Goal: Task Accomplishment & Management: Use online tool/utility

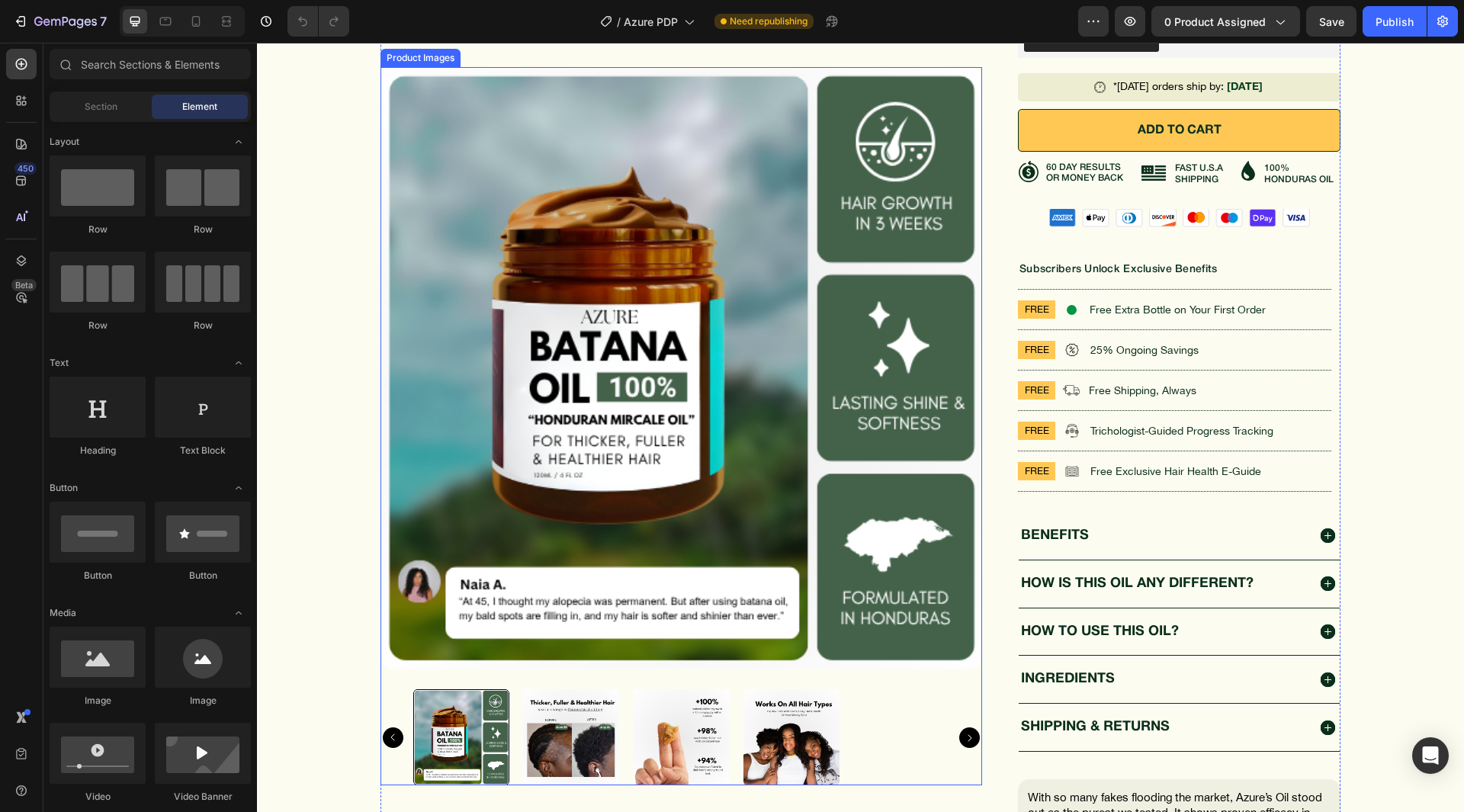
scroll to position [533, 0]
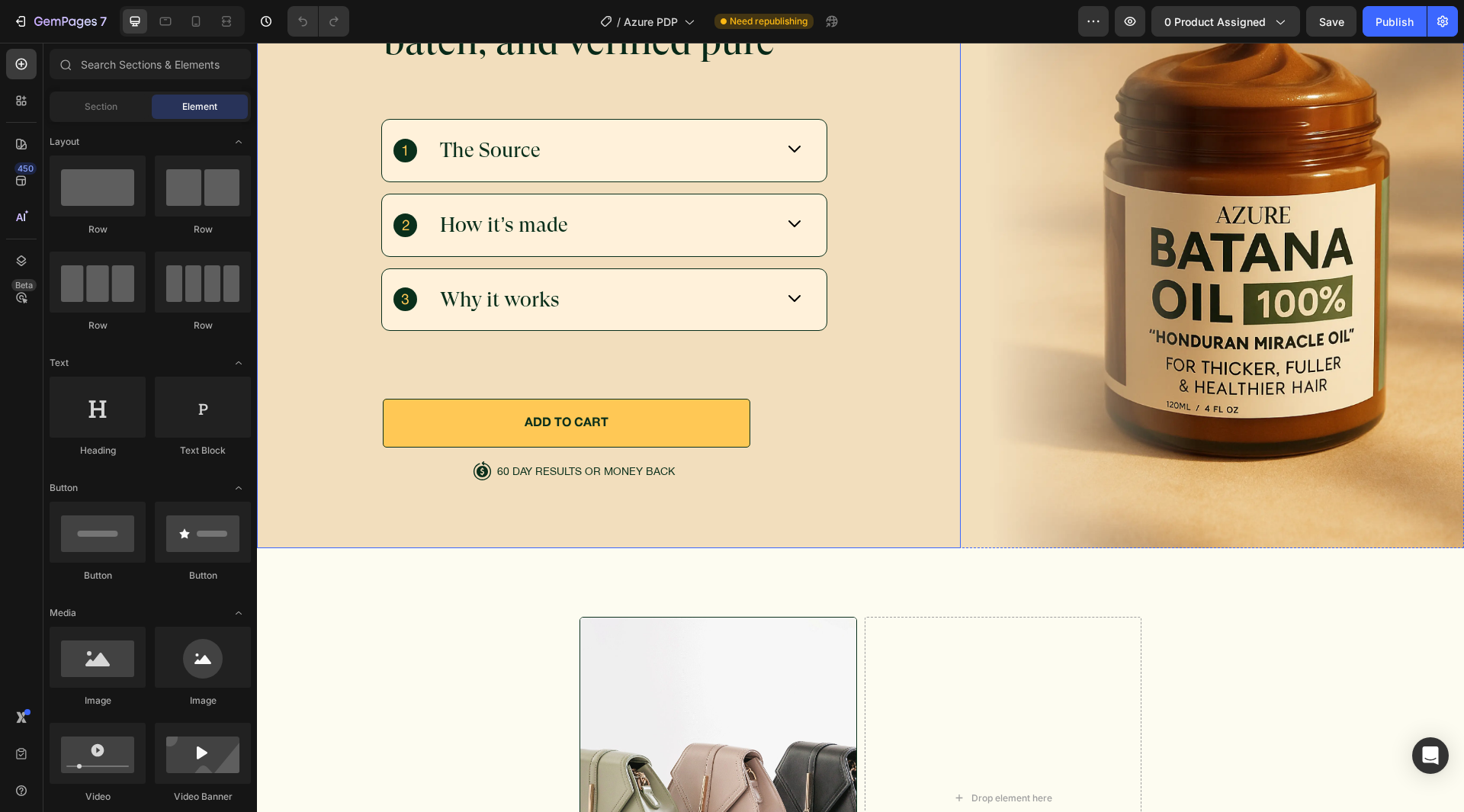
scroll to position [5237, 0]
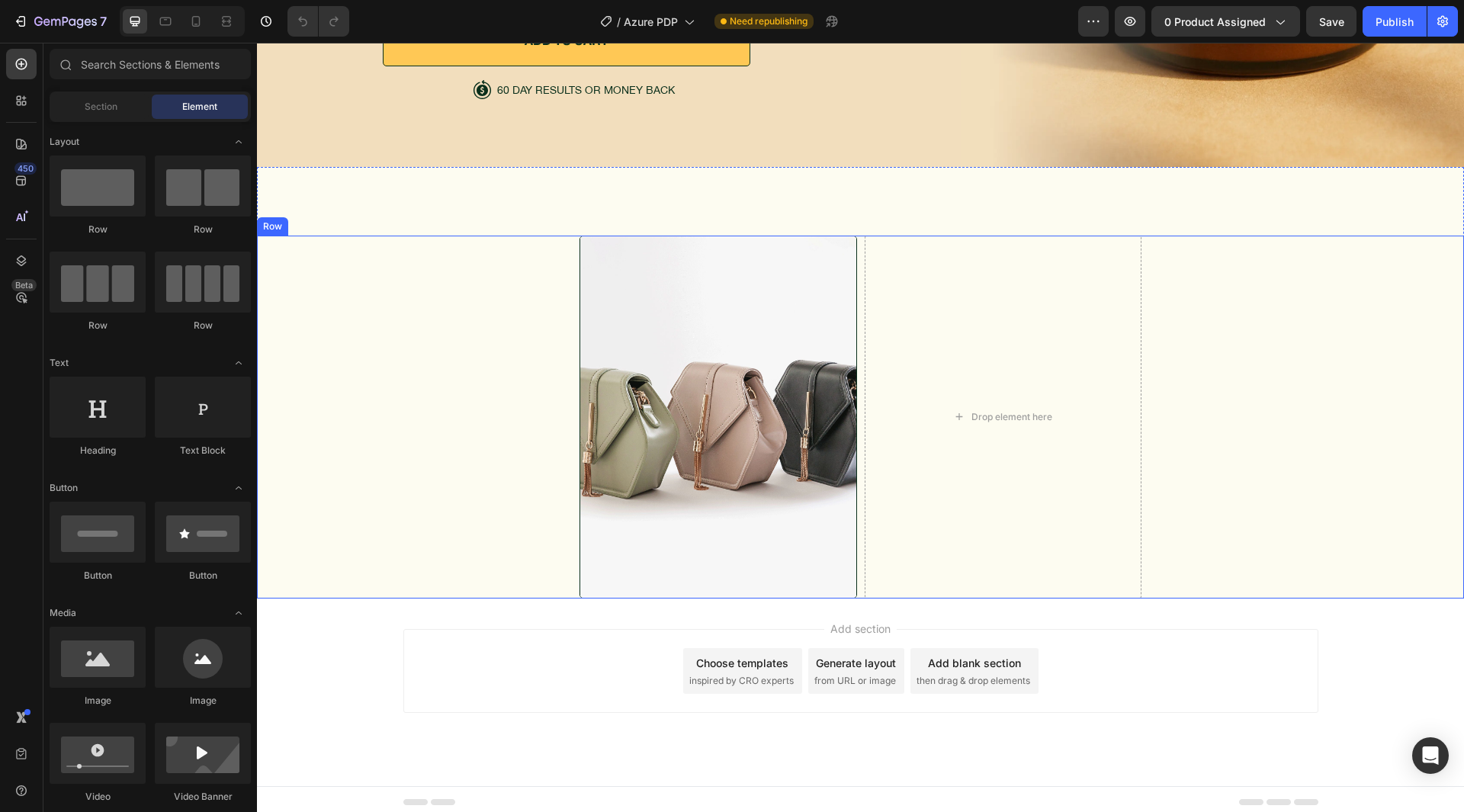
click at [559, 379] on div "Image Drop element here Row" at bounding box center [861, 417] width 1171 height 363
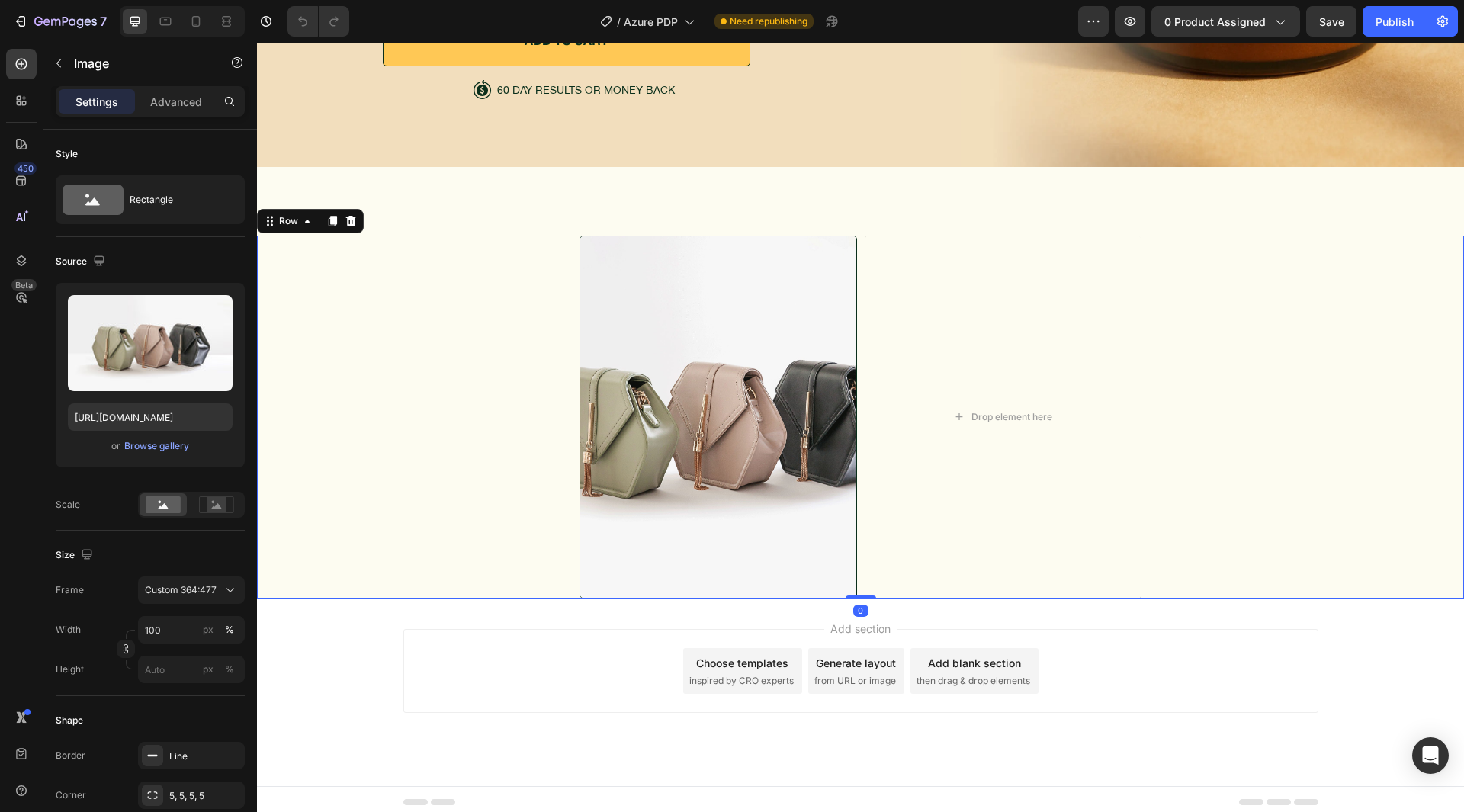
click at [663, 369] on img at bounding box center [719, 417] width 278 height 363
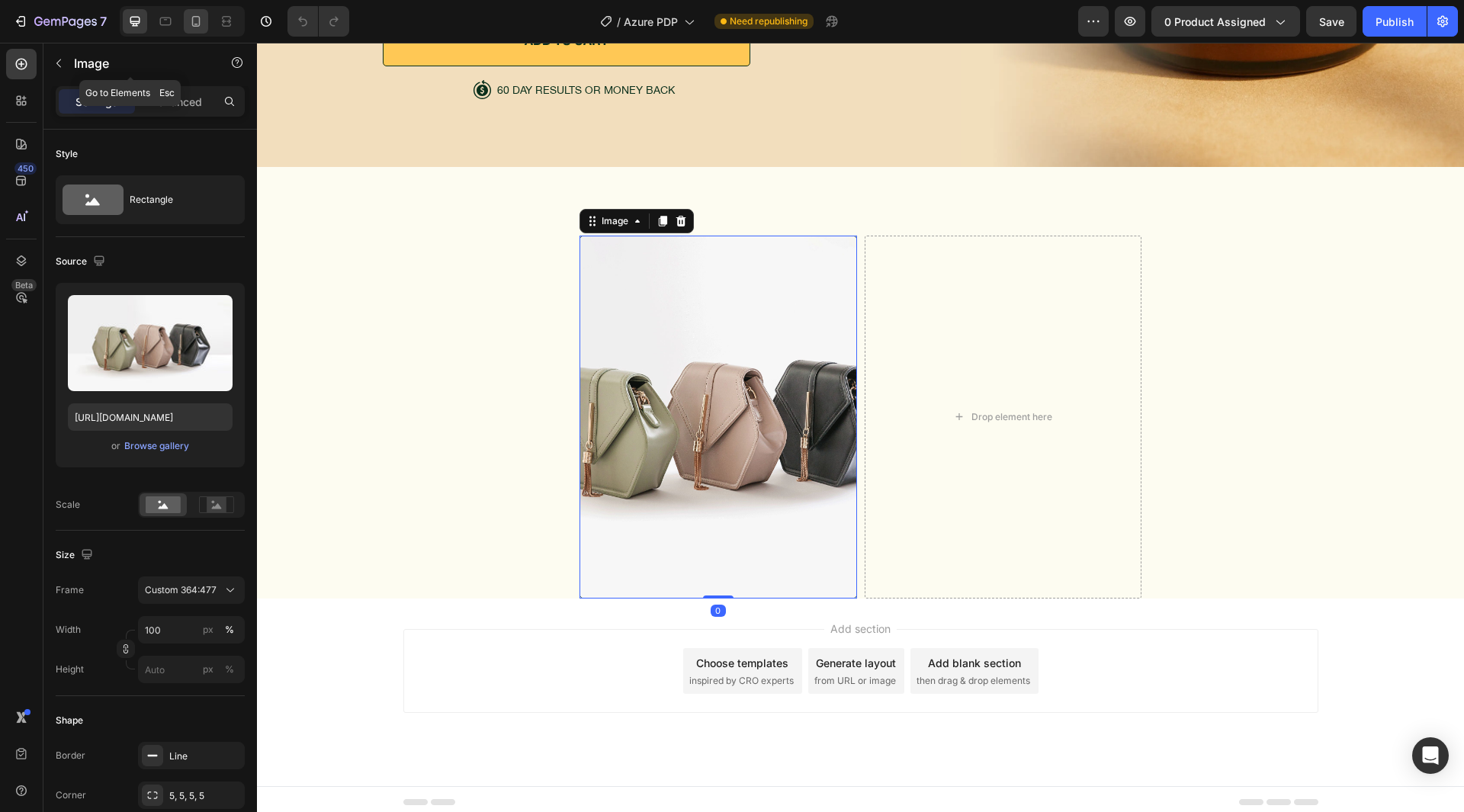
click at [201, 26] on icon at bounding box center [196, 21] width 15 height 15
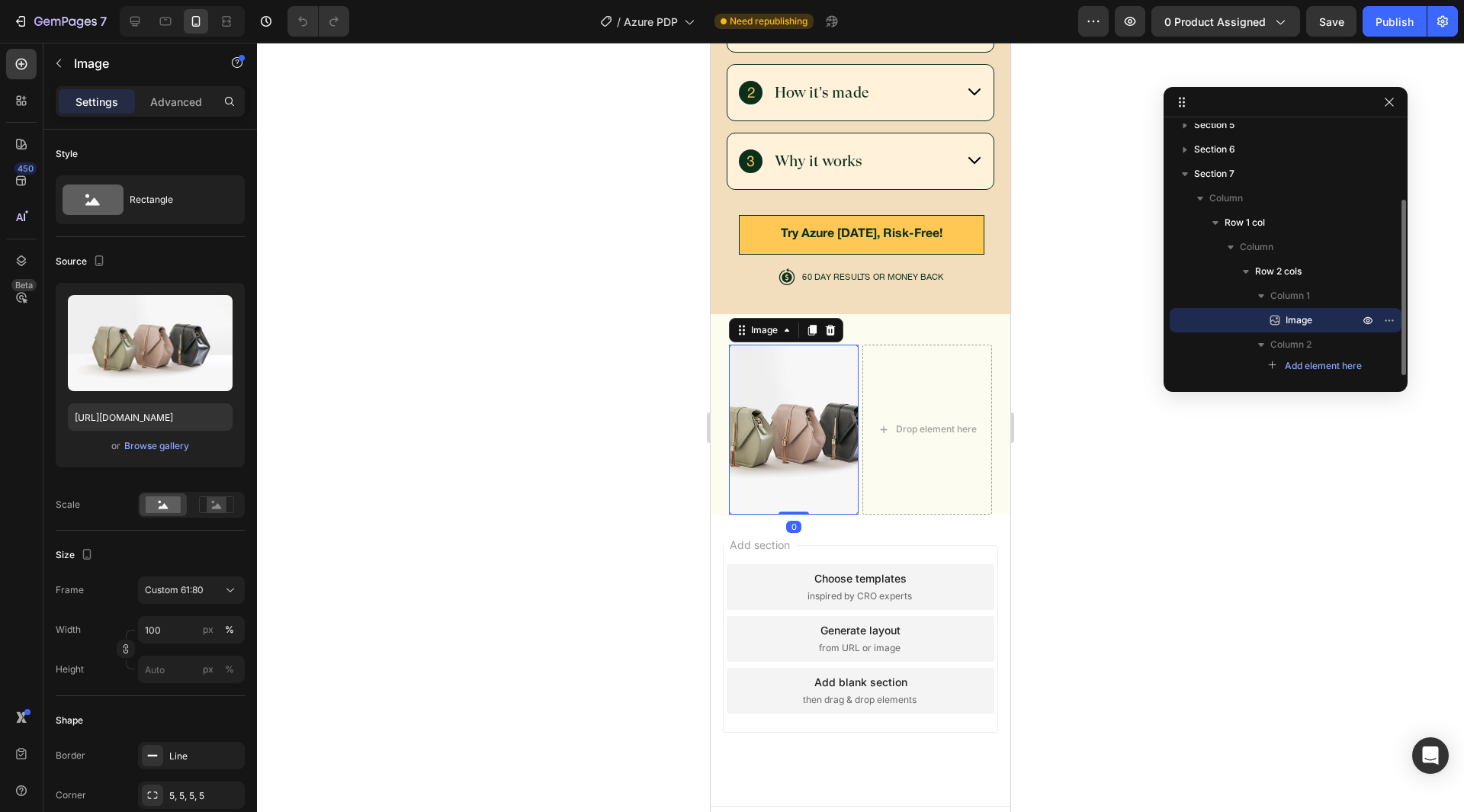
scroll to position [5085, 0]
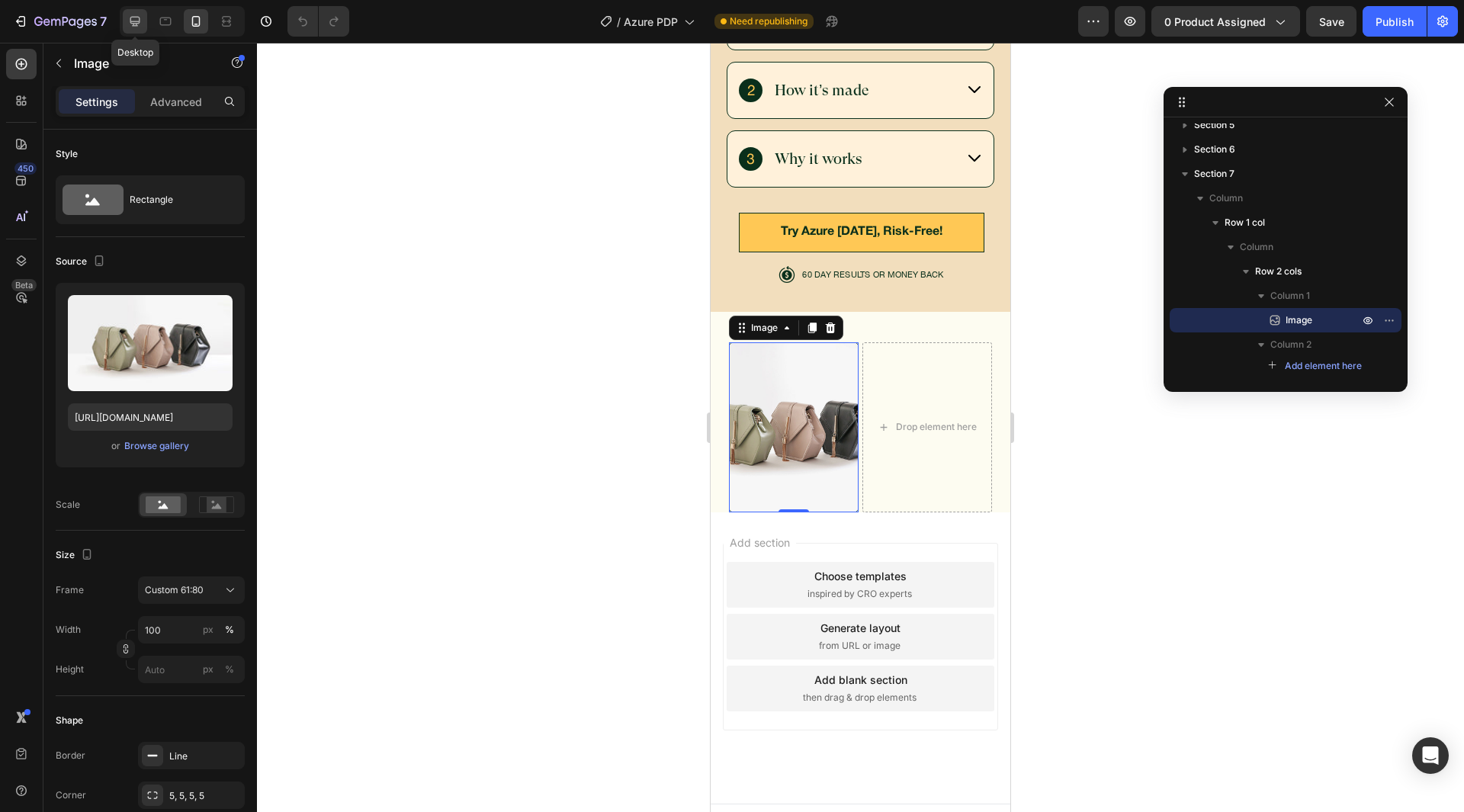
click at [139, 18] on icon at bounding box center [135, 21] width 15 height 15
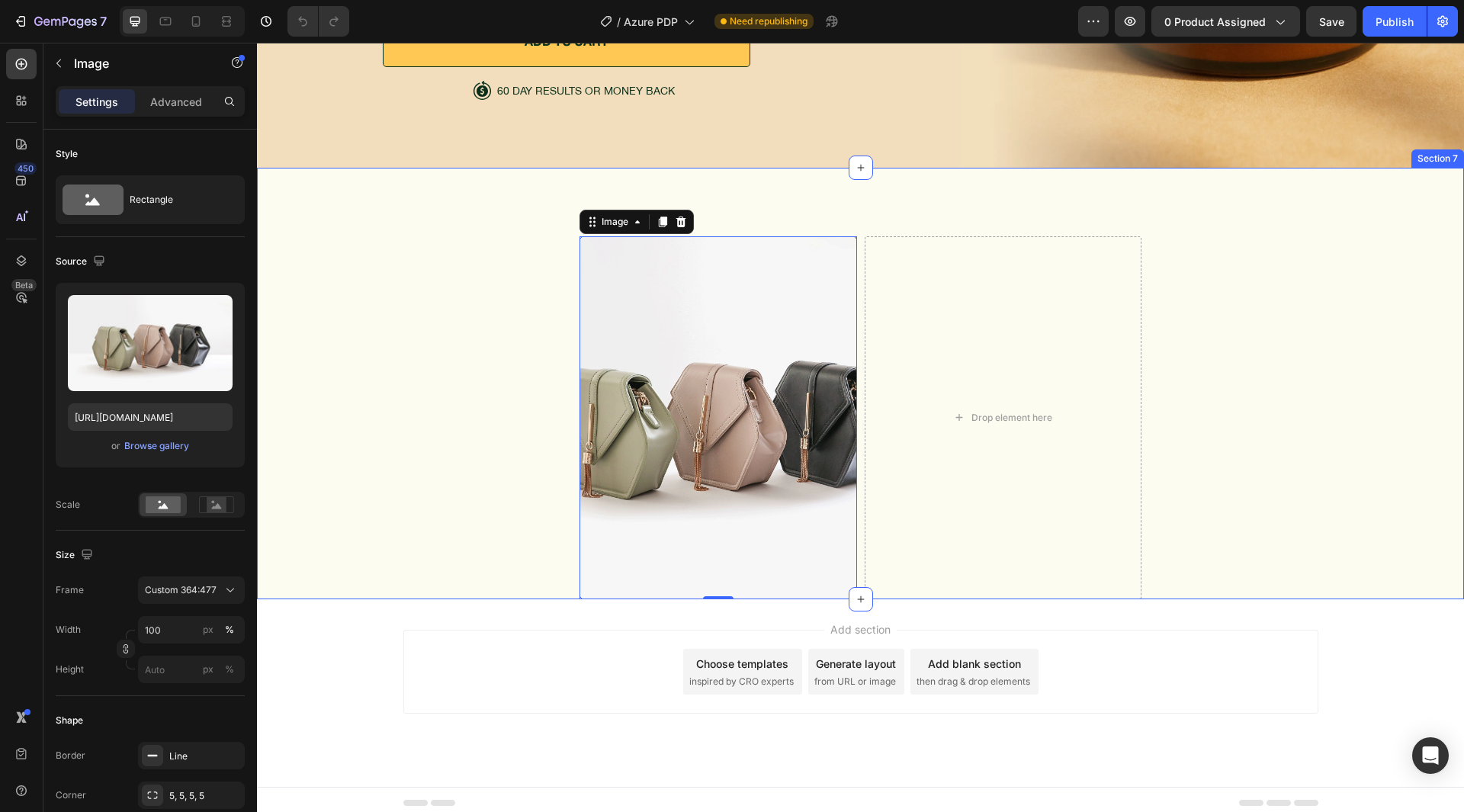
scroll to position [5237, 0]
click at [854, 482] on div "Image 0 Drop element here Row" at bounding box center [861, 417] width 562 height 363
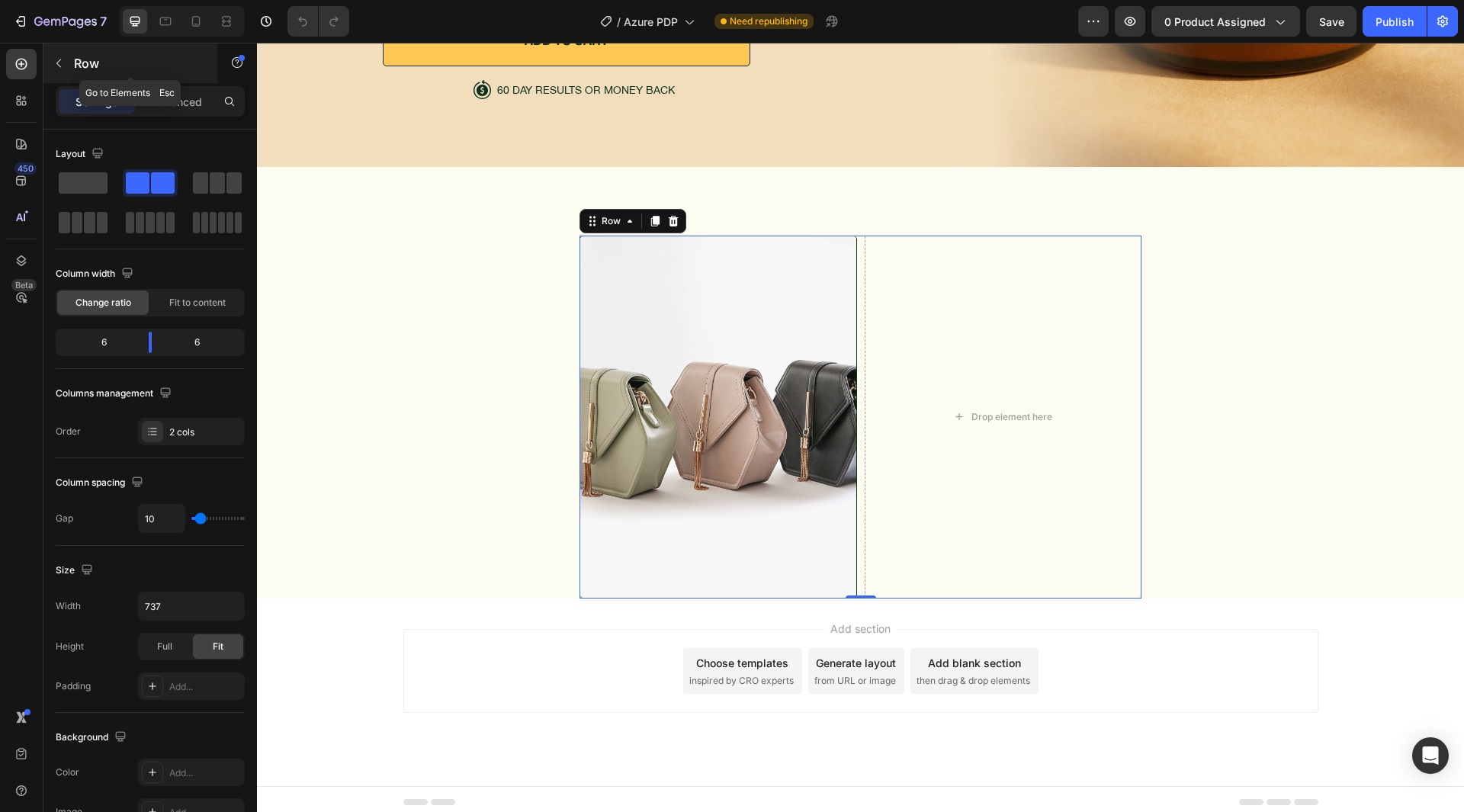
click at [55, 60] on icon "button" at bounding box center [59, 63] width 13 height 13
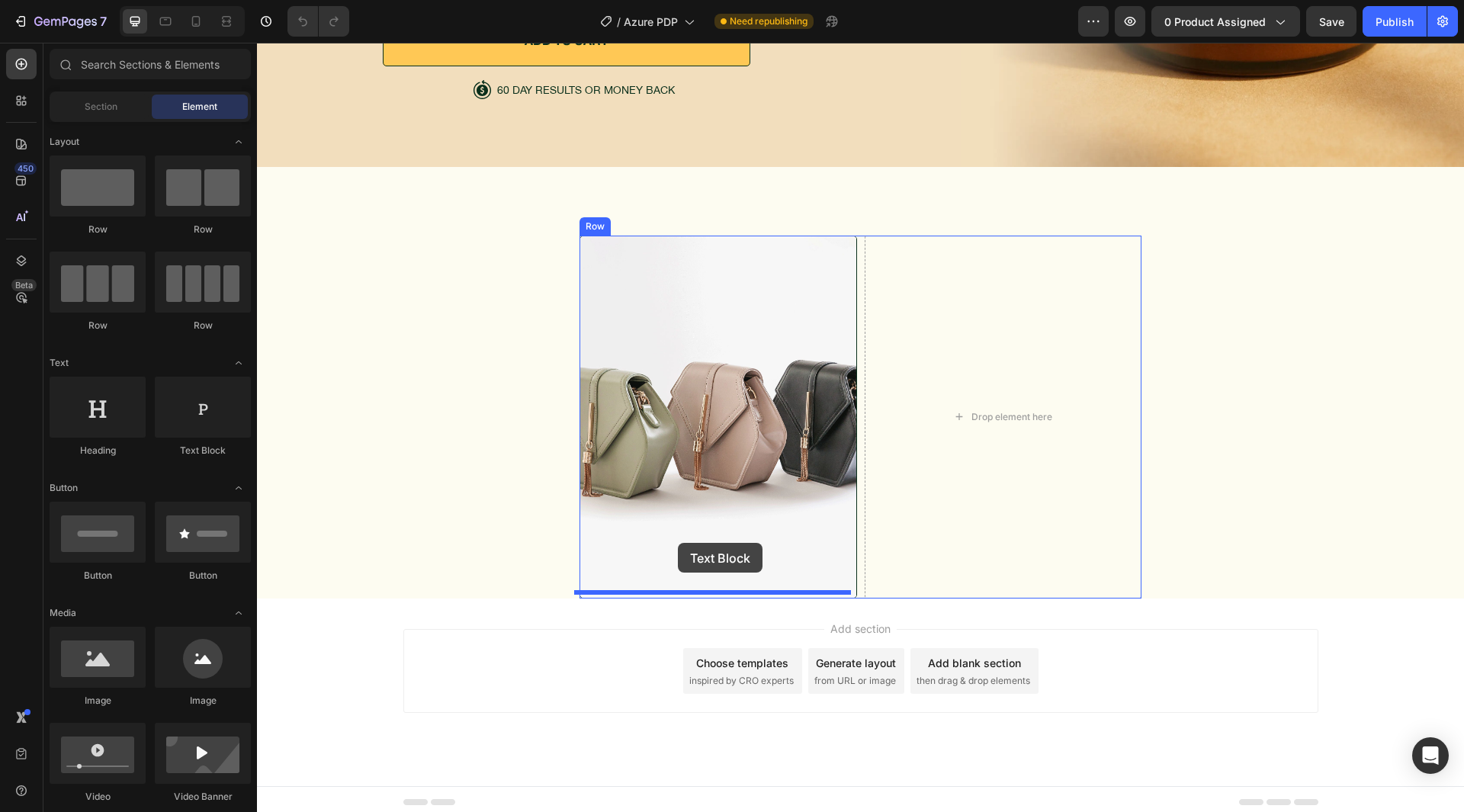
drag, startPoint x: 457, startPoint y: 469, endPoint x: 678, endPoint y: 541, distance: 232.4
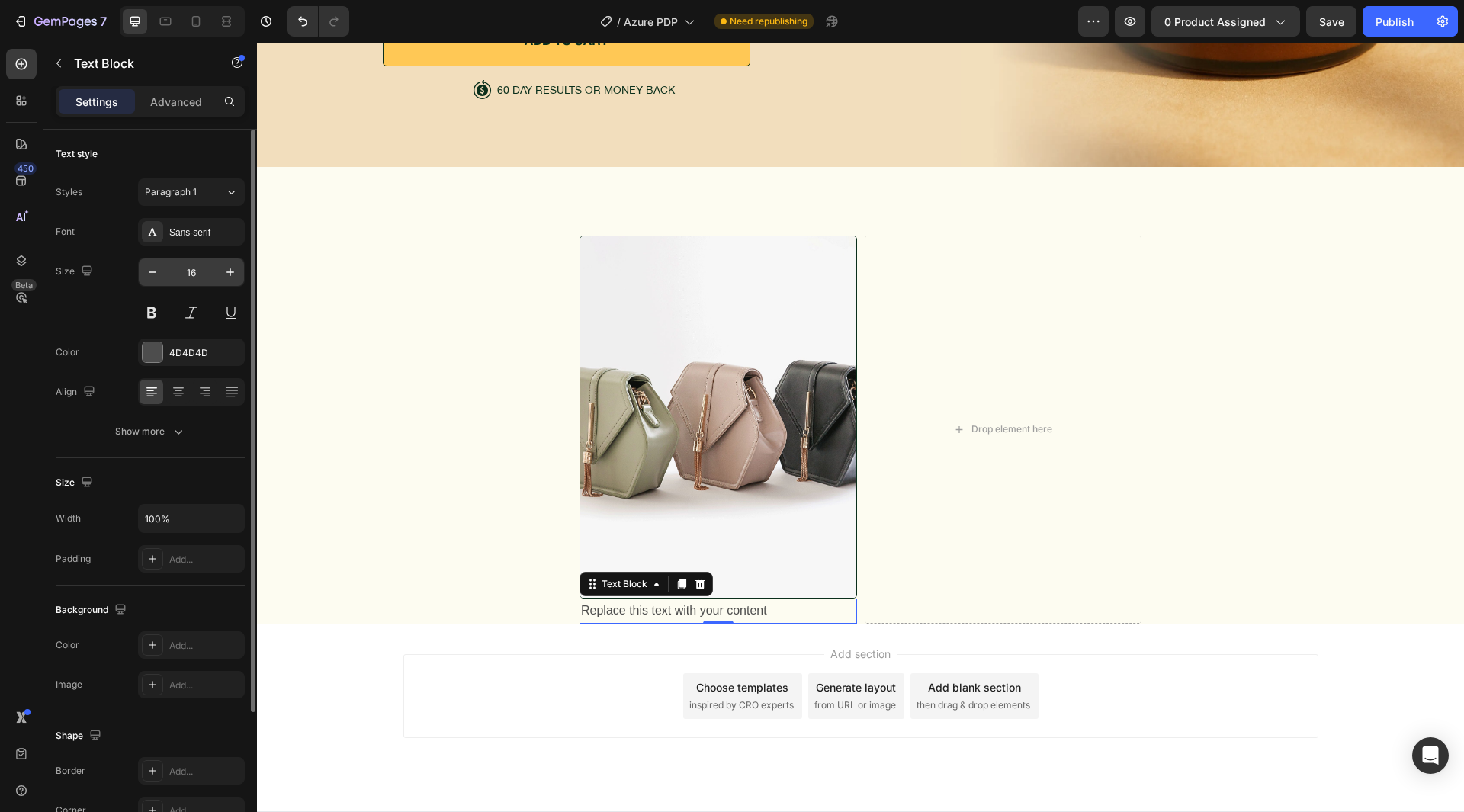
click at [189, 268] on input "16" at bounding box center [191, 272] width 50 height 28
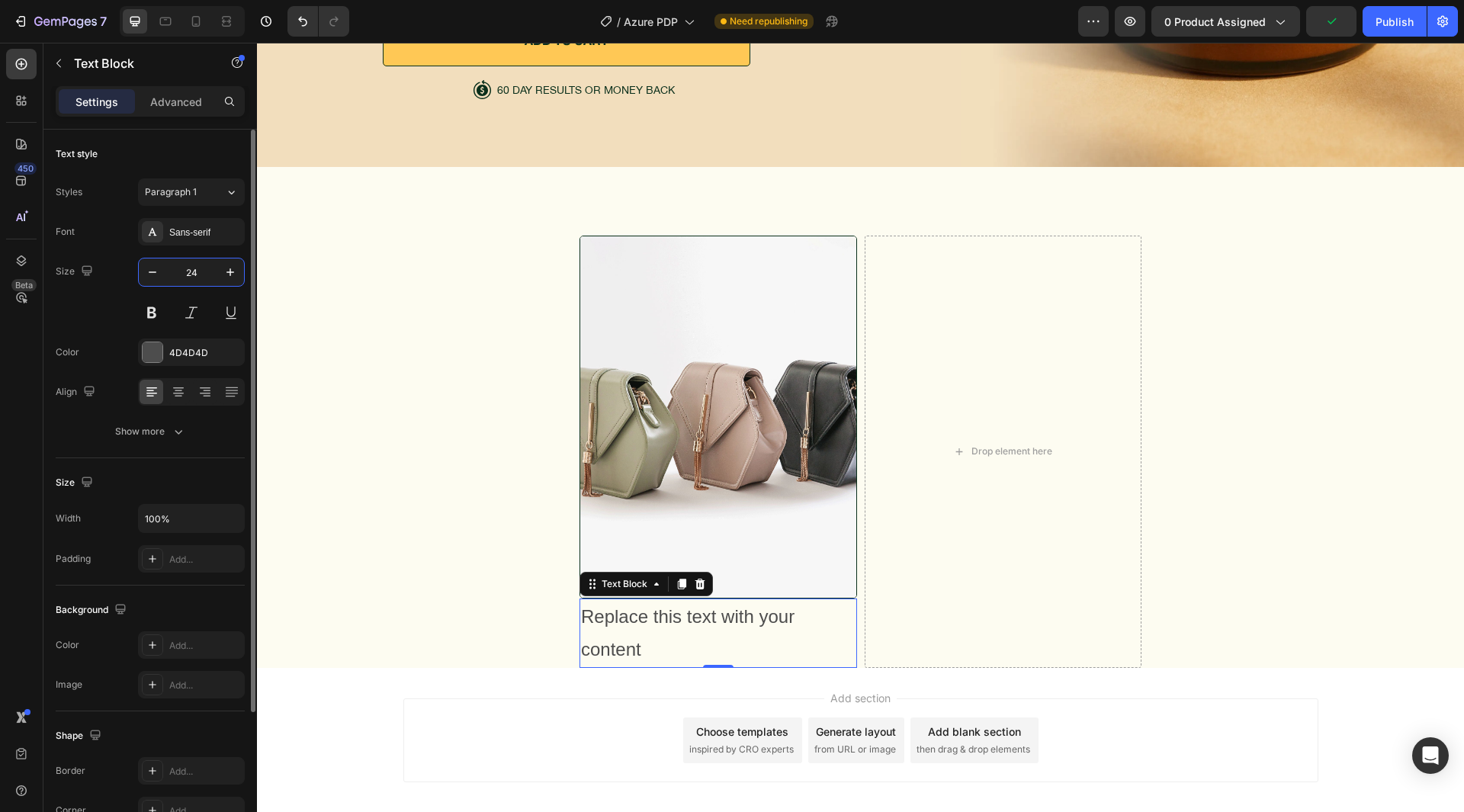
type input "24"
click at [116, 294] on div "Size 24" at bounding box center [150, 291] width 189 height 69
click at [189, 241] on div "Sans-serif" at bounding box center [190, 231] width 106 height 28
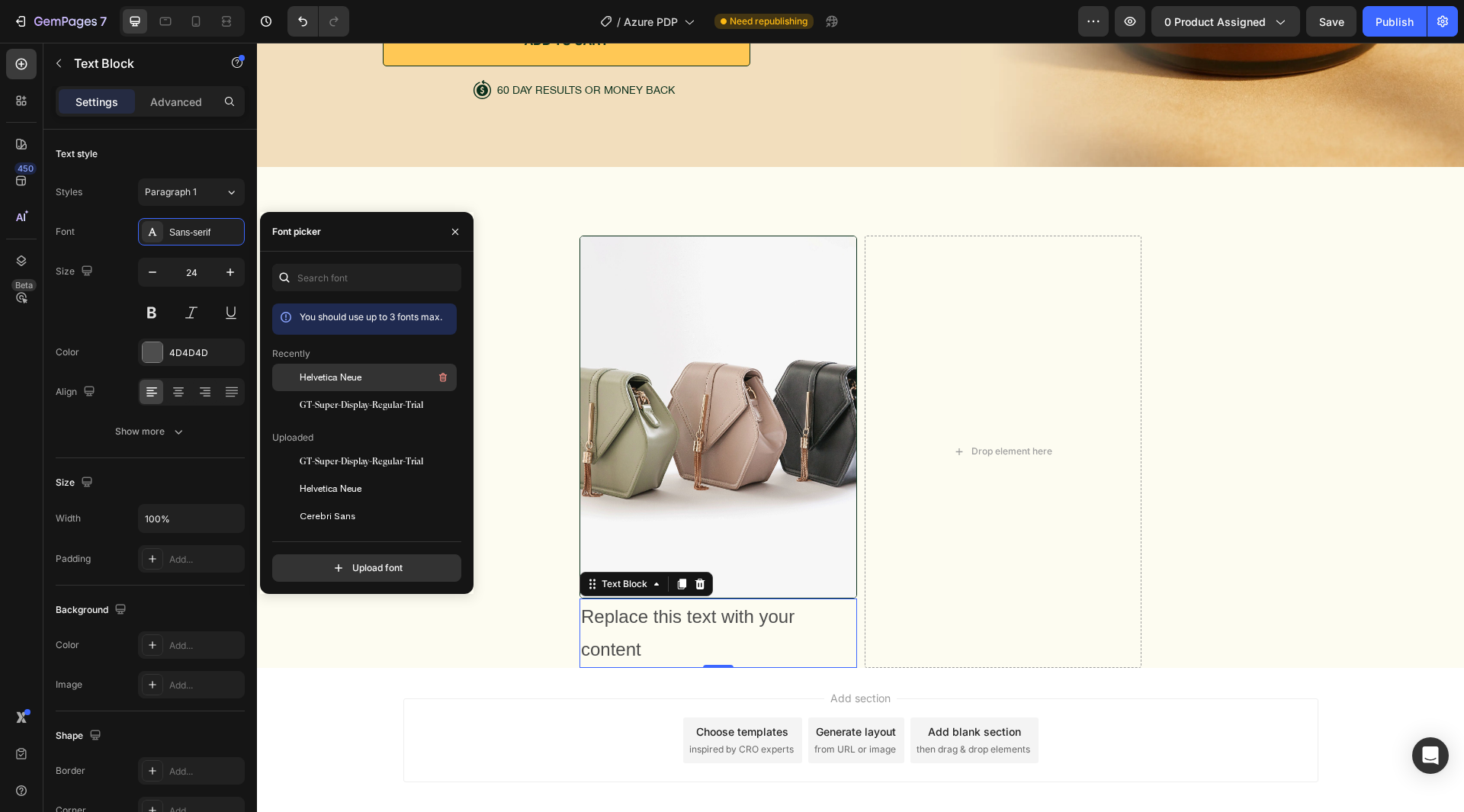
click at [361, 377] on span "Helvetica Neue" at bounding box center [330, 377] width 62 height 13
click at [116, 301] on div "Size 24" at bounding box center [150, 291] width 189 height 69
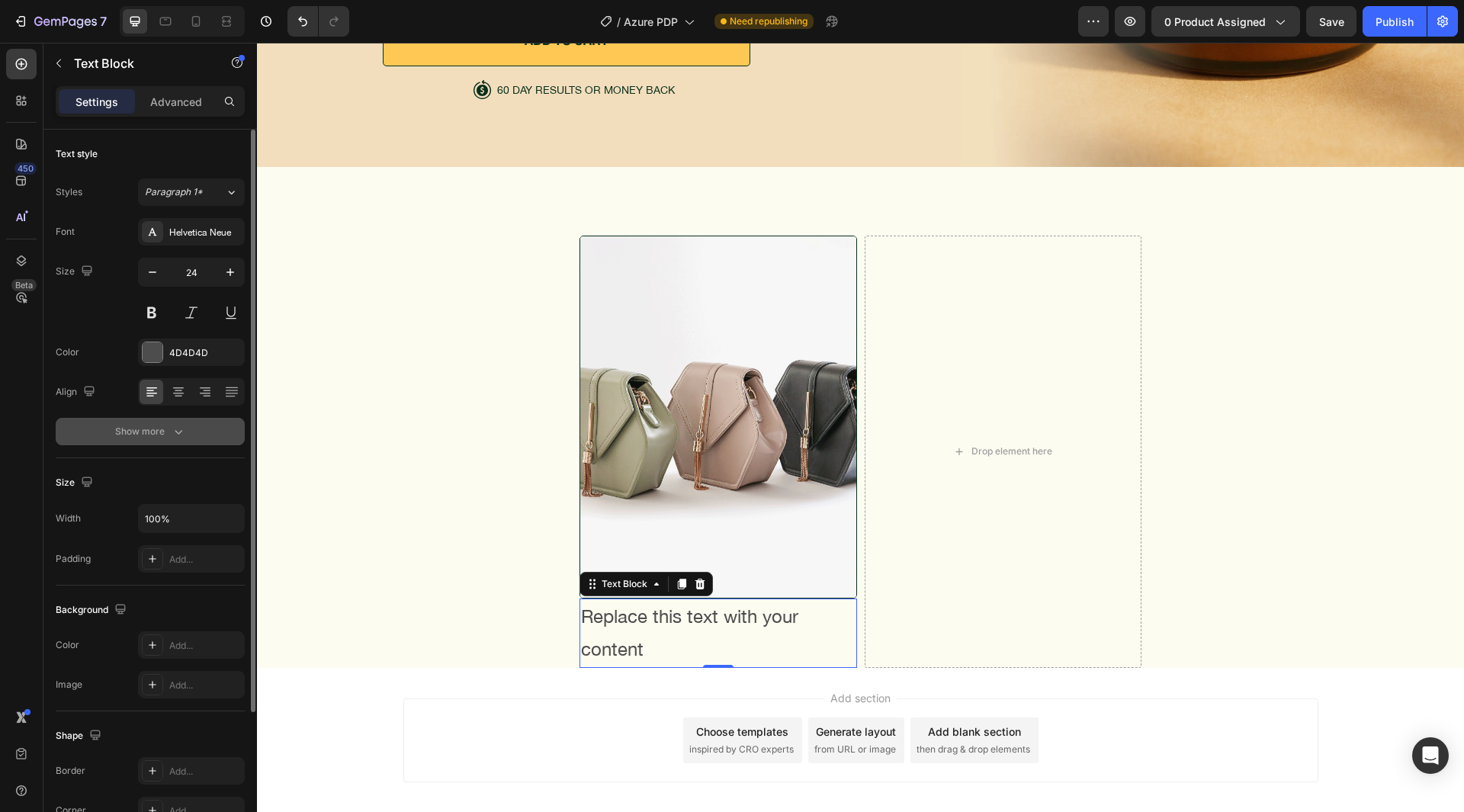
click at [156, 431] on div "Show more" at bounding box center [150, 431] width 71 height 15
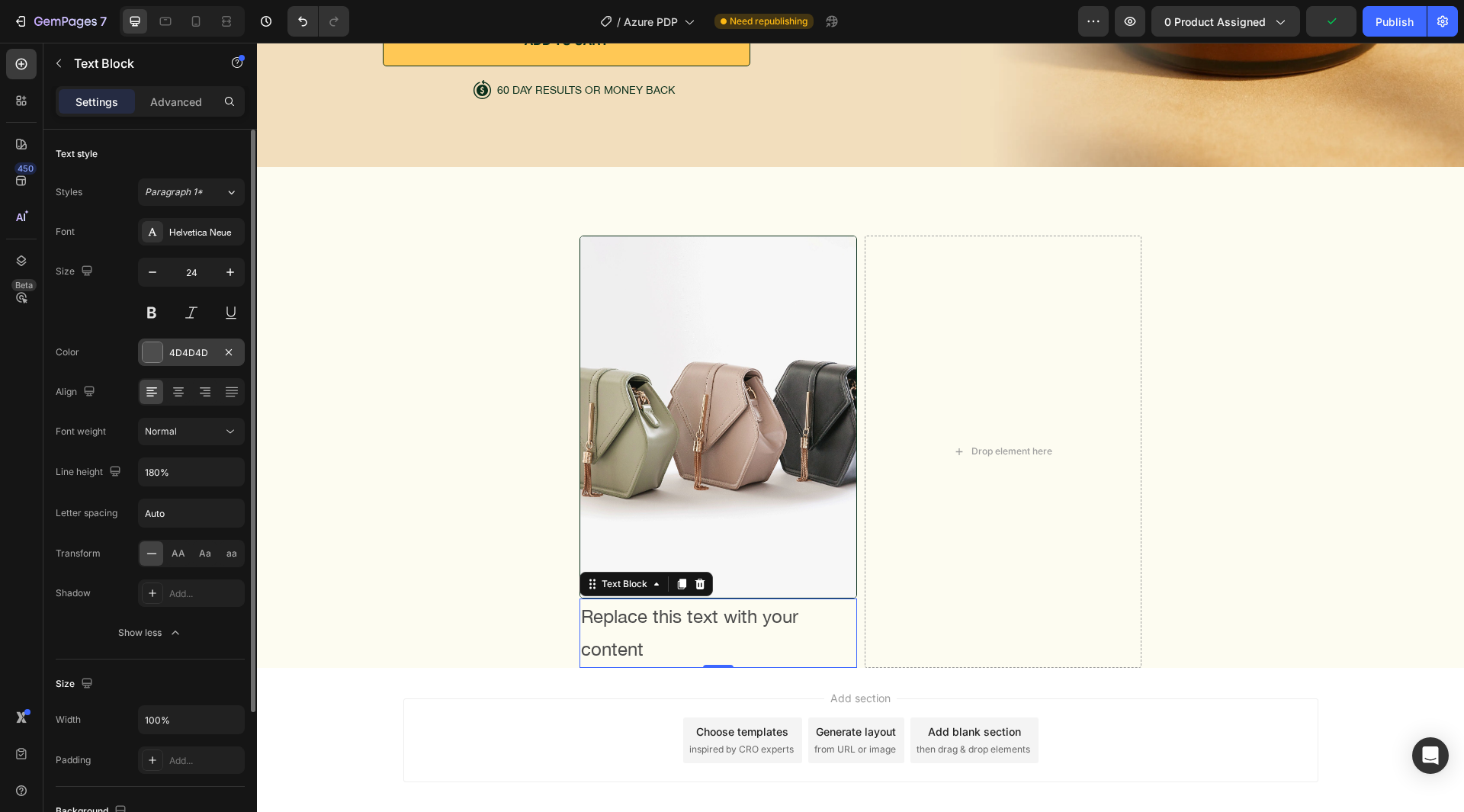
click at [184, 348] on div "4D4D4D" at bounding box center [190, 352] width 44 height 13
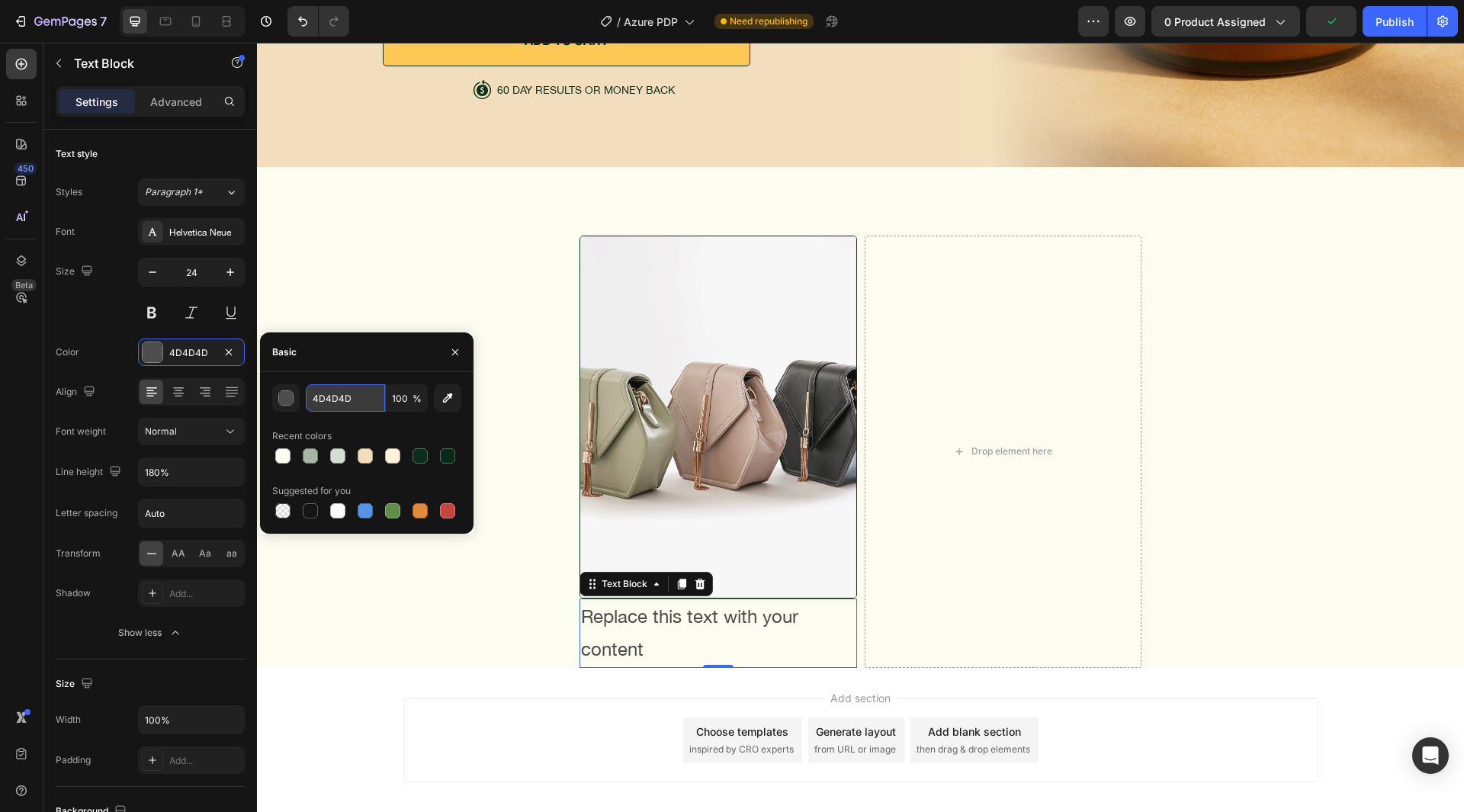
click at [367, 396] on input "4D4D4D" at bounding box center [345, 398] width 80 height 28
paste input "082918"
type input "082918"
click at [349, 351] on div "Basic" at bounding box center [366, 352] width 214 height 39
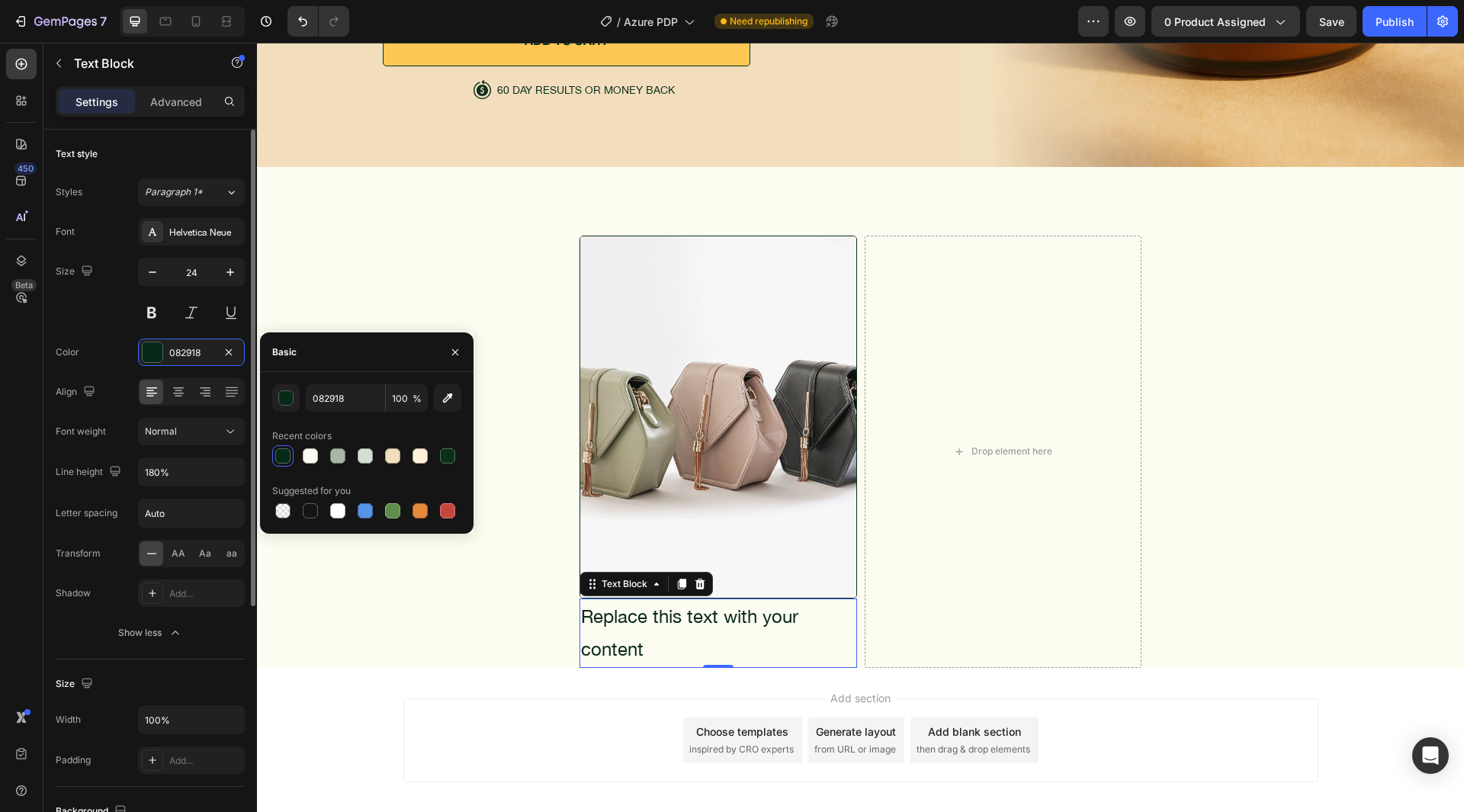
click at [48, 306] on div "Text style Styles Paragraph 1* Font Helvetica Neue Size 24 Color 082918 Align F…" at bounding box center [150, 682] width 214 height 1104
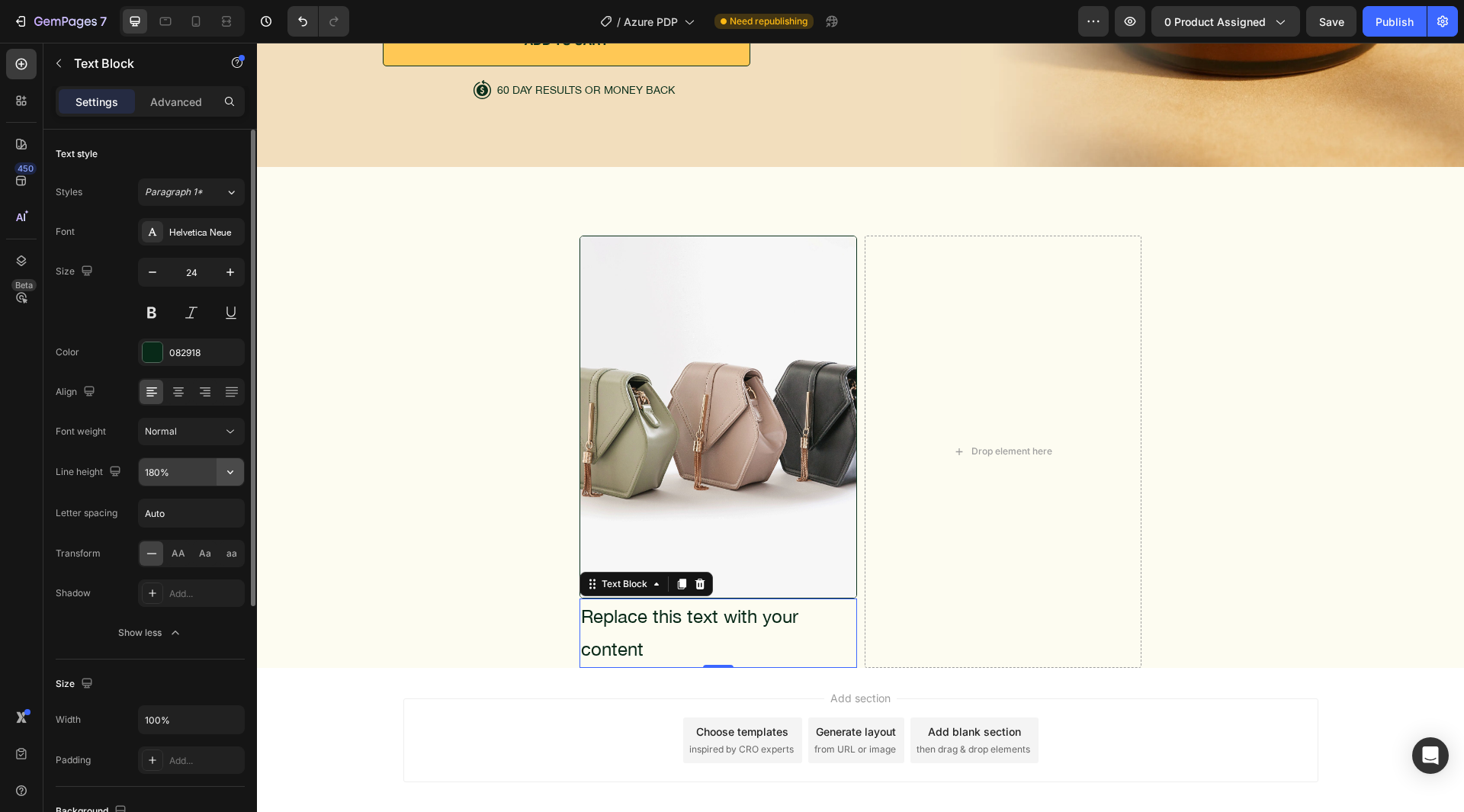
click at [227, 466] on icon "button" at bounding box center [230, 472] width 15 height 15
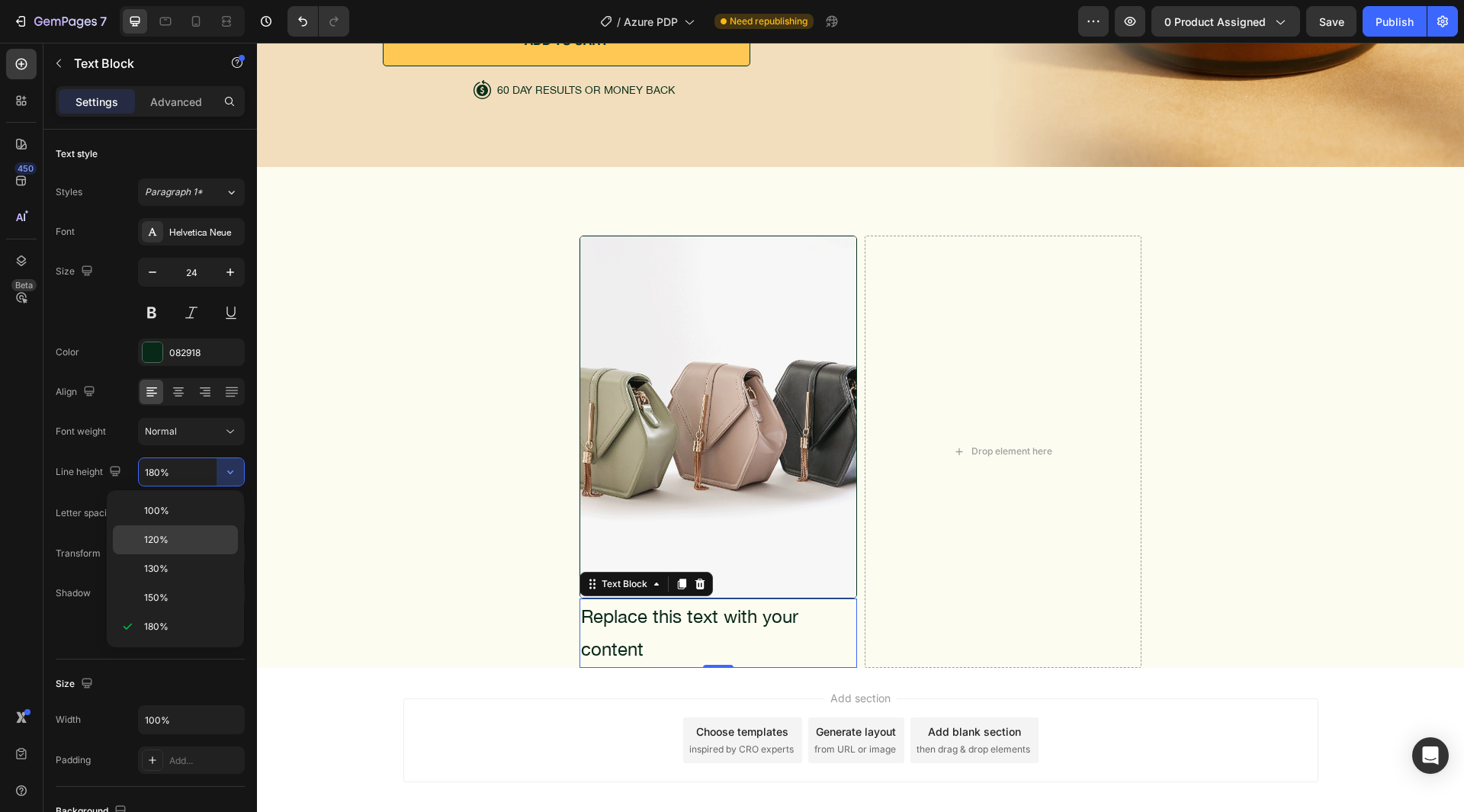
click at [162, 543] on span "120%" at bounding box center [156, 539] width 24 height 13
type input "120%"
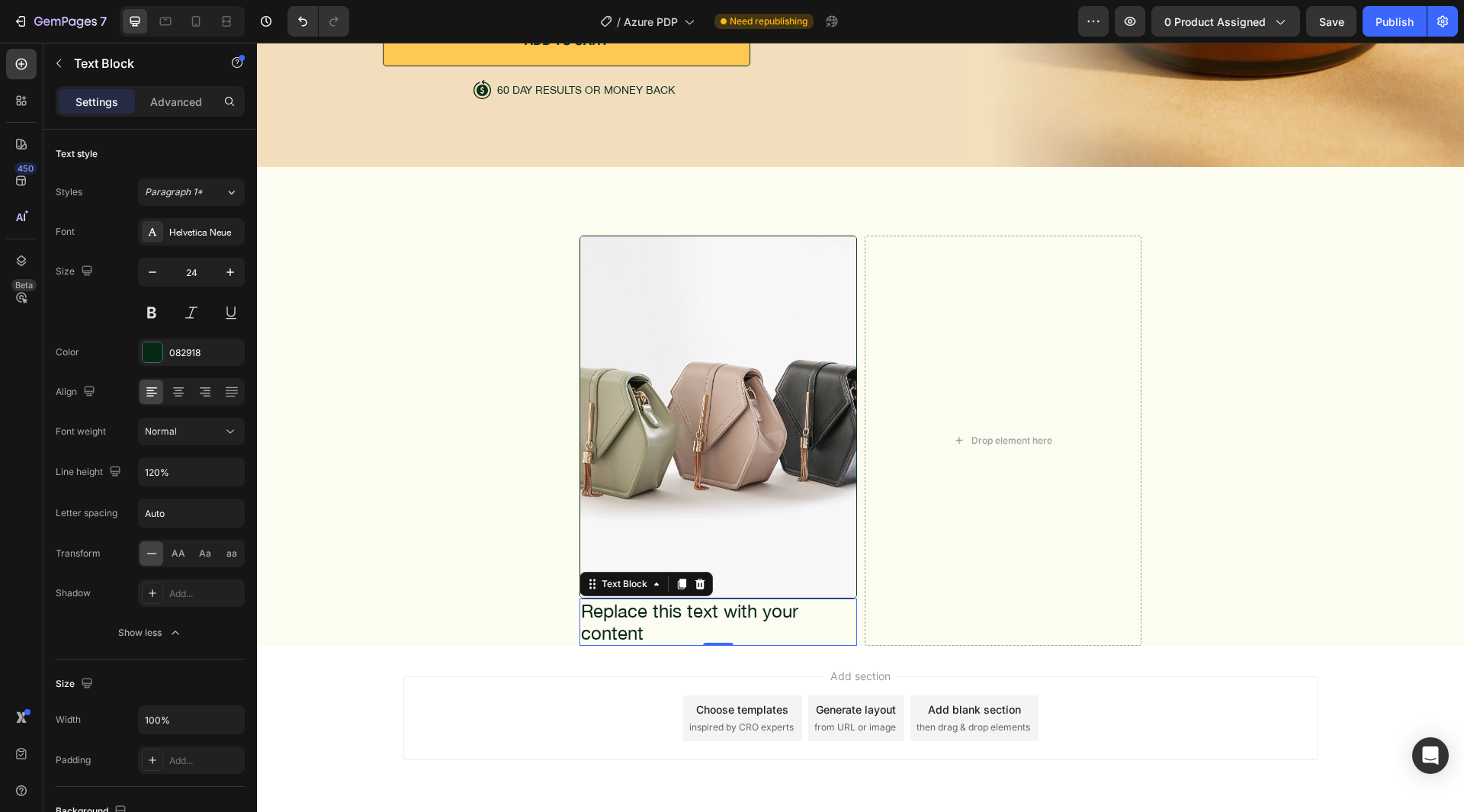
click at [164, 120] on div "Settings Advanced" at bounding box center [150, 107] width 214 height 44
click at [164, 111] on div "Advanced" at bounding box center [175, 101] width 76 height 24
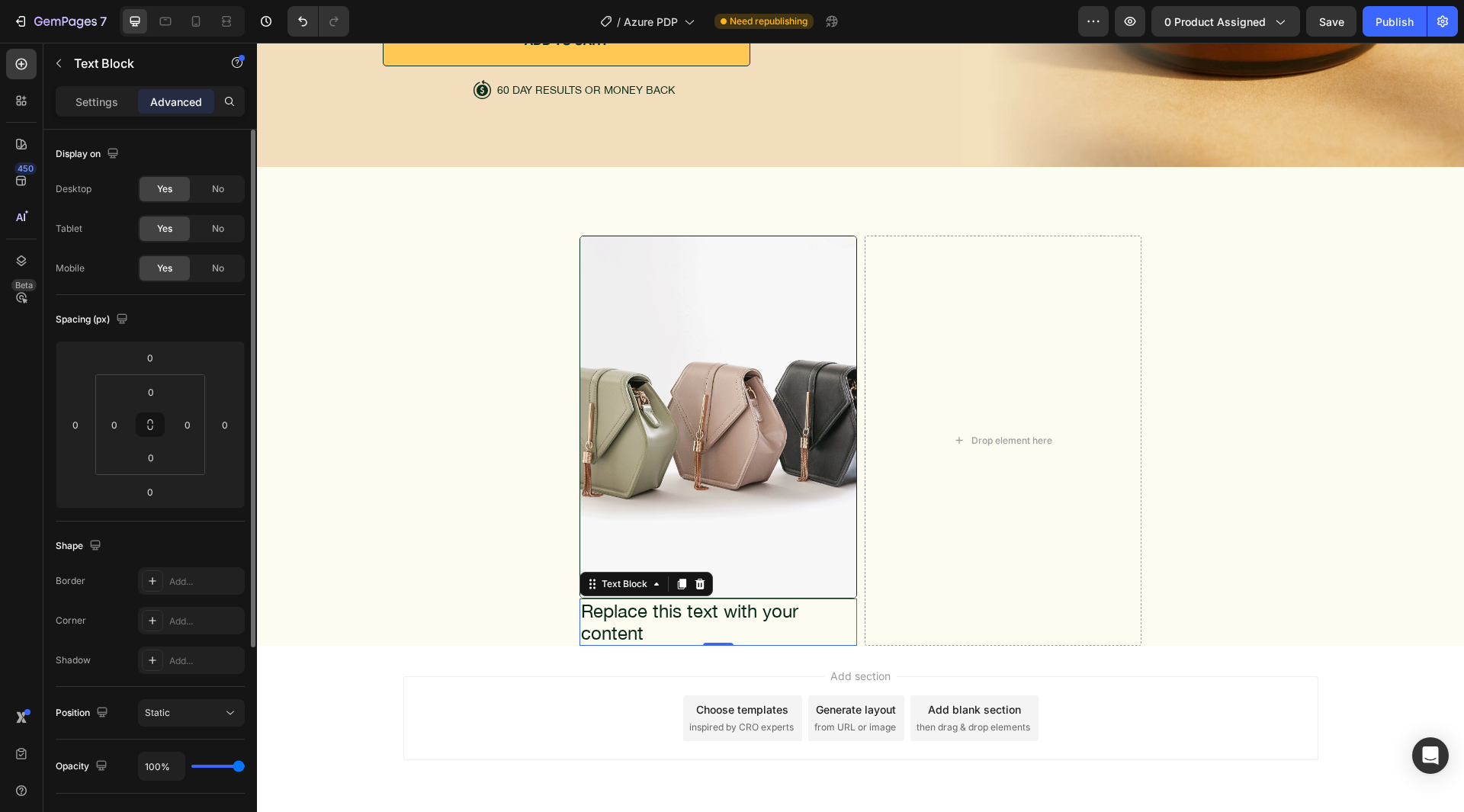
click at [122, 103] on div "Settings" at bounding box center [97, 101] width 76 height 24
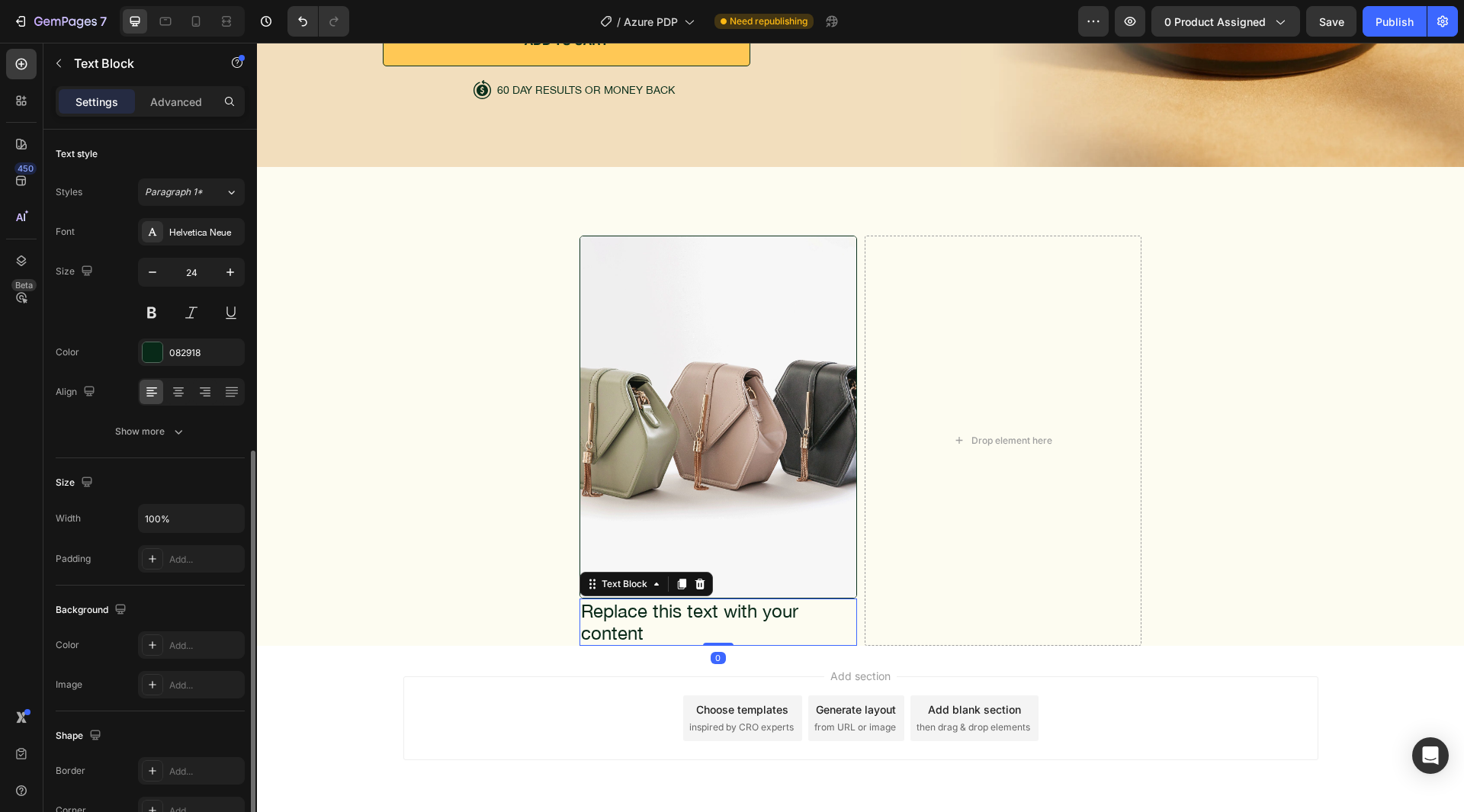
scroll to position [178, 0]
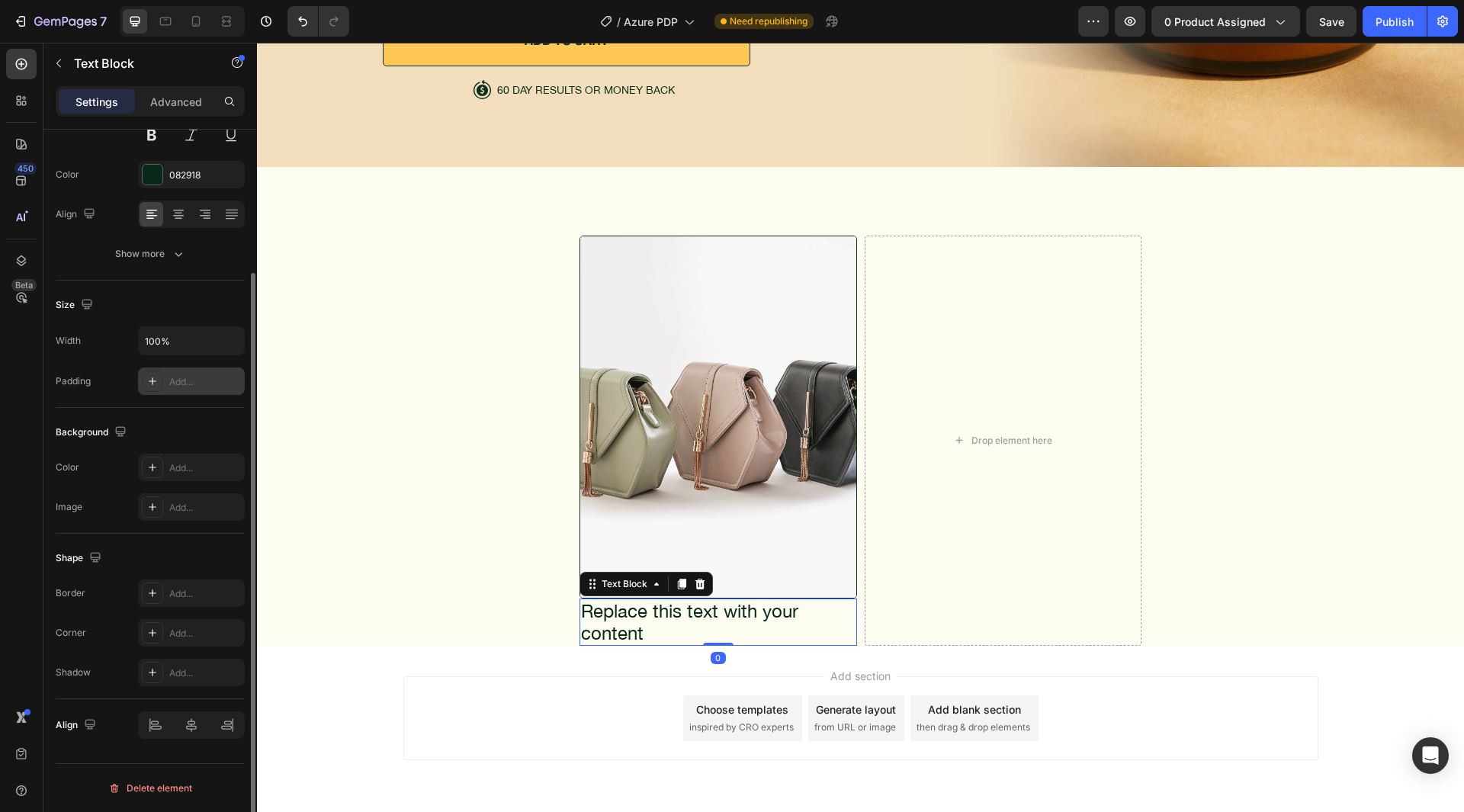
click at [191, 387] on div "Add..." at bounding box center [205, 381] width 72 height 13
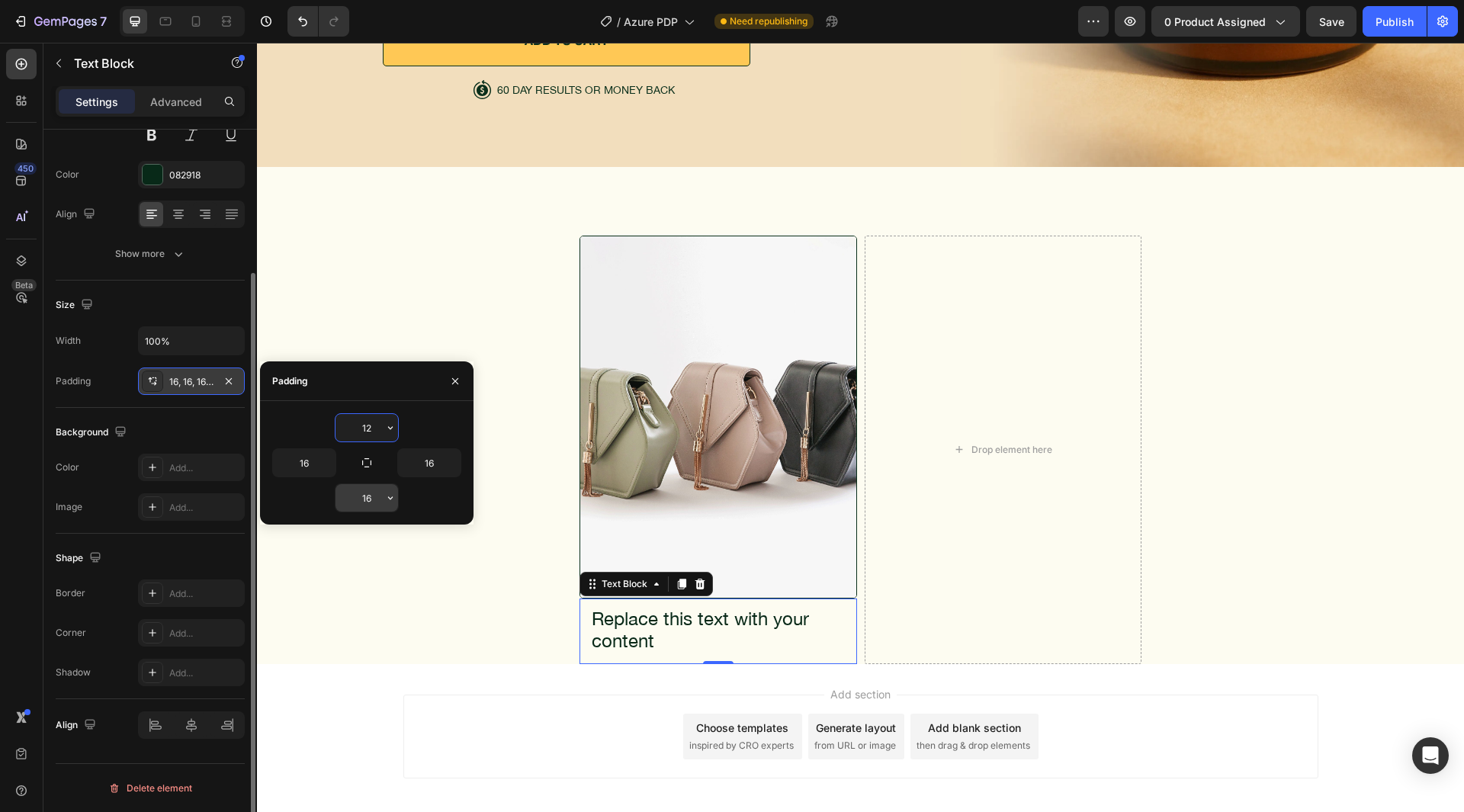
type input "12"
click at [379, 501] on input "16" at bounding box center [366, 498] width 63 height 28
type input "12"
click at [324, 470] on button "button" at bounding box center [327, 463] width 15 height 28
click at [307, 468] on input "16" at bounding box center [304, 463] width 63 height 28
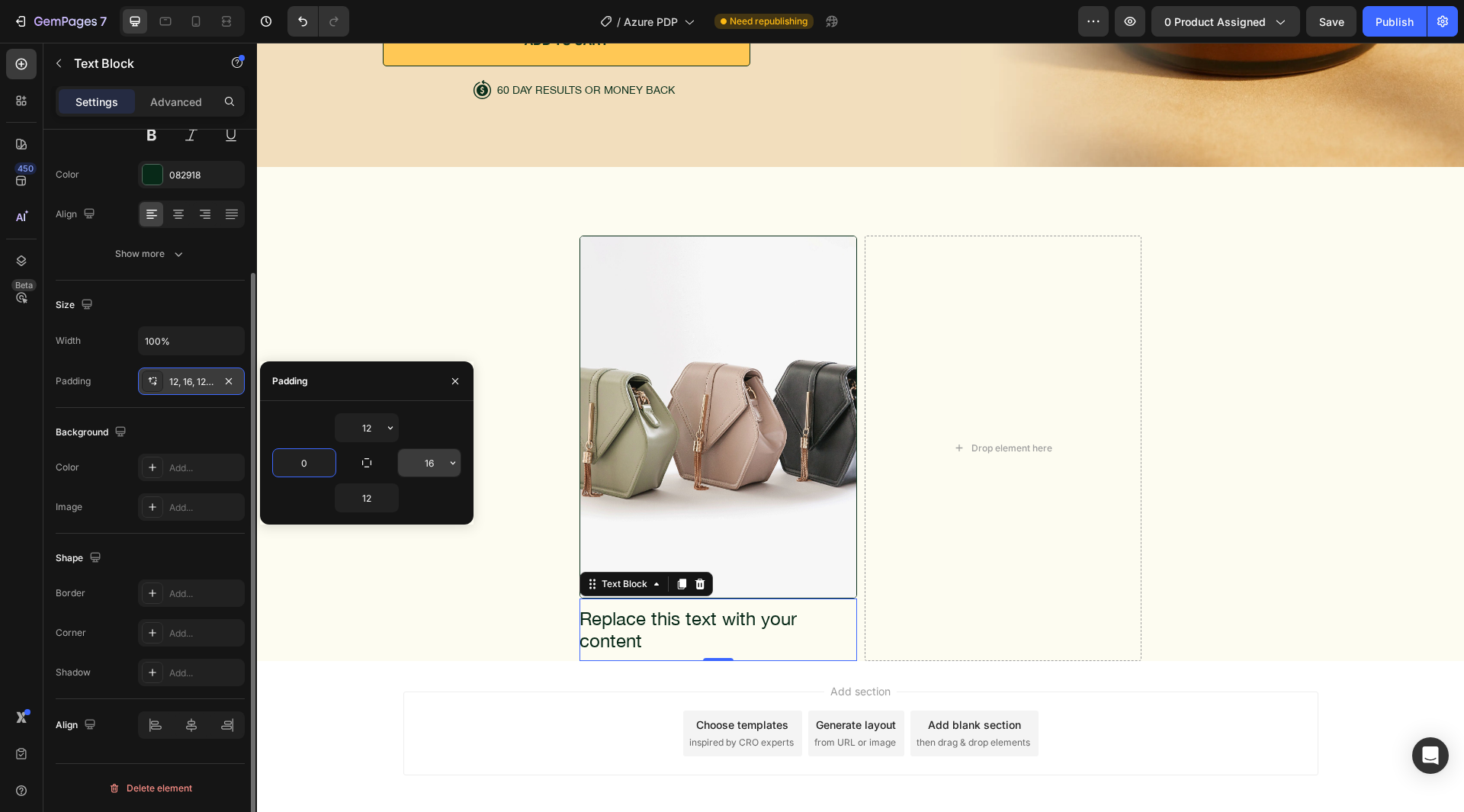
type input "0"
click at [434, 469] on input "16" at bounding box center [429, 463] width 63 height 28
type input "0"
click at [431, 427] on div "12" at bounding box center [367, 427] width 189 height 29
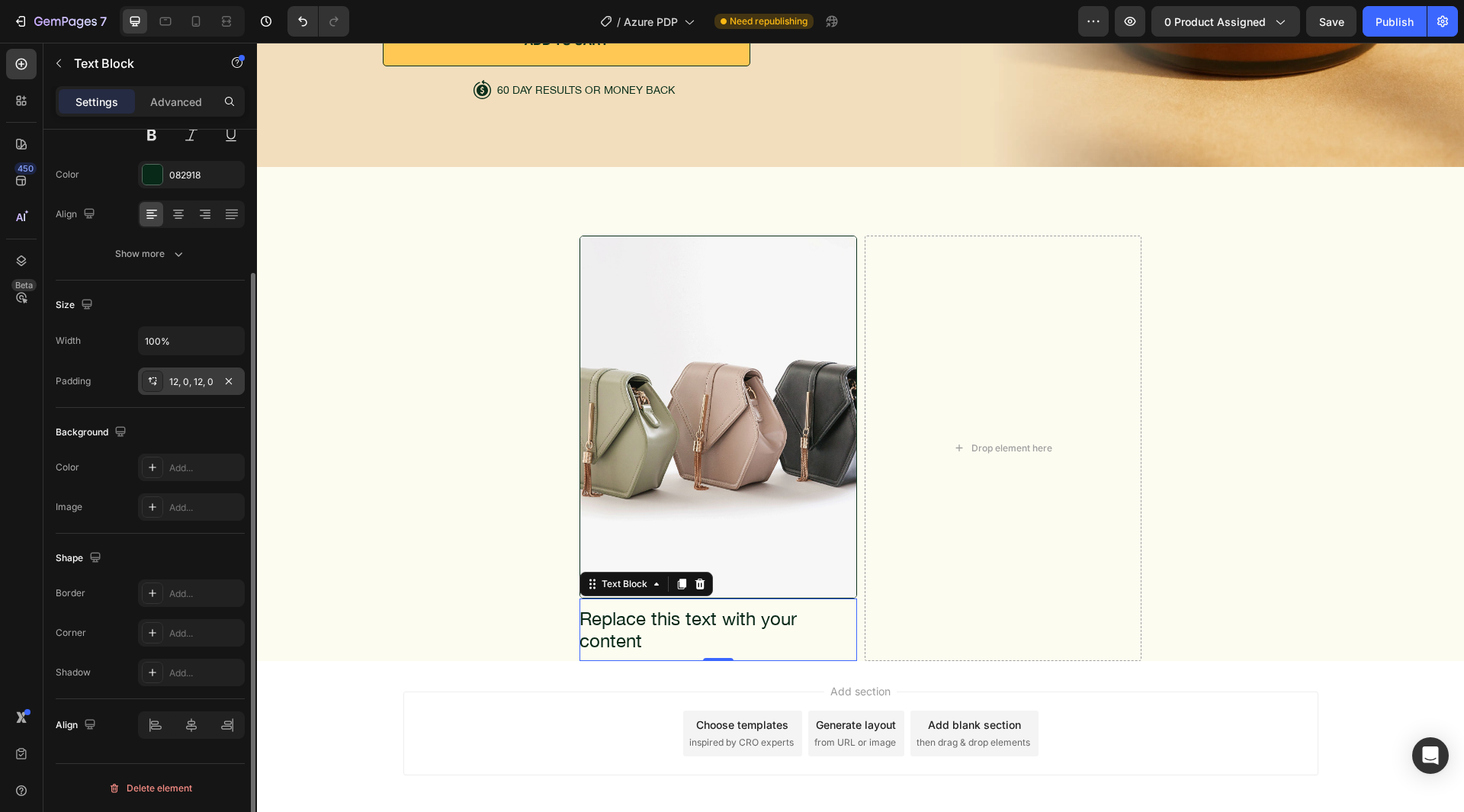
click at [189, 422] on div "Background" at bounding box center [150, 431] width 189 height 24
click at [178, 340] on input "100%" at bounding box center [191, 340] width 105 height 28
type input "190"
click at [170, 304] on div "Size" at bounding box center [150, 305] width 189 height 24
click at [772, 634] on div "Replace this text with your content" at bounding box center [719, 630] width 278 height 63
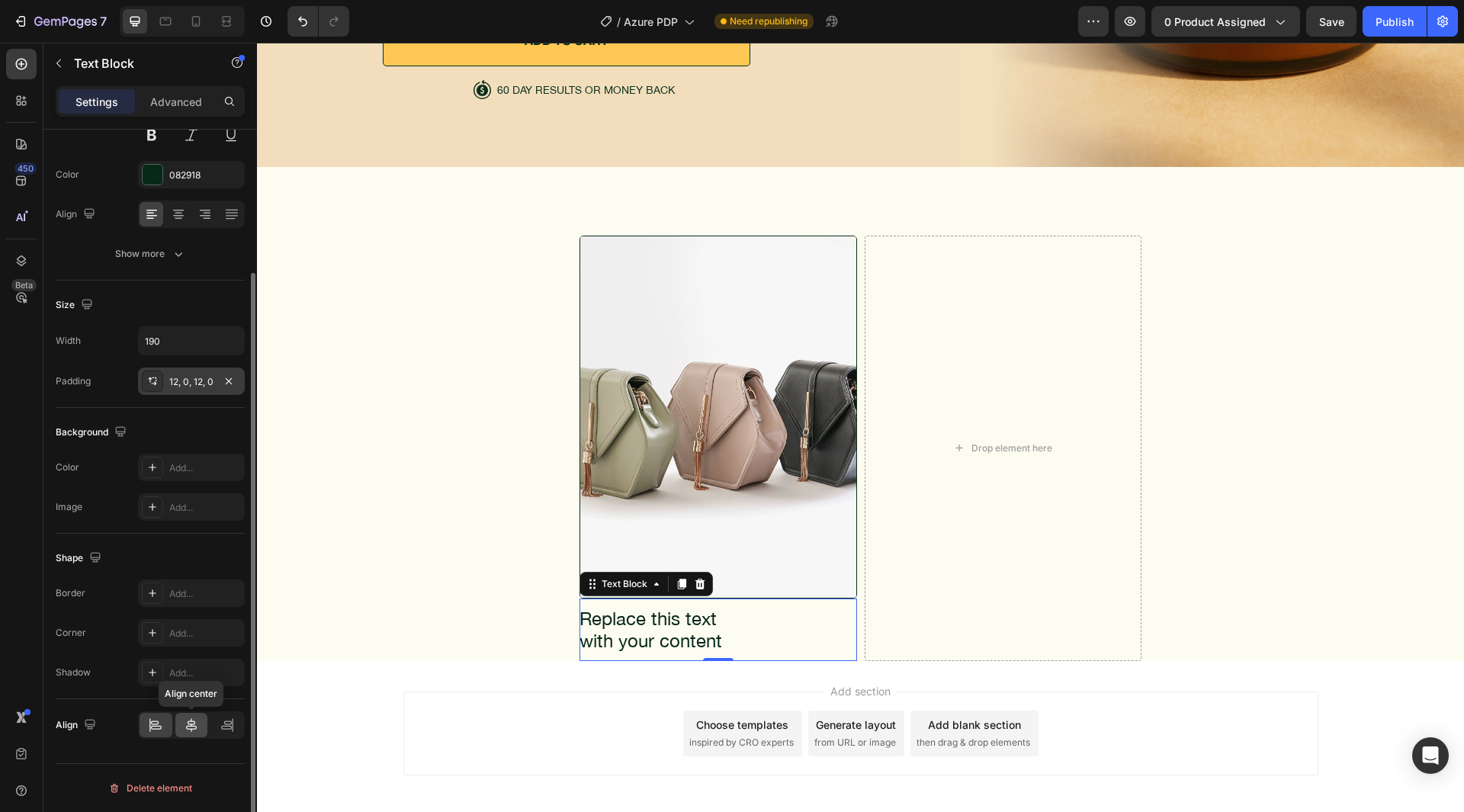
click at [192, 716] on div at bounding box center [191, 724] width 33 height 24
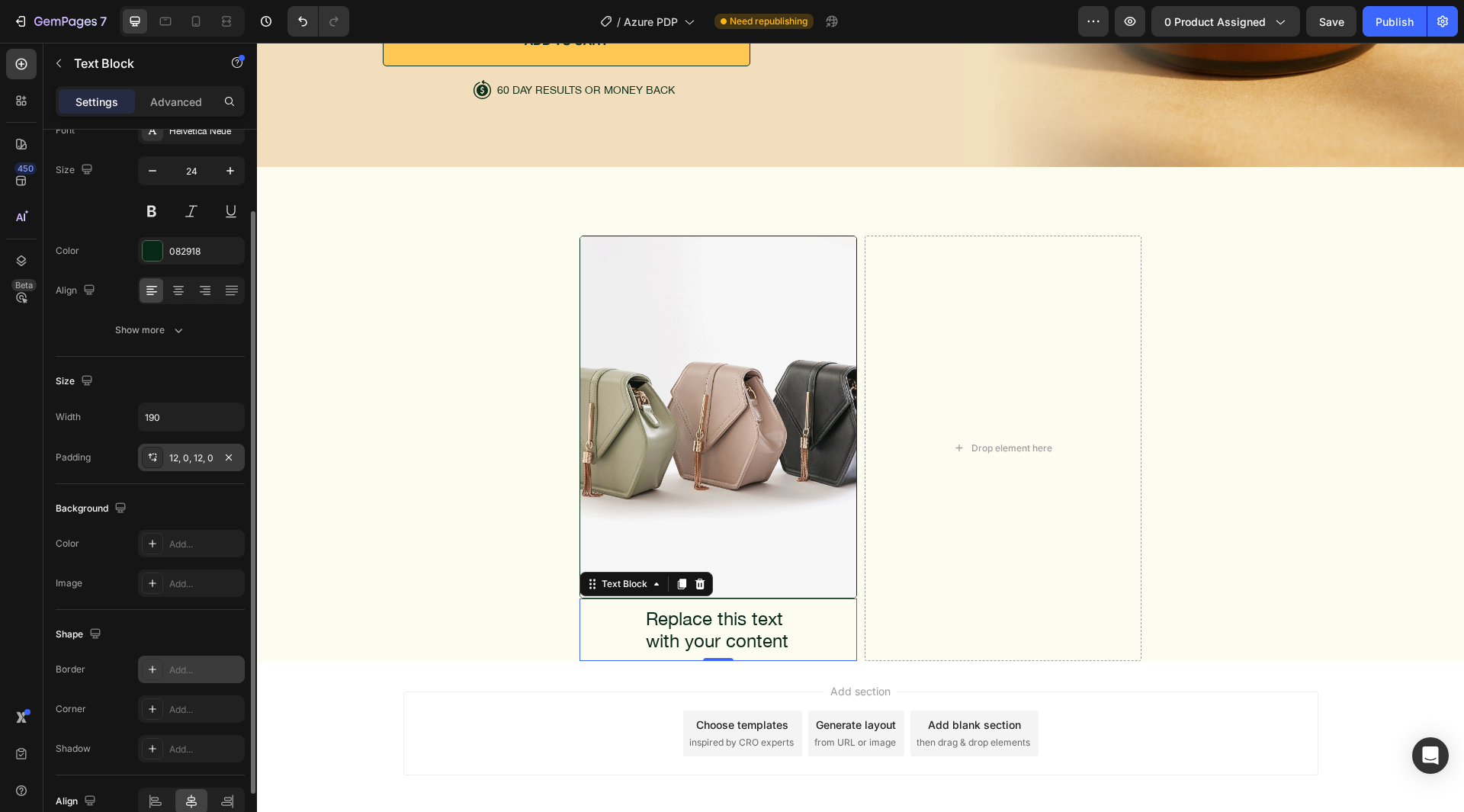
click at [196, 673] on div "Add..." at bounding box center [205, 669] width 72 height 13
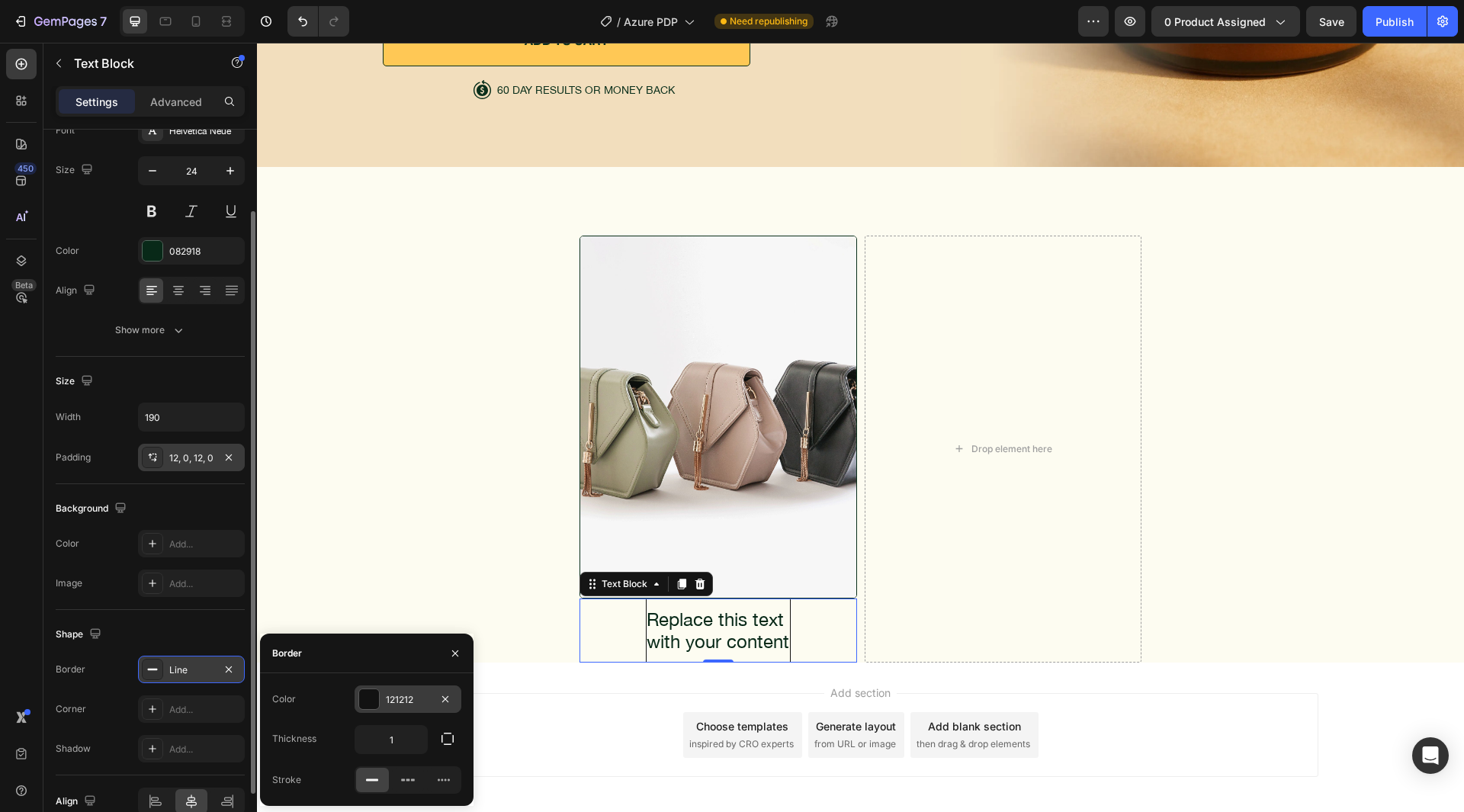
click at [418, 704] on div "121212" at bounding box center [408, 699] width 44 height 13
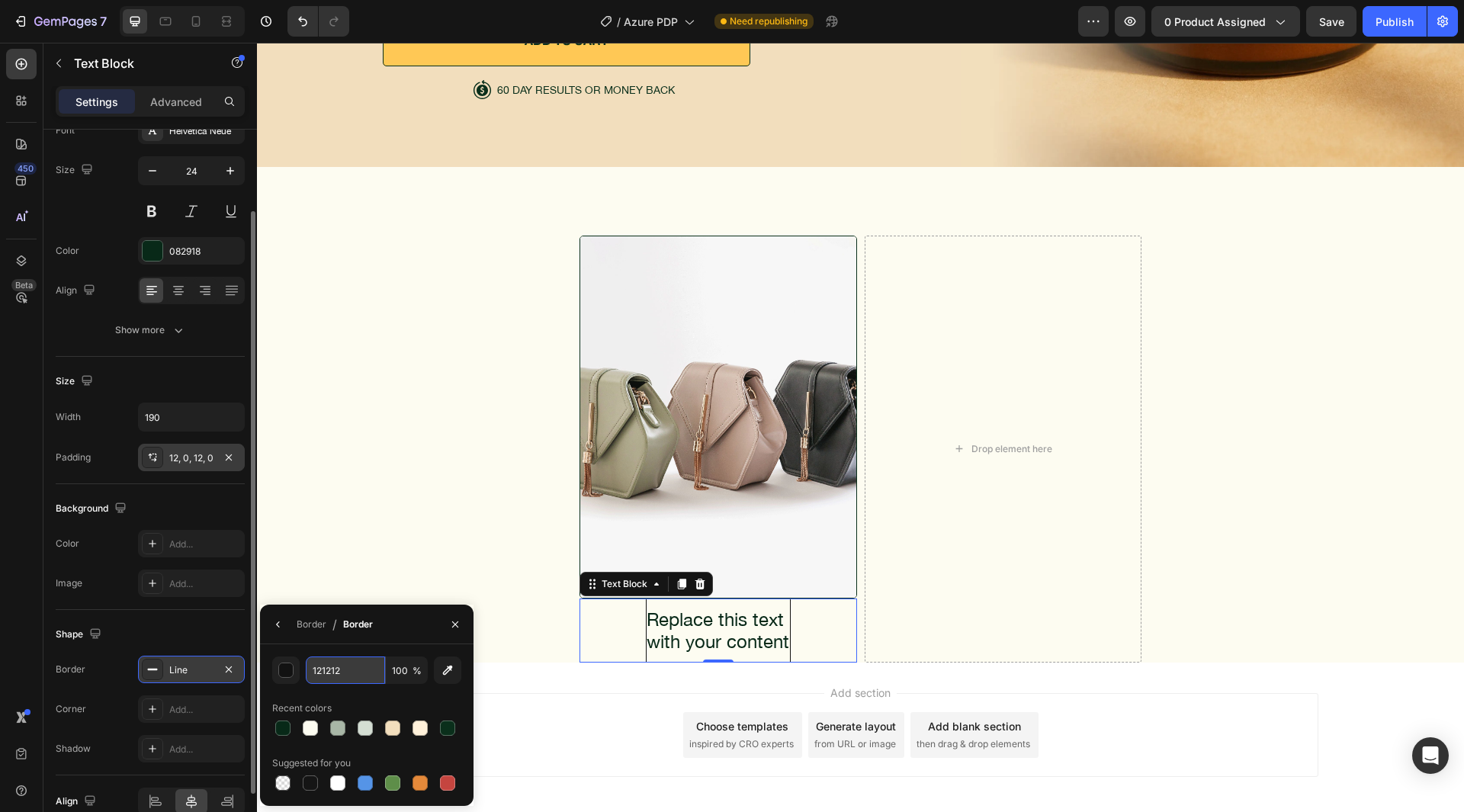
click at [341, 667] on input "121212" at bounding box center [345, 670] width 80 height 28
paste input "000000"
type input "000000"
click at [355, 657] on input "000000" at bounding box center [345, 670] width 80 height 28
click at [309, 632] on div "Border" at bounding box center [311, 624] width 29 height 24
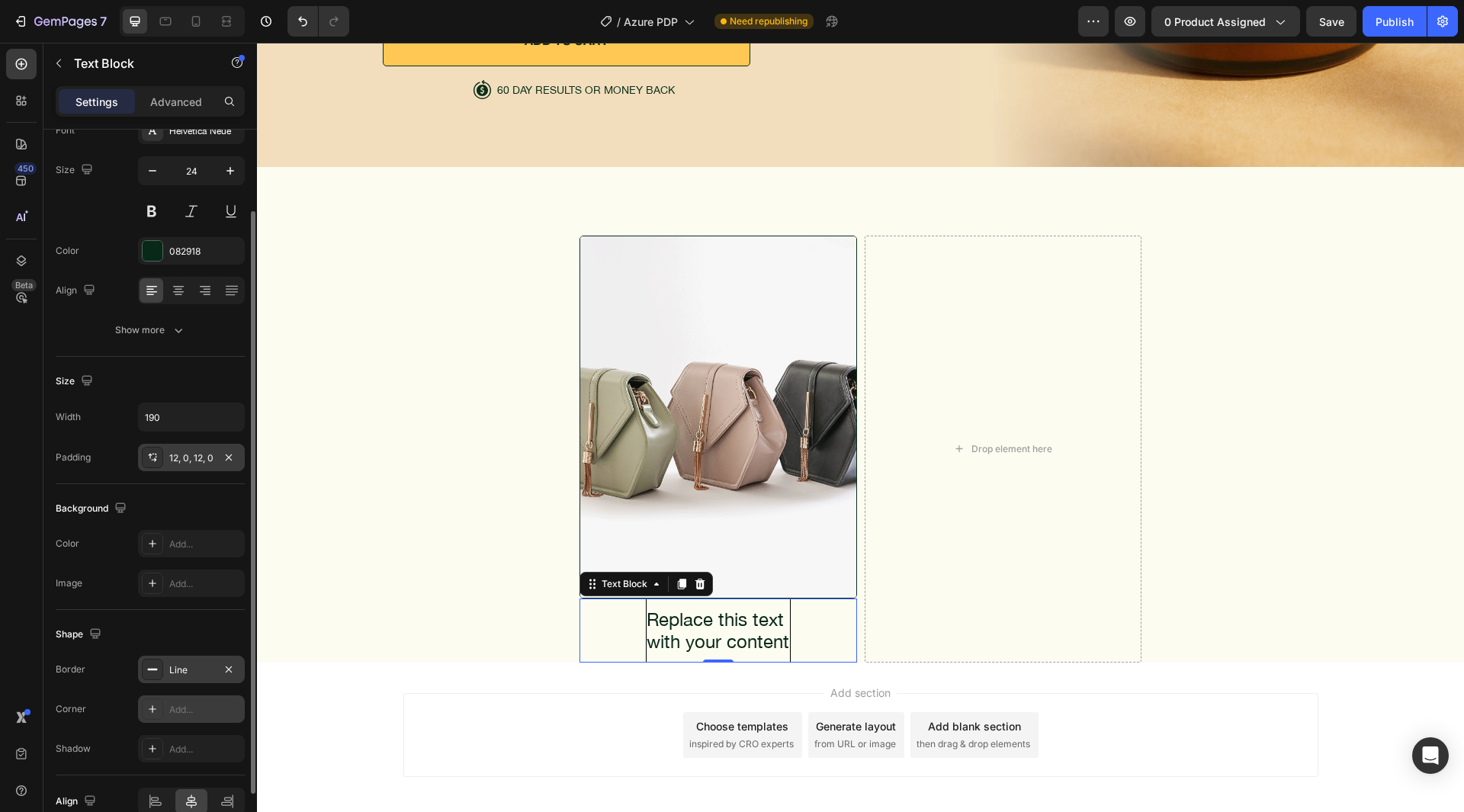
click at [191, 697] on div "Add..." at bounding box center [190, 708] width 106 height 28
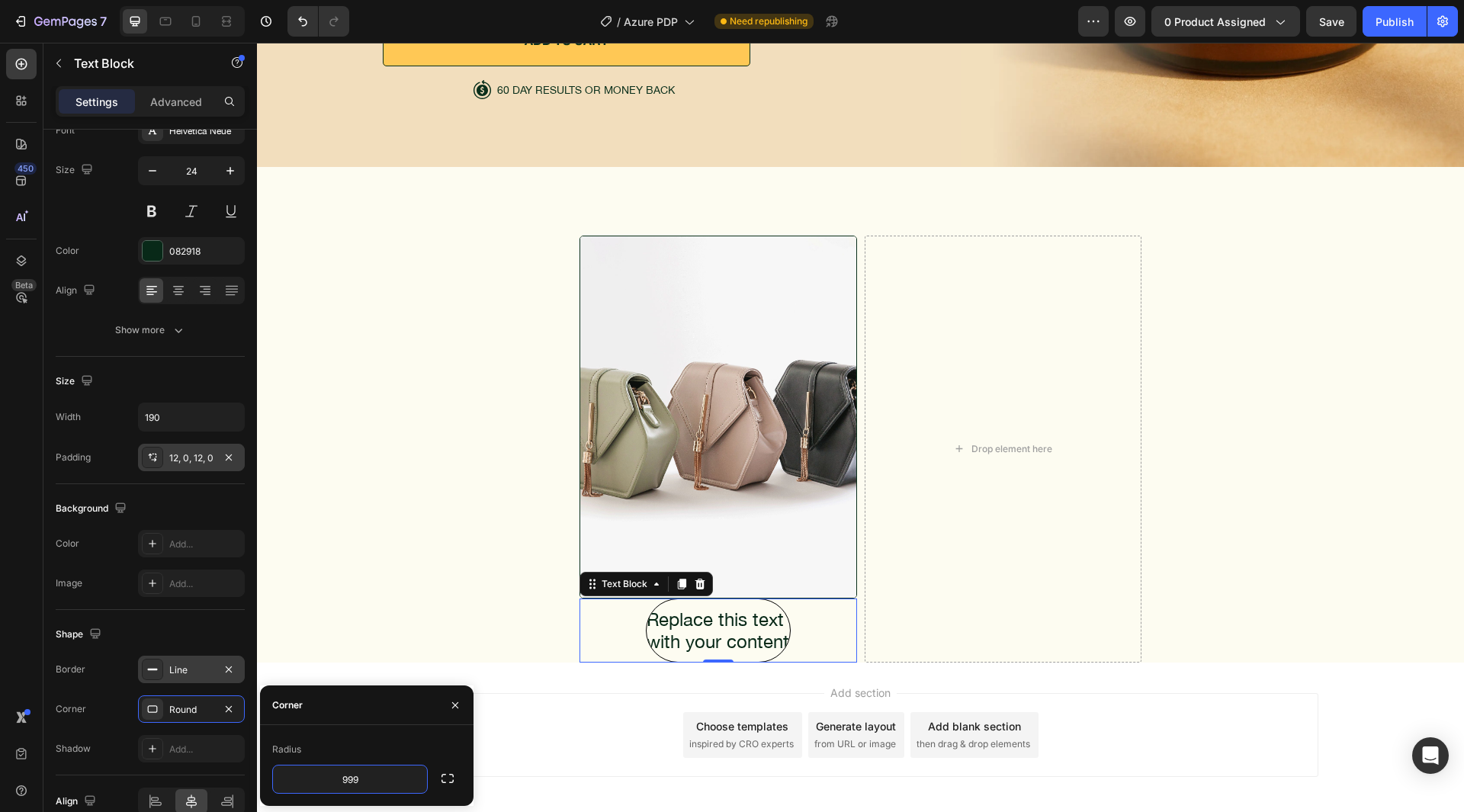
type input "999"
click at [366, 741] on div "Radius" at bounding box center [367, 749] width 189 height 24
click at [180, 539] on div "Add..." at bounding box center [205, 544] width 72 height 13
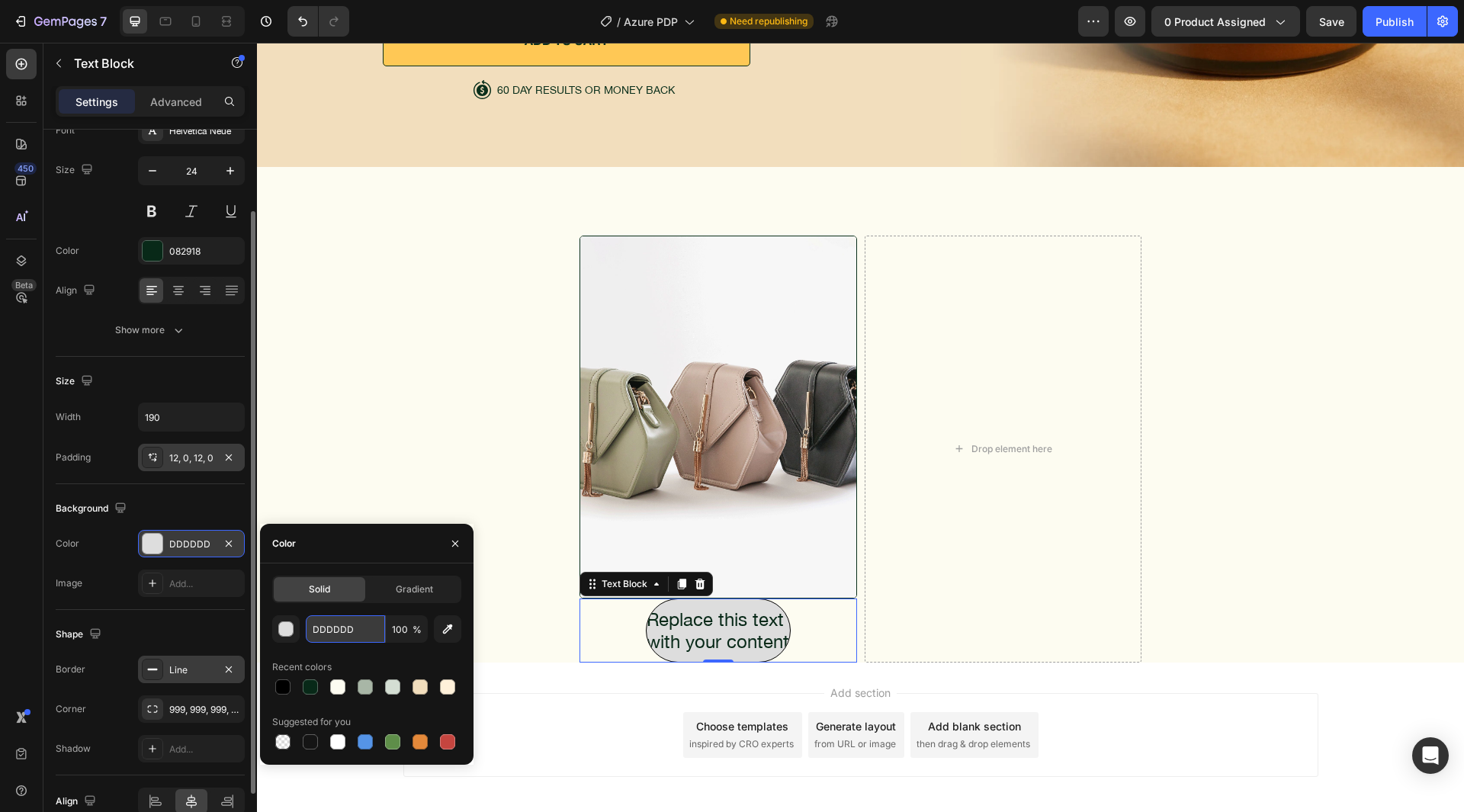
click at [327, 632] on input "DDDDDD" at bounding box center [345, 629] width 80 height 28
click at [362, 551] on div "Color" at bounding box center [366, 543] width 214 height 39
type input "FFFFFF"
click at [166, 629] on div "Shape" at bounding box center [150, 633] width 189 height 24
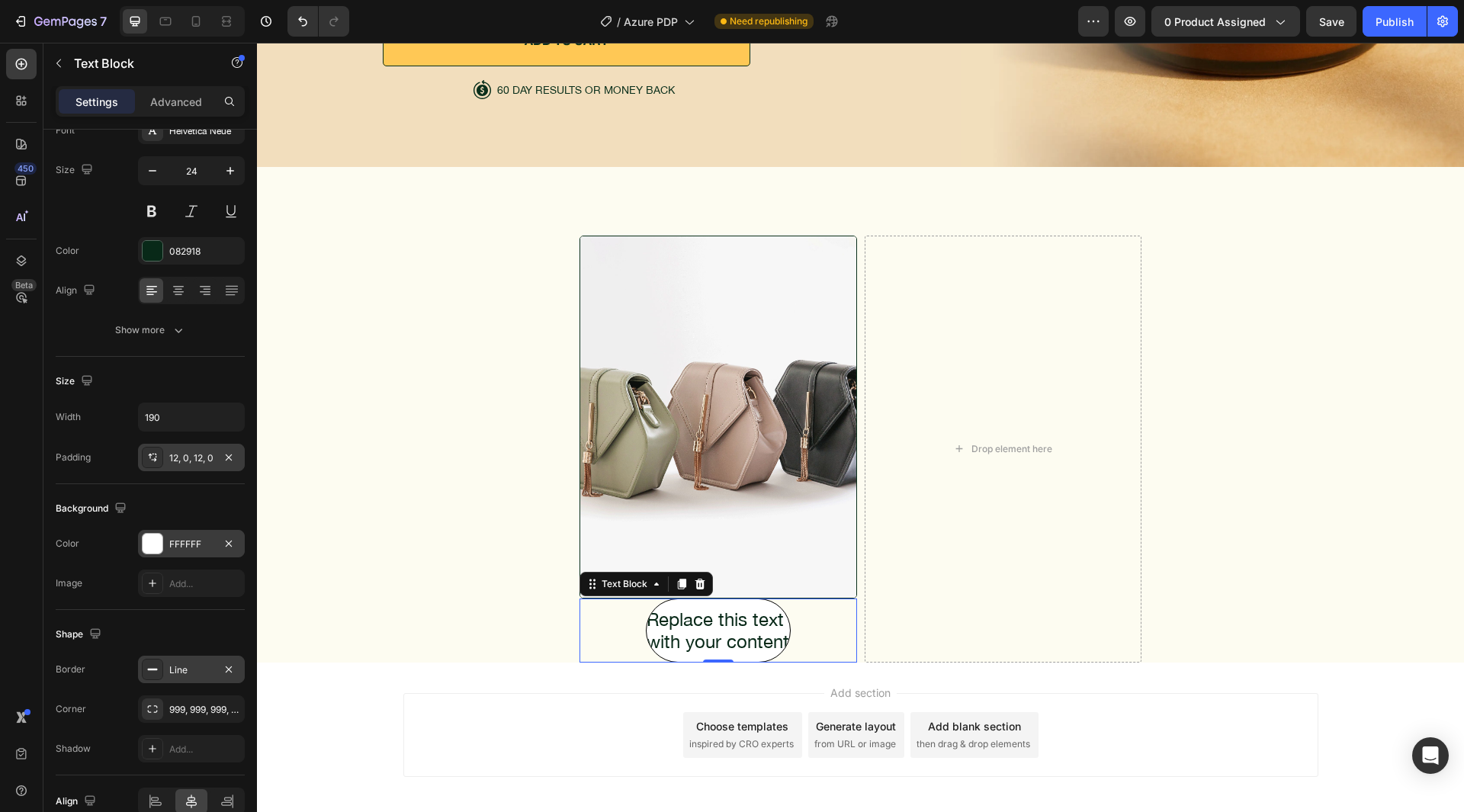
click at [694, 622] on div "Replace this text with your content" at bounding box center [719, 631] width 145 height 64
click at [694, 622] on p "Replace this text with your content" at bounding box center [719, 630] width 143 height 44
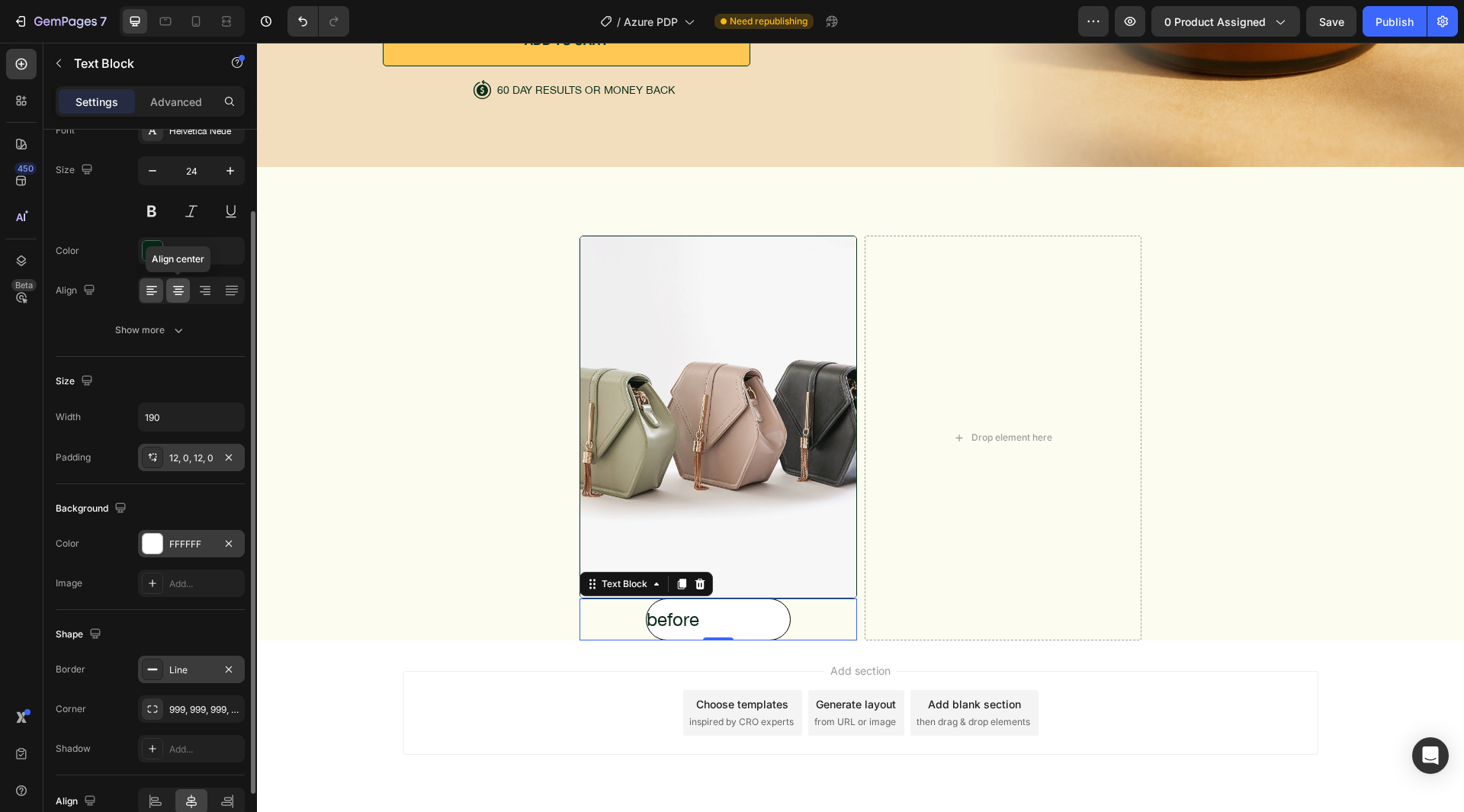
click at [168, 289] on div at bounding box center [178, 289] width 23 height 24
click at [153, 343] on button "Show more" at bounding box center [150, 330] width 189 height 28
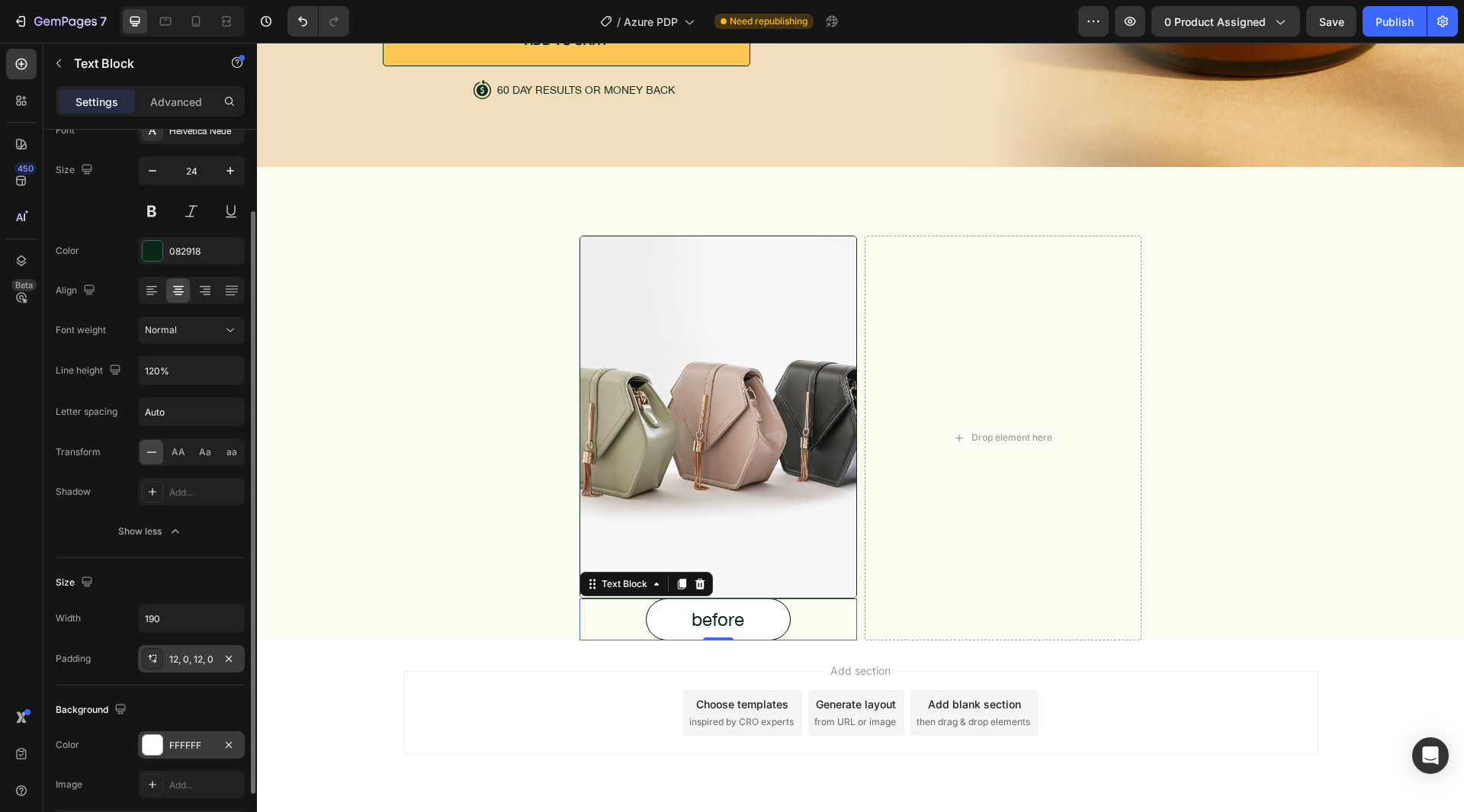
click at [181, 448] on span "AA" at bounding box center [178, 451] width 13 height 13
click at [178, 414] on input "Auto" at bounding box center [191, 411] width 105 height 28
type input "0"
click at [116, 437] on div "Font Helvetica Neue Size 24 Color 082918 Align Font weight Normal Line height 1…" at bounding box center [150, 331] width 189 height 429
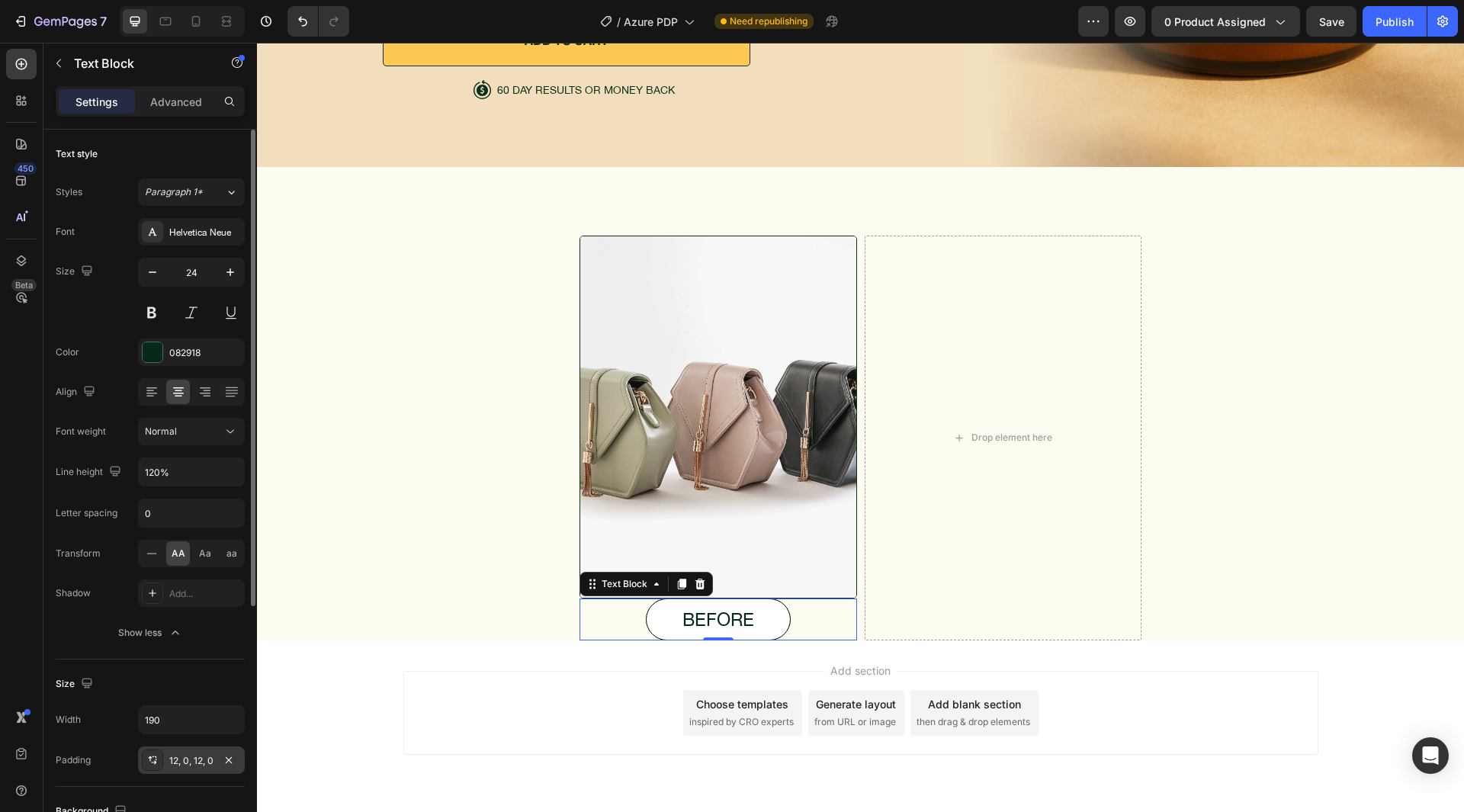
scroll to position [379, 0]
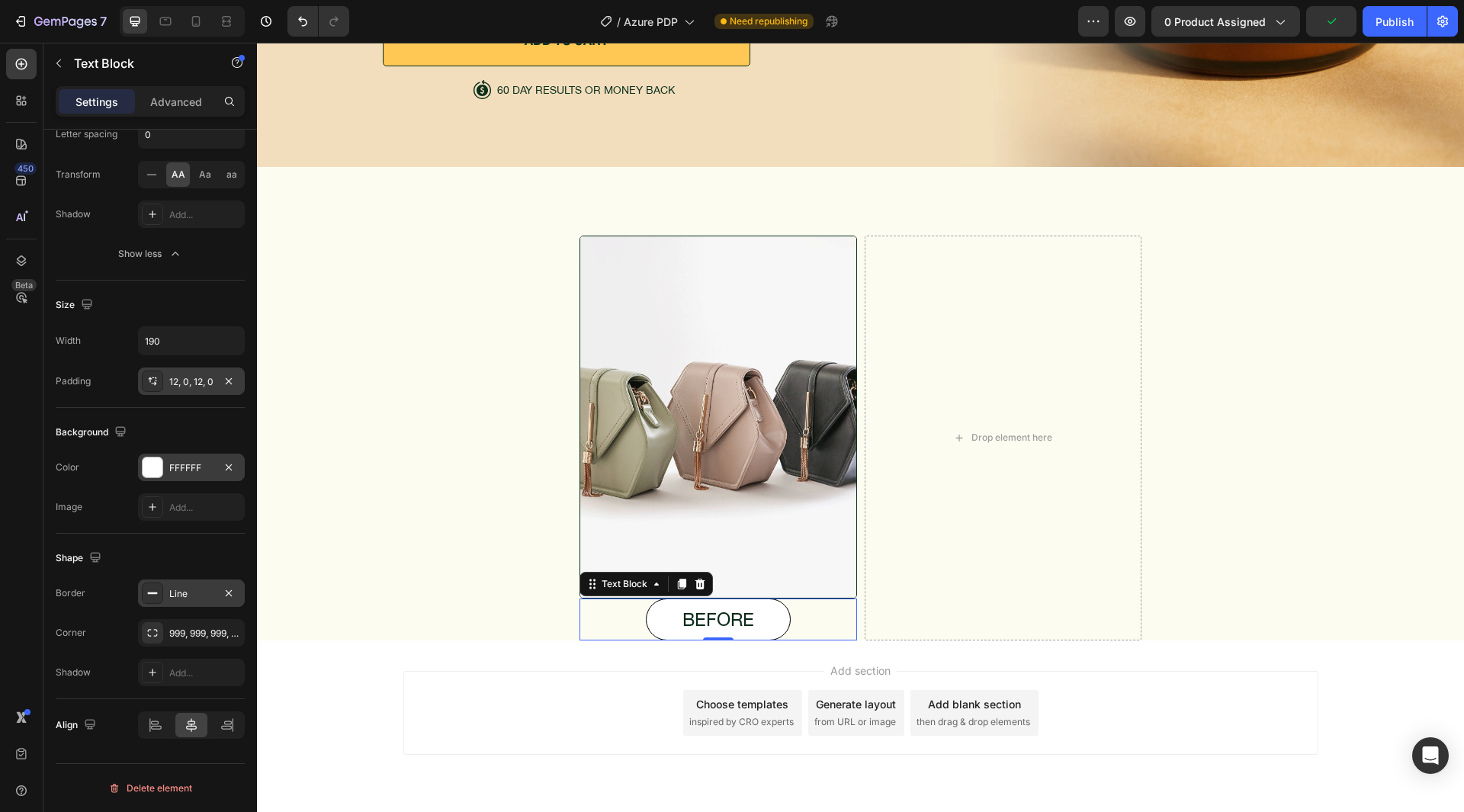
click at [575, 661] on div "Add section Choose templates inspired by CRO experts Generate layout from URL o…" at bounding box center [861, 734] width 1207 height 188
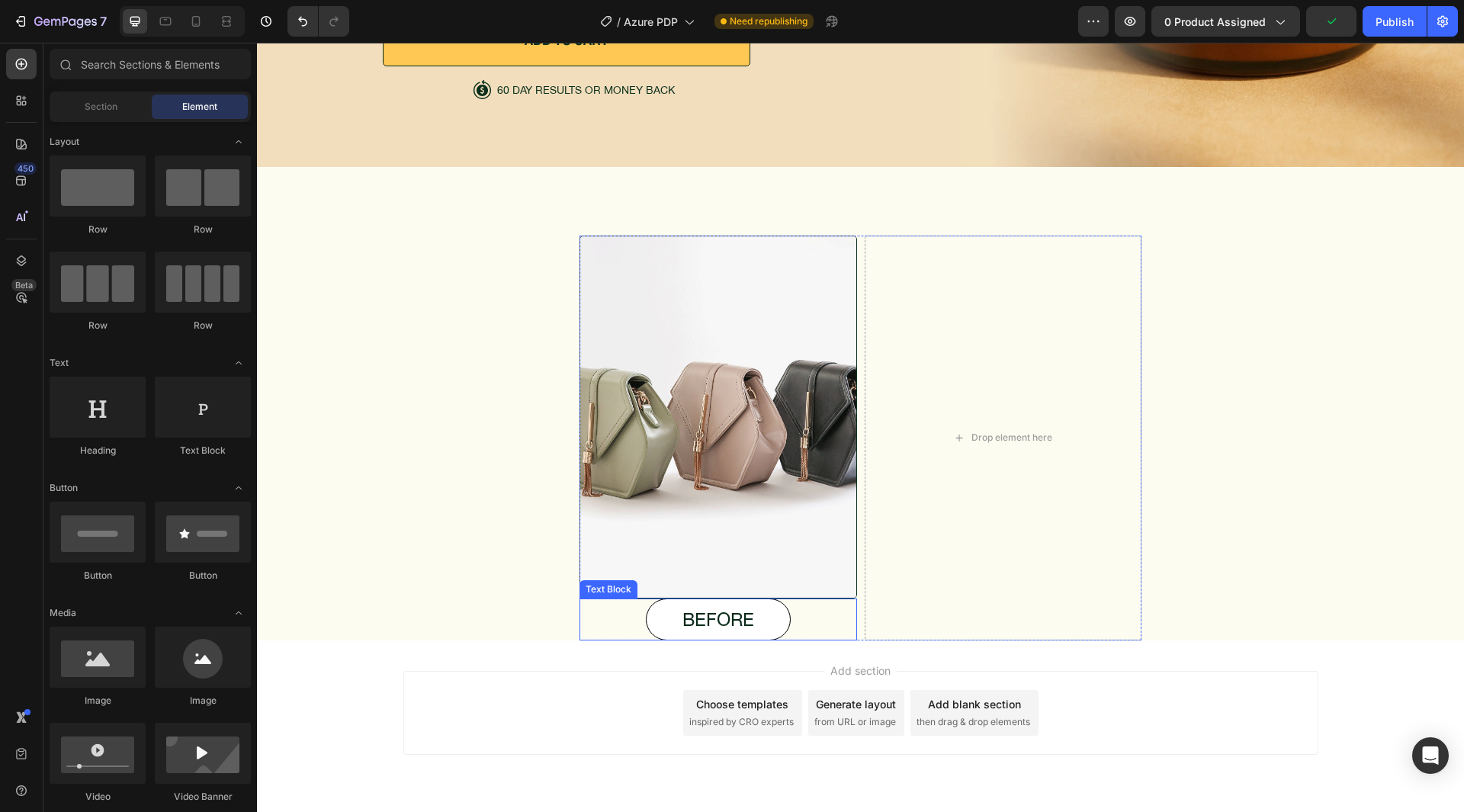
click at [804, 621] on div "before" at bounding box center [719, 619] width 278 height 42
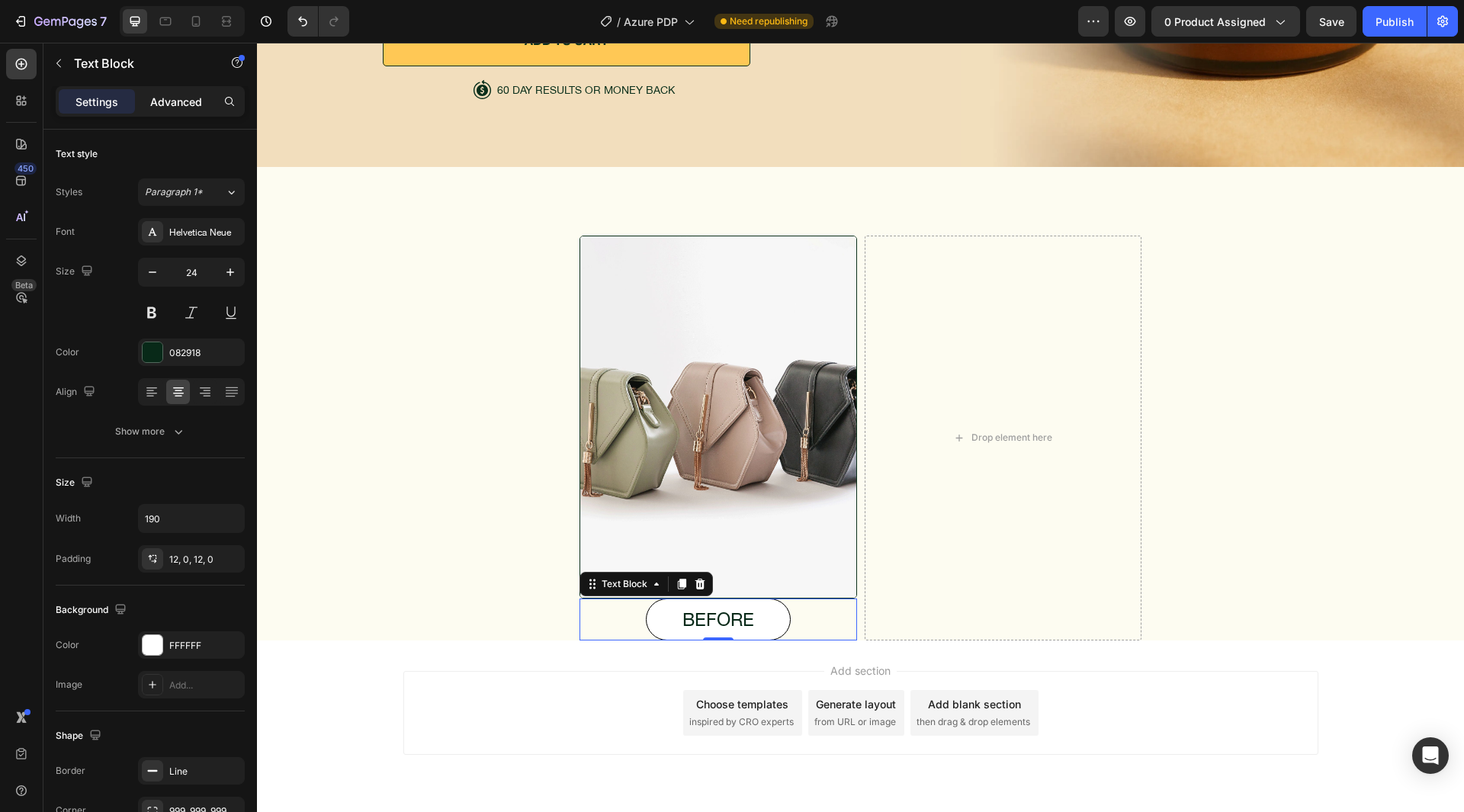
click at [169, 112] on div "Advanced" at bounding box center [175, 101] width 76 height 24
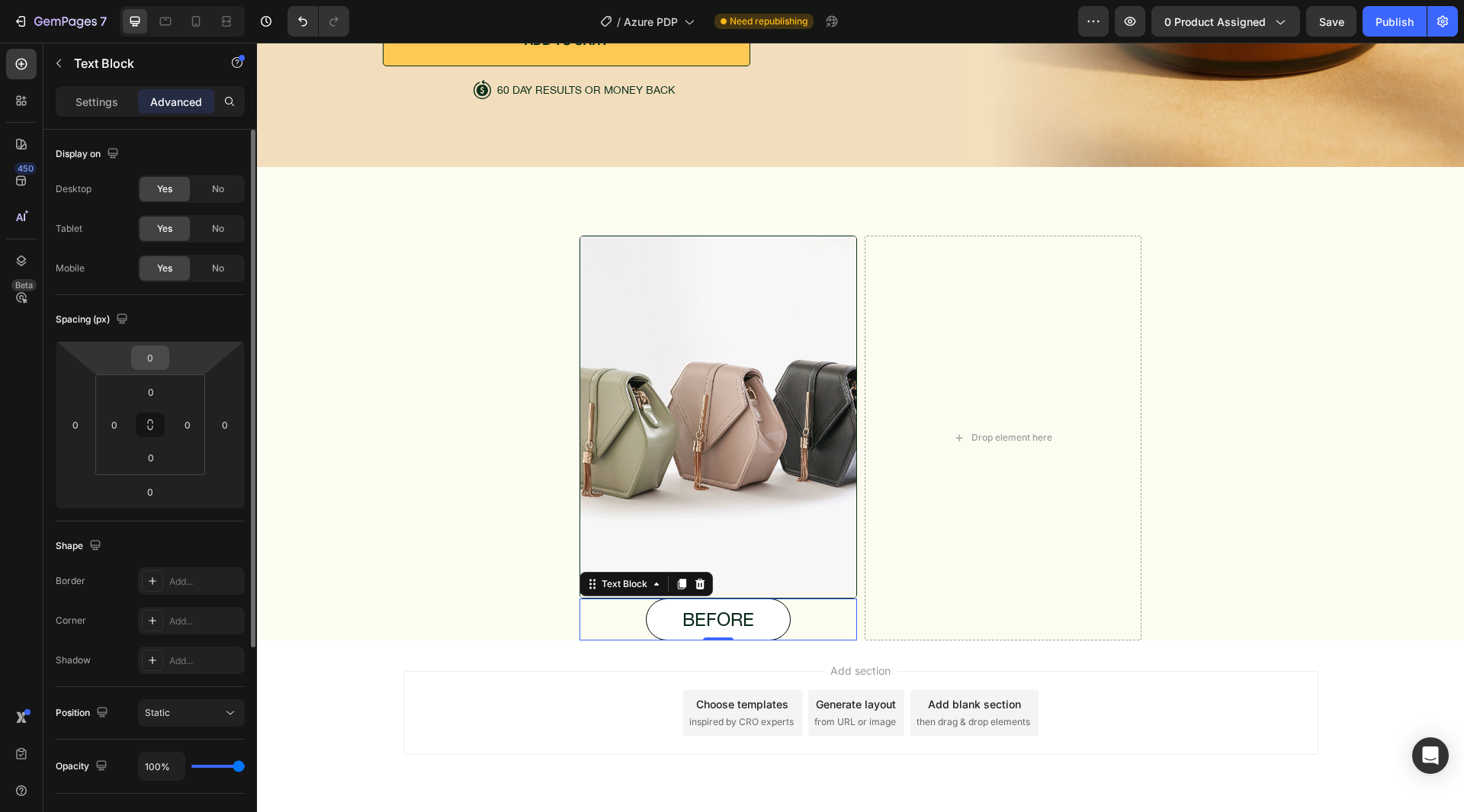
click at [157, 361] on input "0" at bounding box center [150, 357] width 30 height 23
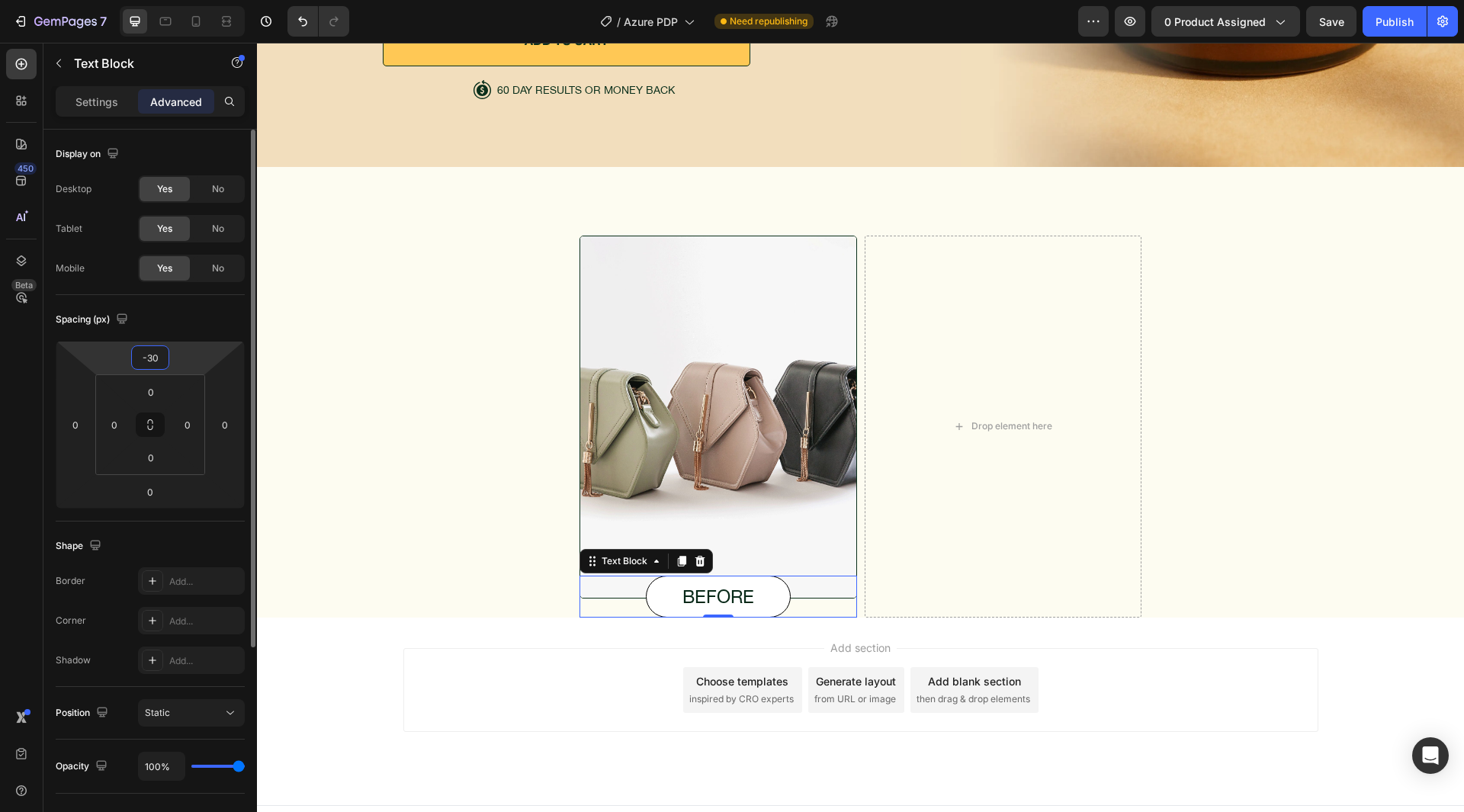
type input "-30"
drag, startPoint x: 192, startPoint y: 321, endPoint x: 250, endPoint y: 353, distance: 66.2
click at [192, 320] on div "Spacing (px)" at bounding box center [150, 319] width 189 height 24
click at [545, 529] on div "Image before Text Block 0 Drop element here Row" at bounding box center [861, 427] width 1171 height 382
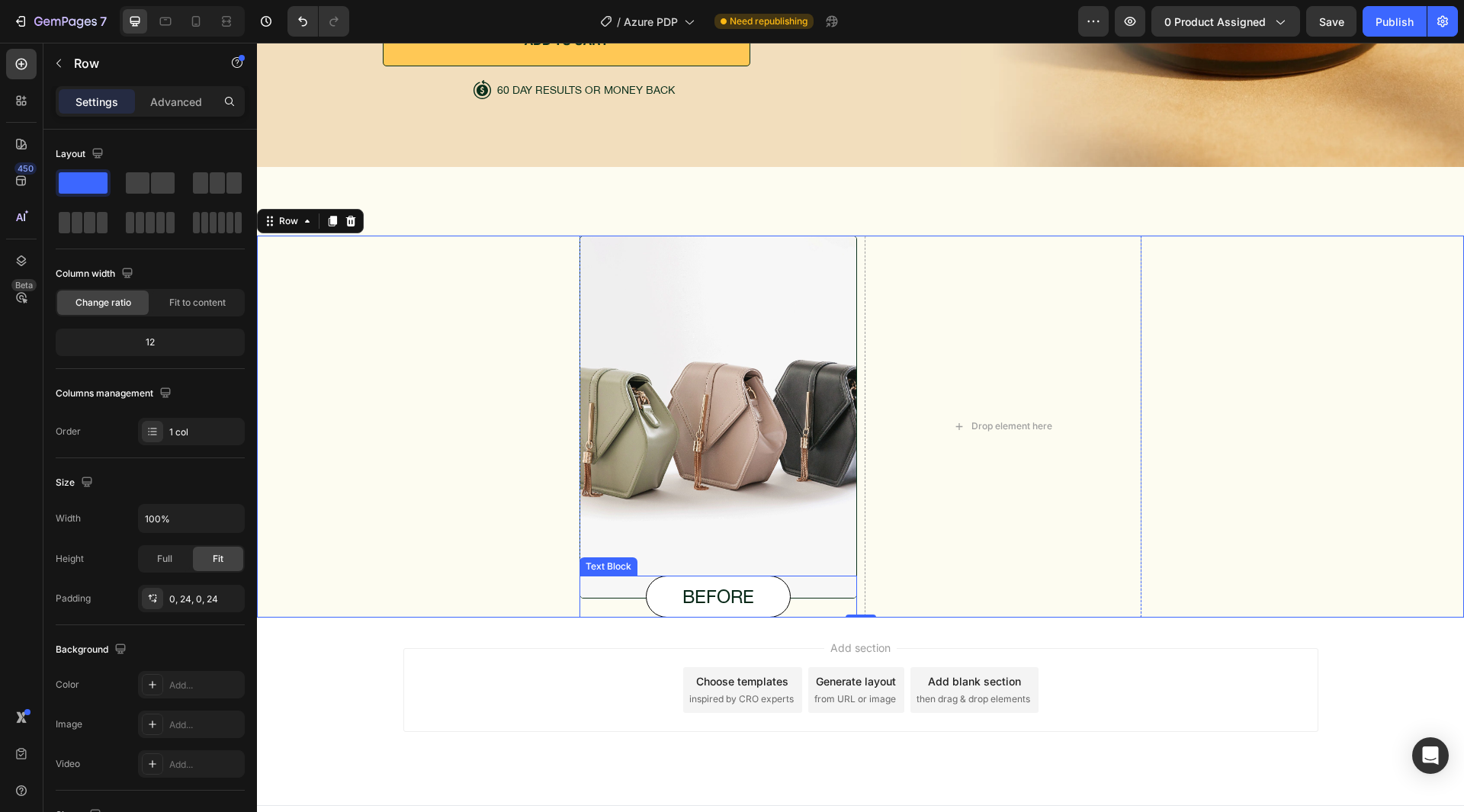
click at [733, 597] on p "before" at bounding box center [719, 596] width 143 height 22
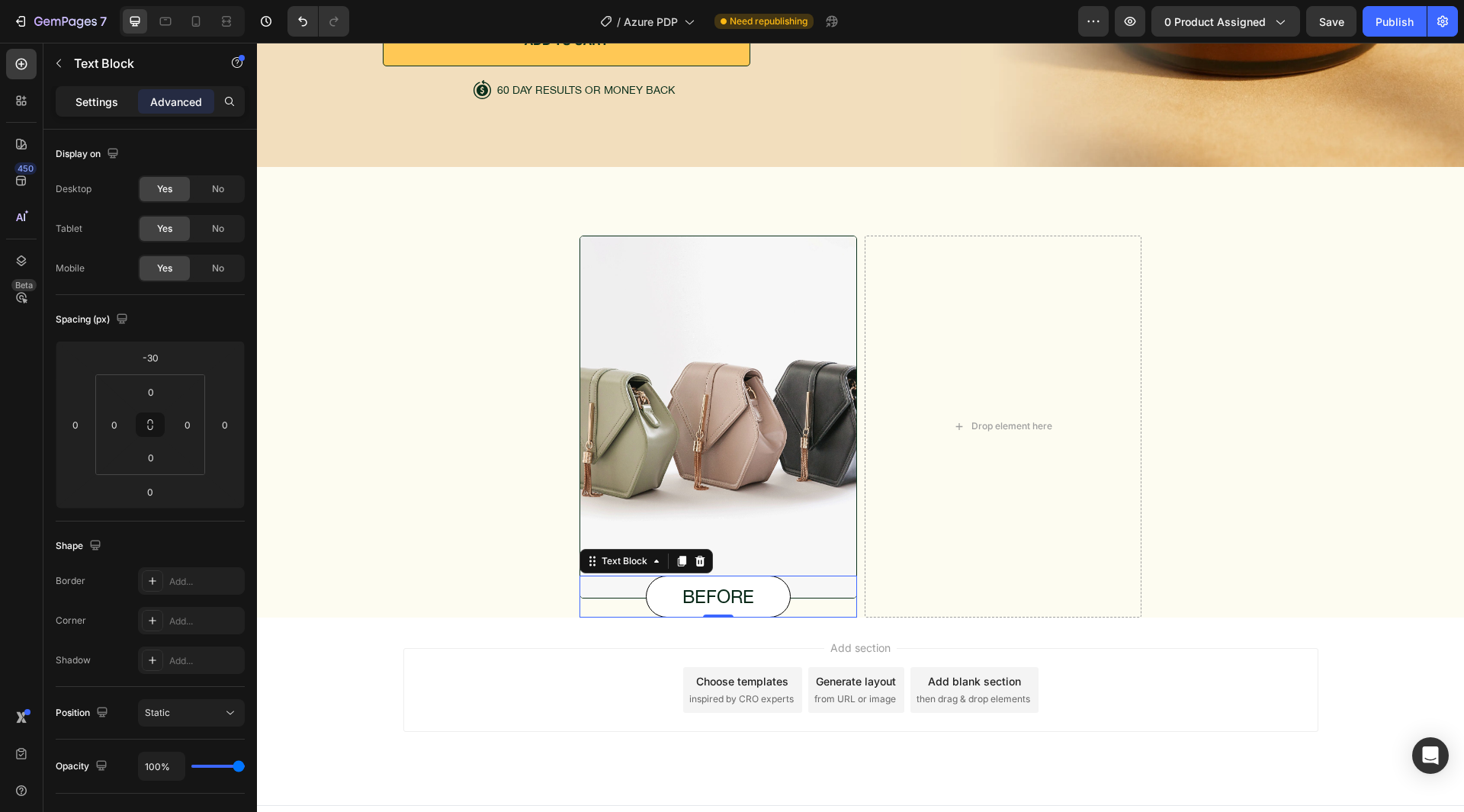
click at [97, 102] on p "Settings" at bounding box center [97, 102] width 43 height 16
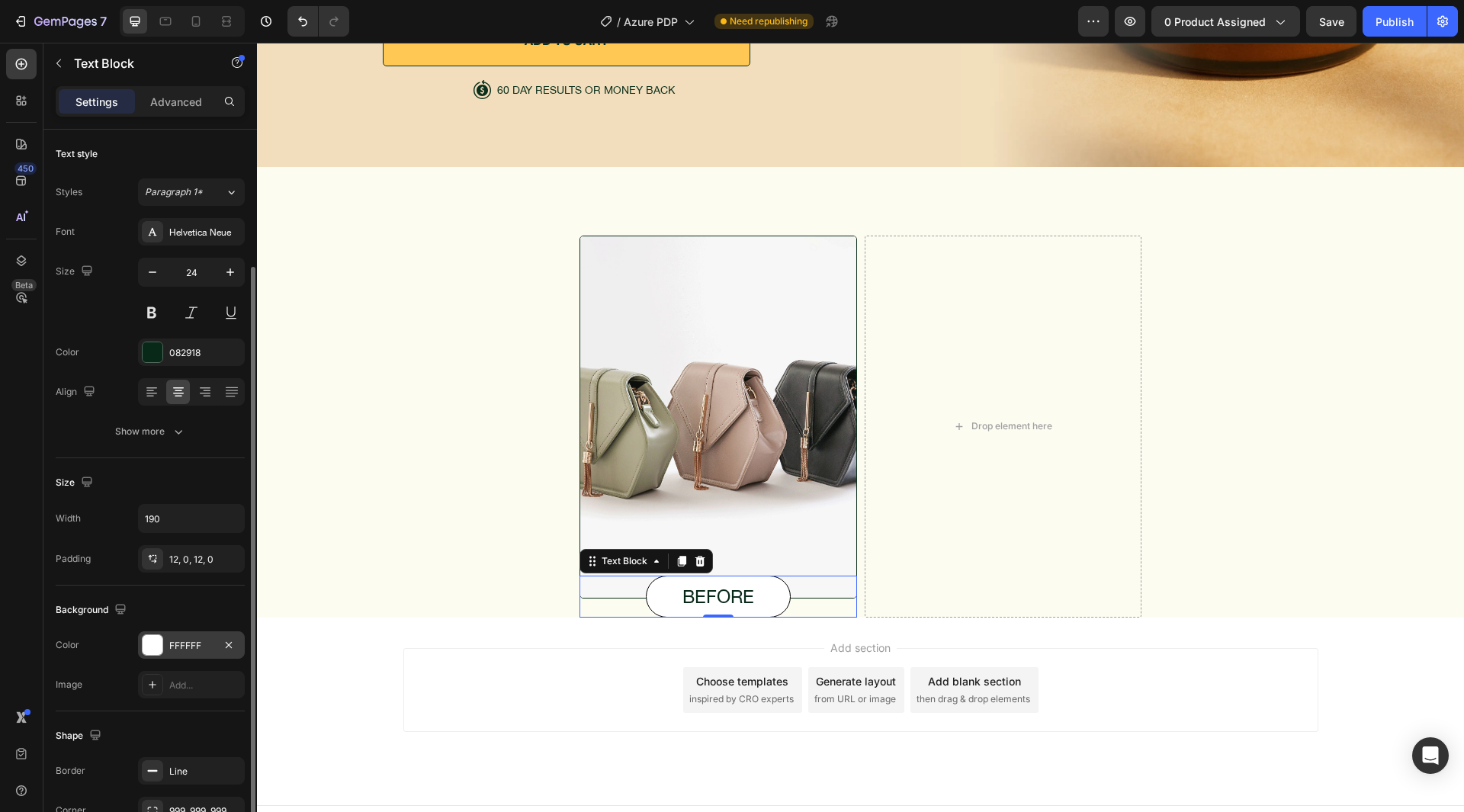
scroll to position [178, 0]
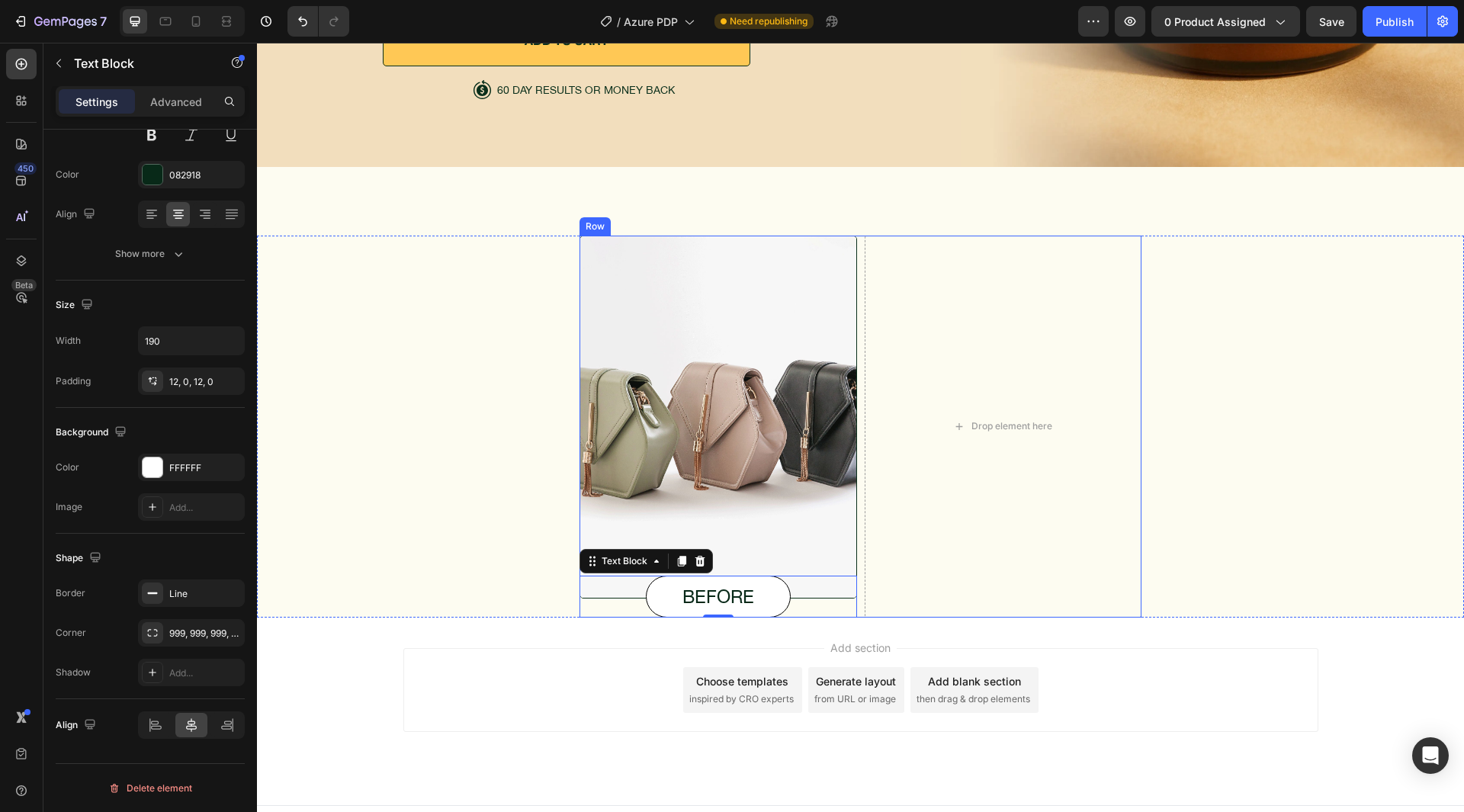
click at [855, 592] on div "Image before Text Block 0 Drop element here Row" at bounding box center [861, 427] width 562 height 382
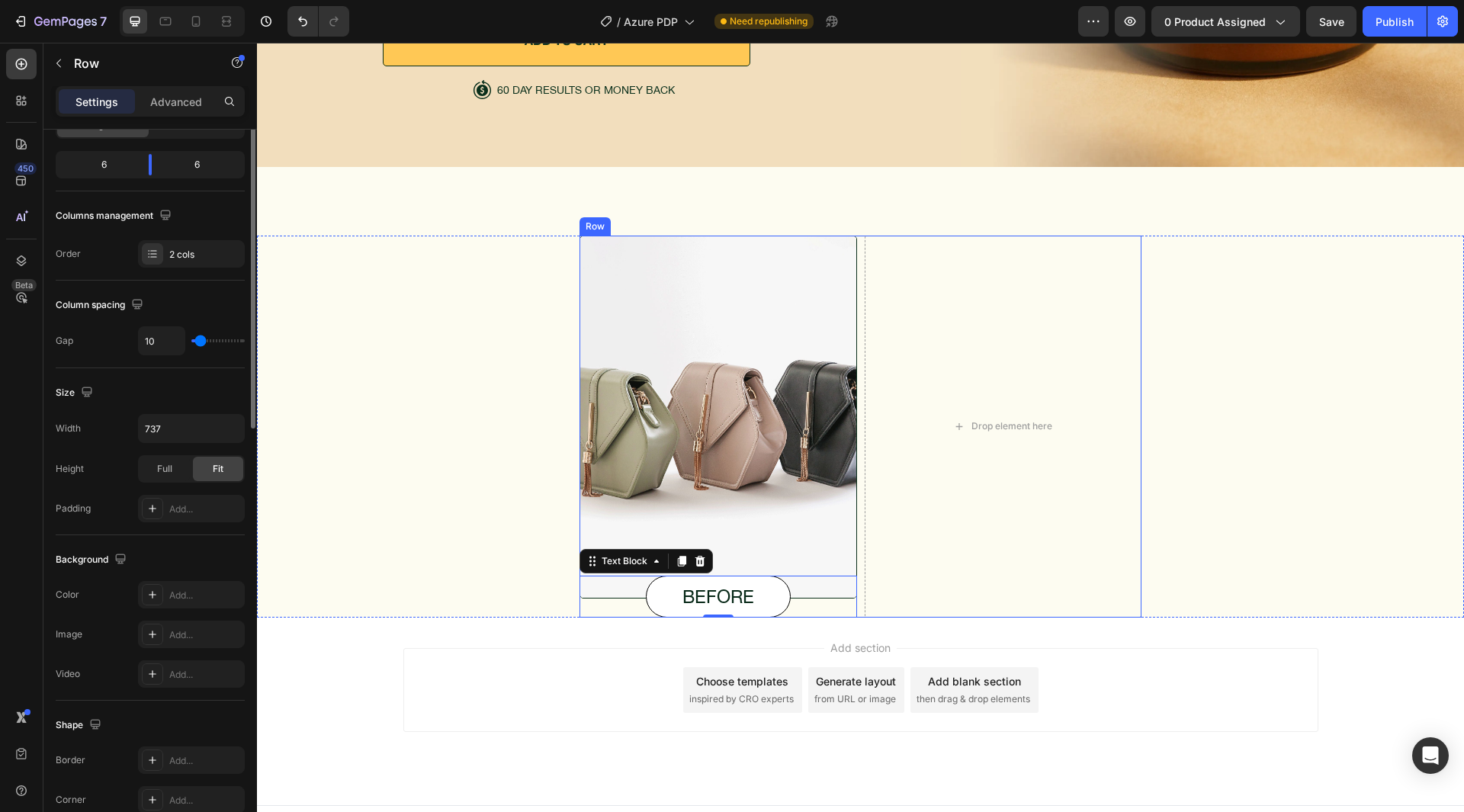
scroll to position [0, 0]
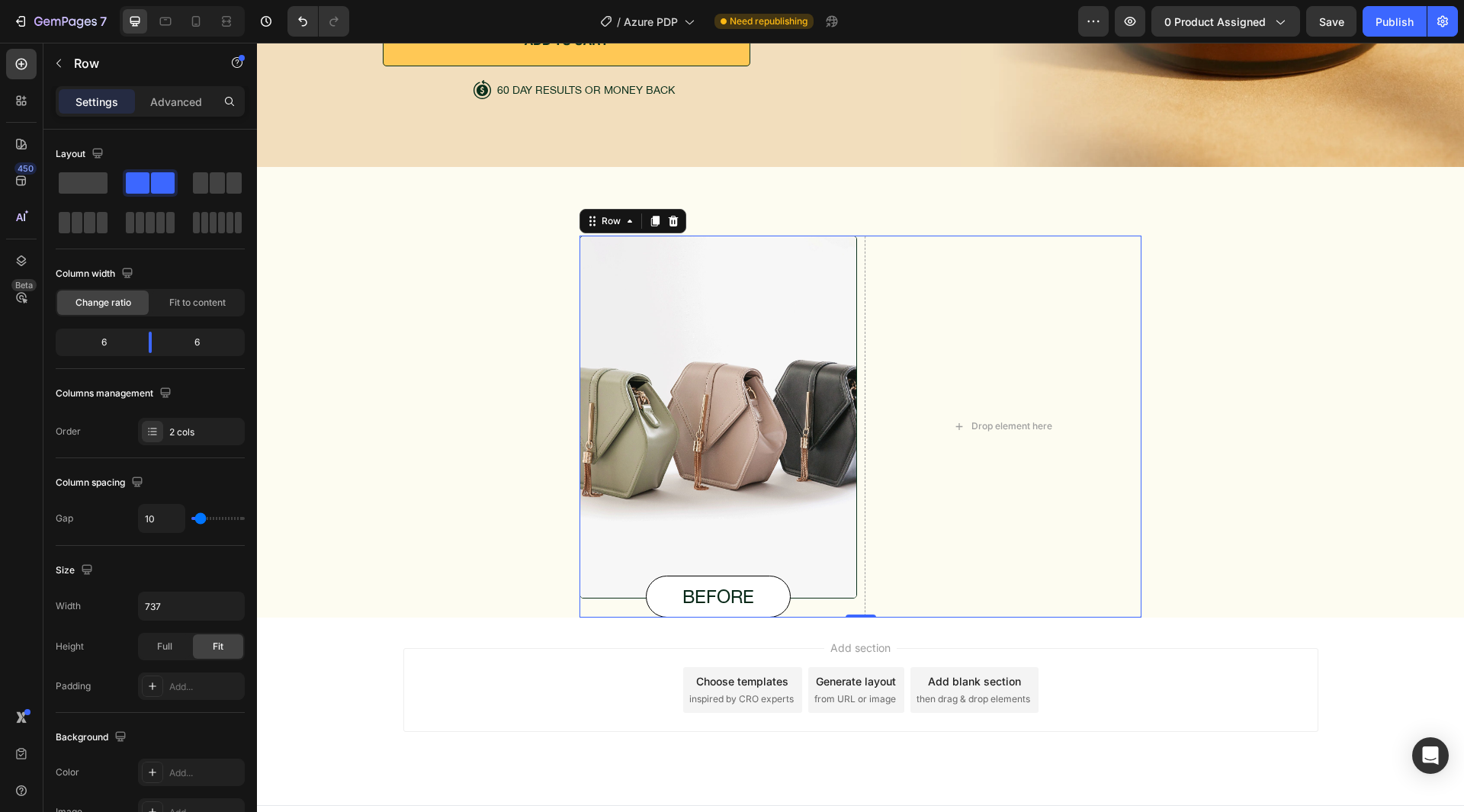
click at [855, 595] on div "Image before Text Block Drop element here Row 0" at bounding box center [861, 427] width 562 height 382
click at [209, 436] on div "2 cols" at bounding box center [205, 431] width 72 height 13
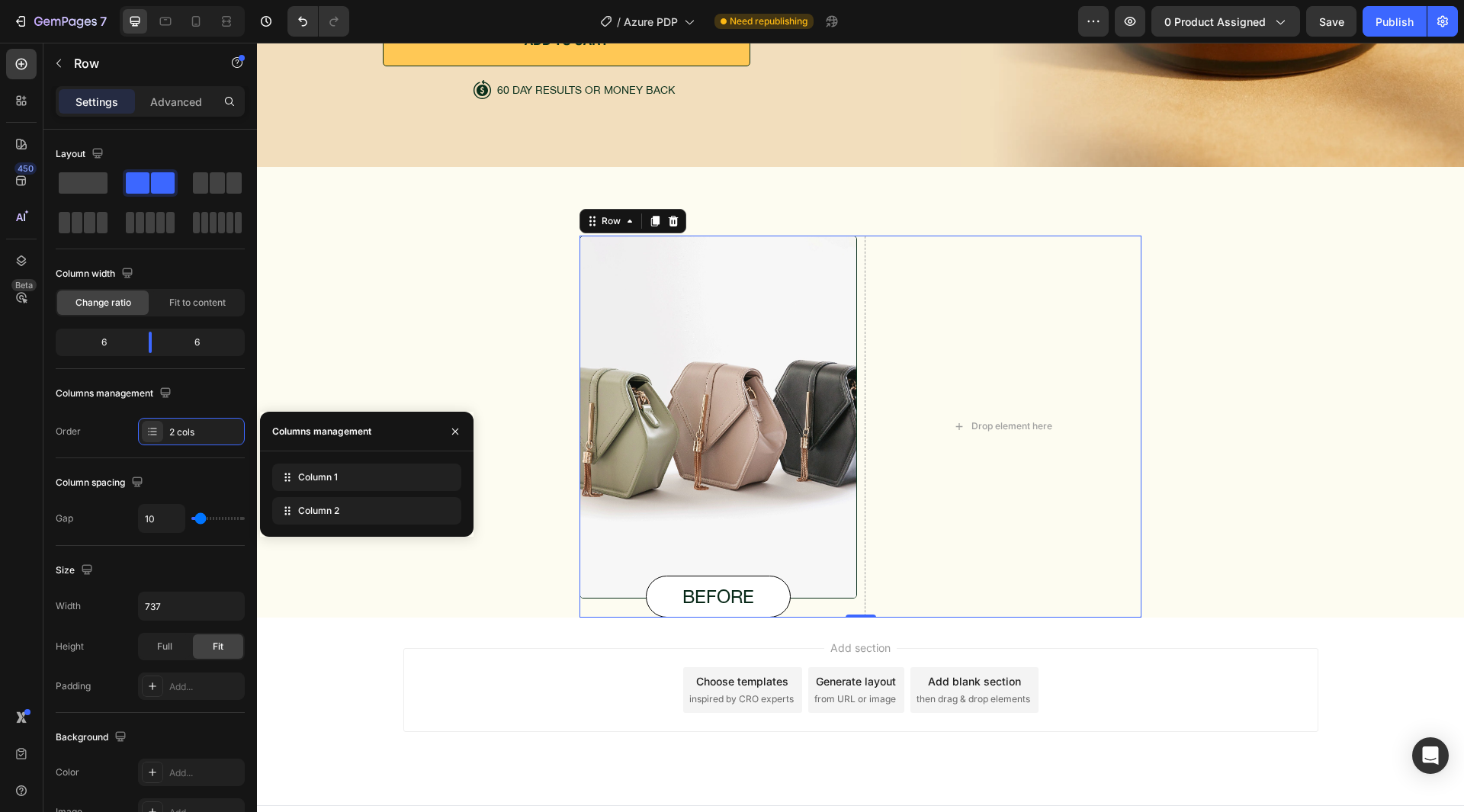
click at [442, 524] on div "Column 1 Column 2" at bounding box center [366, 494] width 214 height 86
click at [442, 513] on icon at bounding box center [442, 511] width 10 height 11
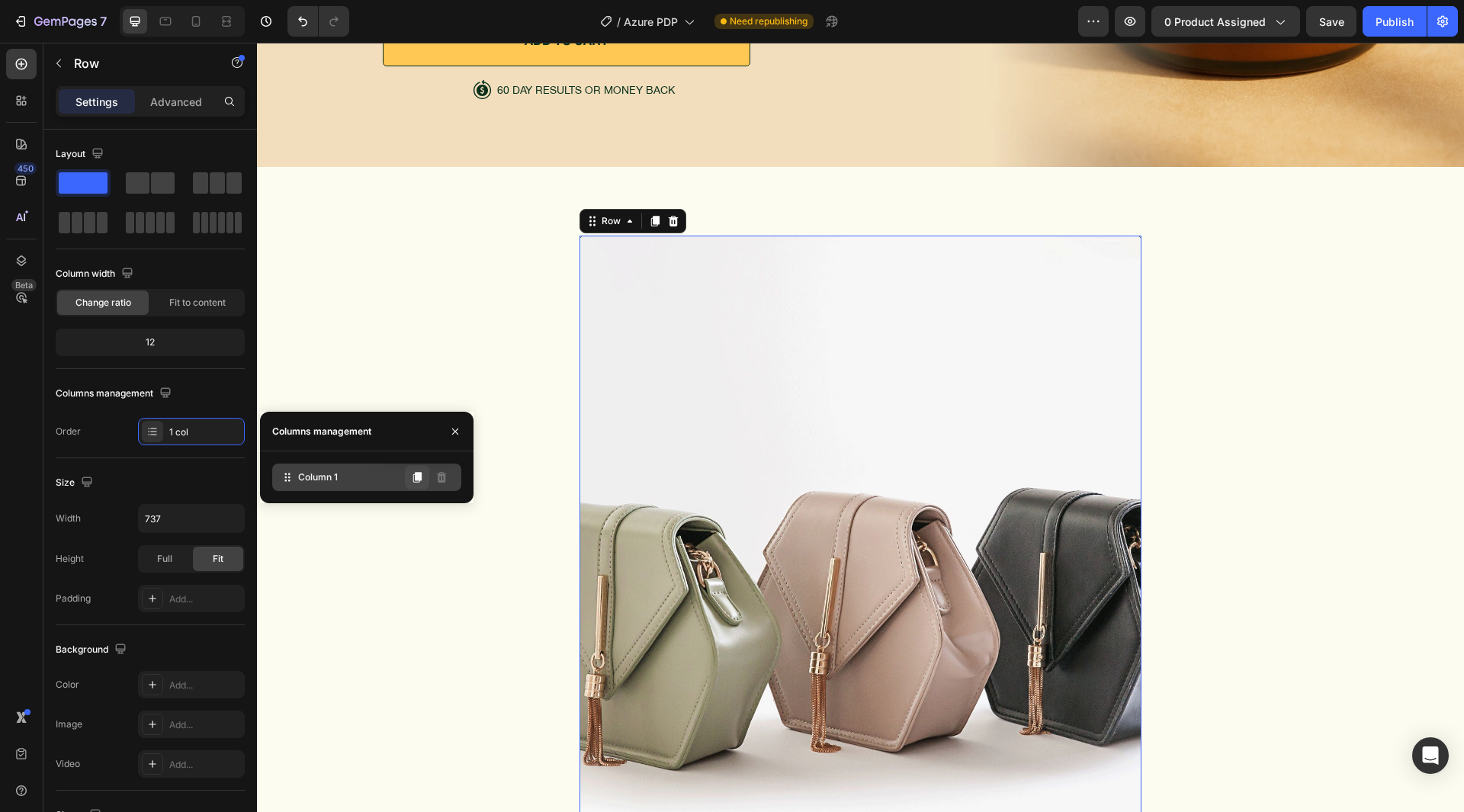
click at [416, 477] on icon at bounding box center [416, 477] width 8 height 11
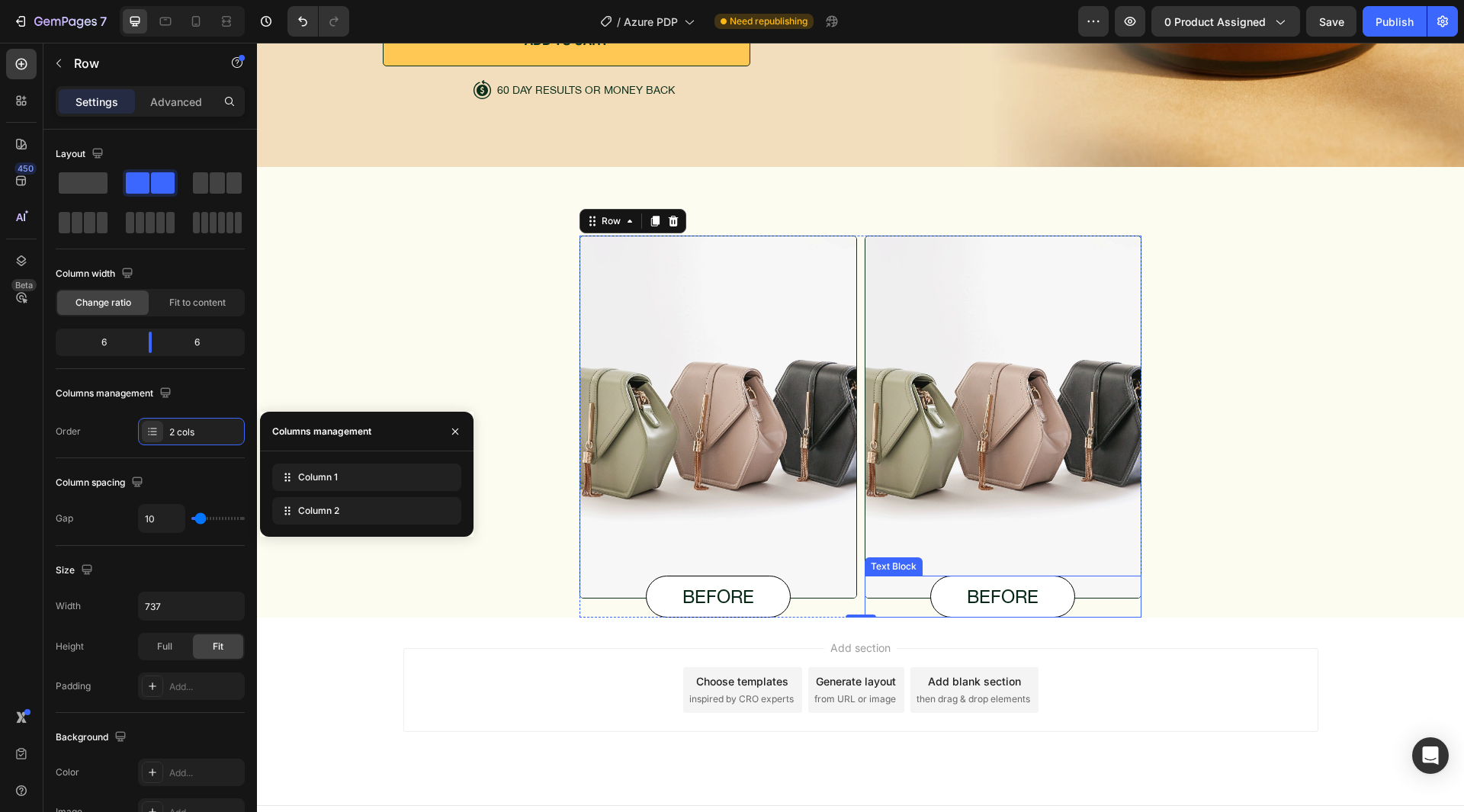
click at [1027, 592] on p "before" at bounding box center [1003, 596] width 143 height 22
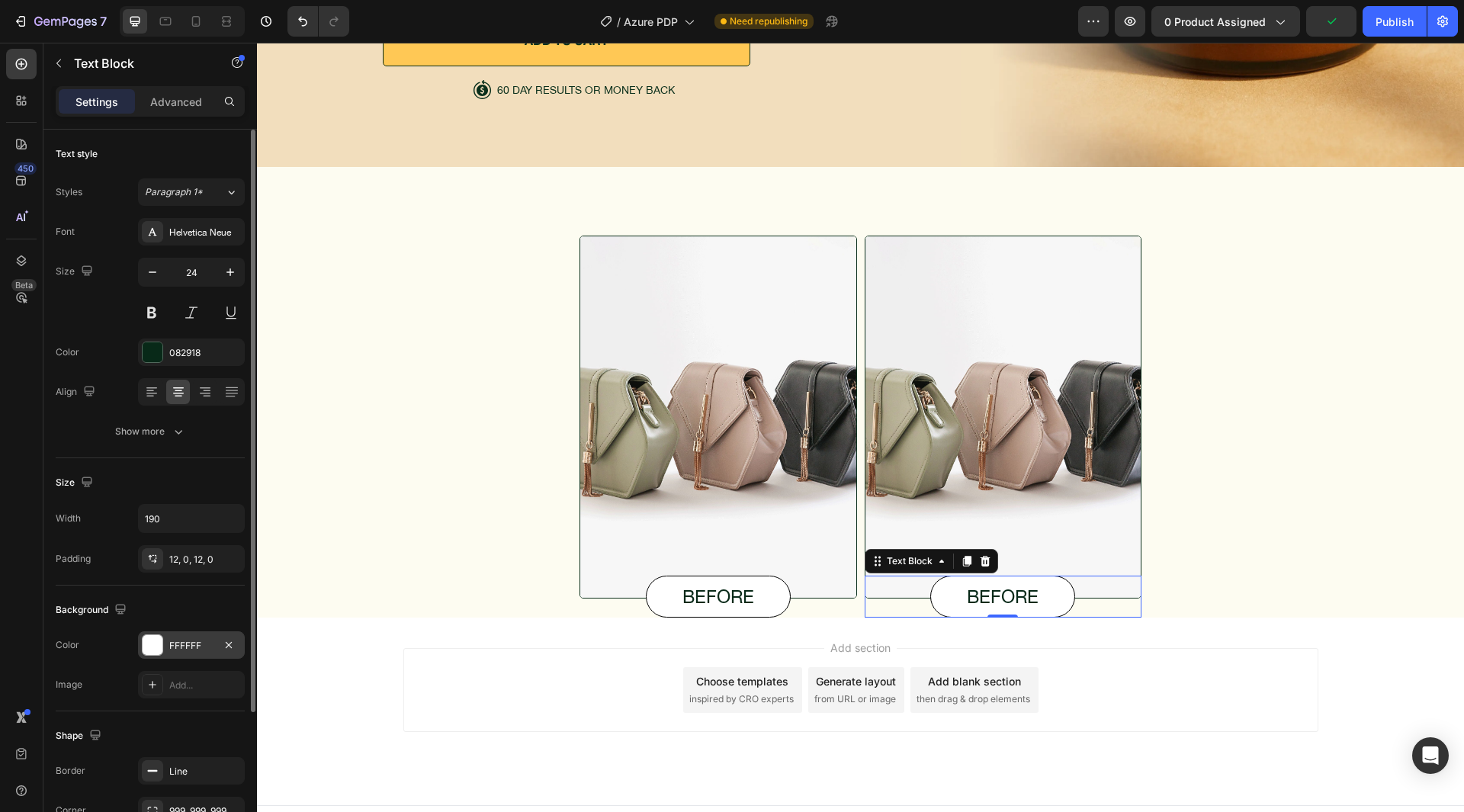
click at [193, 658] on div "The changes might be hidden by the video. Color FFFFFF Image Add..." at bounding box center [150, 665] width 189 height 67
click at [189, 652] on div "FFFFFF" at bounding box center [190, 645] width 44 height 13
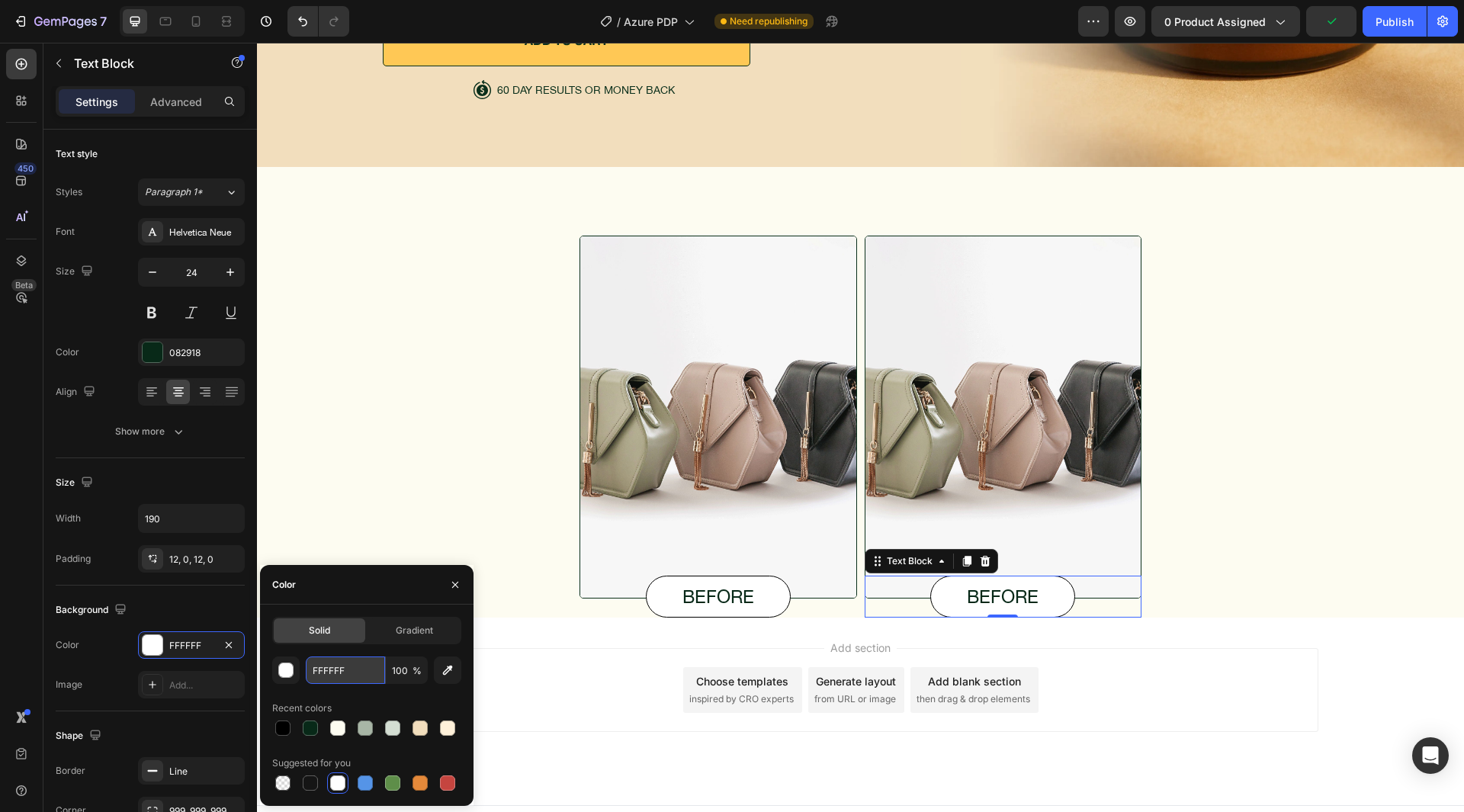
click at [356, 667] on input "FFFFFF" at bounding box center [345, 670] width 80 height 28
paste input "C855"
type input "FFC855"
click at [346, 597] on div "Color" at bounding box center [366, 584] width 214 height 39
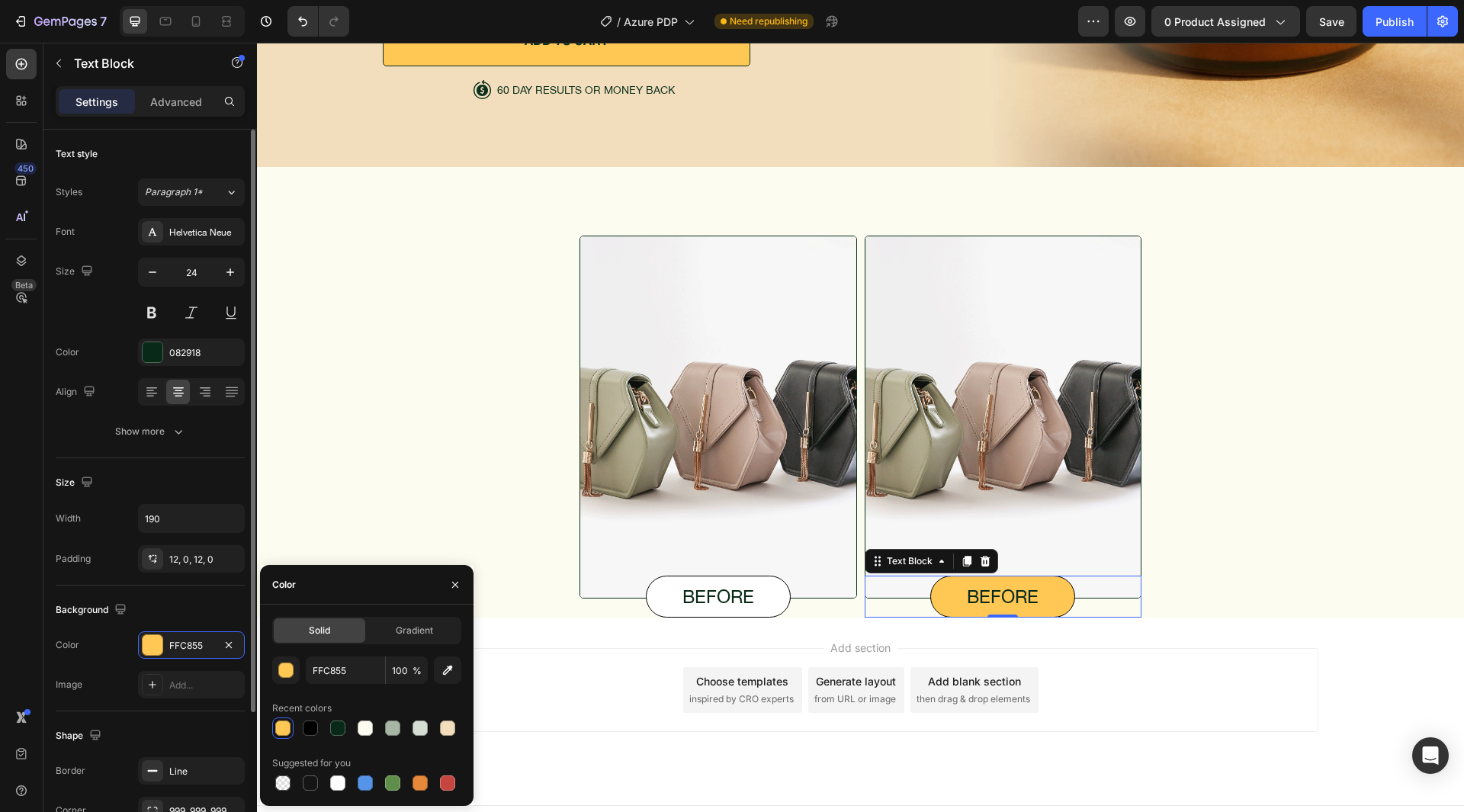
click at [156, 596] on div "Background The changes might be hidden by the video. Color FFC855 Image Add..." at bounding box center [150, 648] width 189 height 126
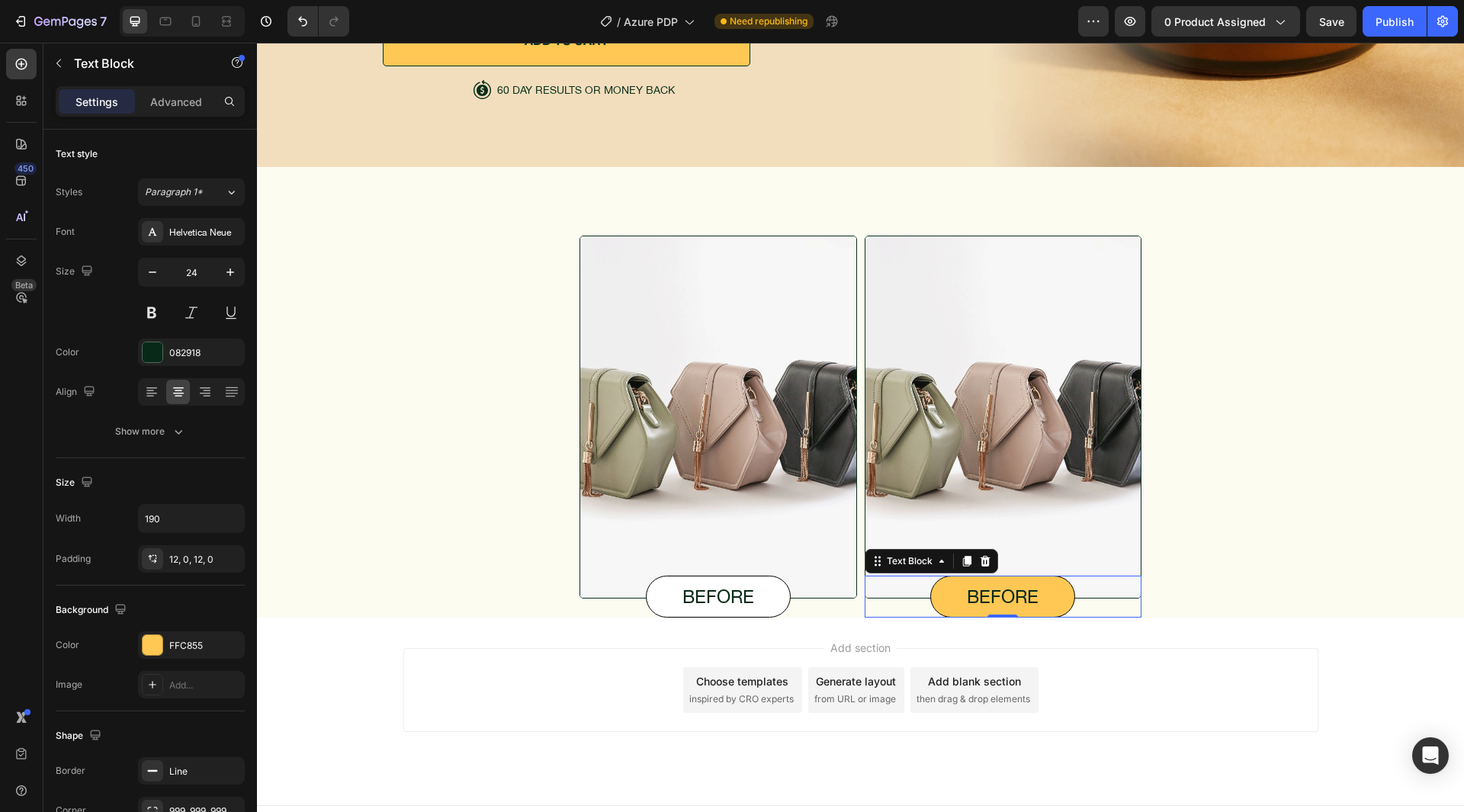
click at [974, 590] on p "before" at bounding box center [1003, 596] width 143 height 22
click at [1215, 591] on div "Image before Text Block Image after Text Block 0 Row" at bounding box center [861, 427] width 1171 height 382
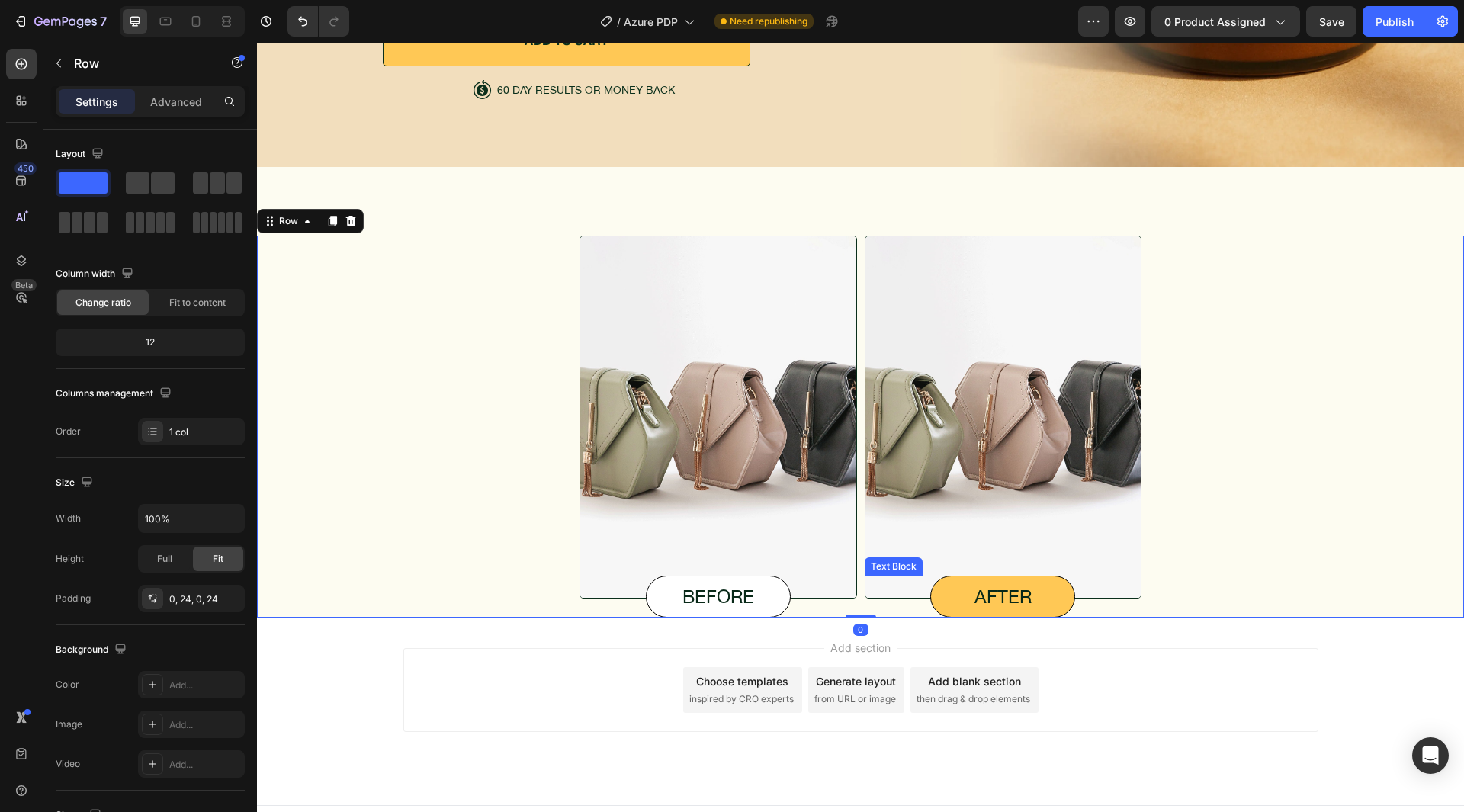
click at [1056, 601] on div "after" at bounding box center [1003, 596] width 145 height 42
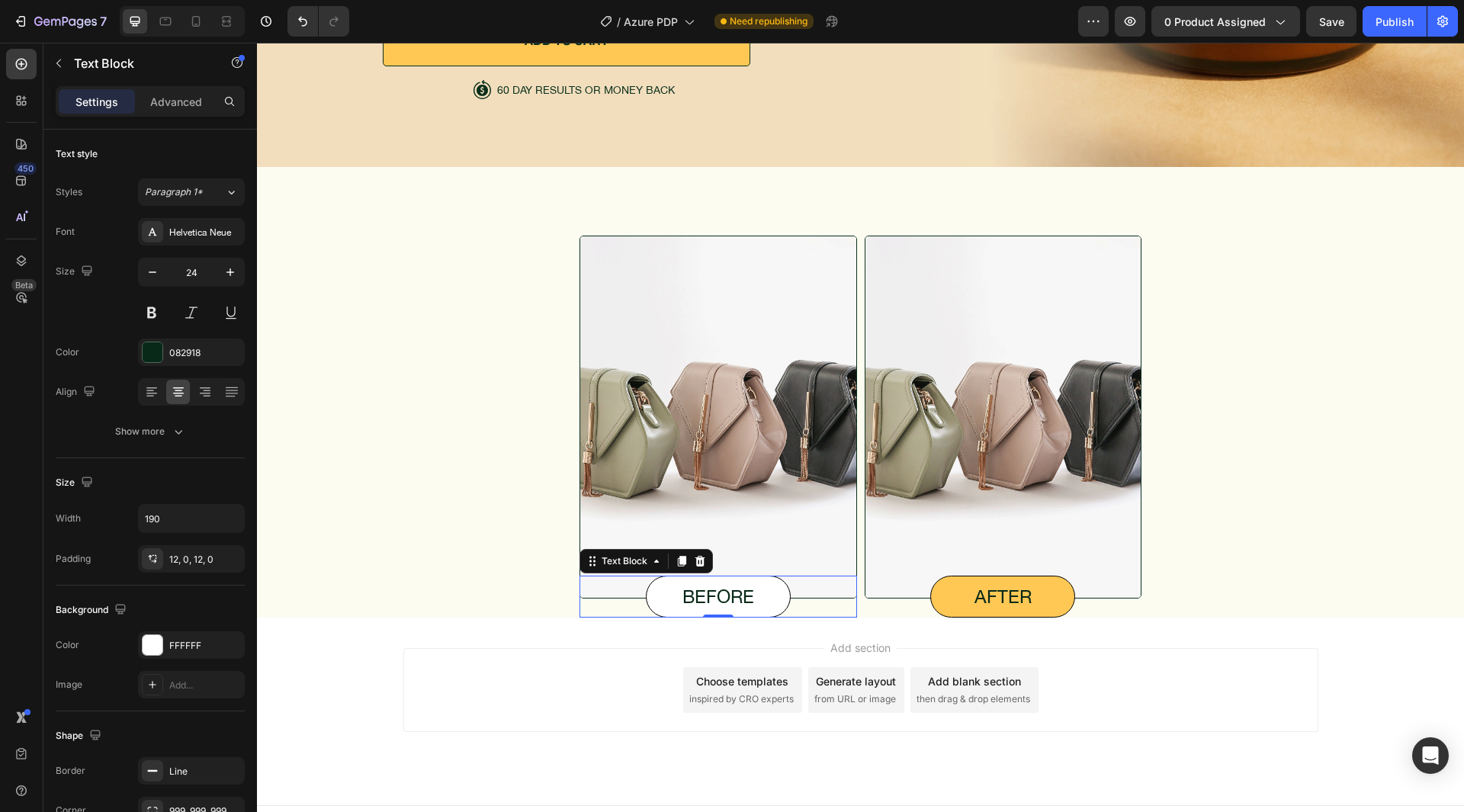
click at [699, 587] on p "before" at bounding box center [719, 596] width 143 height 22
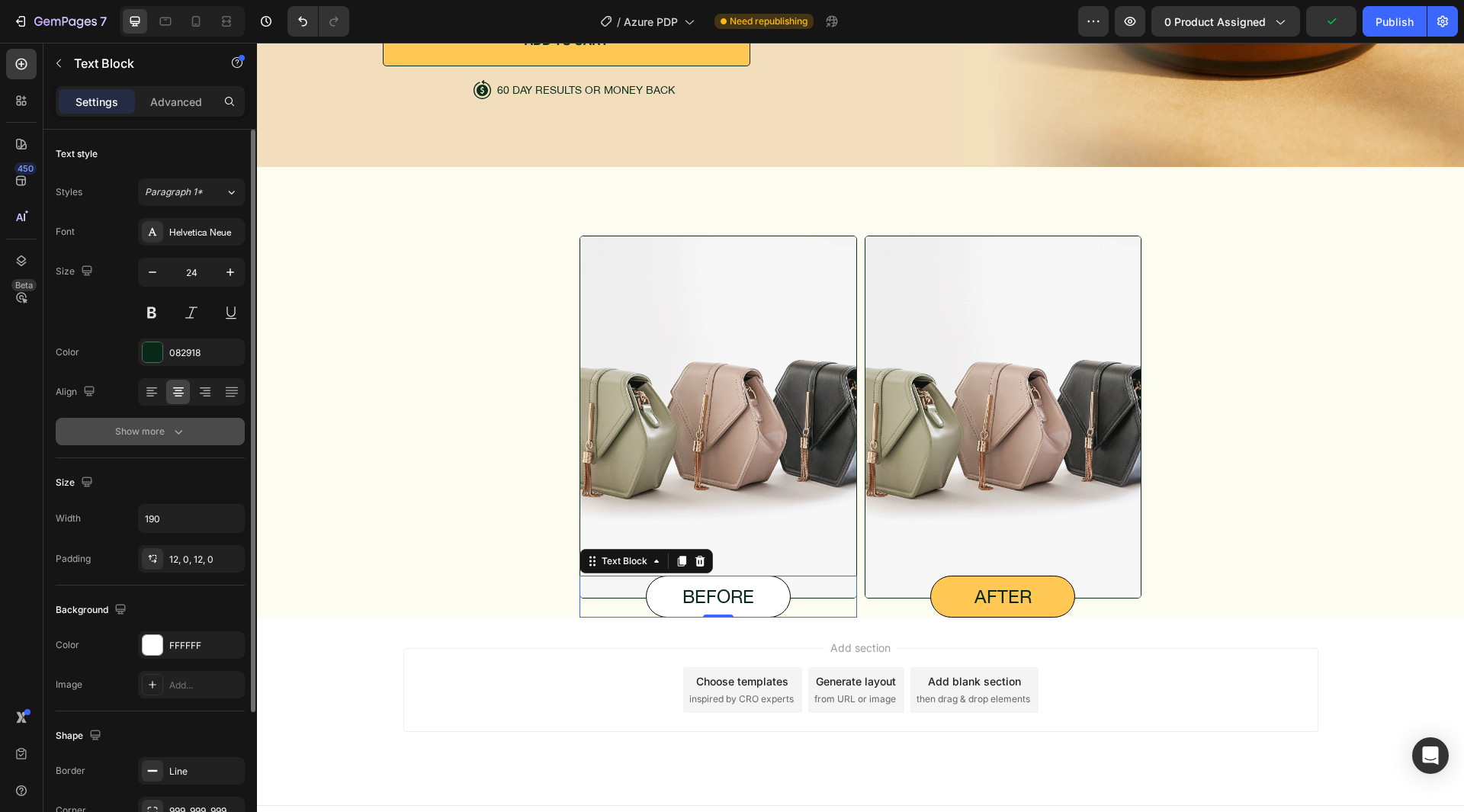
click at [179, 436] on icon "button" at bounding box center [178, 431] width 15 height 15
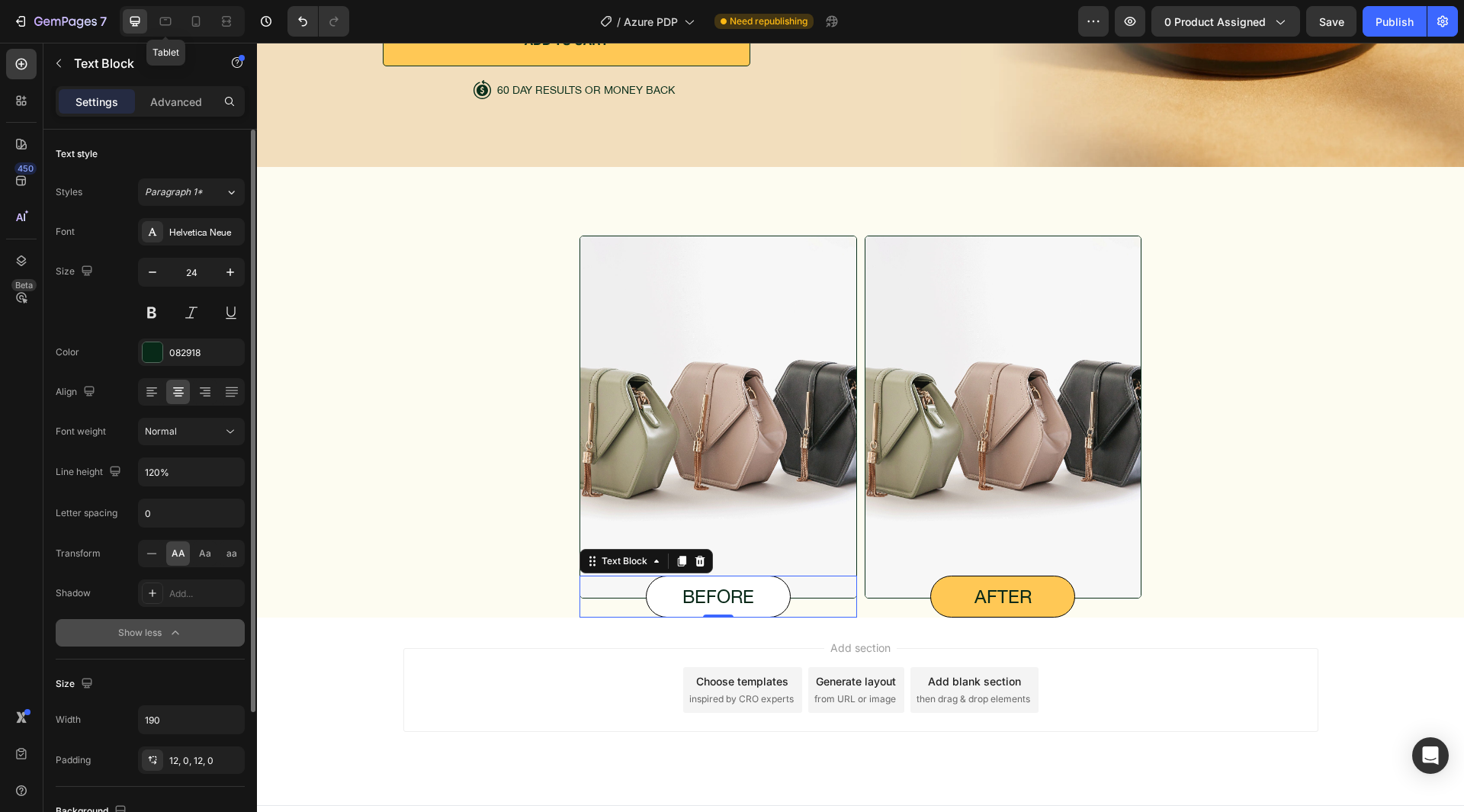
click at [164, 25] on icon at bounding box center [165, 21] width 12 height 8
type input "16"
type input "180%"
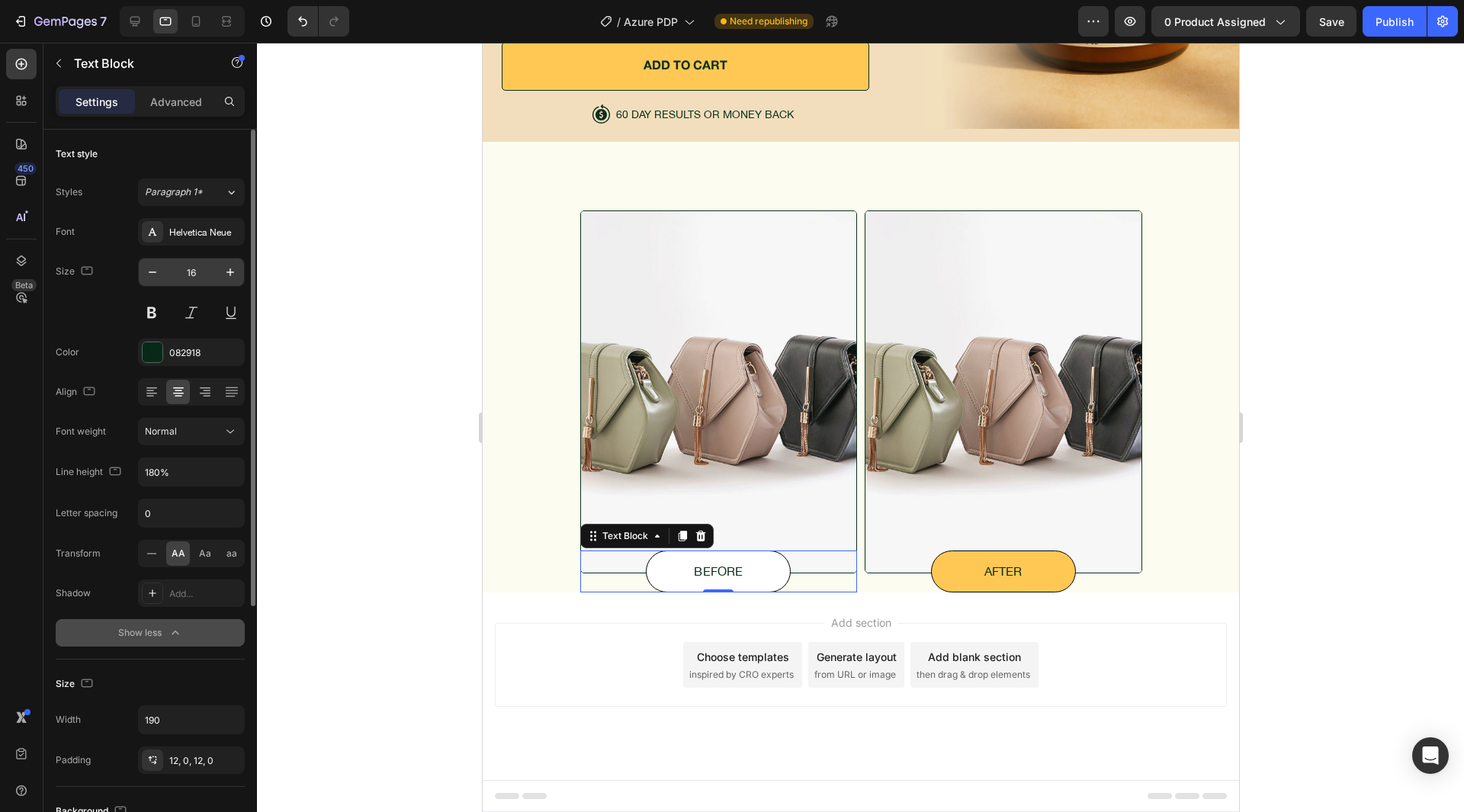
scroll to position [5046, 0]
click at [194, 277] on input "16" at bounding box center [191, 272] width 50 height 28
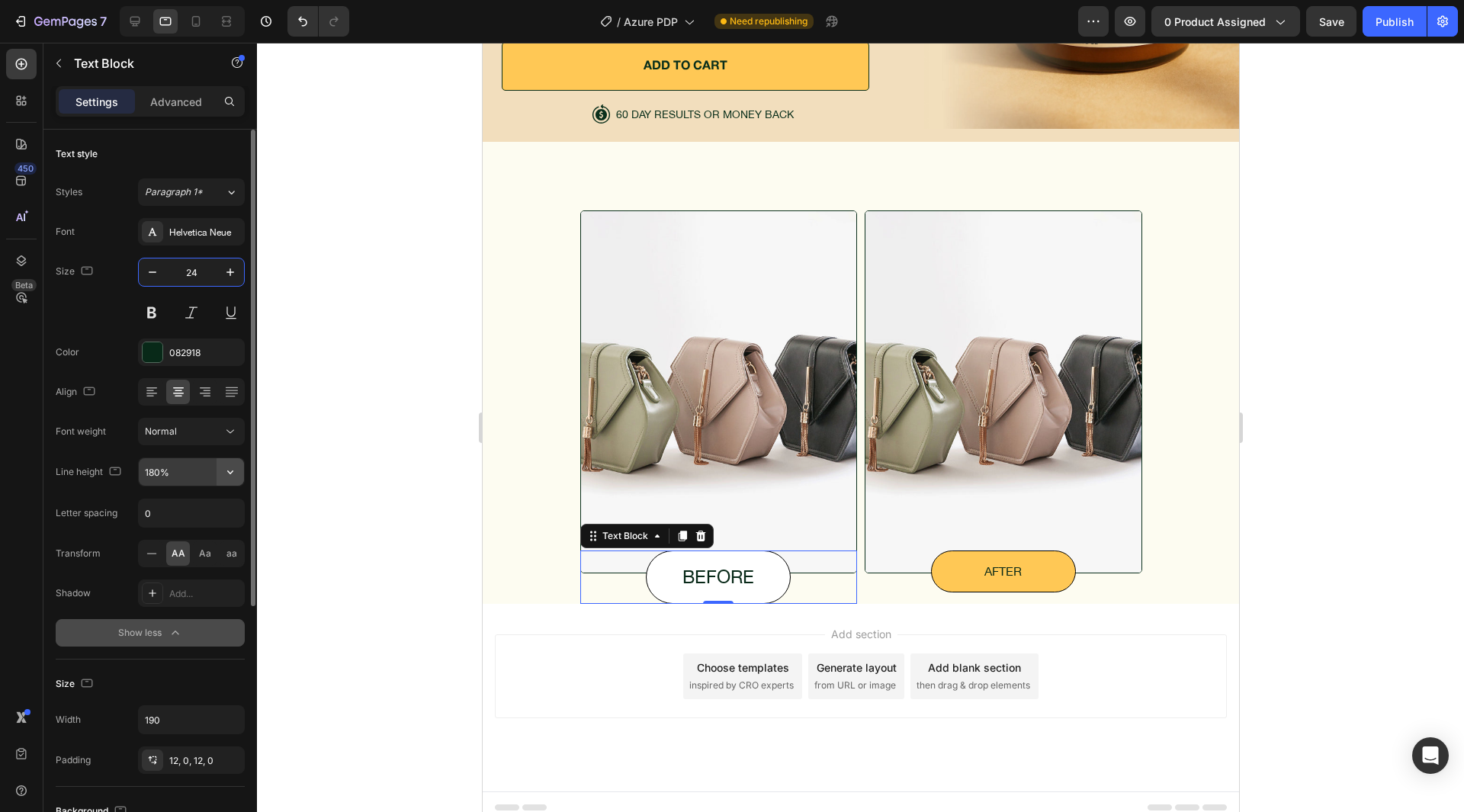
type input "24"
click at [231, 467] on icon "button" at bounding box center [230, 472] width 15 height 15
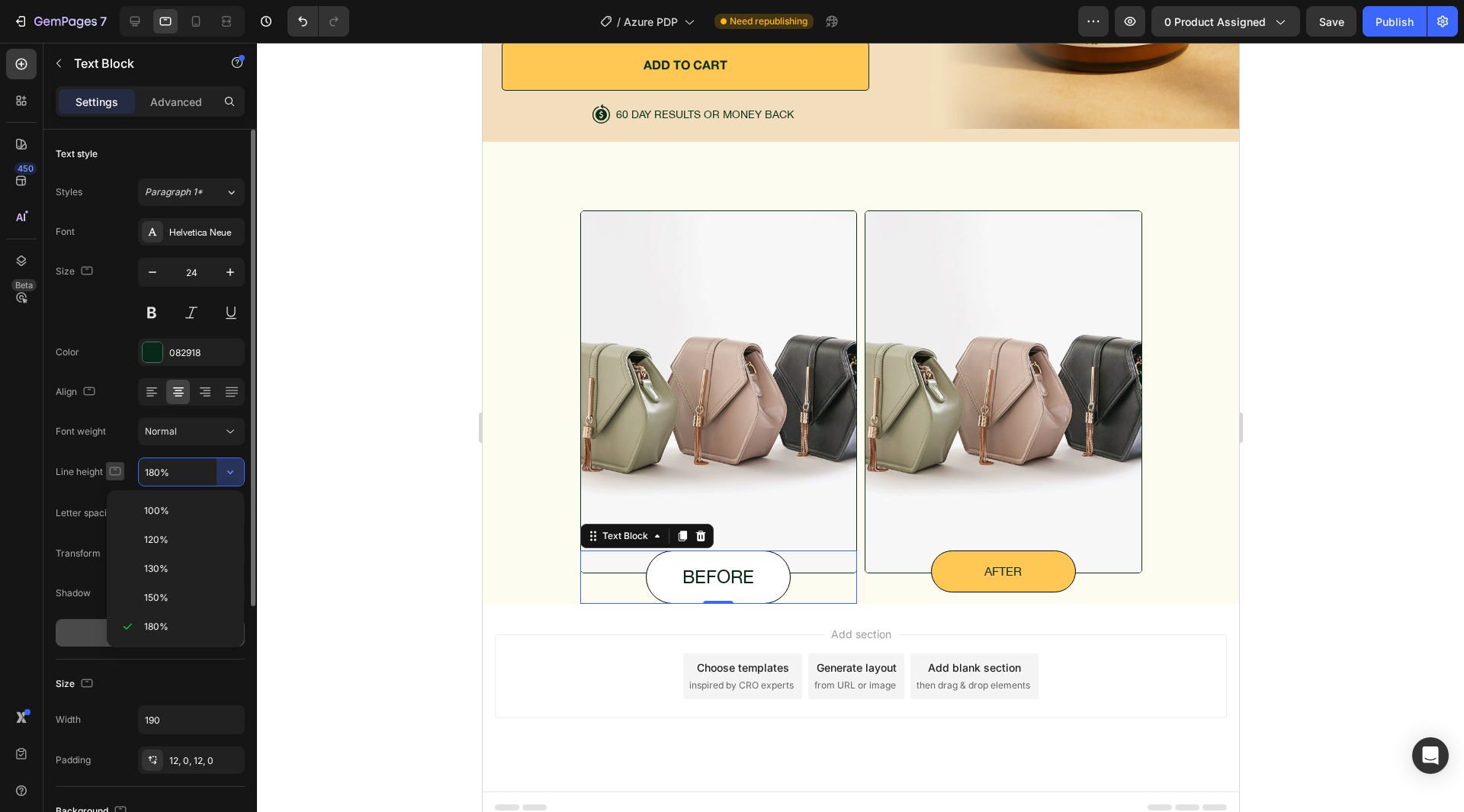
click at [155, 541] on span "120%" at bounding box center [156, 539] width 24 height 13
type input "120%"
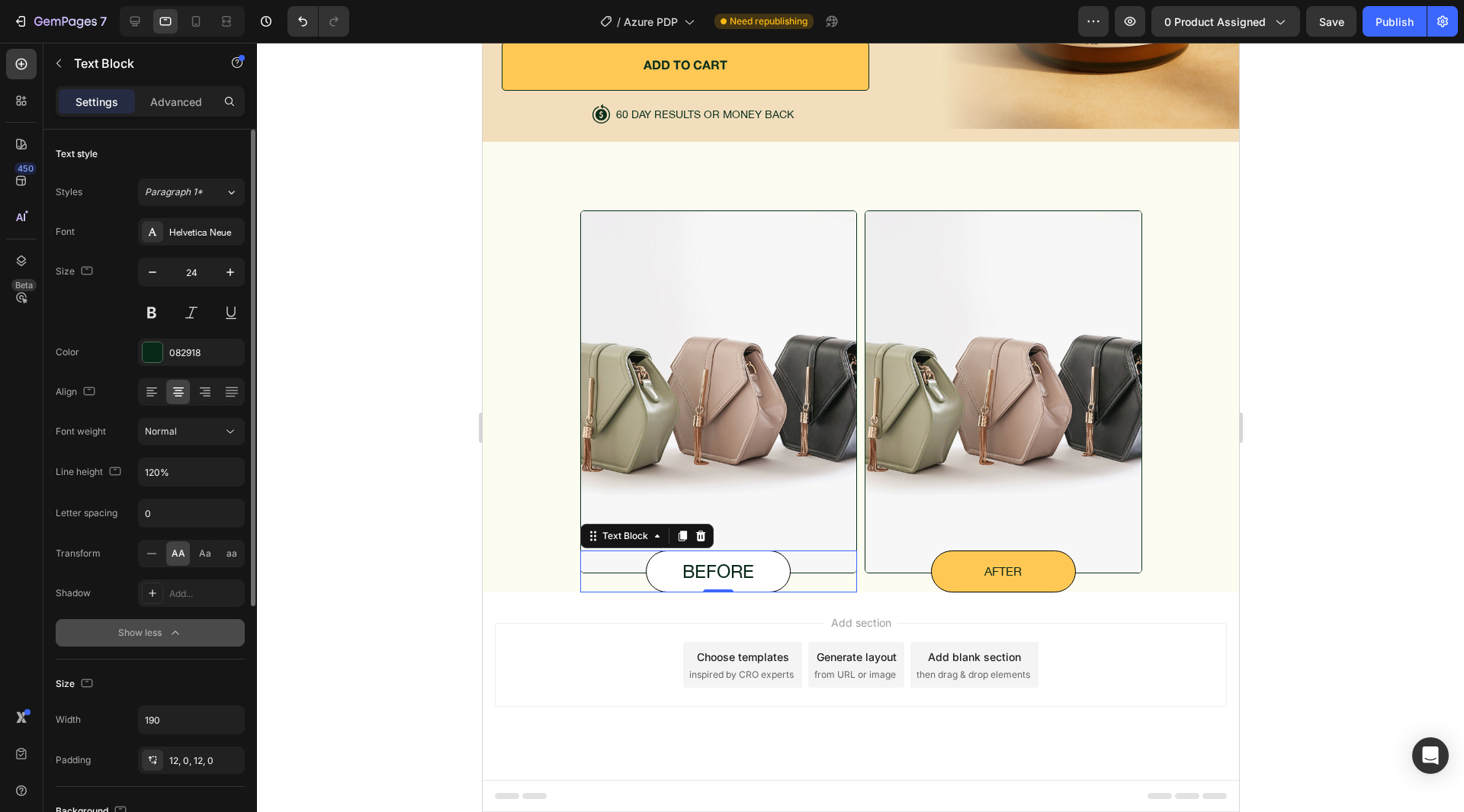
click at [87, 365] on div "Color 082918" at bounding box center [150, 352] width 189 height 28
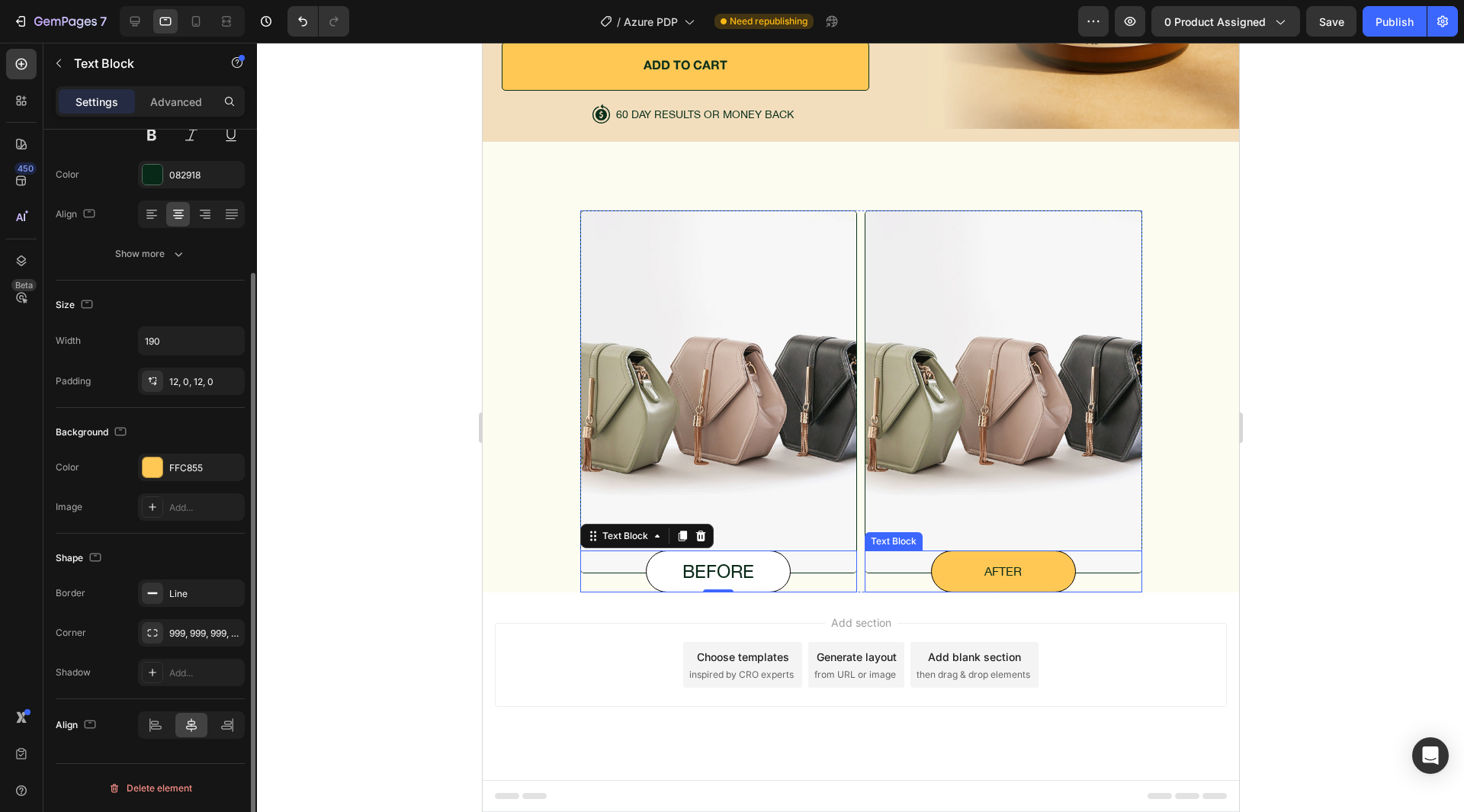
click at [1011, 580] on p "after" at bounding box center [1003, 571] width 143 height 22
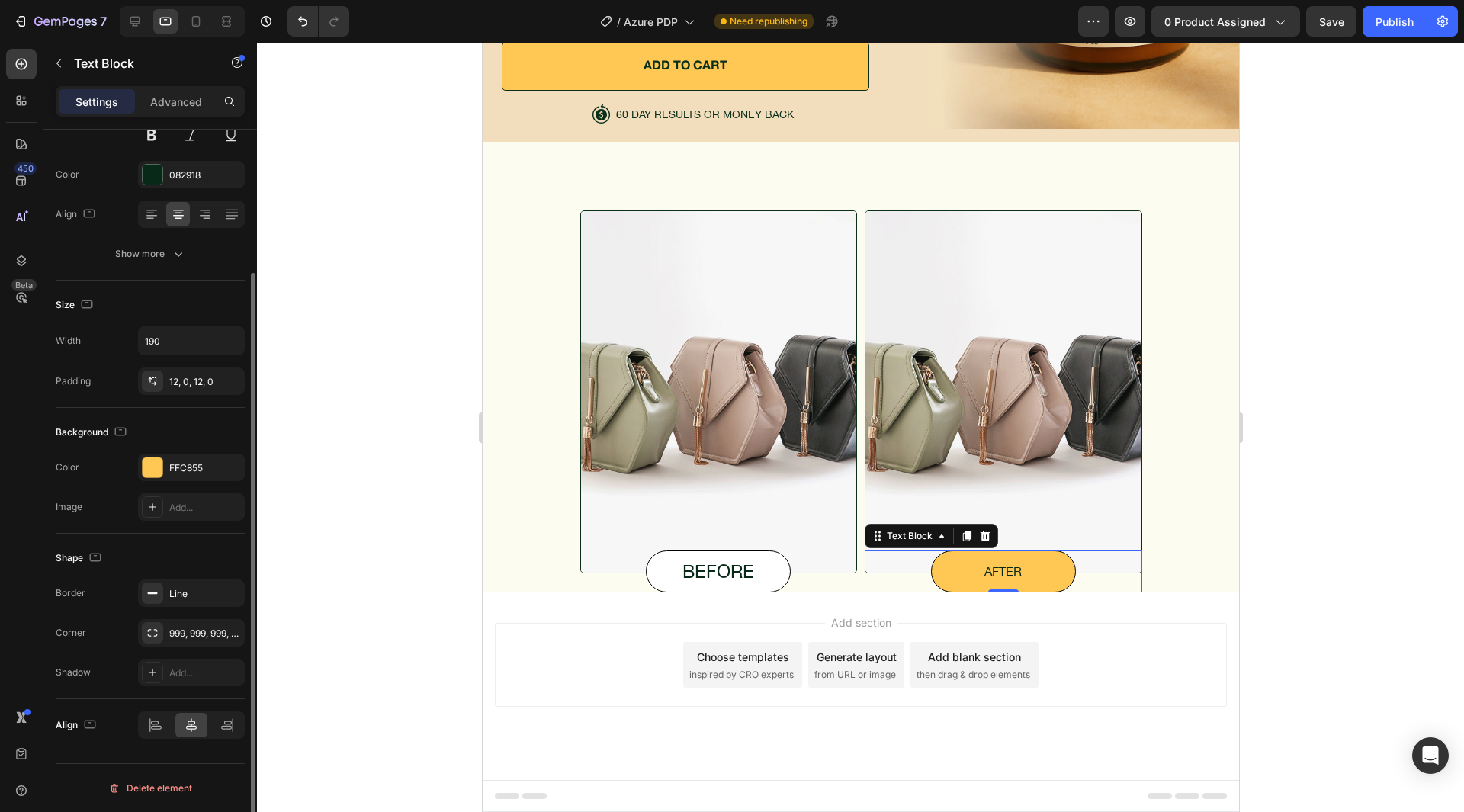
scroll to position [0, 0]
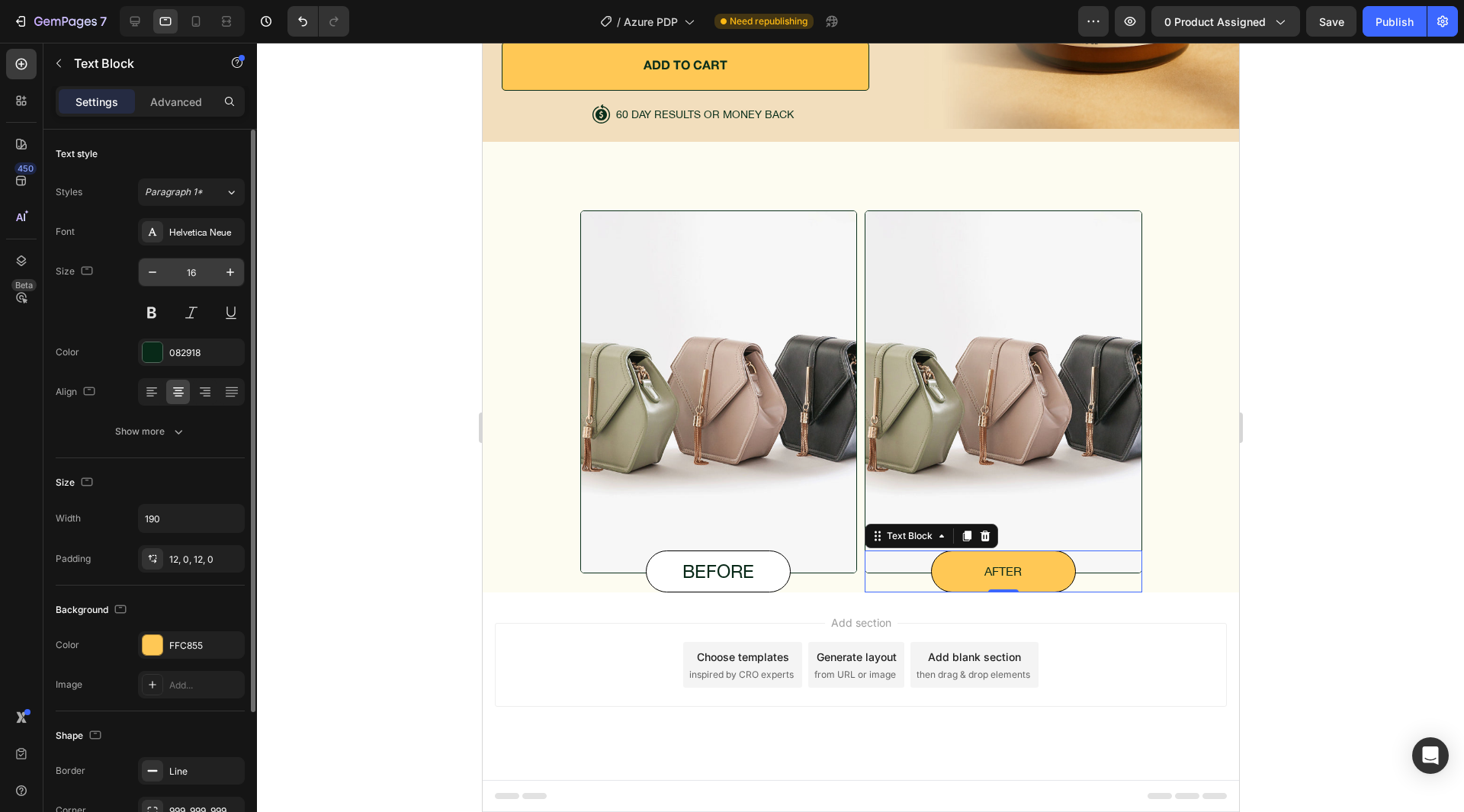
click at [189, 259] on input "16" at bounding box center [191, 272] width 50 height 28
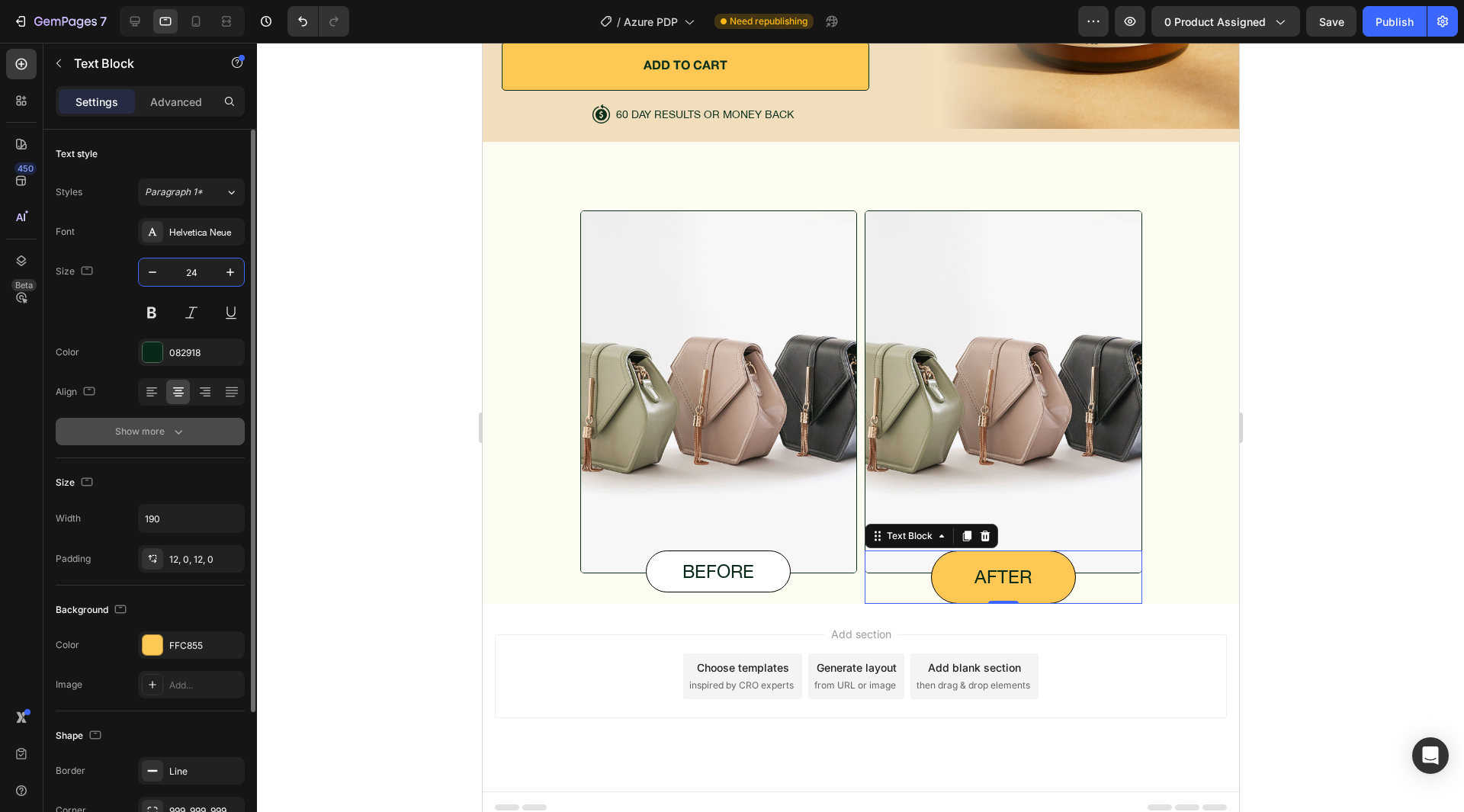
type input "24"
click at [142, 428] on div "Show more" at bounding box center [150, 431] width 71 height 15
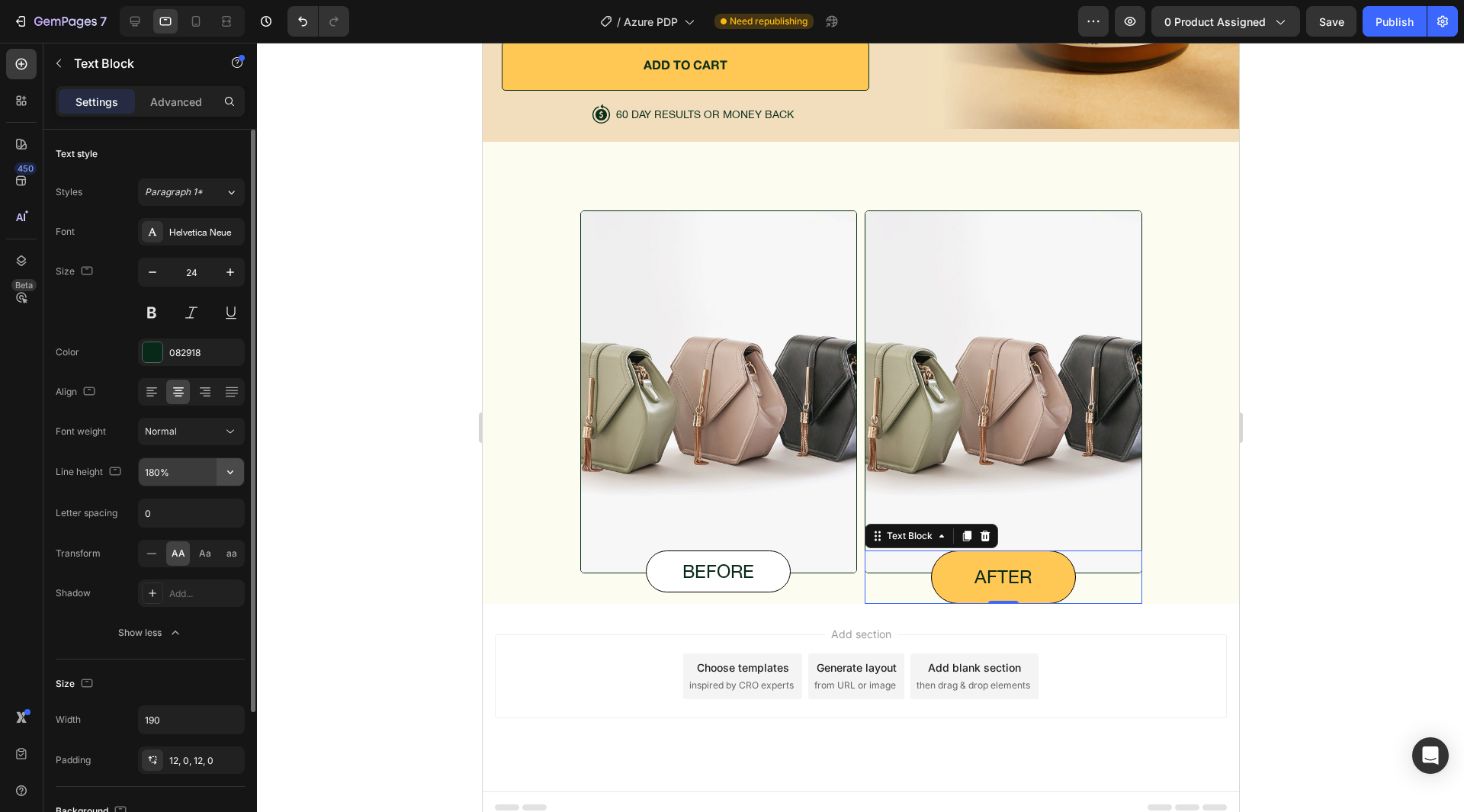
click at [226, 463] on button "button" at bounding box center [230, 472] width 28 height 28
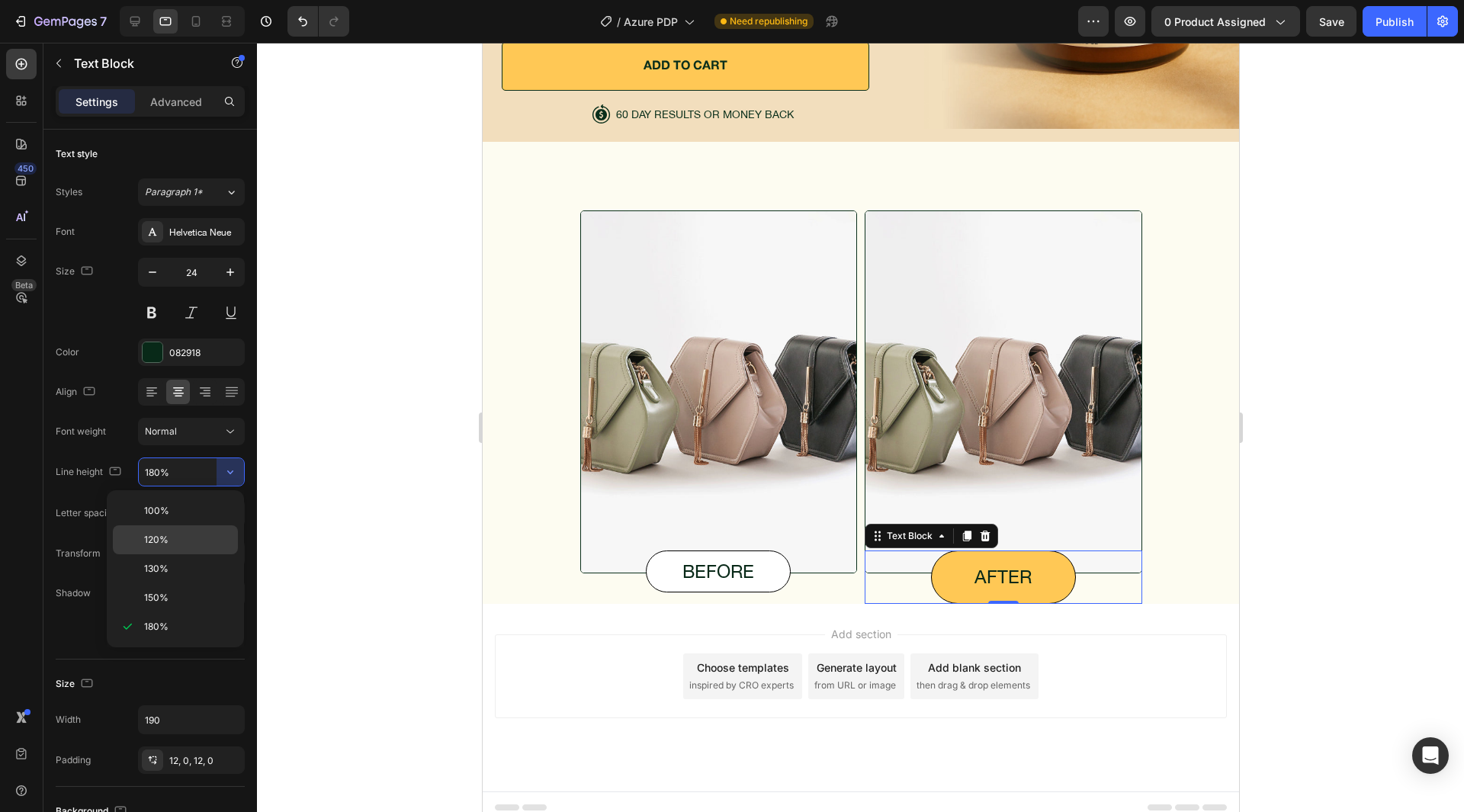
click at [174, 537] on p "120%" at bounding box center [187, 539] width 87 height 13
type input "120%"
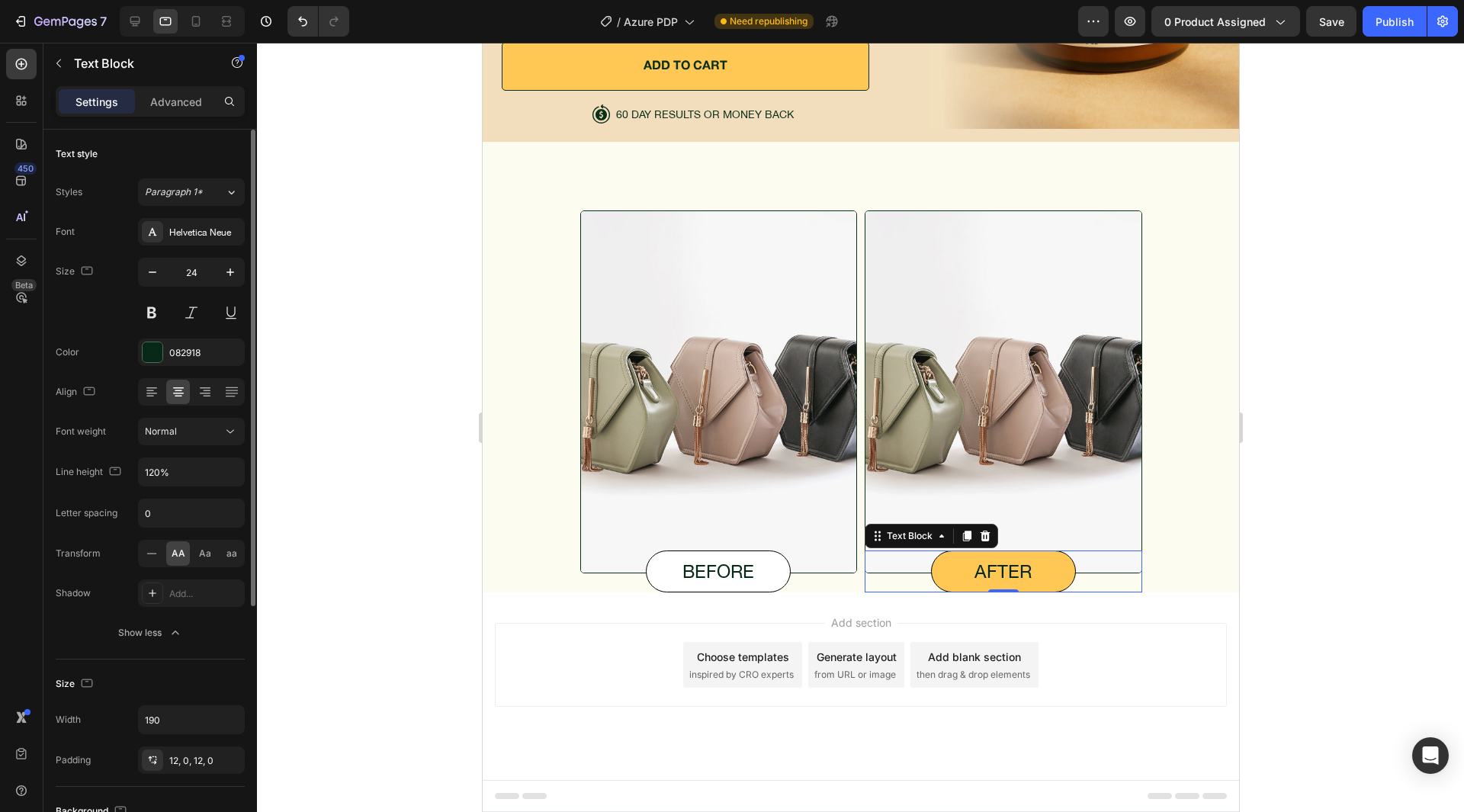
click at [99, 359] on div "Color 082918" at bounding box center [150, 352] width 189 height 28
click at [189, 23] on icon at bounding box center [196, 21] width 15 height 15
type input "14"
type input "180%"
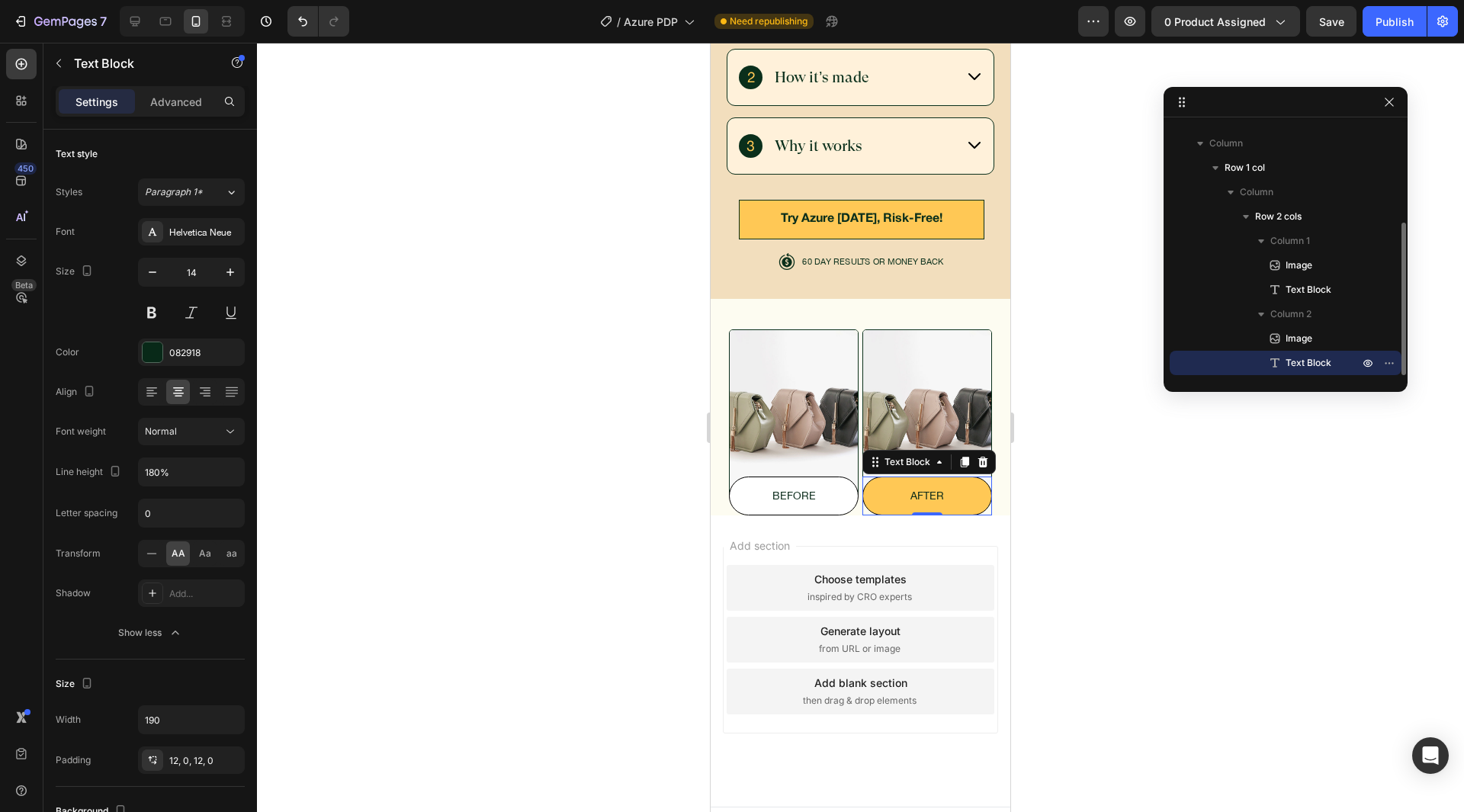
scroll to position [5102, 0]
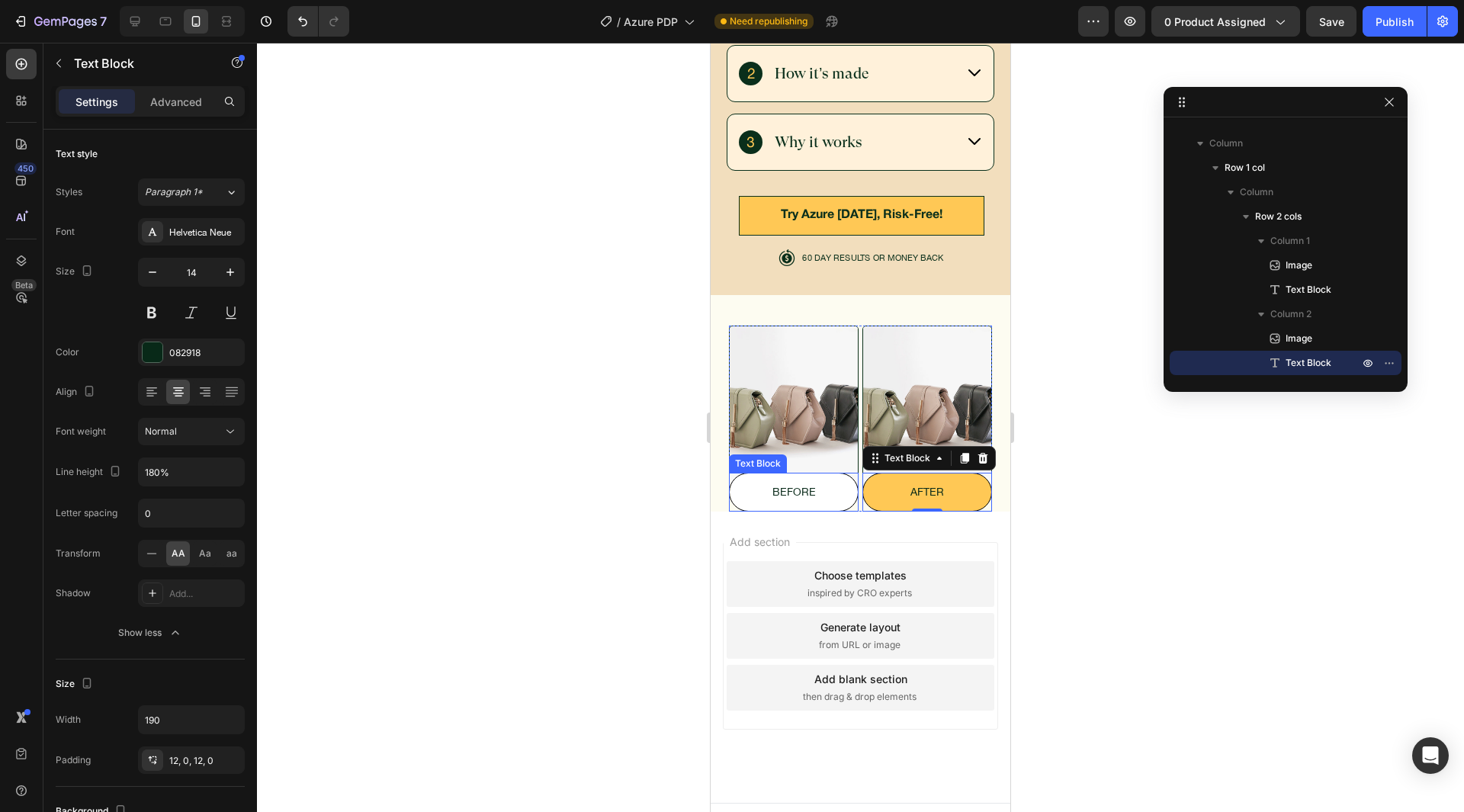
click at [803, 479] on div "before" at bounding box center [794, 492] width 130 height 39
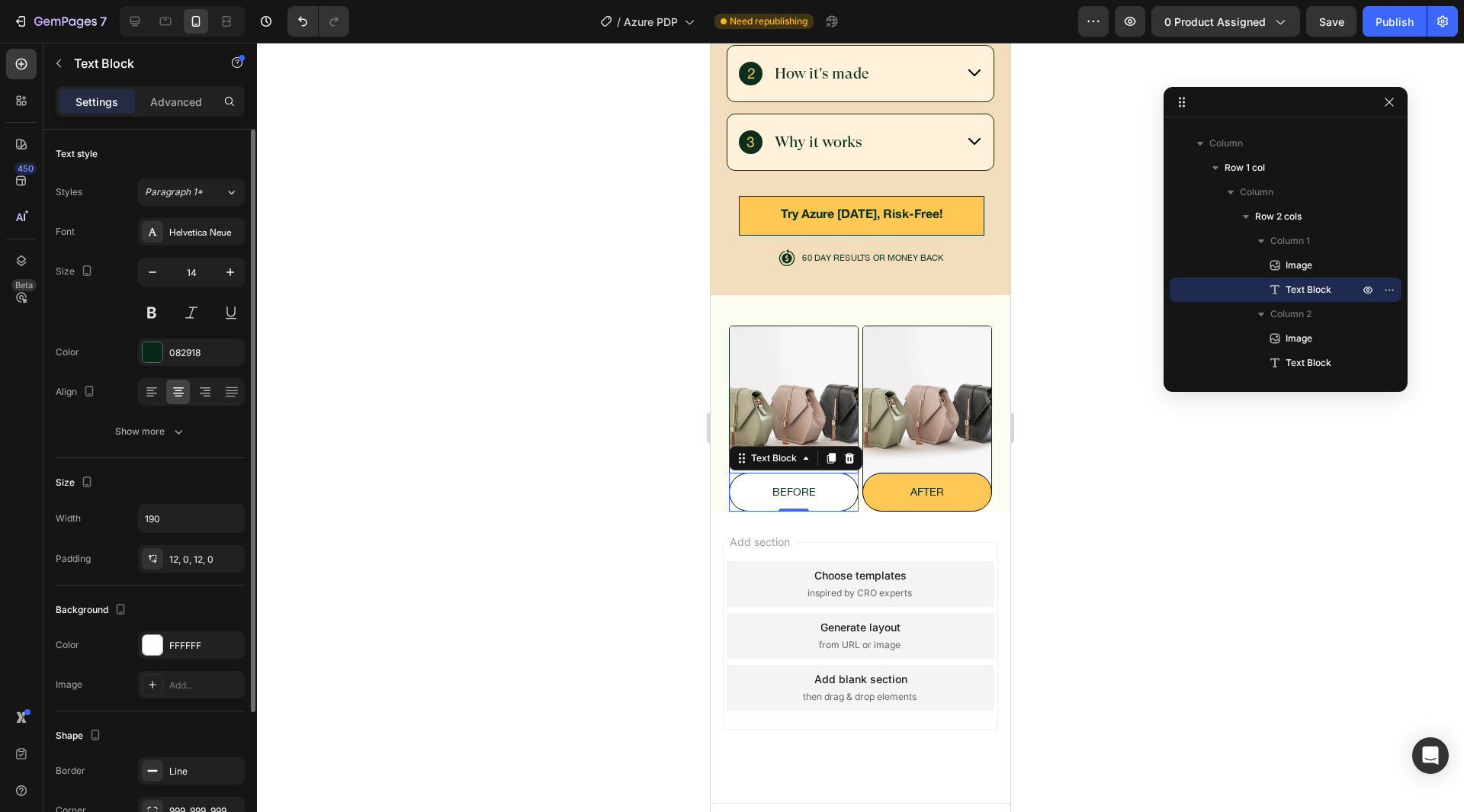
click at [171, 500] on div "Size Width 190 Padding 12, 0, 12, 0" at bounding box center [150, 522] width 189 height 128
click at [171, 506] on input "190" at bounding box center [191, 518] width 105 height 28
type input "96"
click at [198, 585] on div "Text style Styles Paragraph 1* Font Helvetica Neue Size 14 Color 082918 Align S…" at bounding box center [150, 648] width 189 height 126
click at [898, 482] on p "after" at bounding box center [927, 491] width 128 height 19
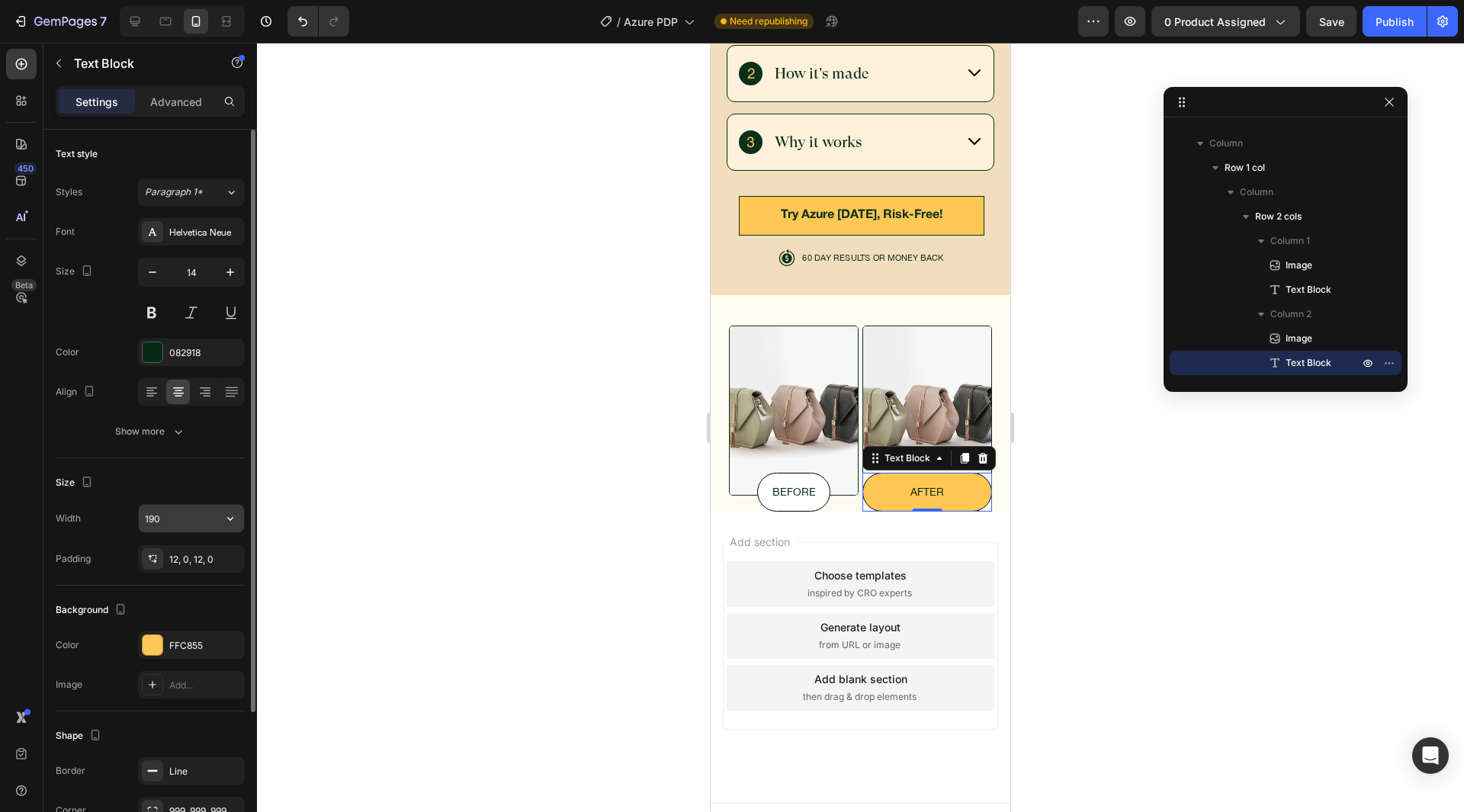
click at [193, 522] on input "190" at bounding box center [191, 518] width 105 height 28
type input "96"
click at [189, 495] on div "Size Width 96 Padding 12, 0, 12, 0" at bounding box center [150, 522] width 189 height 128
click at [139, 416] on div "Font Helvetica Neue Size 14 Color 082918 Align Show more" at bounding box center [150, 331] width 189 height 227
click at [138, 441] on button "Show more" at bounding box center [150, 431] width 189 height 28
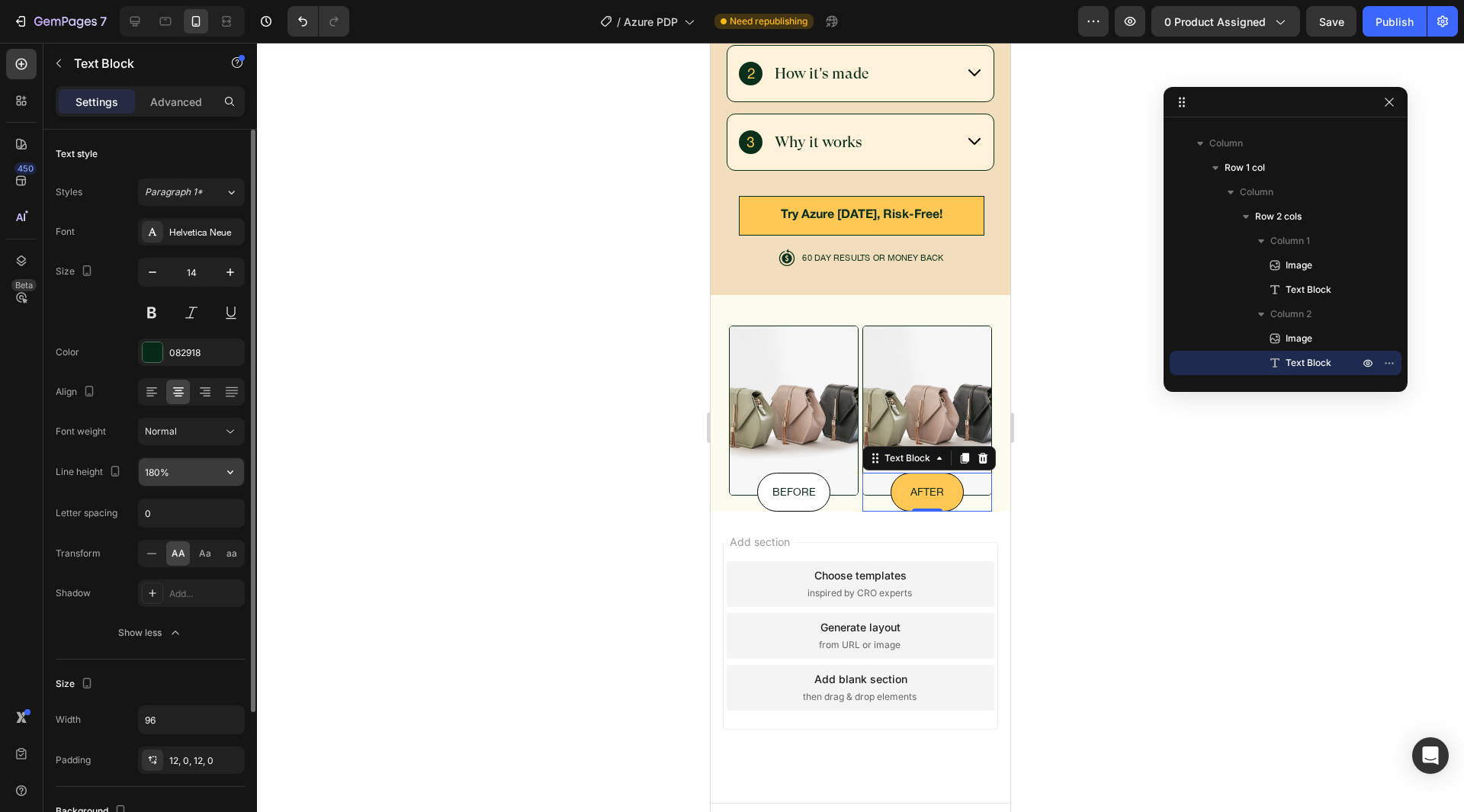
click at [152, 477] on input "180%" at bounding box center [191, 472] width 105 height 28
type input "125%"
click at [119, 450] on div "Font Helvetica Neue Size 14 Color 082918 Align Font weight Normal Line height 1…" at bounding box center [150, 432] width 189 height 429
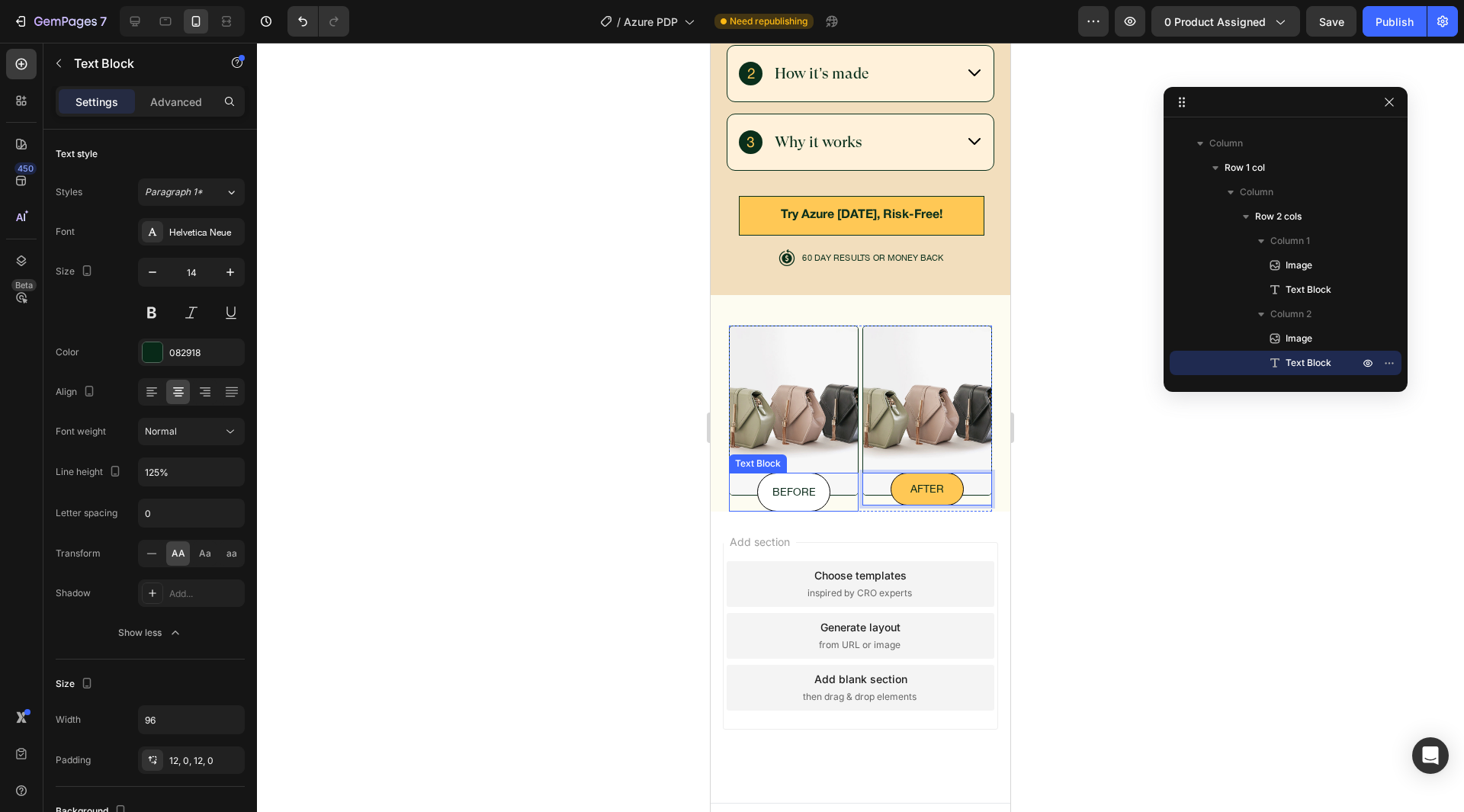
click at [788, 482] on p "before" at bounding box center [794, 491] width 72 height 19
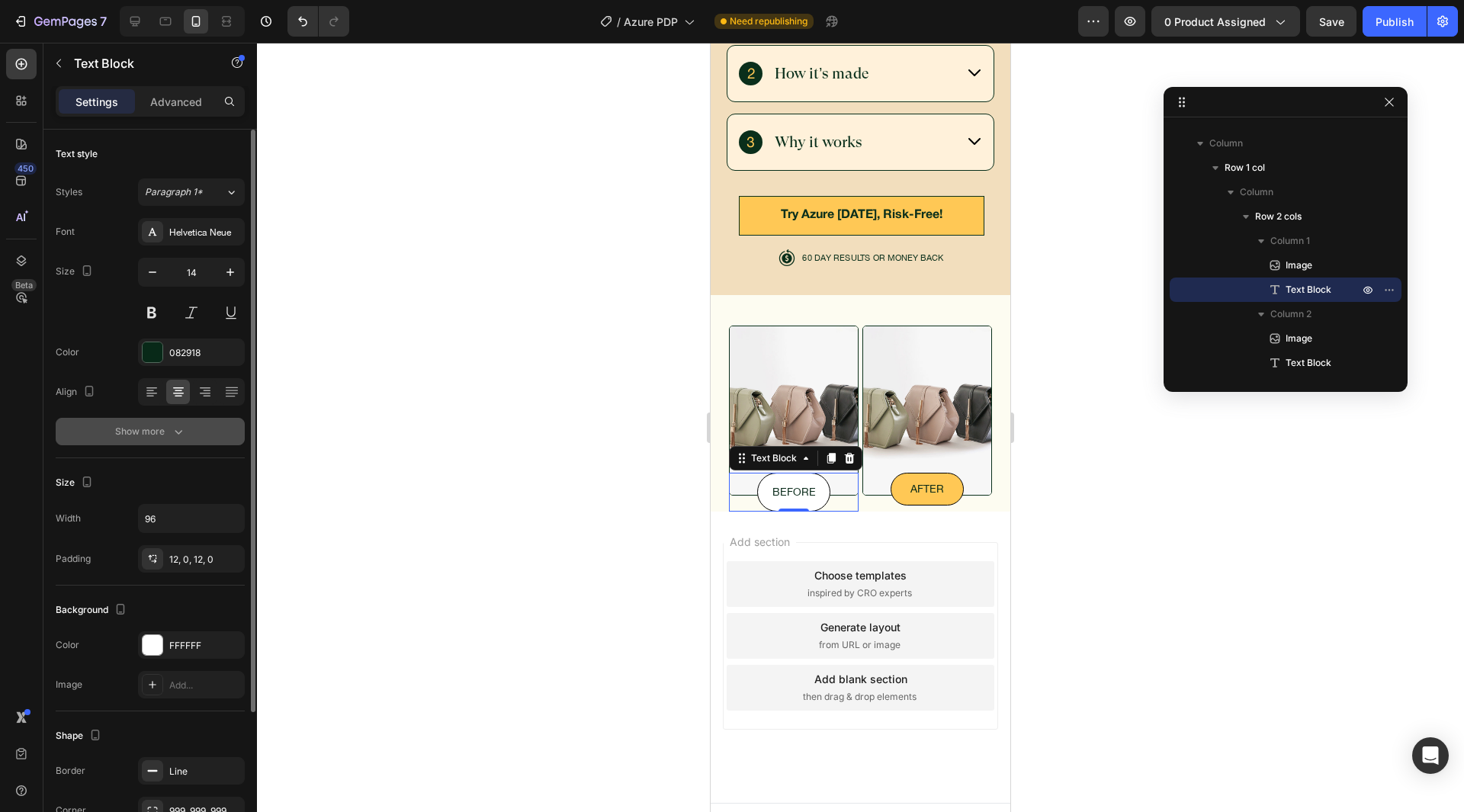
click at [175, 428] on icon "button" at bounding box center [178, 431] width 15 height 15
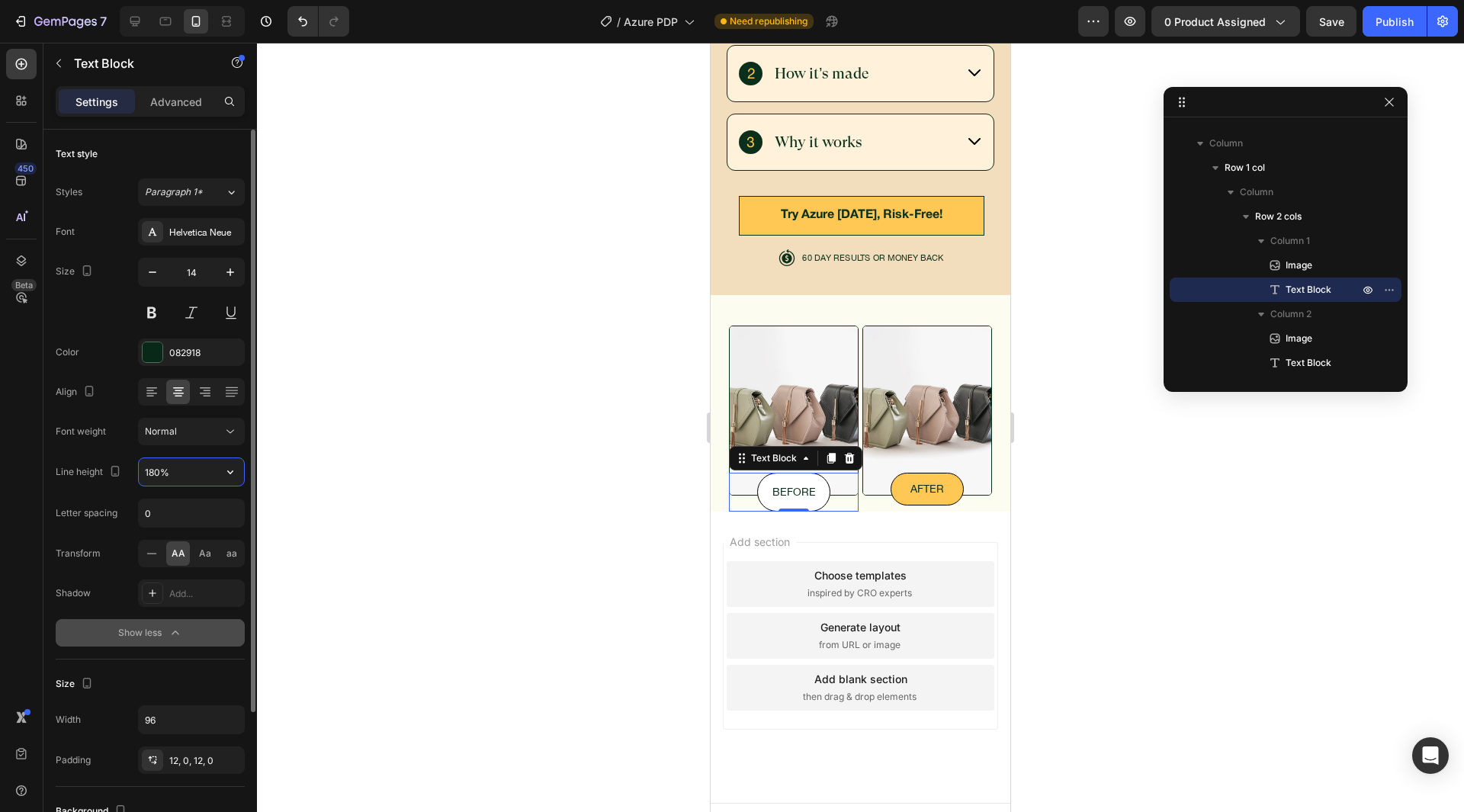
click at [142, 473] on input "180%" at bounding box center [191, 472] width 105 height 28
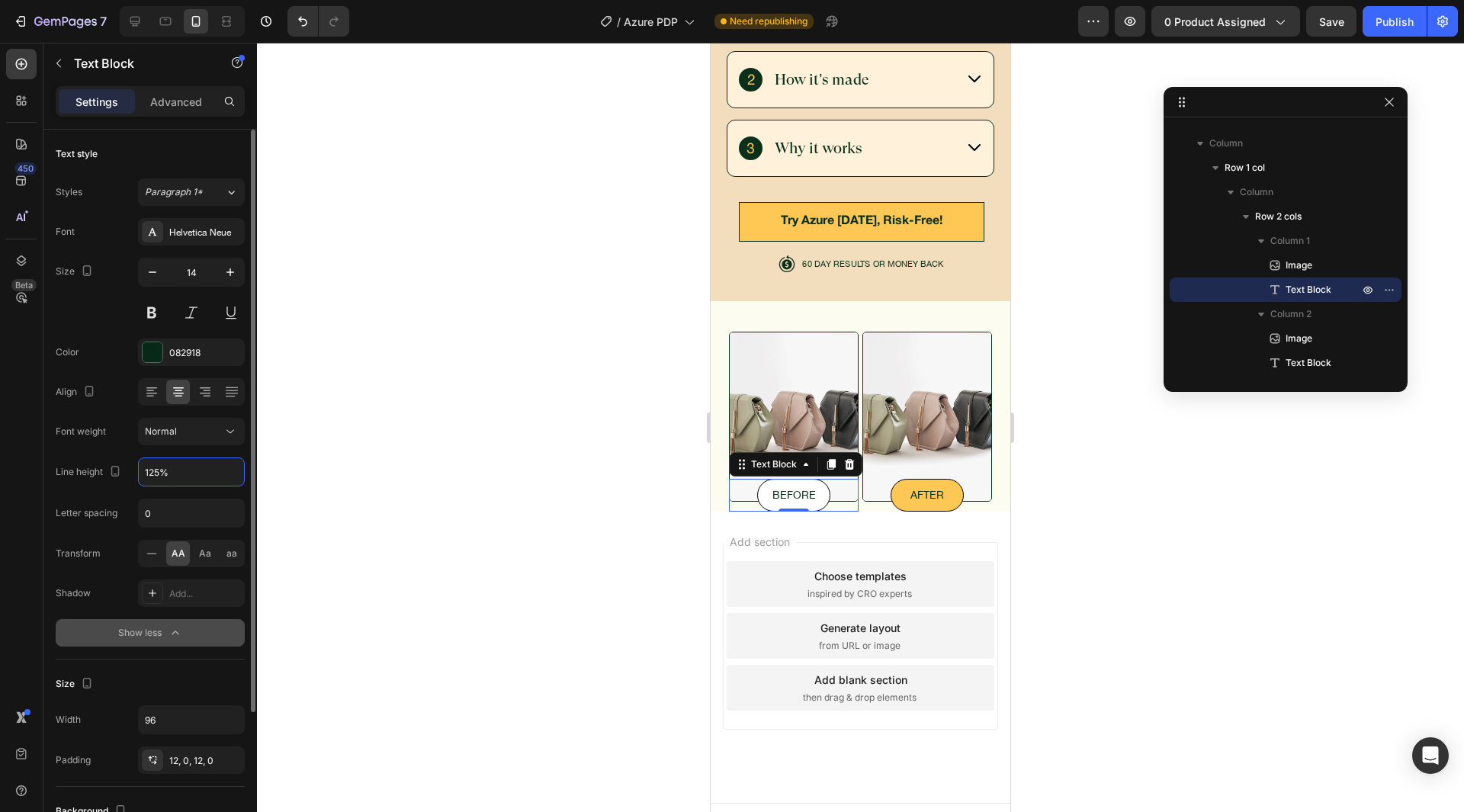
type input "125%"
click at [130, 436] on div "Font weight Normal" at bounding box center [150, 431] width 189 height 28
click at [185, 272] on input "14" at bounding box center [191, 272] width 50 height 28
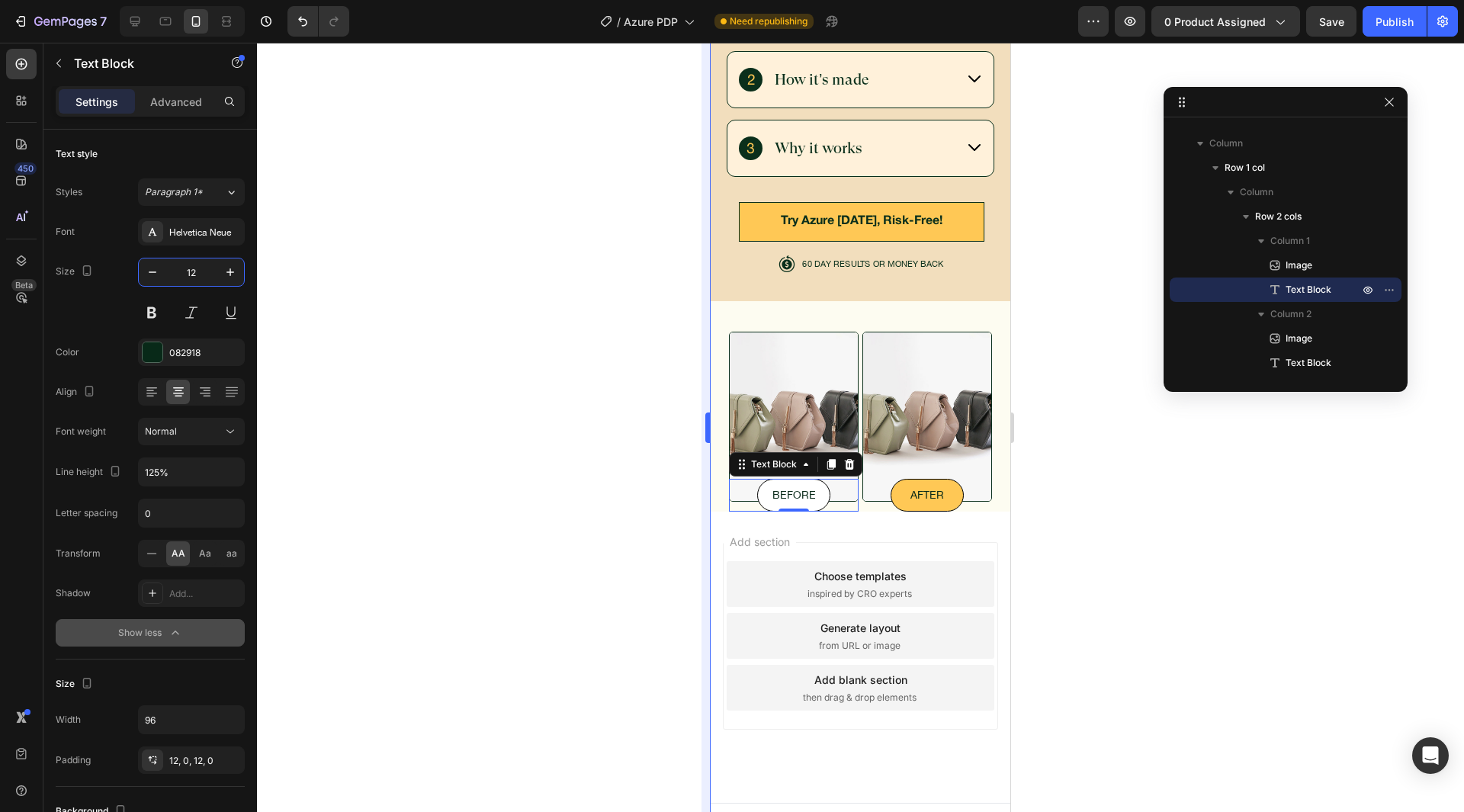
type input "12"
click at [110, 322] on div "Size 12" at bounding box center [150, 291] width 189 height 69
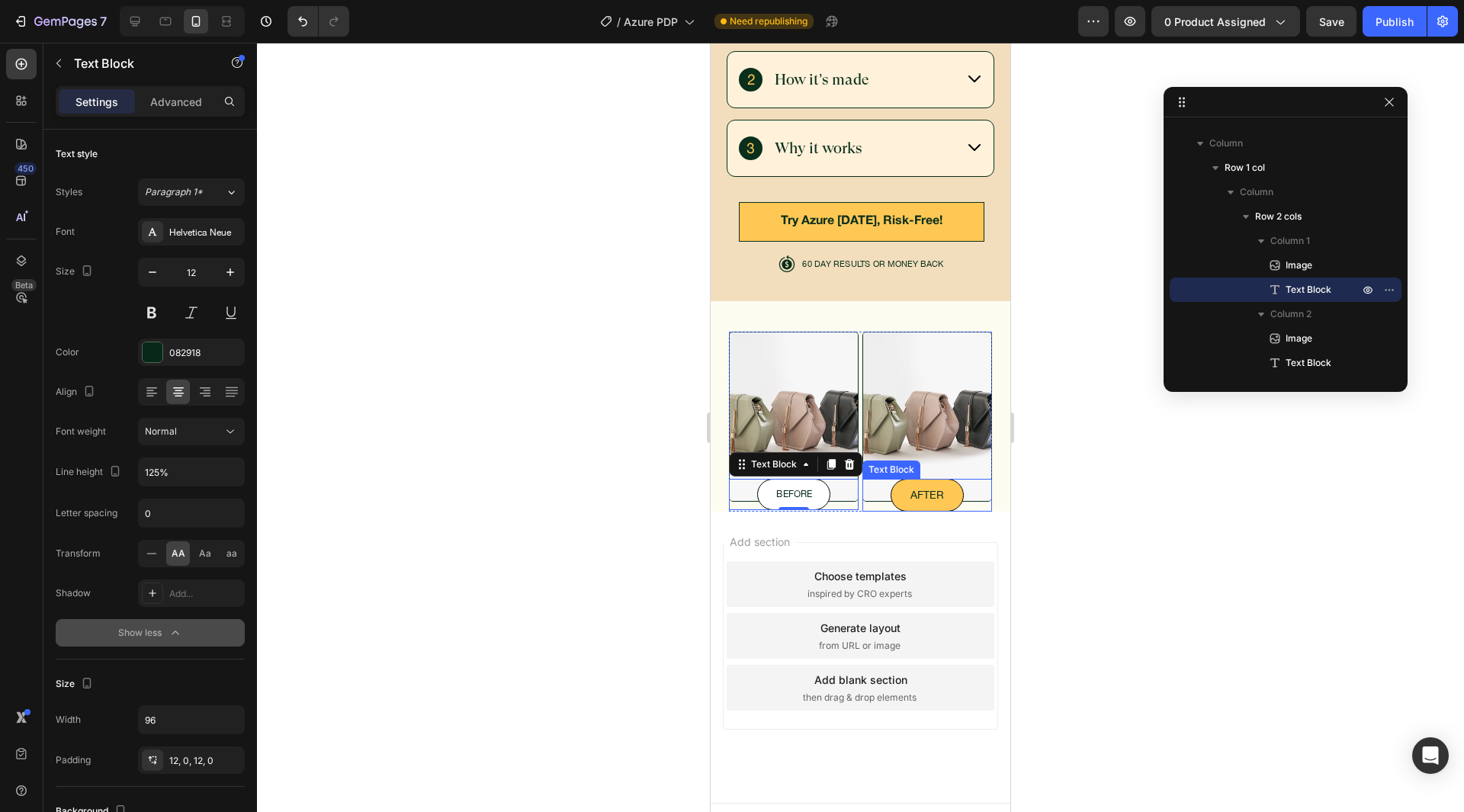
click at [922, 479] on div "after" at bounding box center [928, 496] width 73 height 34
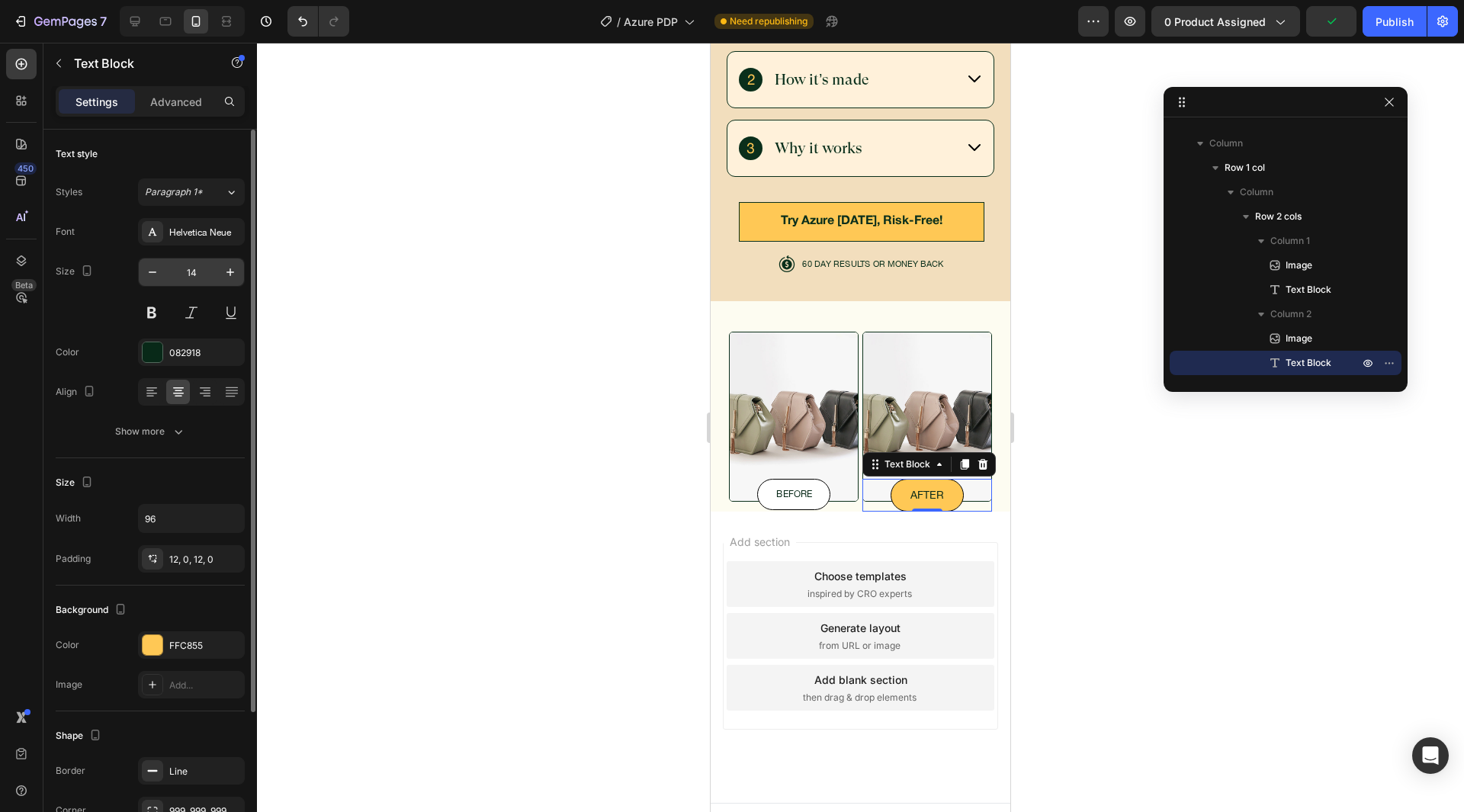
click at [195, 270] on input "14" at bounding box center [191, 272] width 50 height 28
type input "12"
click at [64, 324] on div "Size 12" at bounding box center [150, 291] width 189 height 69
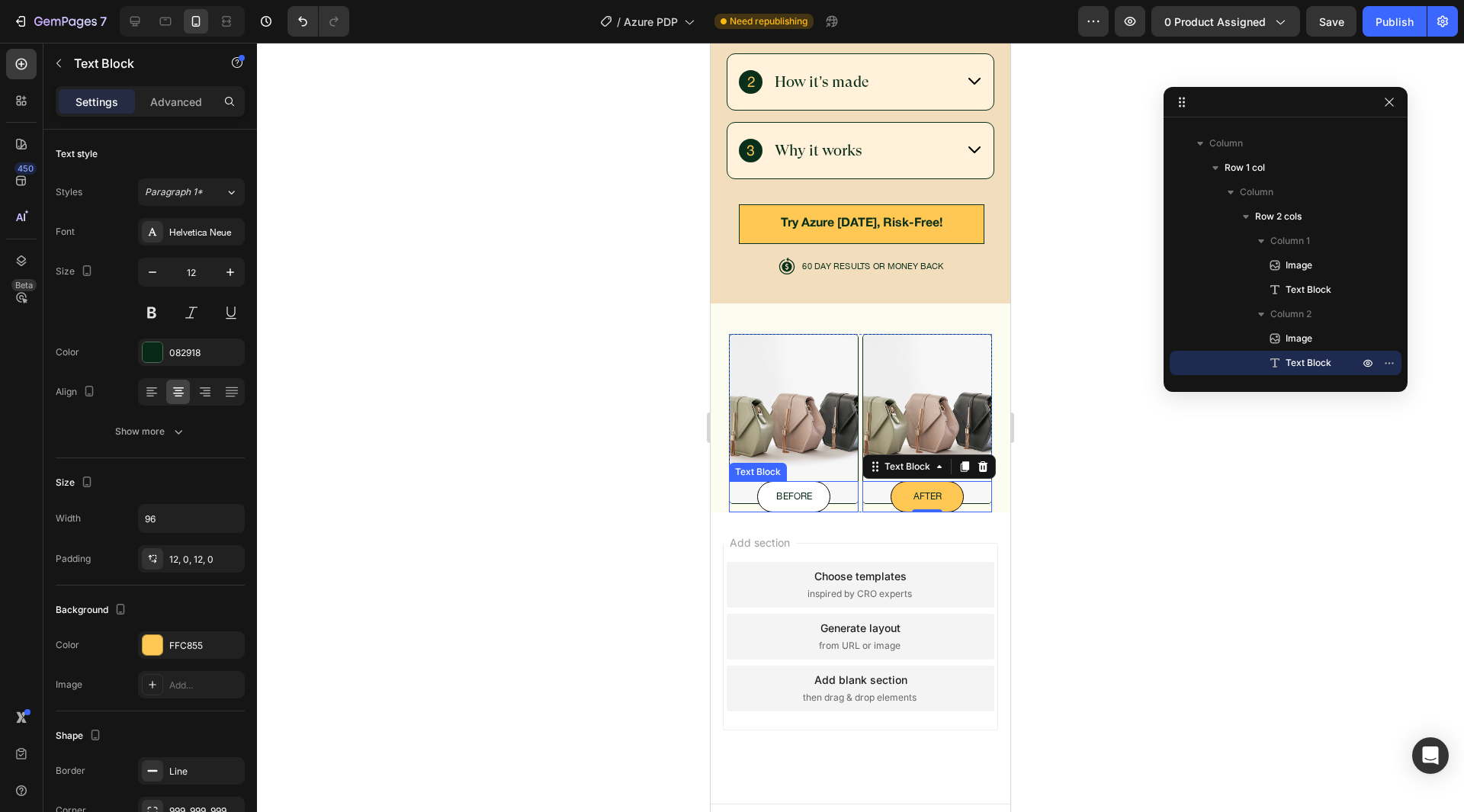
click at [793, 483] on div "before" at bounding box center [794, 496] width 73 height 31
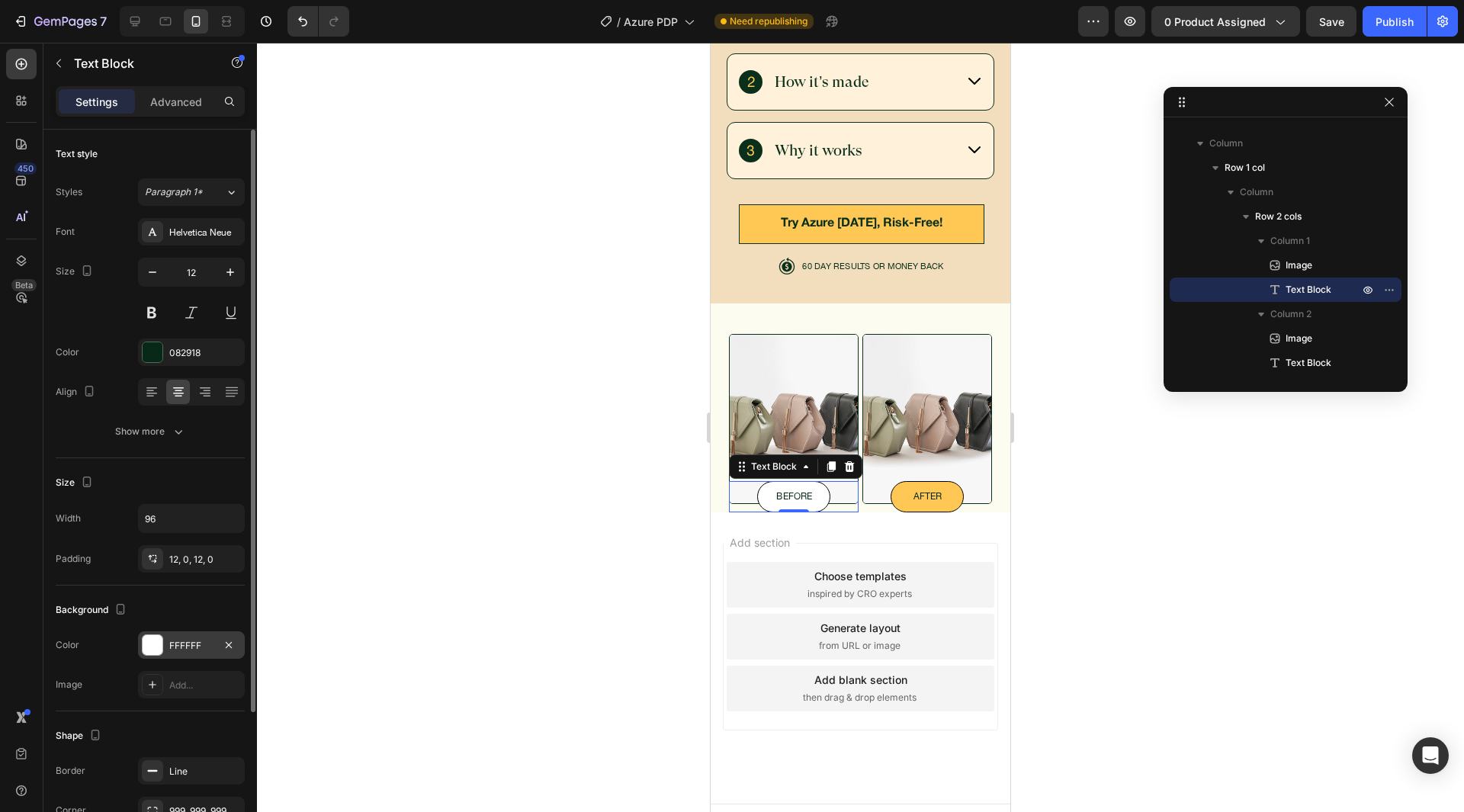
scroll to position [178, 0]
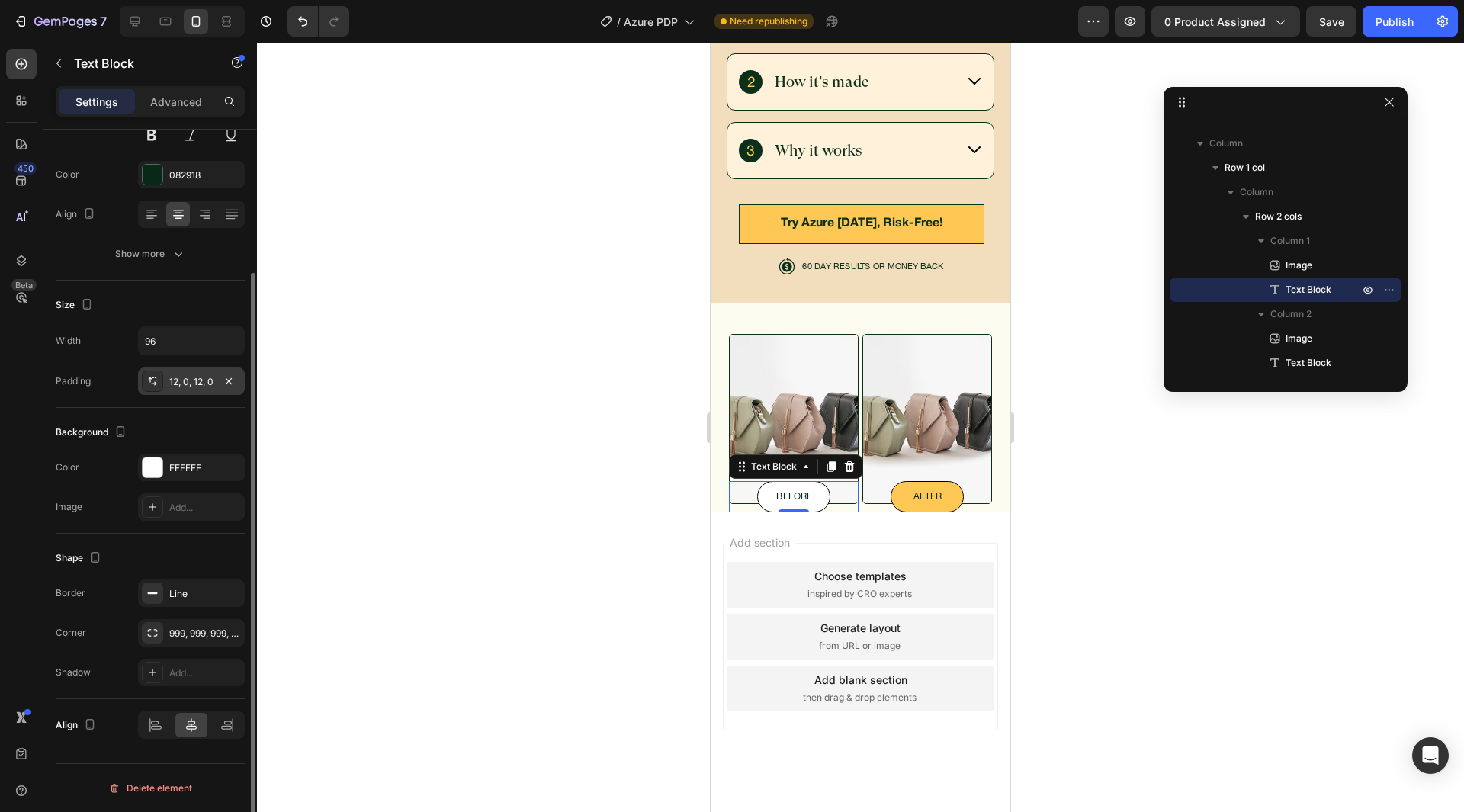
click at [186, 380] on div "12, 0, 12, 0" at bounding box center [190, 381] width 44 height 13
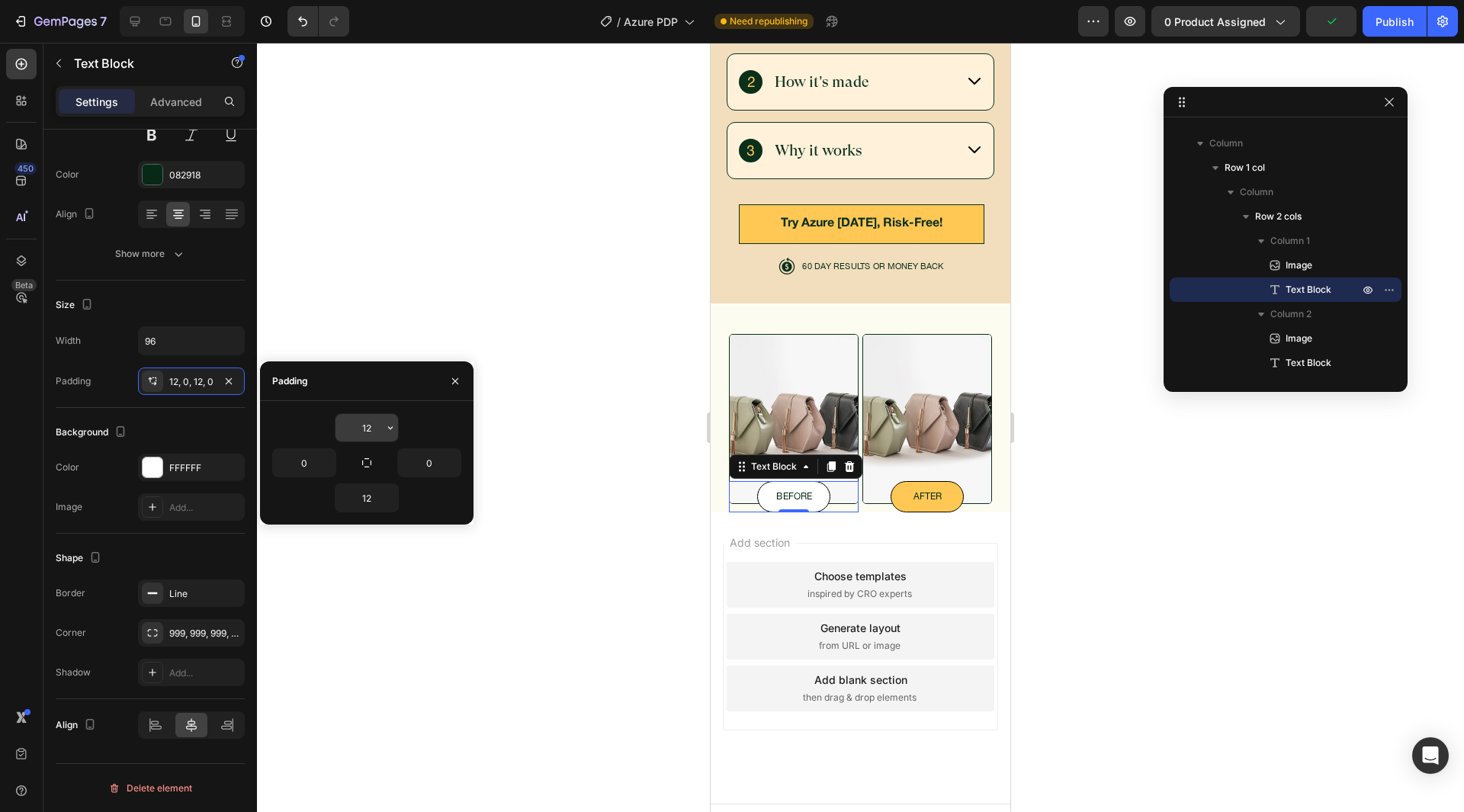
click at [361, 436] on input "12" at bounding box center [366, 427] width 63 height 28
type input "5"
click at [360, 496] on input "12" at bounding box center [366, 498] width 63 height 28
type input "6"
click at [403, 417] on div "5" at bounding box center [367, 427] width 189 height 29
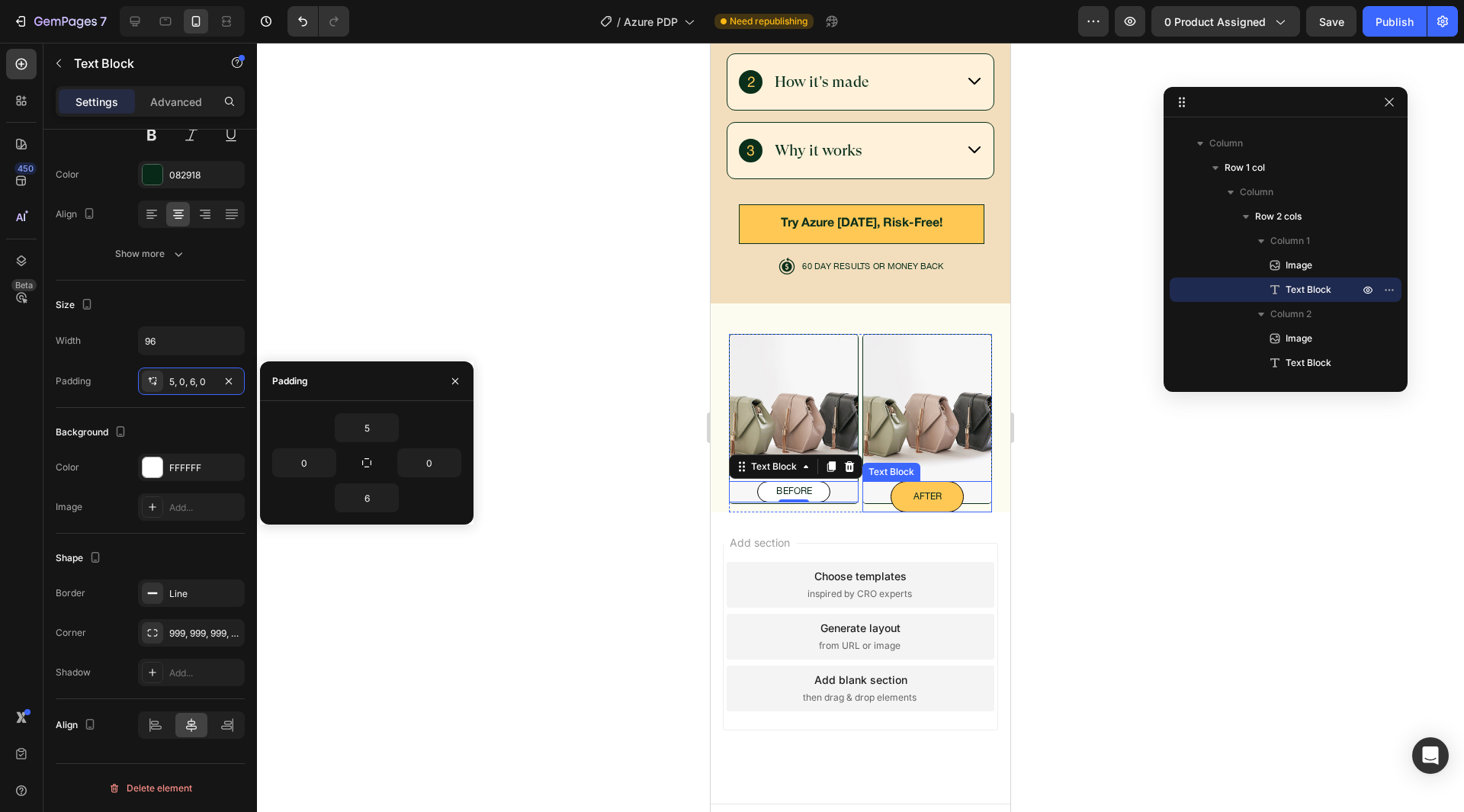
click at [928, 491] on p "after" at bounding box center [928, 497] width 72 height 12
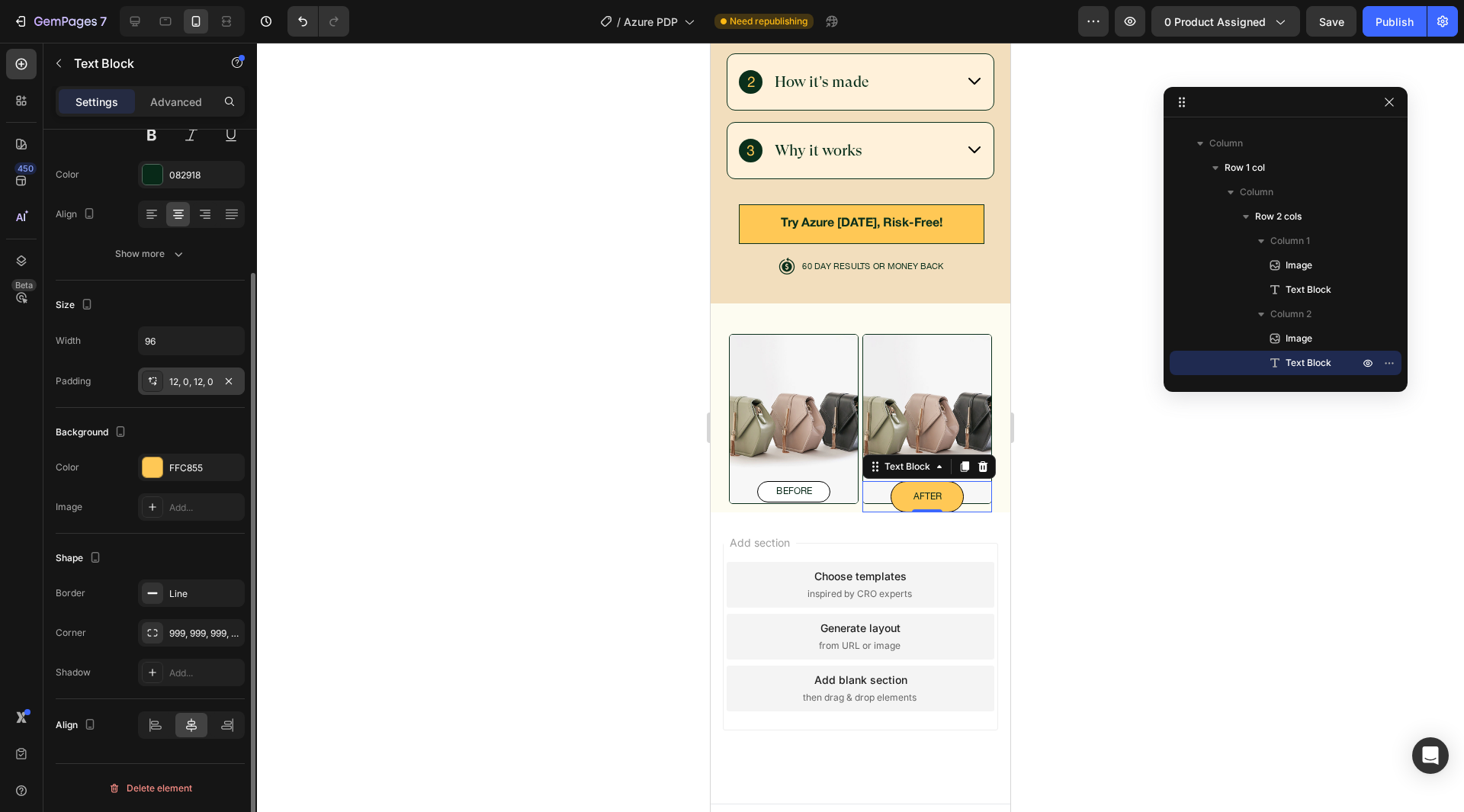
click at [177, 378] on div "12, 0, 12, 0" at bounding box center [190, 381] width 44 height 13
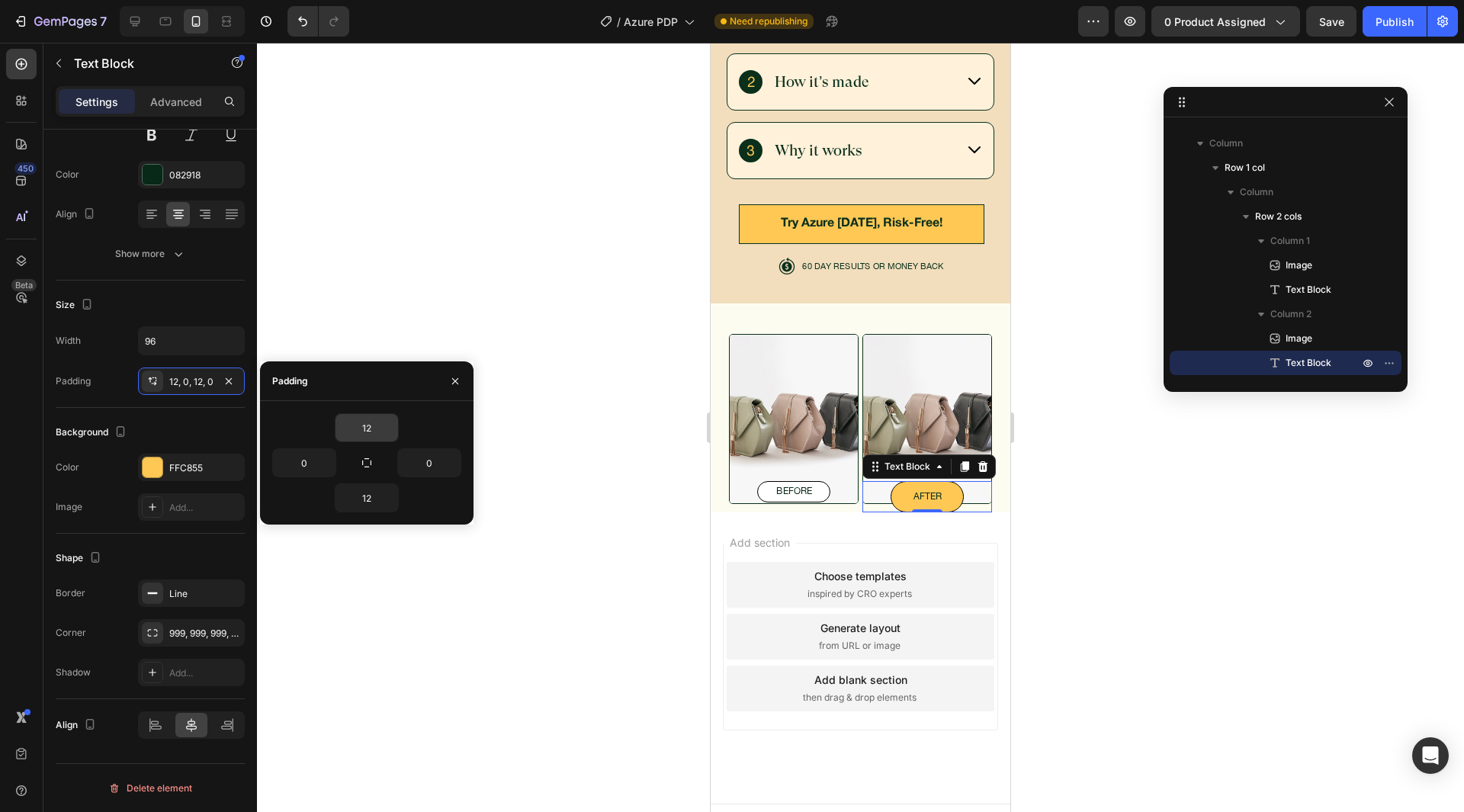
click at [372, 437] on input "12" at bounding box center [366, 427] width 63 height 28
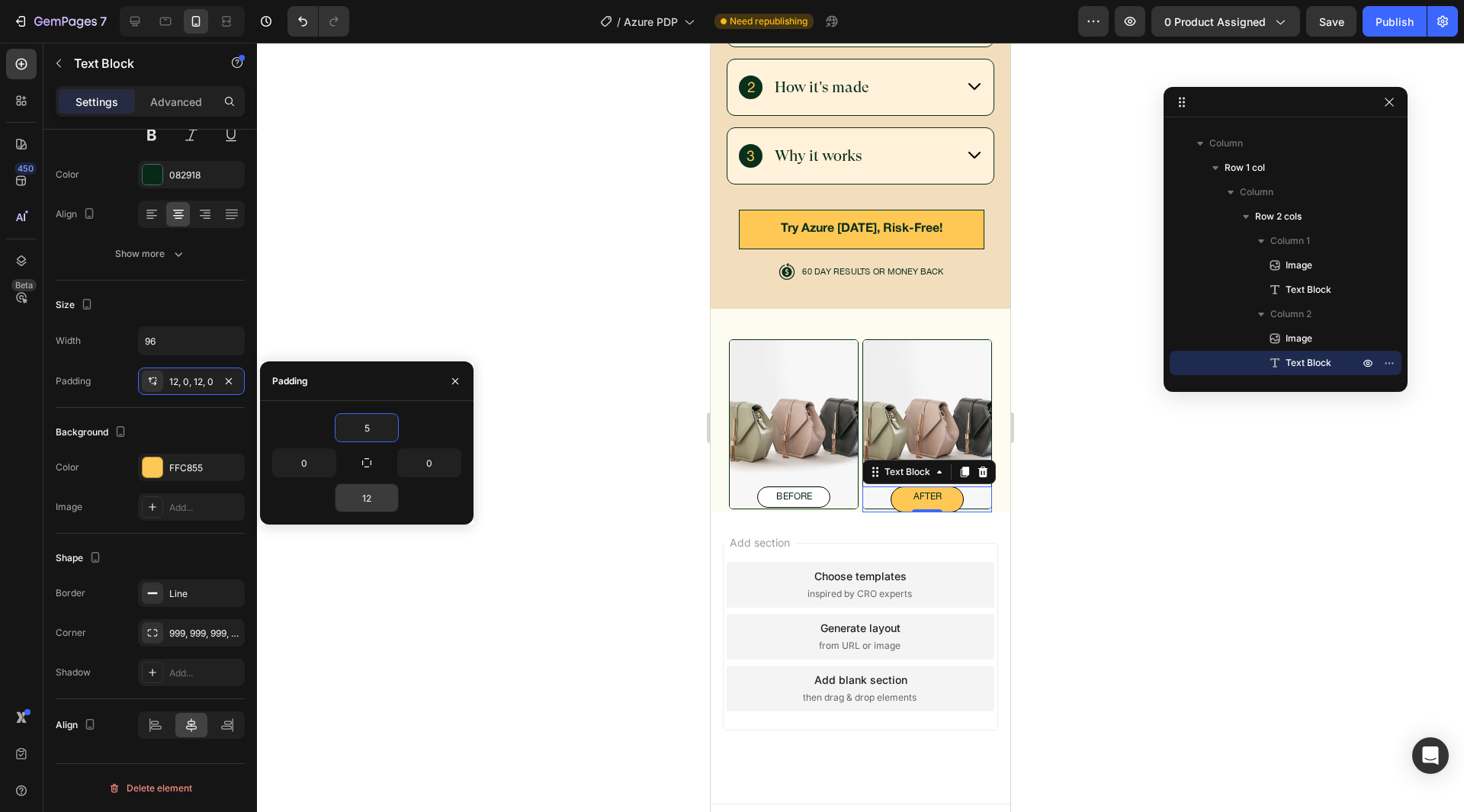
type input "5"
click at [367, 488] on input "12" at bounding box center [366, 498] width 63 height 28
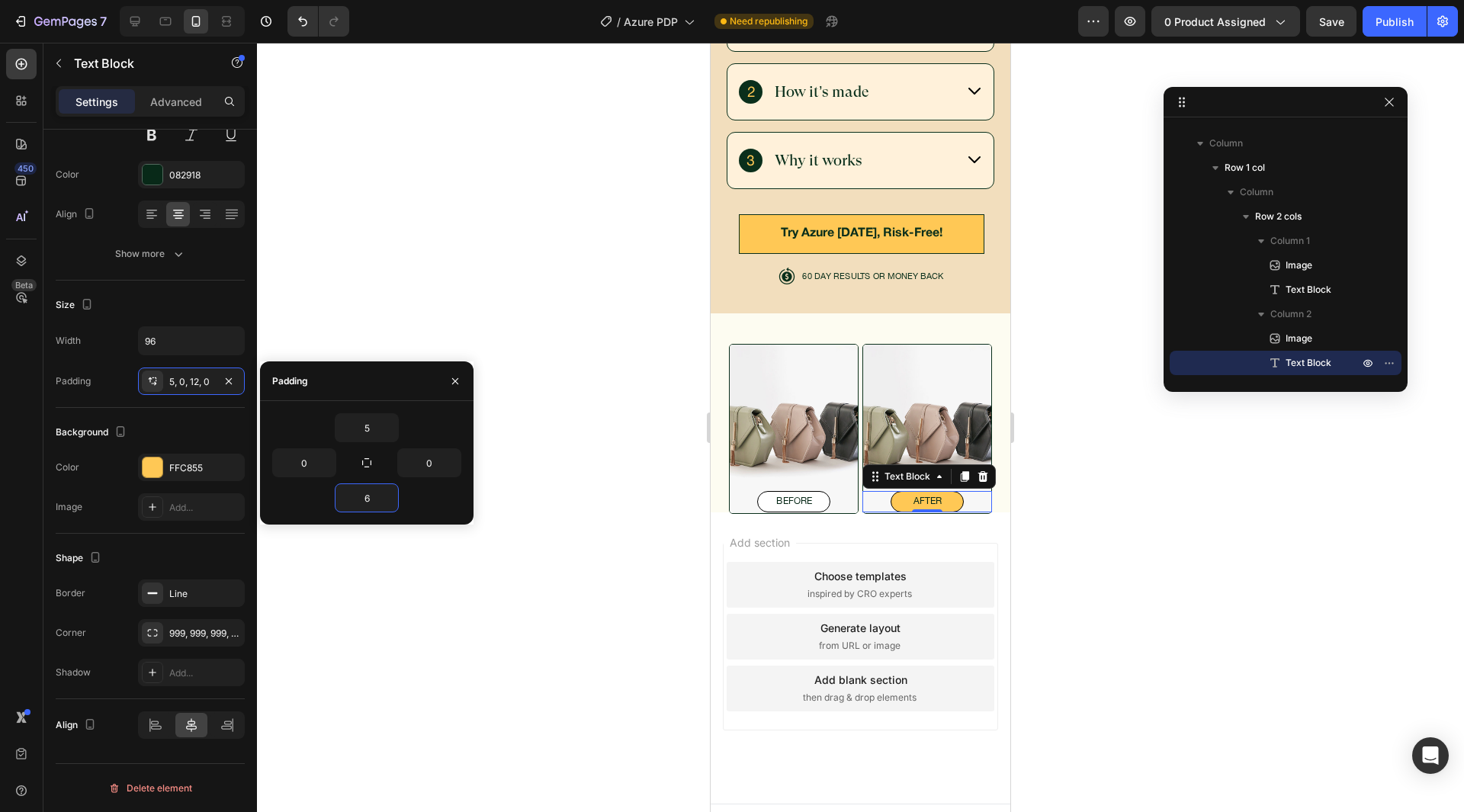
type input "6"
click at [433, 423] on div "5" at bounding box center [367, 427] width 189 height 29
click at [179, 429] on div "Background" at bounding box center [150, 431] width 189 height 24
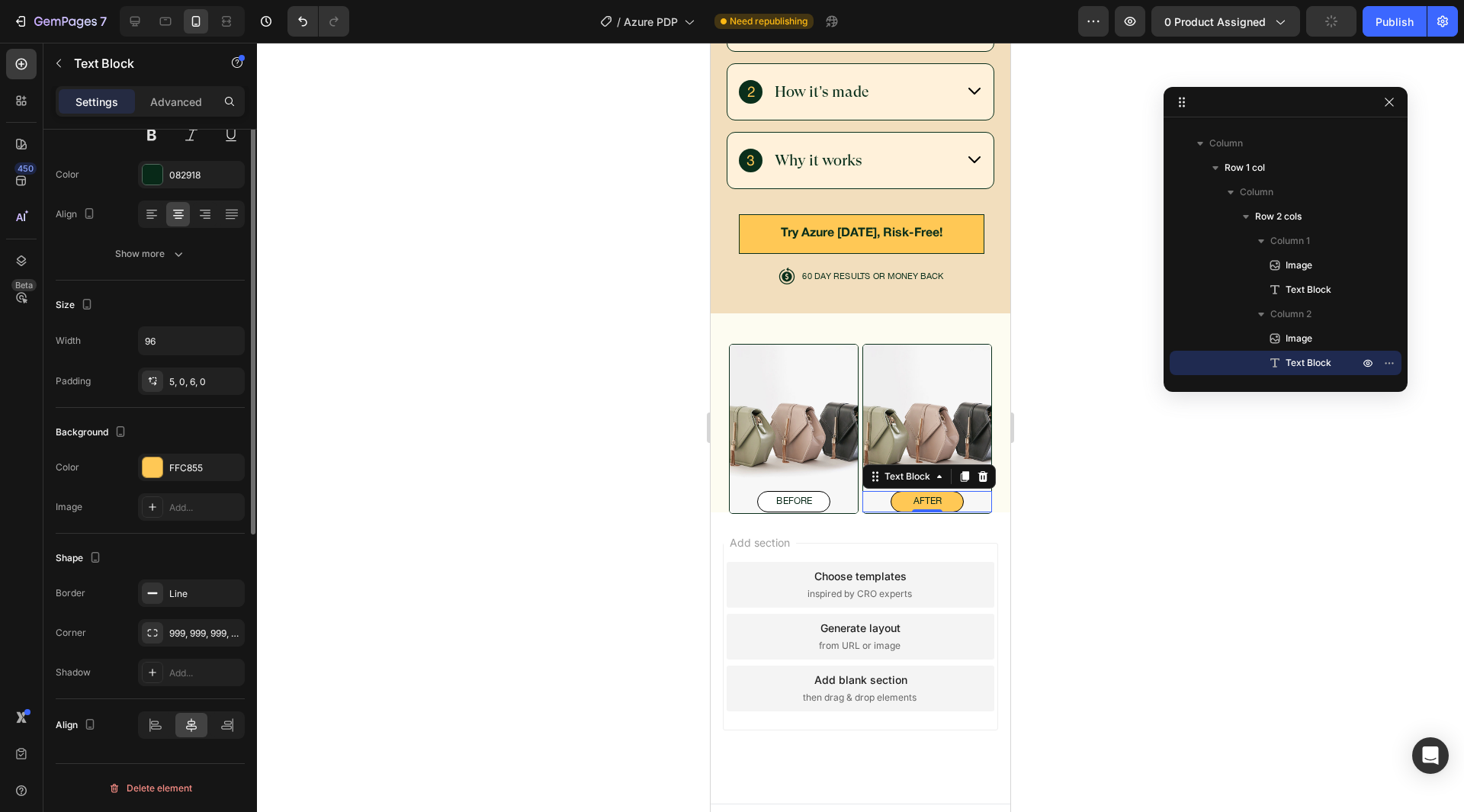
scroll to position [0, 0]
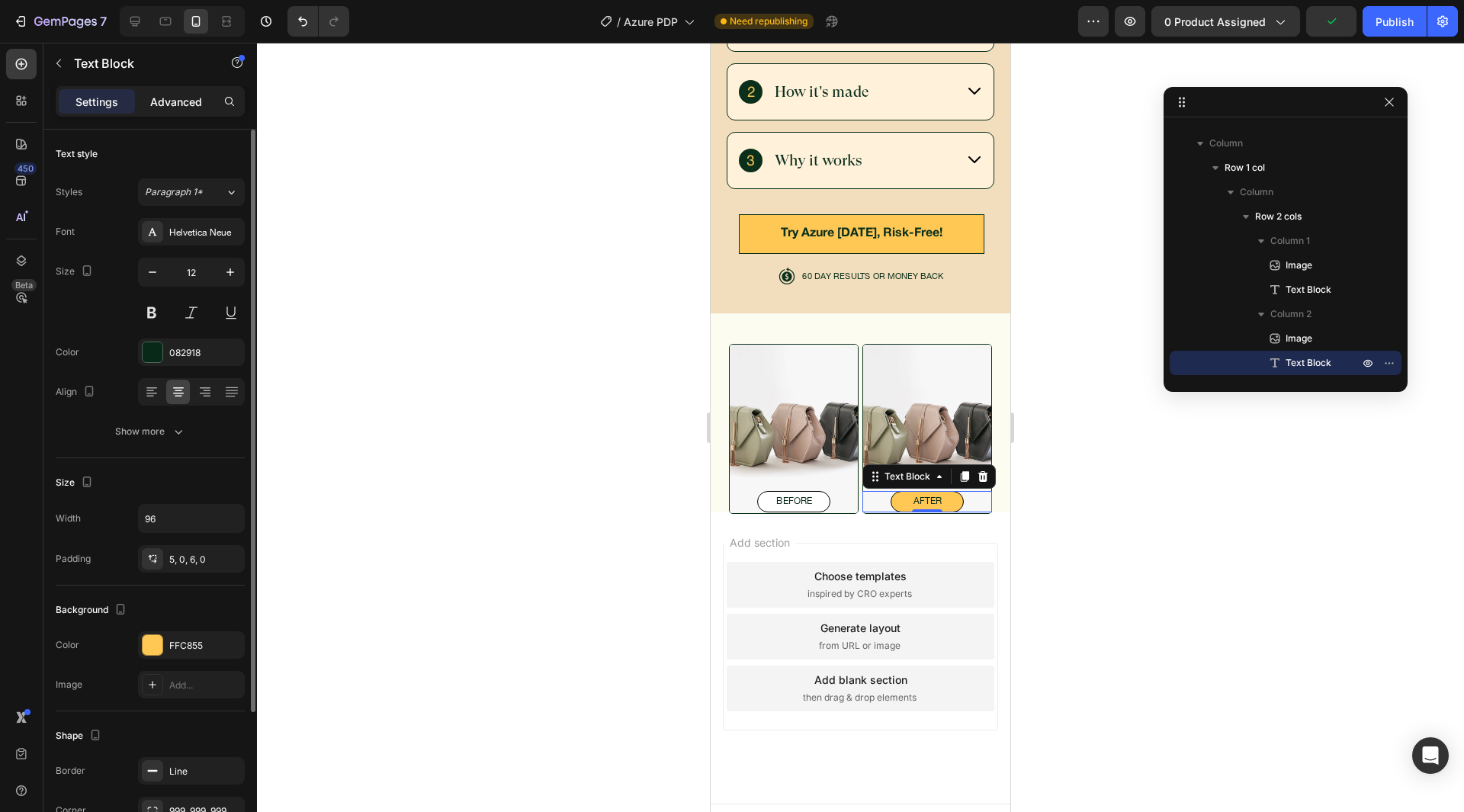
click at [168, 109] on p "Advanced" at bounding box center [176, 102] width 52 height 16
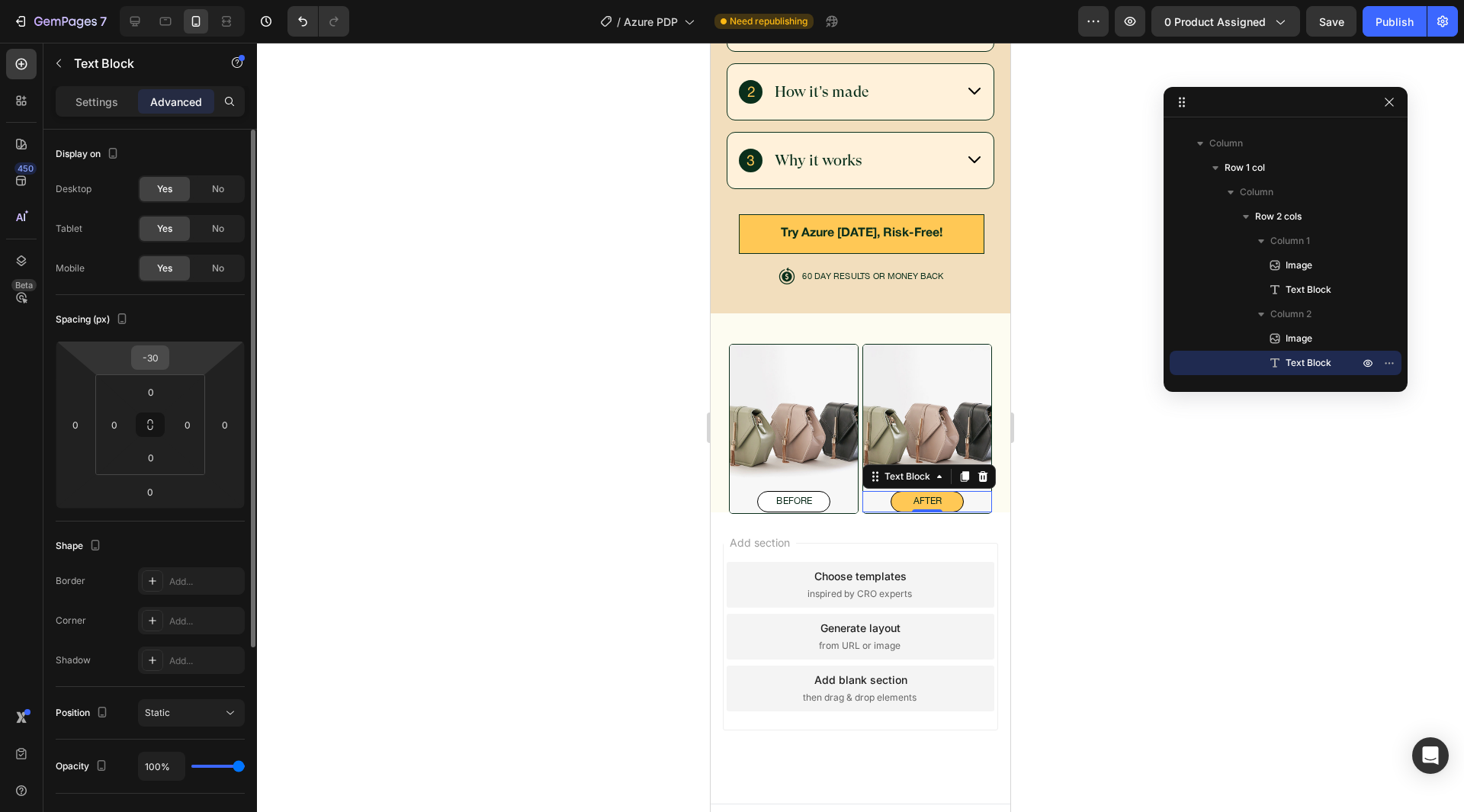
click at [154, 353] on input "-30" at bounding box center [150, 357] width 30 height 23
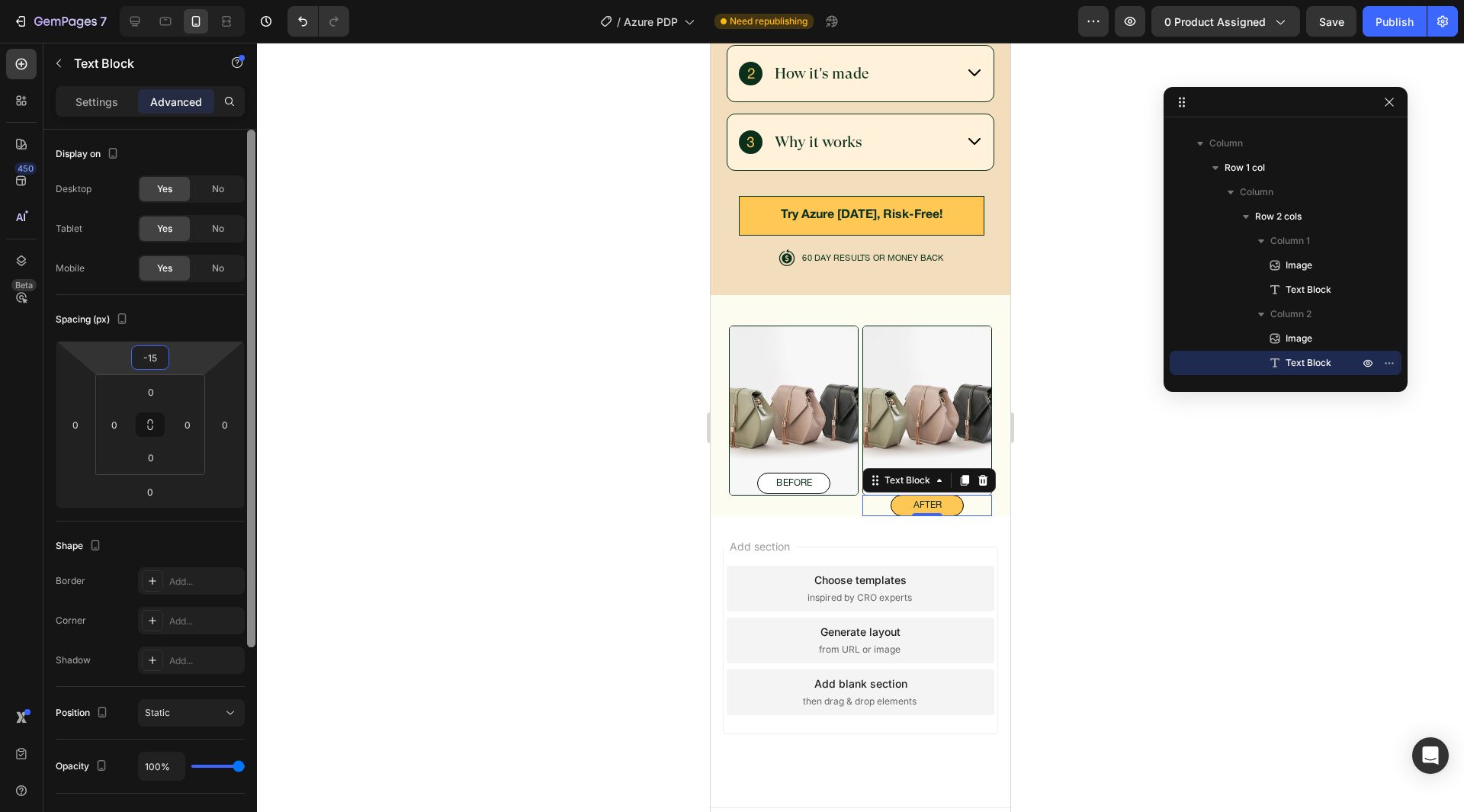
scroll to position [5094, 0]
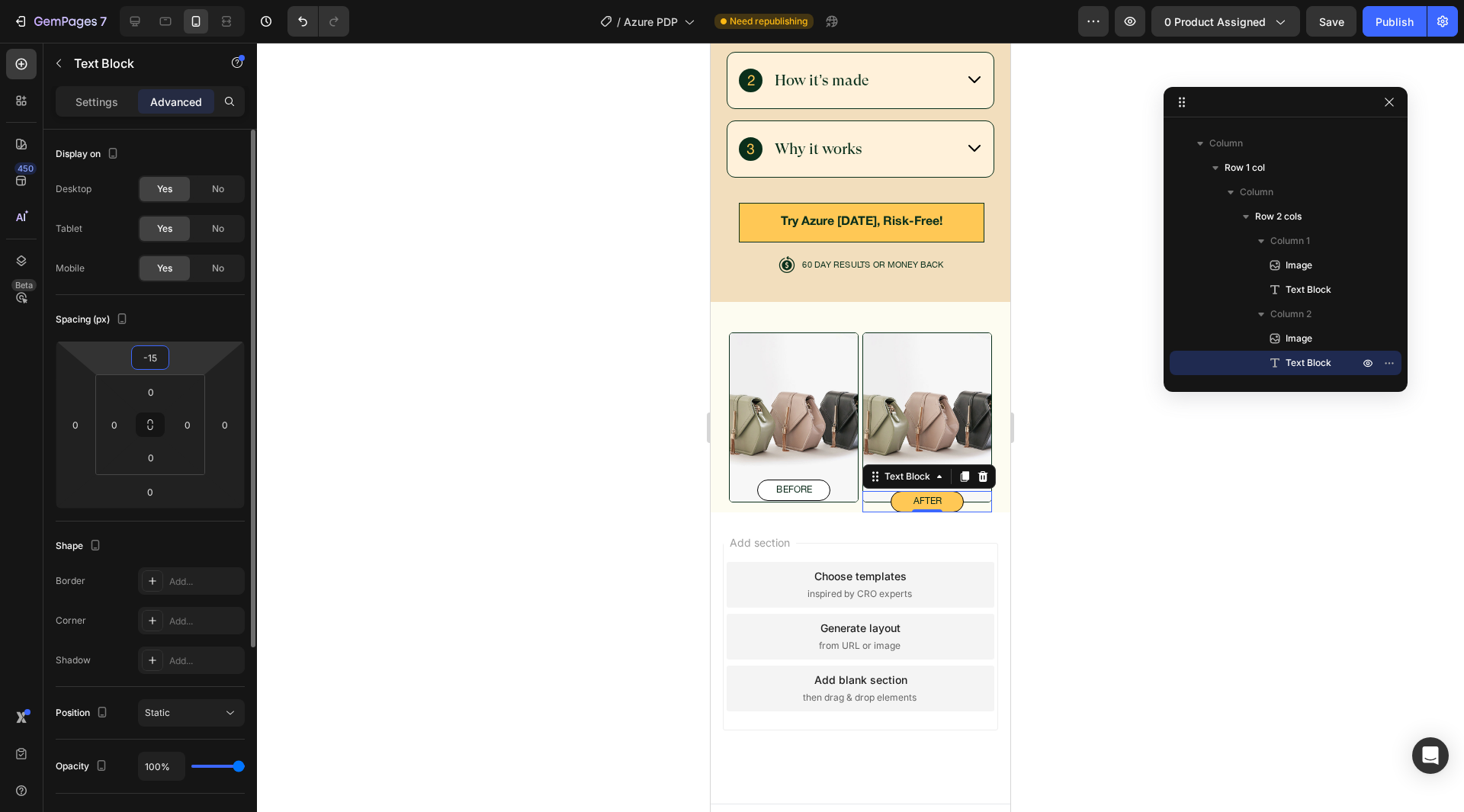
type input "-15"
click at [211, 308] on div "Spacing (px)" at bounding box center [150, 319] width 189 height 24
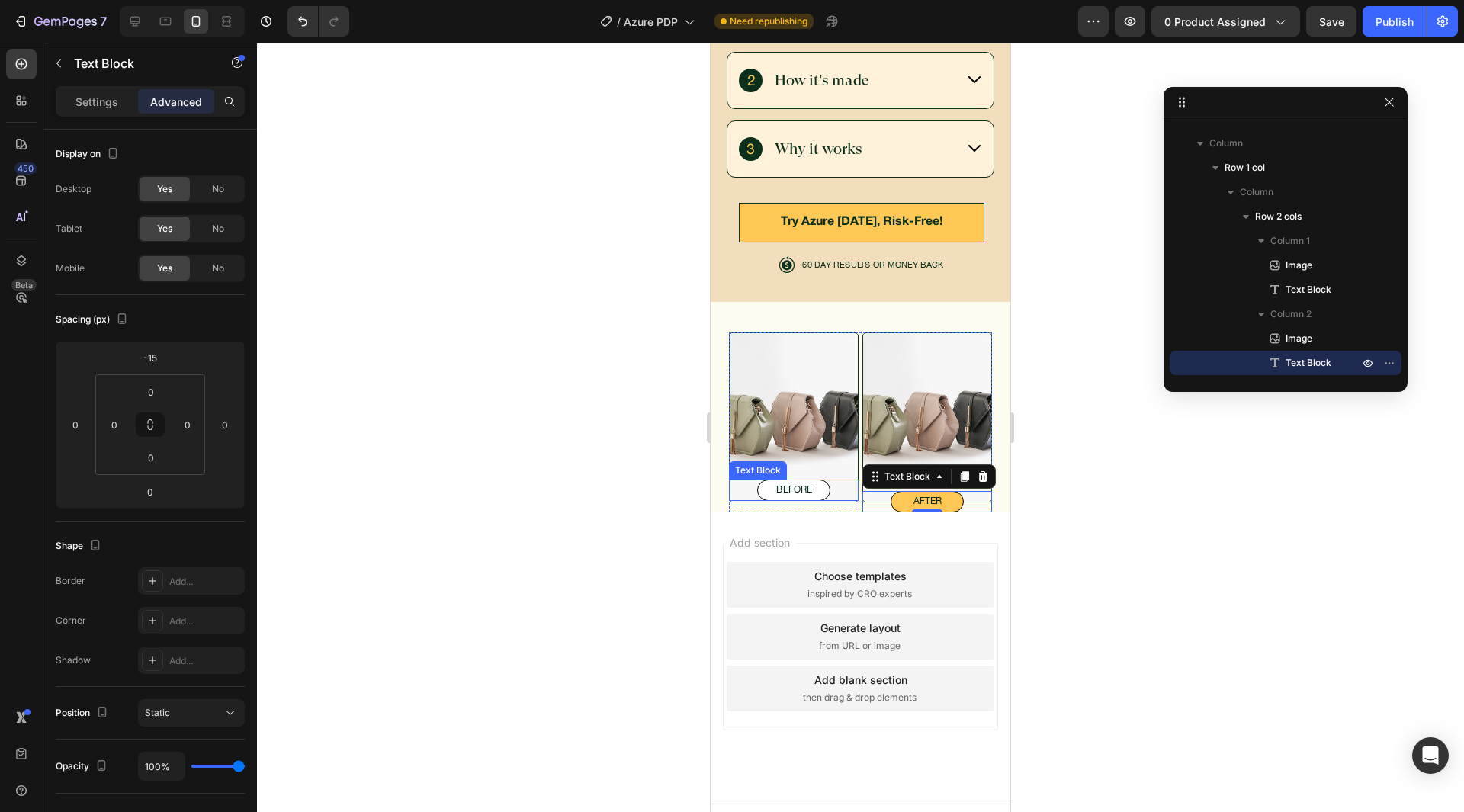
click at [815, 484] on p "before" at bounding box center [794, 490] width 72 height 12
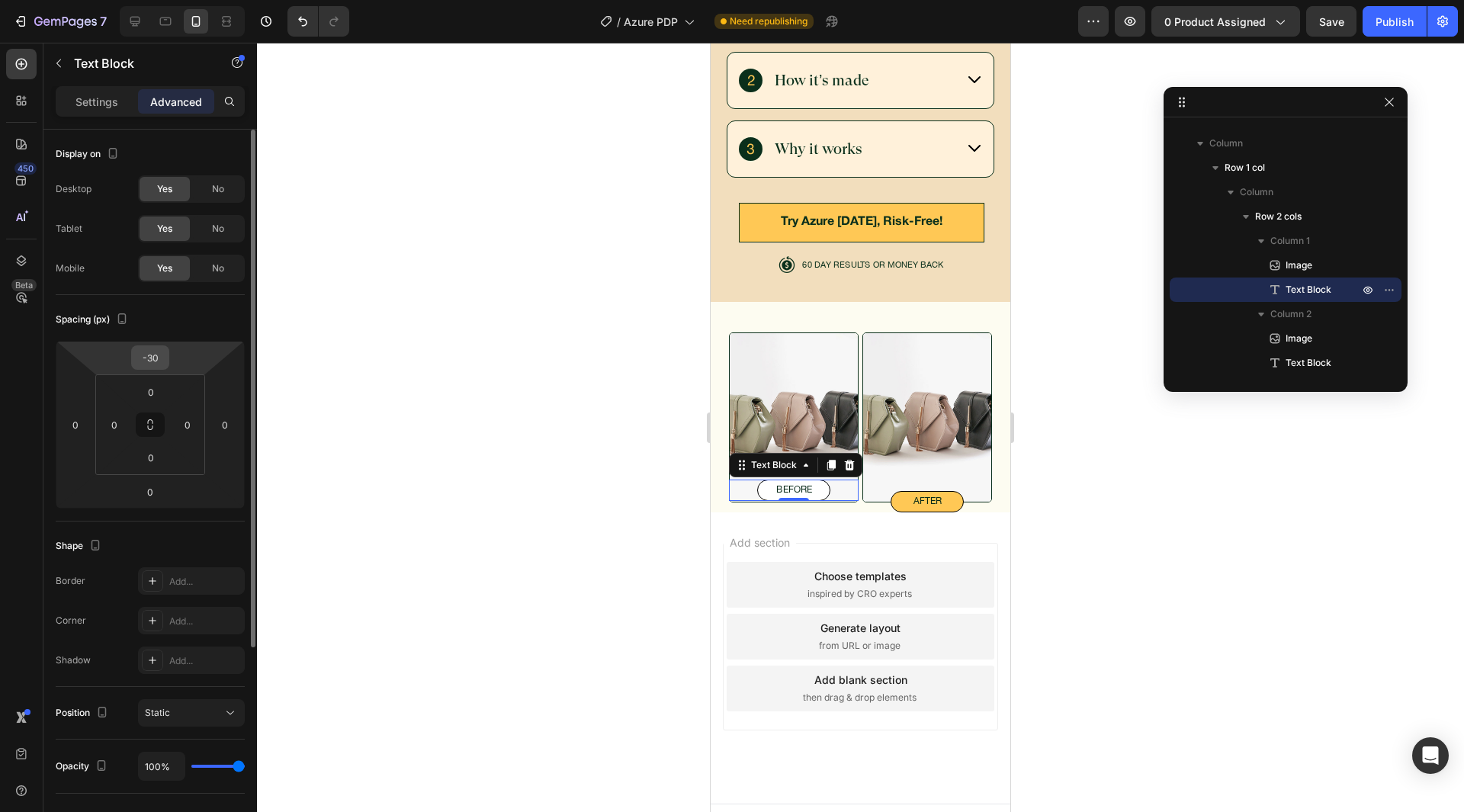
click at [147, 352] on input "-30" at bounding box center [150, 357] width 30 height 23
type input "-15"
click at [215, 330] on div "Spacing (px)" at bounding box center [150, 319] width 189 height 24
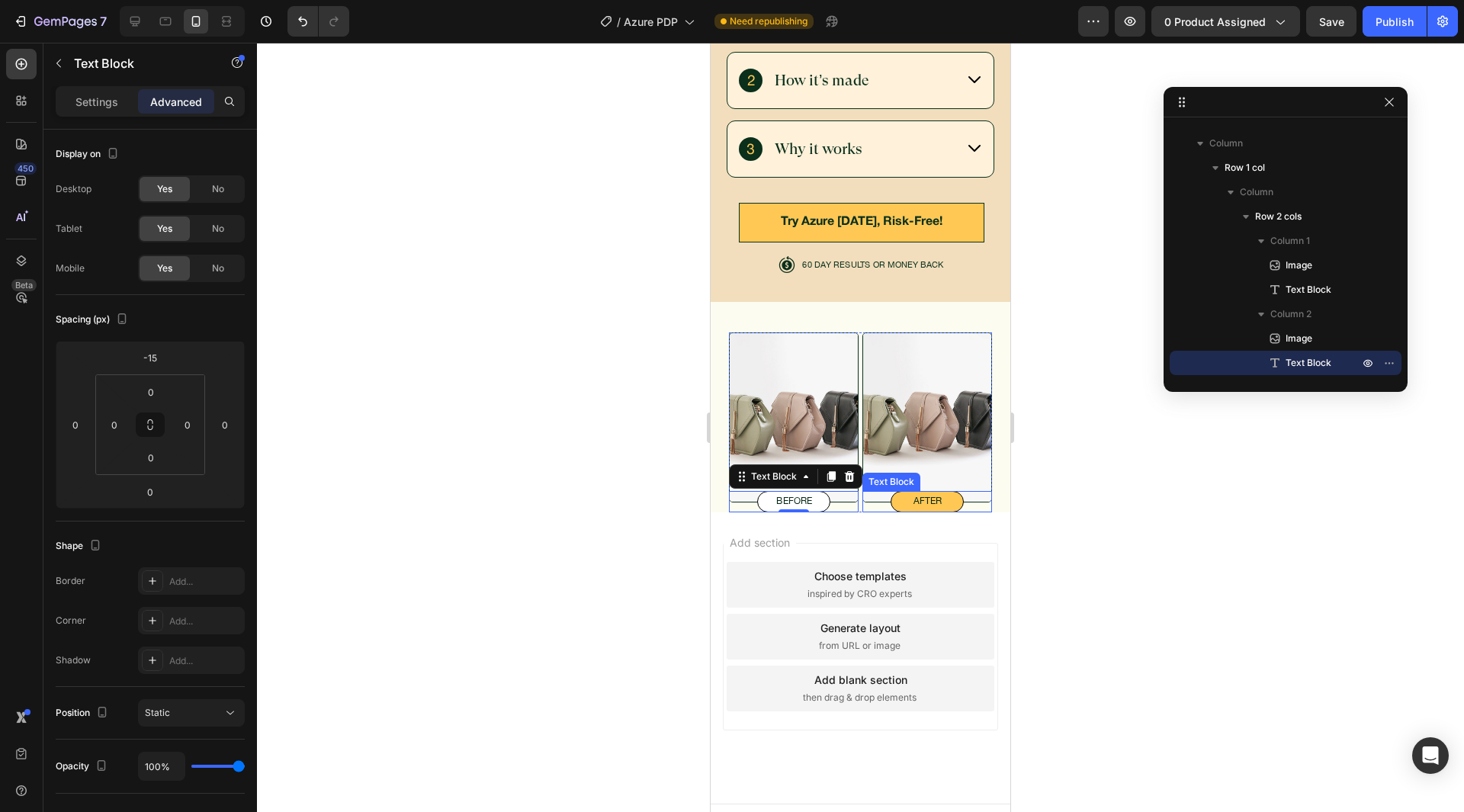
click at [862, 491] on div "after" at bounding box center [927, 502] width 130 height 21
click at [554, 400] on div at bounding box center [861, 427] width 1207 height 769
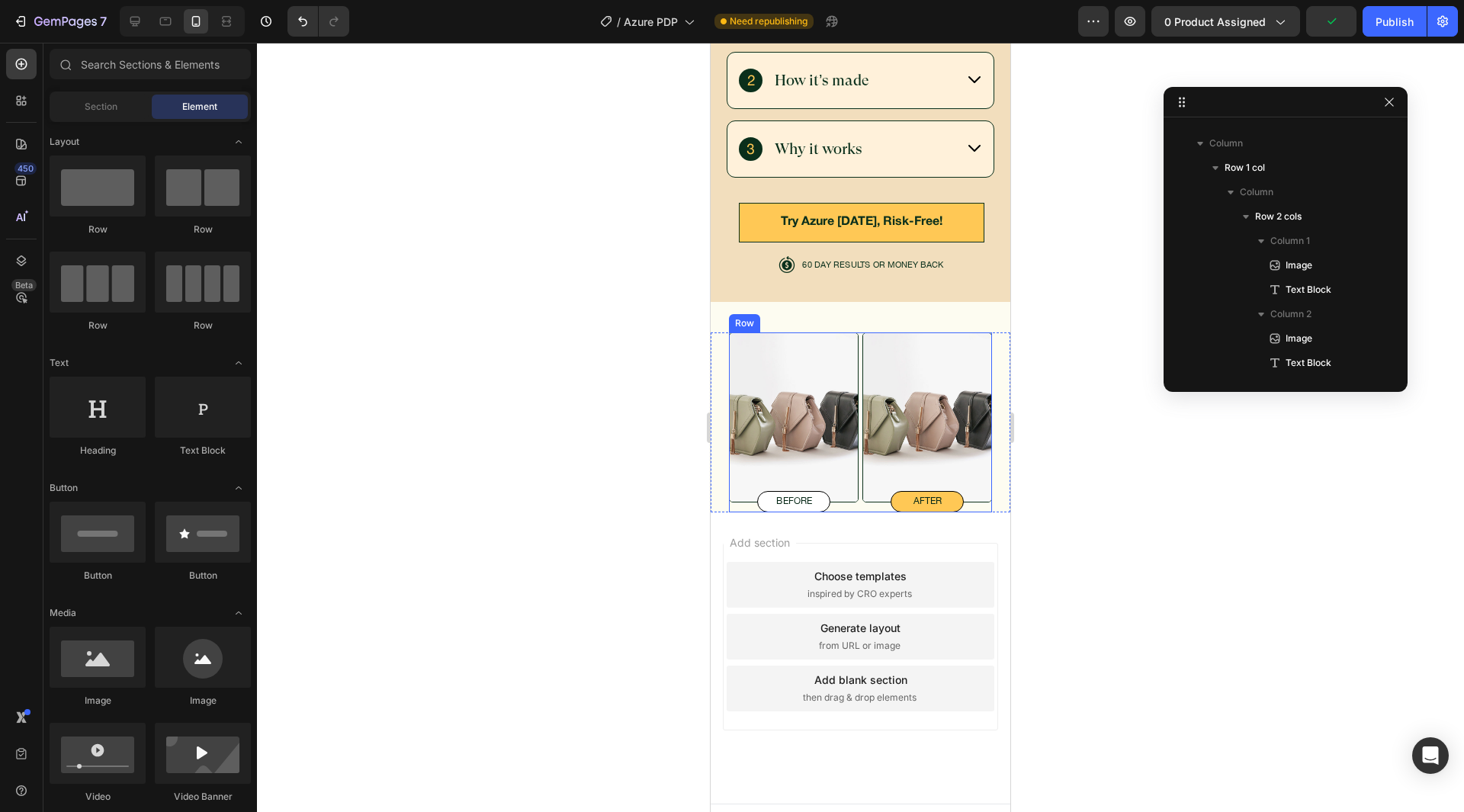
click at [854, 446] on div "Image before Text Block Image after Text Block Row" at bounding box center [861, 422] width 263 height 180
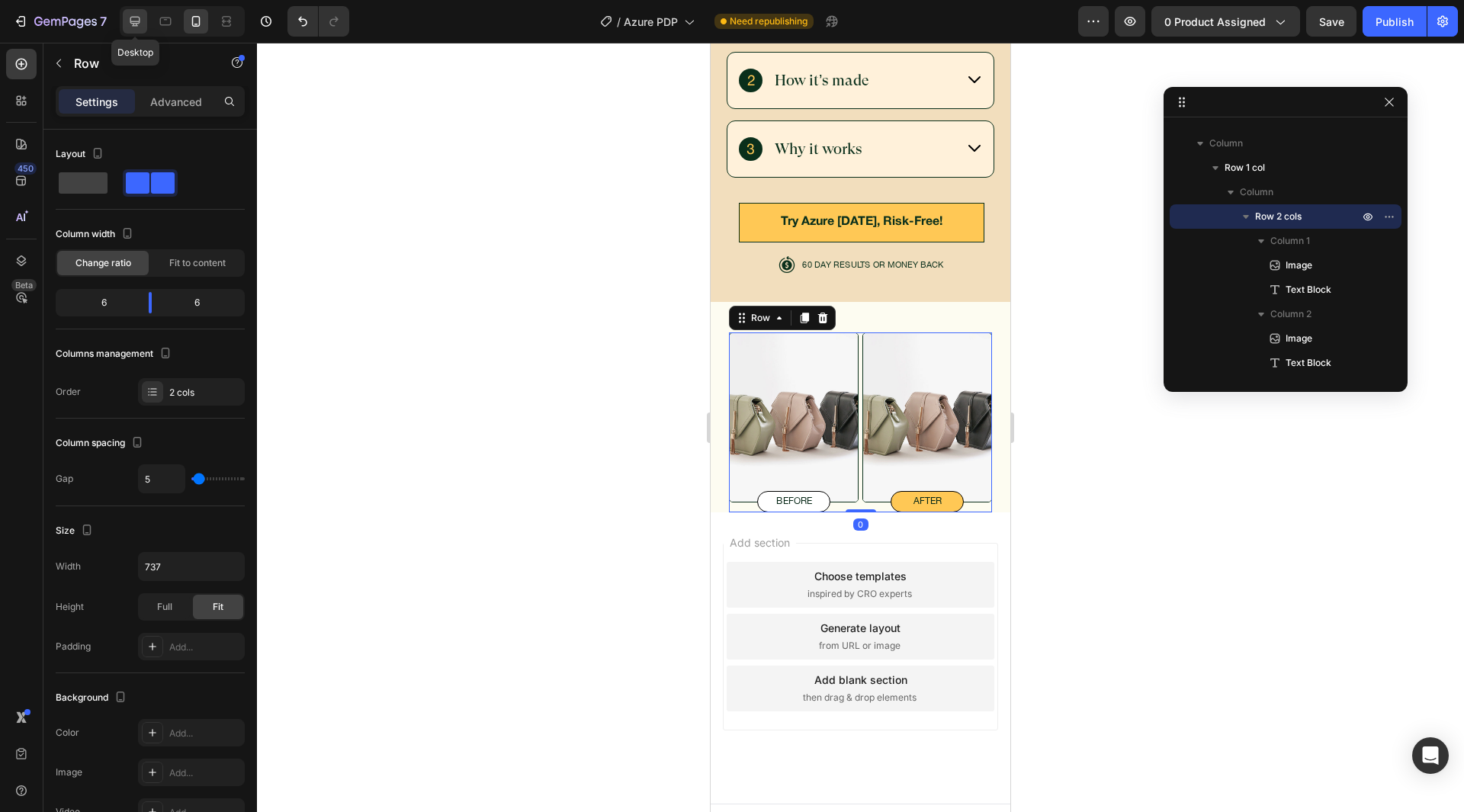
click at [125, 14] on div at bounding box center [134, 21] width 24 height 24
type input "10"
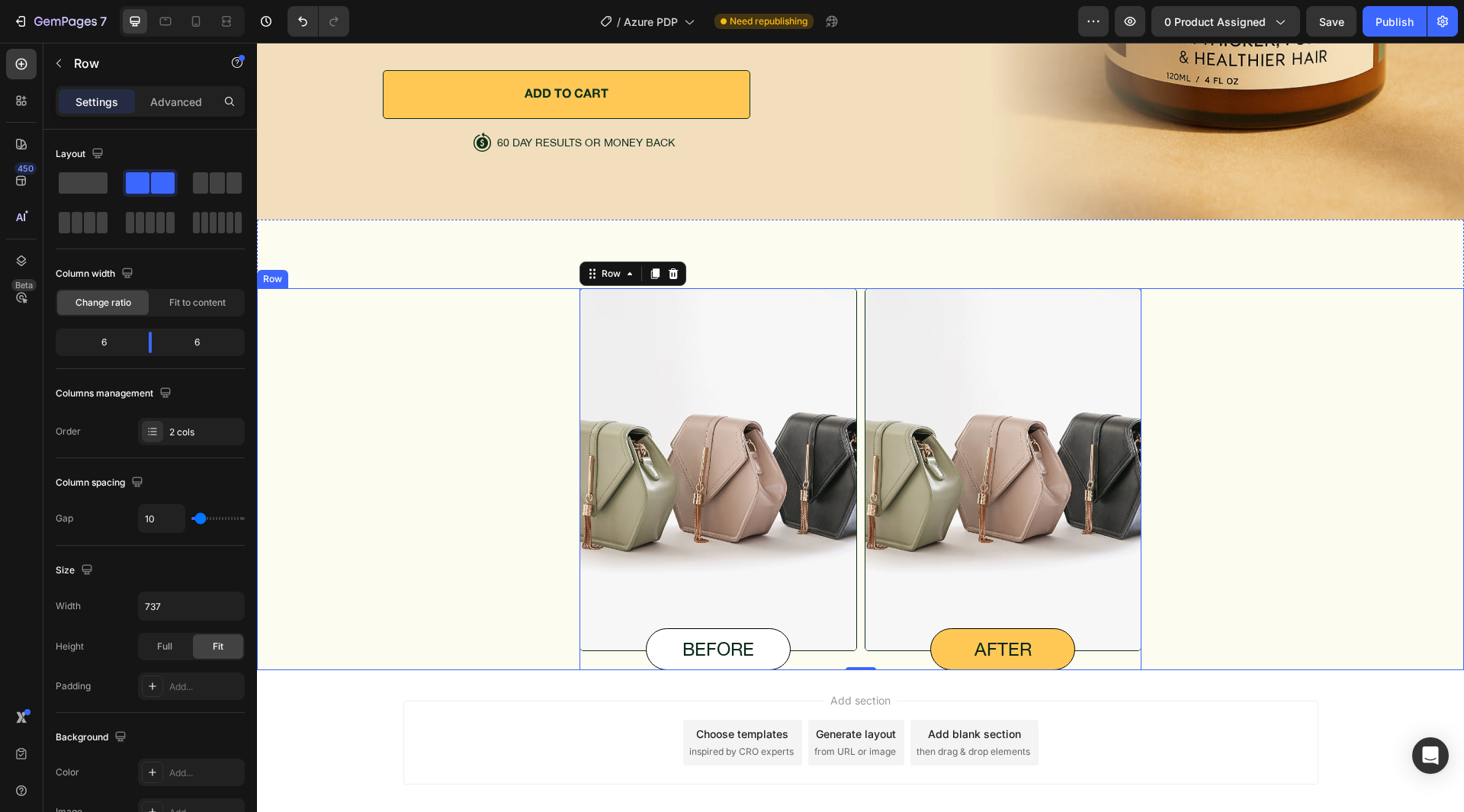
scroll to position [5256, 0]
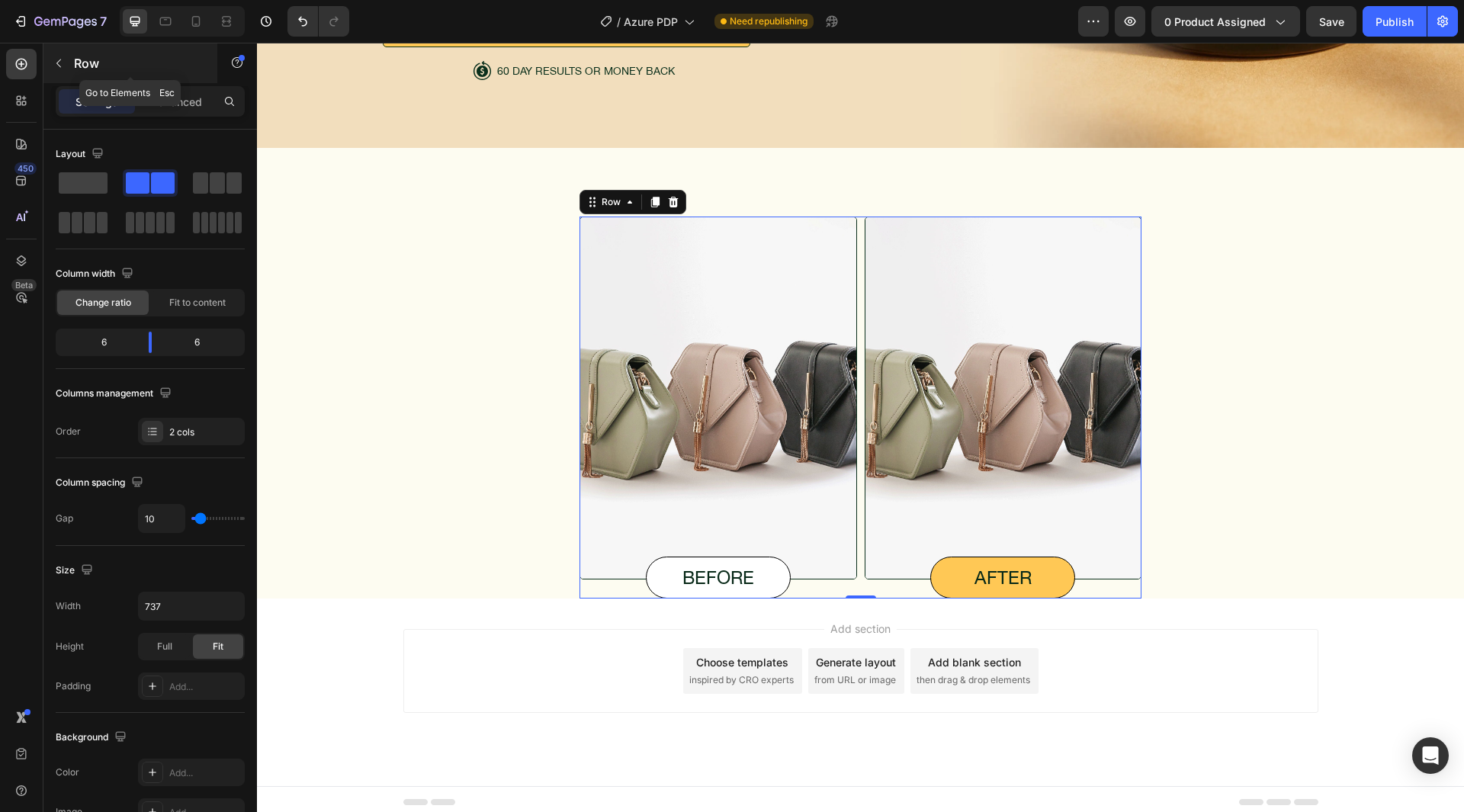
click at [75, 63] on p "Row" at bounding box center [139, 63] width 130 height 18
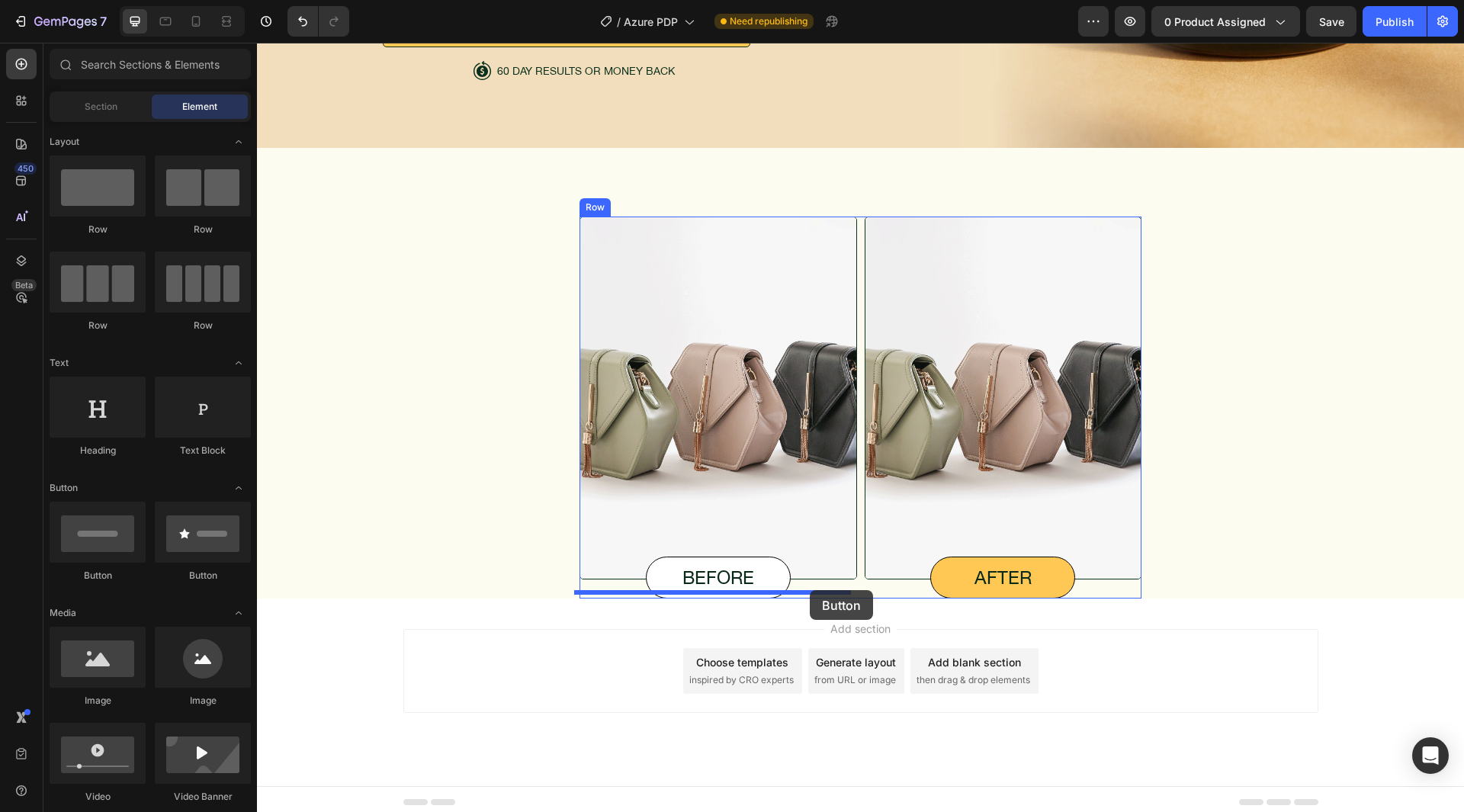
drag, startPoint x: 405, startPoint y: 579, endPoint x: 810, endPoint y: 590, distance: 405.1
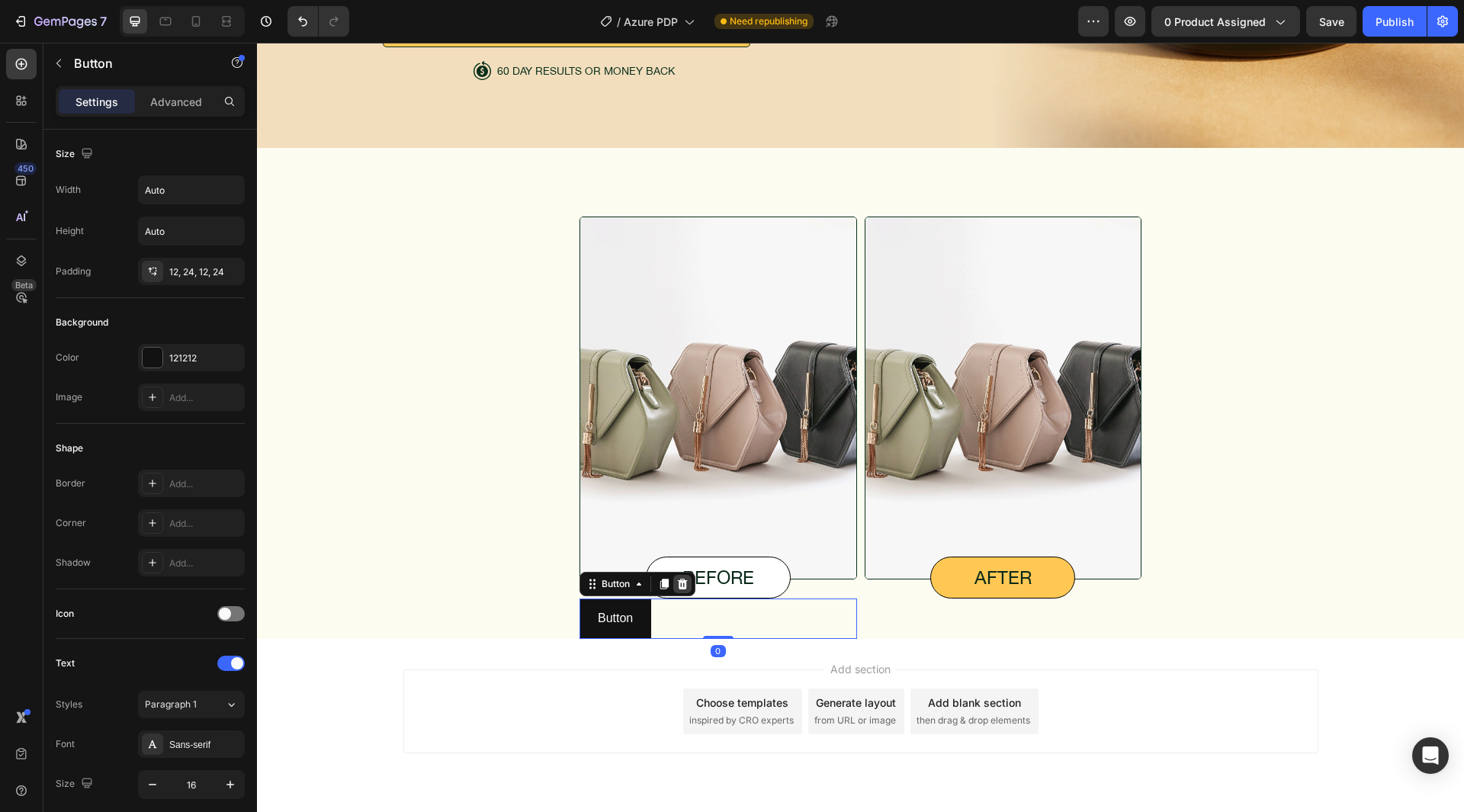
click at [677, 578] on icon at bounding box center [683, 584] width 13 height 13
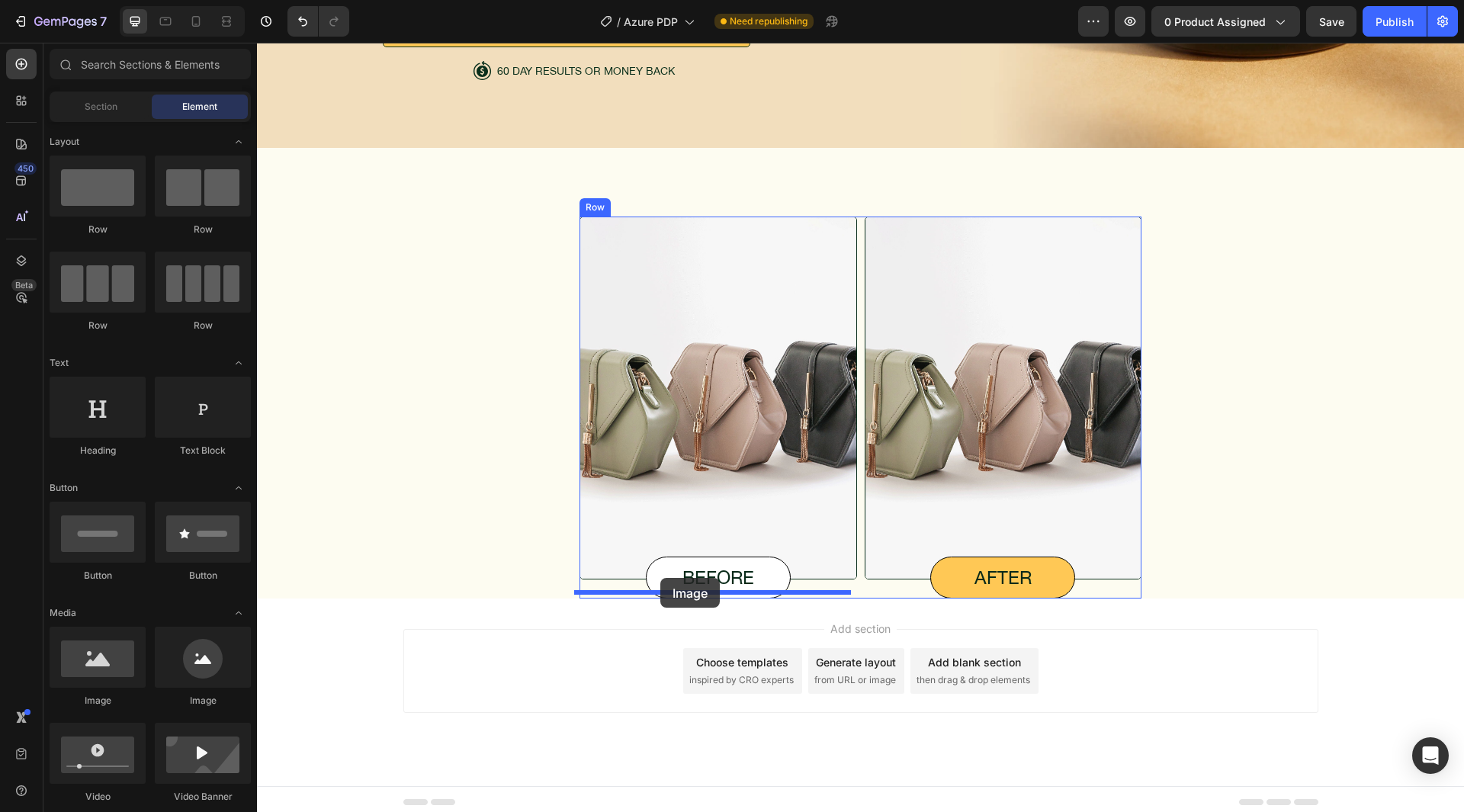
drag, startPoint x: 363, startPoint y: 689, endPoint x: 660, endPoint y: 578, distance: 317.1
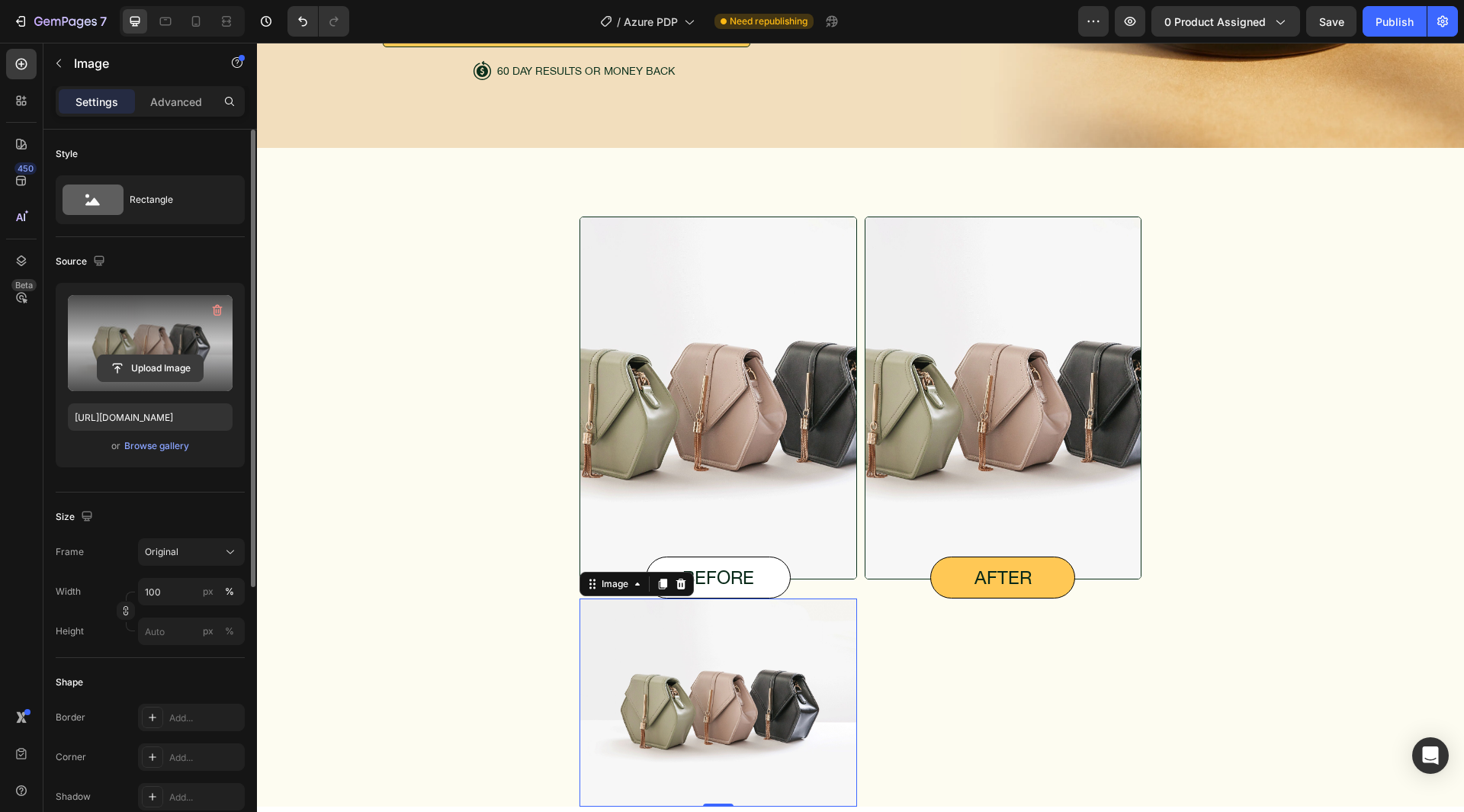
click at [132, 365] on input "file" at bounding box center [150, 368] width 105 height 26
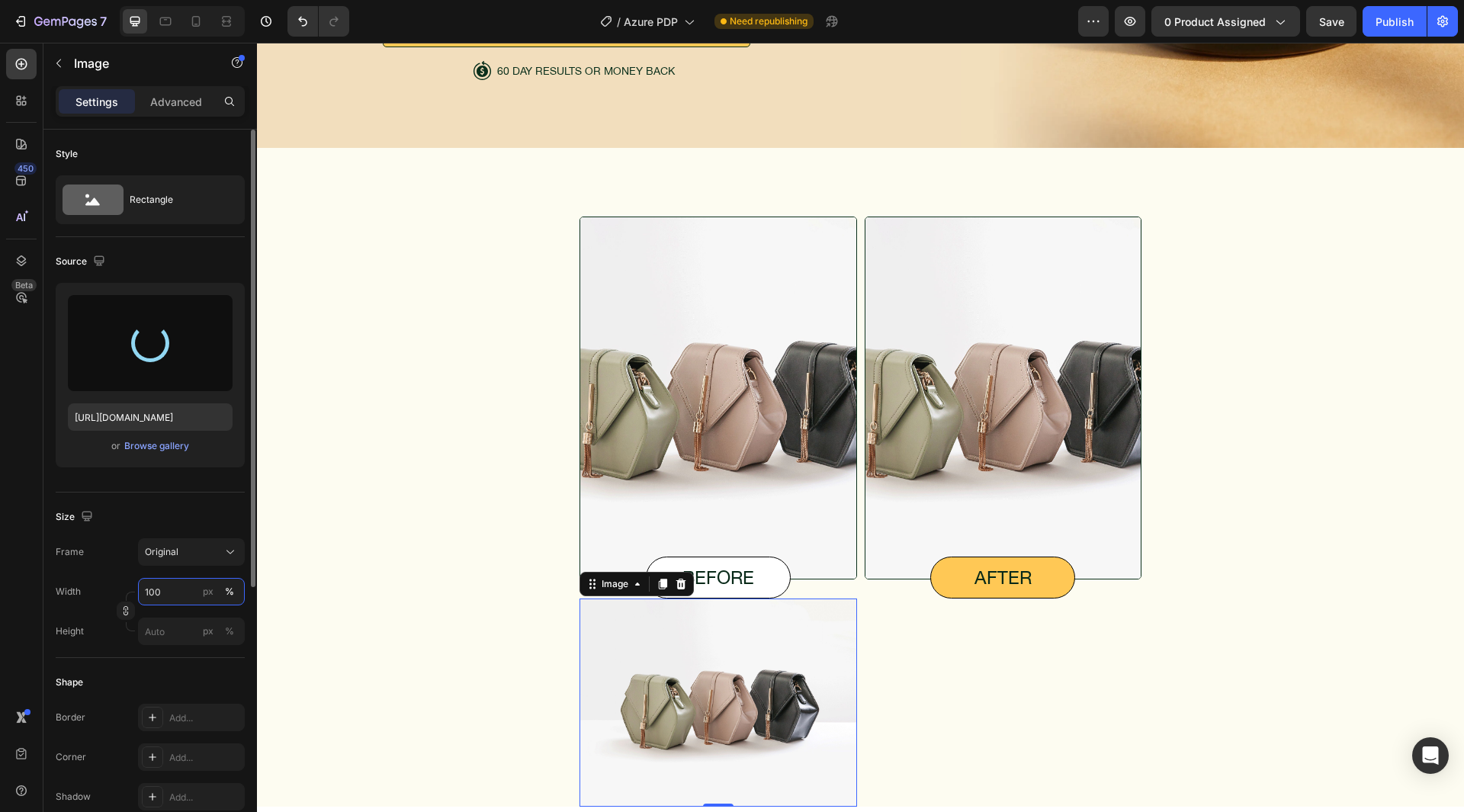
click at [163, 599] on input "100" at bounding box center [190, 591] width 106 height 28
type input "320"
click at [128, 574] on div "Frame Original Width 320 px % Height px %" at bounding box center [150, 590] width 189 height 106
click at [211, 595] on div "px" at bounding box center [208, 590] width 11 height 13
type input "https://cdn.shopify.com/s/files/1/0843/7438/9045/files/gempages_580879545922487…"
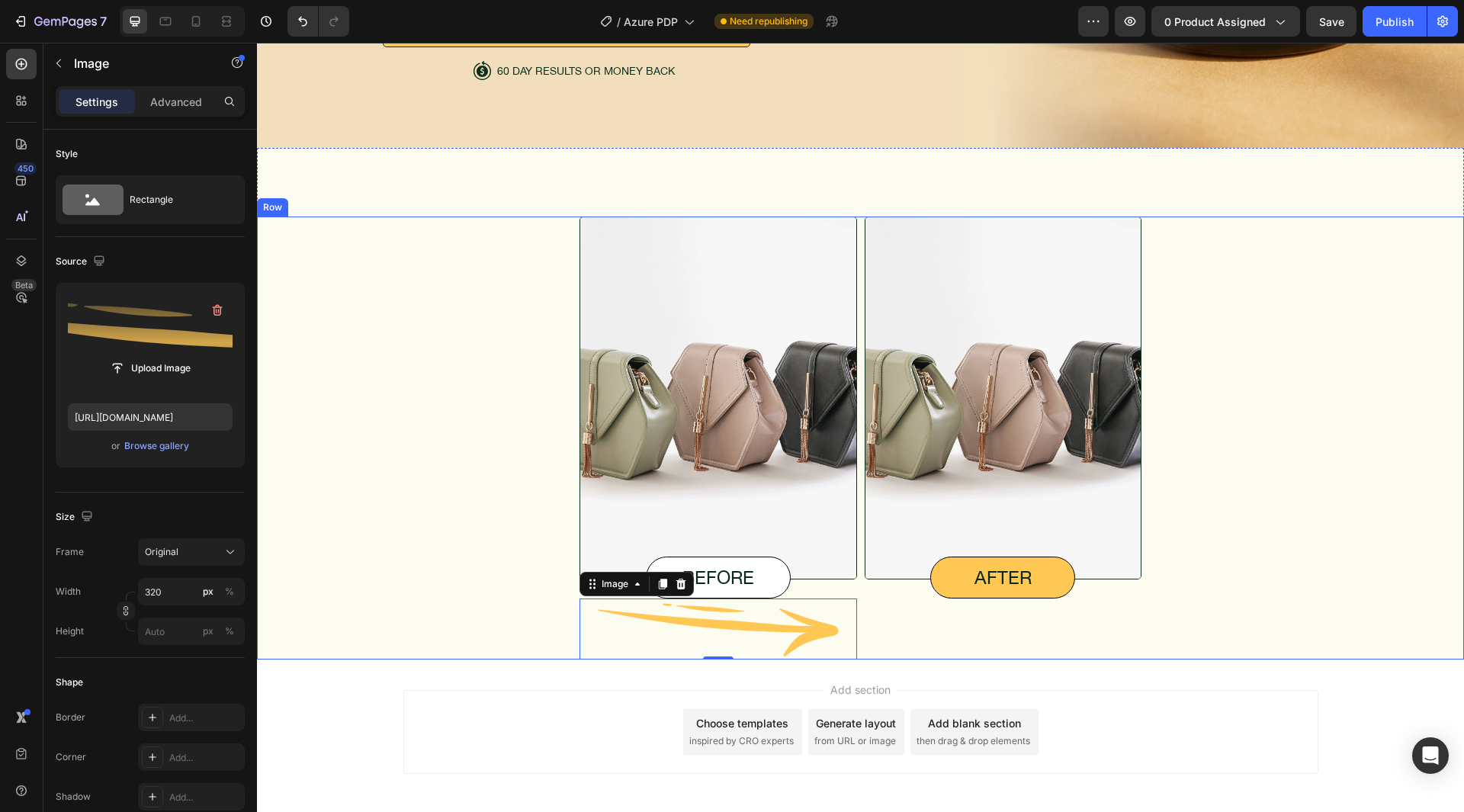
click at [348, 530] on div "Image before Text Block Image 0 Image after Text Block Row" at bounding box center [861, 438] width 1171 height 443
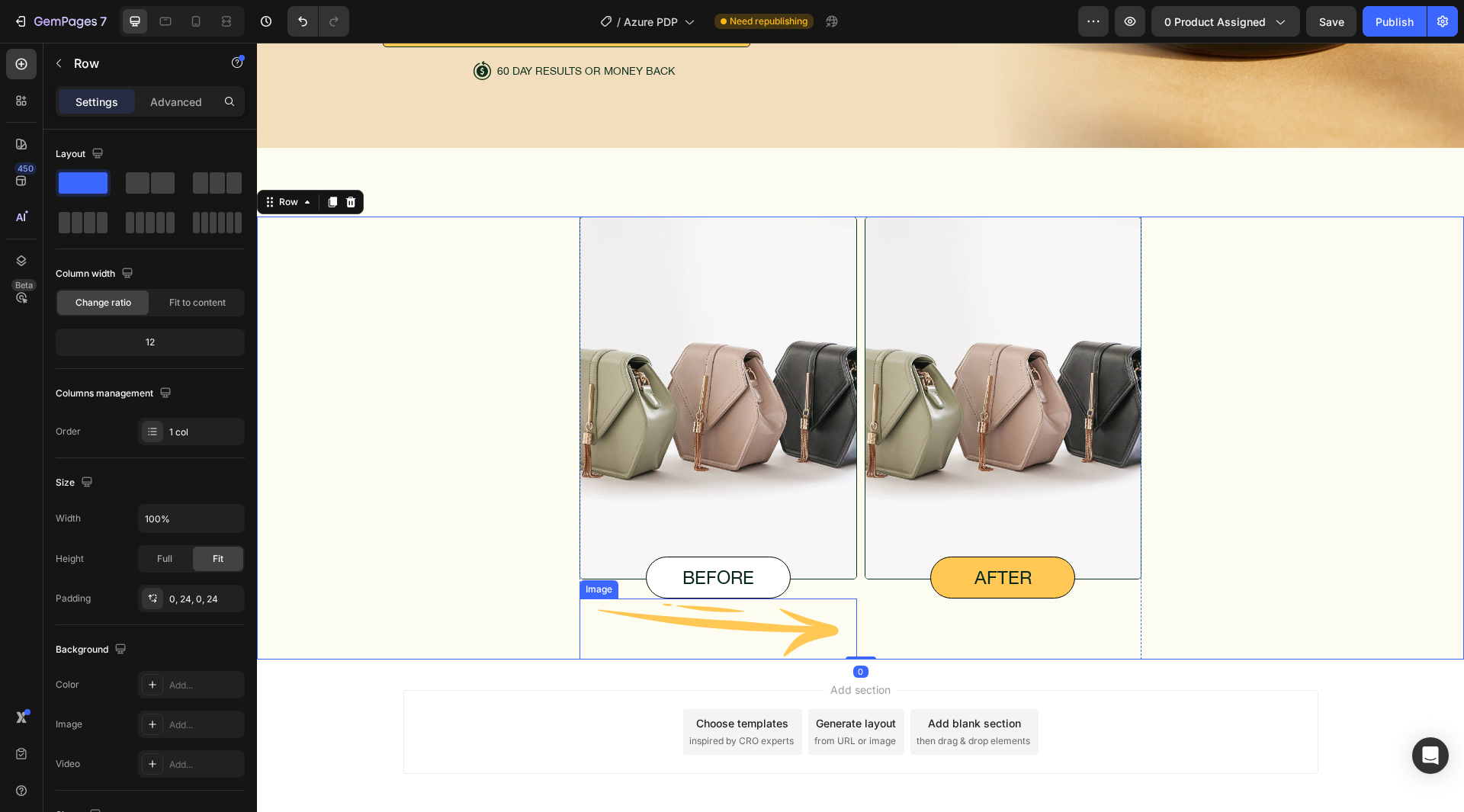
click at [629, 624] on img at bounding box center [718, 629] width 244 height 61
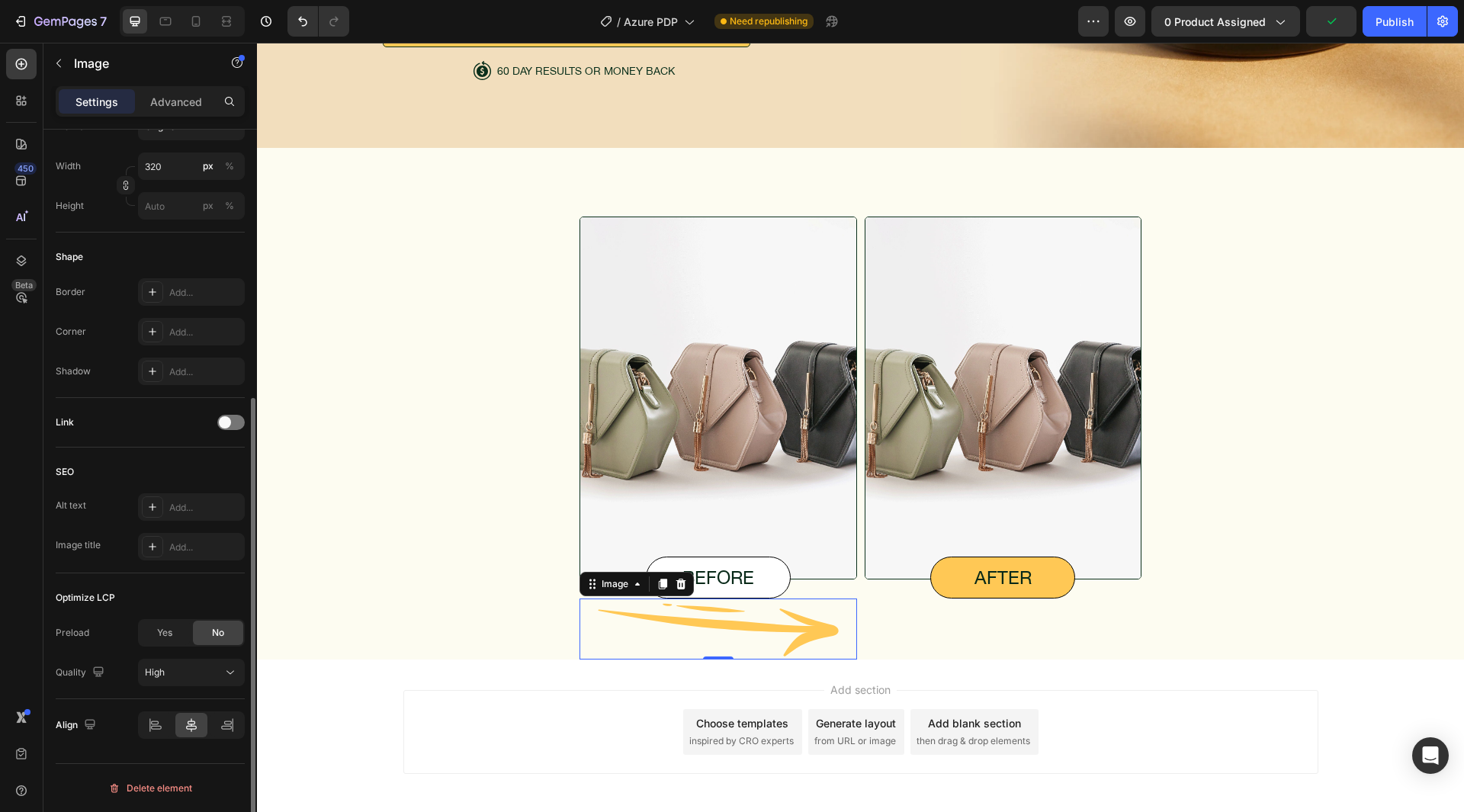
scroll to position [0, 0]
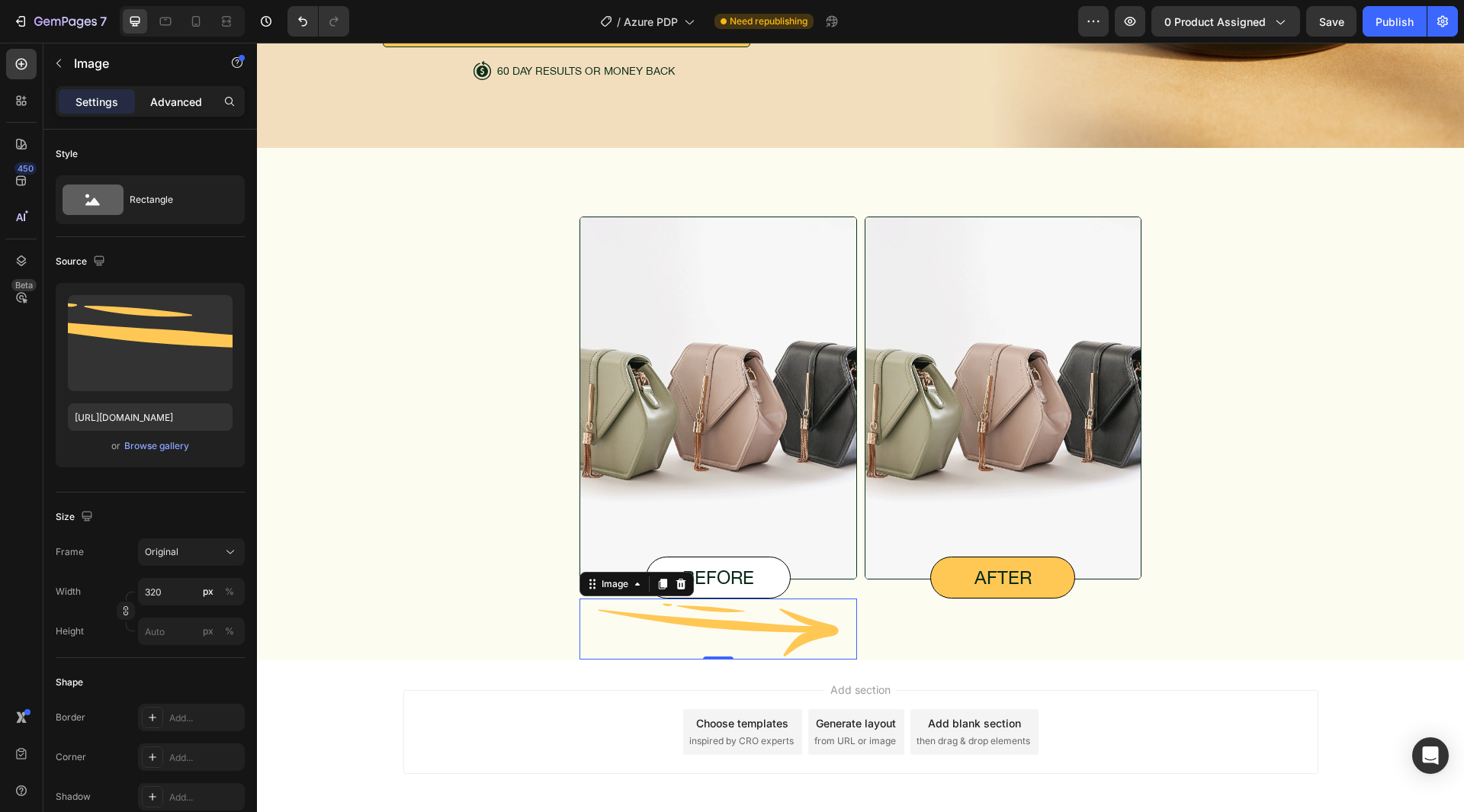
click at [179, 106] on p "Advanced" at bounding box center [176, 102] width 52 height 16
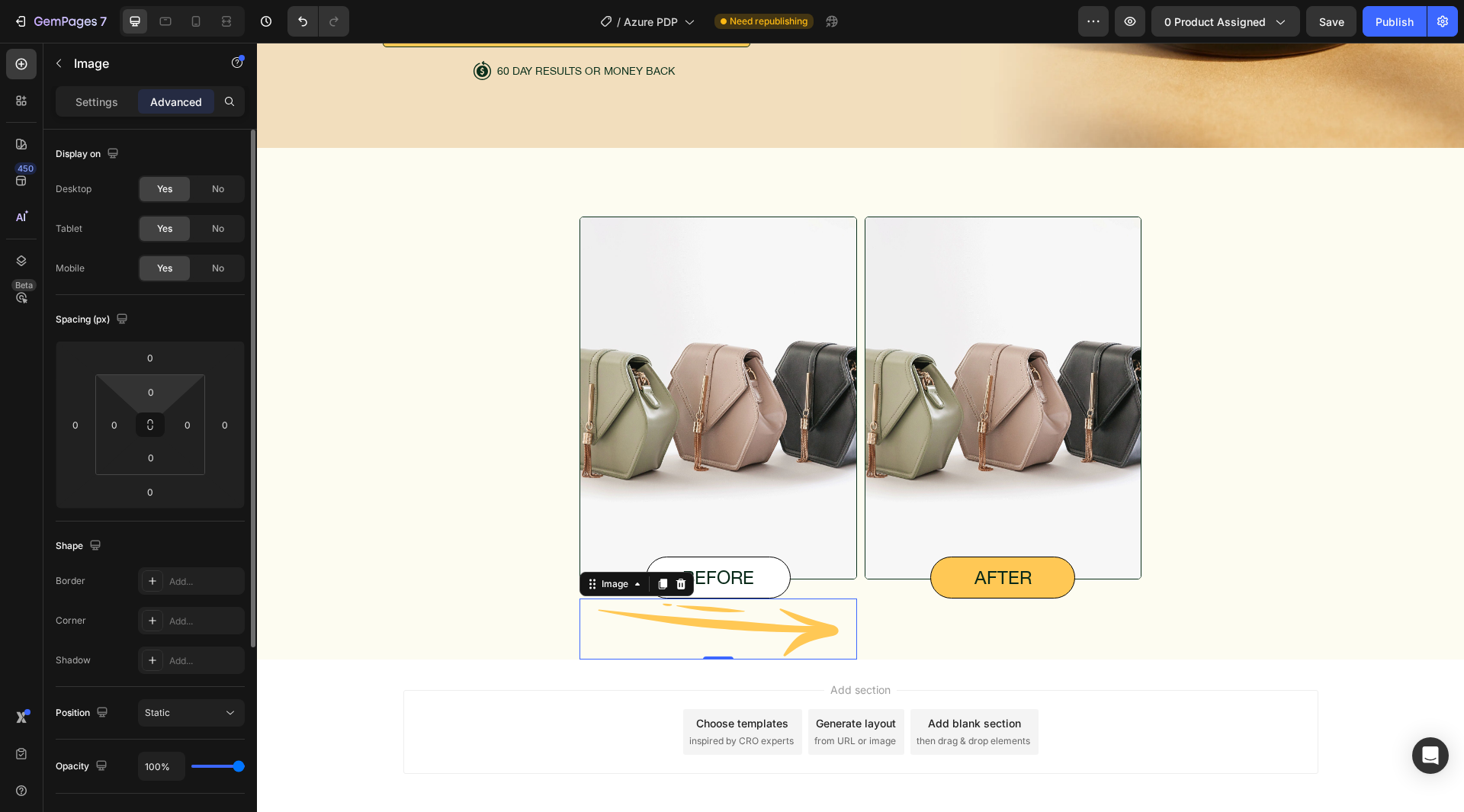
scroll to position [291, 0]
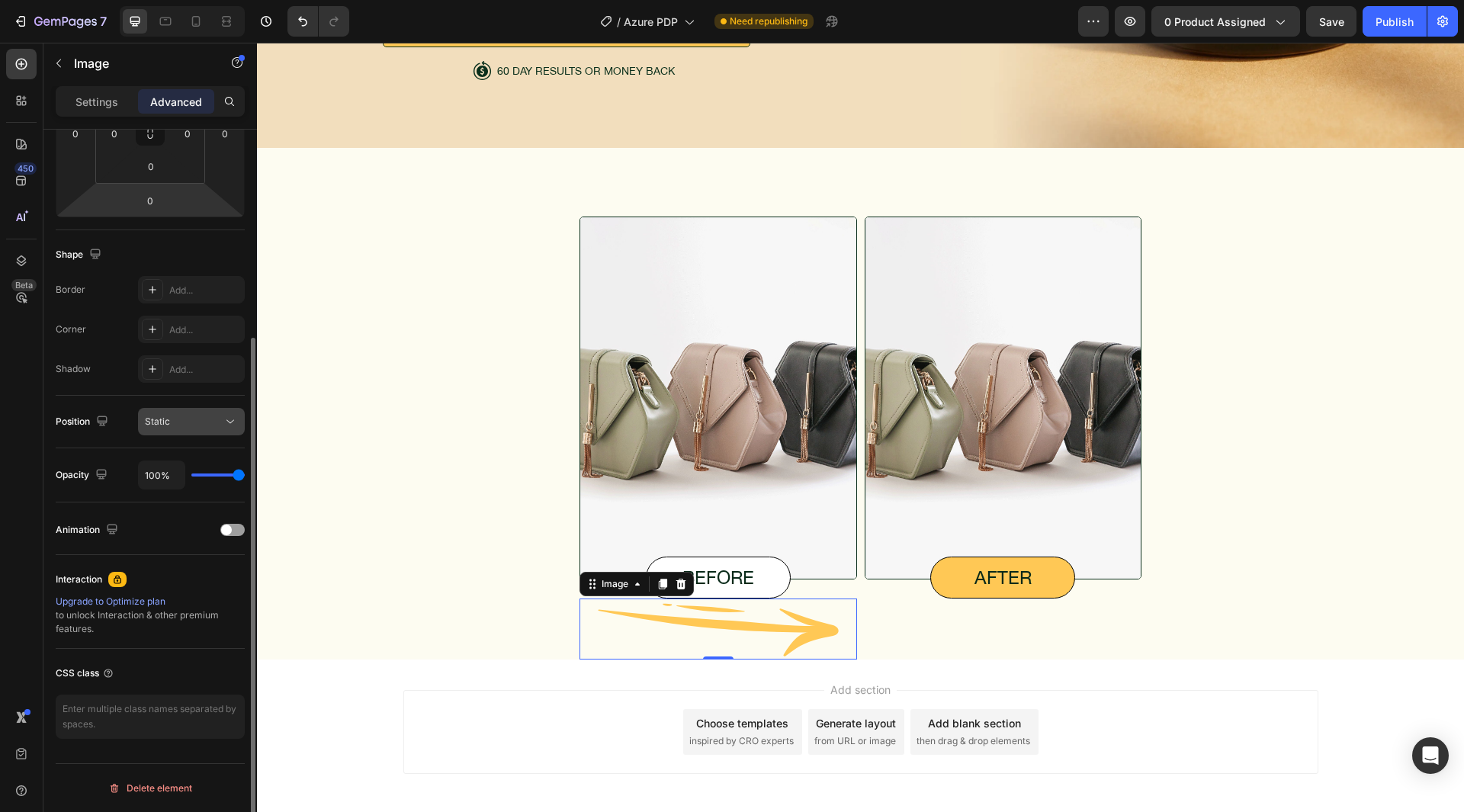
click at [193, 425] on div "Static" at bounding box center [183, 421] width 78 height 13
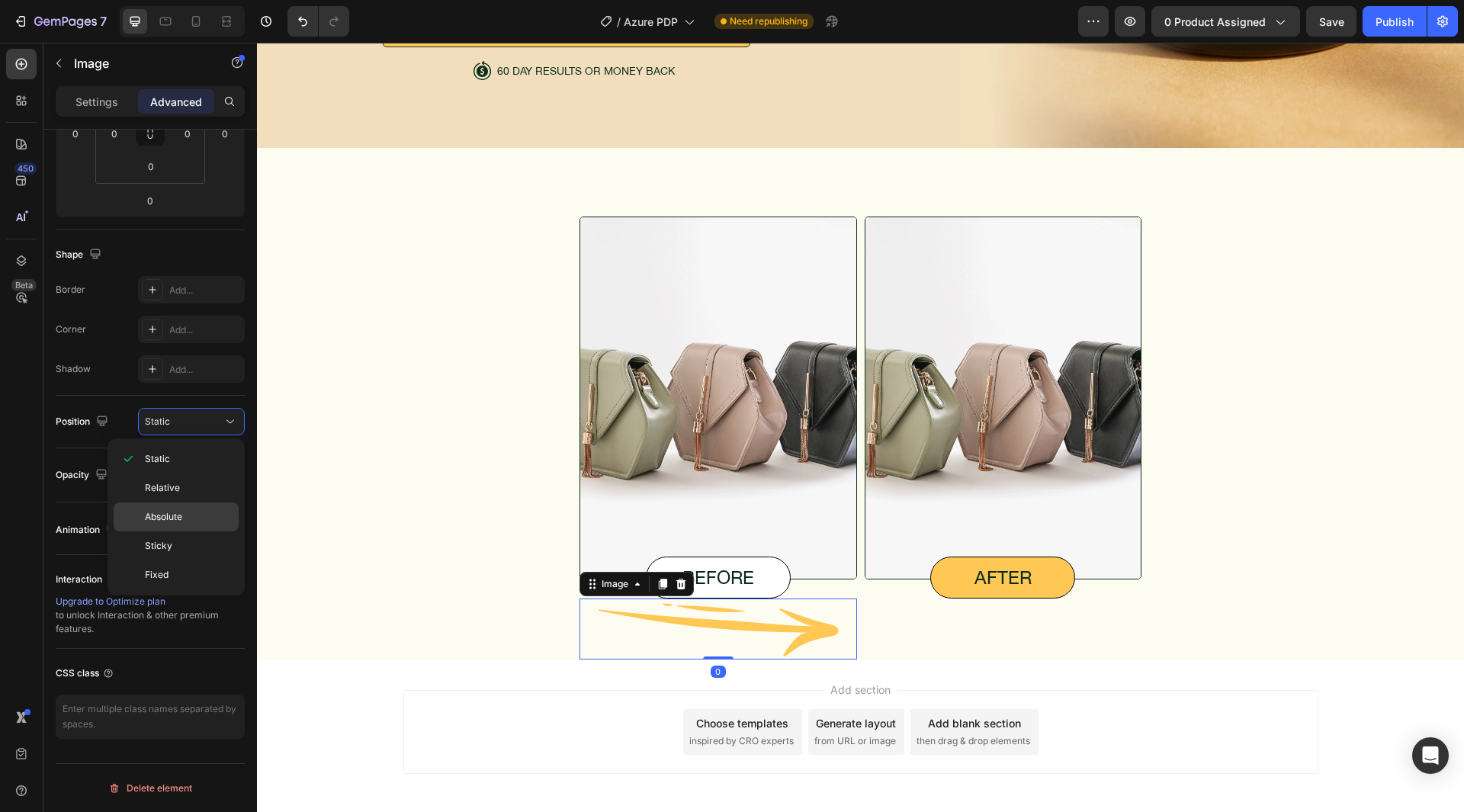
click at [185, 521] on p "Absolute" at bounding box center [188, 516] width 87 height 13
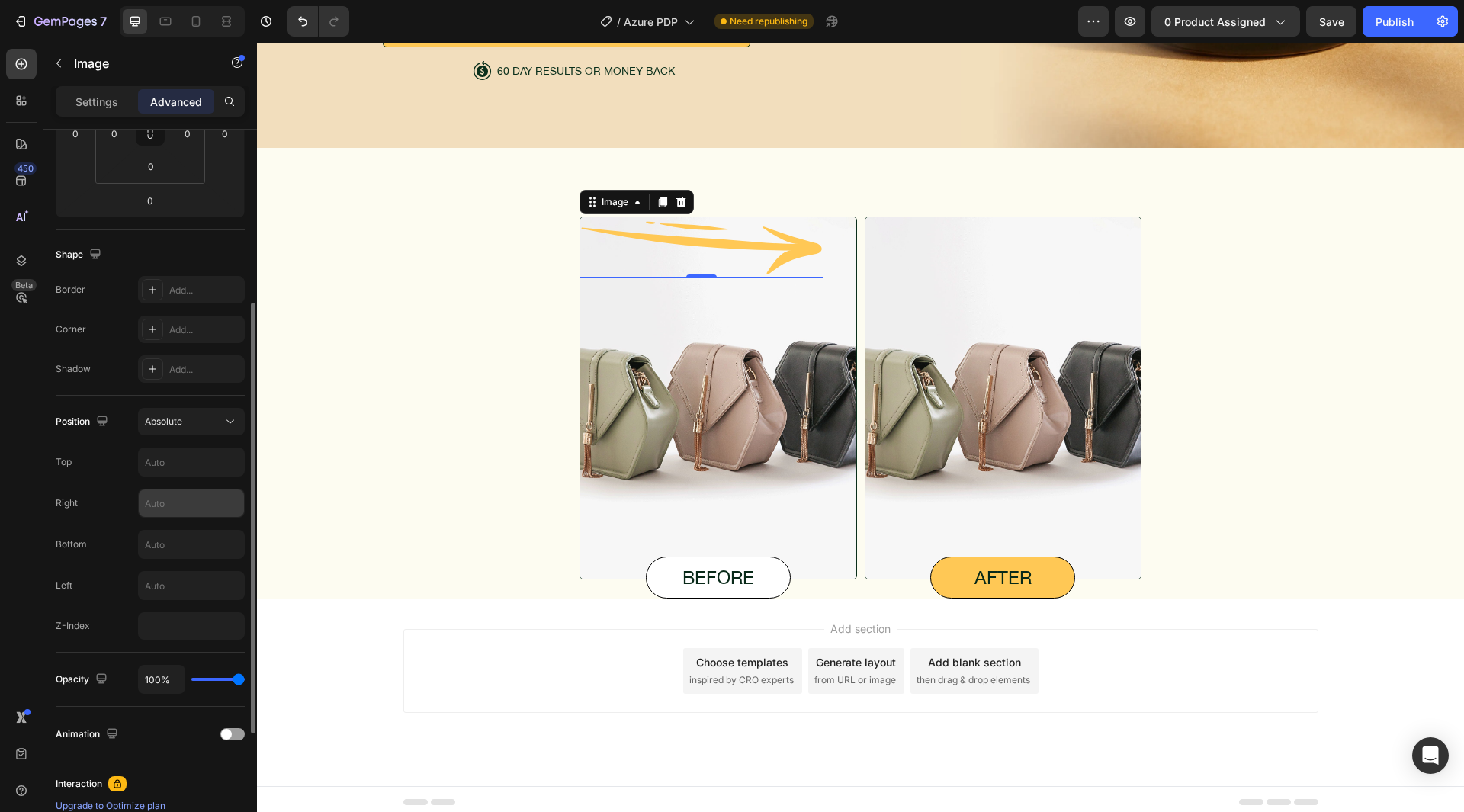
click at [188, 504] on input "text" at bounding box center [191, 503] width 105 height 28
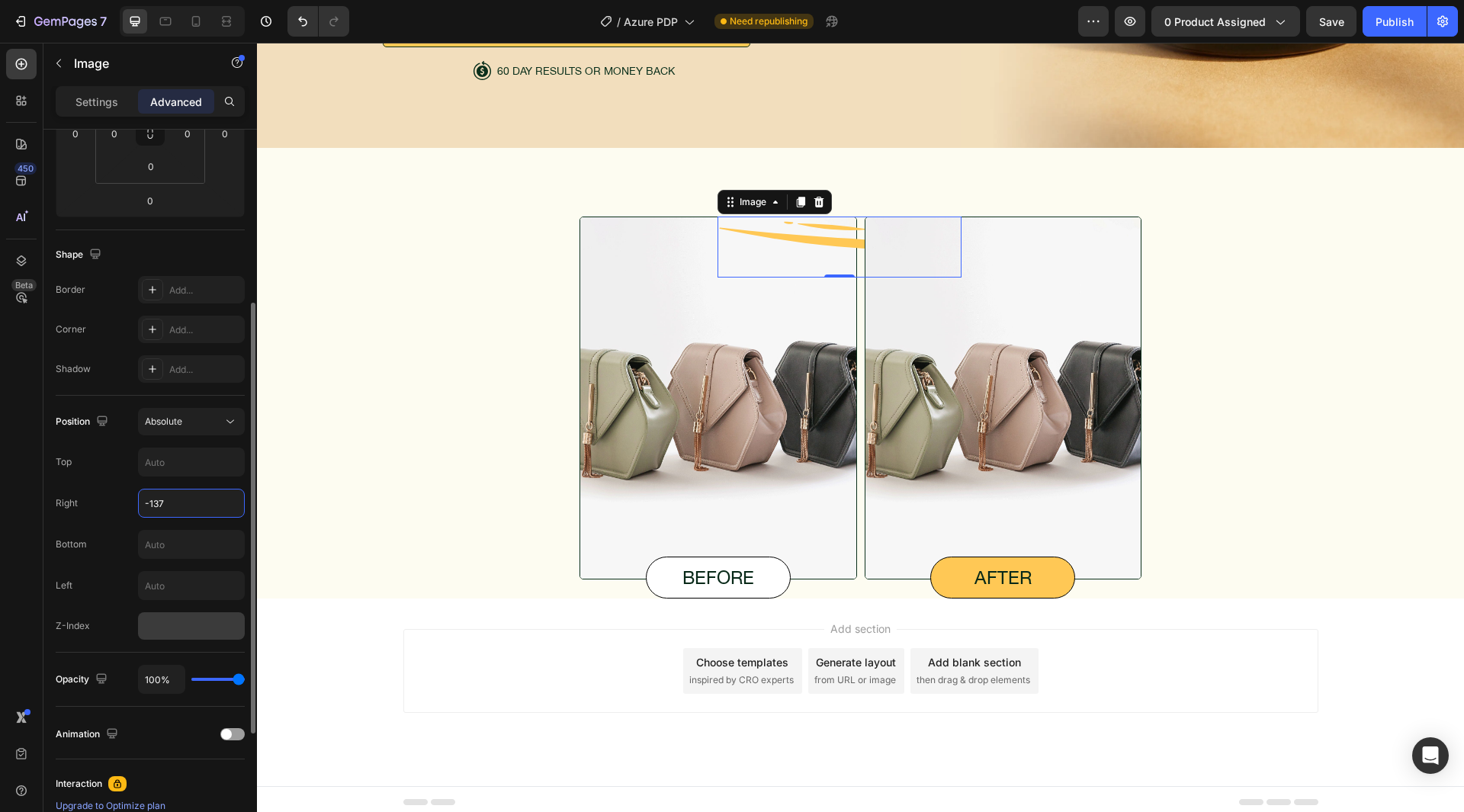
type input "-137"
click at [203, 614] on input "number" at bounding box center [190, 625] width 106 height 28
click at [117, 595] on div "Left" at bounding box center [150, 585] width 189 height 29
click at [156, 624] on input "2" at bounding box center [190, 625] width 106 height 28
click at [156, 624] on input "2" at bounding box center [190, 625] width 106 height 28
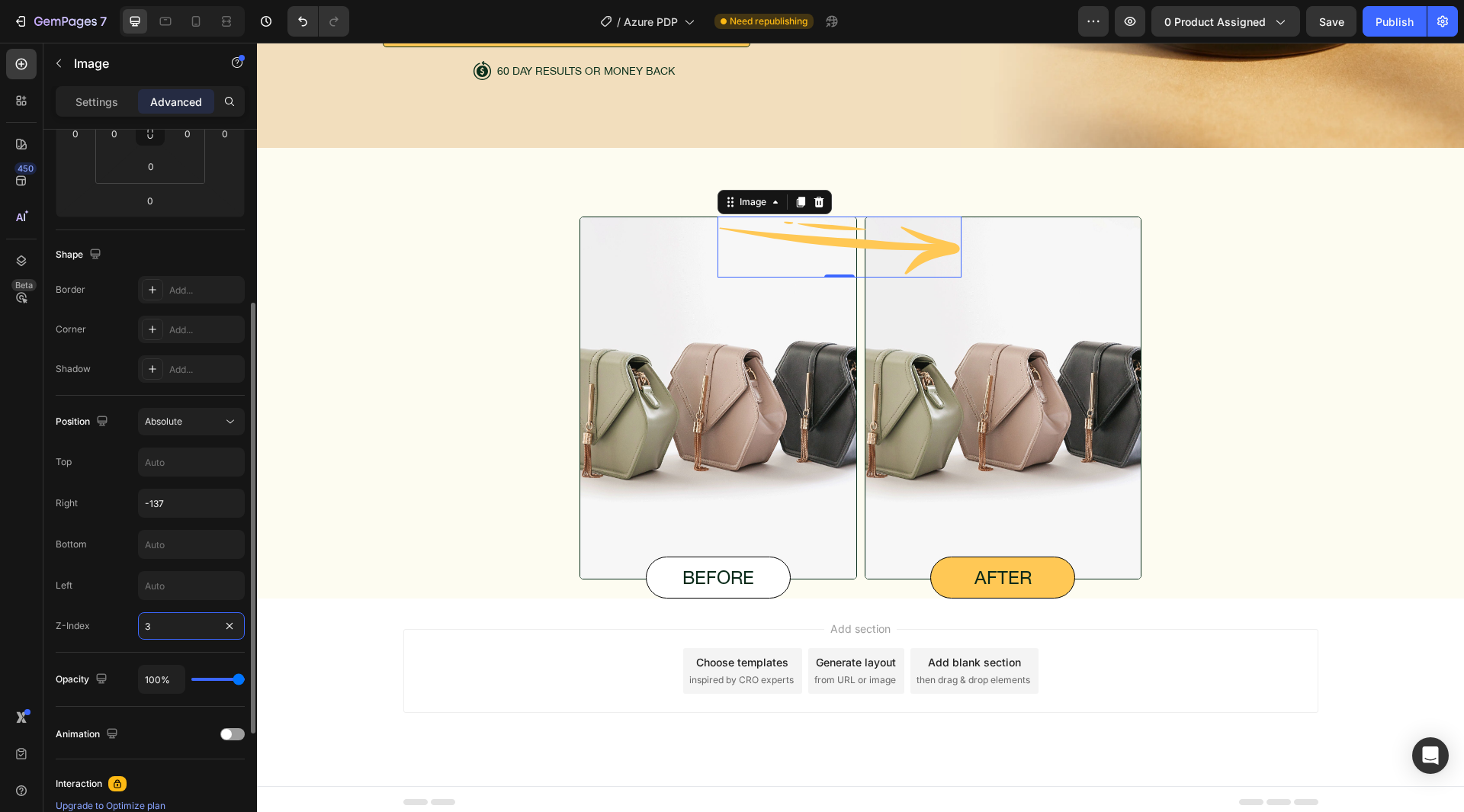
type input "3"
click at [112, 583] on div "Left" at bounding box center [150, 585] width 189 height 29
click at [179, 465] on input "text" at bounding box center [191, 462] width 105 height 28
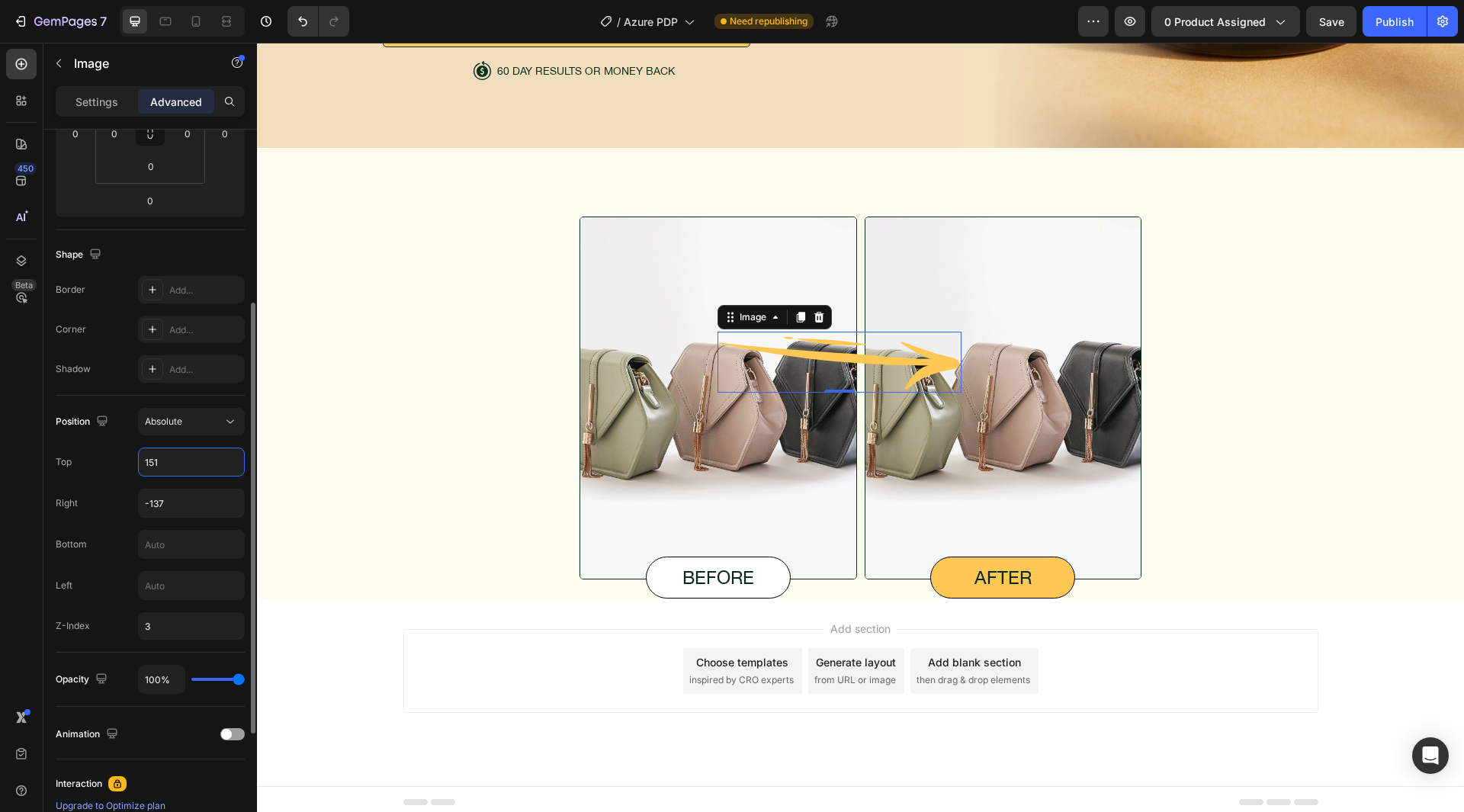
type input "151"
click at [129, 443] on div "Position Absolute Top 151 Right -137 Bottom Left Z-Index 3" at bounding box center [150, 523] width 189 height 231
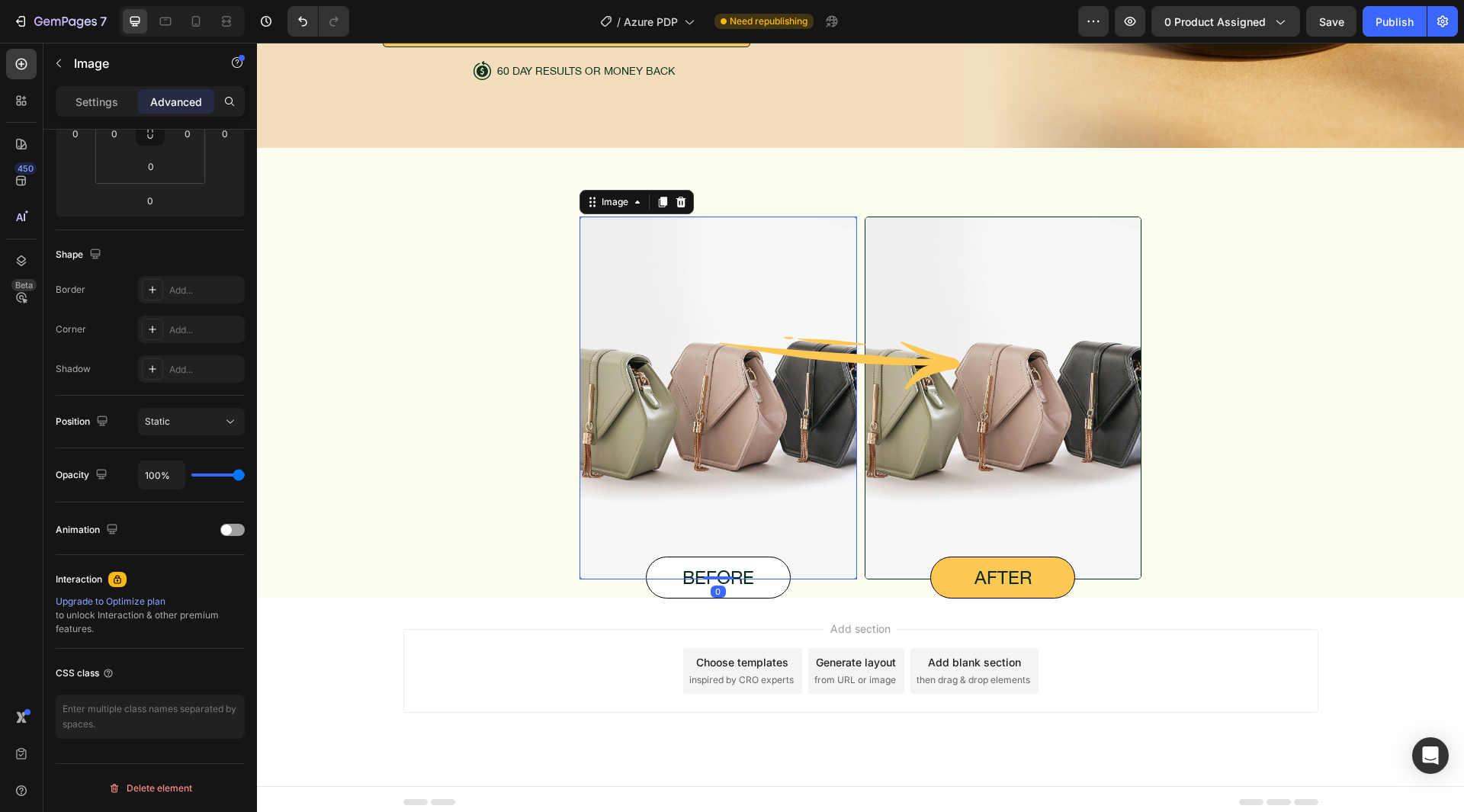
click at [626, 257] on img at bounding box center [719, 398] width 278 height 363
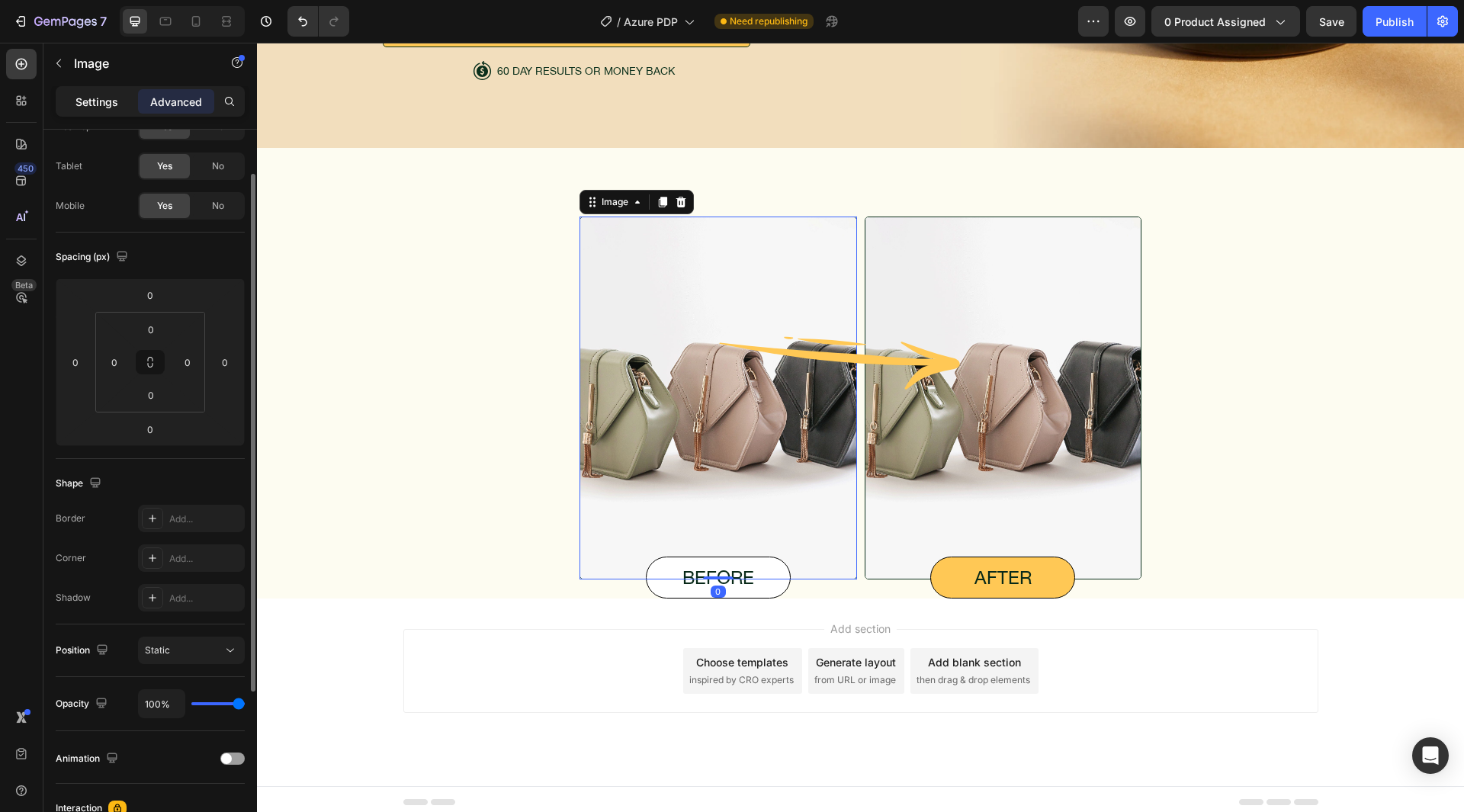
click at [106, 96] on p "Settings" at bounding box center [97, 102] width 43 height 16
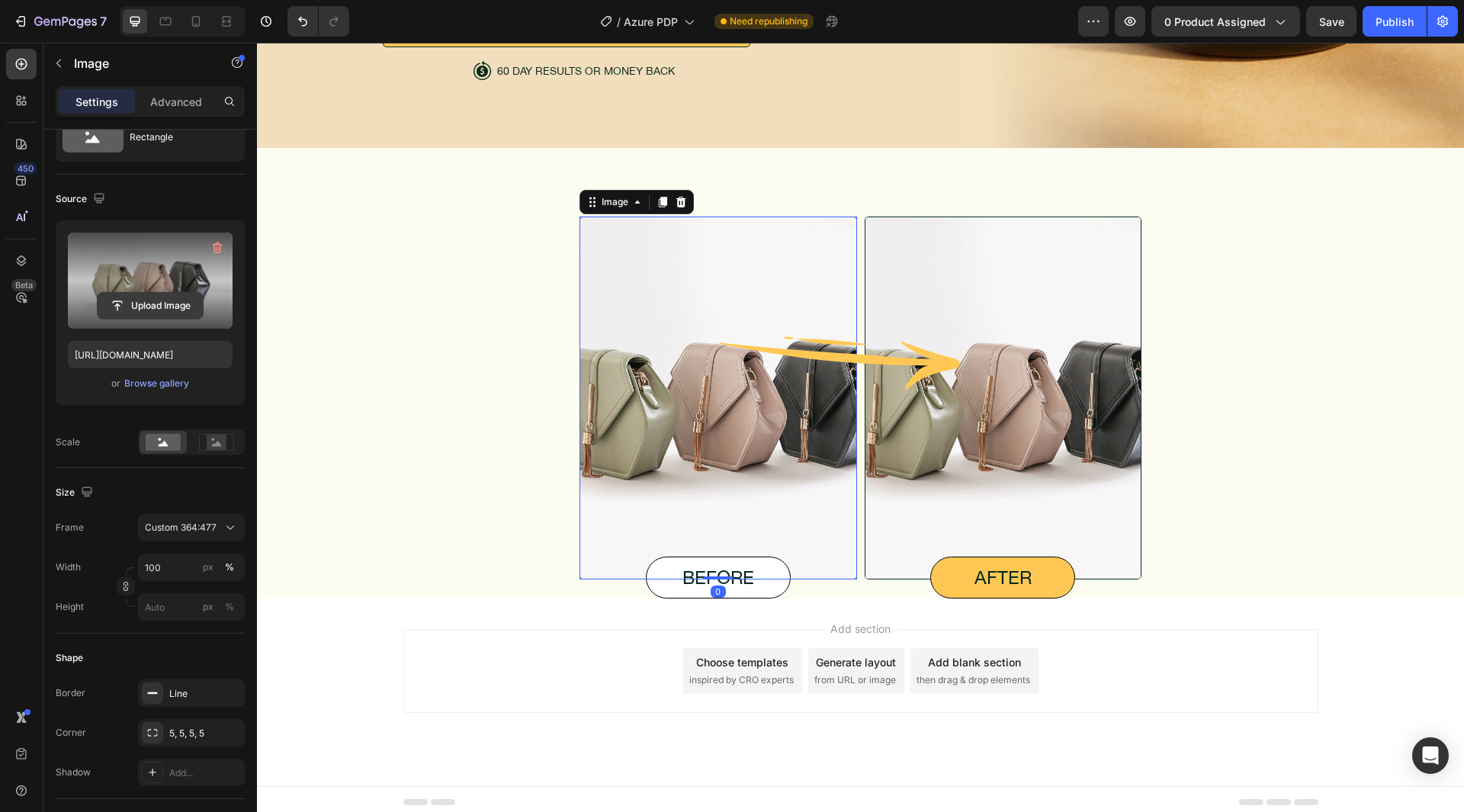
click at [157, 292] on button "Upload Image" at bounding box center [149, 306] width 106 height 28
click at [151, 306] on input "file" at bounding box center [150, 306] width 105 height 26
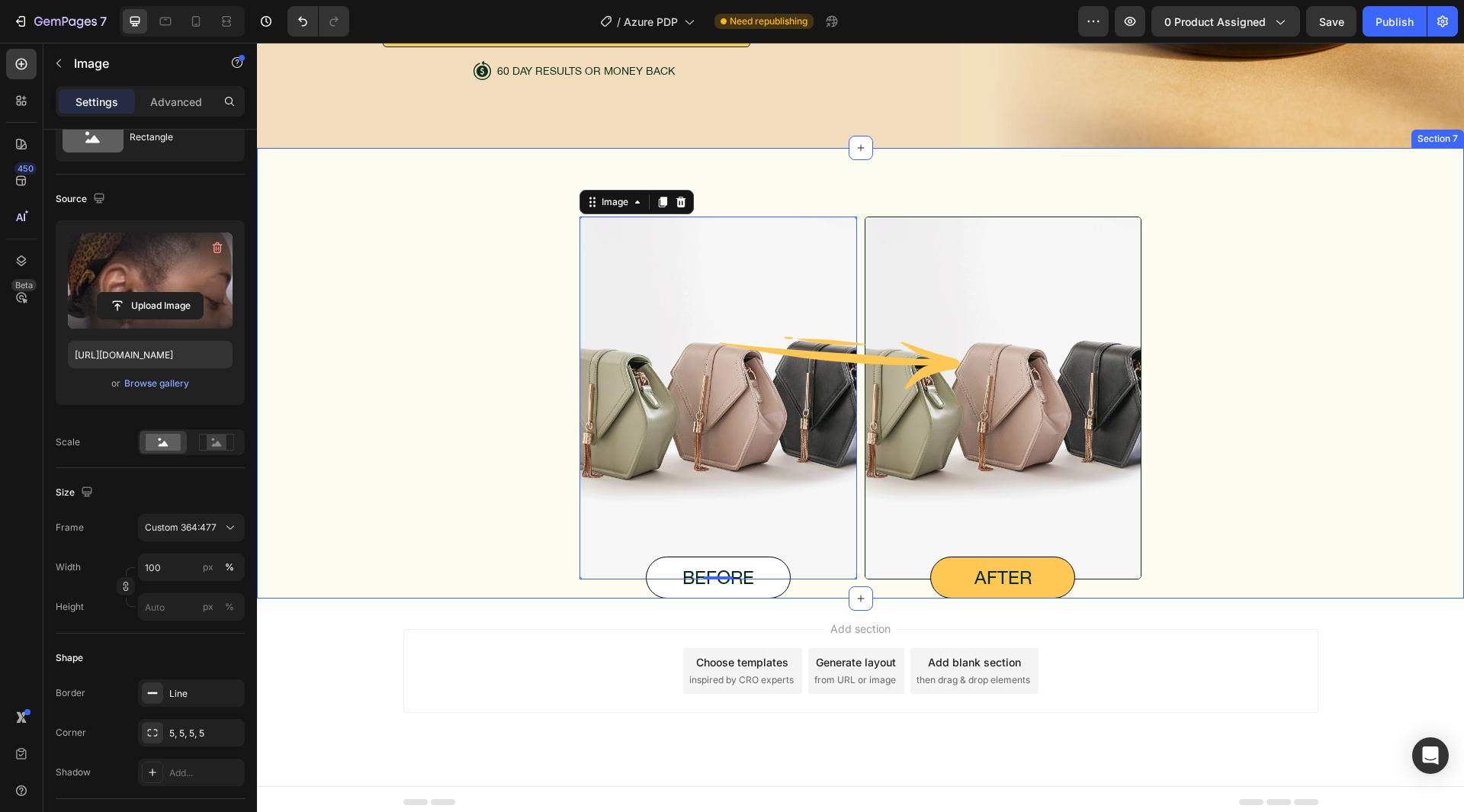
type input "https://cdn.shopify.com/s/files/1/0843/7438/9045/files/gempages_580879545922487…"
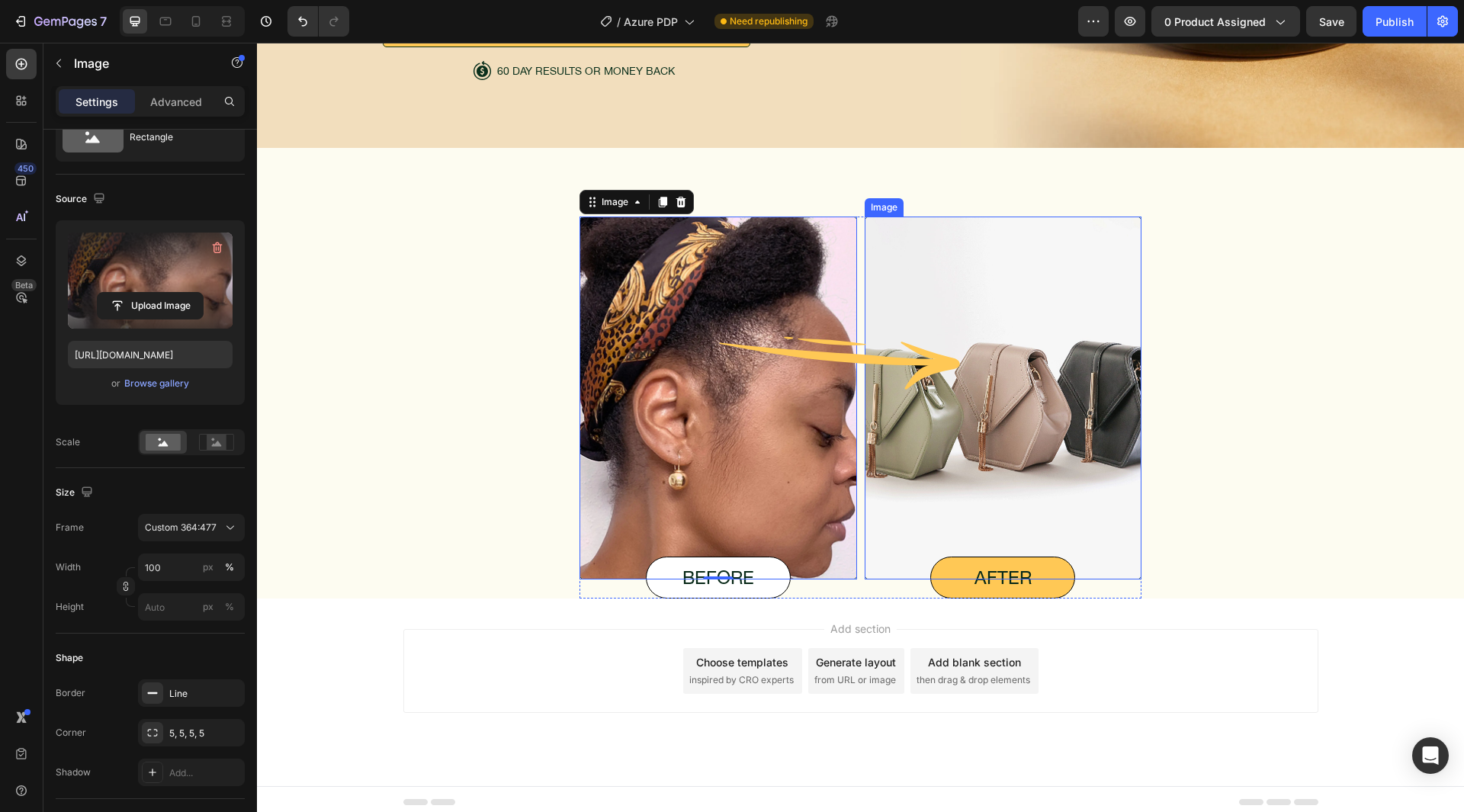
click at [1034, 389] on img at bounding box center [1004, 398] width 278 height 363
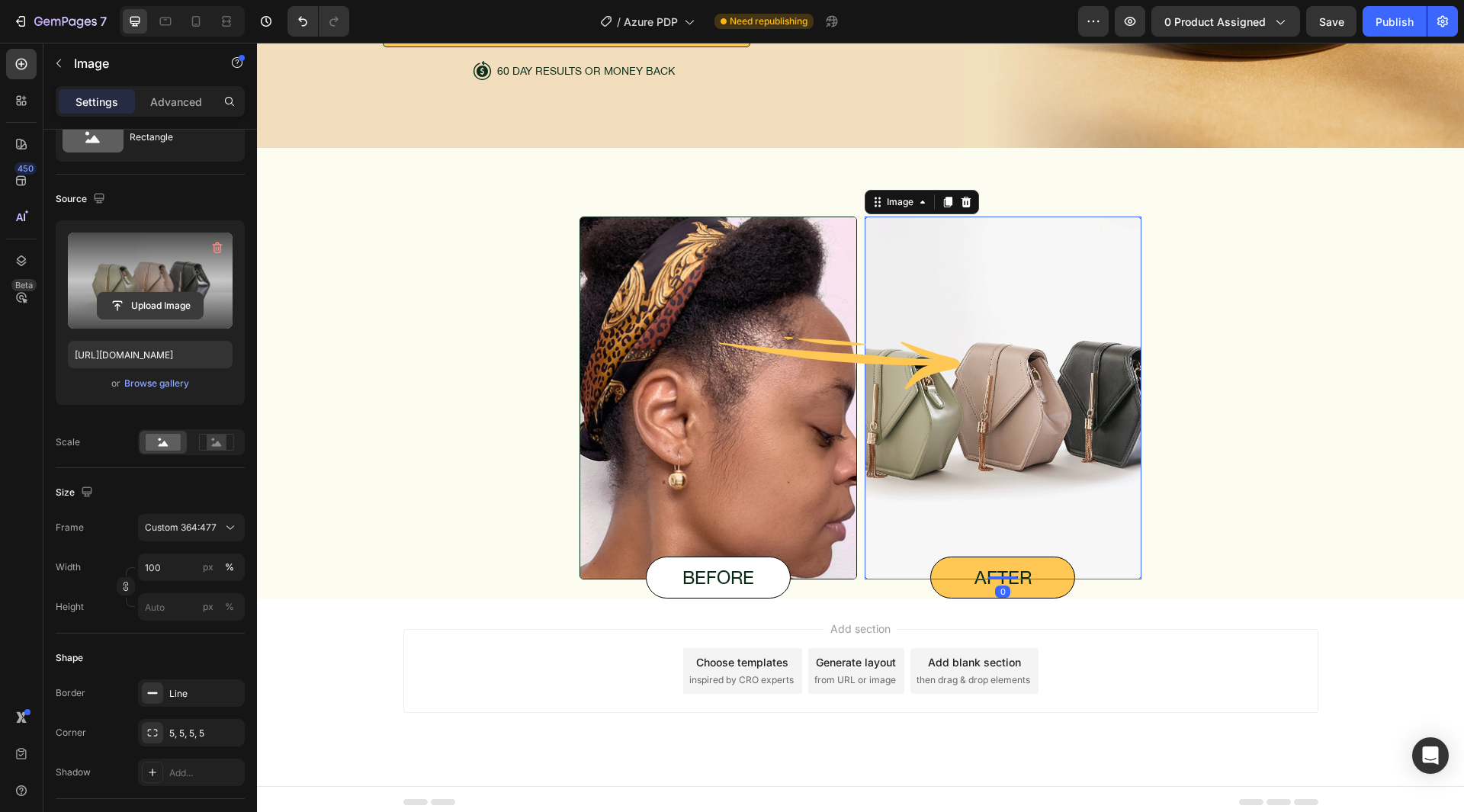
click at [167, 308] on input "file" at bounding box center [150, 306] width 105 height 26
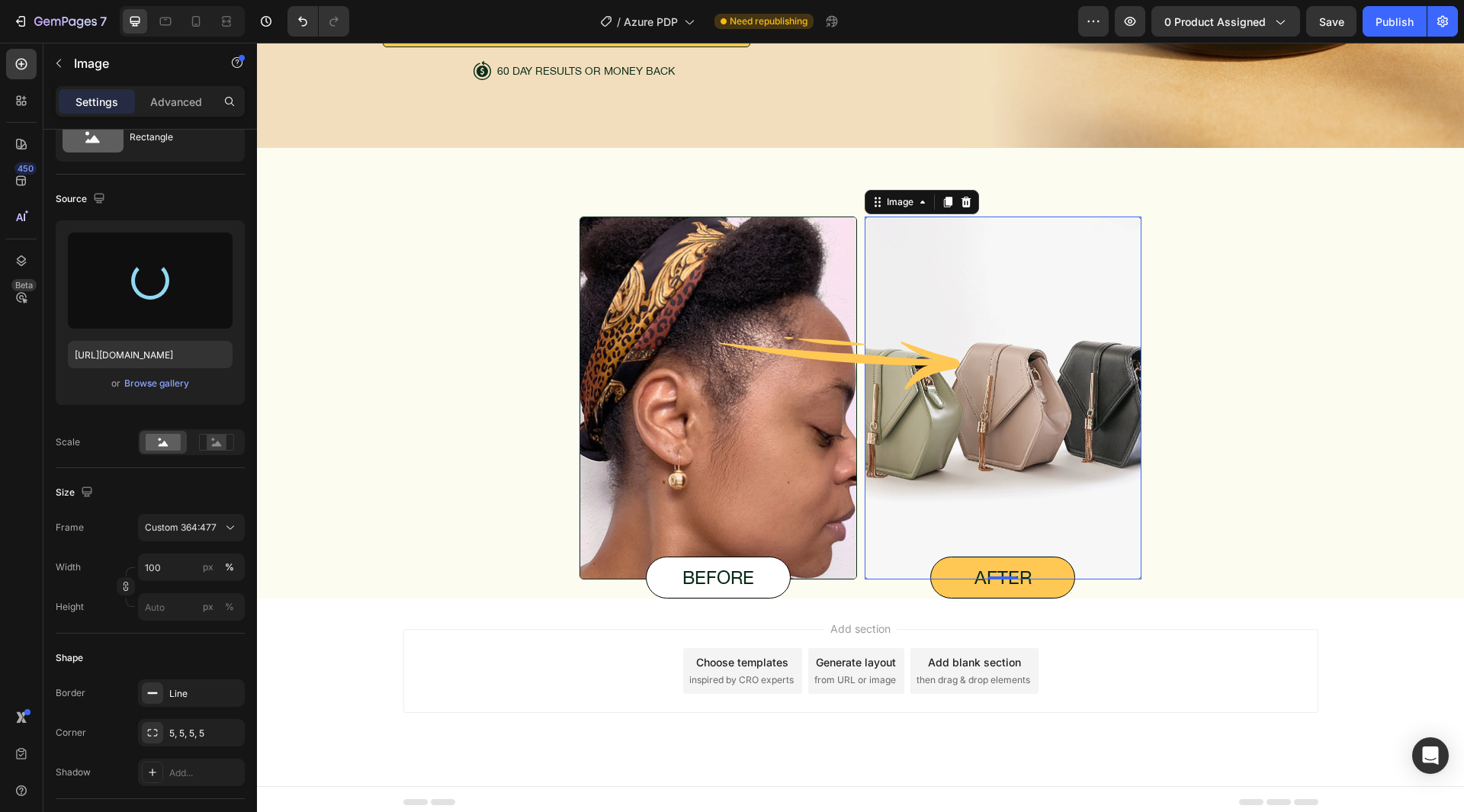
type input "https://cdn.shopify.com/s/files/1/0843/7438/9045/files/gempages_580879545922487…"
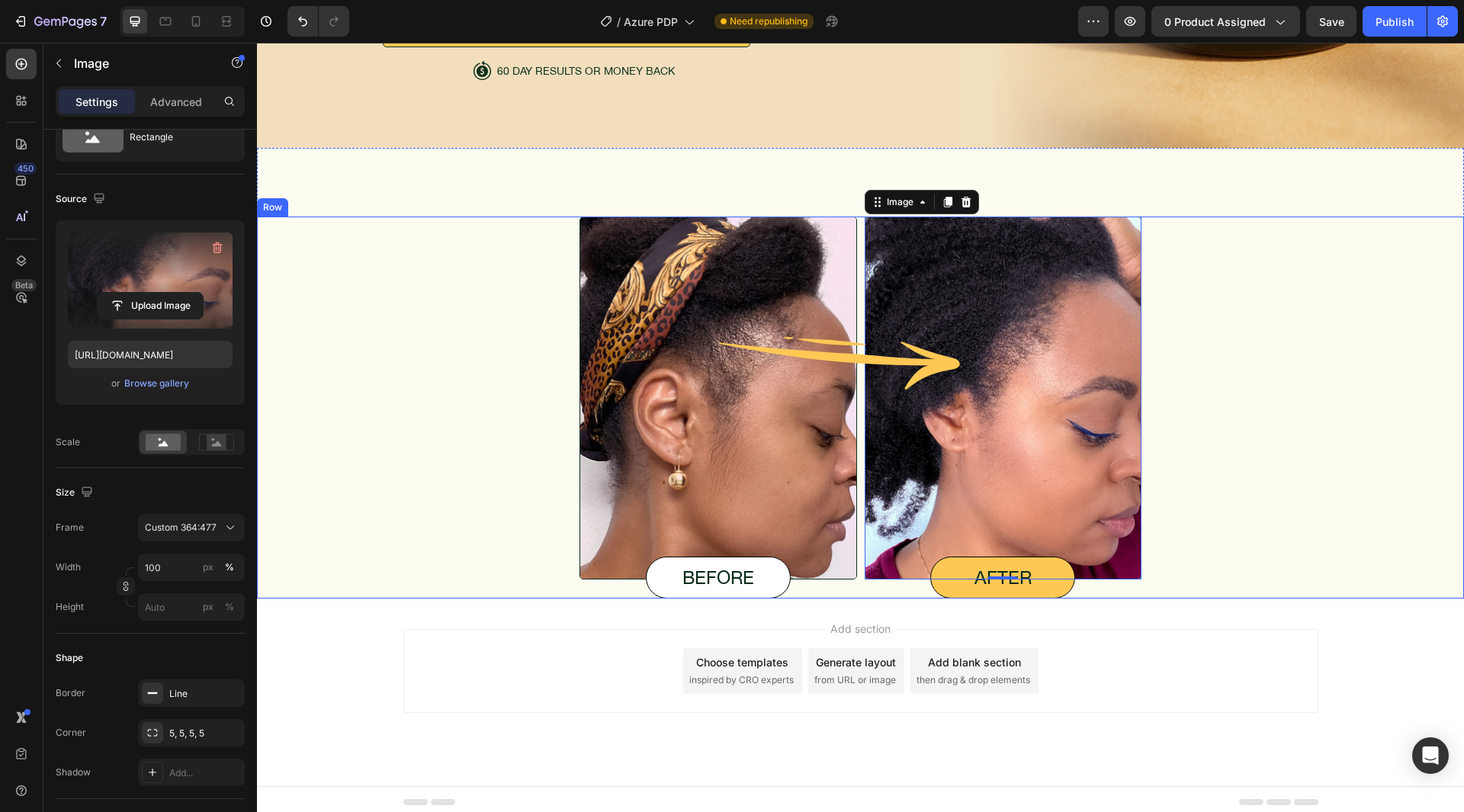
click at [1285, 471] on div "Image before Text Block Image Image 0 after Text Block Row" at bounding box center [861, 407] width 1171 height 382
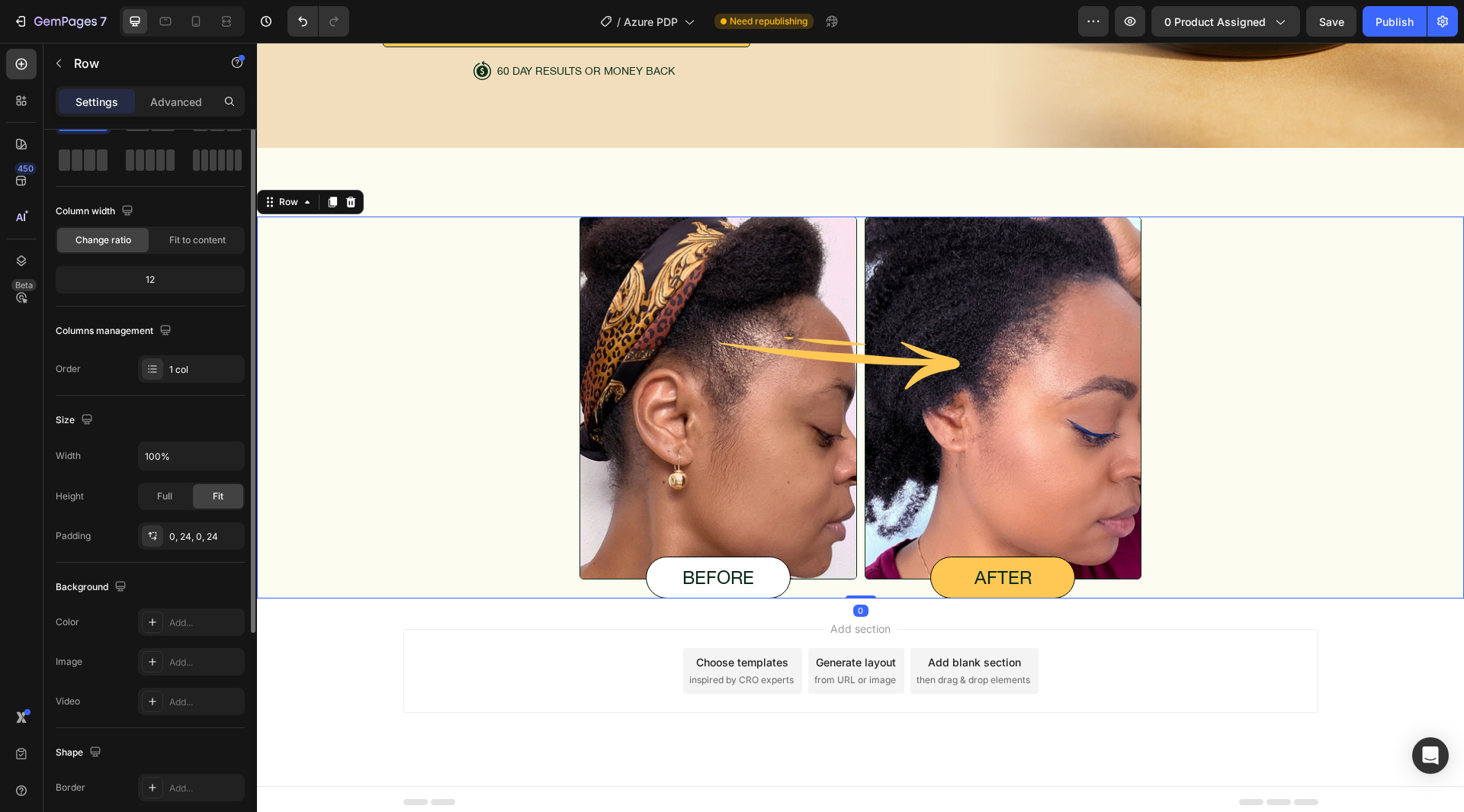
scroll to position [0, 0]
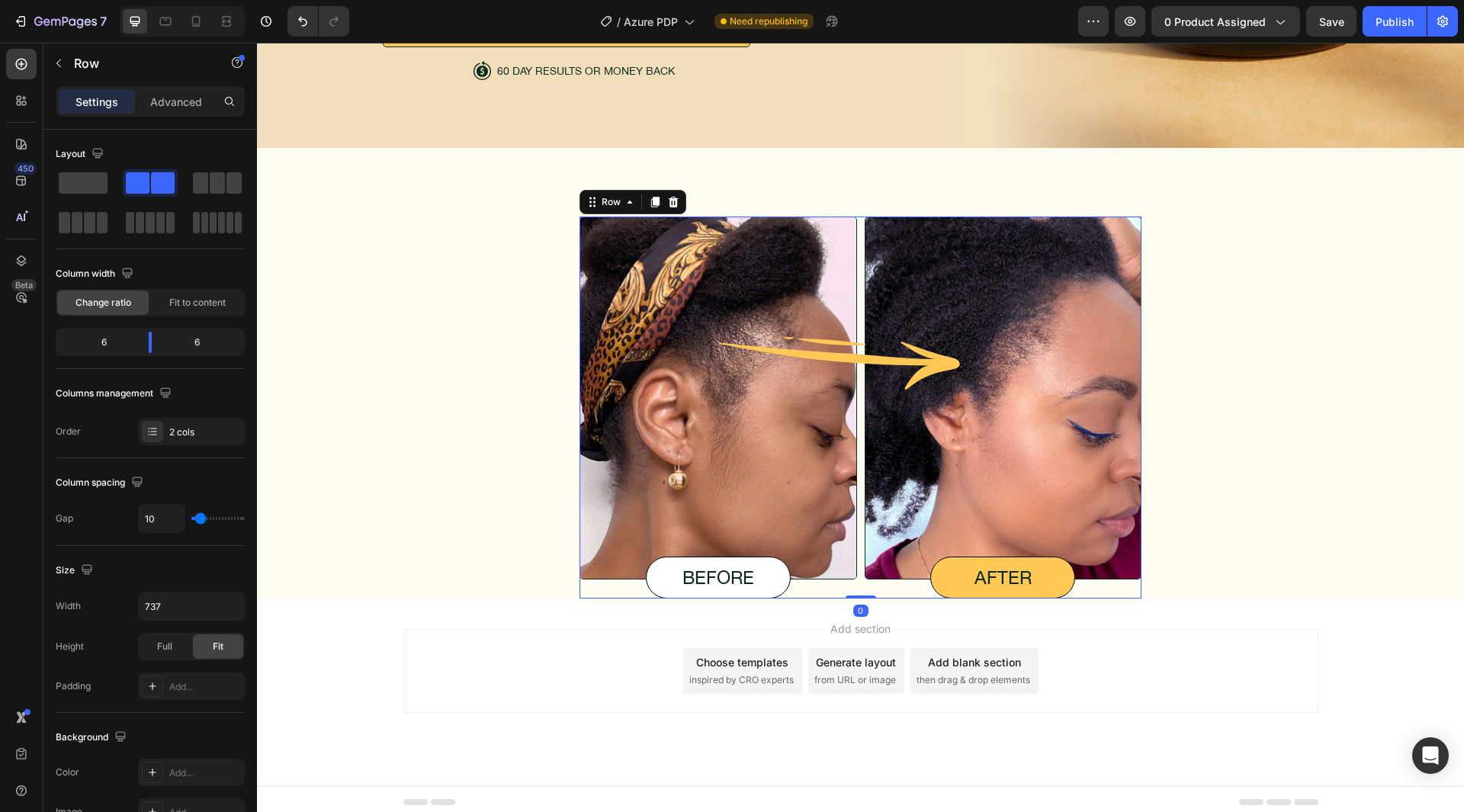
click at [855, 412] on div "Image before Text Block Image Image after Text Block Row 0" at bounding box center [861, 407] width 562 height 382
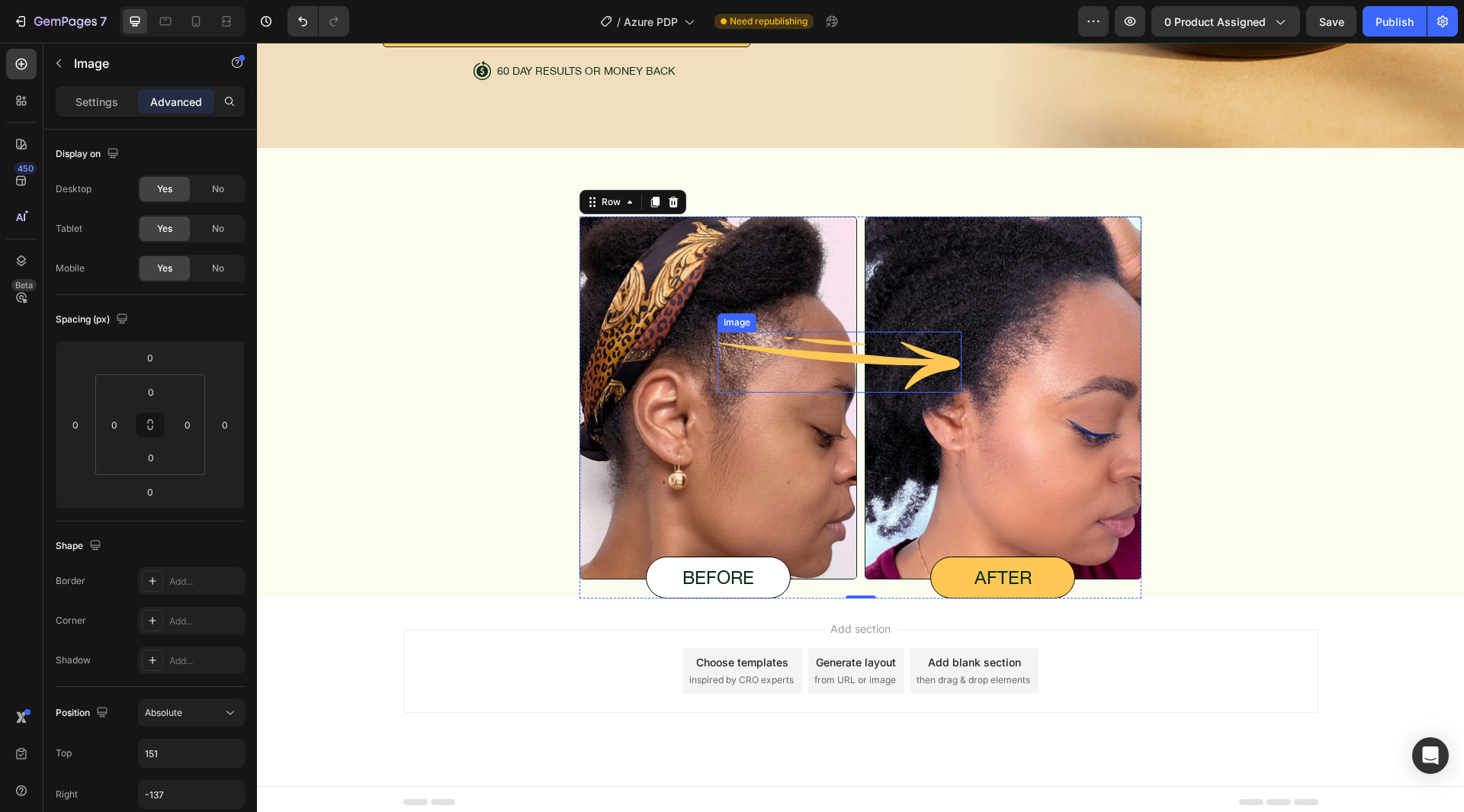
click at [863, 353] on img at bounding box center [839, 362] width 244 height 61
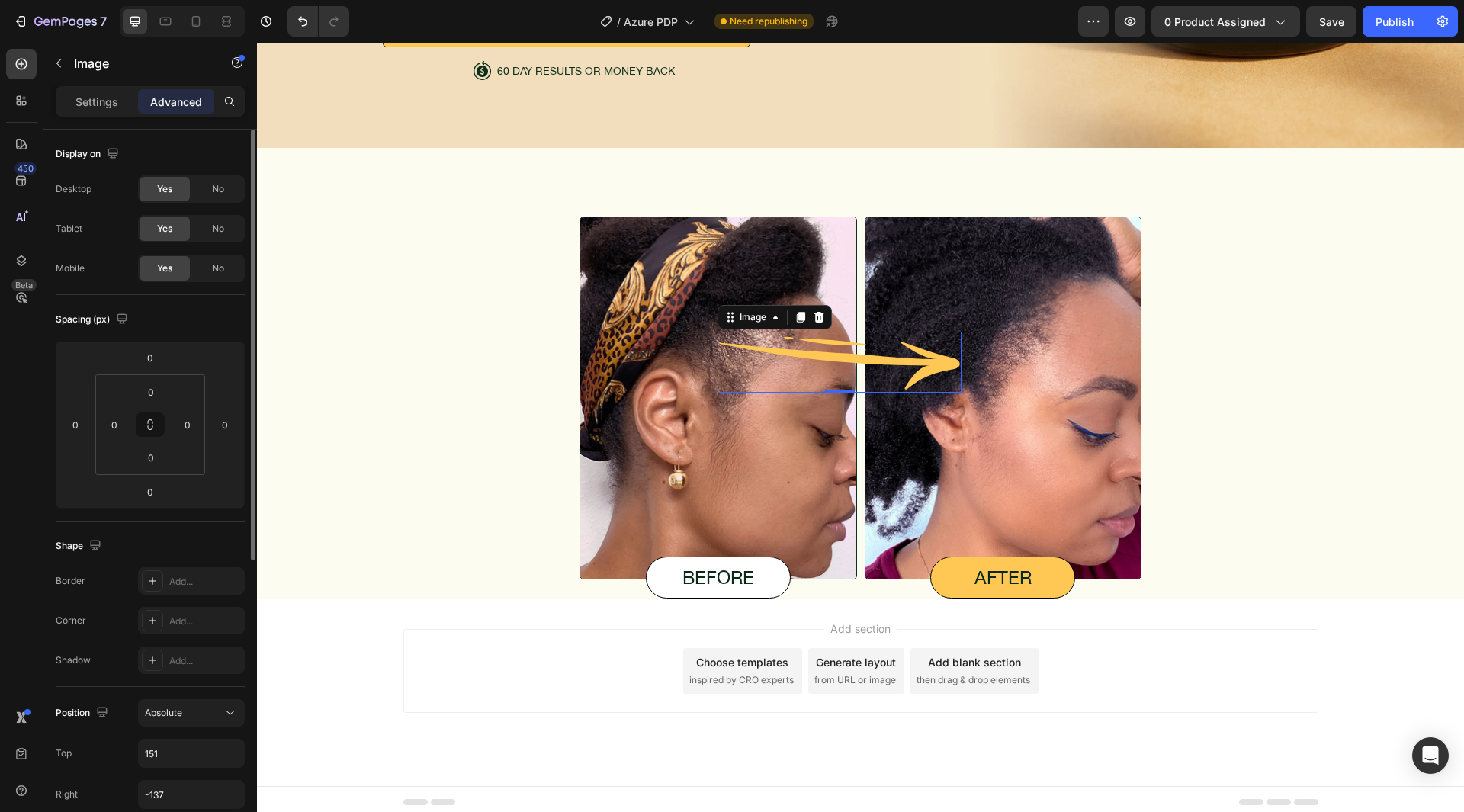
scroll to position [305, 0]
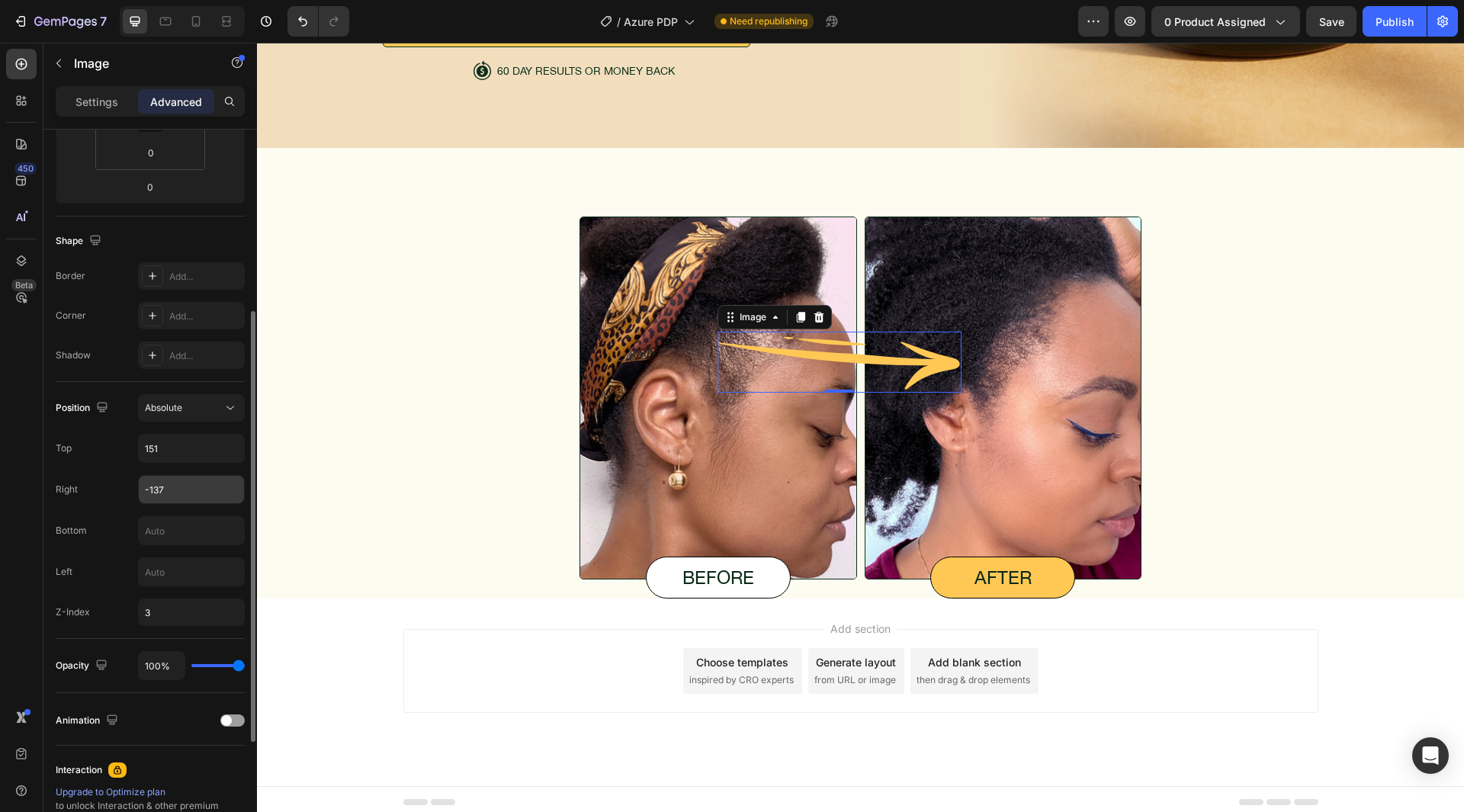
click at [171, 490] on input "-137" at bounding box center [191, 489] width 105 height 28
click at [1370, 15] on button "Publish" at bounding box center [1395, 21] width 64 height 30
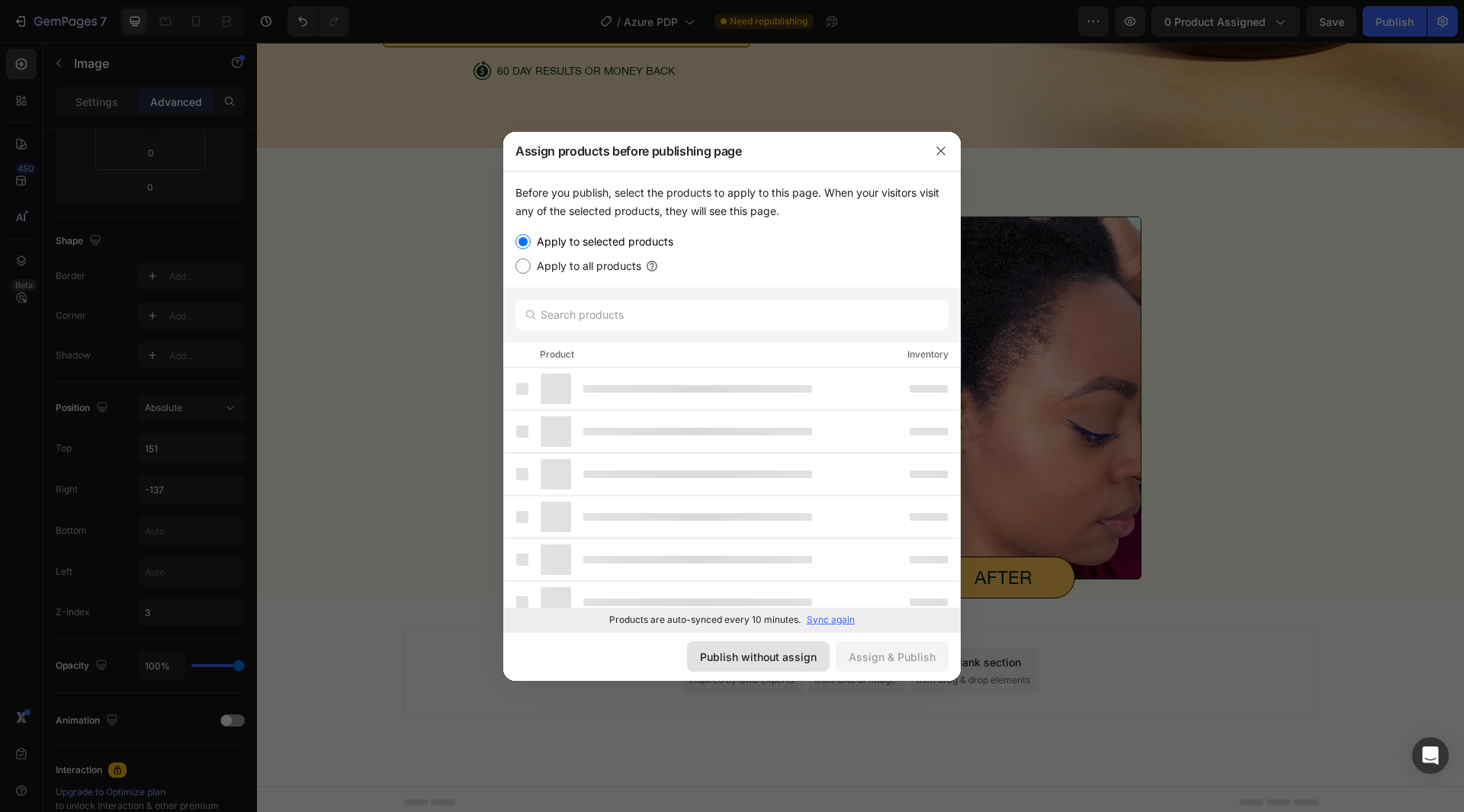
click at [787, 649] on div "Publish without assign" at bounding box center [758, 657] width 117 height 16
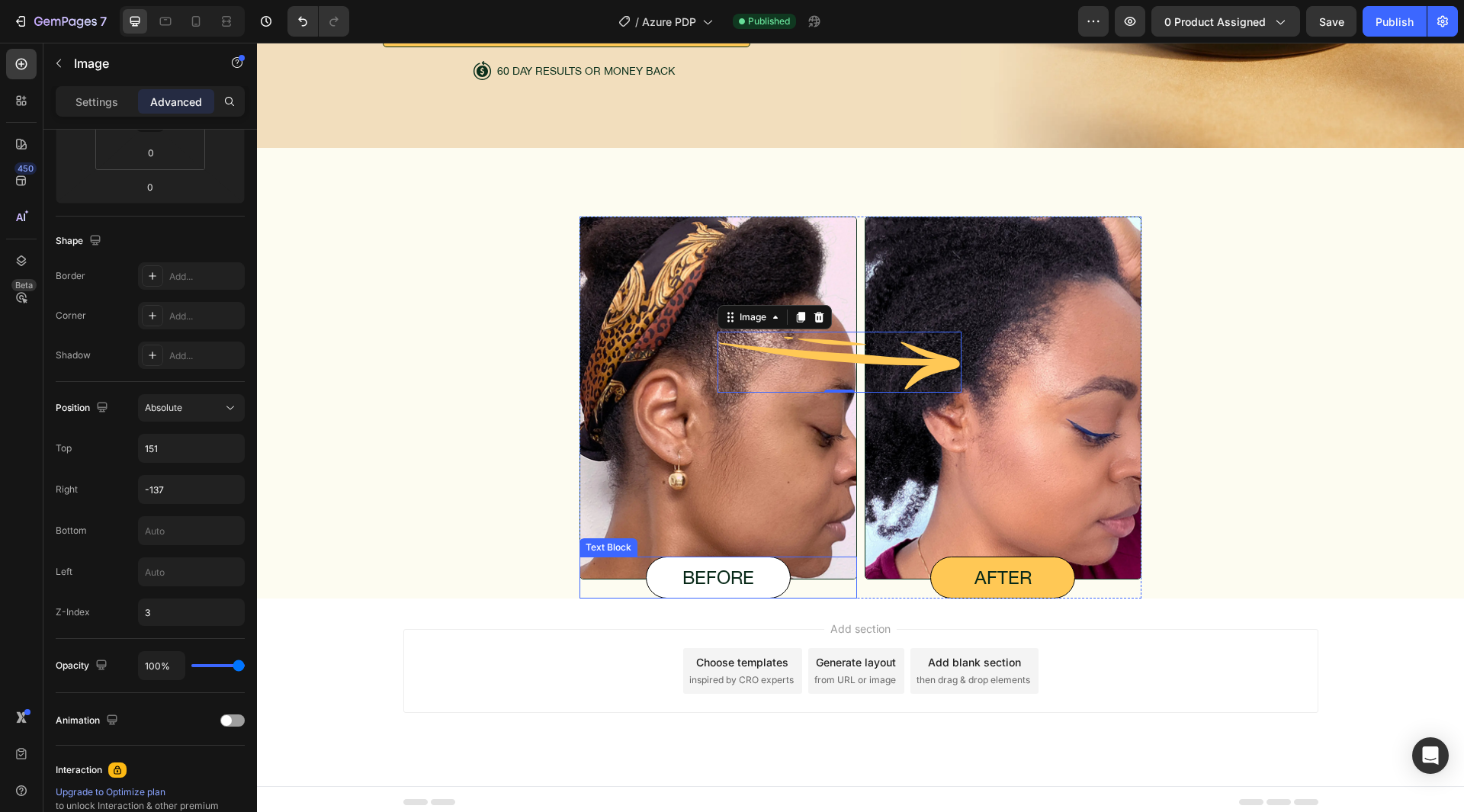
click at [783, 572] on p "before" at bounding box center [719, 577] width 143 height 22
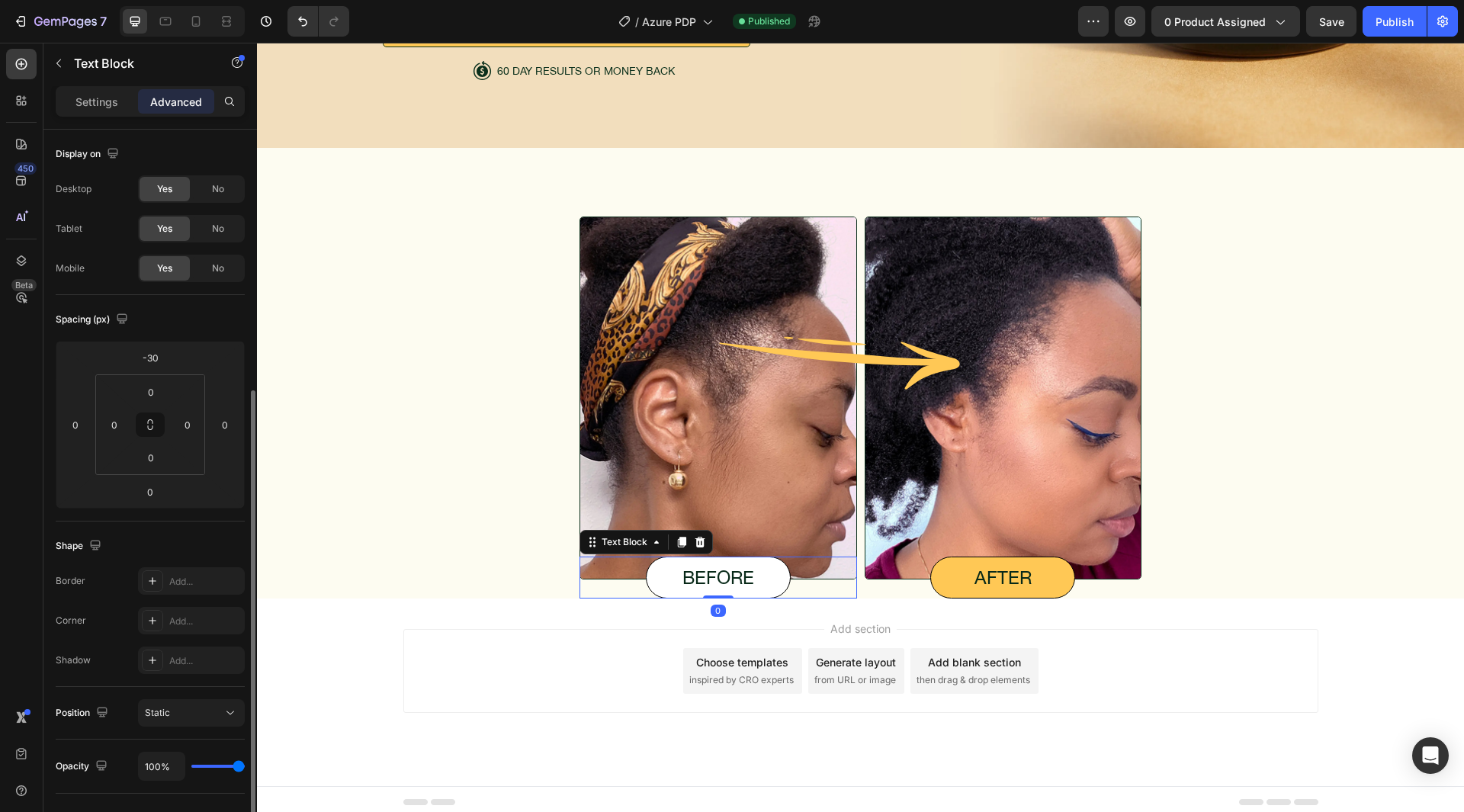
scroll to position [291, 0]
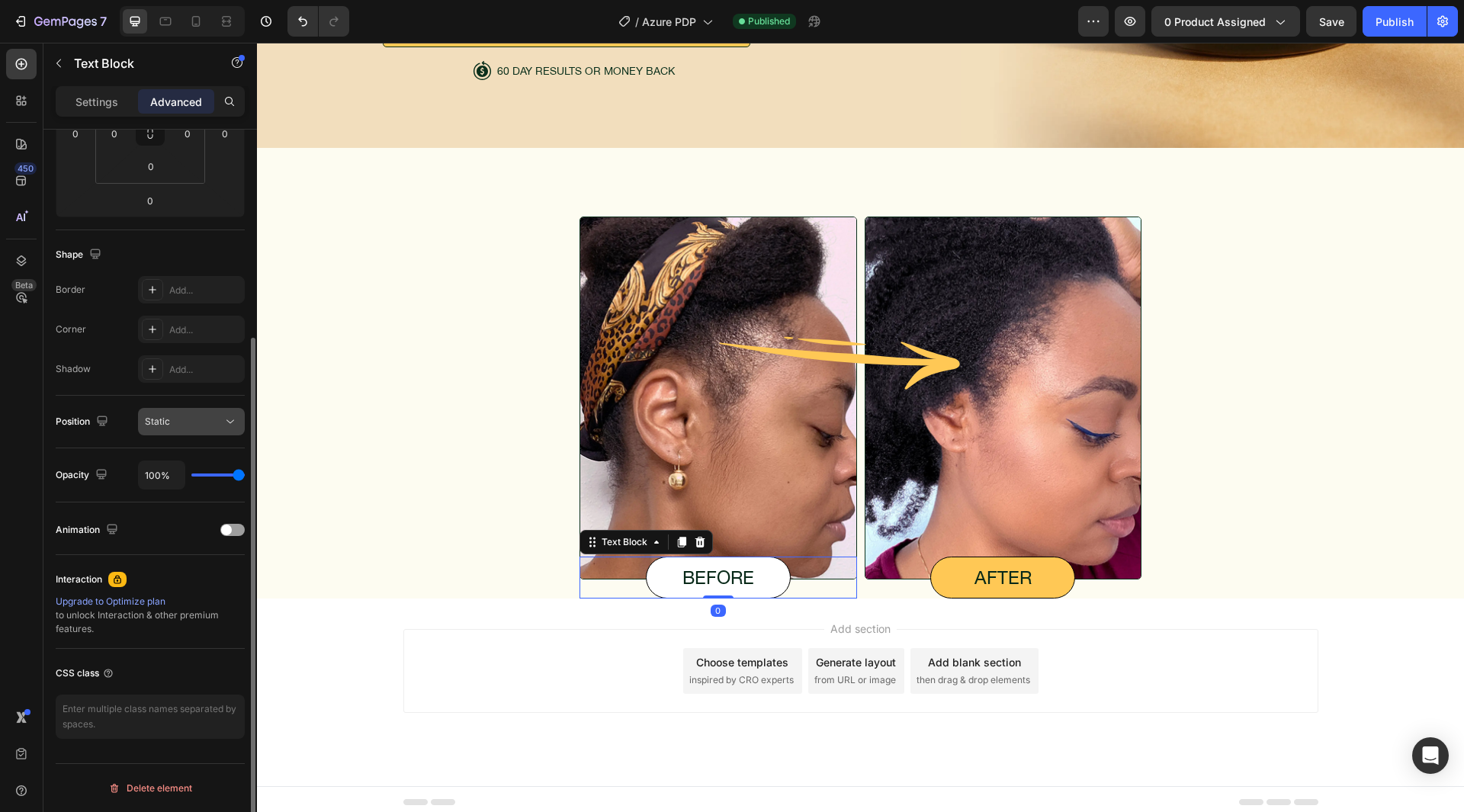
click at [209, 421] on div "Static" at bounding box center [183, 421] width 78 height 13
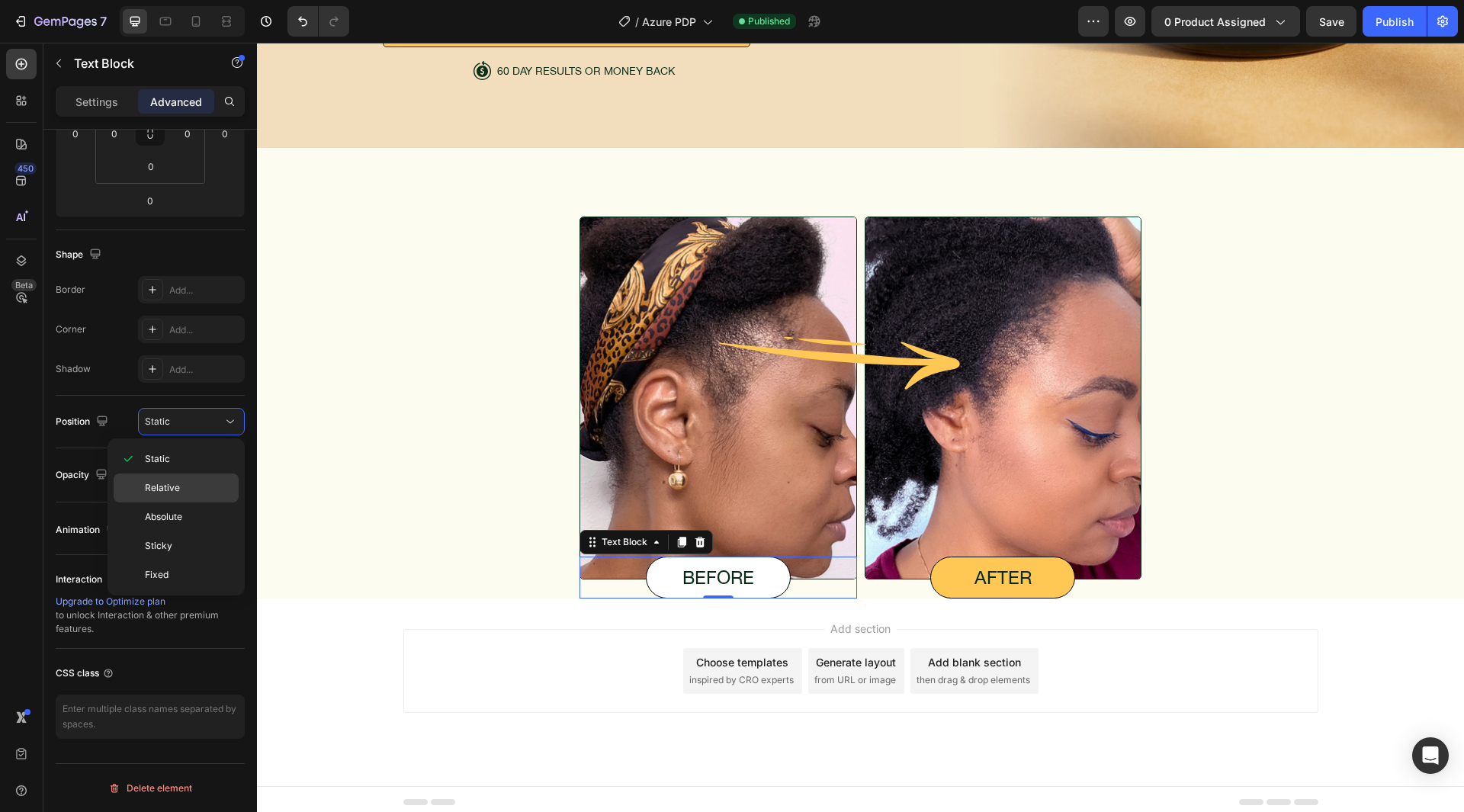
click at [186, 491] on p "Relative" at bounding box center [188, 487] width 87 height 13
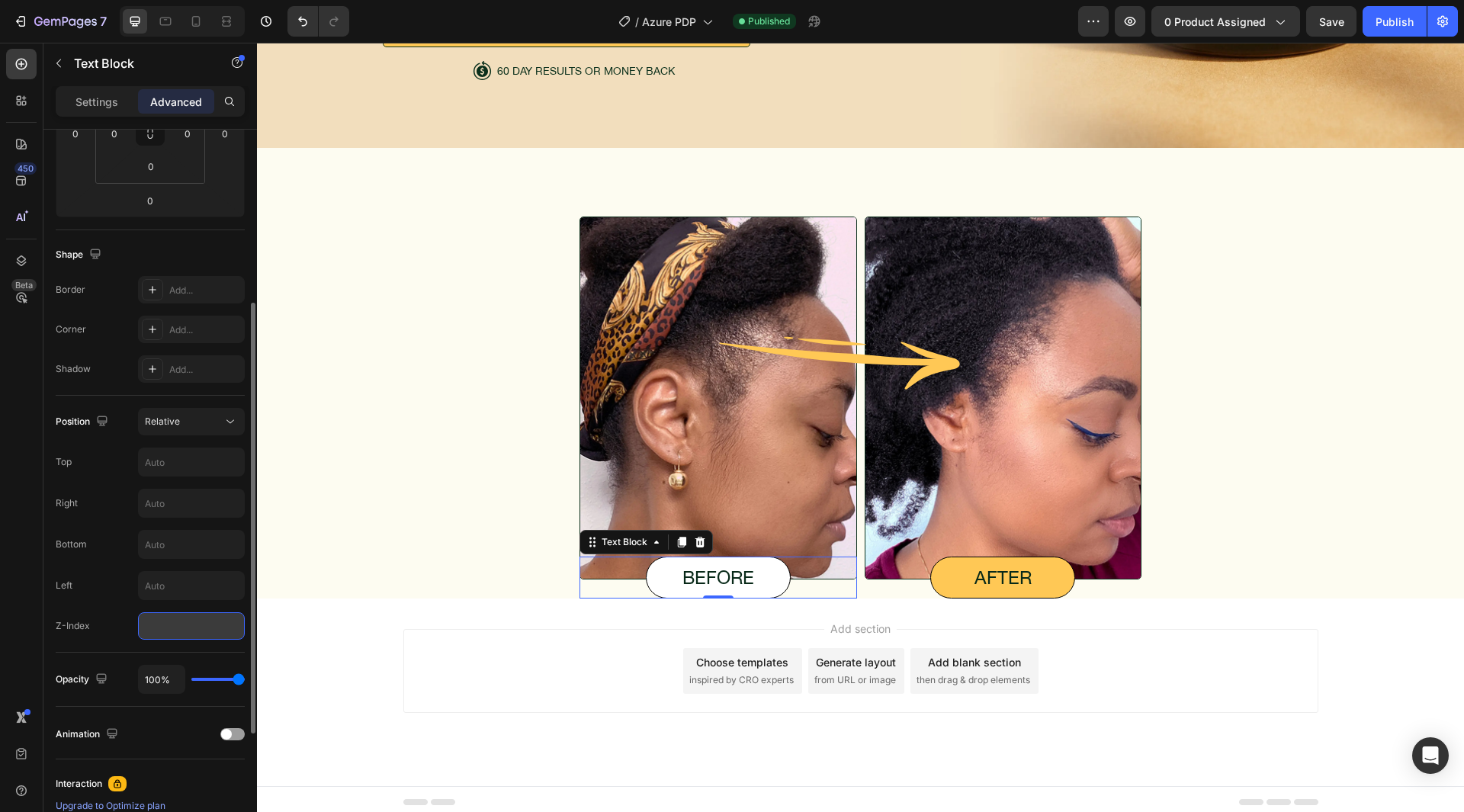
click at [174, 632] on input "number" at bounding box center [190, 625] width 106 height 28
type input "2"
click at [960, 576] on p "after" at bounding box center [1003, 577] width 143 height 22
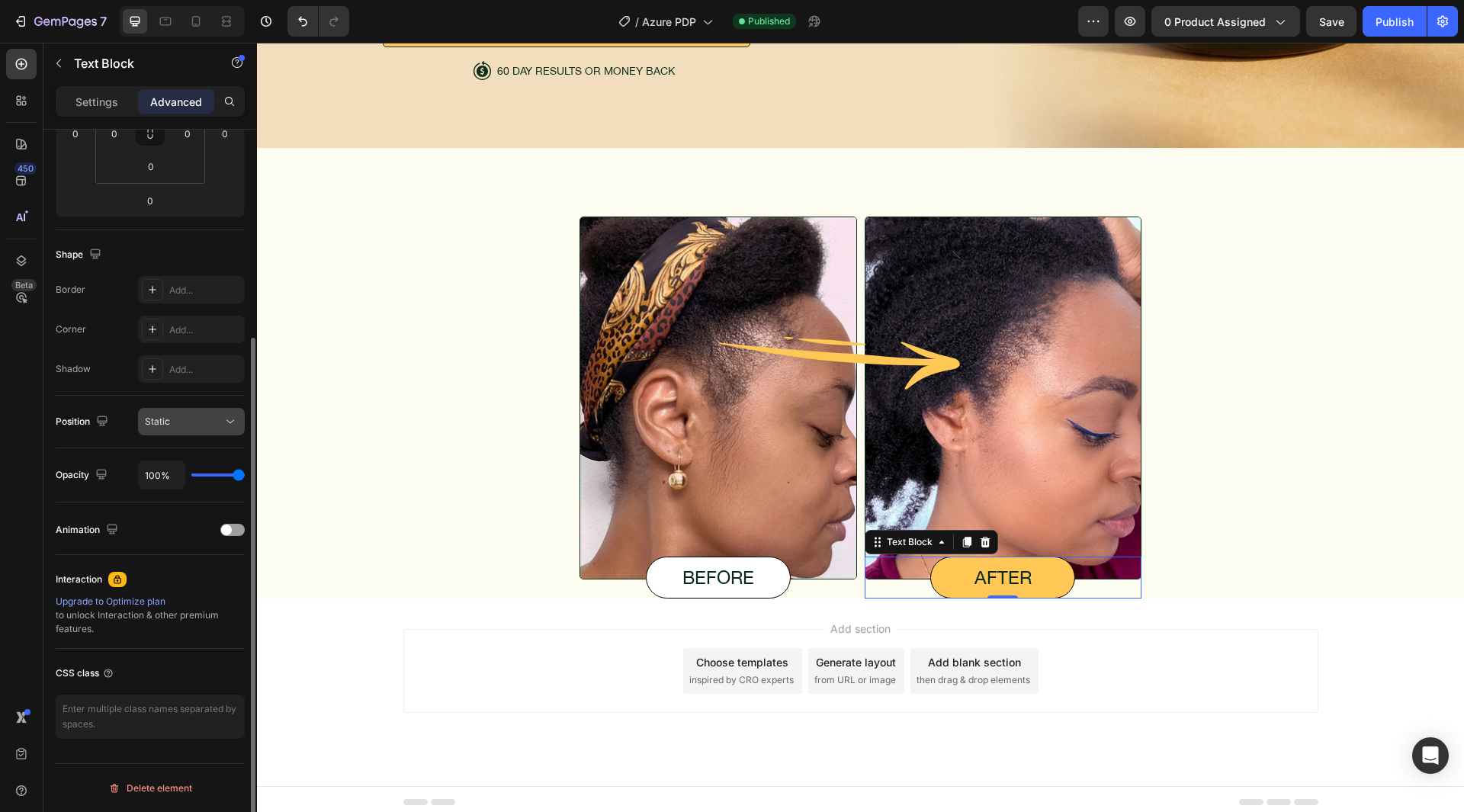
click at [197, 430] on button "Static" at bounding box center [190, 422] width 106 height 28
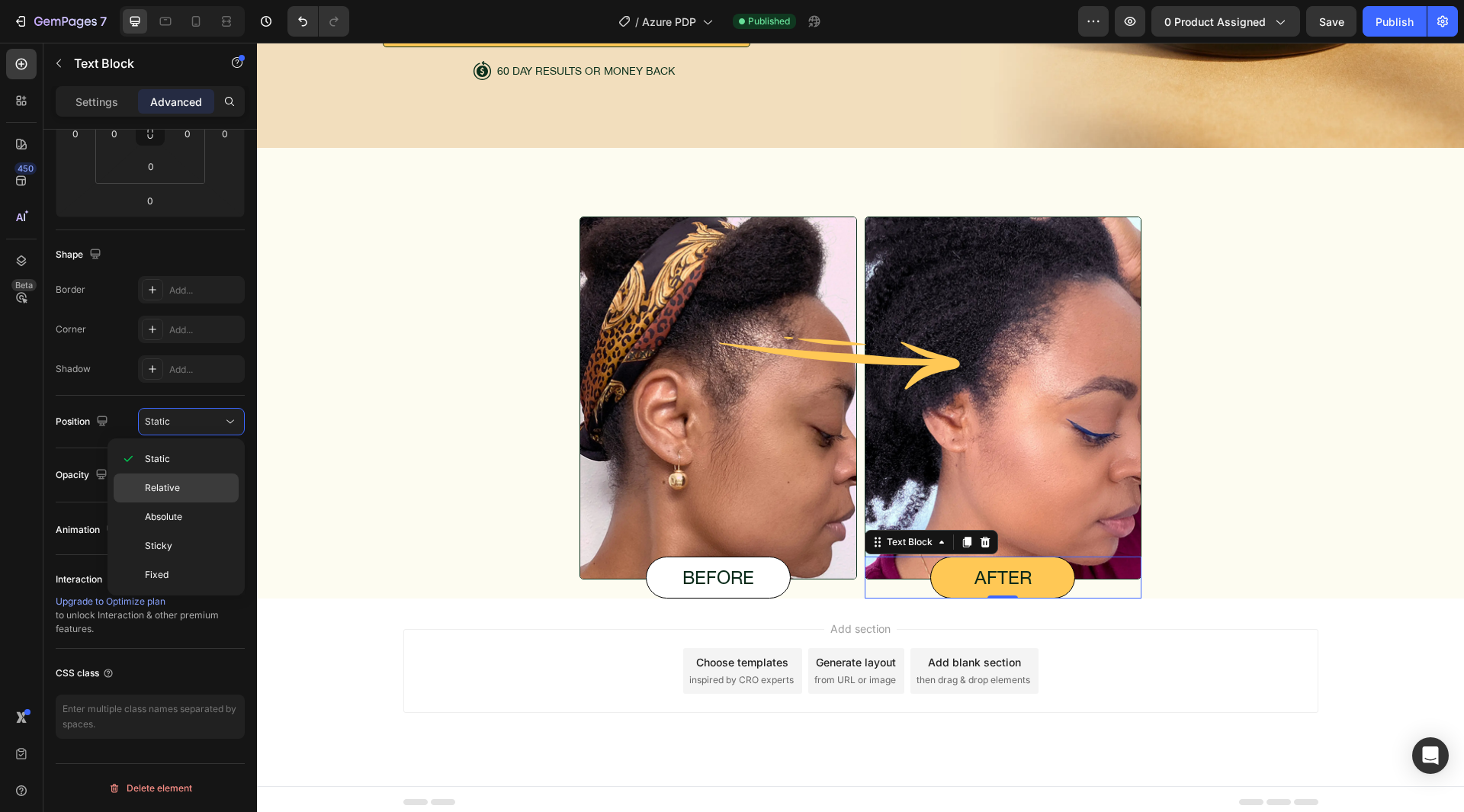
click at [168, 483] on span "Relative" at bounding box center [162, 487] width 35 height 13
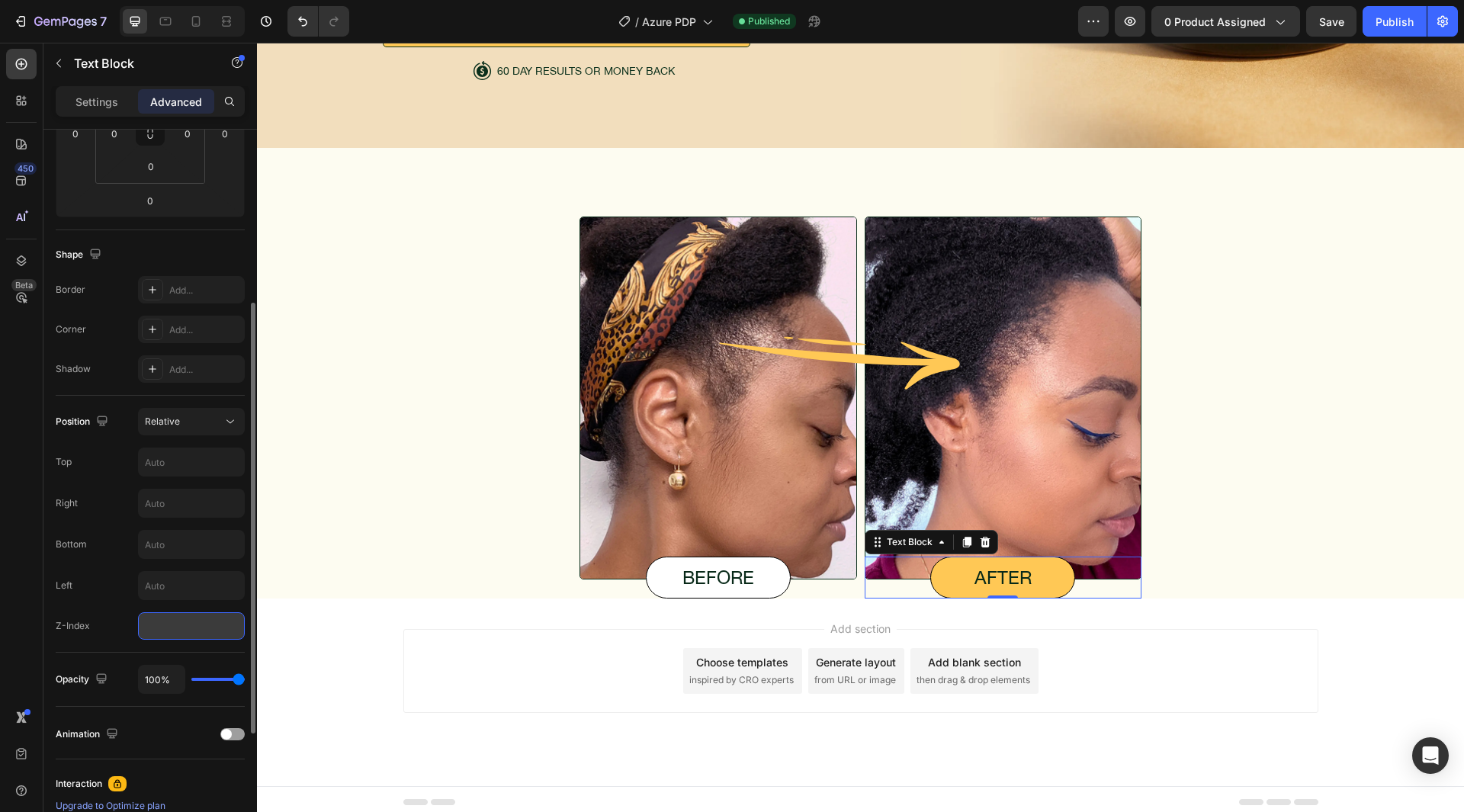
click at [174, 628] on input "number" at bounding box center [190, 625] width 106 height 28
type input "2"
click at [106, 582] on div "Left" at bounding box center [150, 585] width 189 height 29
click at [1388, 14] on div "Publish" at bounding box center [1394, 21] width 38 height 16
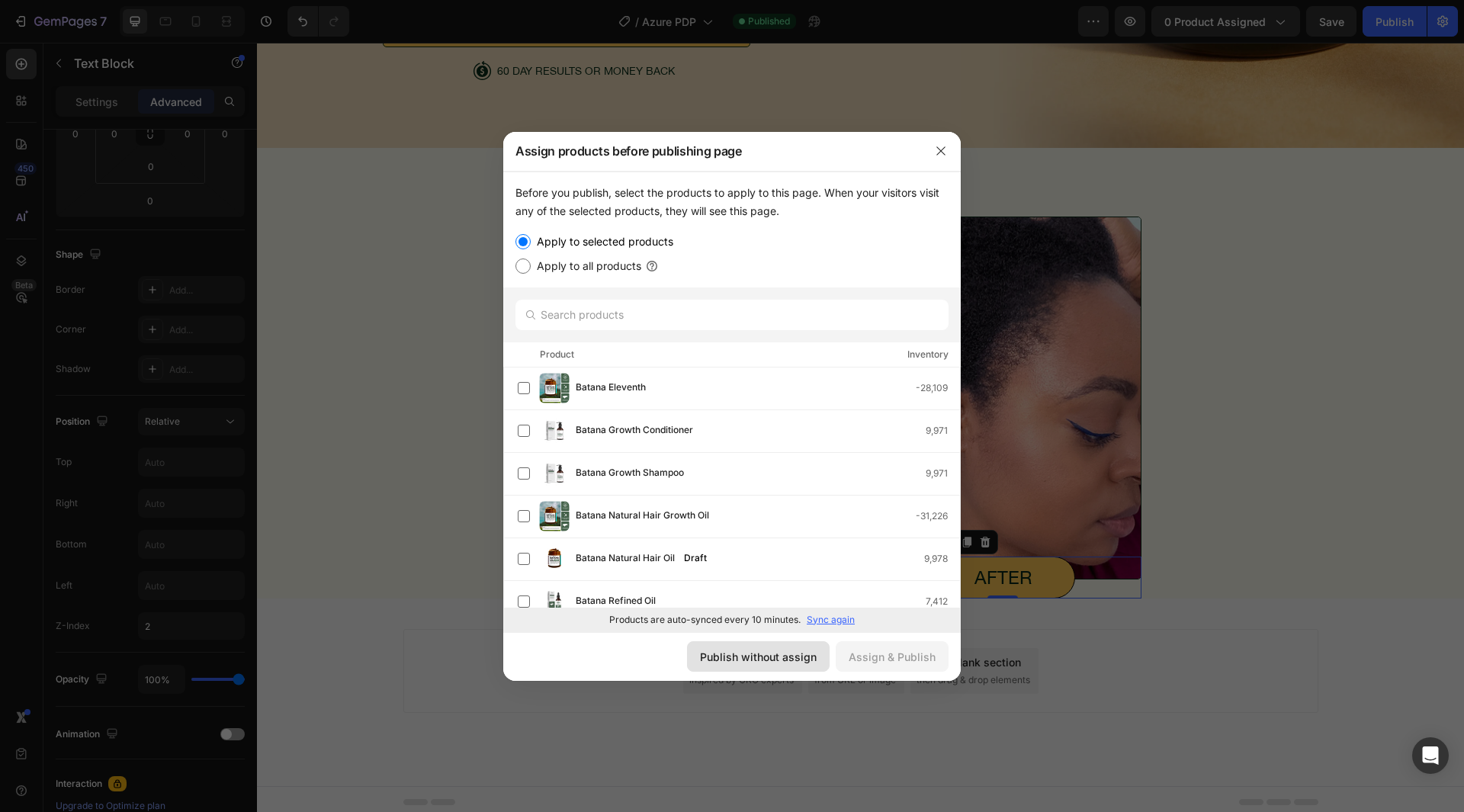
click at [743, 660] on div "Publish without assign" at bounding box center [758, 657] width 117 height 16
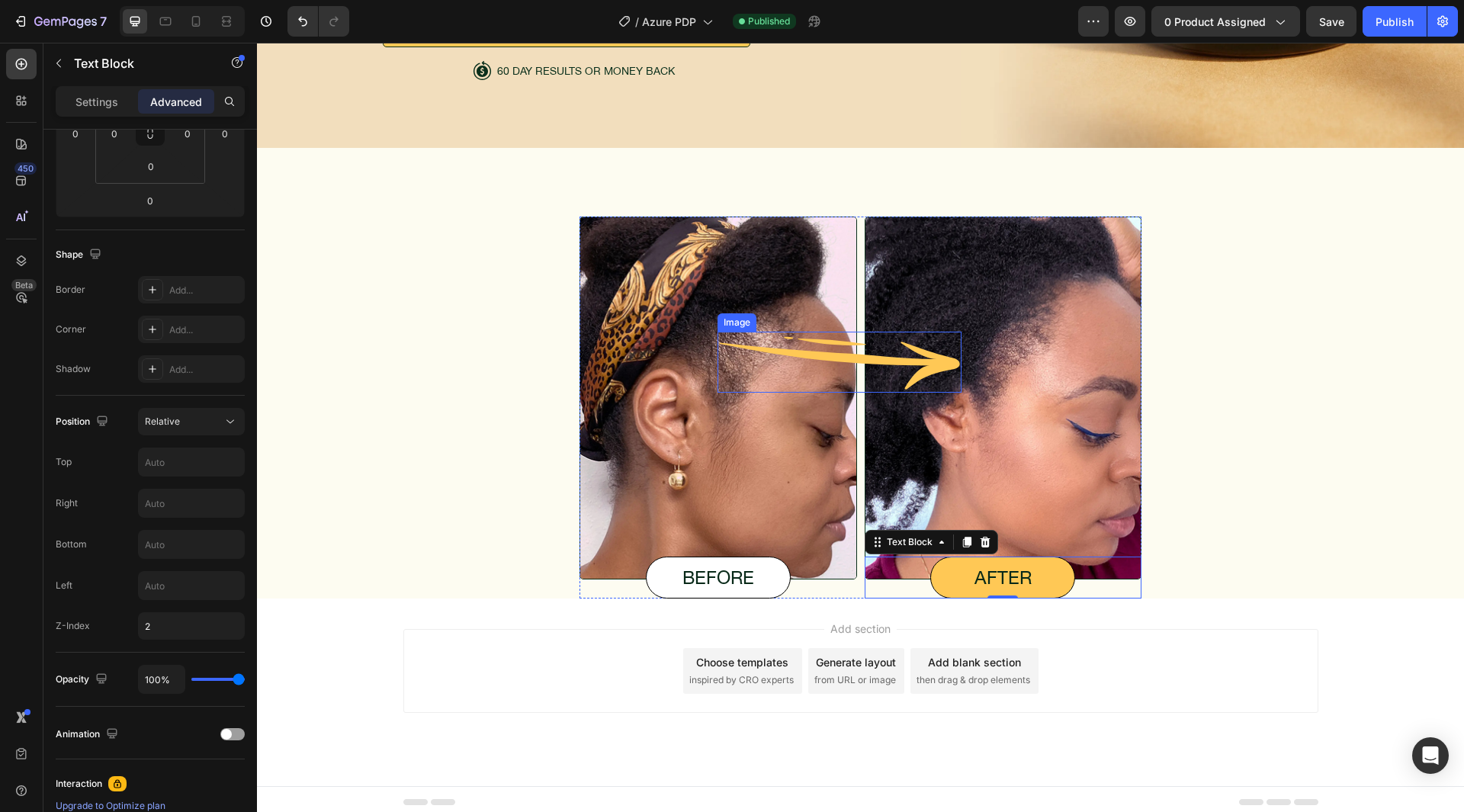
click at [836, 347] on img at bounding box center [839, 362] width 244 height 61
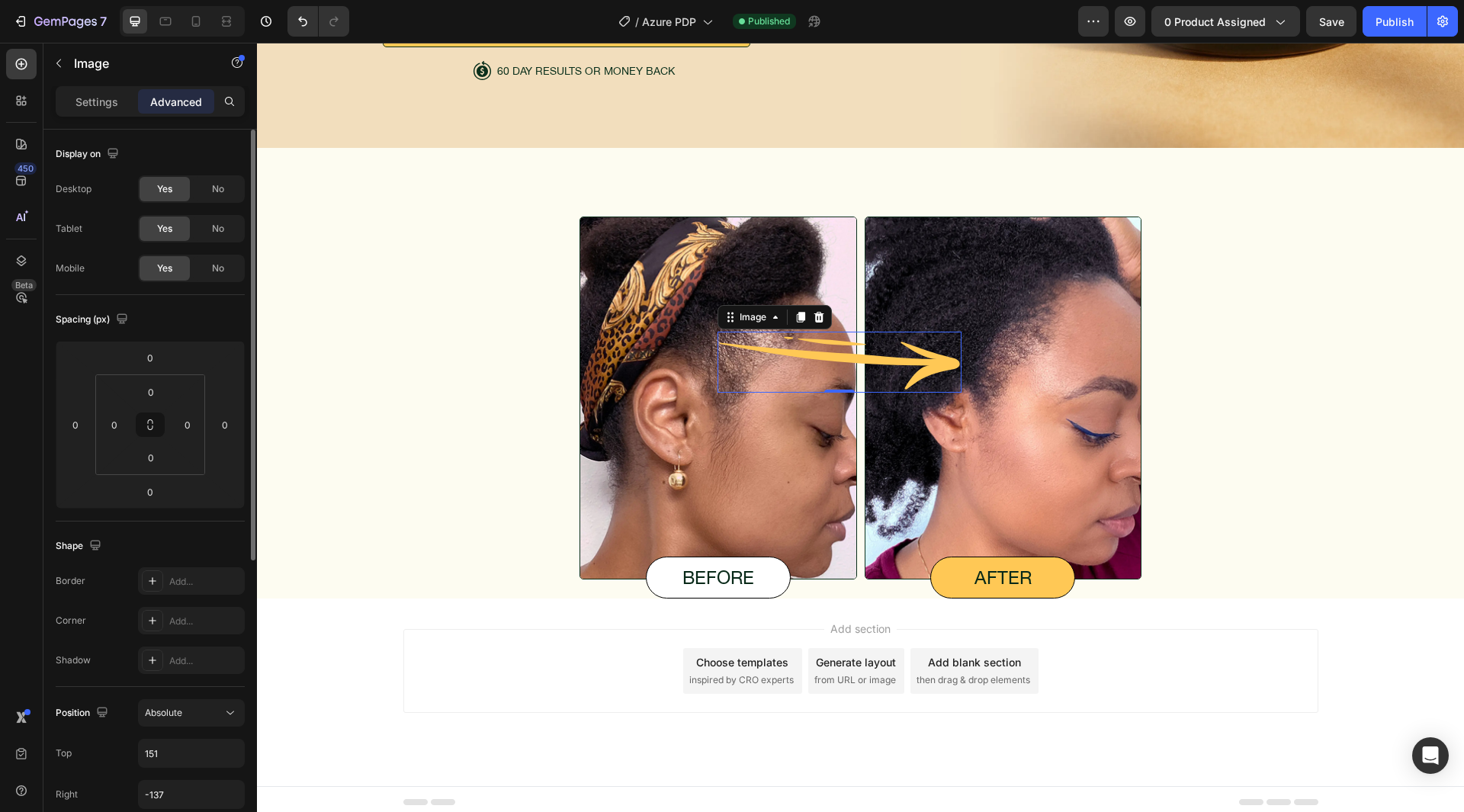
scroll to position [457, 0]
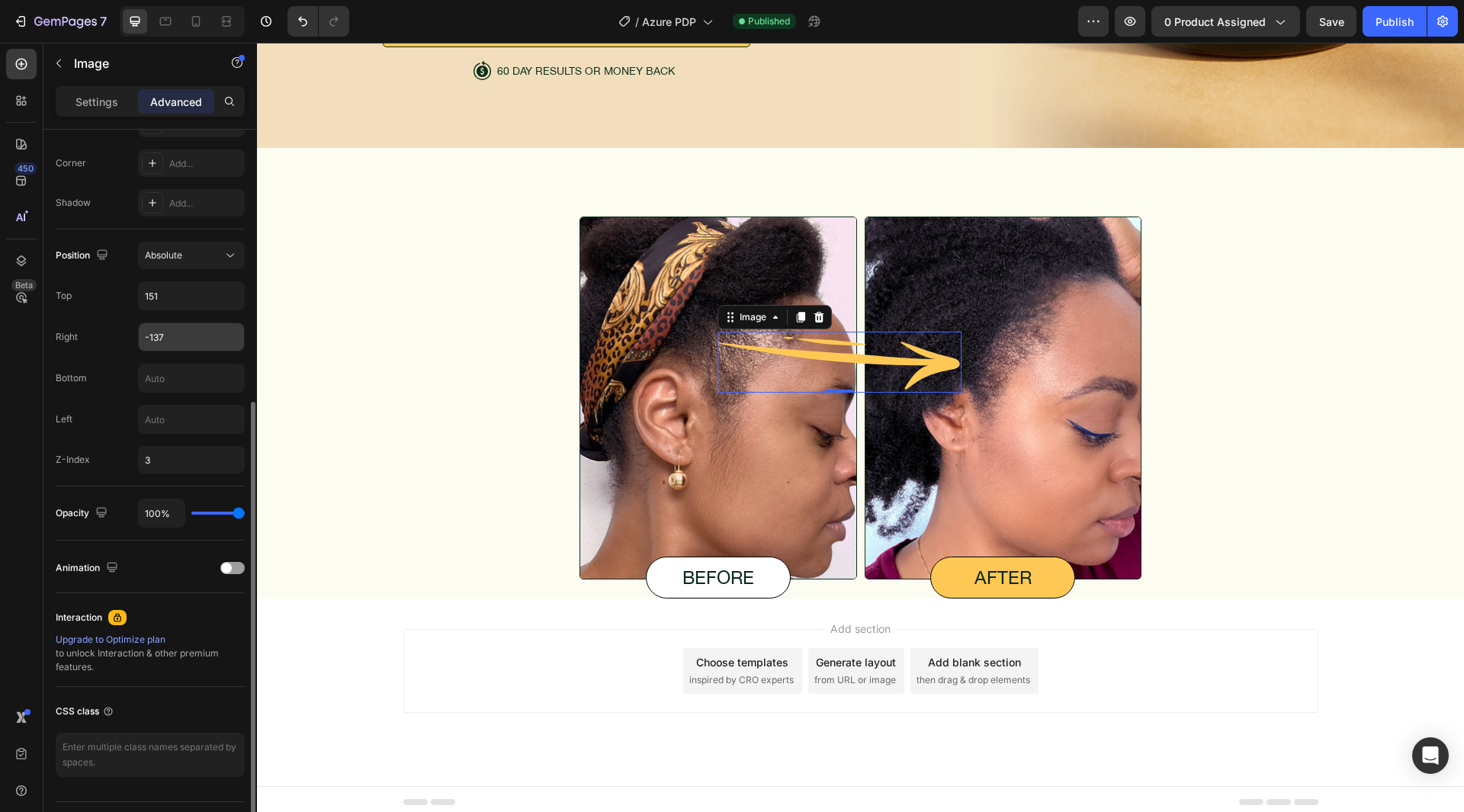
click at [158, 326] on input "-137" at bounding box center [191, 337] width 105 height 28
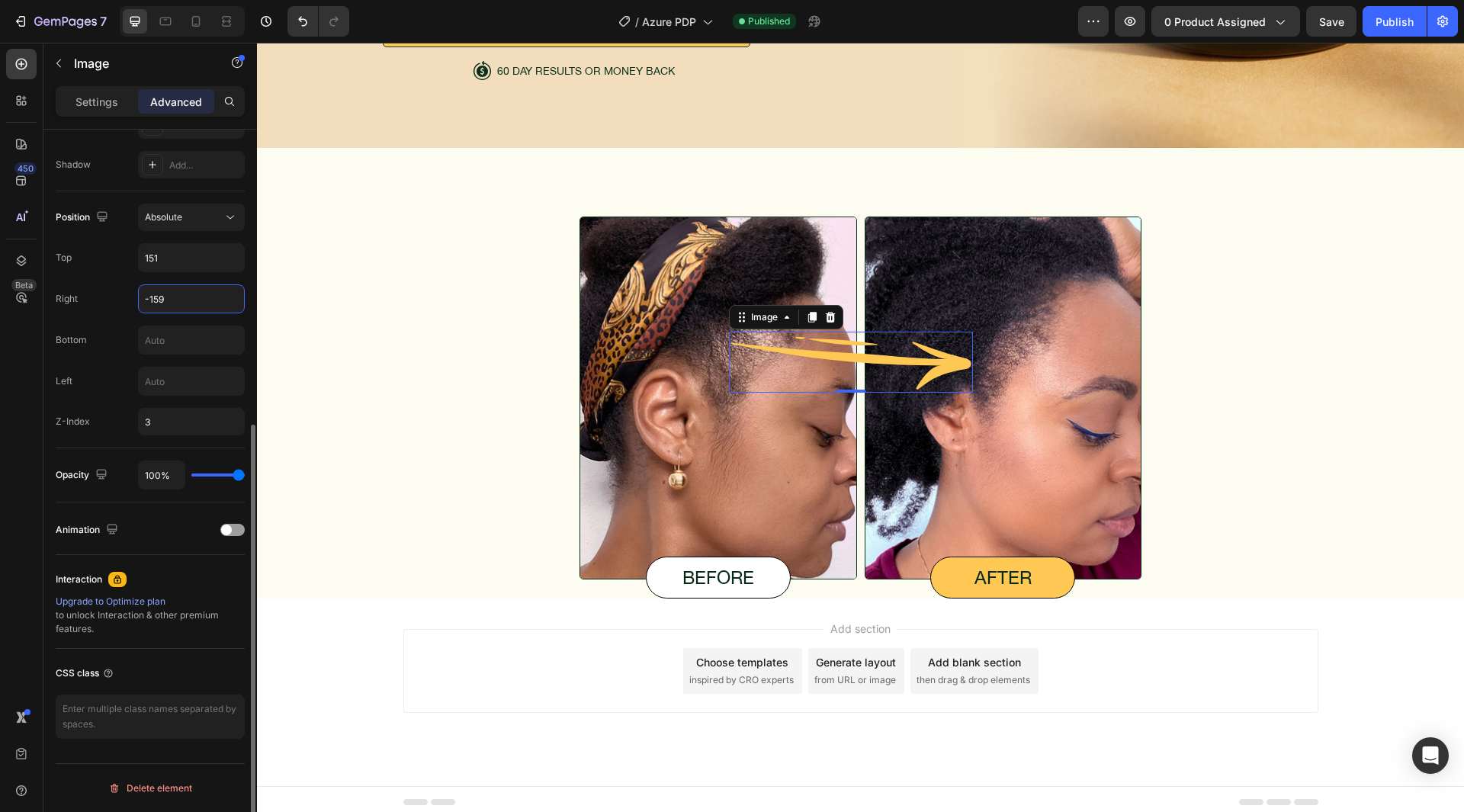
type input "-160"
click at [440, 447] on div "Image before Text Block Image 0 Image after Text Block Row" at bounding box center [861, 407] width 1171 height 382
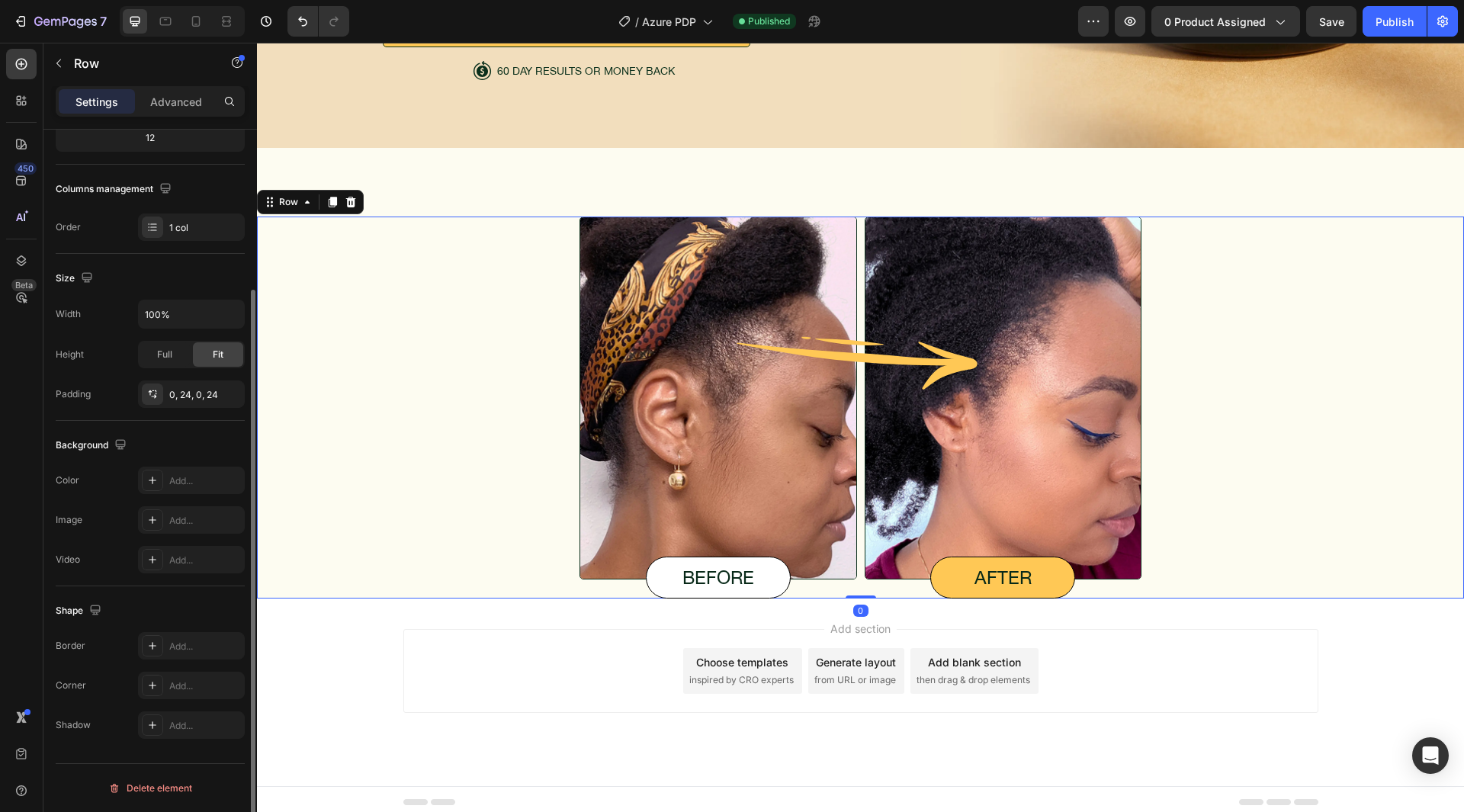
scroll to position [0, 0]
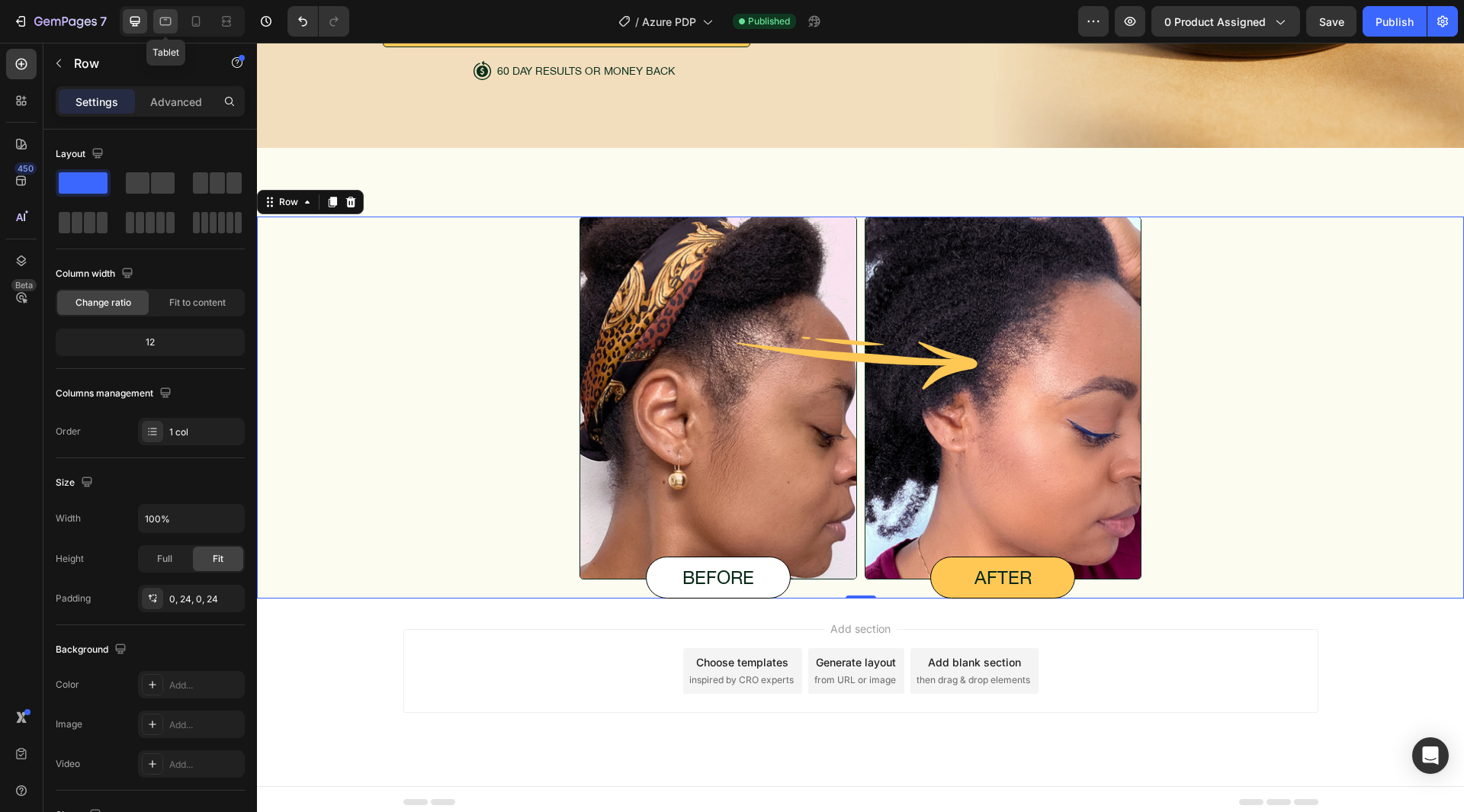
click at [160, 16] on icon at bounding box center [165, 21] width 15 height 15
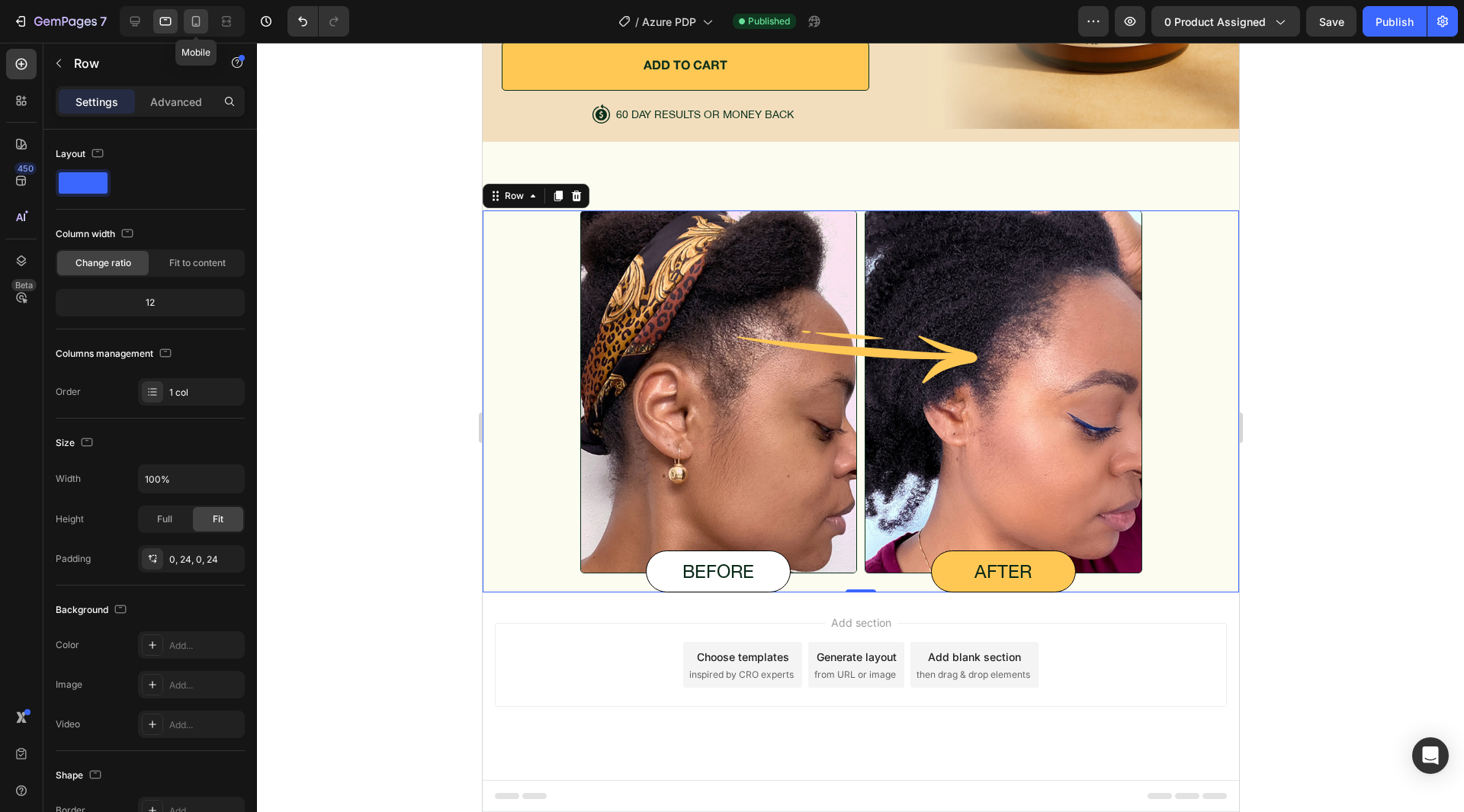
click at [189, 21] on icon at bounding box center [196, 21] width 15 height 15
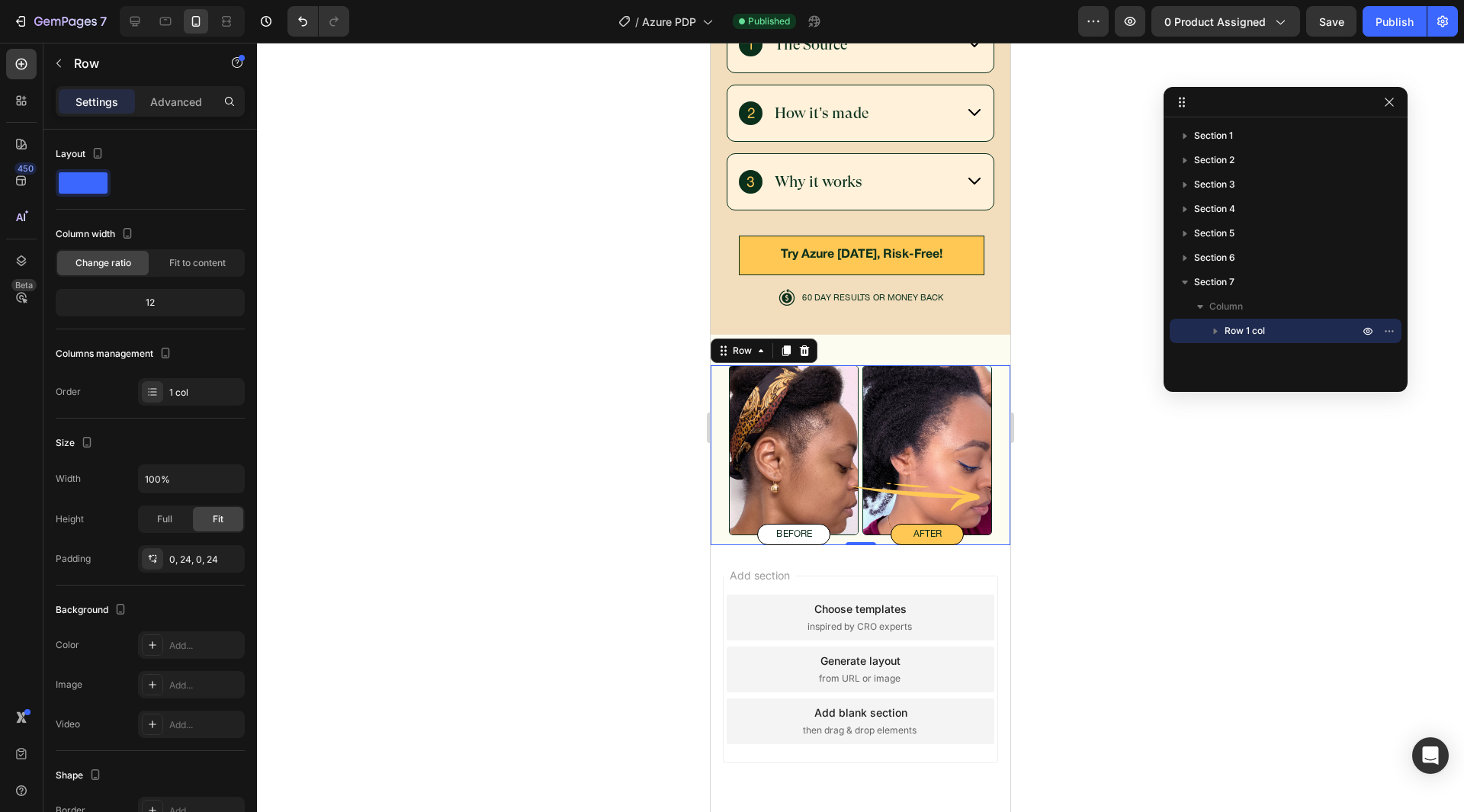
scroll to position [5094, 0]
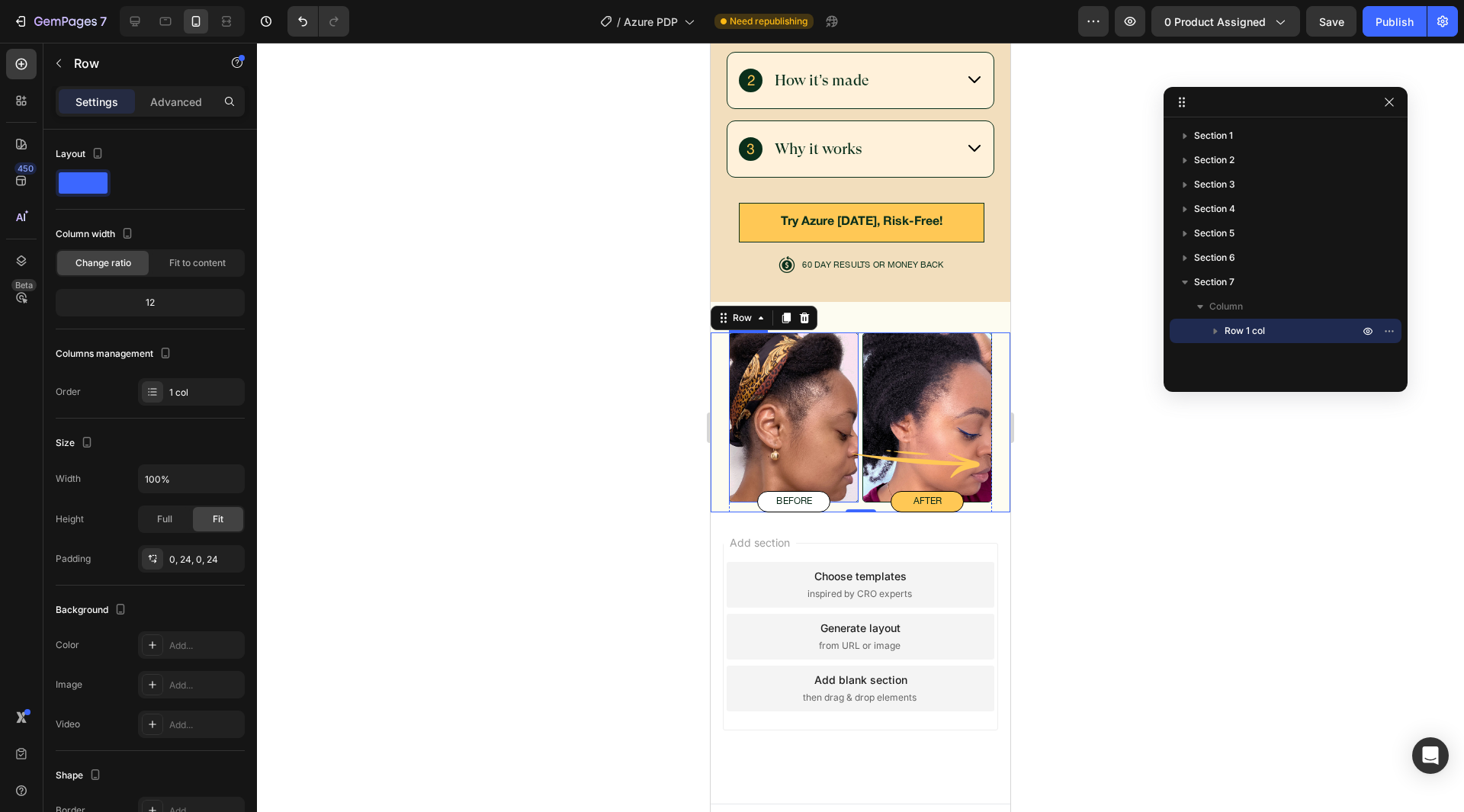
click at [746, 381] on img at bounding box center [794, 417] width 130 height 170
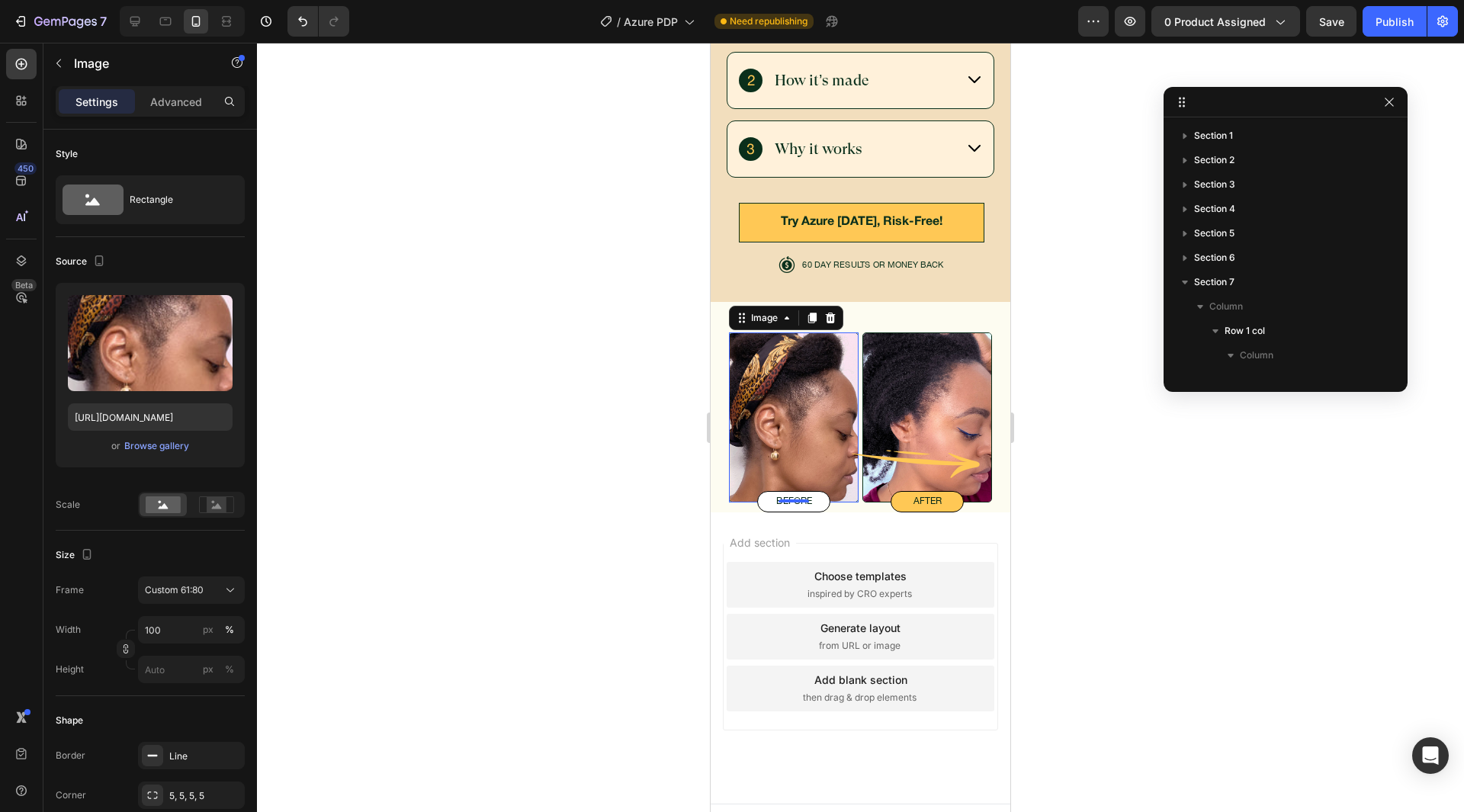
scroll to position [188, 0]
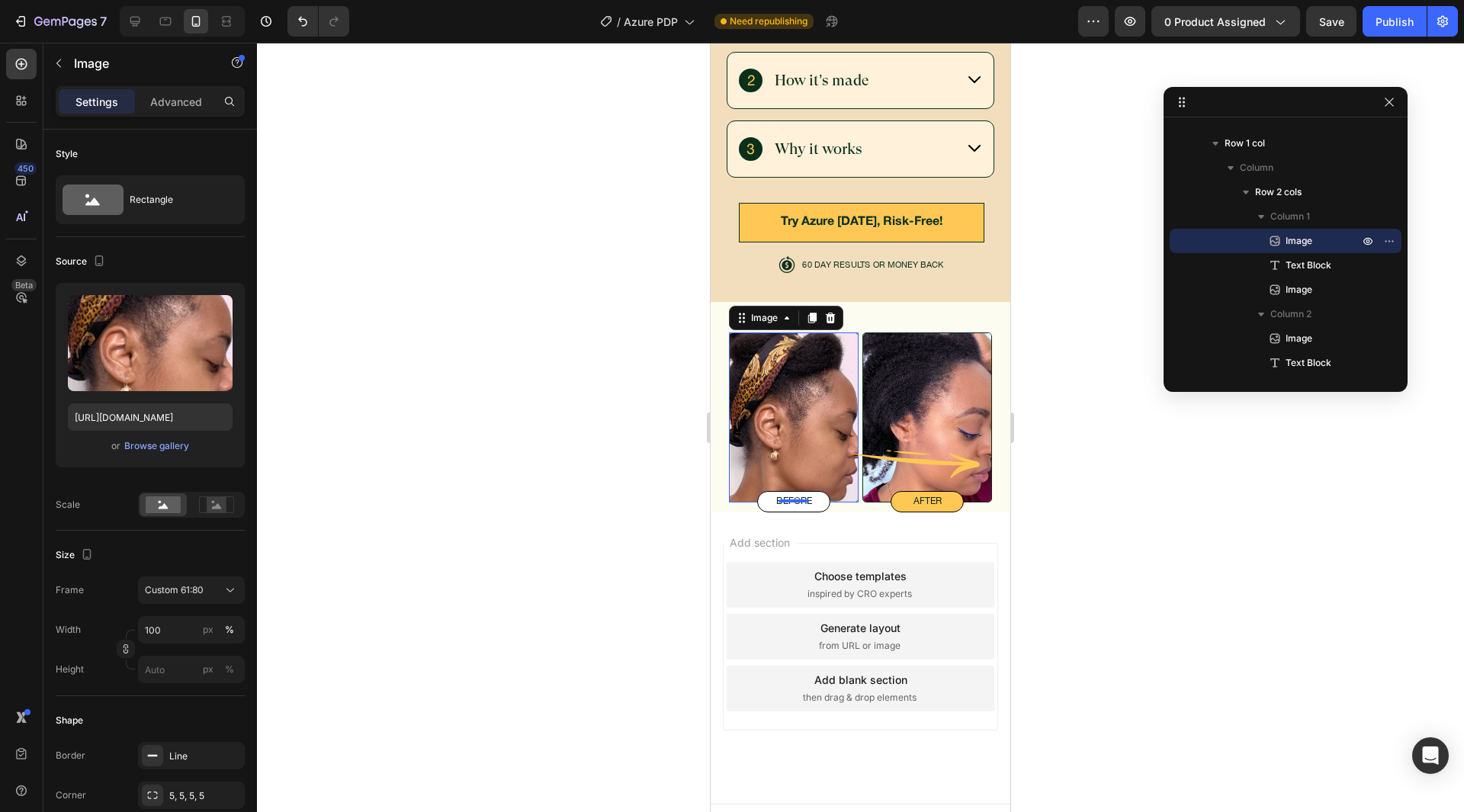
click at [781, 406] on img at bounding box center [794, 417] width 130 height 170
click at [141, 364] on input "file" at bounding box center [150, 368] width 105 height 26
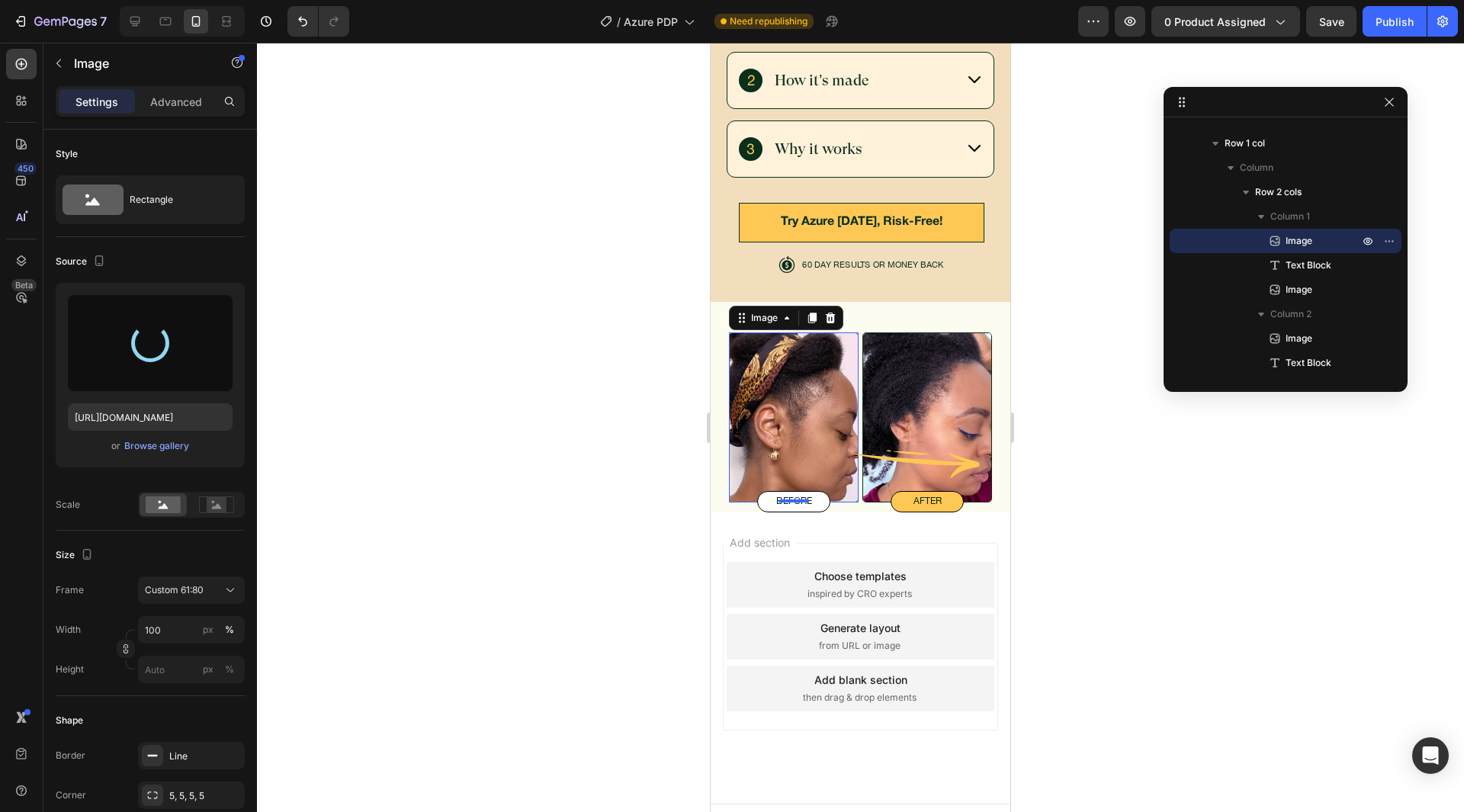
click at [207, 96] on div "Advanced" at bounding box center [175, 101] width 76 height 24
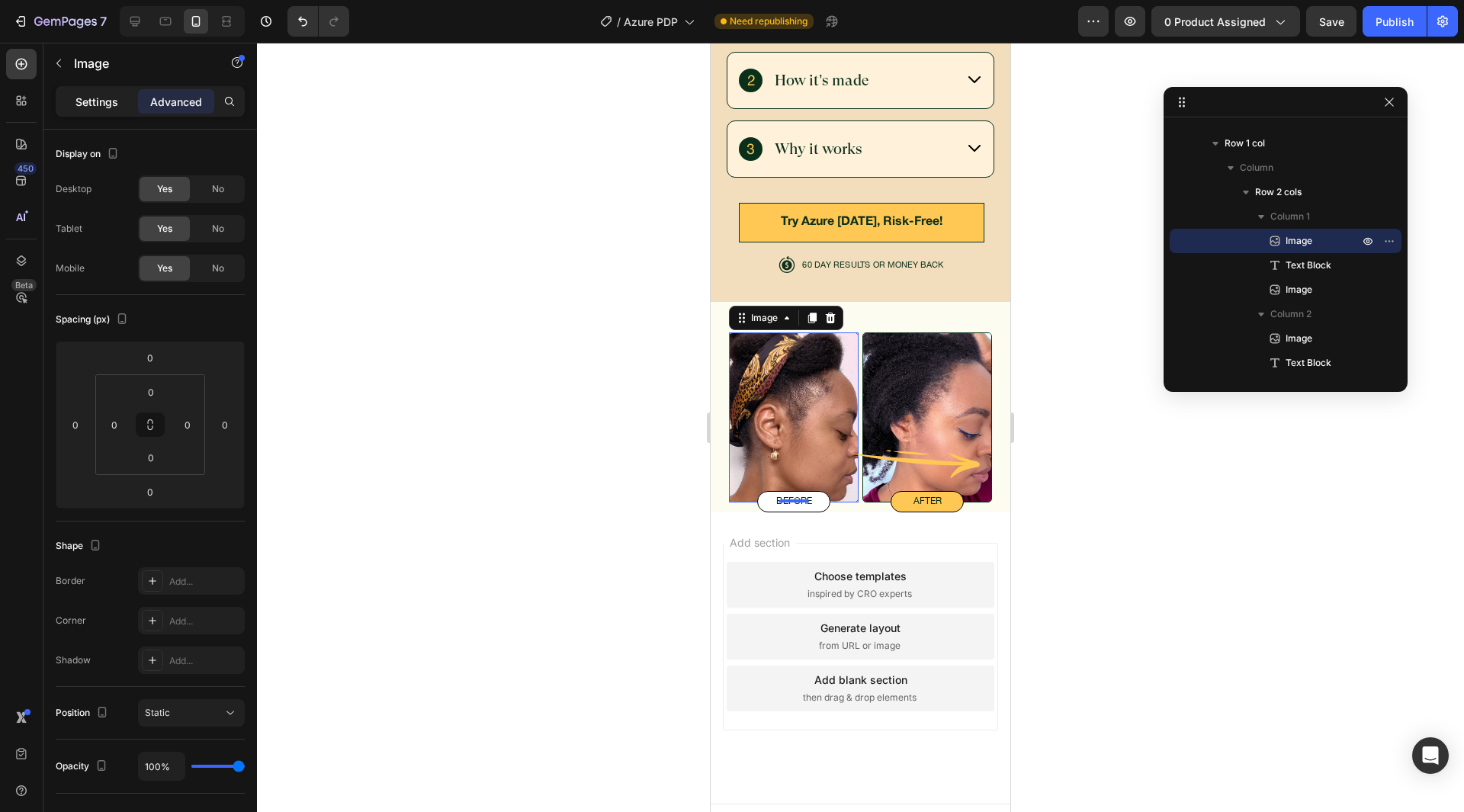
click at [133, 101] on div "Settings" at bounding box center [97, 101] width 76 height 24
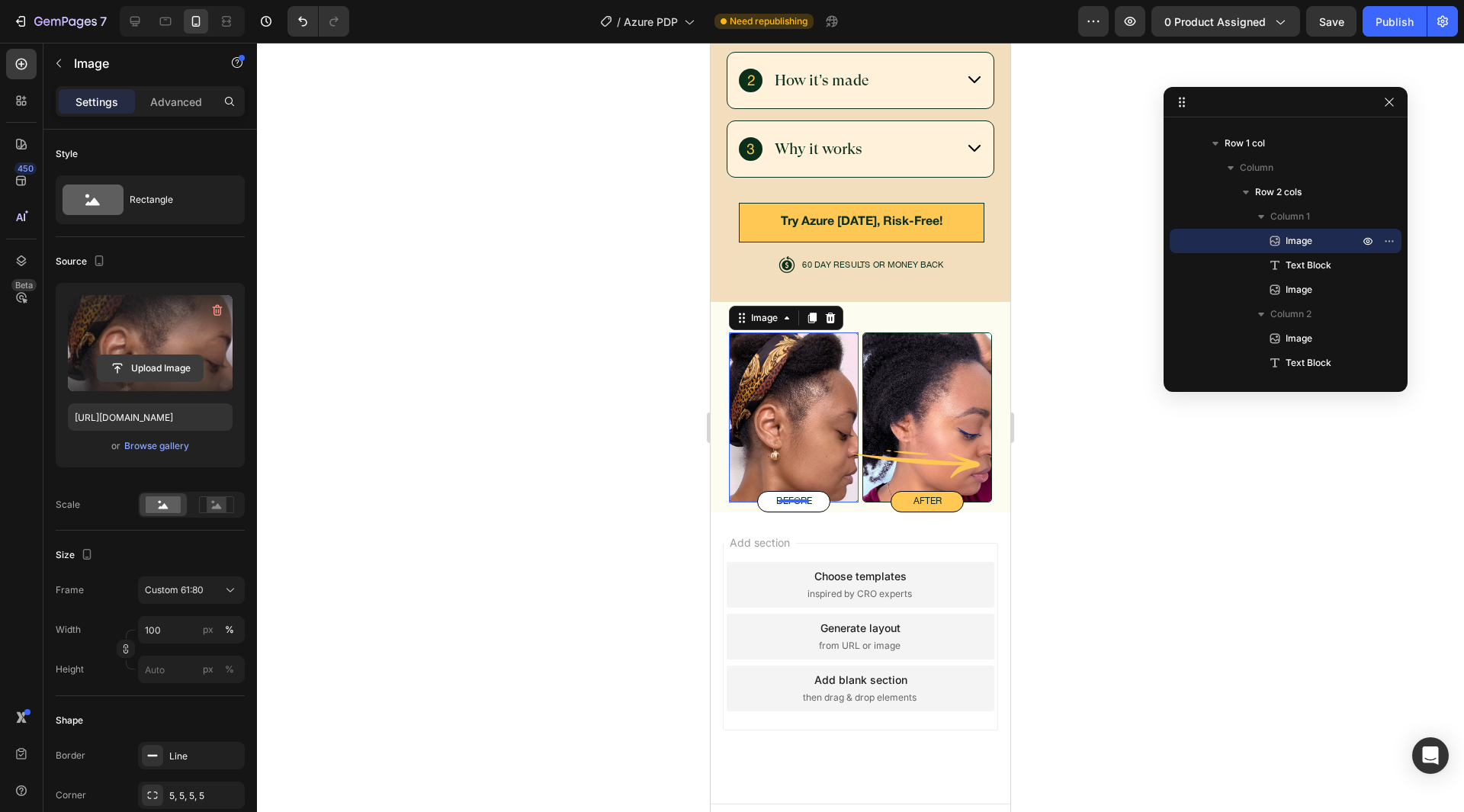
click at [156, 374] on input "file" at bounding box center [150, 368] width 105 height 26
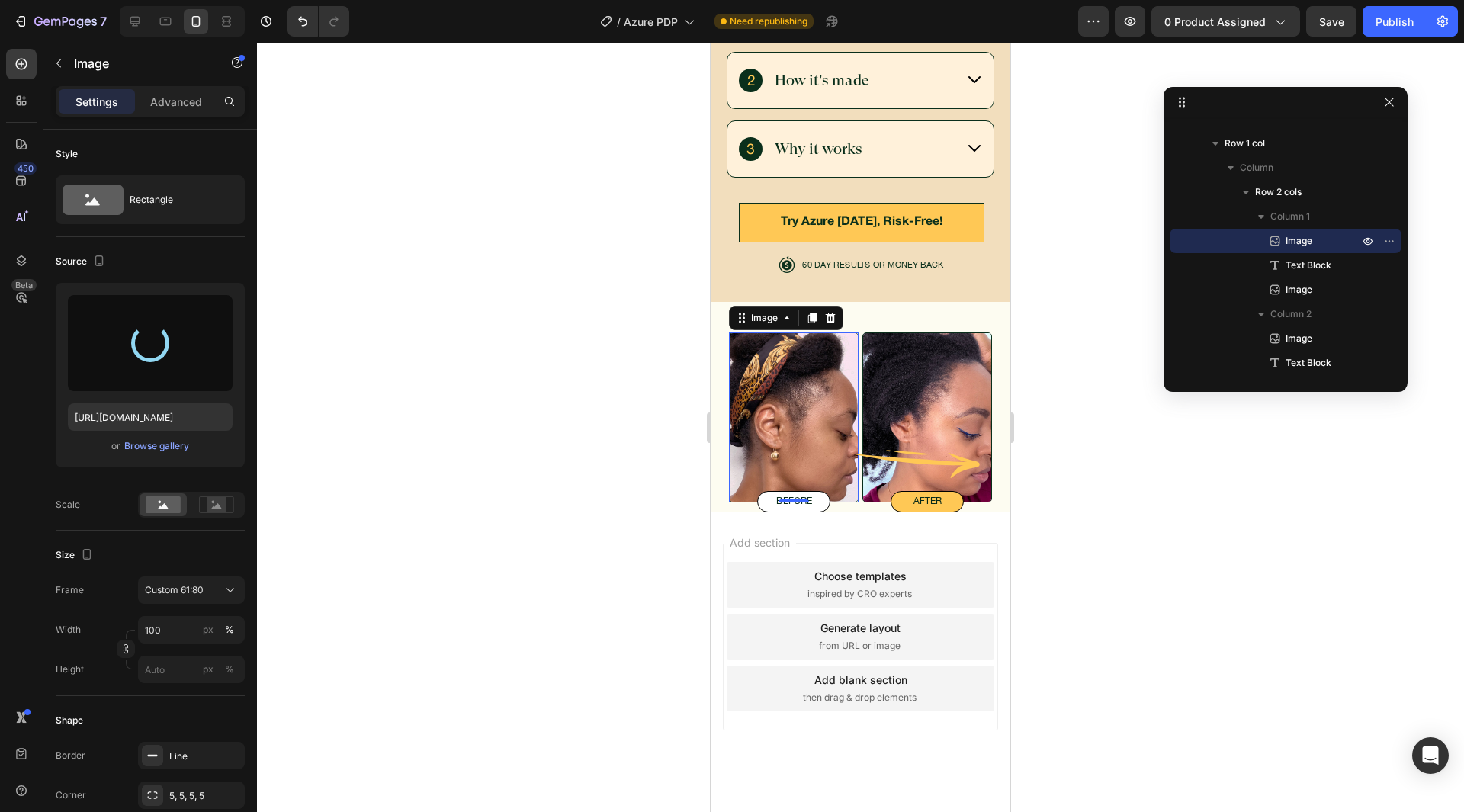
type input "https://cdn.shopify.com/s/files/1/0843/7438/9045/files/gempages_580879545922487…"
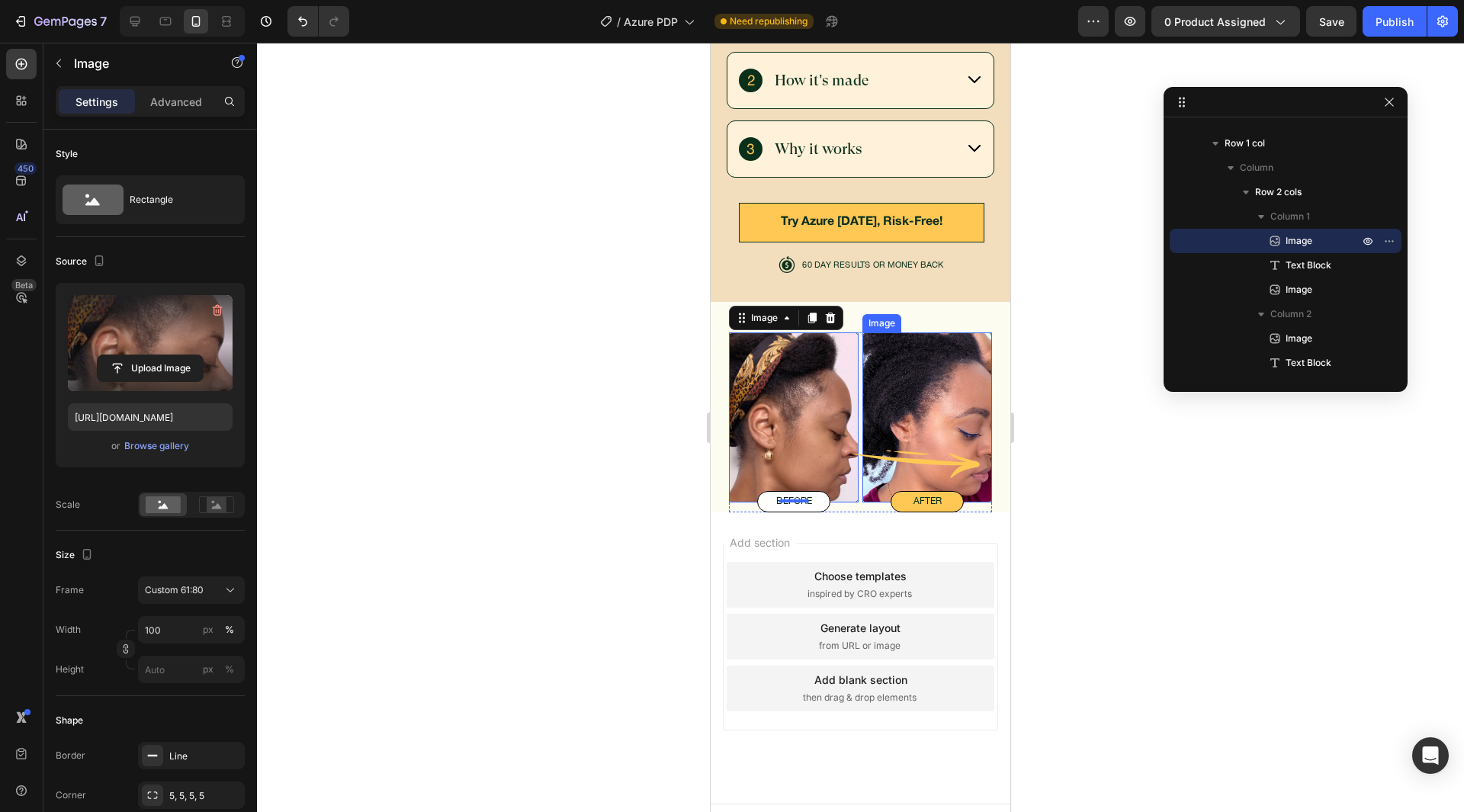
click at [949, 408] on img at bounding box center [927, 417] width 130 height 170
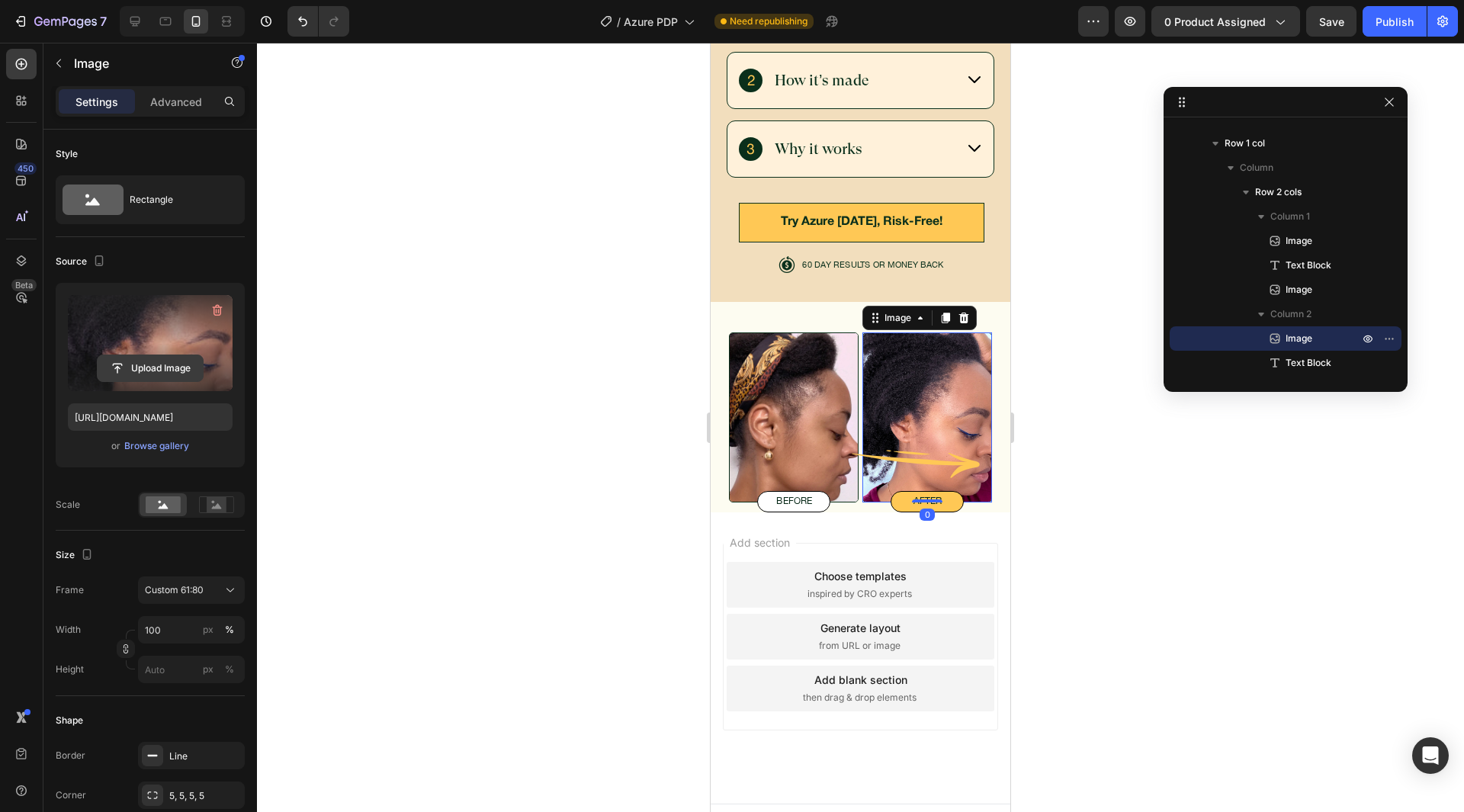
click at [158, 369] on input "file" at bounding box center [150, 368] width 105 height 26
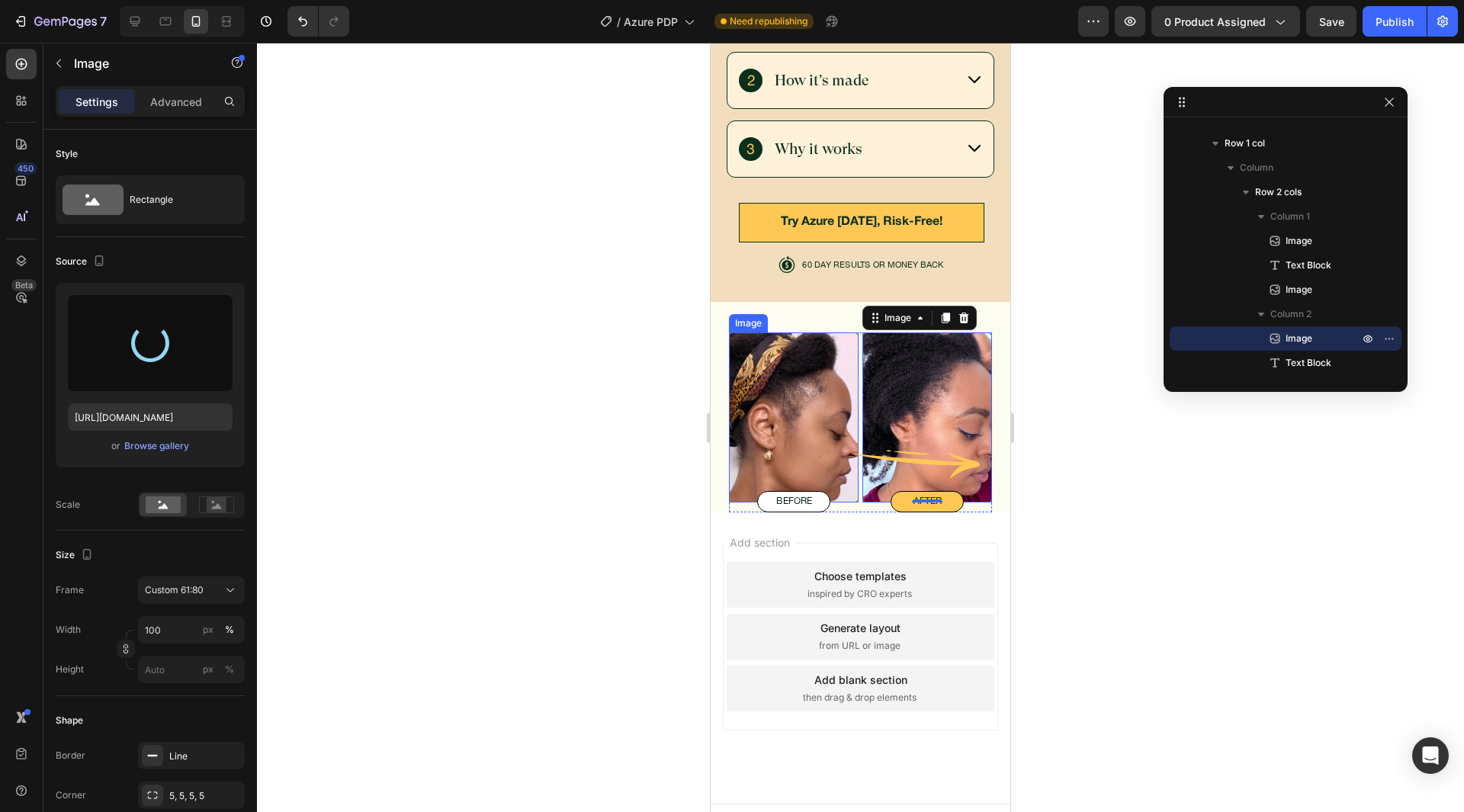
type input "https://cdn.shopify.com/s/files/1/0843/7438/9045/files/gempages_580879545922487…"
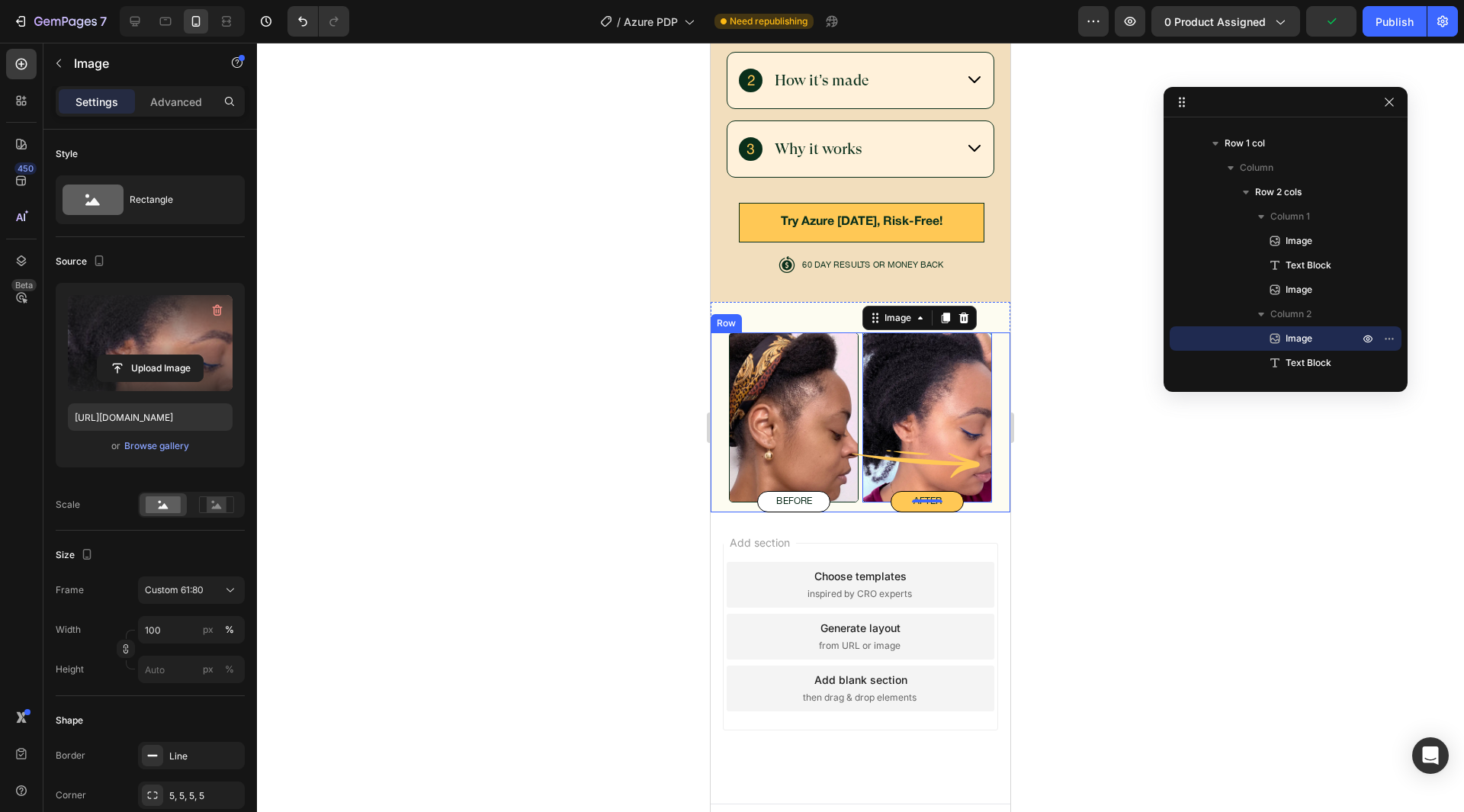
click at [723, 348] on div "Image before Text Block Image Image 0 after Text Block Row Row" at bounding box center [860, 422] width 299 height 180
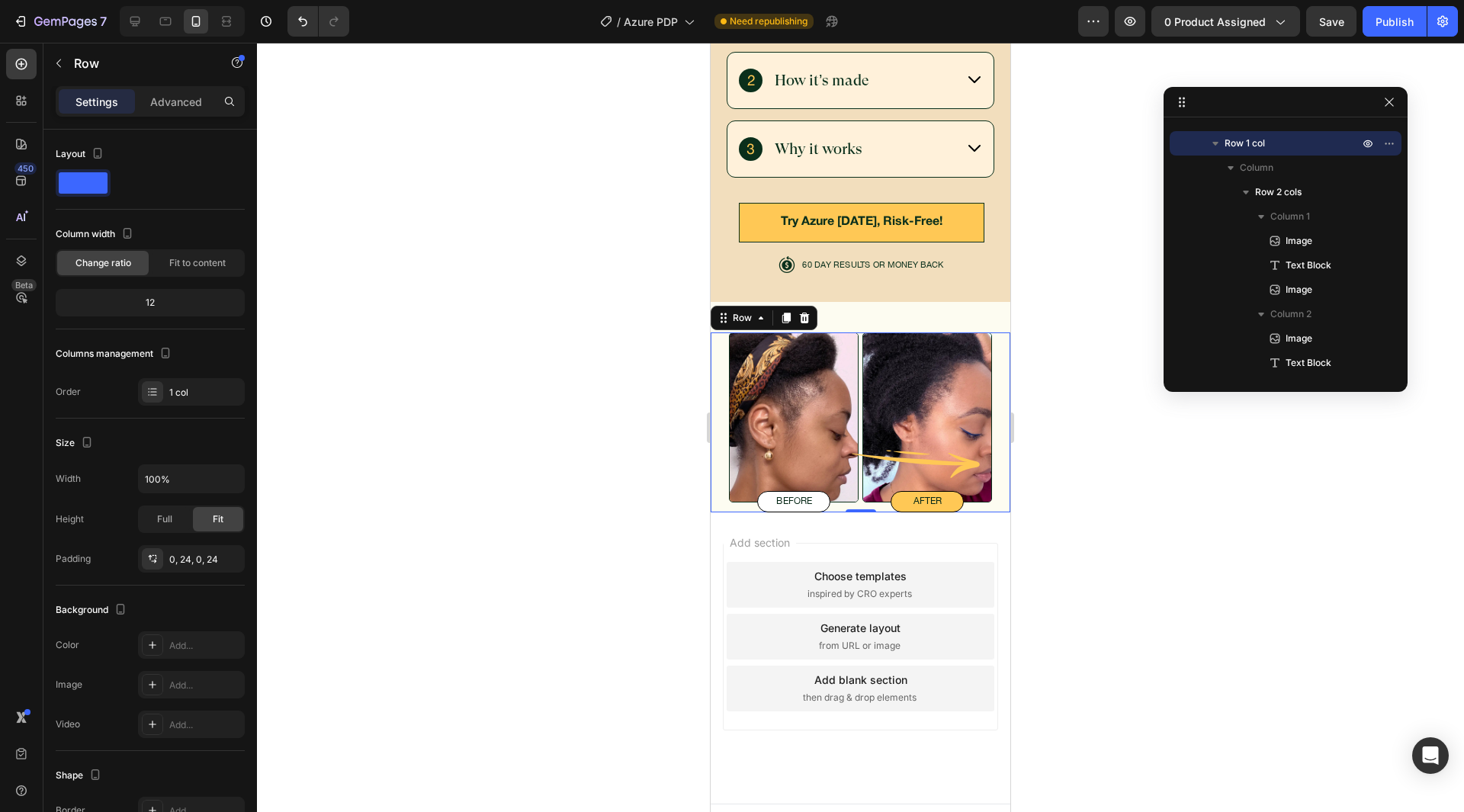
click at [722, 354] on div "Image before Text Block Image Image after Text Block Row Row 0" at bounding box center [860, 422] width 299 height 180
click at [163, 96] on p "Advanced" at bounding box center [176, 102] width 52 height 16
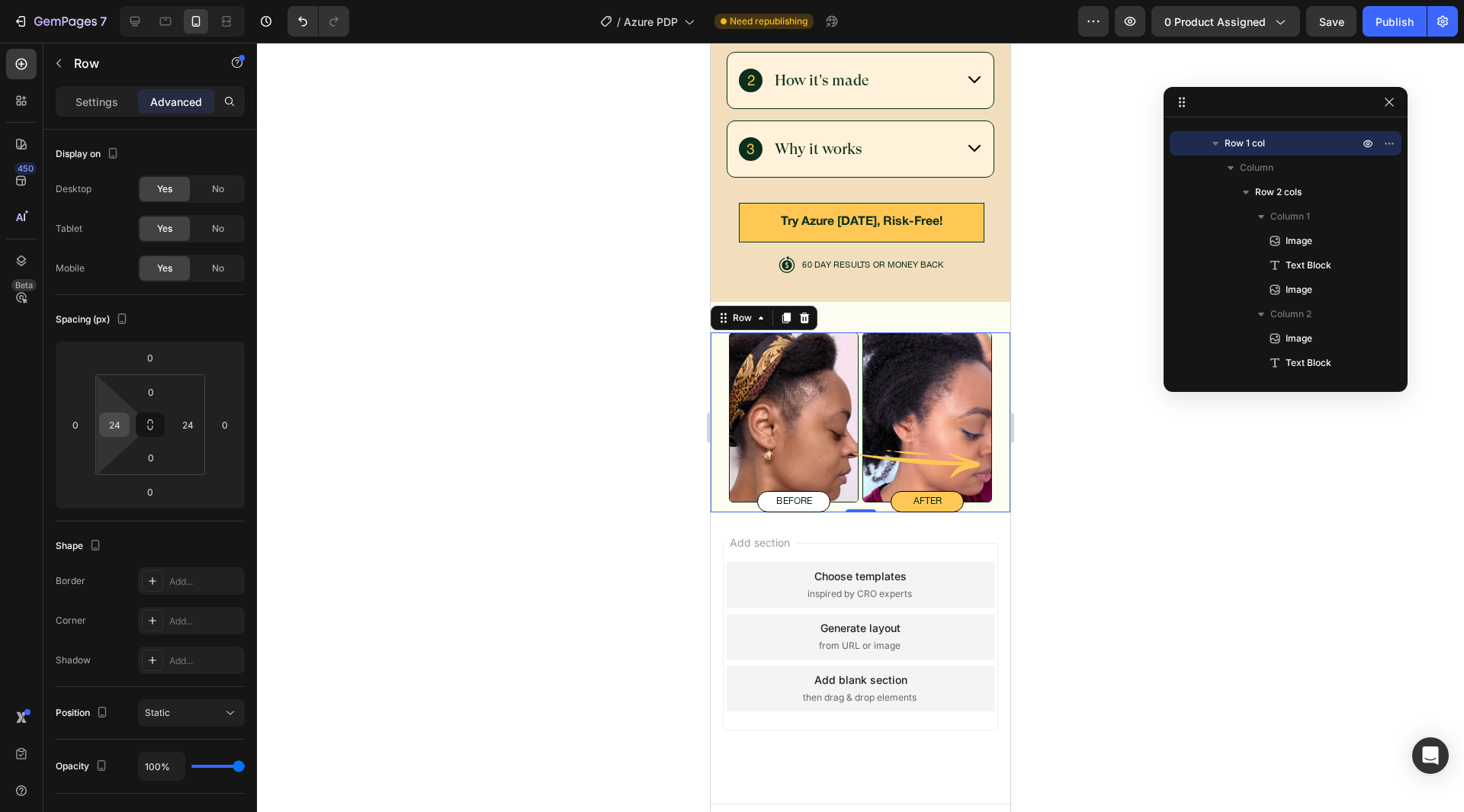
click at [122, 424] on input "24" at bounding box center [114, 424] width 23 height 23
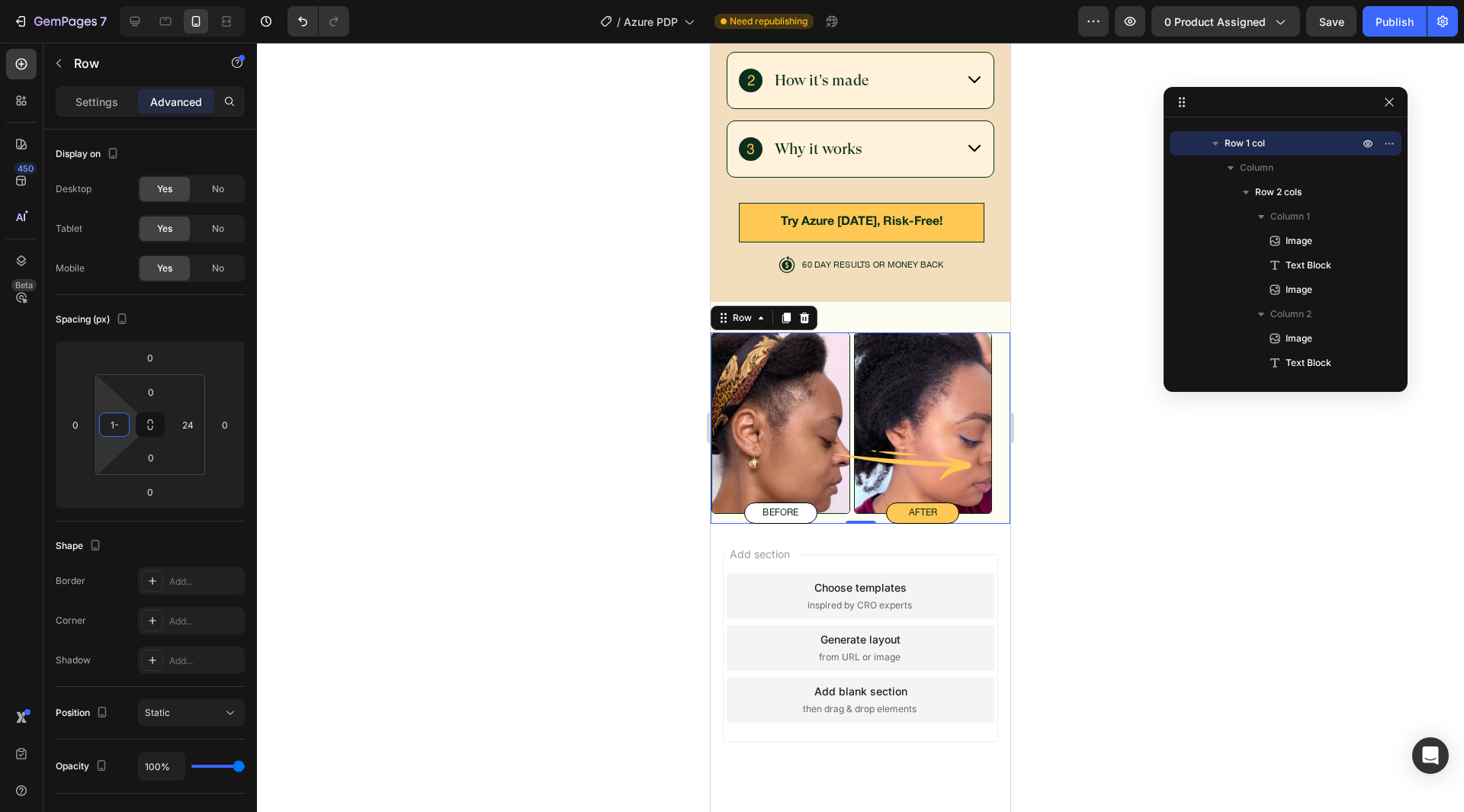
click at [117, 424] on input "1-" at bounding box center [114, 424] width 23 height 23
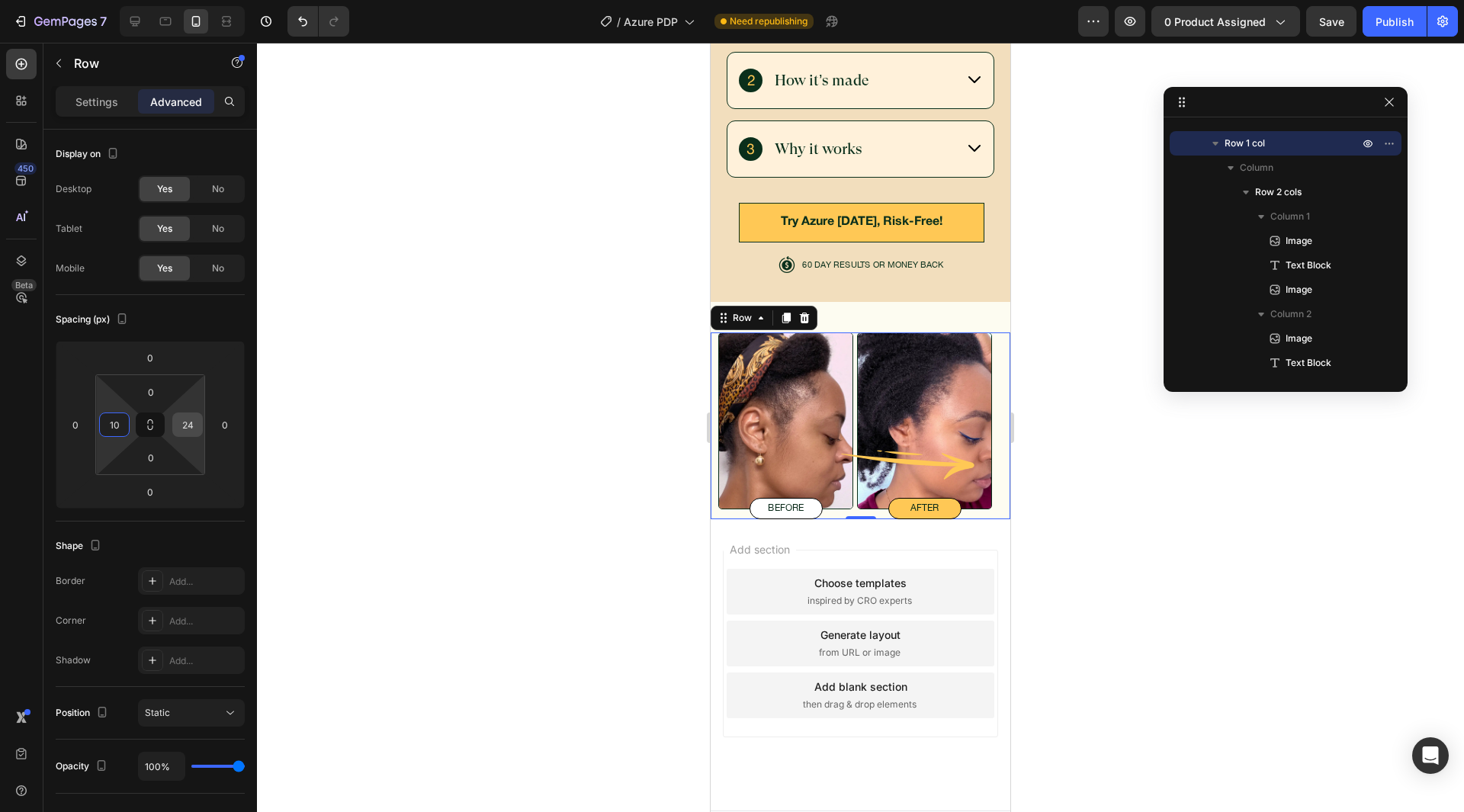
type input "10"
click at [180, 423] on input "24" at bounding box center [188, 424] width 23 height 23
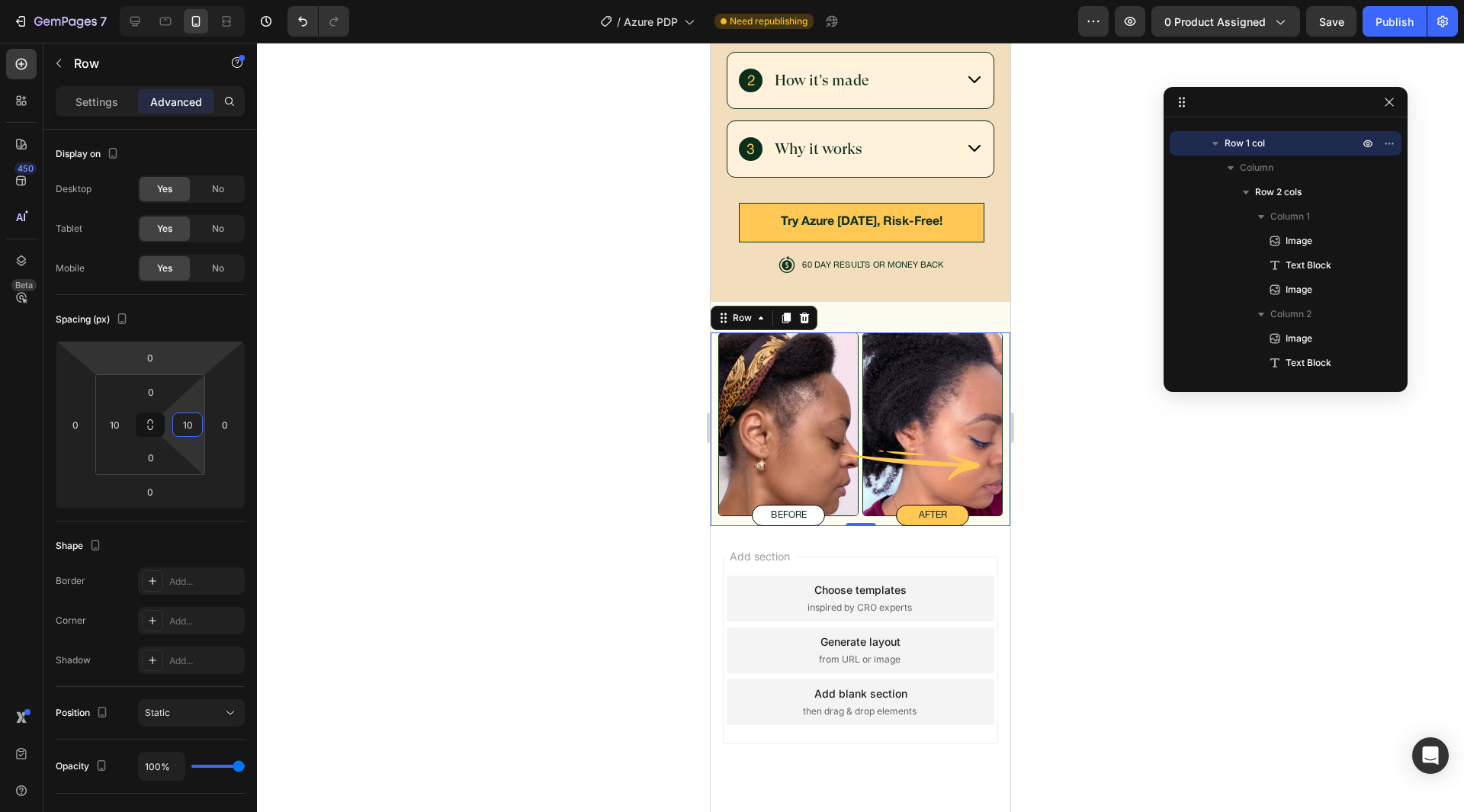
type input "10"
click at [0, 0] on div "Spacing (px) 0 0 0 0 0 10 0 10" at bounding box center [0, 0] width 0 height 0
click at [886, 302] on div "Image before Text Block Image Image after Text Block Row Row 0 Section 7" at bounding box center [860, 414] width 299 height 224
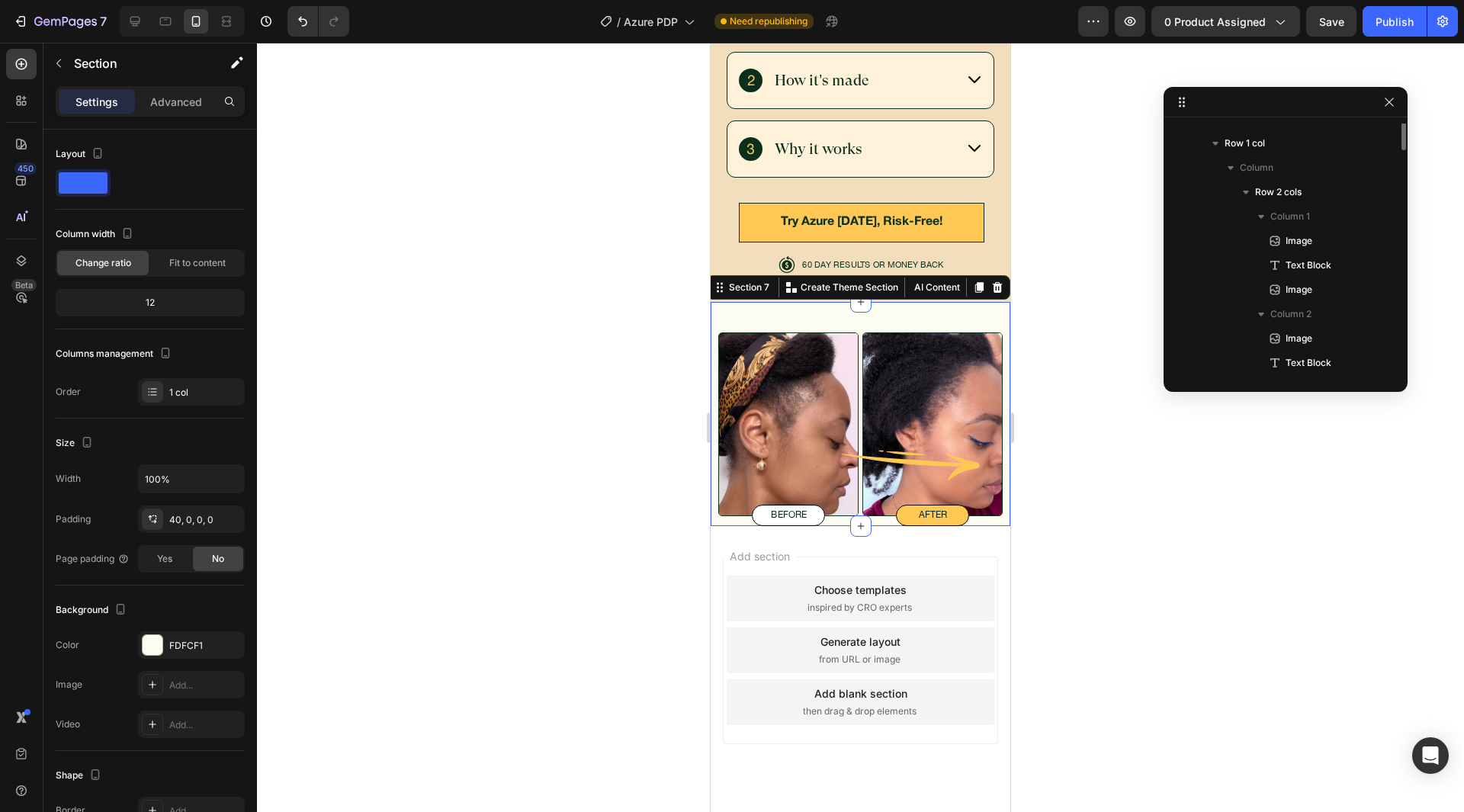
scroll to position [45, 0]
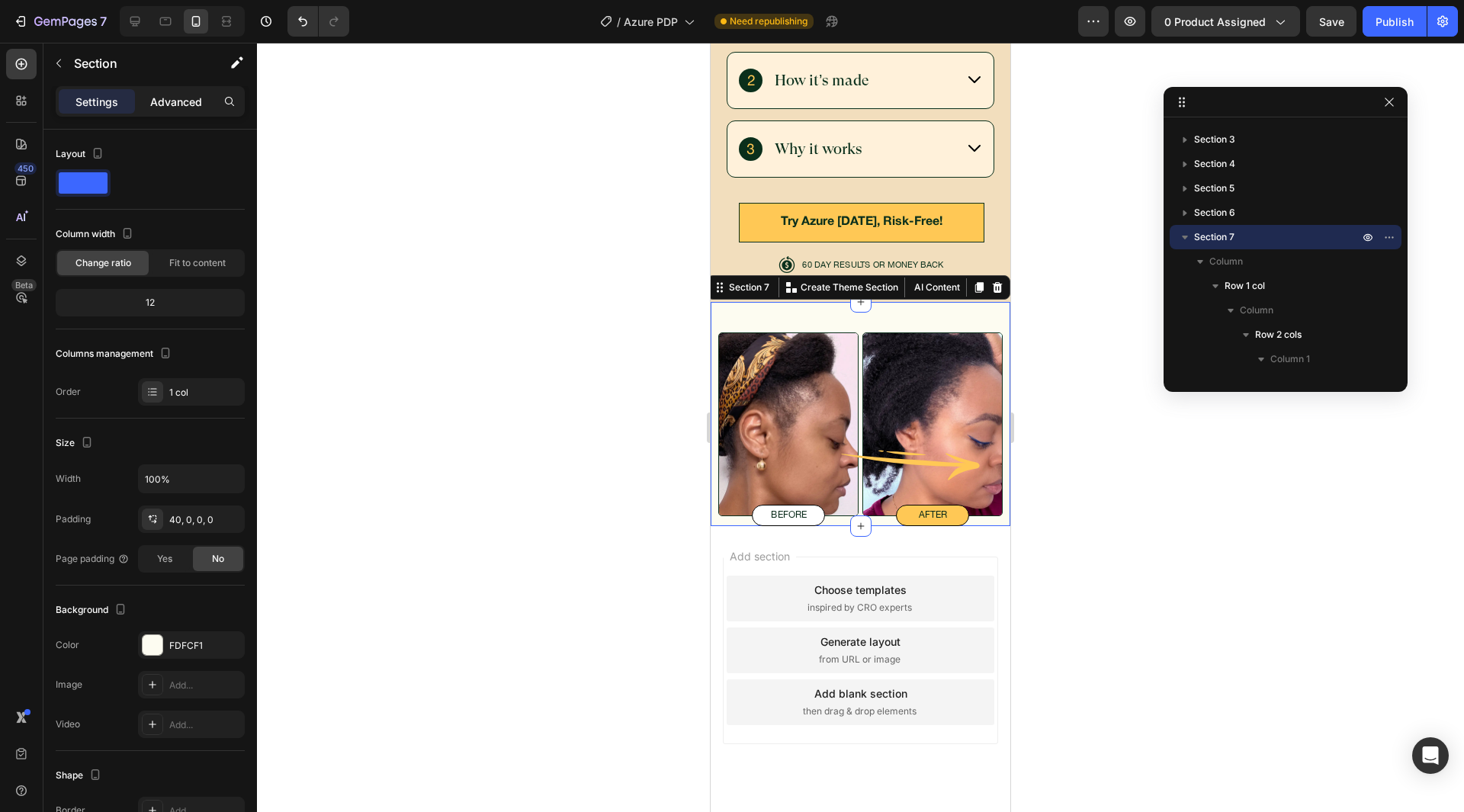
click at [186, 97] on p "Advanced" at bounding box center [176, 102] width 52 height 16
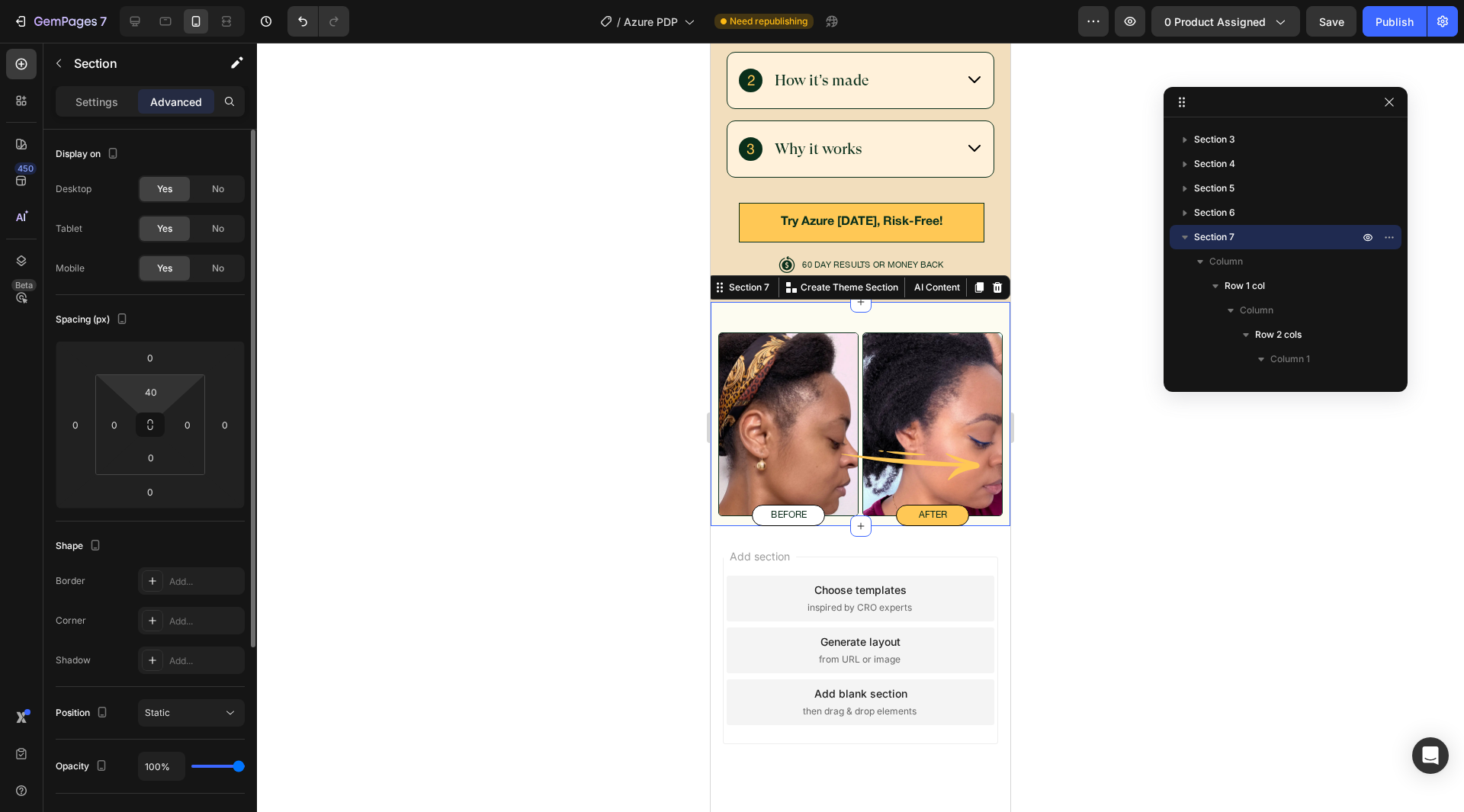
click at [151, 0] on html "7 Version history / Azure PDP Need republishing Preview 0 product assigned Save…" at bounding box center [732, 0] width 1464 height 0
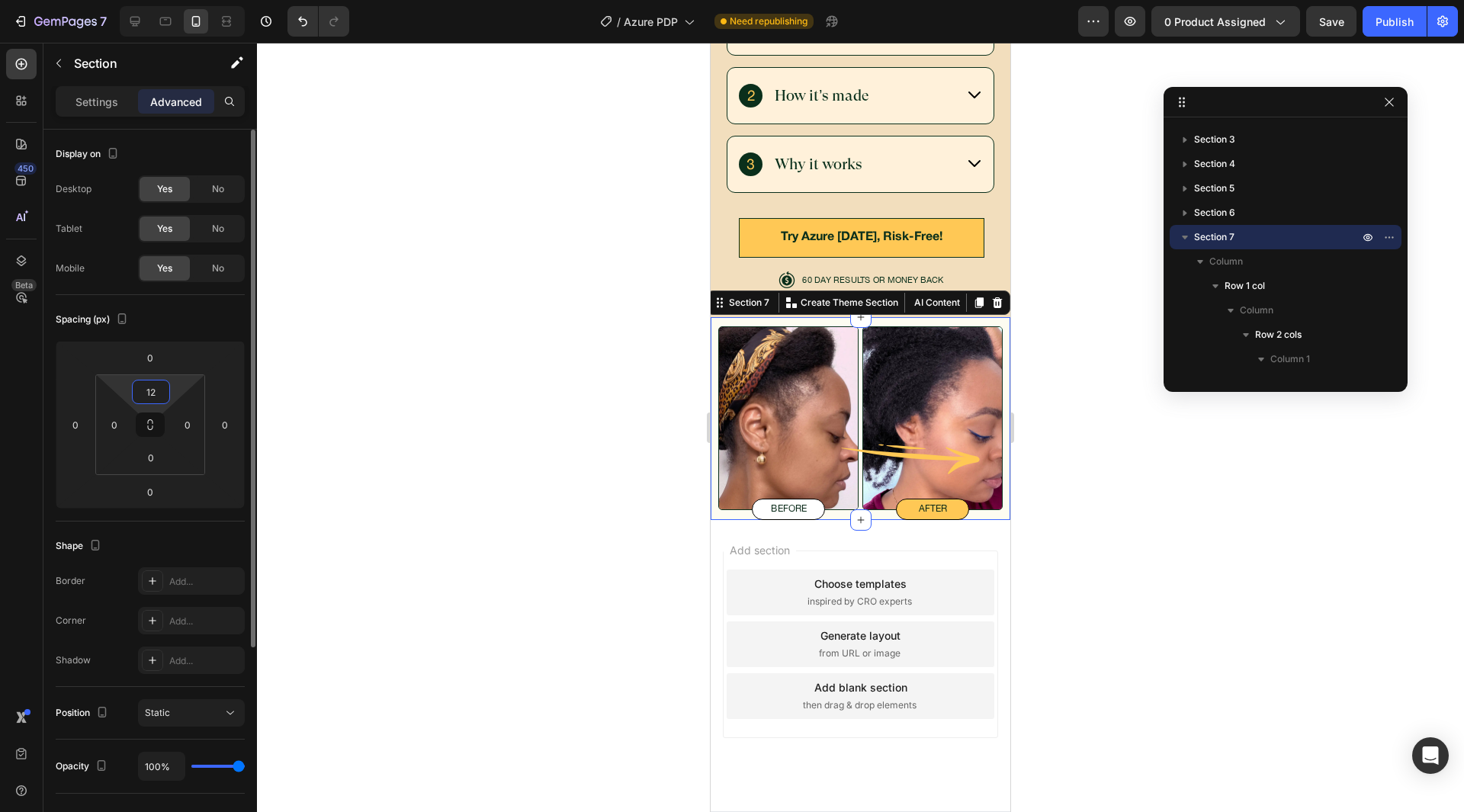
scroll to position [5088, 0]
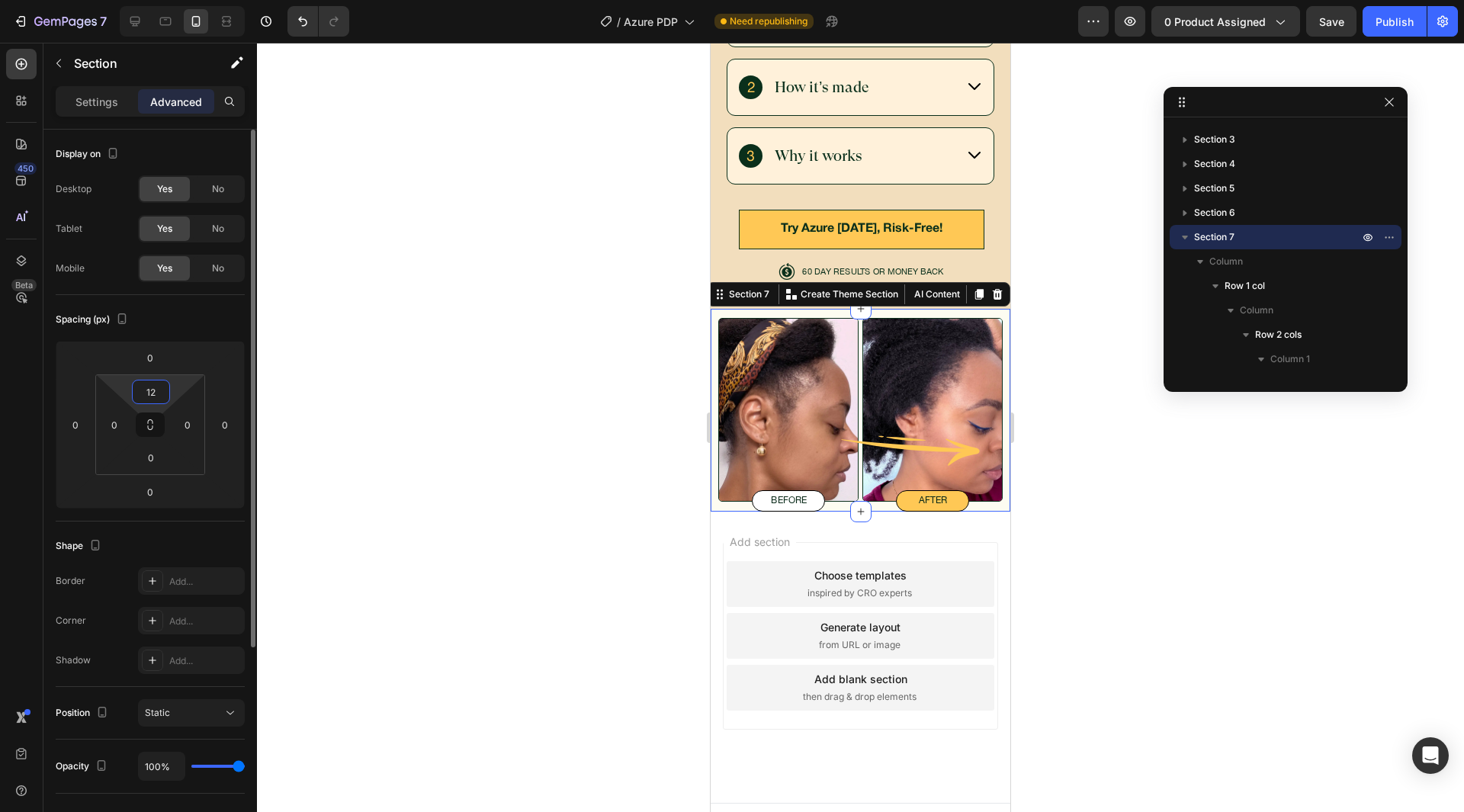
type input "12"
click at [0, 0] on div "Spacing (px) 0 0 0 0 12 0 0 0" at bounding box center [0, 0] width 0 height 0
click at [570, 343] on div at bounding box center [861, 427] width 1207 height 769
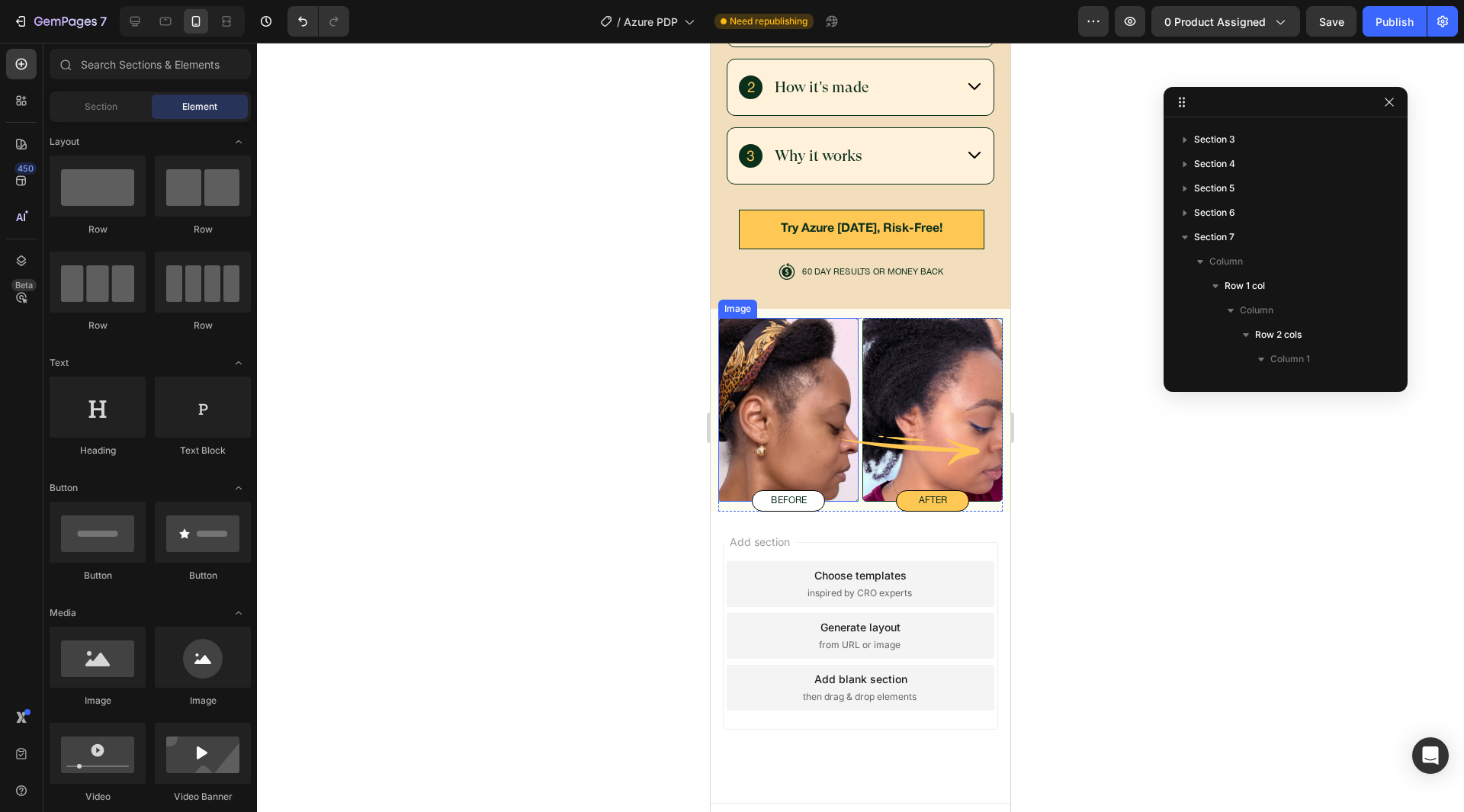
click at [845, 382] on img at bounding box center [788, 410] width 140 height 184
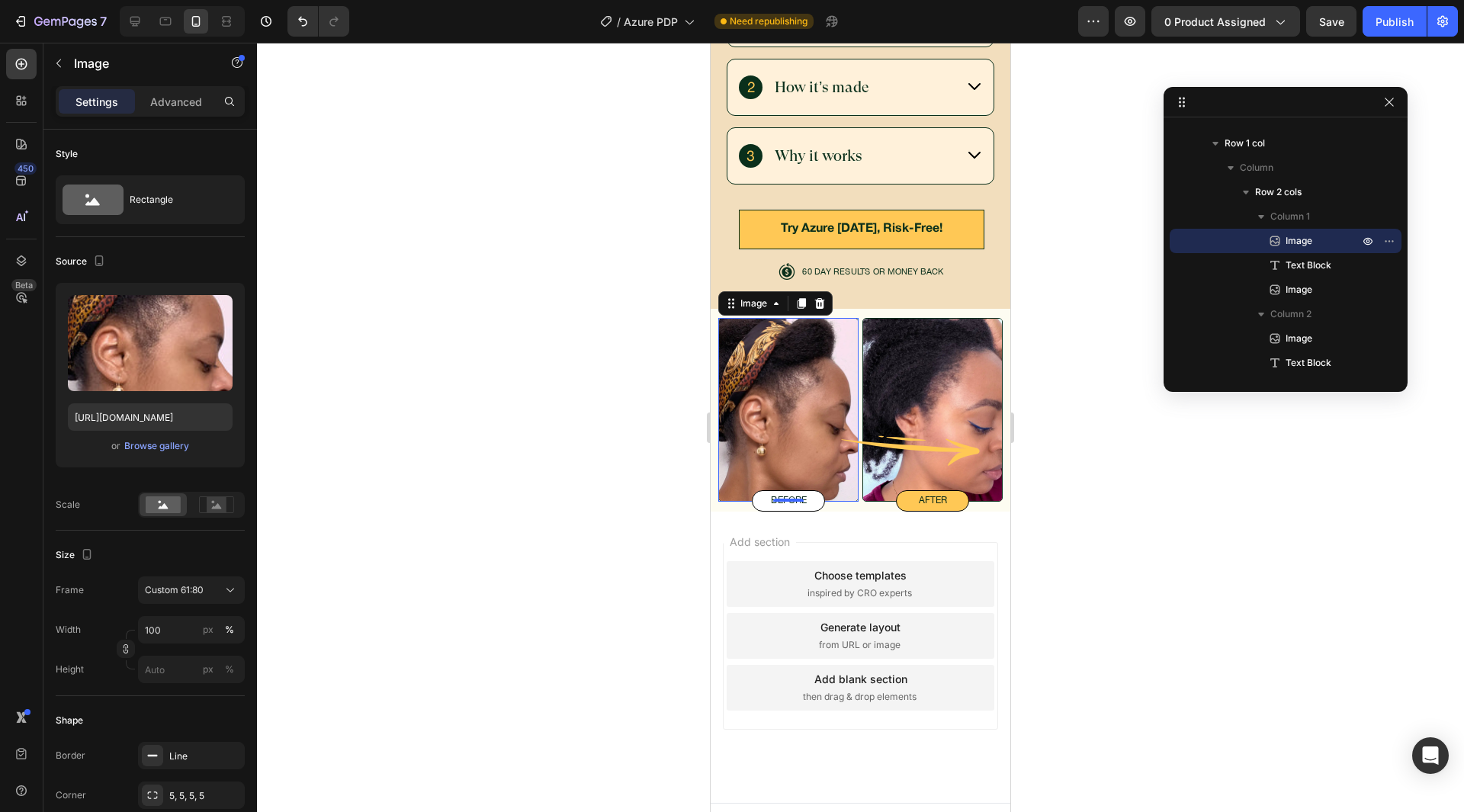
drag, startPoint x: 635, startPoint y: 493, endPoint x: 673, endPoint y: 489, distance: 38.2
click at [635, 493] on div at bounding box center [861, 427] width 1207 height 769
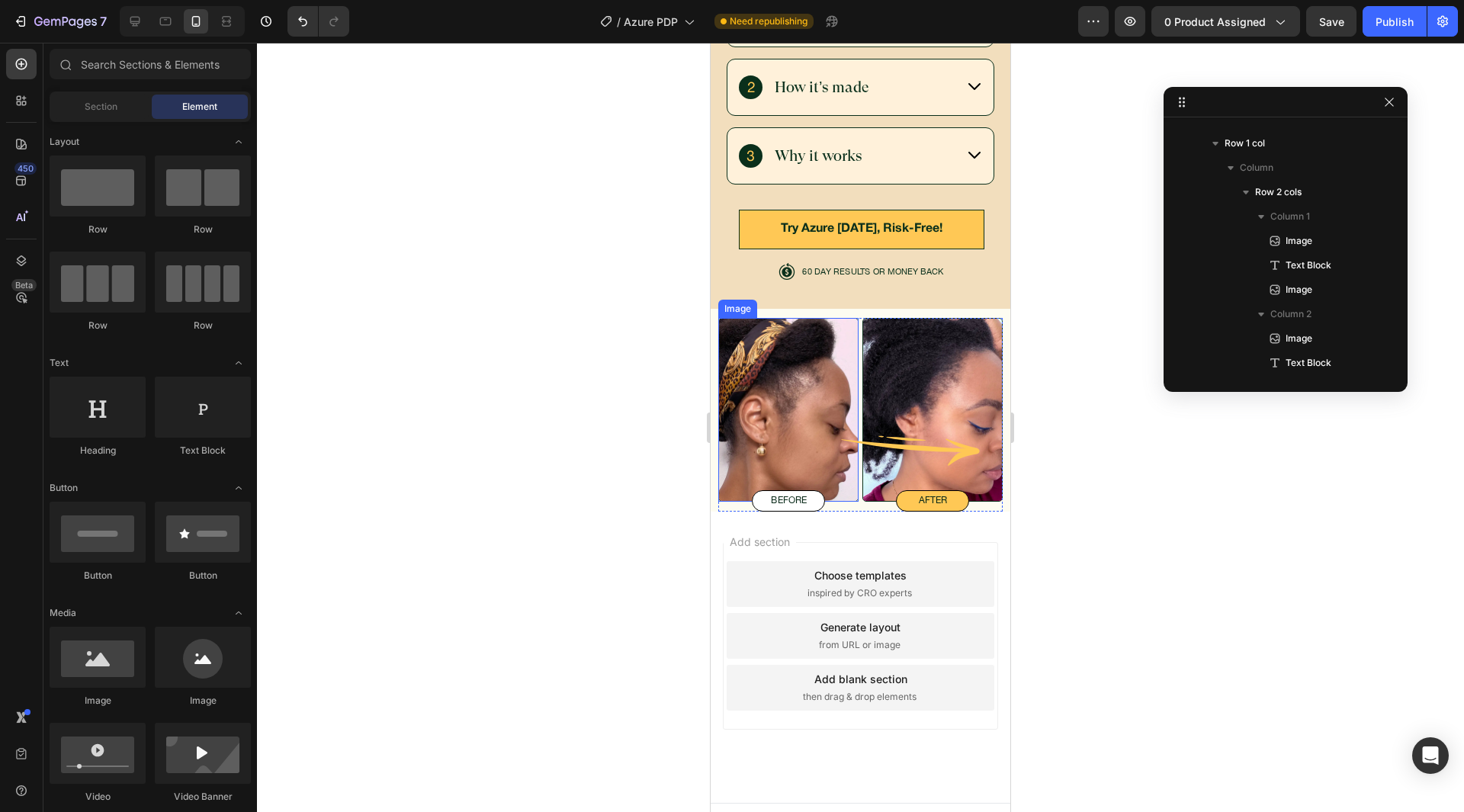
click at [836, 442] on img at bounding box center [788, 410] width 140 height 184
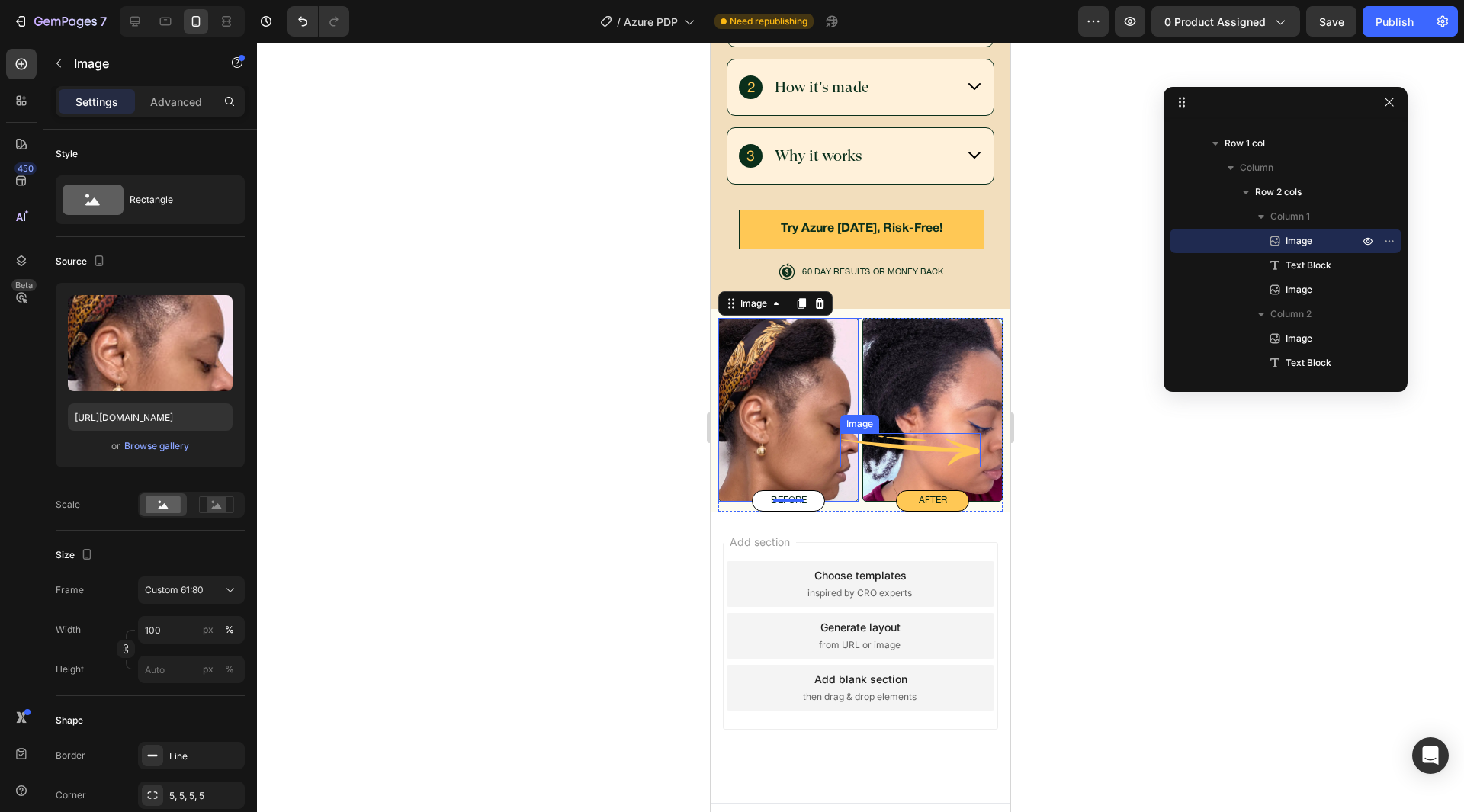
click at [922, 433] on img at bounding box center [910, 450] width 140 height 35
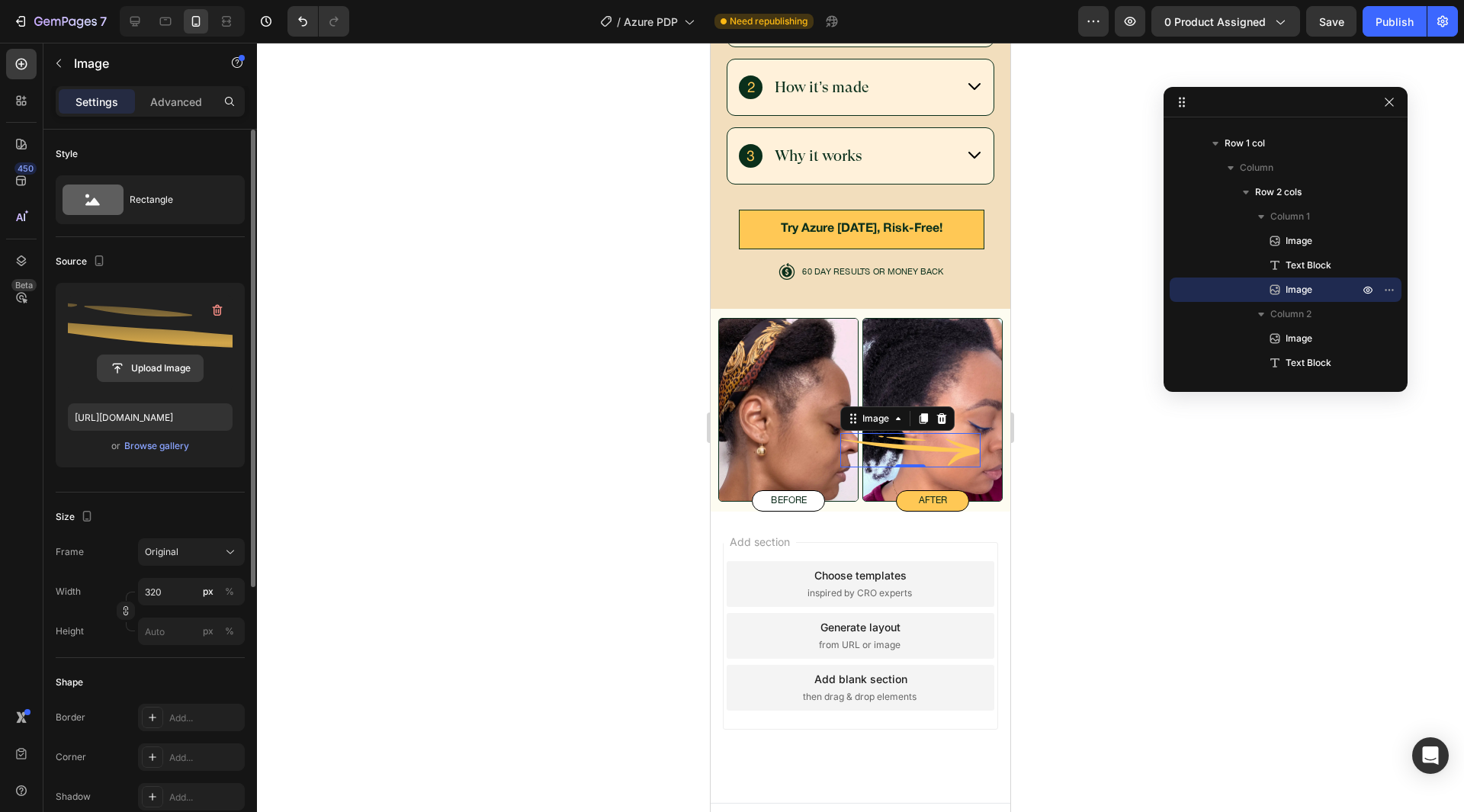
click at [152, 372] on input "file" at bounding box center [150, 368] width 105 height 26
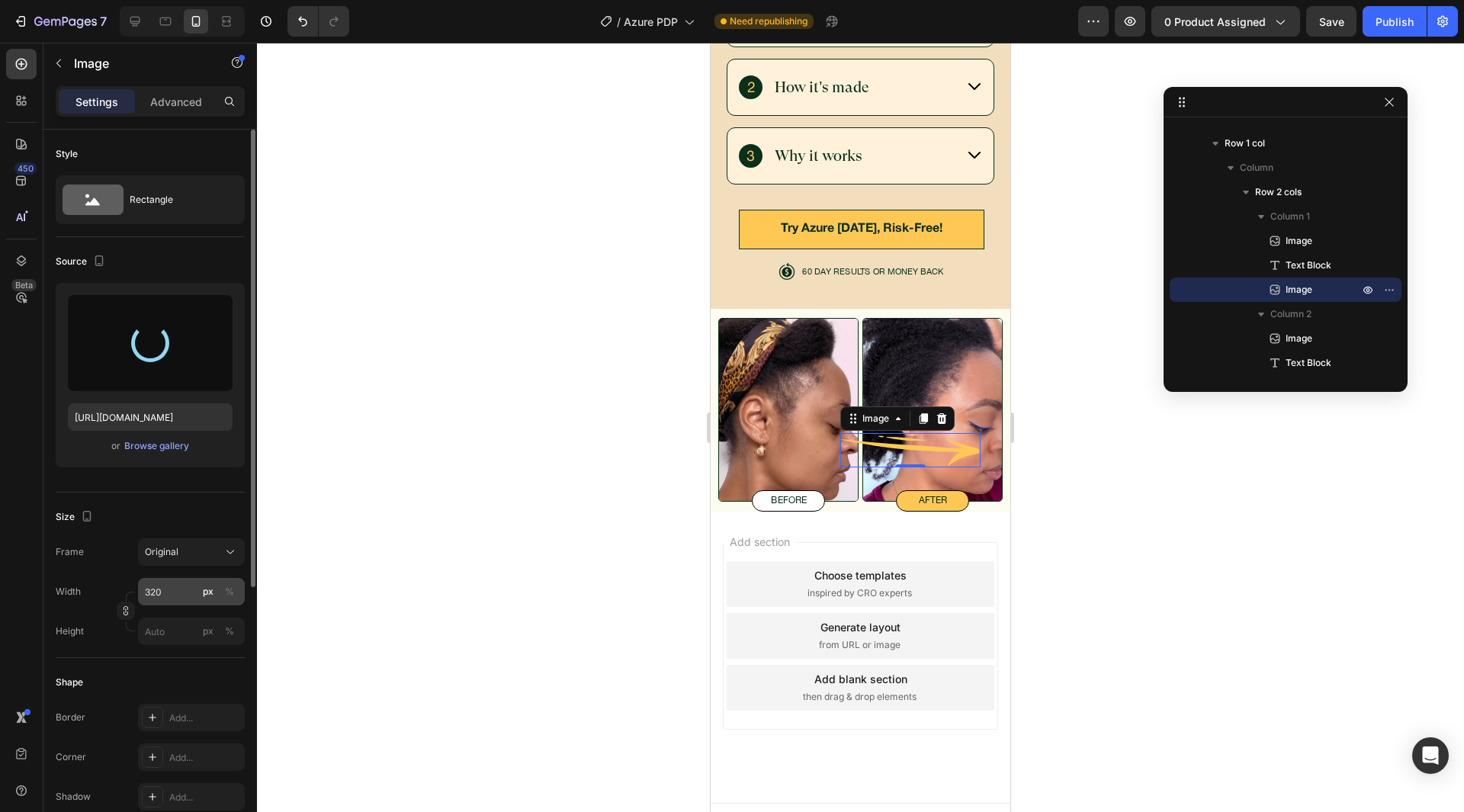
type input "https://cdn.shopify.com/s/files/1/0843/7438/9045/files/gempages_580879545922487…"
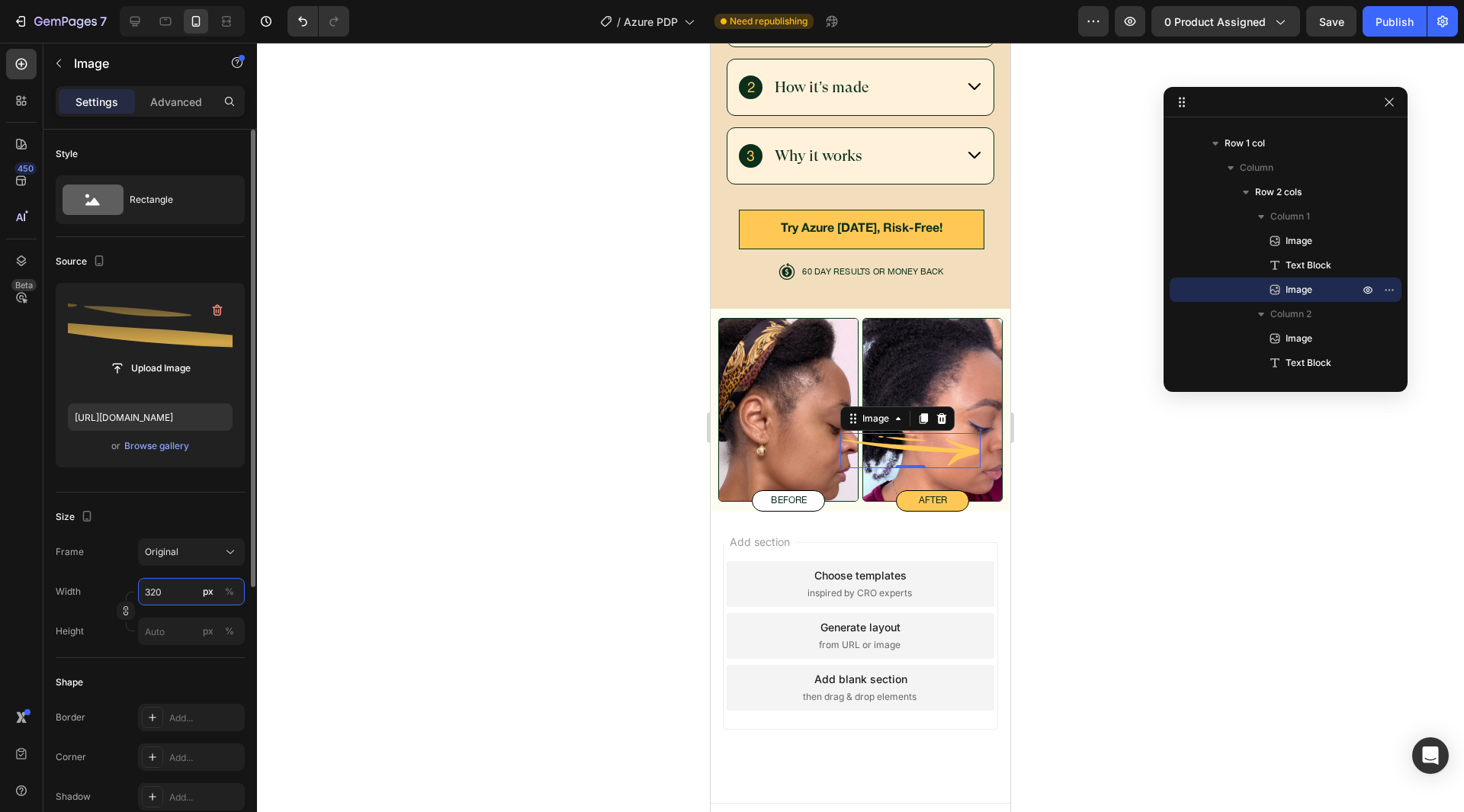
click at [183, 590] on input "320" at bounding box center [190, 591] width 106 height 28
type input "163"
click at [178, 510] on div "Size" at bounding box center [150, 516] width 189 height 24
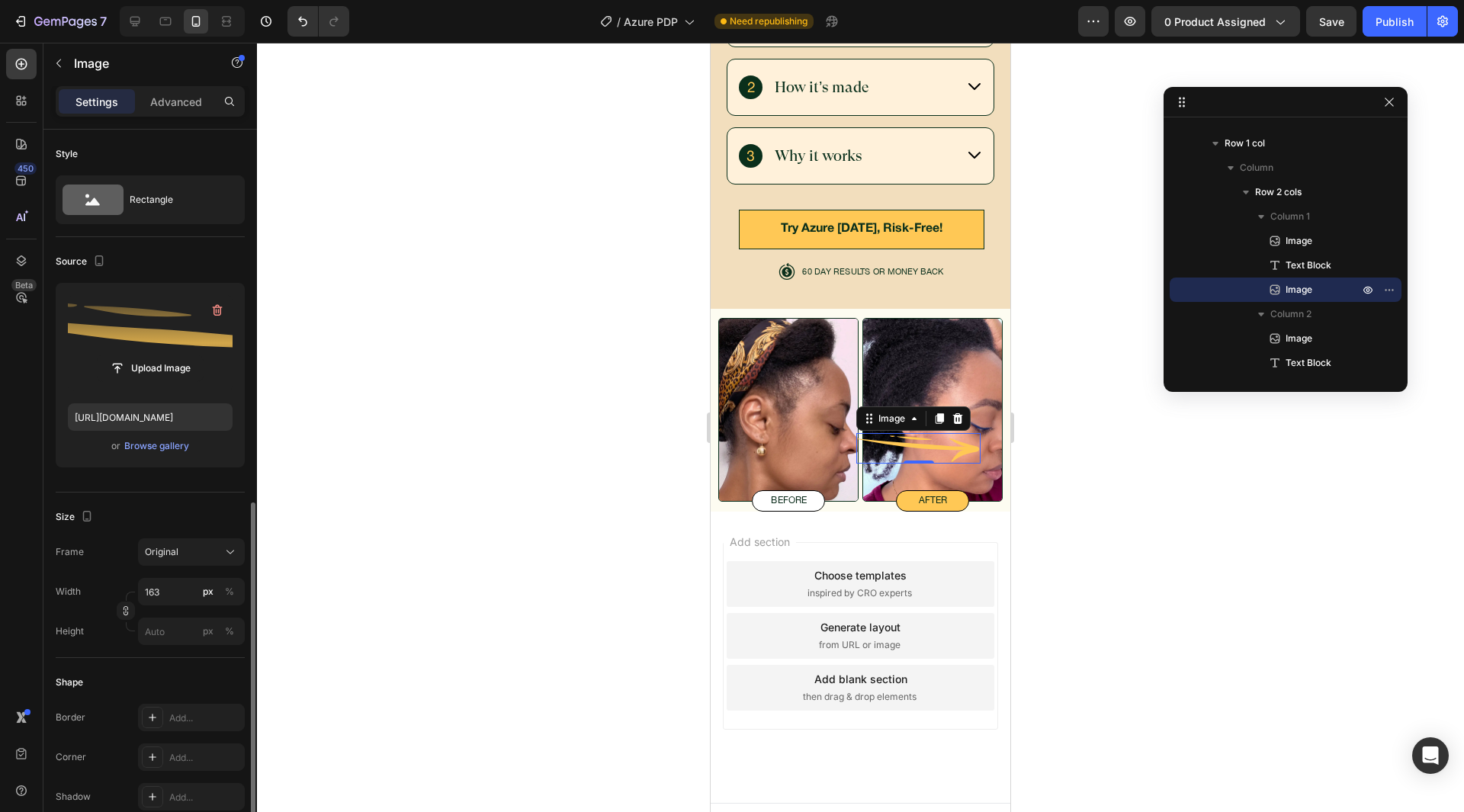
scroll to position [425, 0]
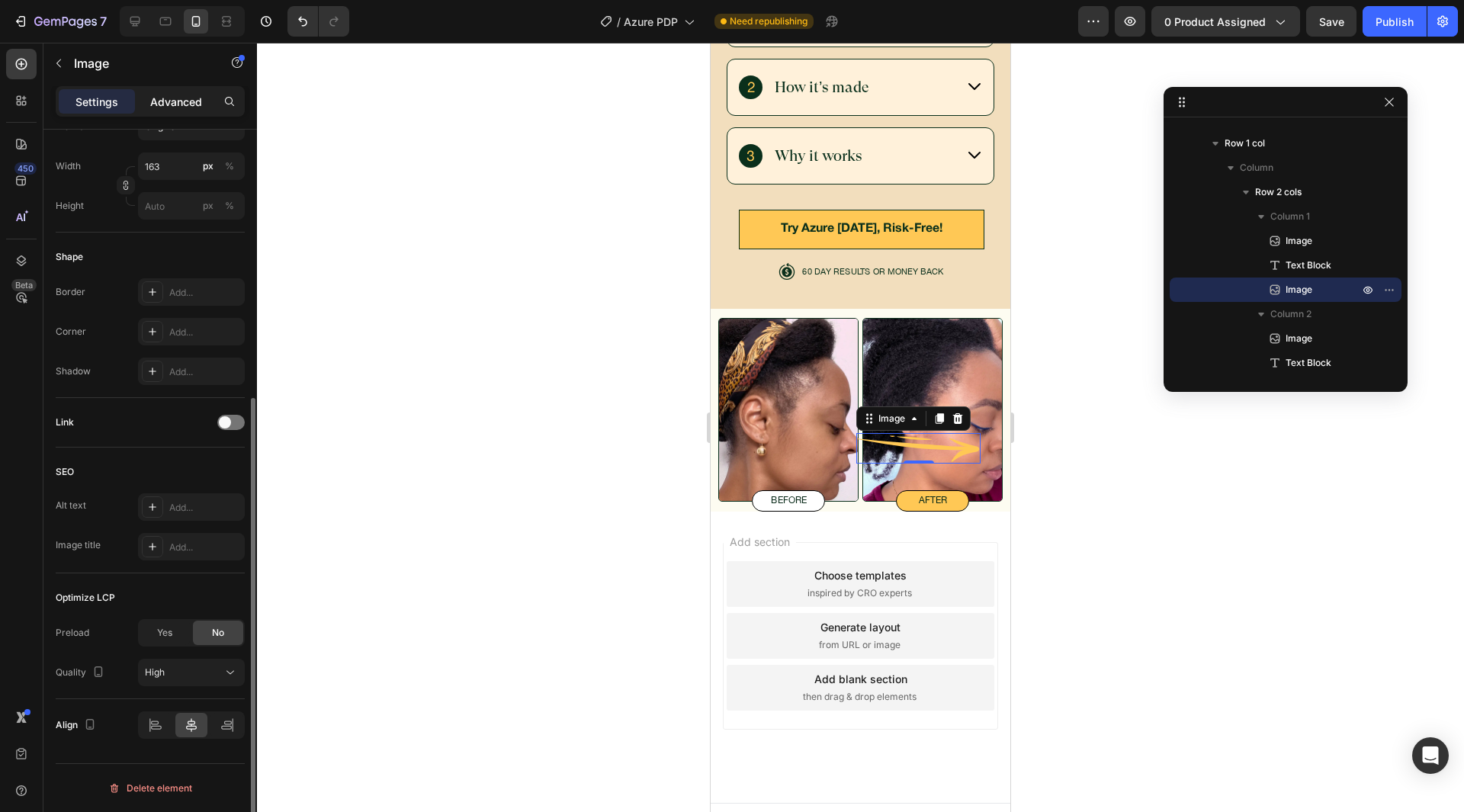
click at [167, 99] on p "Advanced" at bounding box center [176, 102] width 52 height 16
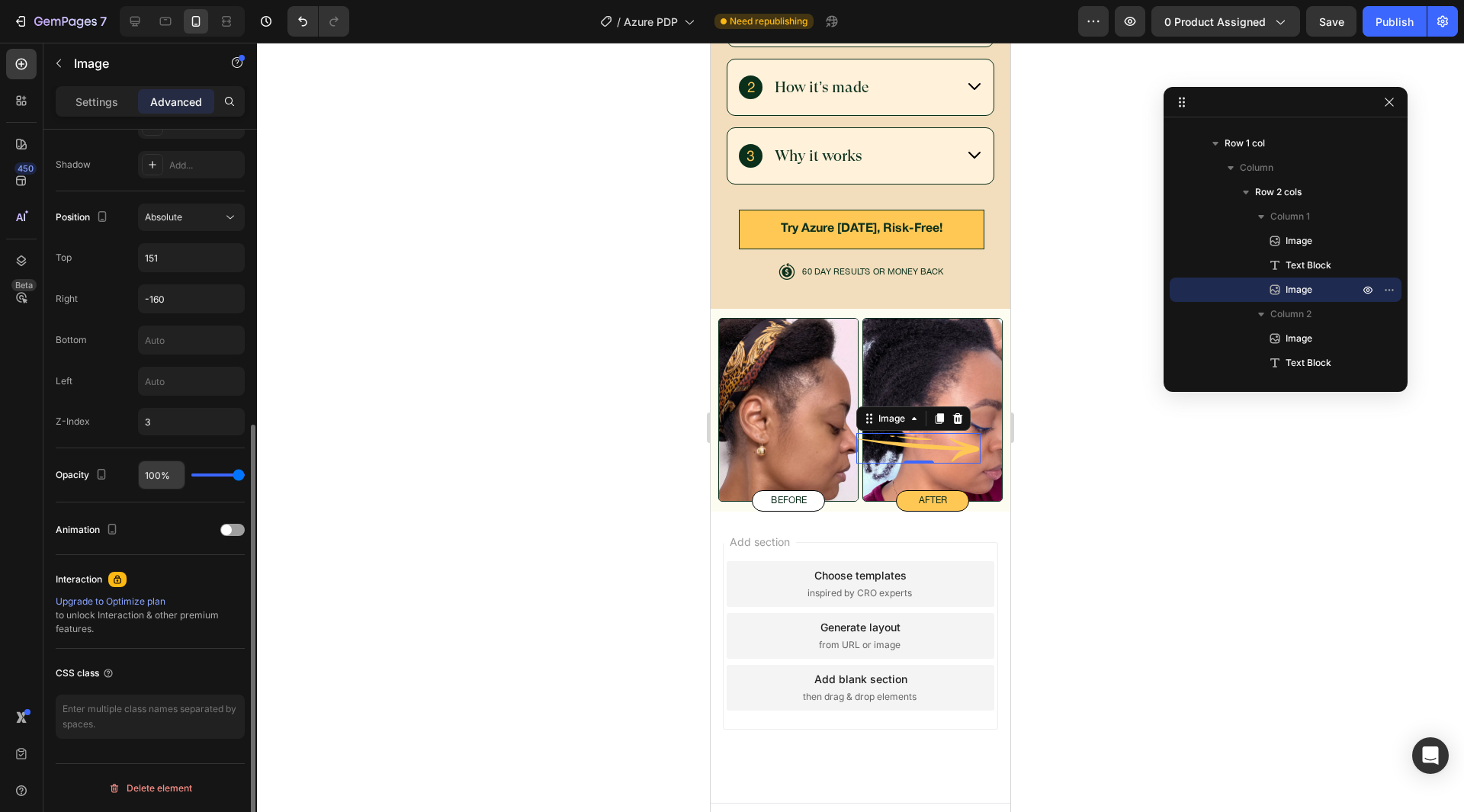
scroll to position [267, 0]
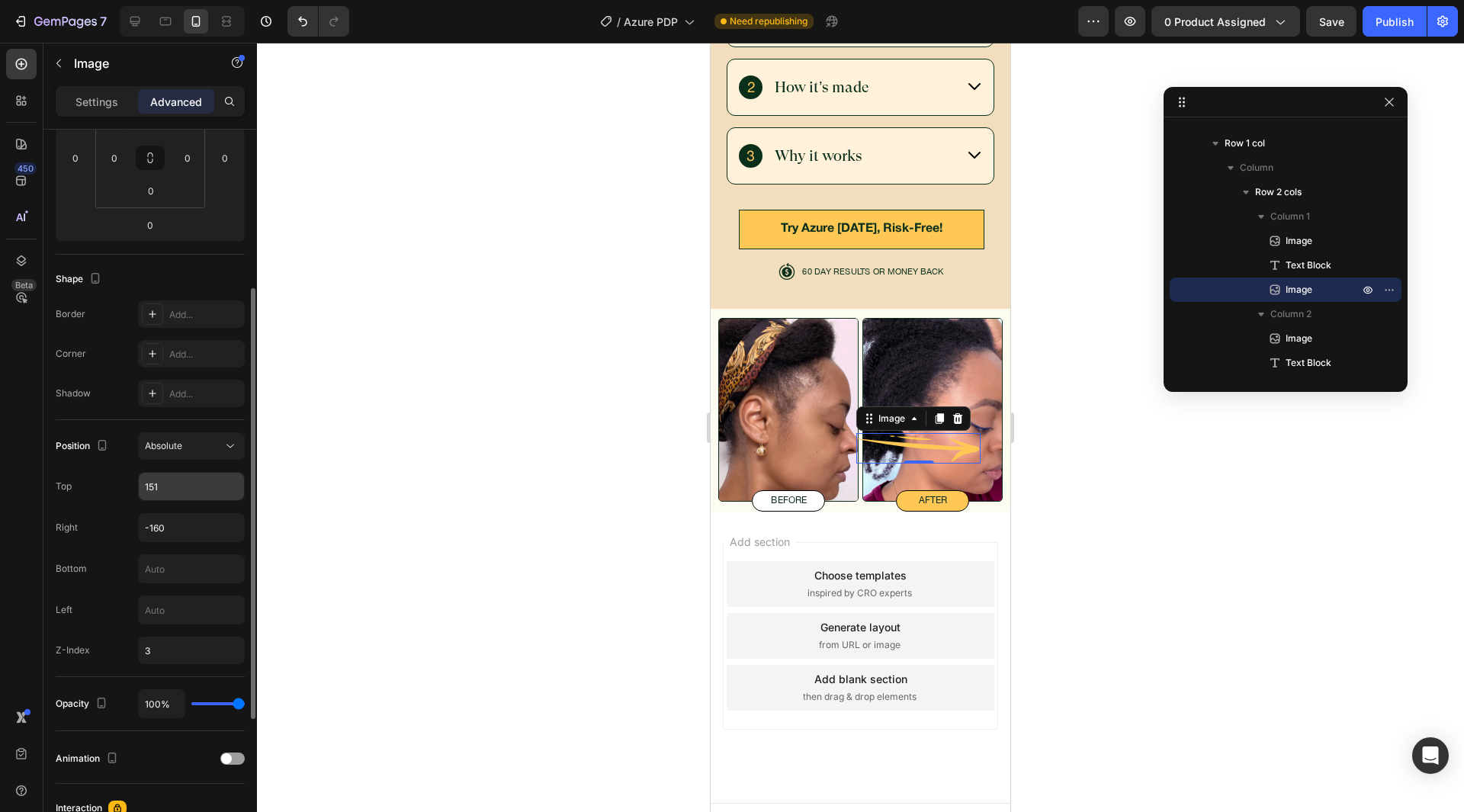
click at [172, 488] on input "151" at bounding box center [191, 486] width 105 height 28
type input "69"
click at [117, 470] on div "Position Absolute Top 69 Right -160 Bottom Left Z-Index 3" at bounding box center [150, 548] width 189 height 231
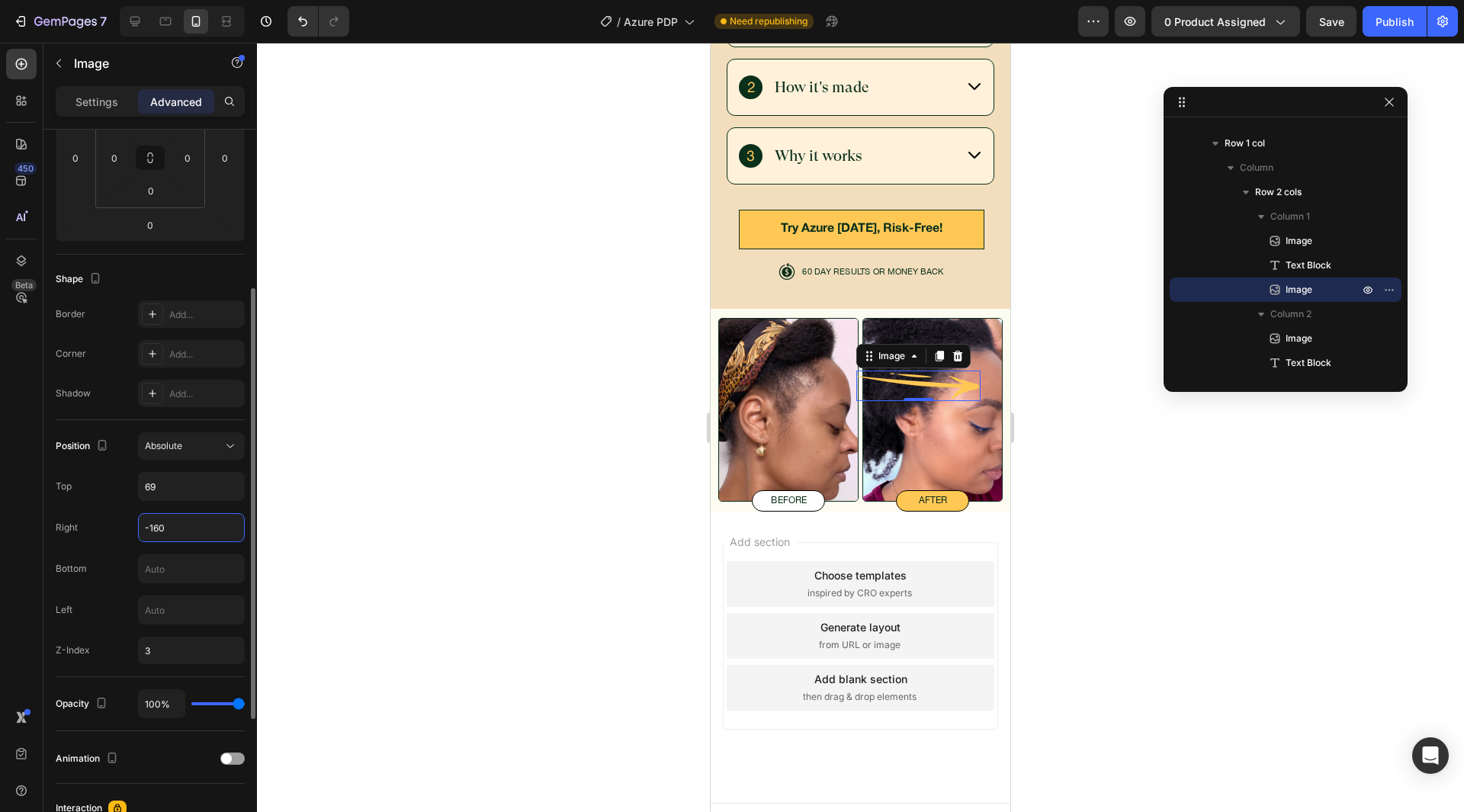
click at [164, 517] on input "-160" at bounding box center [191, 527] width 105 height 28
type input "-80"
click at [575, 490] on div at bounding box center [861, 427] width 1207 height 769
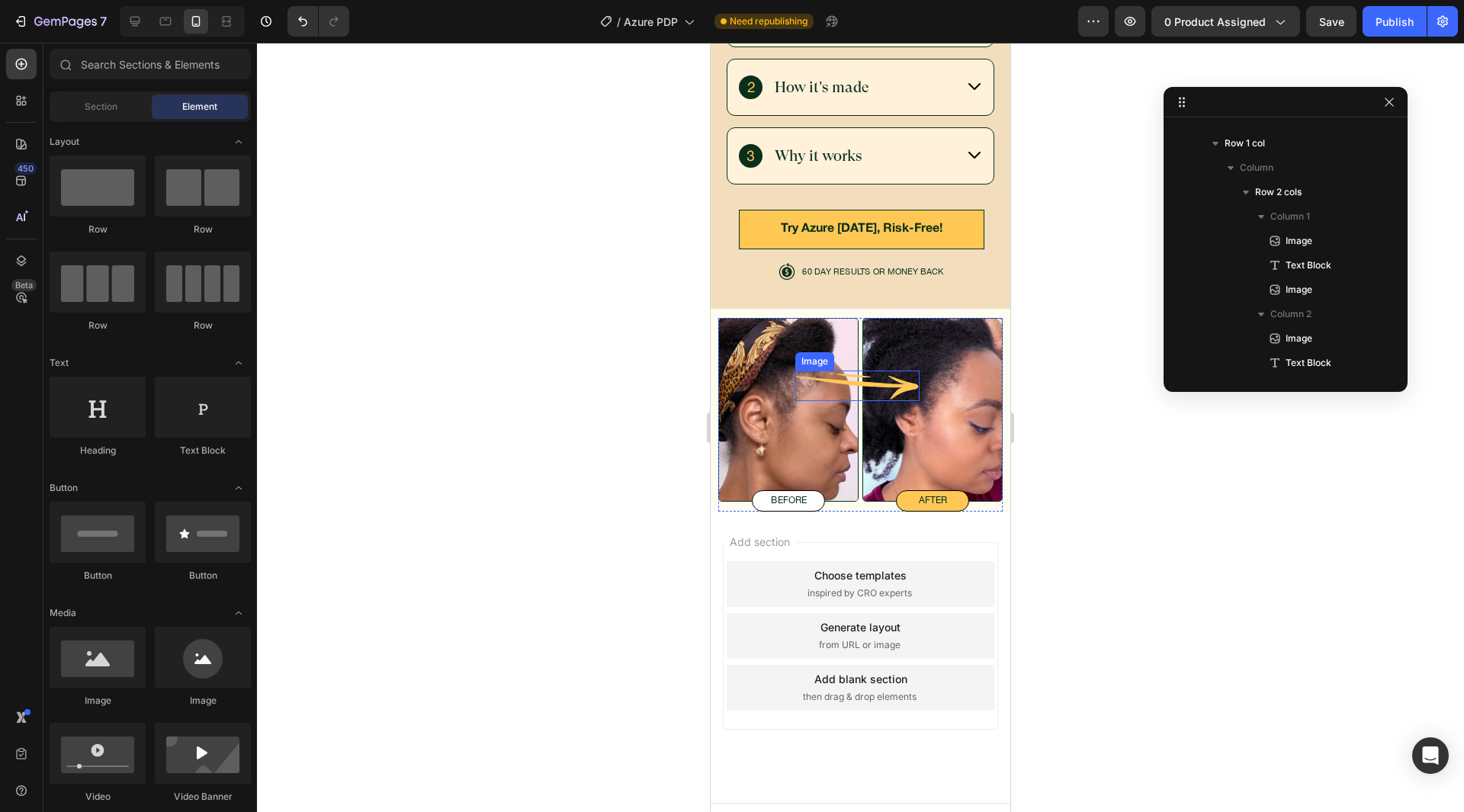
click at [862, 373] on img at bounding box center [857, 386] width 124 height 31
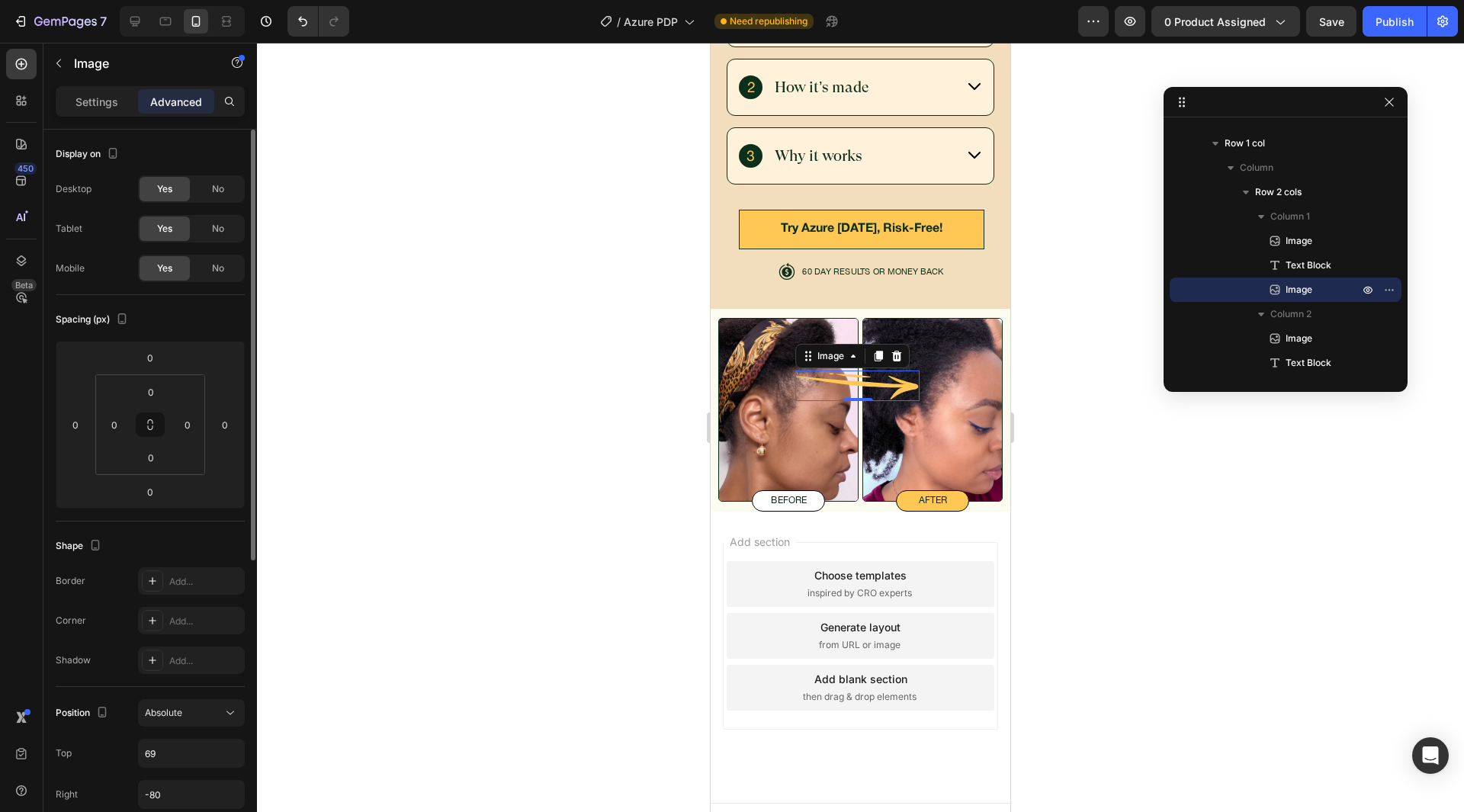
scroll to position [76, 0]
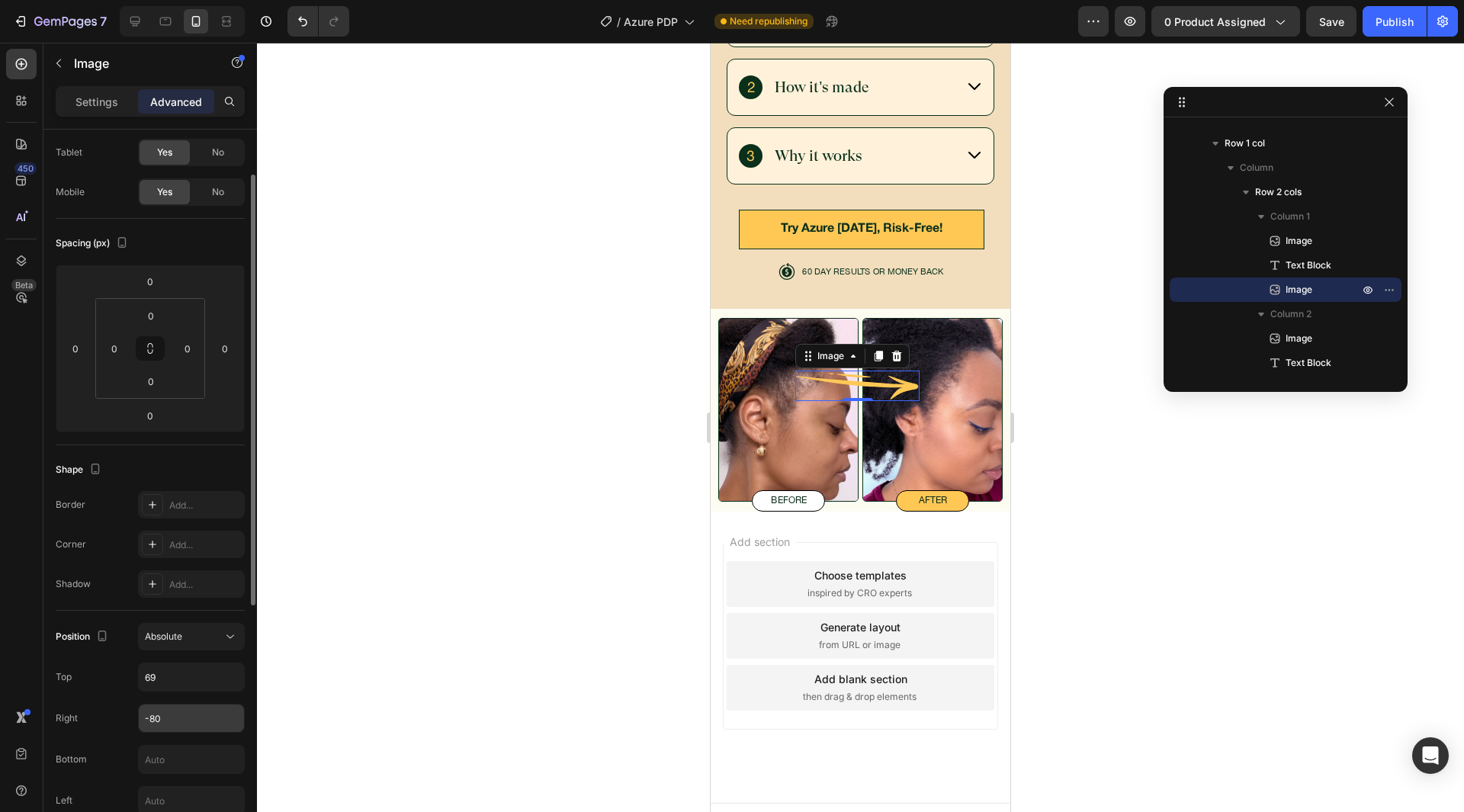
click at [165, 707] on input "-80" at bounding box center [191, 717] width 105 height 28
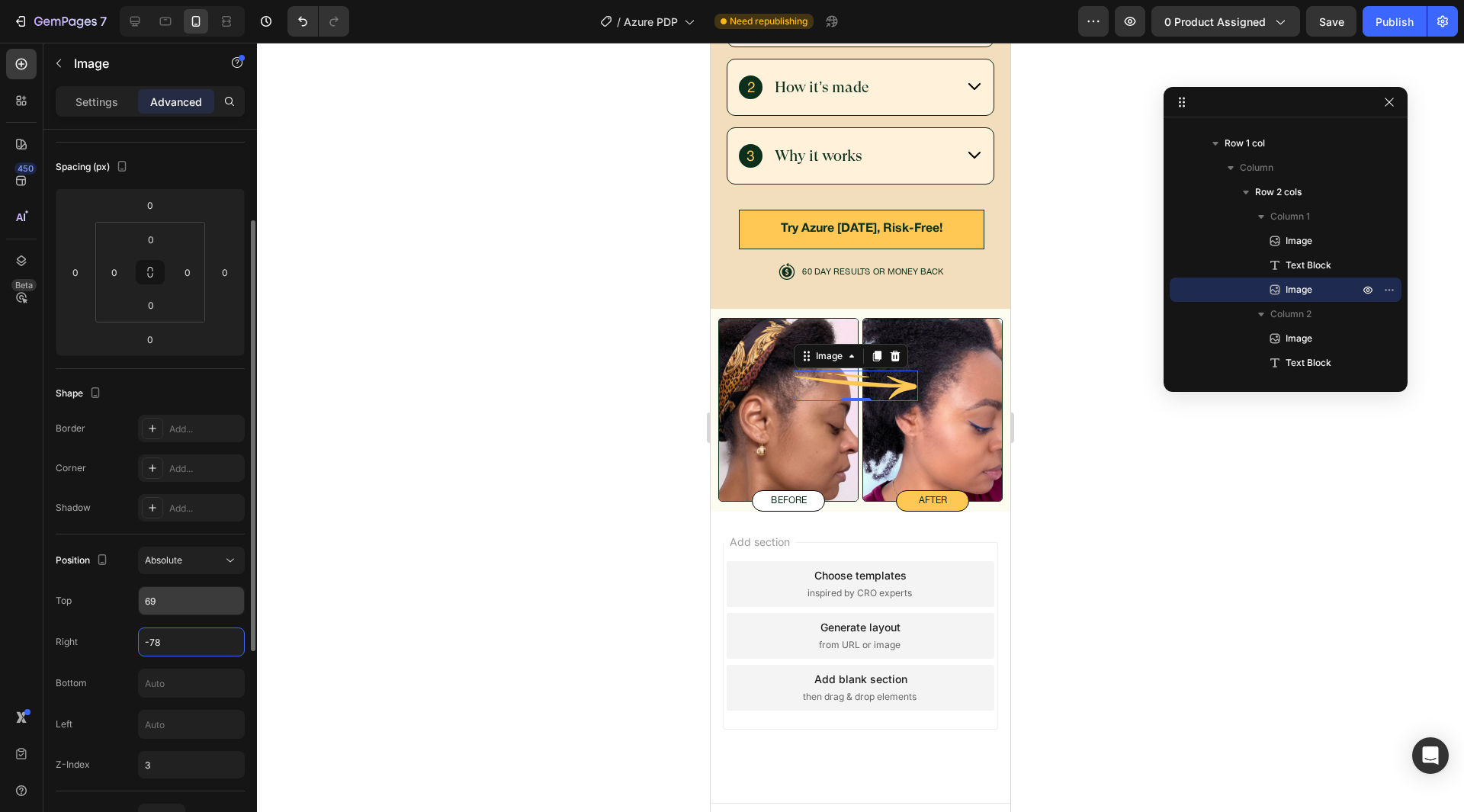
type input "-77"
click at [403, 502] on div at bounding box center [861, 427] width 1207 height 769
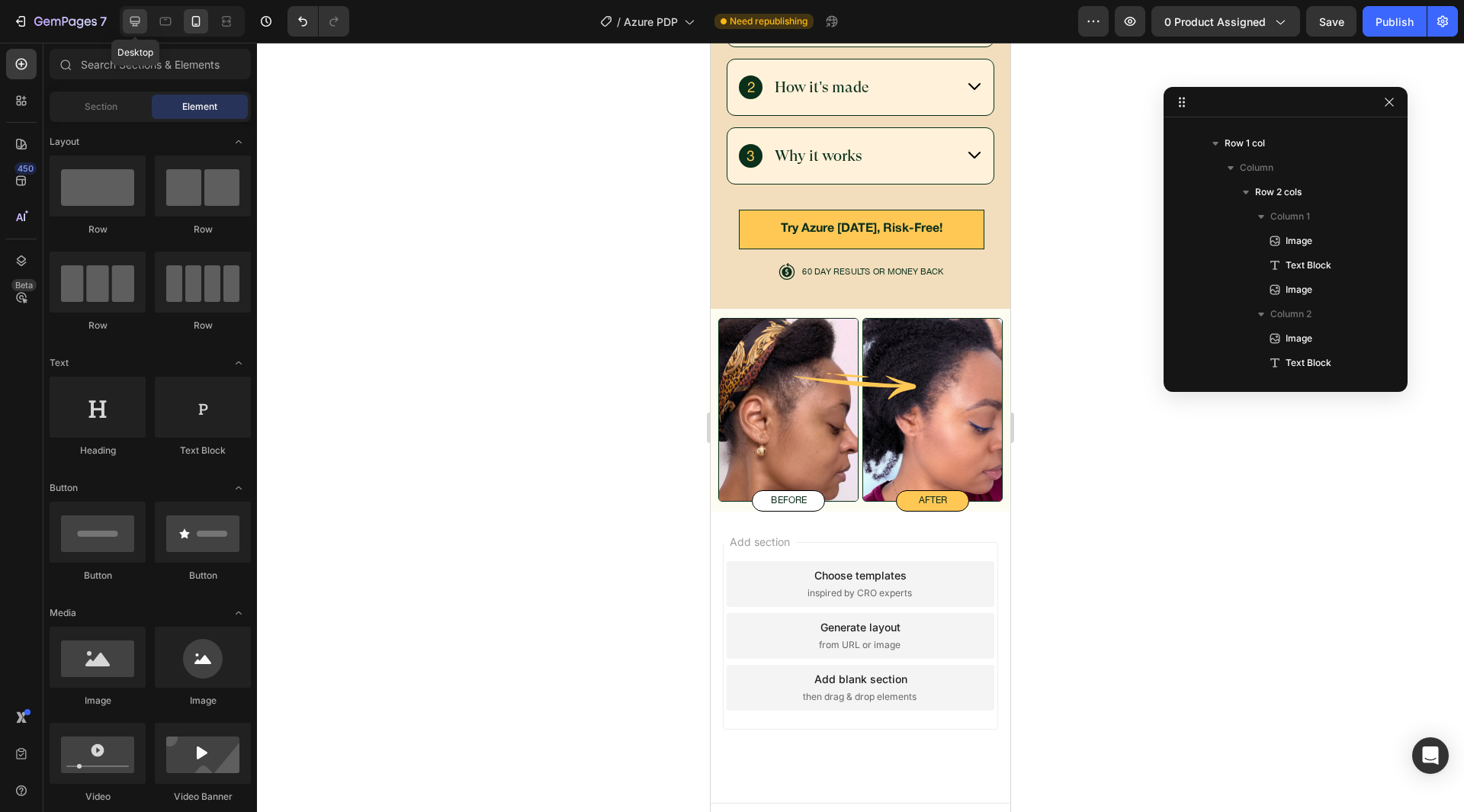
click at [139, 15] on icon at bounding box center [135, 21] width 15 height 15
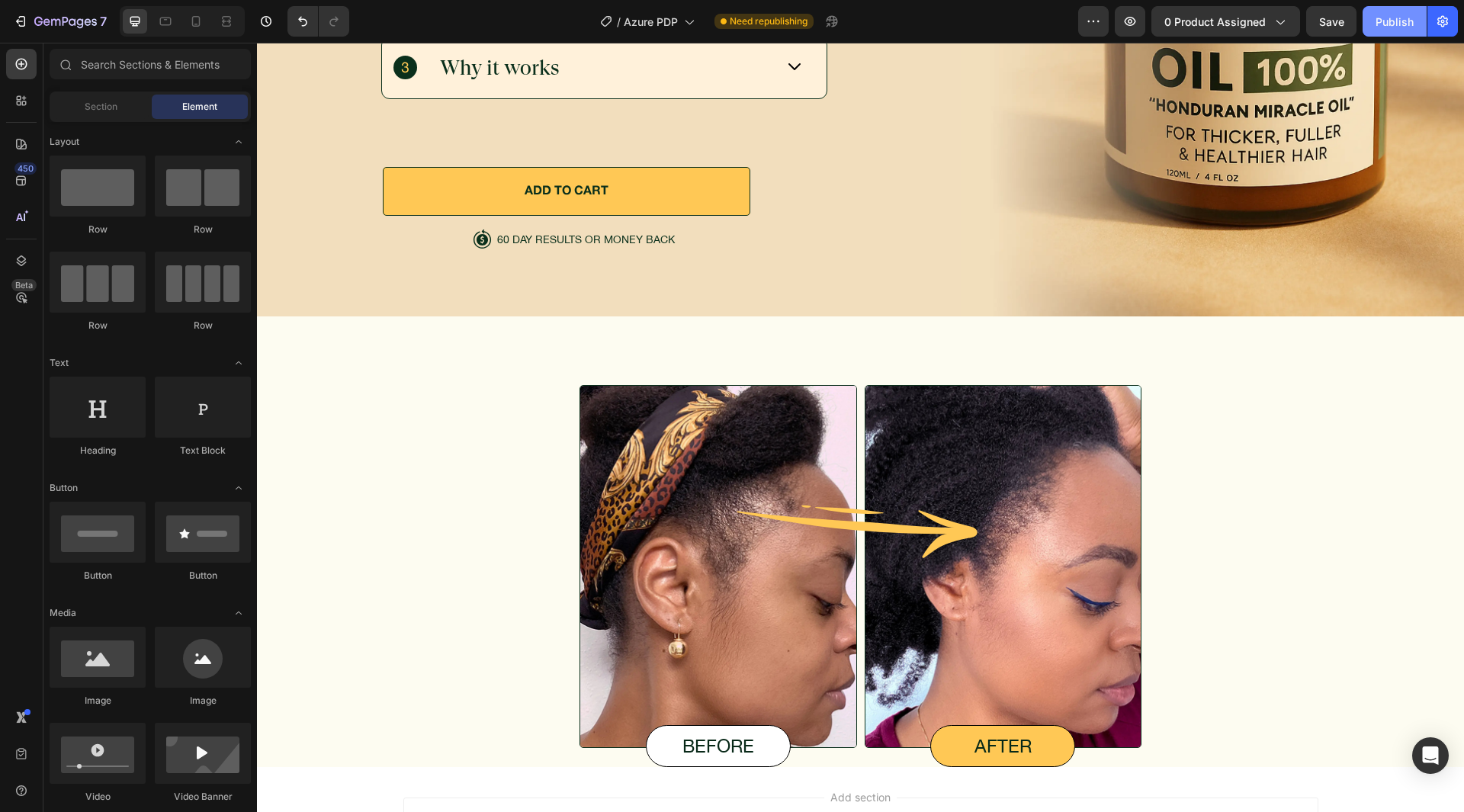
scroll to position [5252, 0]
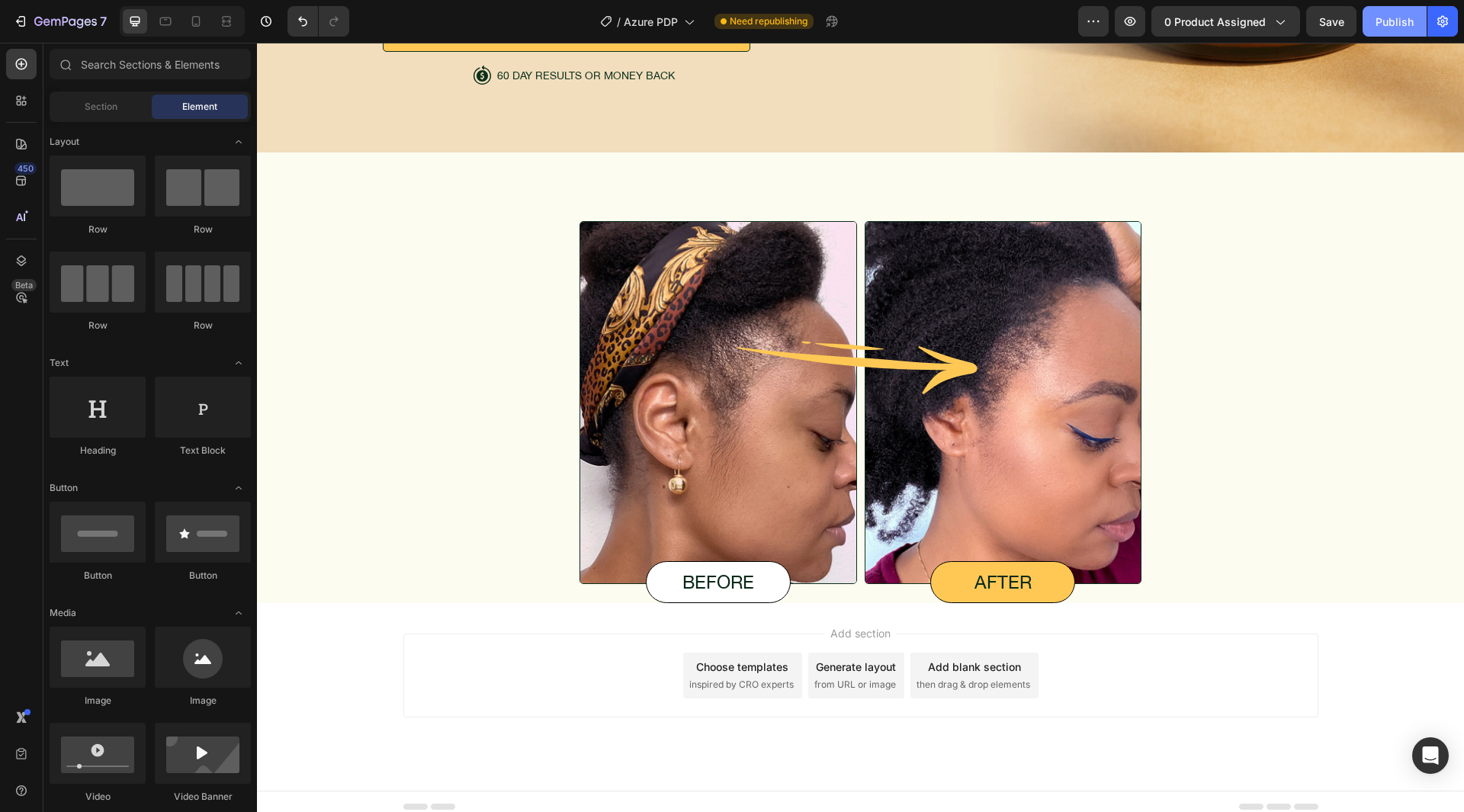
click at [1402, 20] on div "Publish" at bounding box center [1394, 21] width 38 height 16
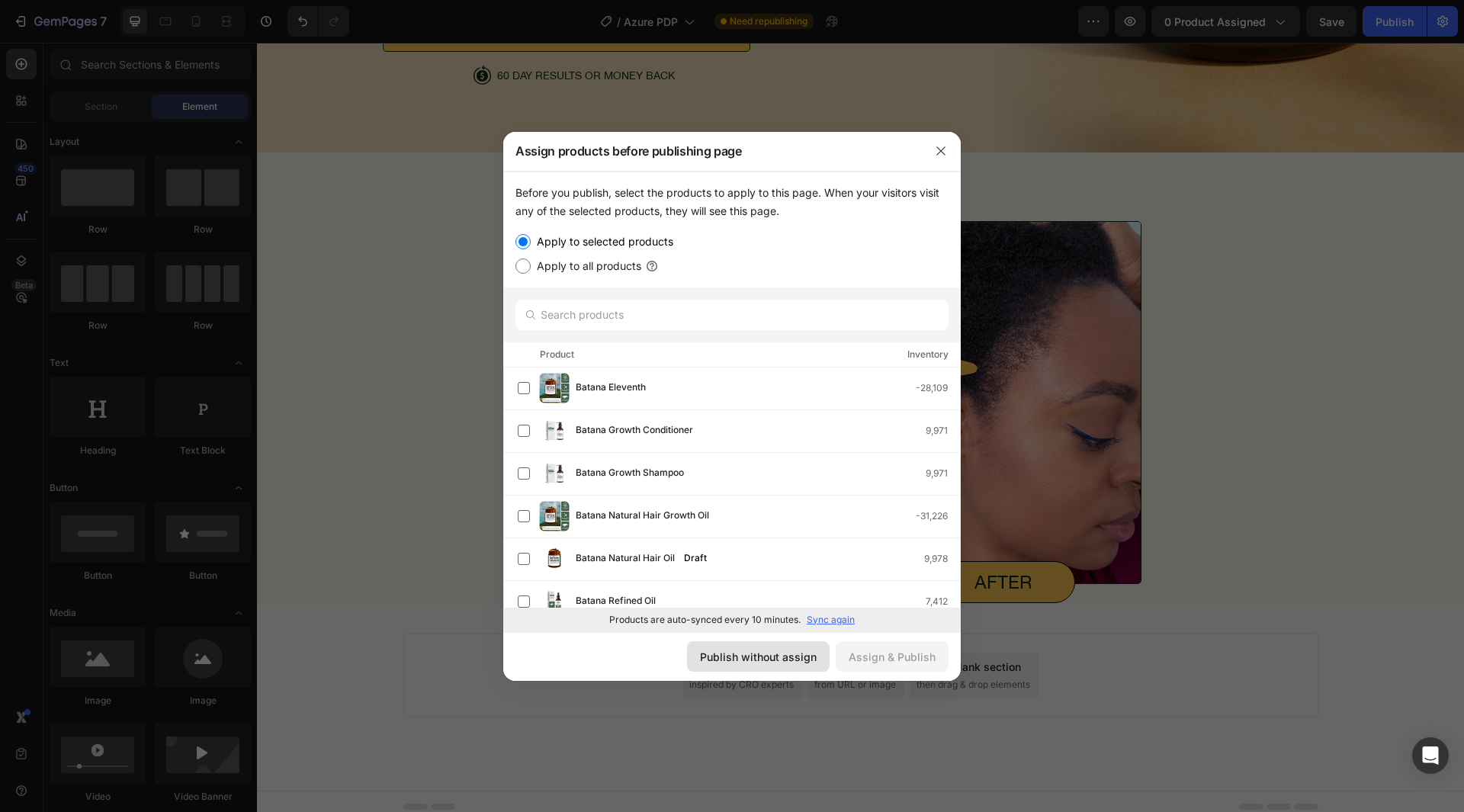
click at [744, 655] on div "Publish without assign" at bounding box center [758, 657] width 117 height 16
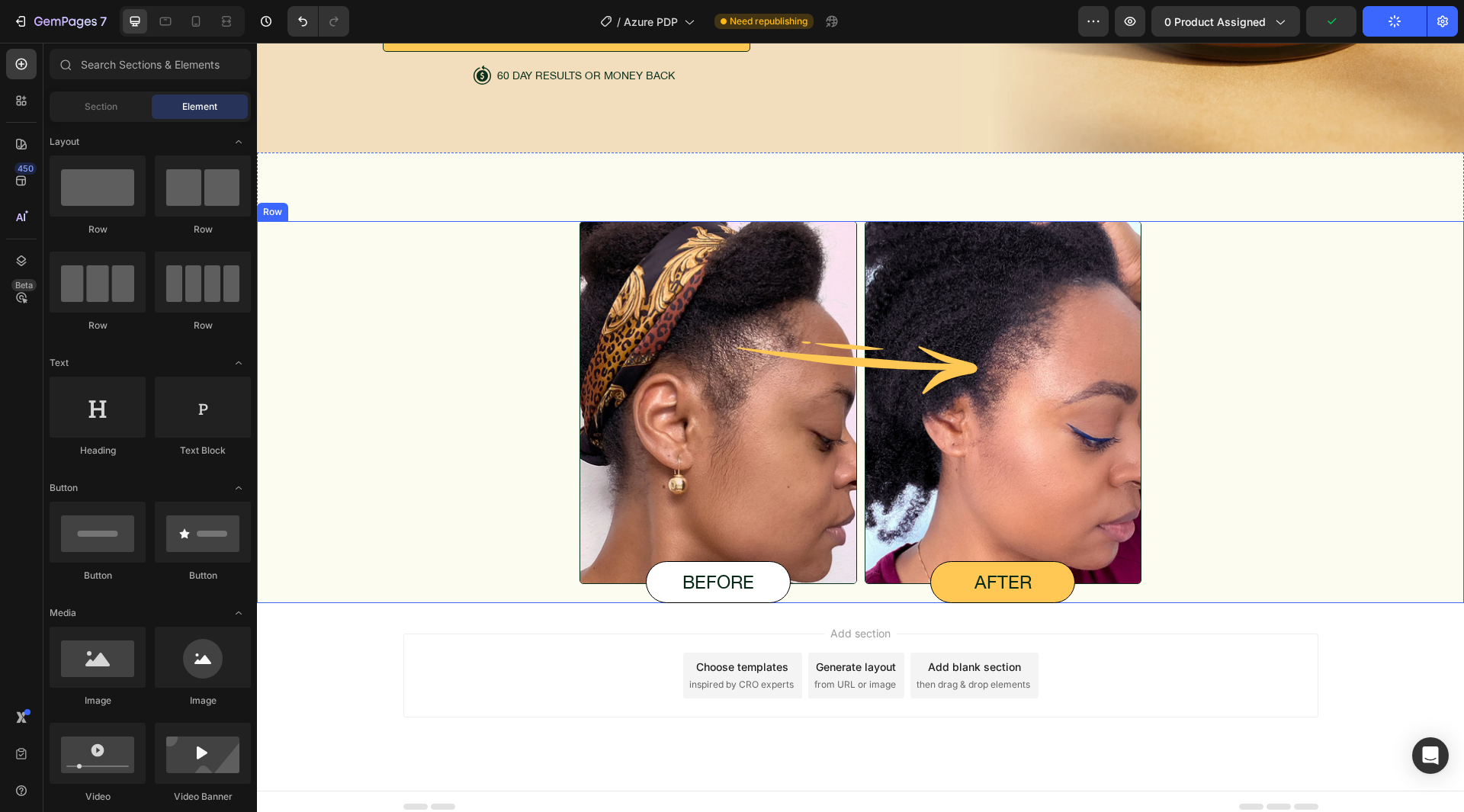
click at [1301, 450] on div "Image before Text Block Image Image after Text Block Row" at bounding box center [861, 412] width 1171 height 382
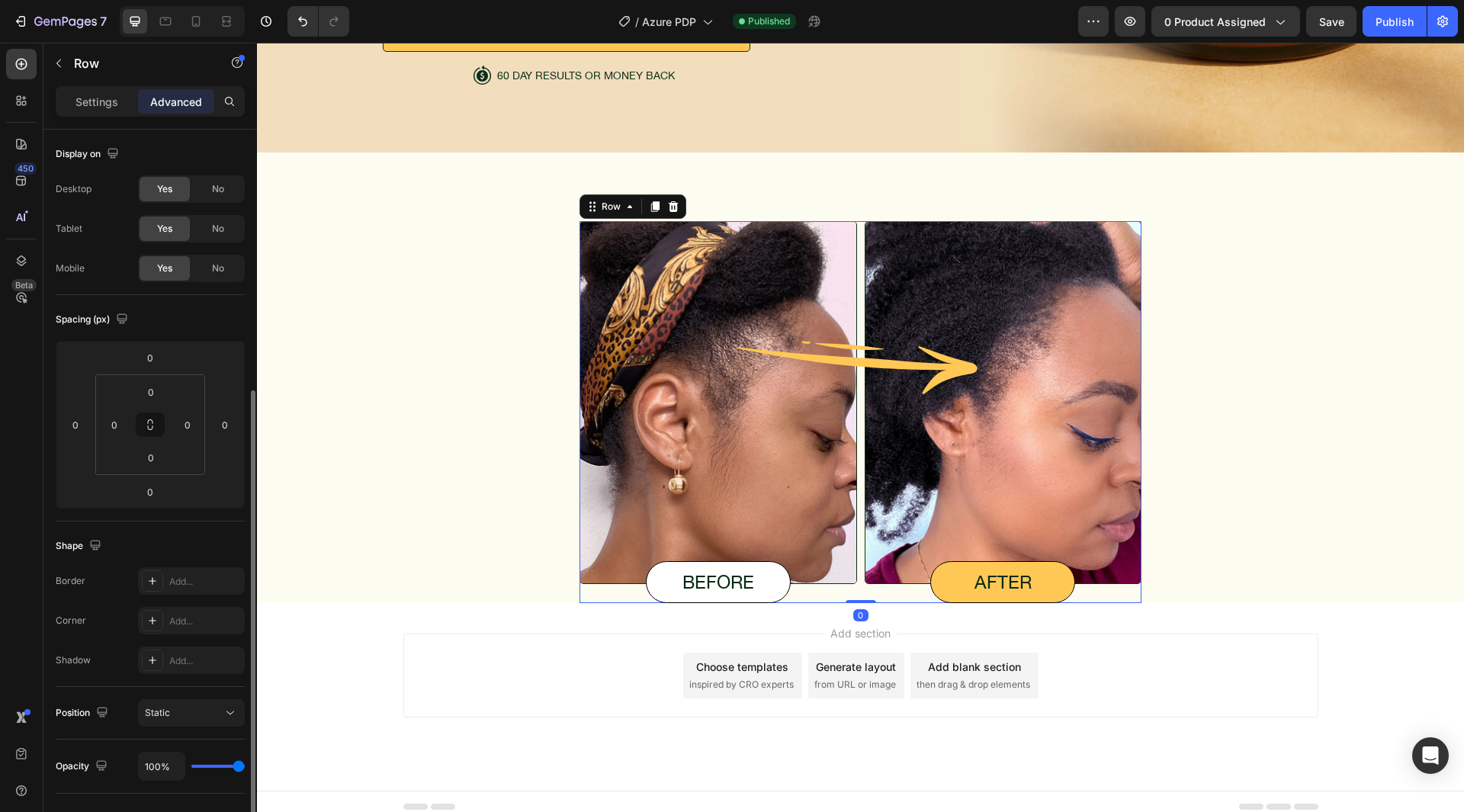
click at [855, 553] on div "Image before Text Block Image Image after Text Block Row 0" at bounding box center [861, 412] width 562 height 382
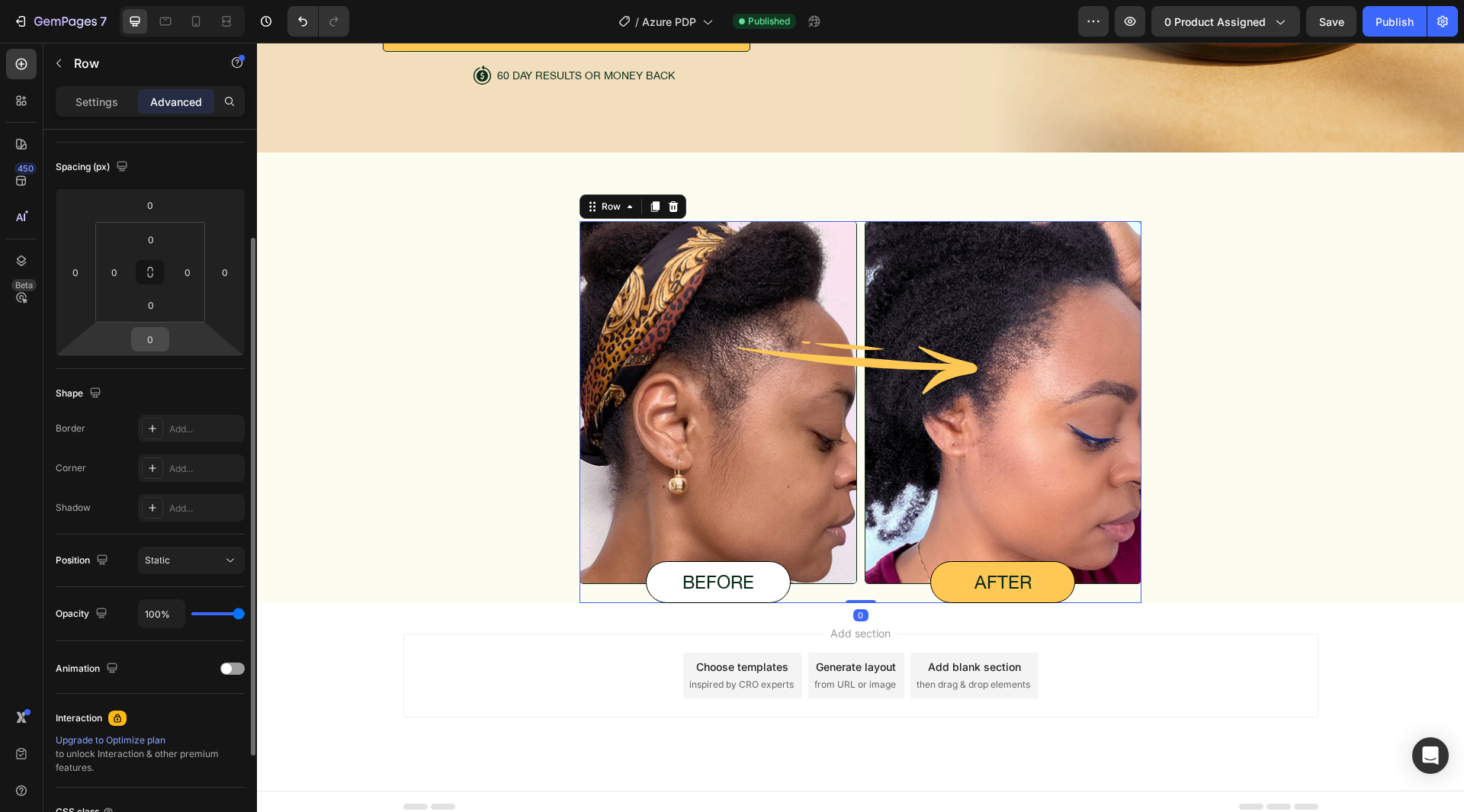
click at [153, 339] on input "0" at bounding box center [150, 339] width 30 height 23
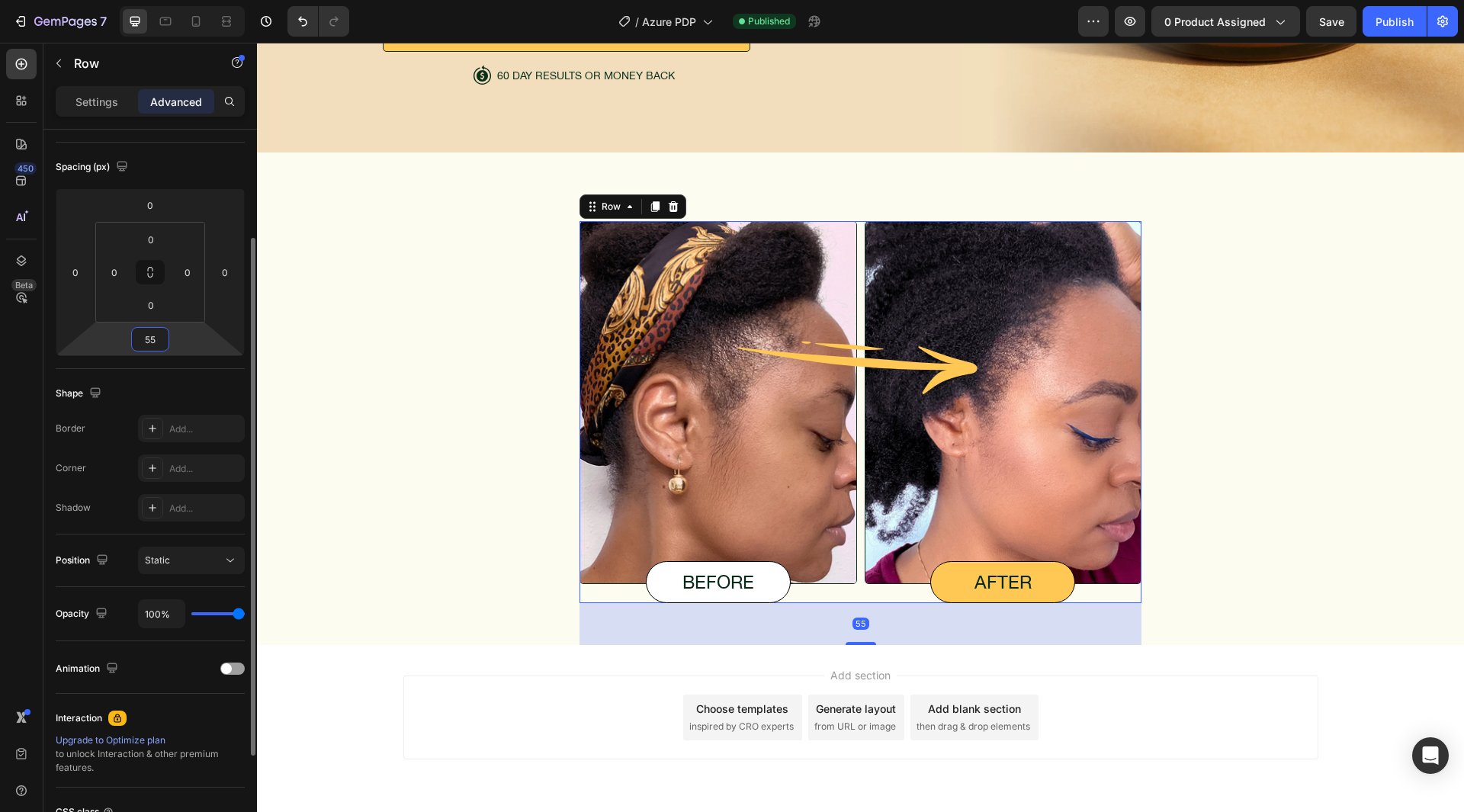
type input "55"
click at [184, 387] on div "Shape" at bounding box center [150, 393] width 189 height 24
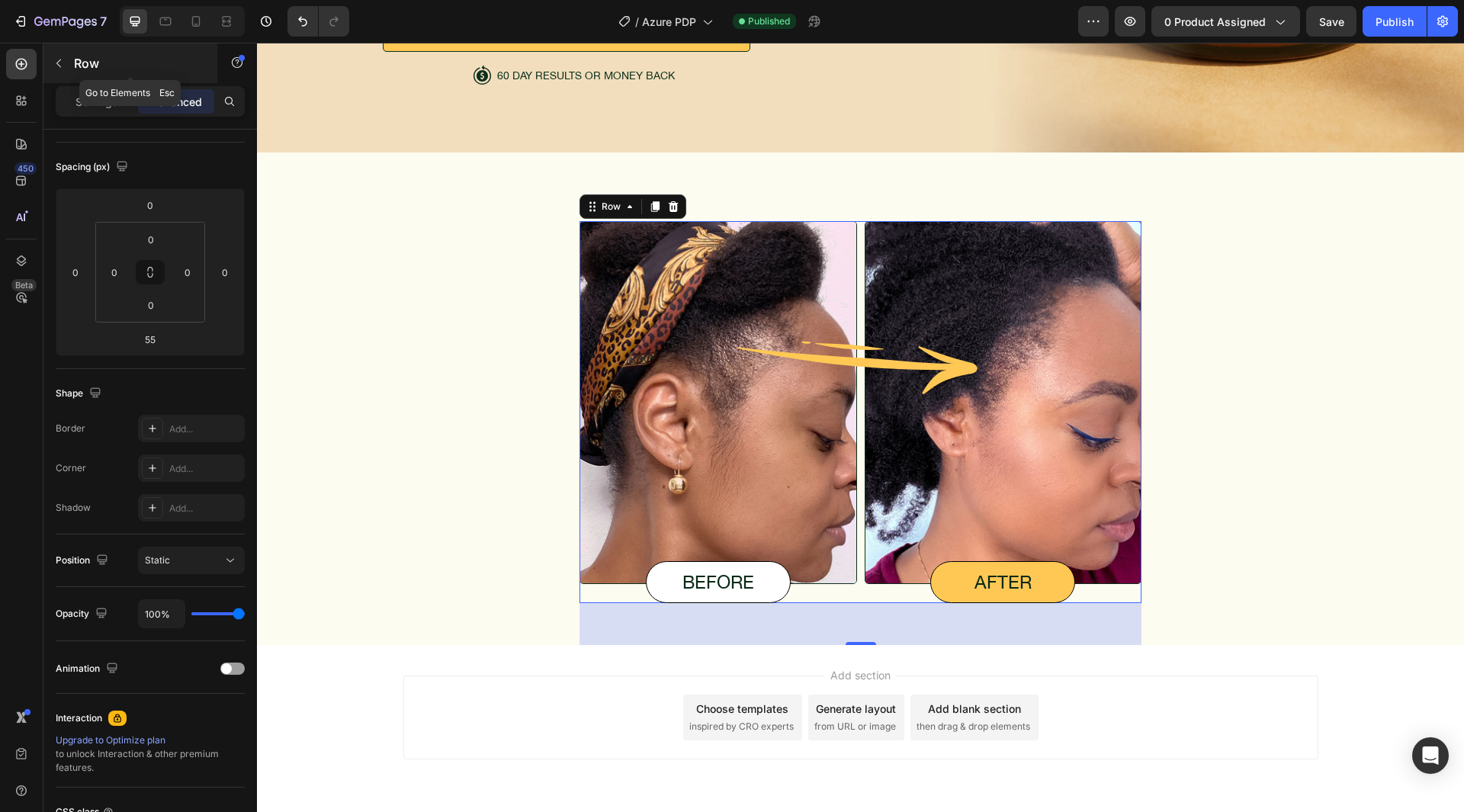
click at [147, 61] on p "Row" at bounding box center [139, 63] width 130 height 18
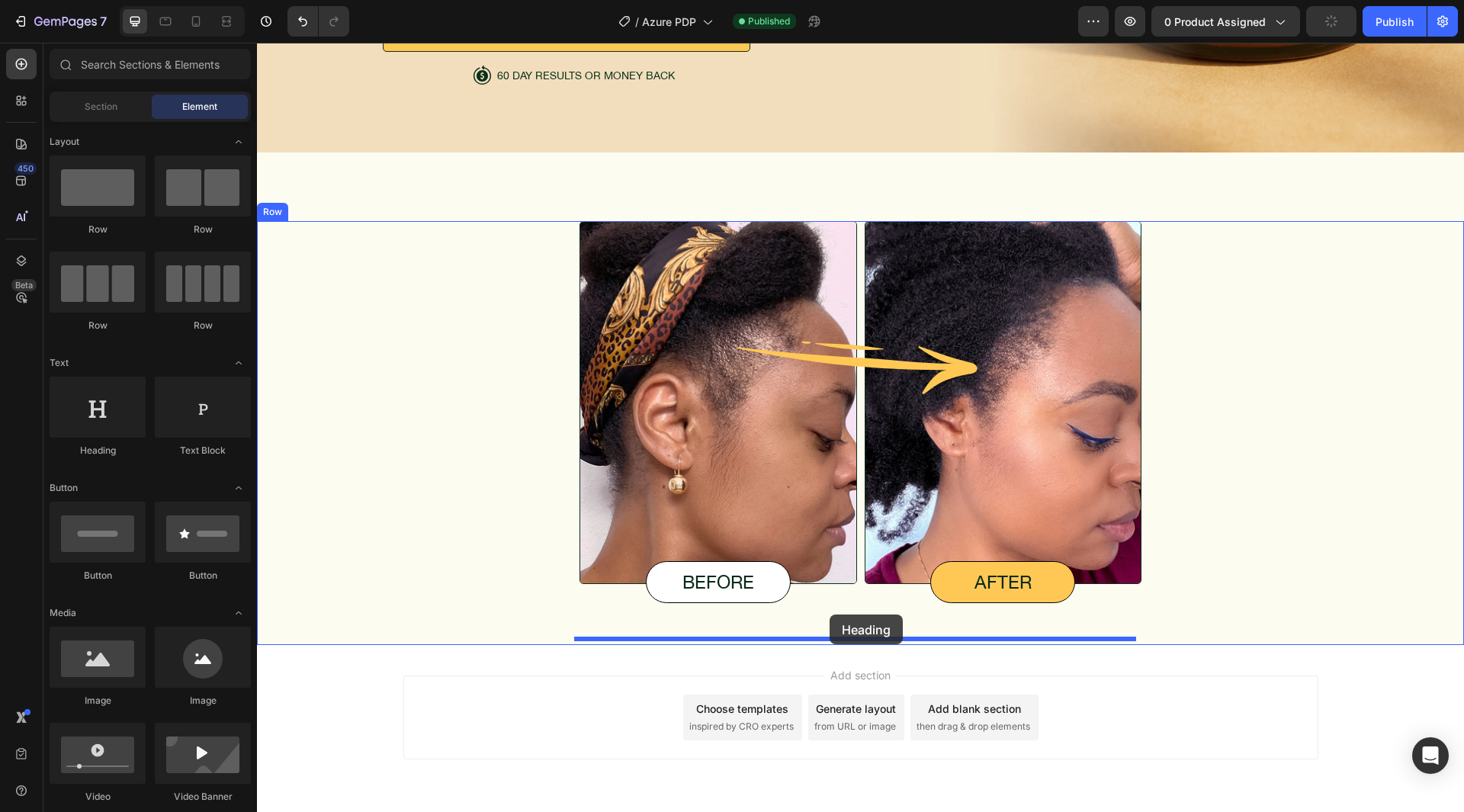
drag, startPoint x: 429, startPoint y: 457, endPoint x: 829, endPoint y: 615, distance: 430.1
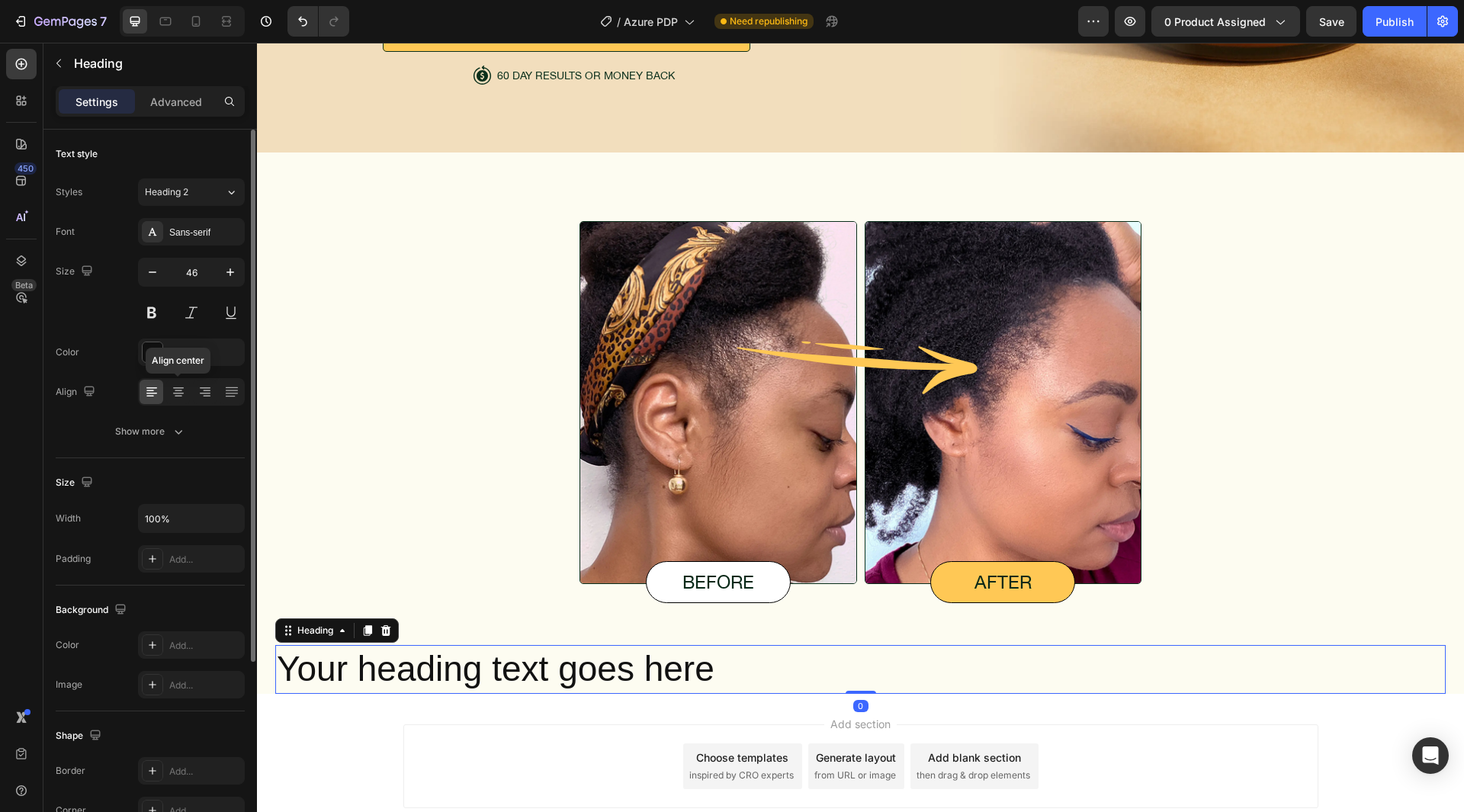
click at [181, 401] on div at bounding box center [178, 391] width 23 height 24
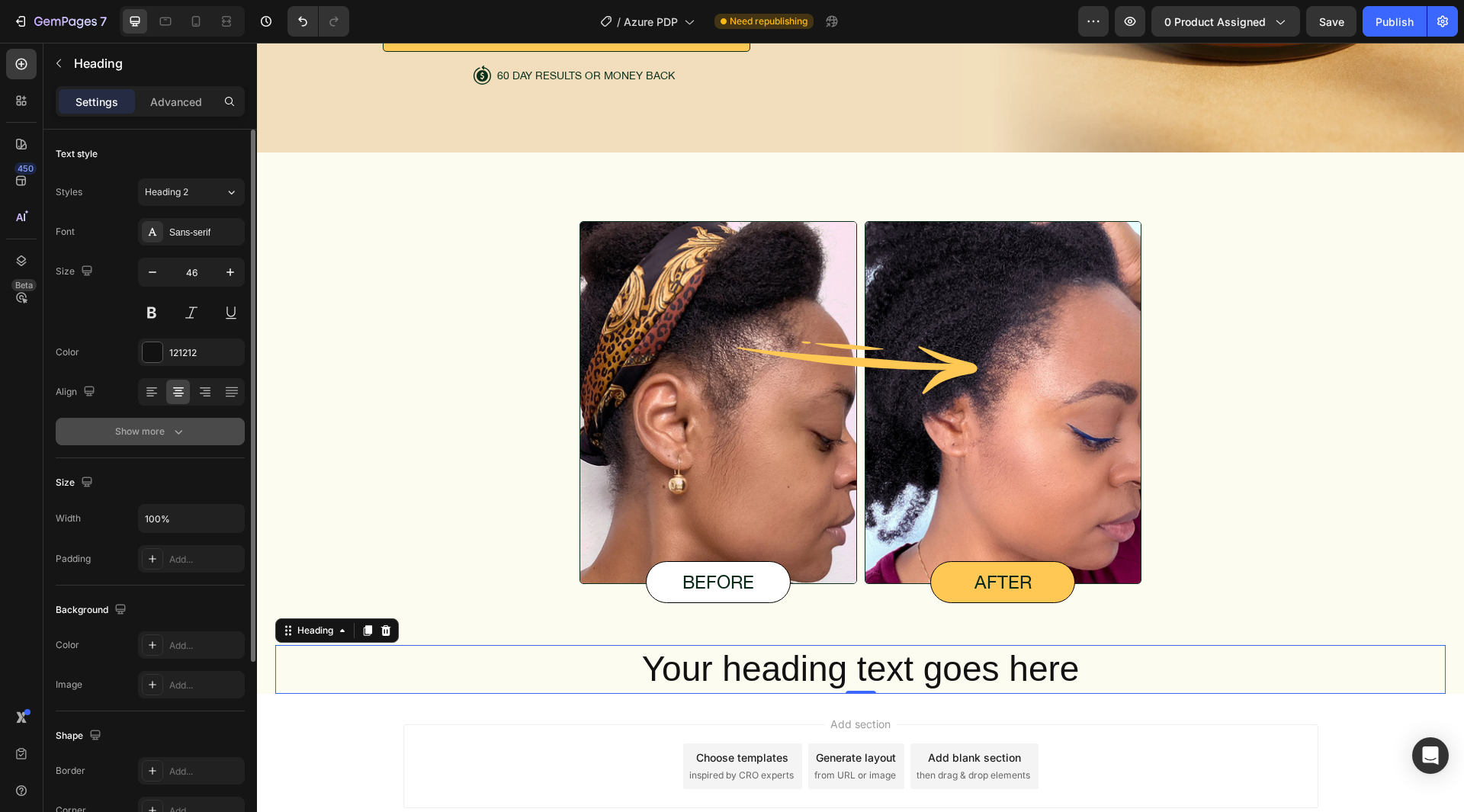
click at [136, 433] on div "Show more" at bounding box center [150, 431] width 71 height 15
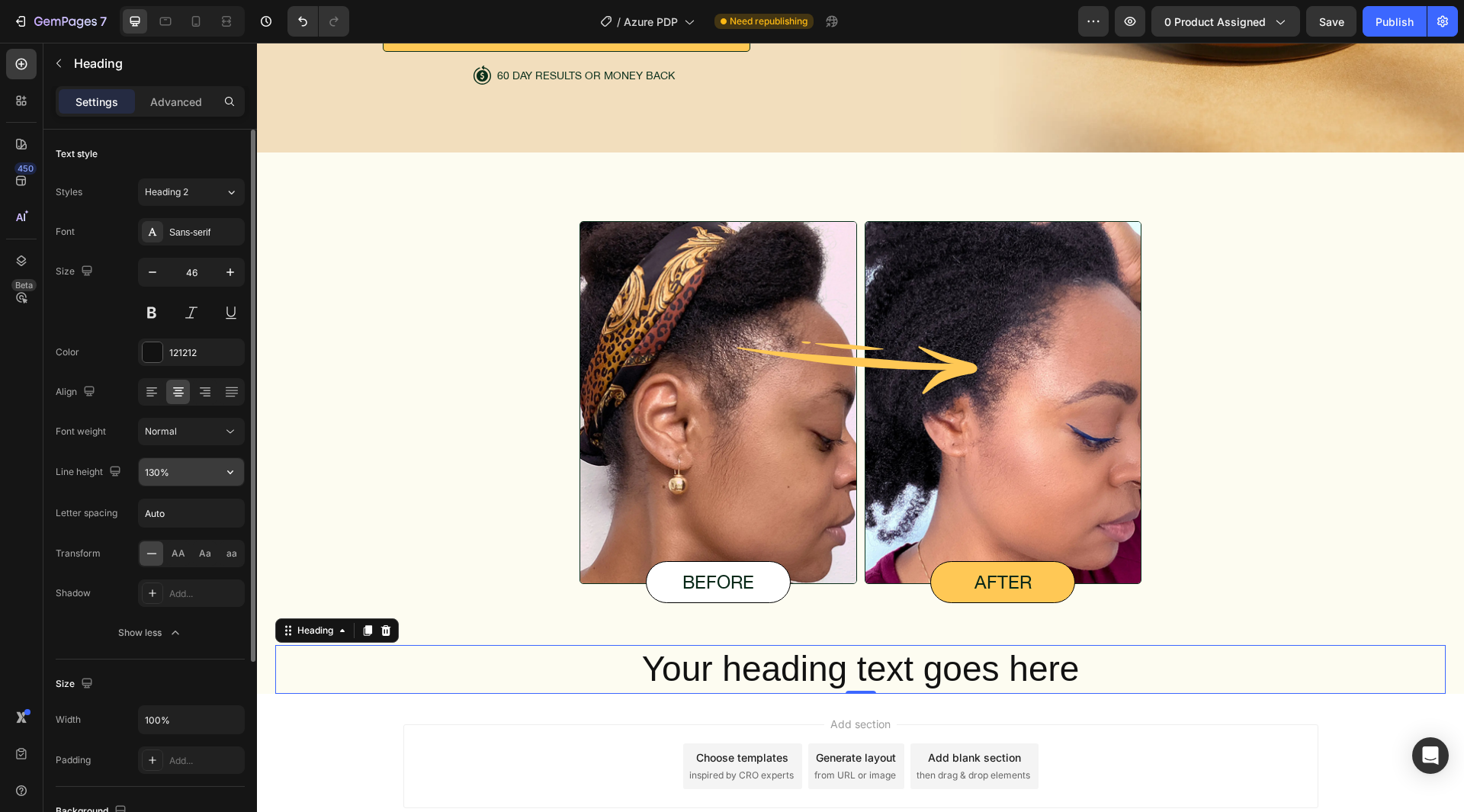
click at [149, 473] on input "130%" at bounding box center [191, 472] width 105 height 28
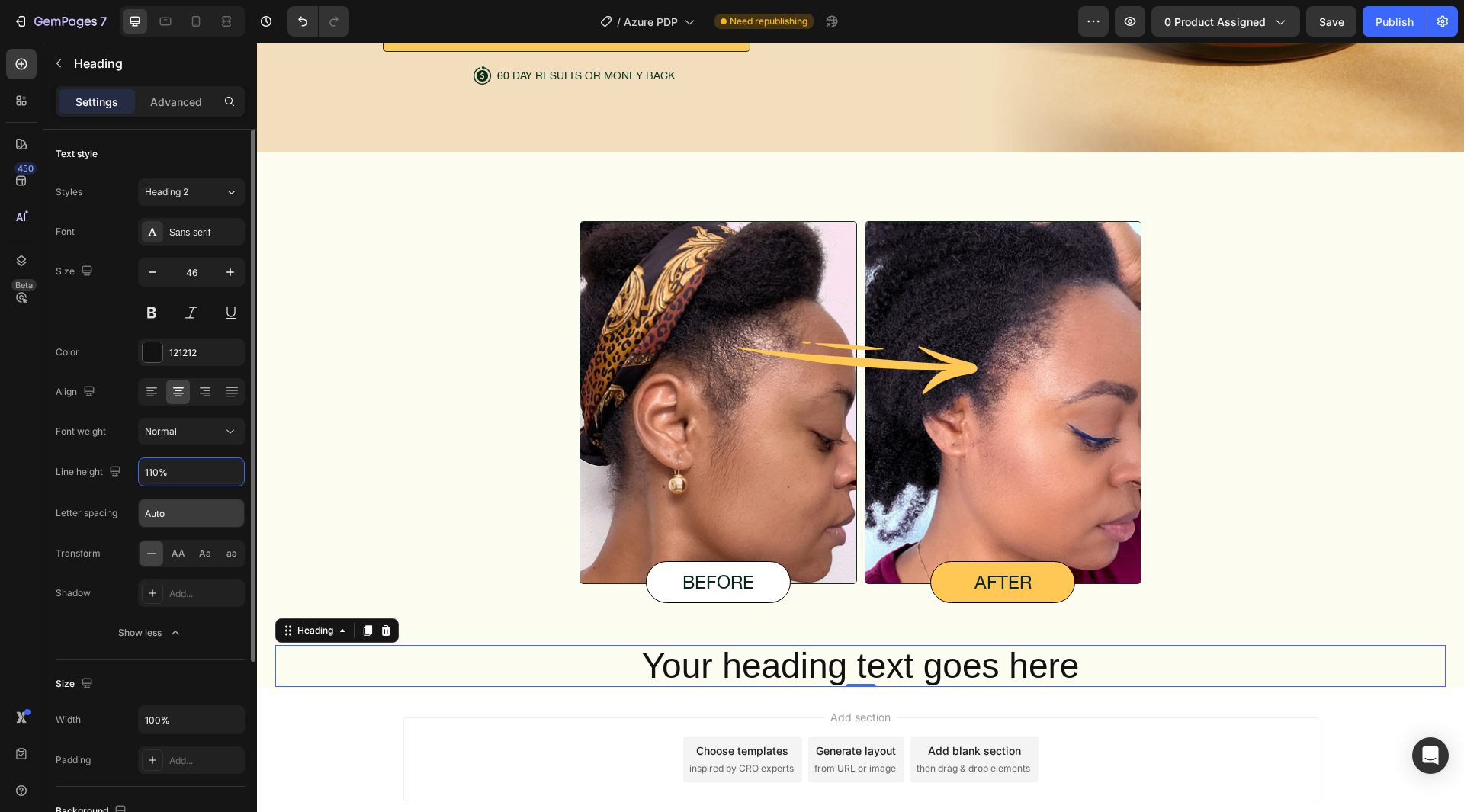
type input "110%"
click at [184, 511] on input "Auto" at bounding box center [191, 513] width 105 height 28
type input "0"
click at [67, 509] on div "Letter spacing" at bounding box center [86, 513] width 62 height 13
click at [187, 335] on div "Font Sans-serif Size 46 Color 121212 Align Font weight Normal Line height 110% …" at bounding box center [150, 432] width 189 height 429
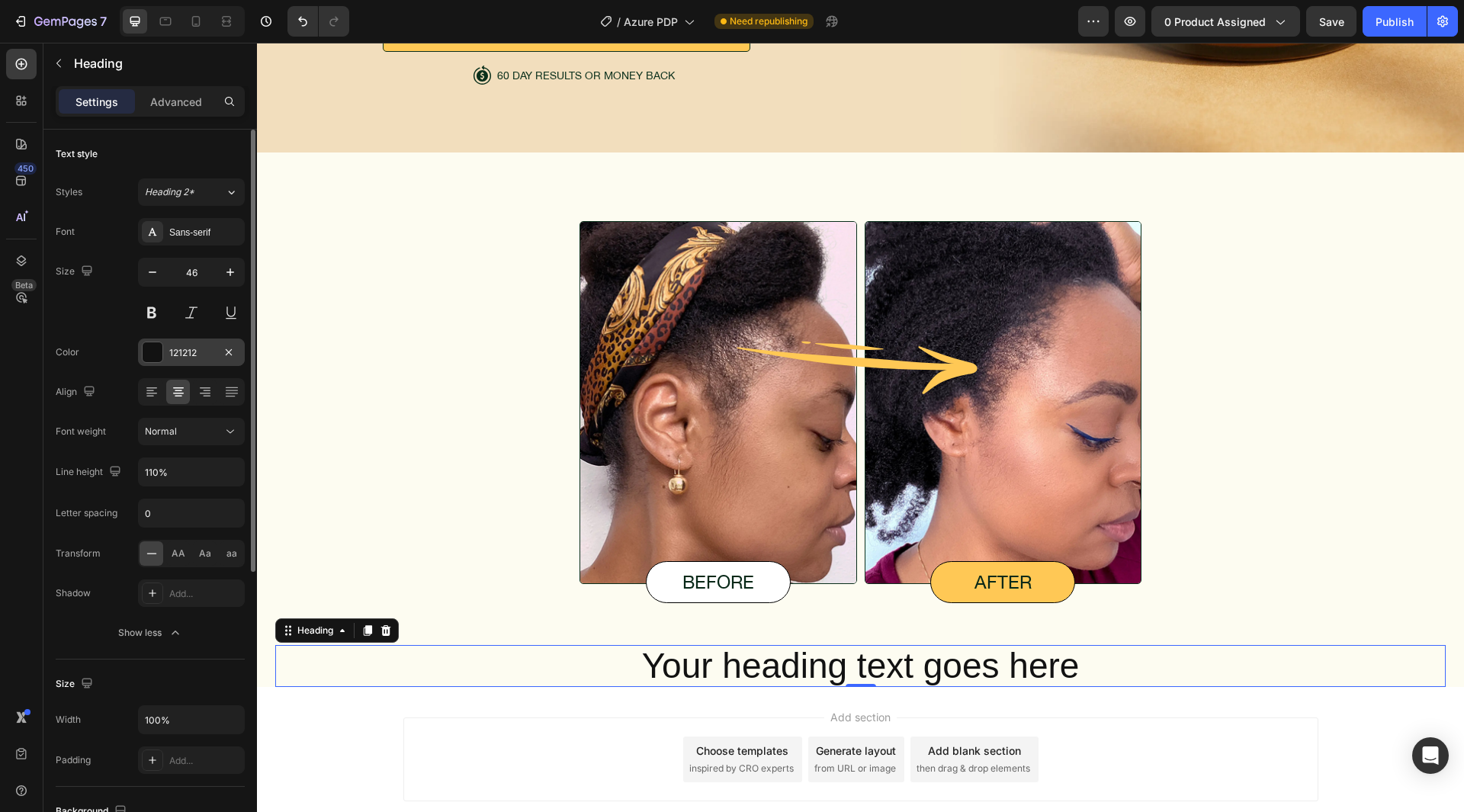
click at [185, 341] on div "121212" at bounding box center [190, 352] width 106 height 28
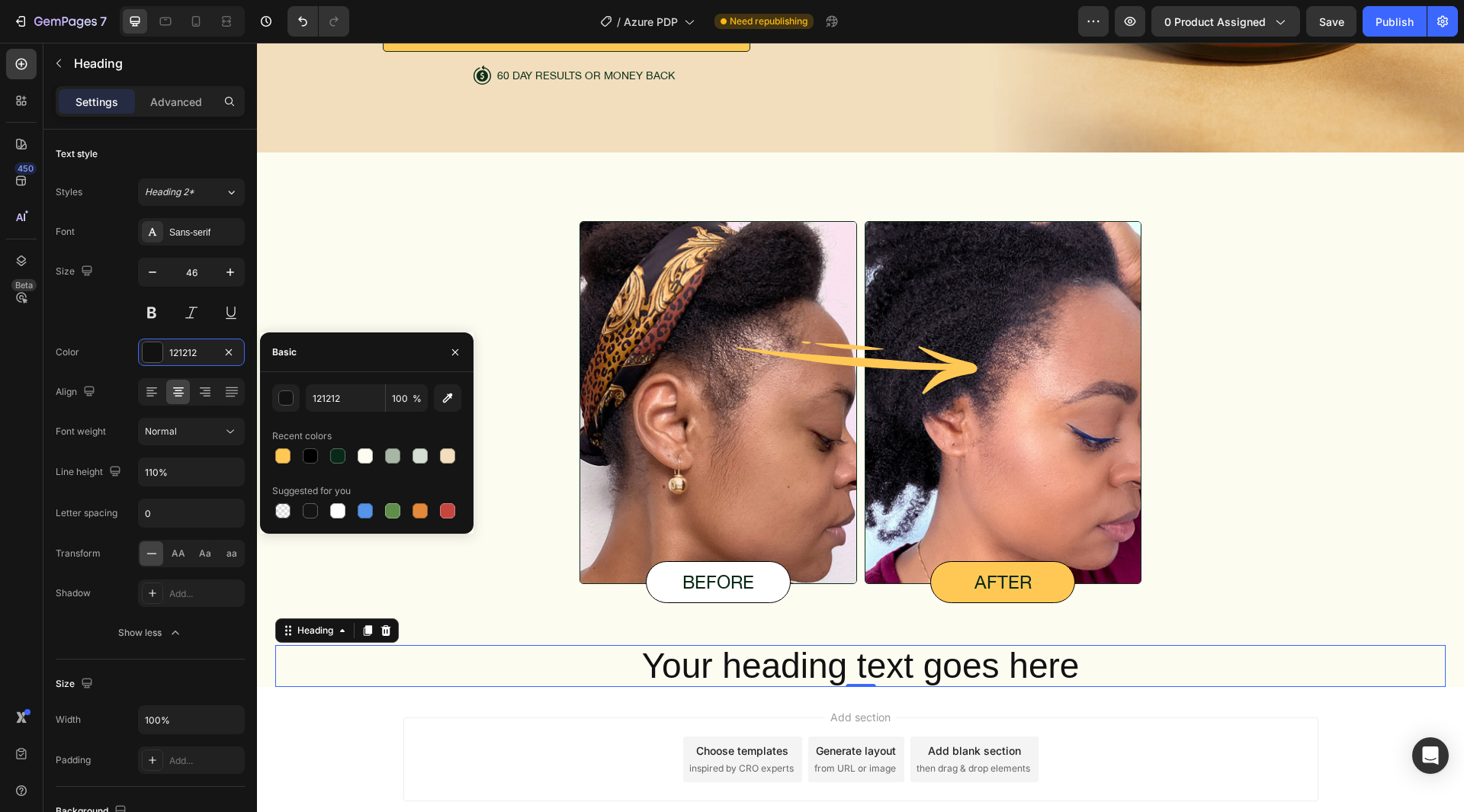
click at [378, 383] on div "121212 100 % Recent colors Suggested for you" at bounding box center [366, 452] width 214 height 162
click at [370, 391] on input "121212" at bounding box center [345, 398] width 80 height 28
paste input "082918"
type input "082918"
click at [377, 369] on div "Basic" at bounding box center [366, 352] width 214 height 39
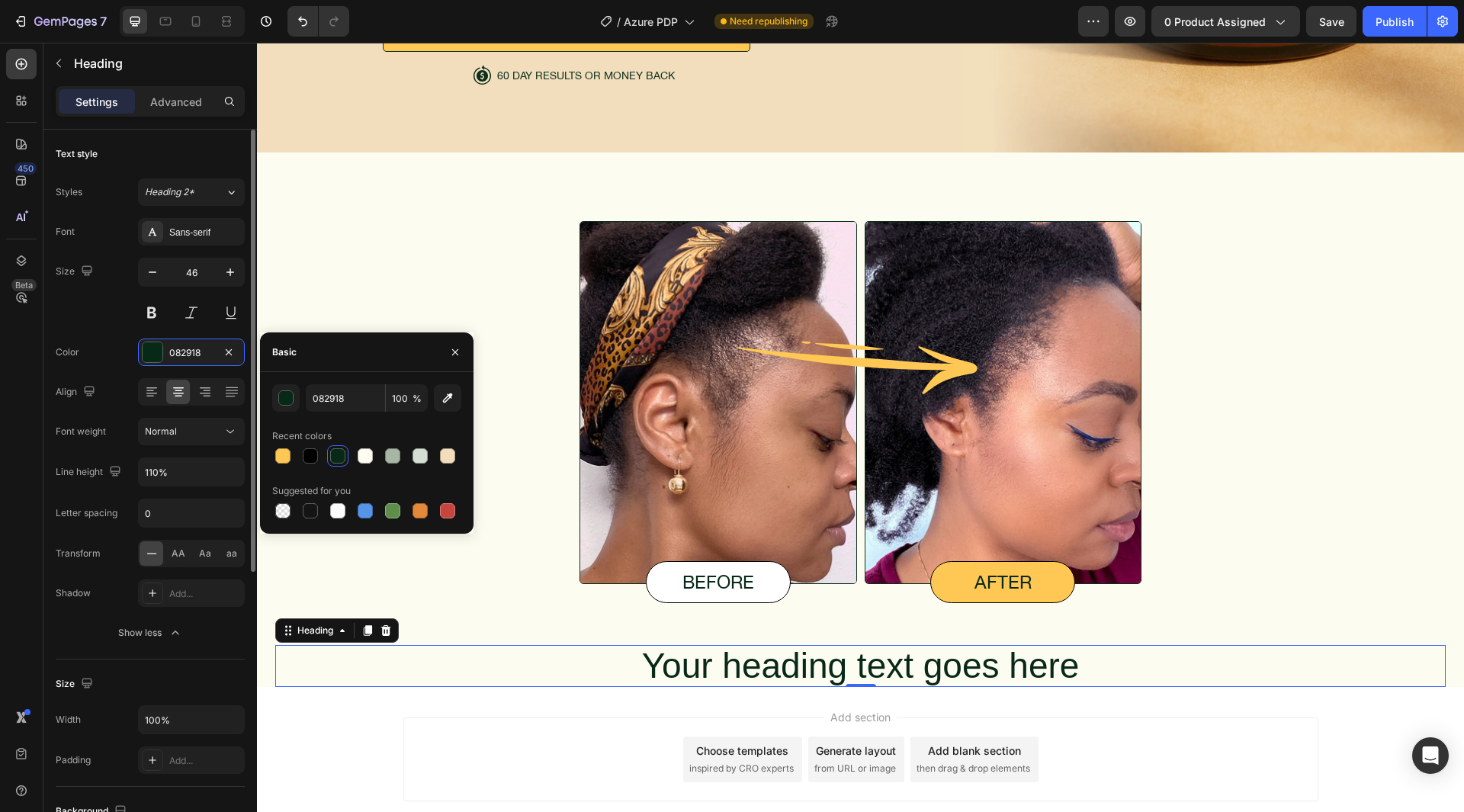
click at [91, 326] on div "Font Sans-serif Size 46 Color 082918 Align Font weight Normal Line height 110% …" at bounding box center [150, 432] width 189 height 429
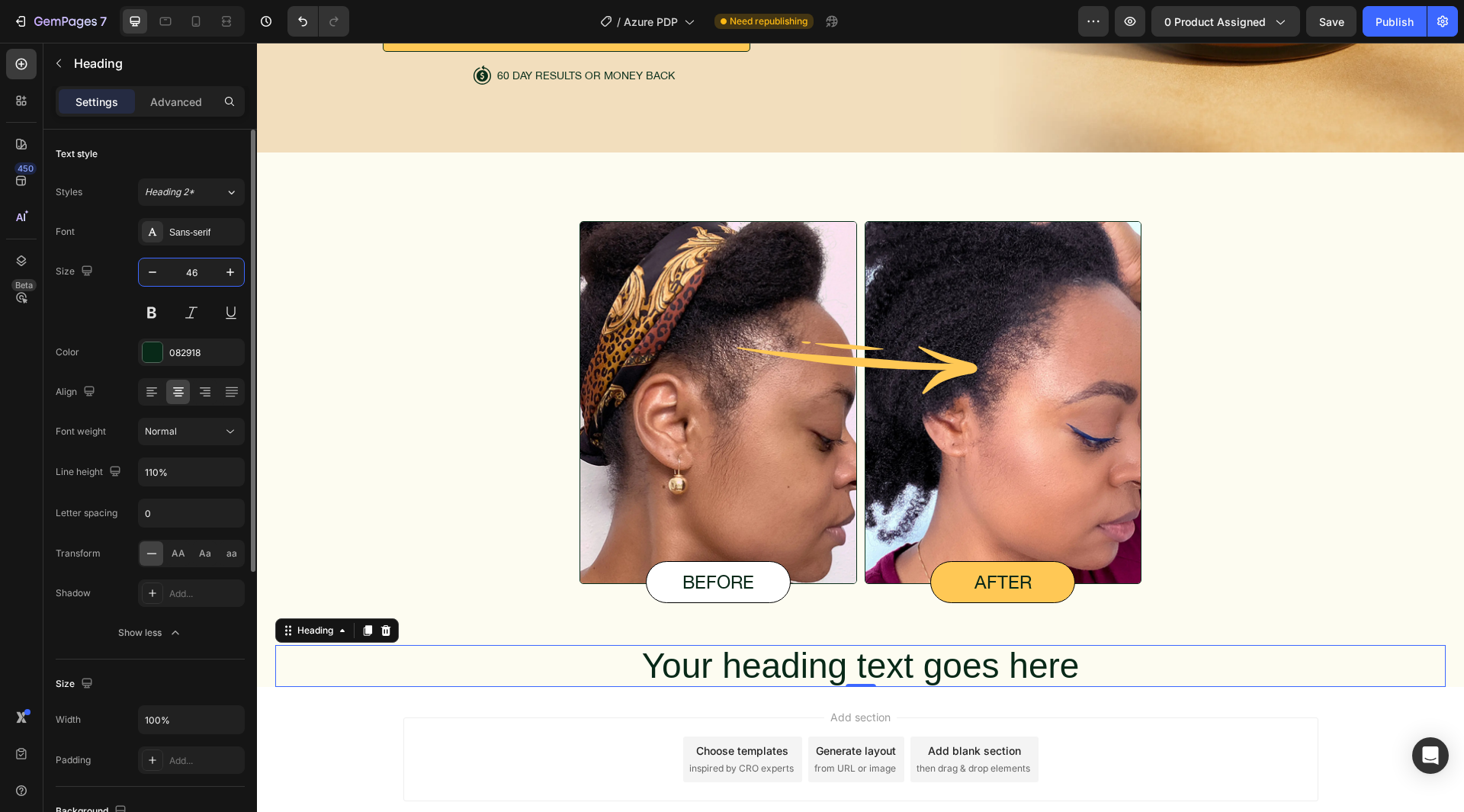
click at [189, 270] on input "46" at bounding box center [191, 272] width 50 height 28
type input "65"
click at [97, 307] on div "Size 65" at bounding box center [150, 291] width 189 height 69
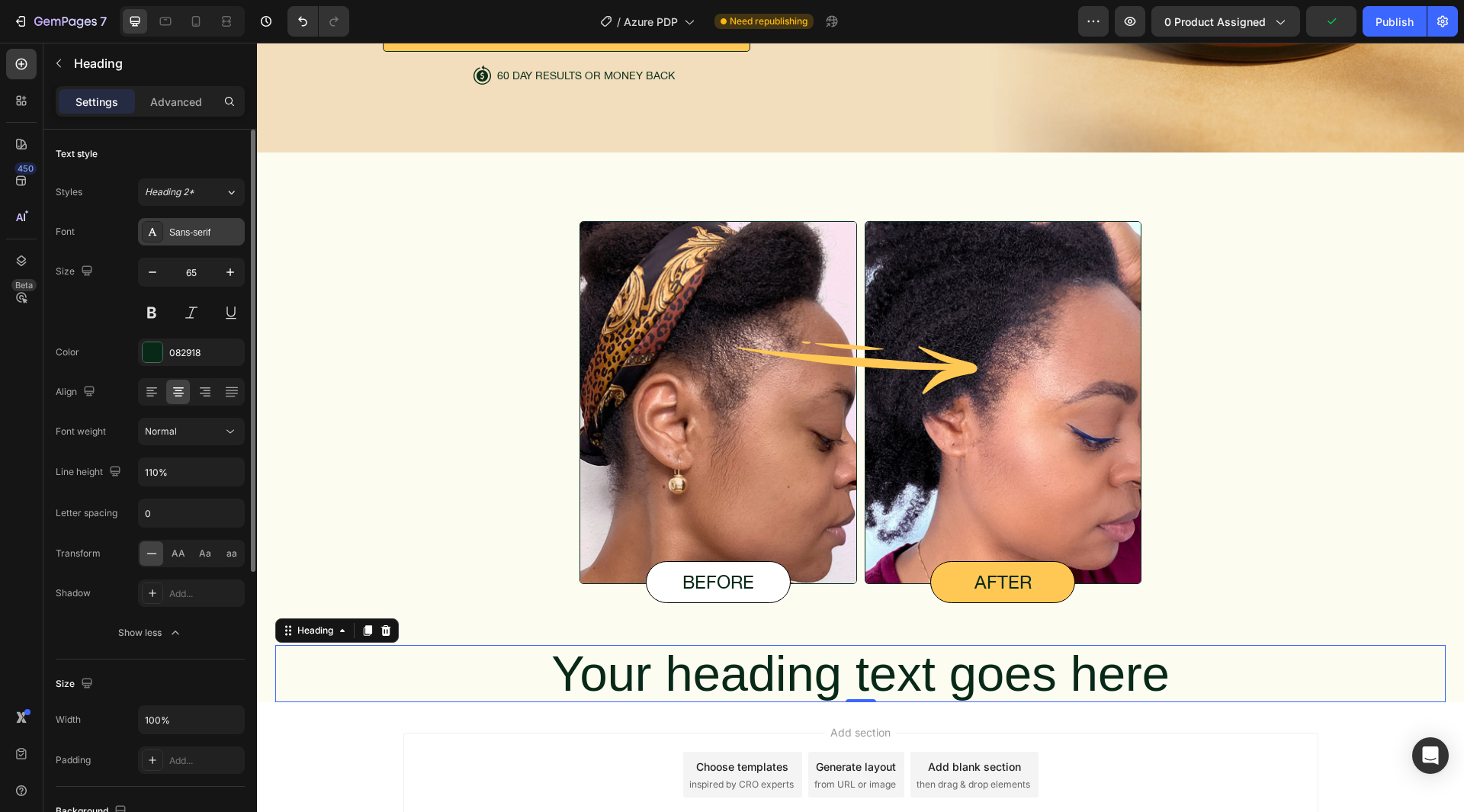
click at [193, 237] on div "Sans-serif" at bounding box center [205, 232] width 72 height 13
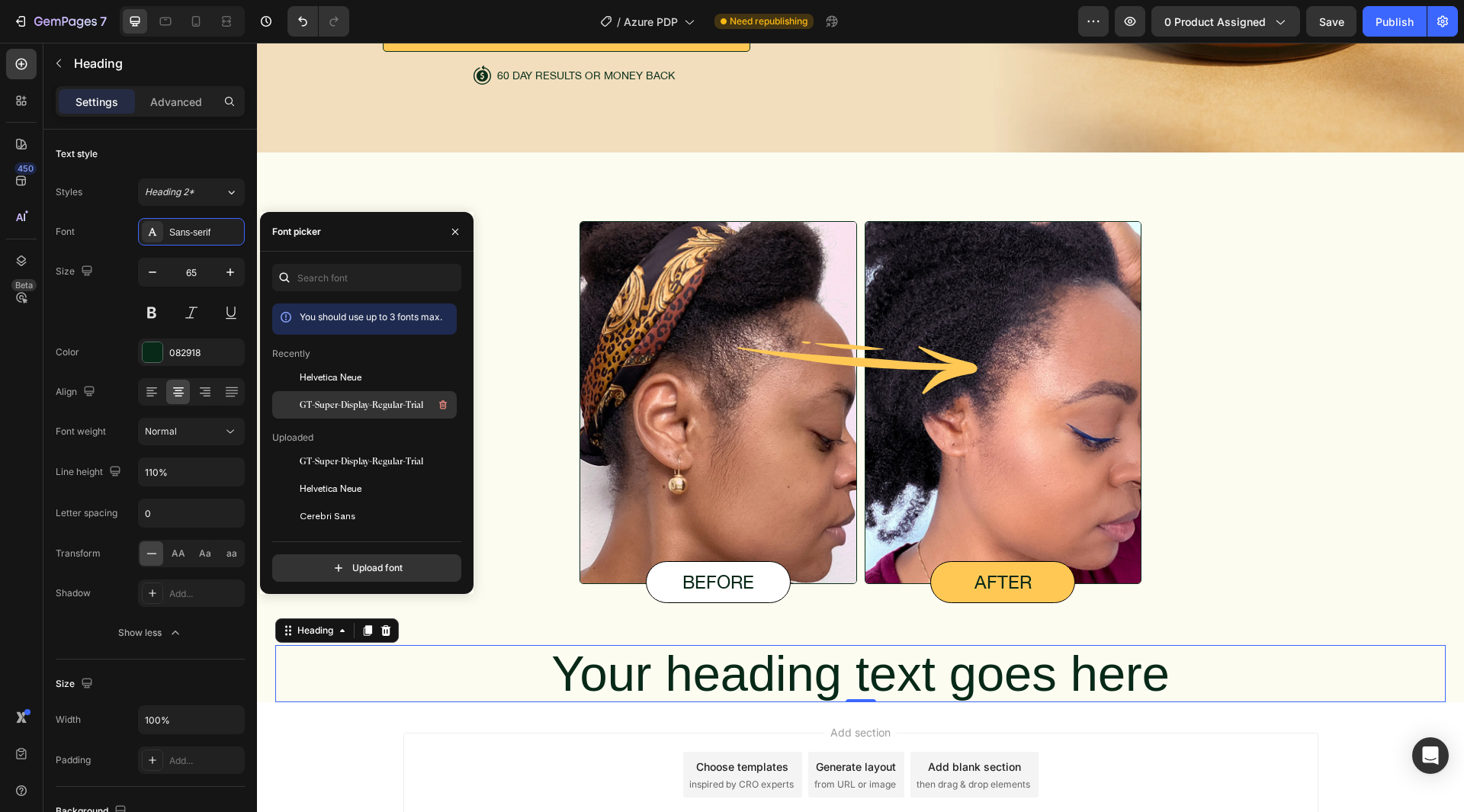
click at [381, 398] on span "GT-Super-Display-Regular-Trial" at bounding box center [361, 404] width 123 height 13
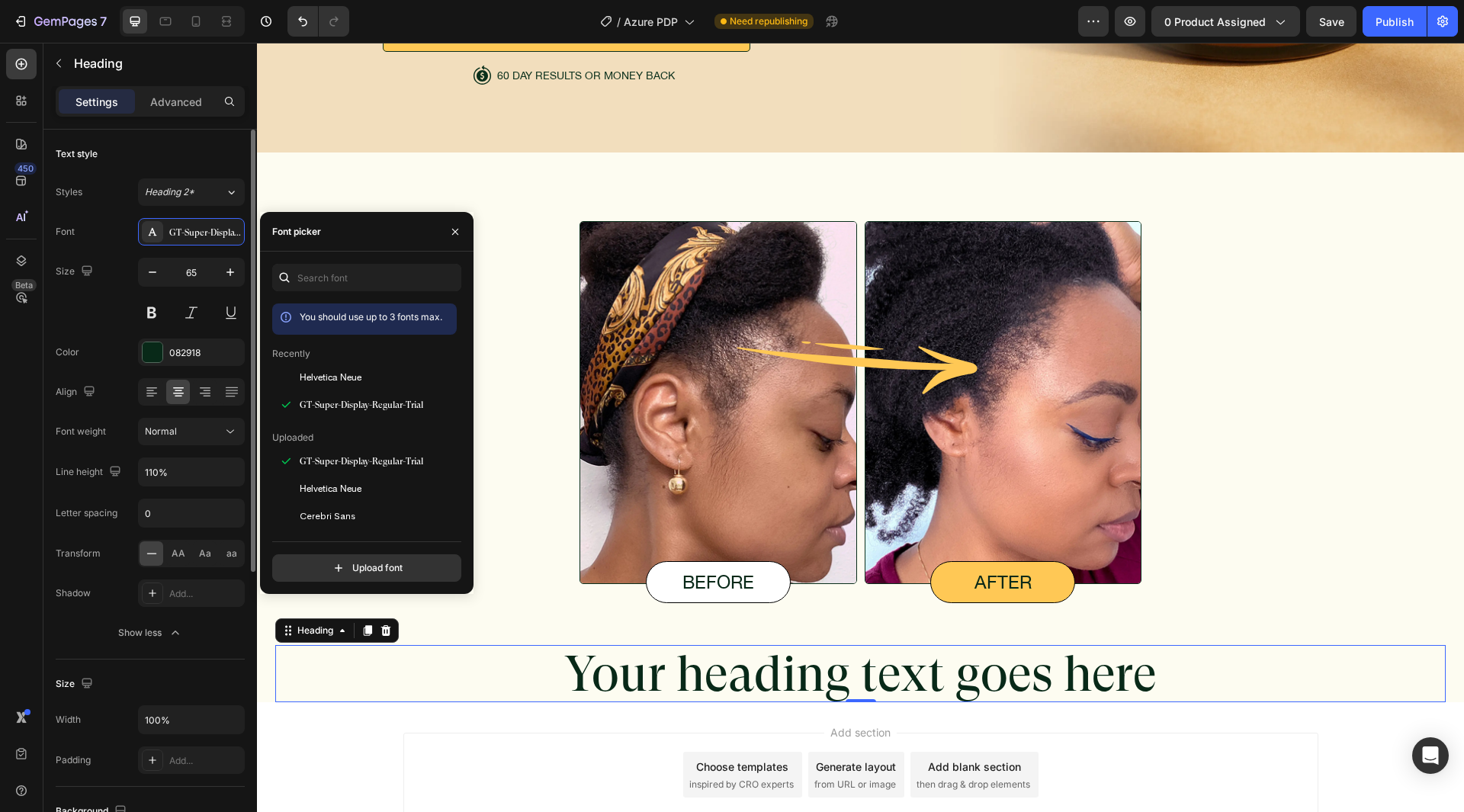
click at [112, 331] on div "Font GT-Super-Display-Regular-Trial Size 65 Color 082918 Align Font weight Norm…" at bounding box center [150, 432] width 189 height 429
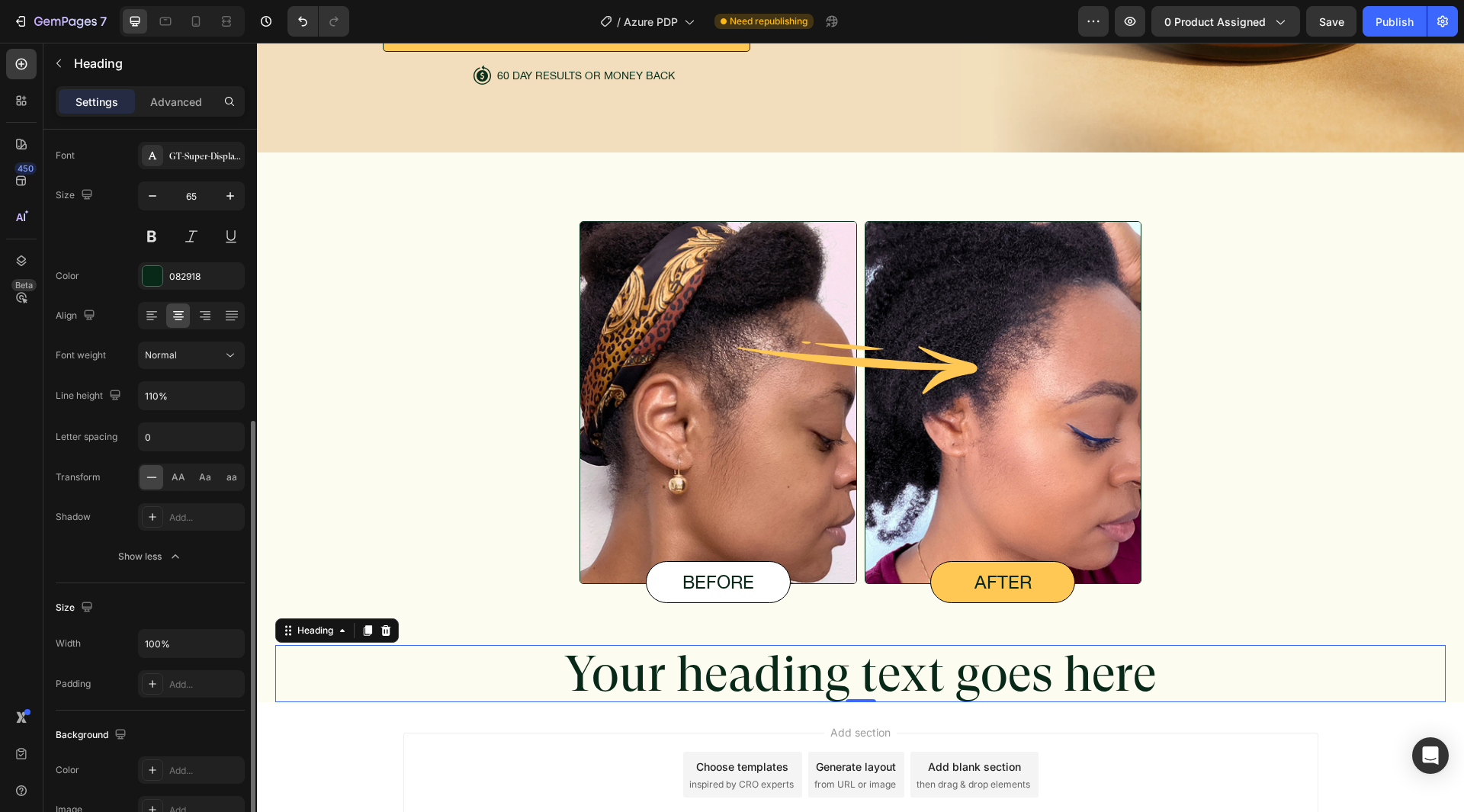
scroll to position [0, 0]
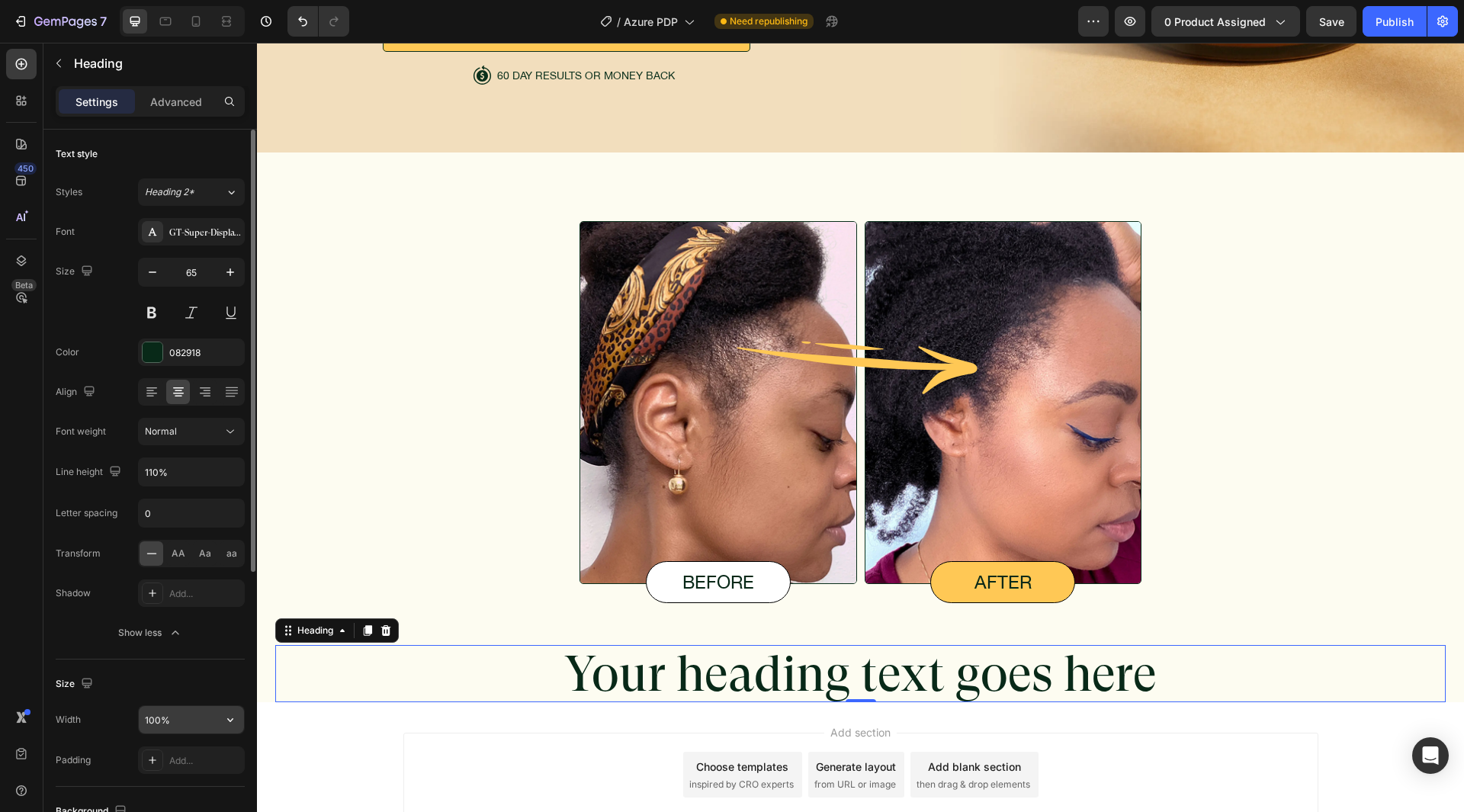
click at [171, 717] on input "100%" at bounding box center [191, 719] width 105 height 28
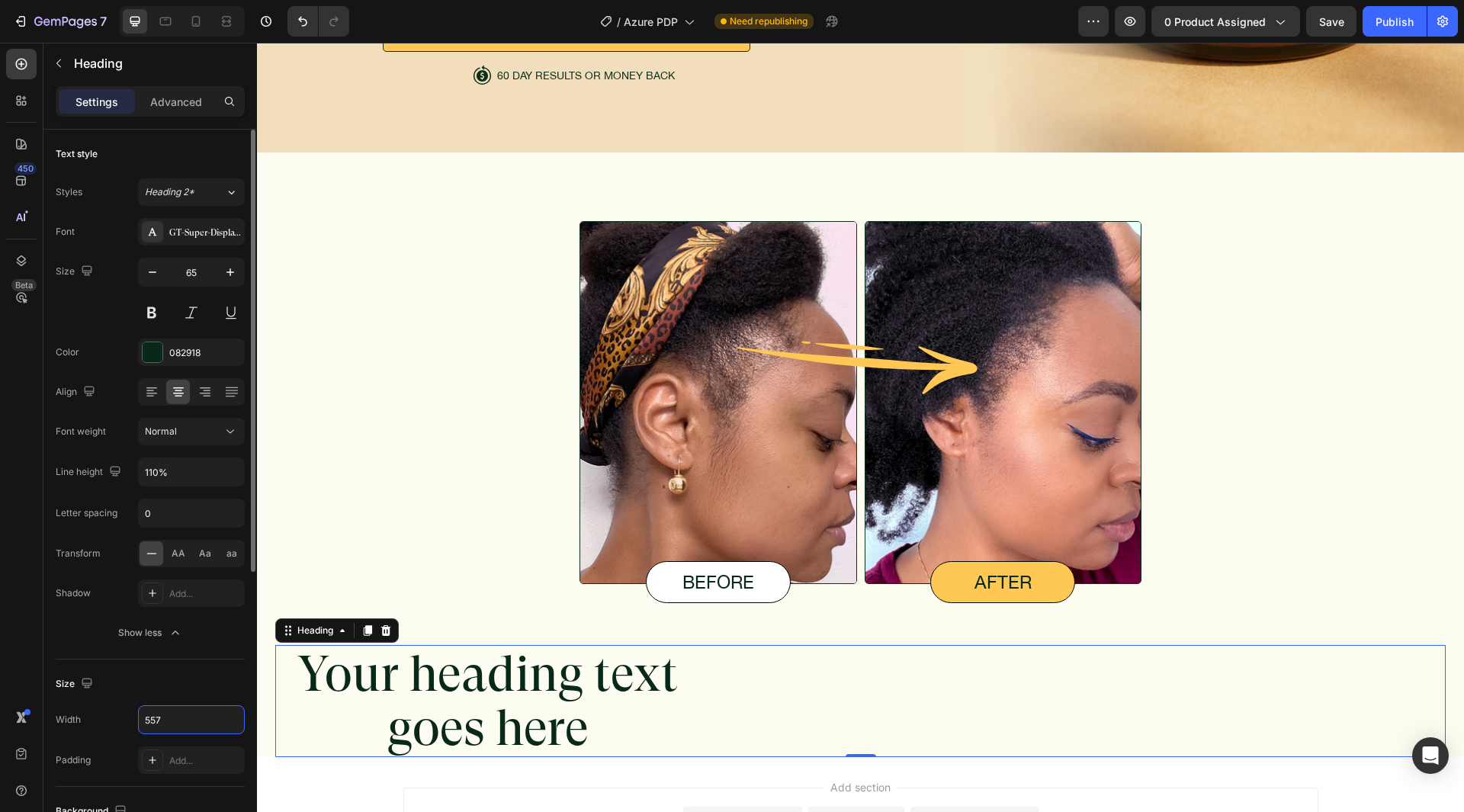
type input "557"
click at [141, 687] on div "Size" at bounding box center [150, 683] width 189 height 24
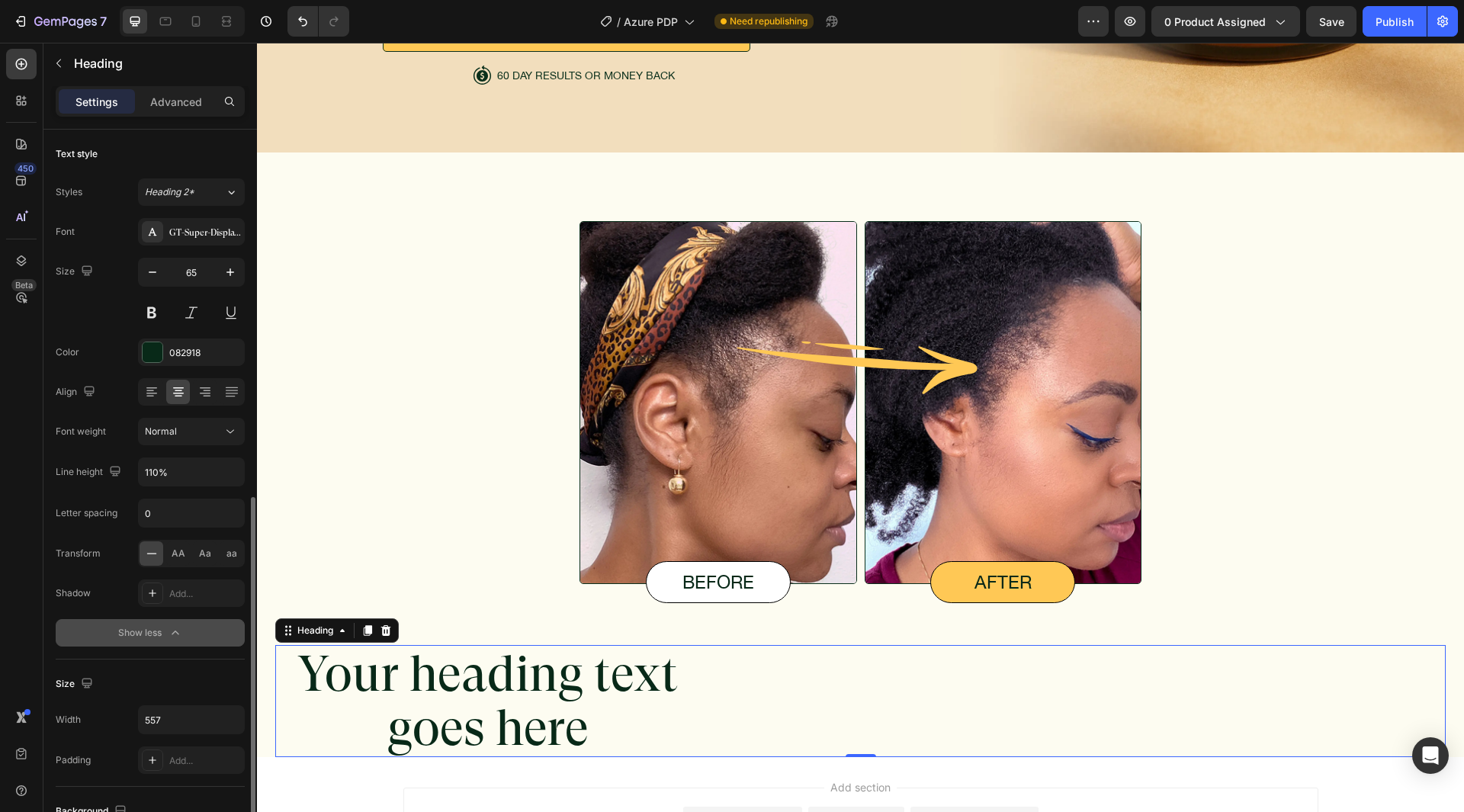
scroll to position [457, 0]
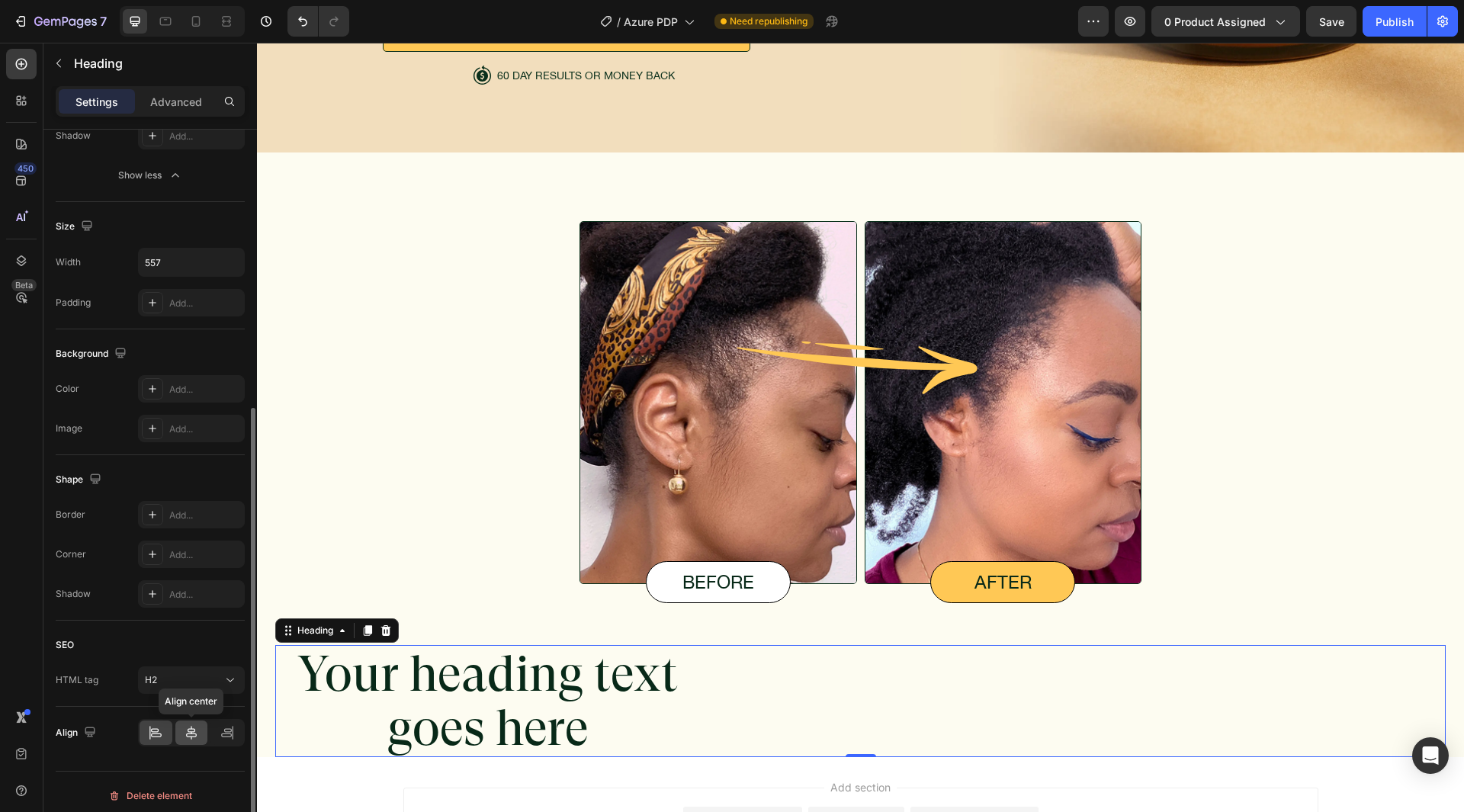
click at [200, 738] on div at bounding box center [191, 732] width 33 height 24
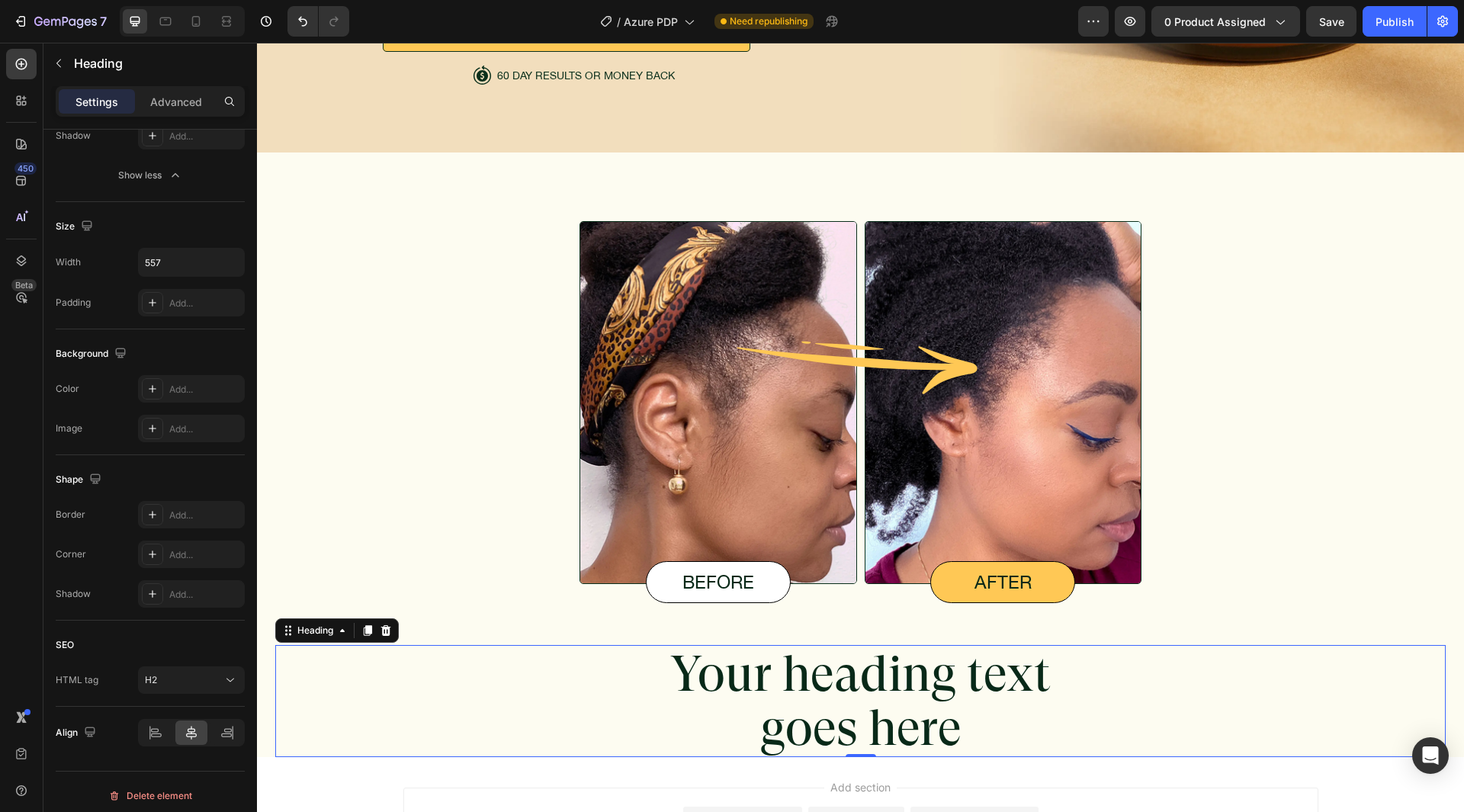
click at [881, 689] on h2 "Your heading text goes here" at bounding box center [860, 700] width 425 height 112
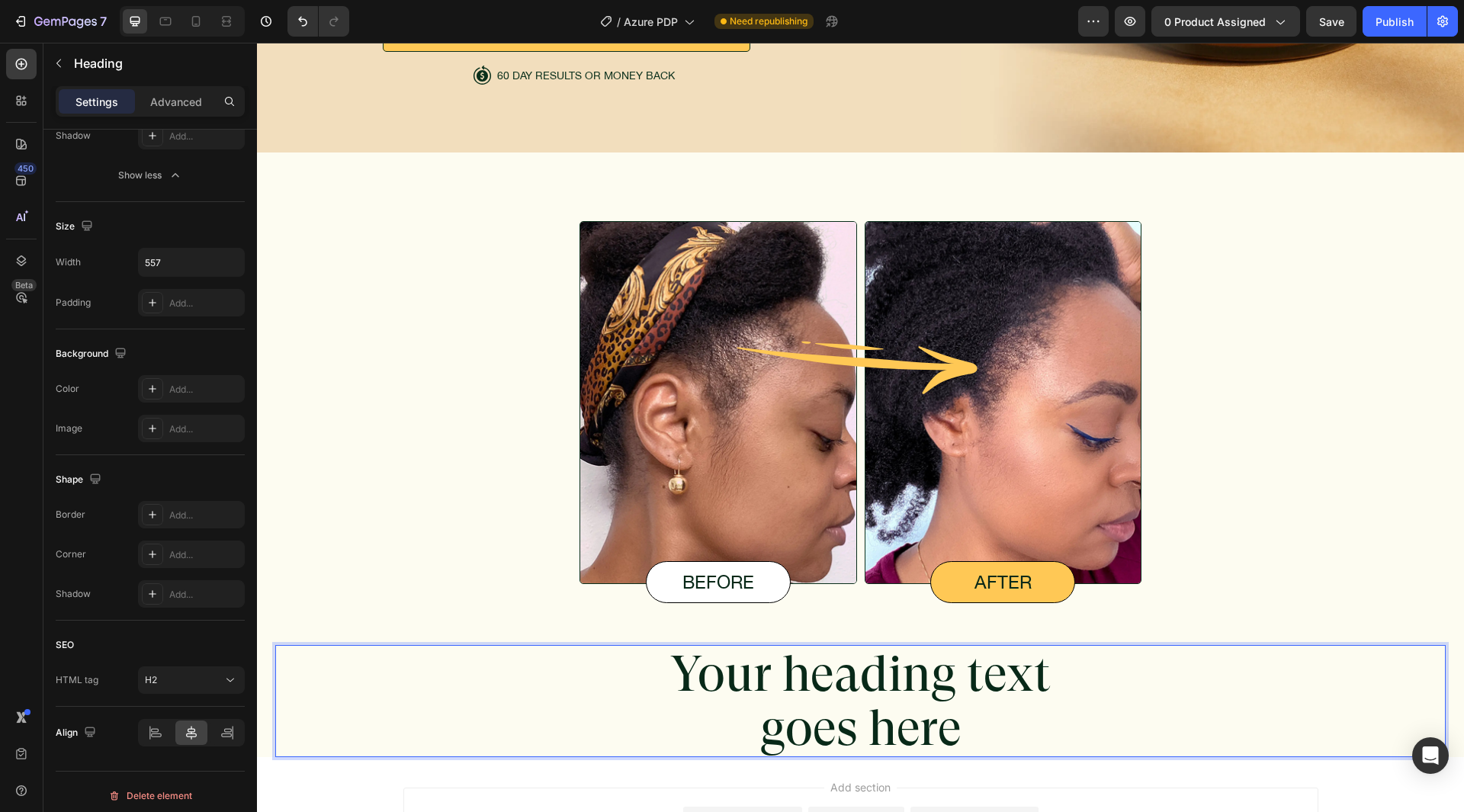
click at [881, 689] on p "Your heading text goes here" at bounding box center [861, 701] width 422 height 109
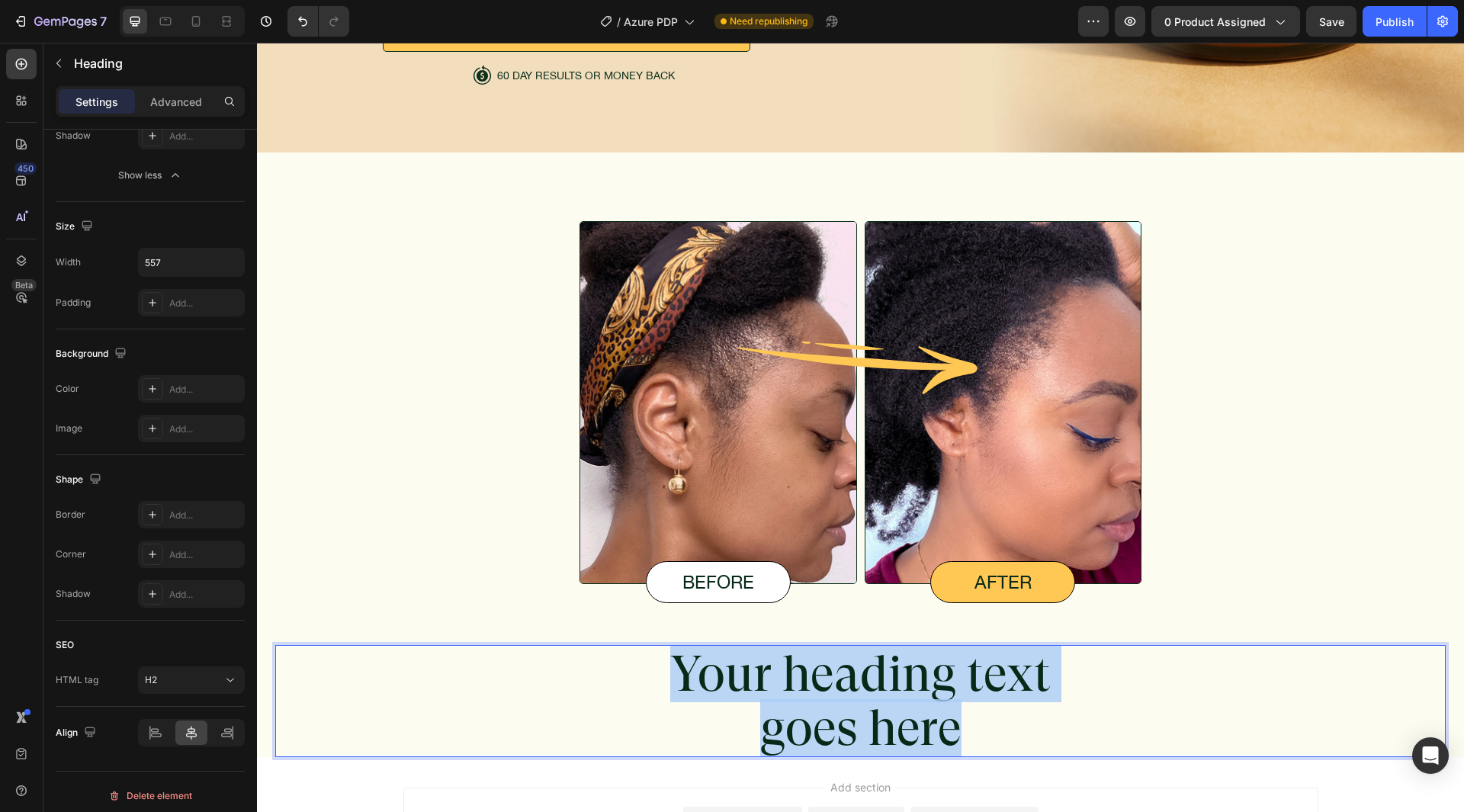
click at [881, 689] on p "Your heading text goes here" at bounding box center [861, 701] width 422 height 109
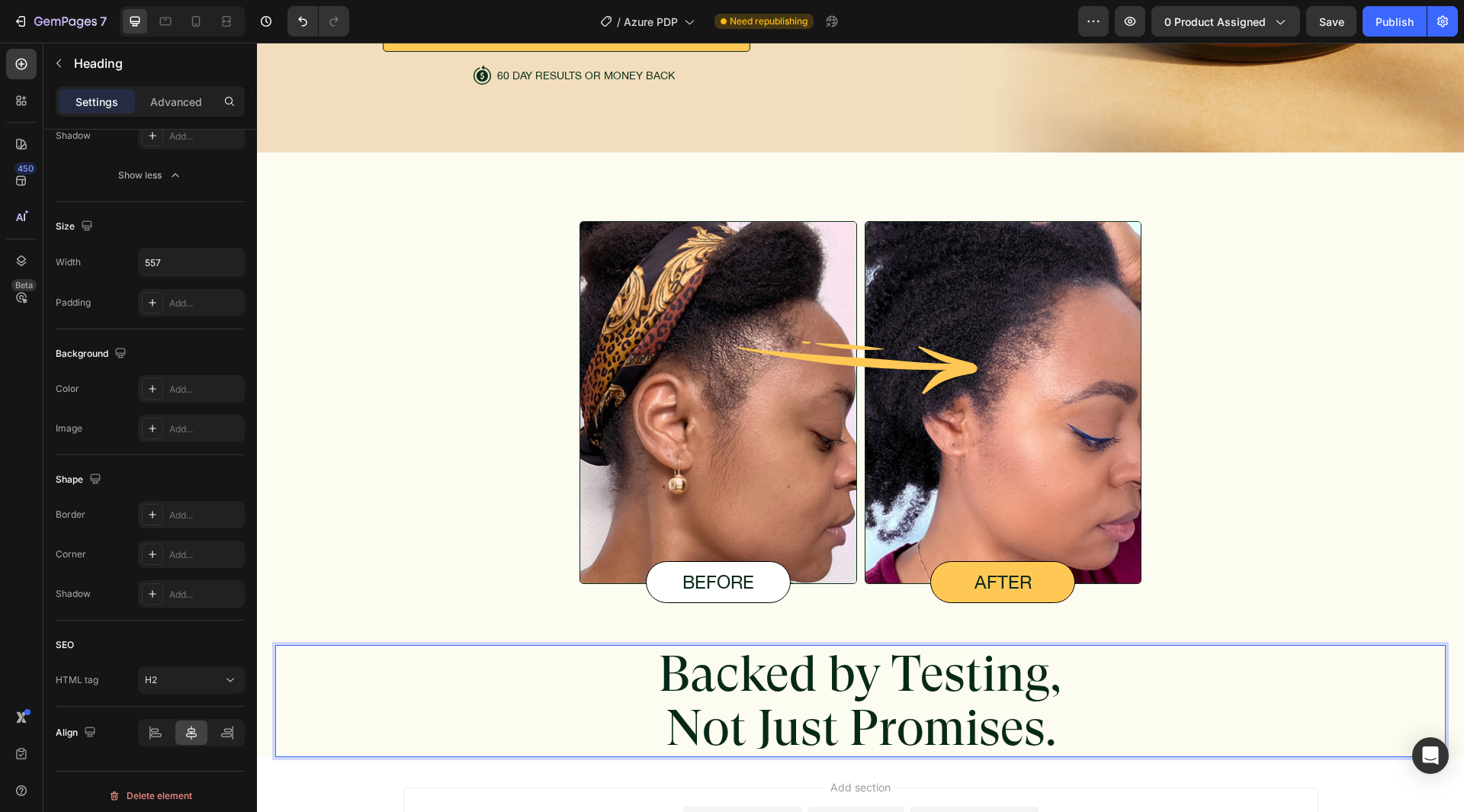
click at [887, 671] on p "Backed by Testing, Not Just Promises." at bounding box center [861, 701] width 422 height 109
click at [1037, 670] on p "Backed by Testing, Not Just Promises." at bounding box center [861, 701] width 422 height 109
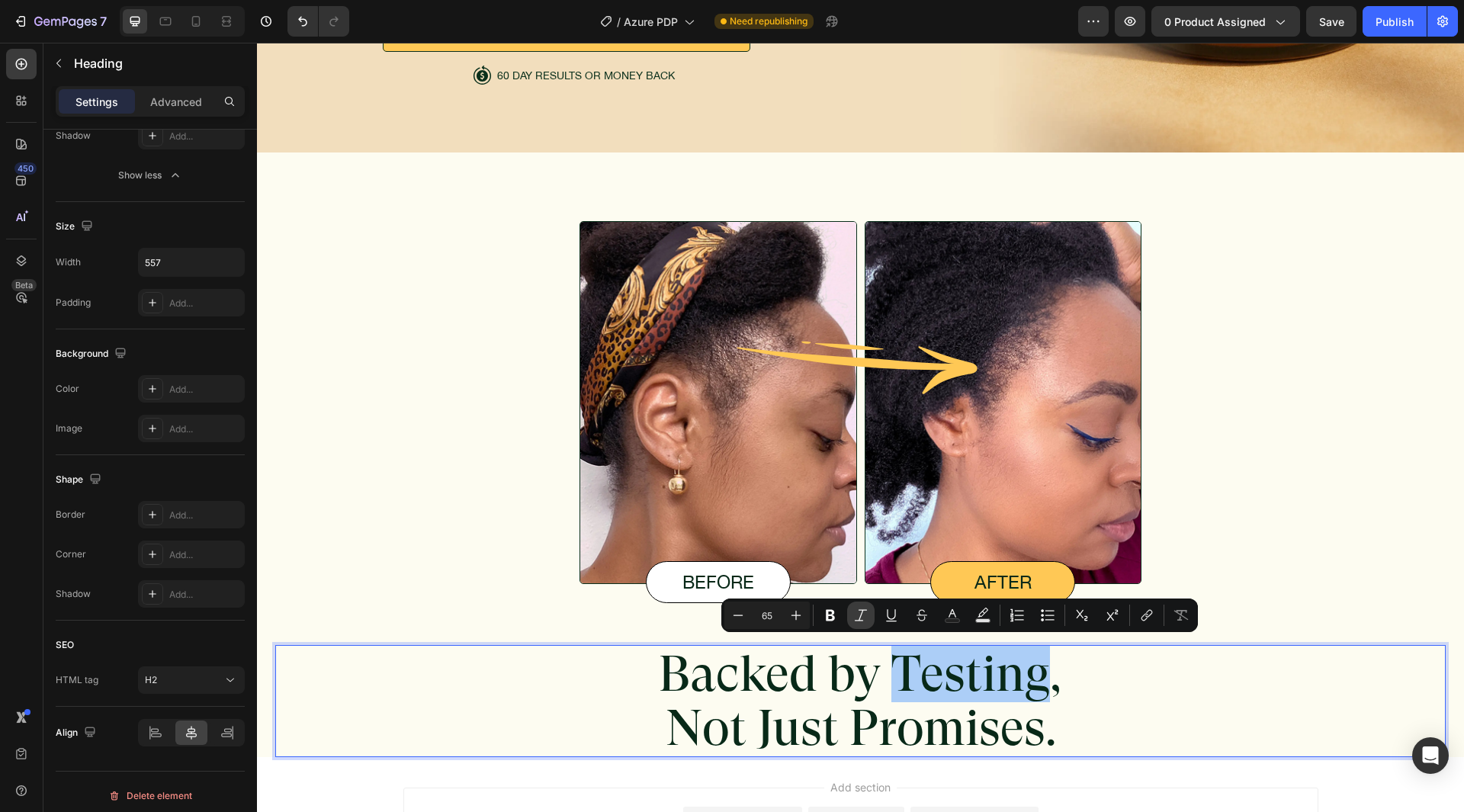
click at [862, 620] on icon "Editor contextual toolbar" at bounding box center [861, 615] width 15 height 15
click at [1170, 707] on div "Backed by Testing , Not Just Promises." at bounding box center [861, 700] width 1171 height 112
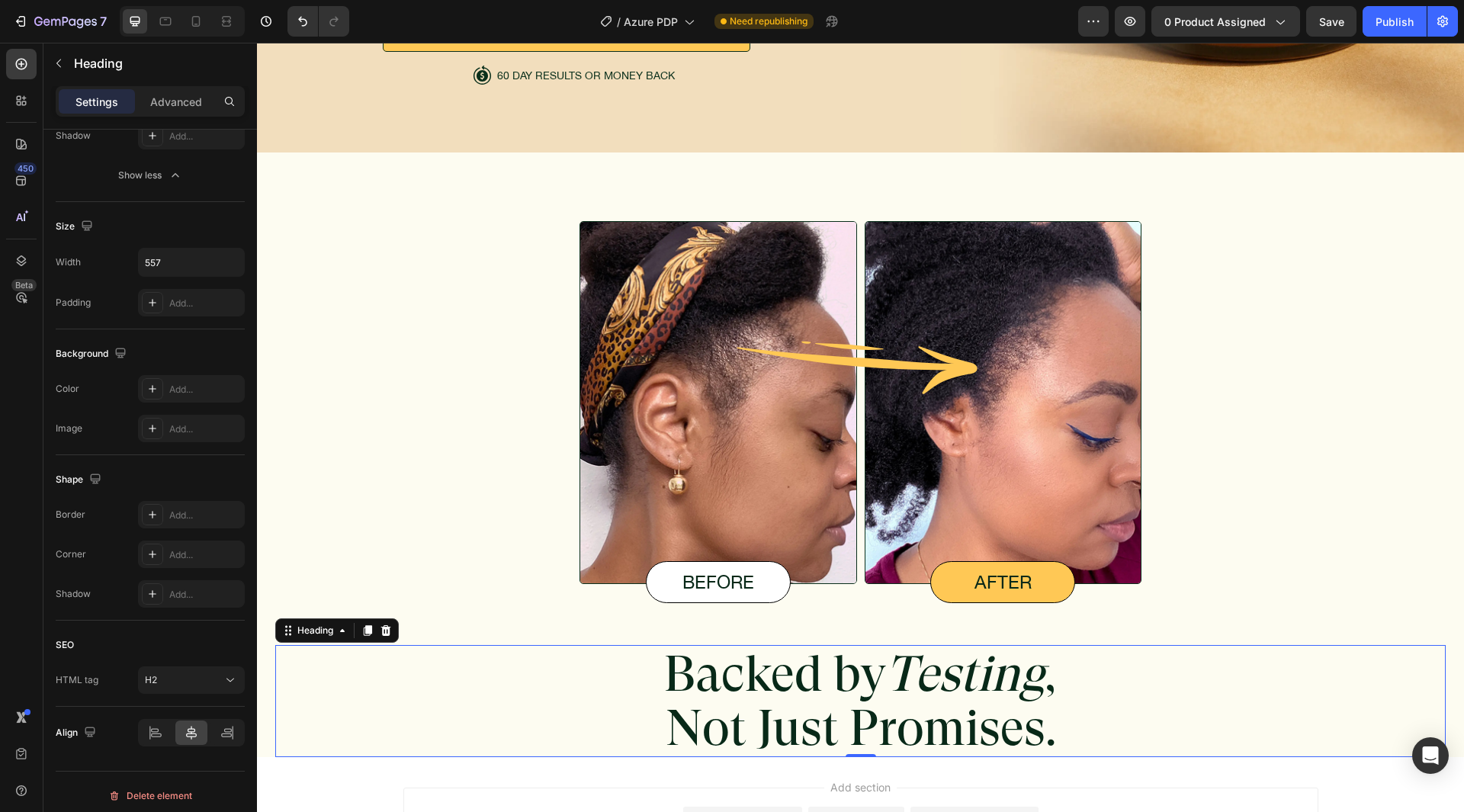
click at [773, 707] on p "Backed by Testing , Not Just Promises." at bounding box center [861, 701] width 422 height 109
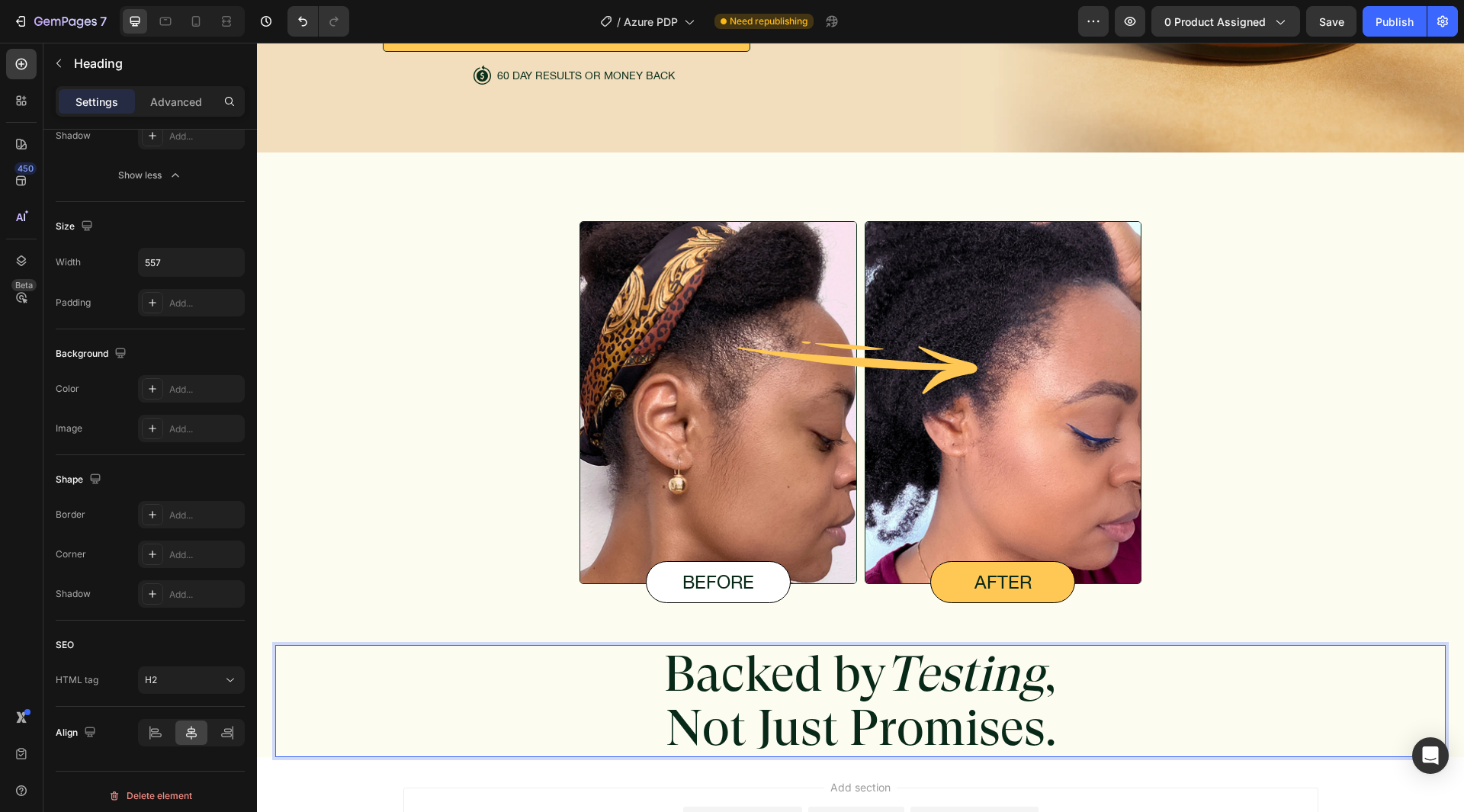
click at [626, 645] on div "Backed by Testing , Not Just Promises." at bounding box center [861, 700] width 1171 height 112
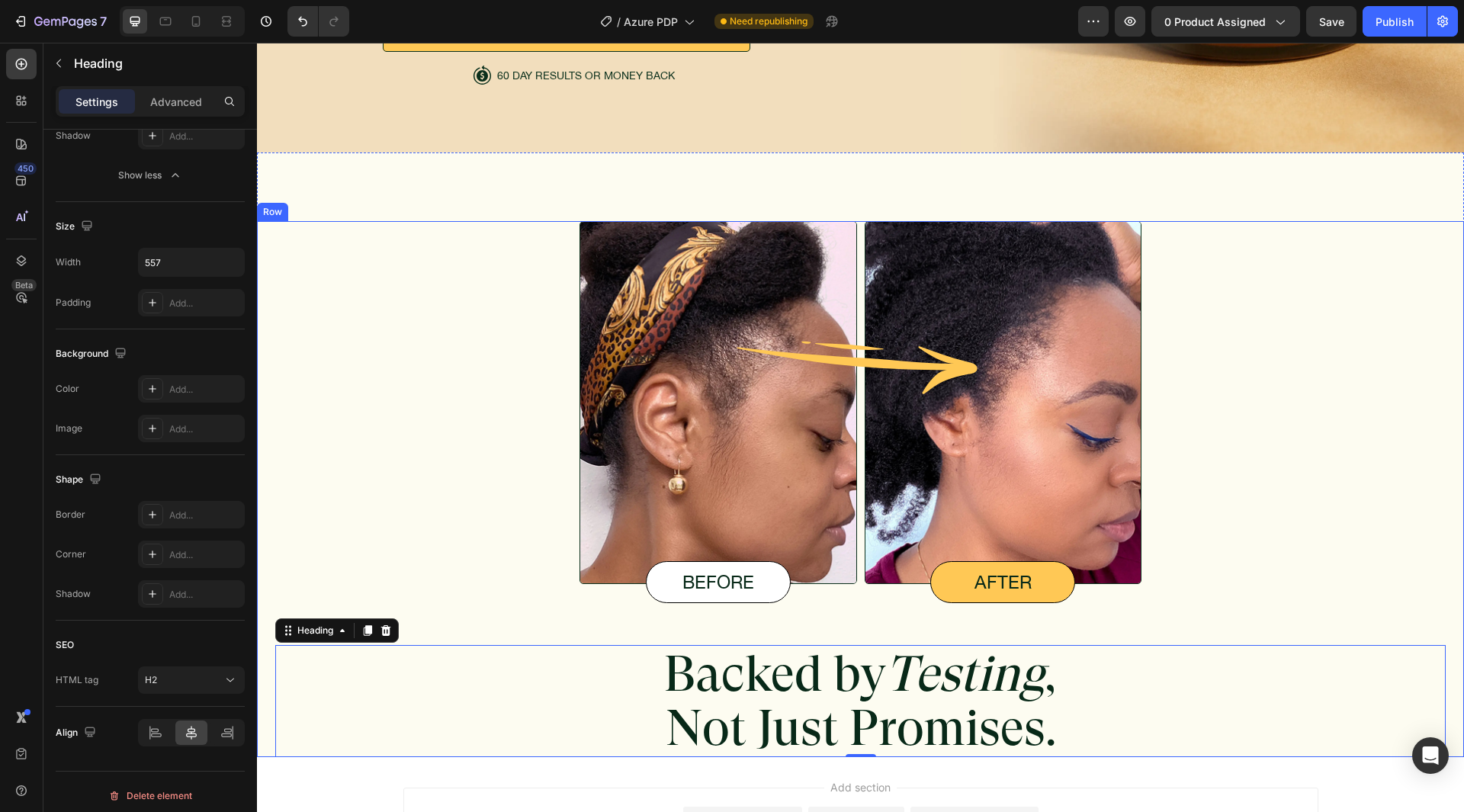
click at [618, 626] on div "Image before Text Block Image Image after Text Block Row Backed by Testing , No…" at bounding box center [861, 489] width 1171 height 536
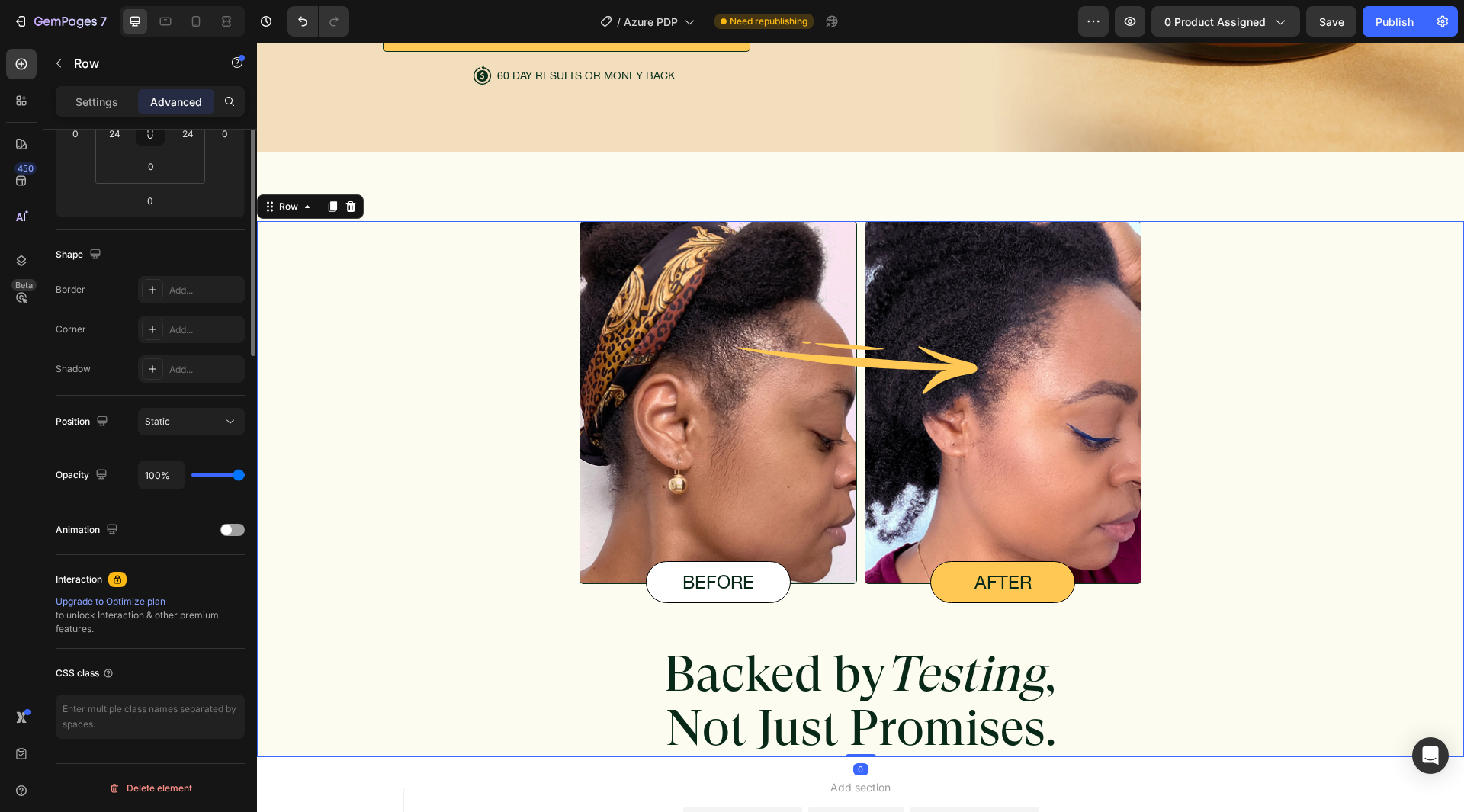
scroll to position [0, 0]
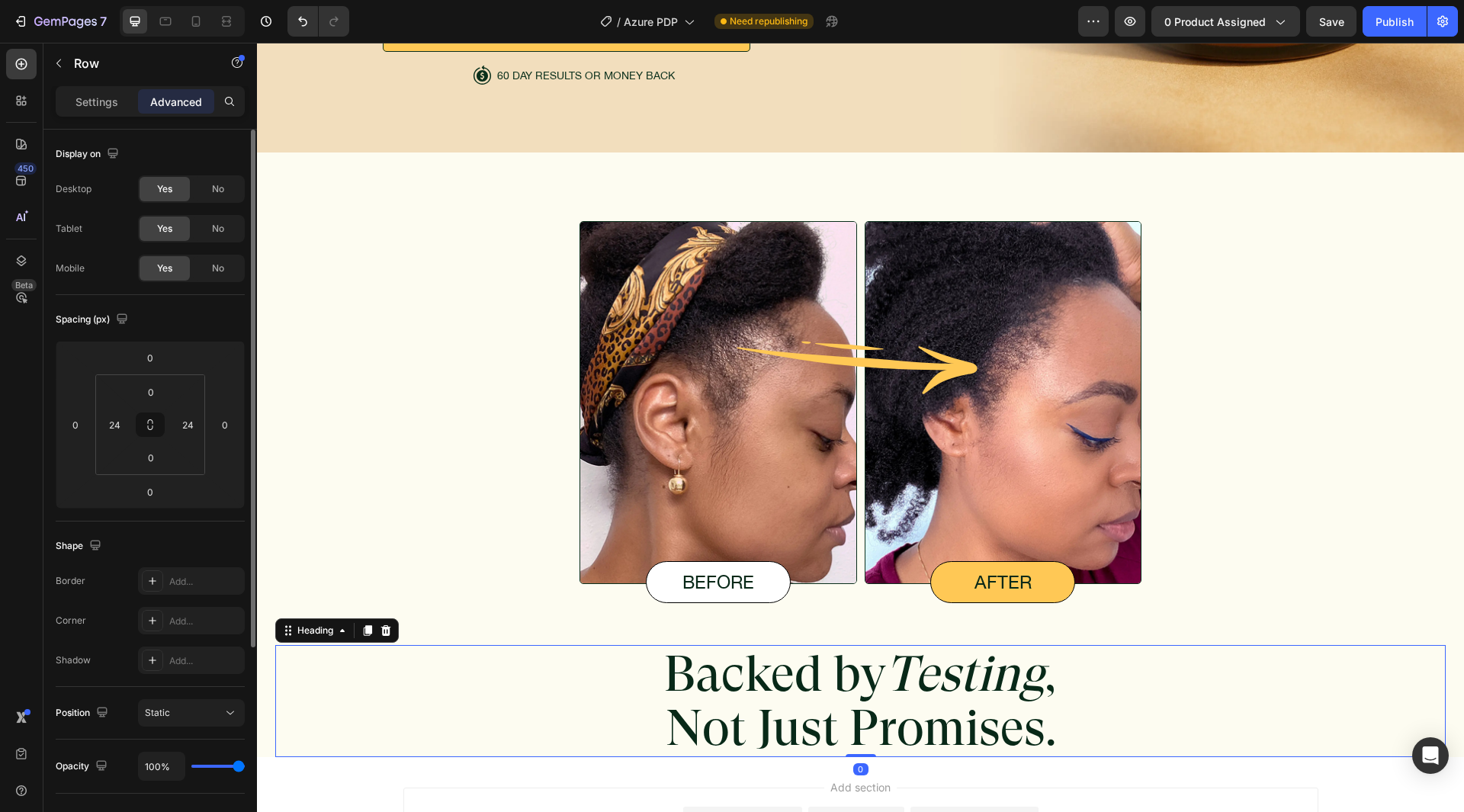
click at [720, 697] on p "Backed by Testing , Not Just Promises." at bounding box center [861, 701] width 422 height 109
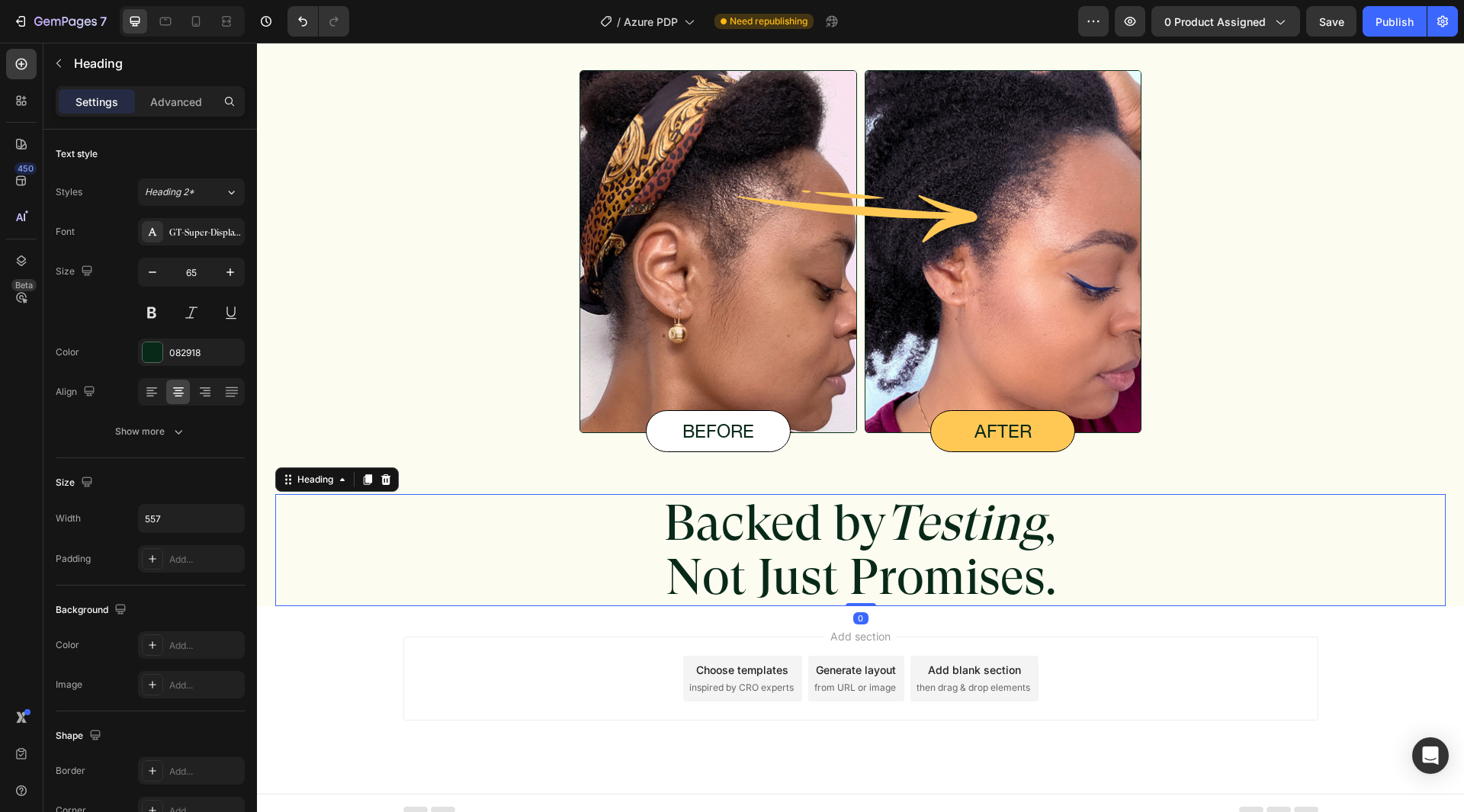
scroll to position [5411, 0]
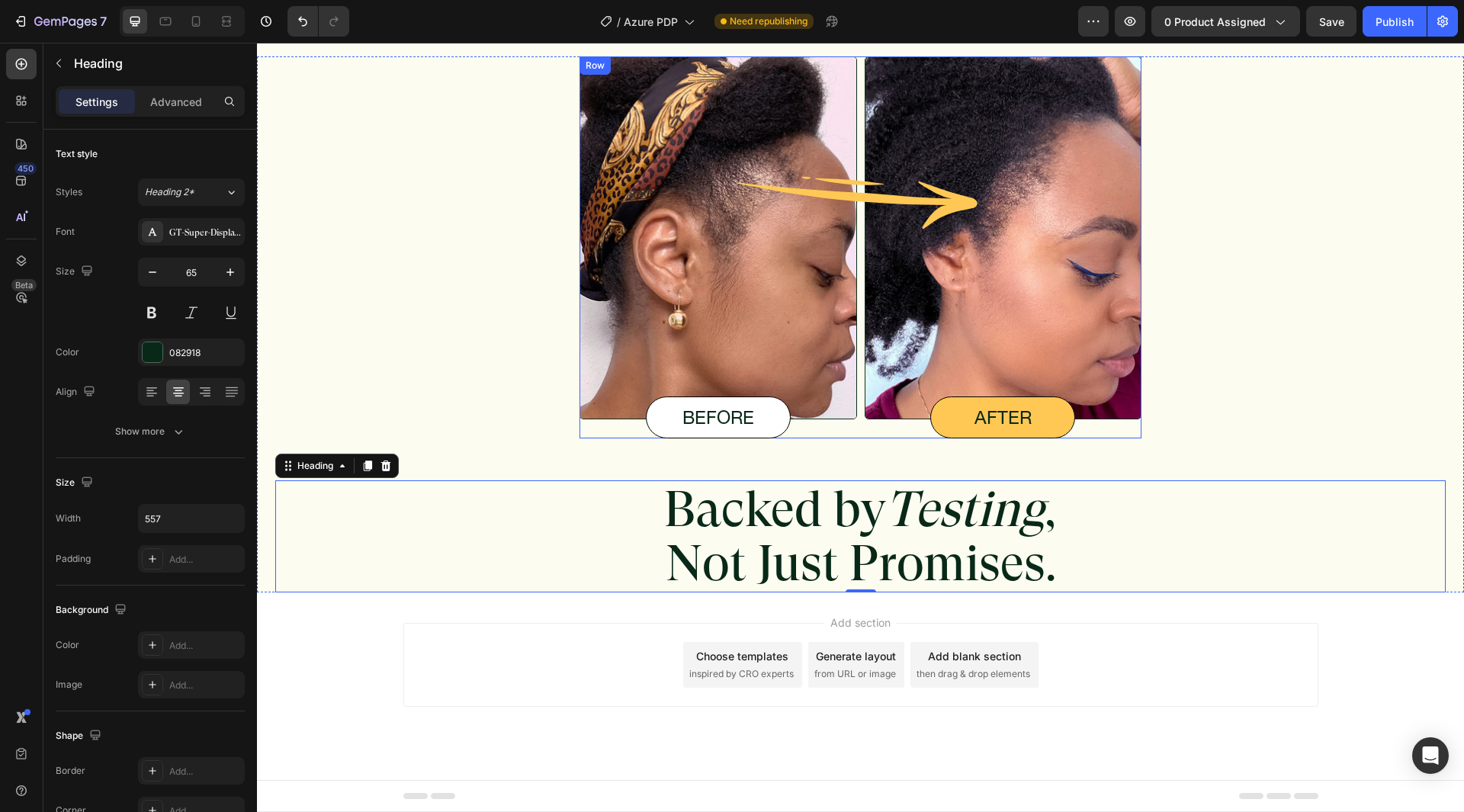
click at [853, 425] on div "Image before Text Block Image Image after Text Block Row" at bounding box center [861, 247] width 562 height 382
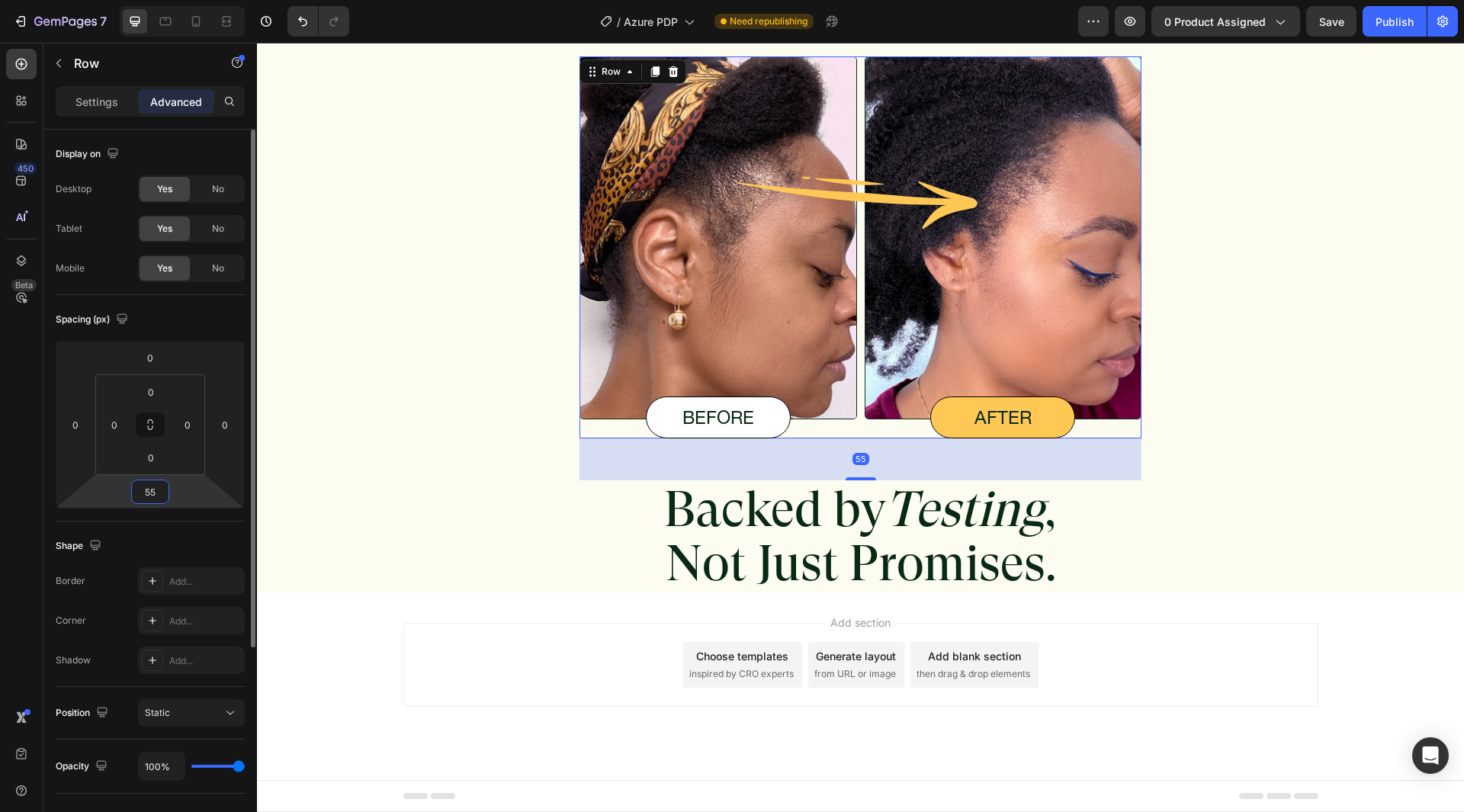
click at [159, 501] on input "55" at bounding box center [150, 492] width 30 height 23
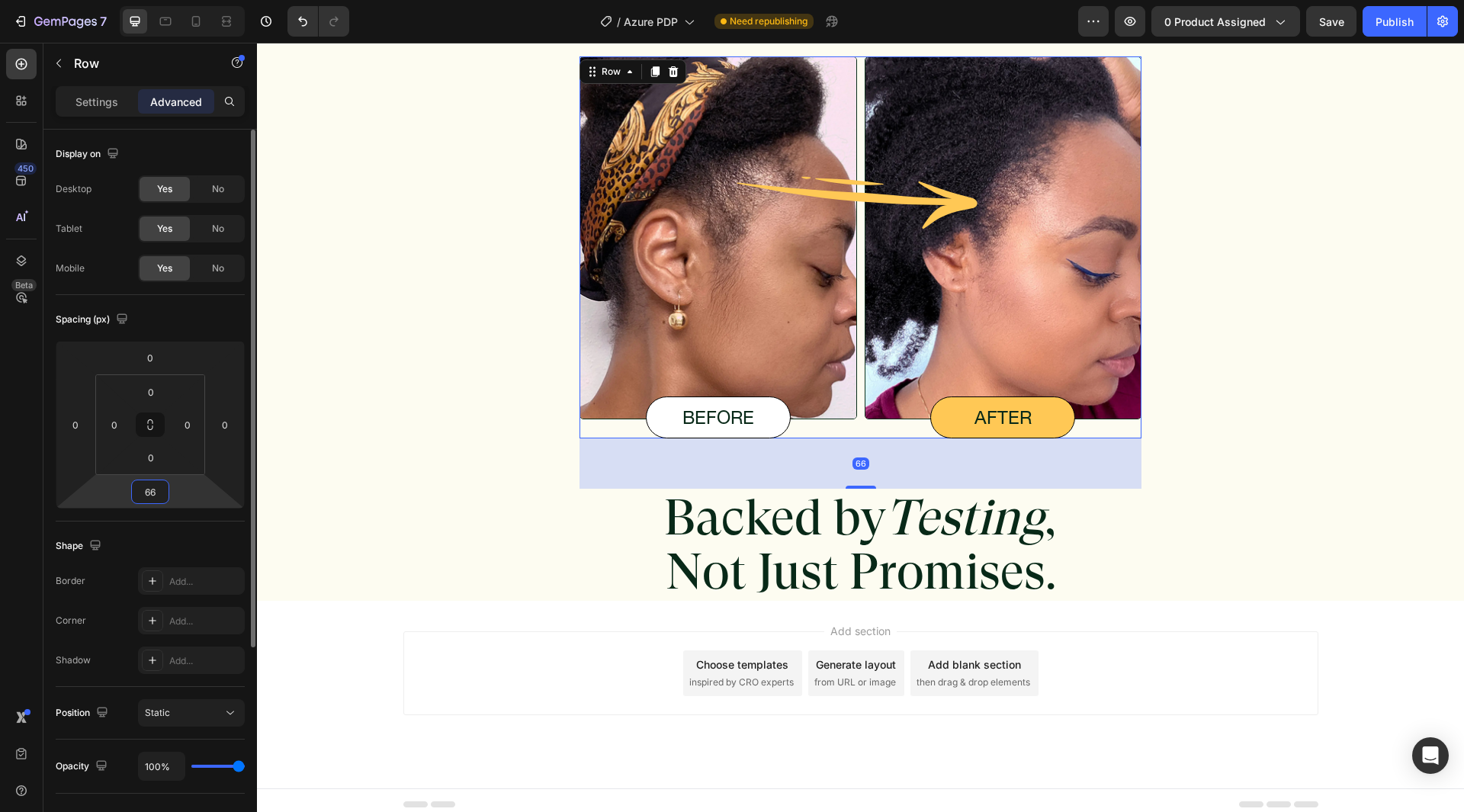
type input "66"
click at [0, 0] on div "Spacing (px) 0 0 66 0 0 0 0 0" at bounding box center [0, 0] width 0 height 0
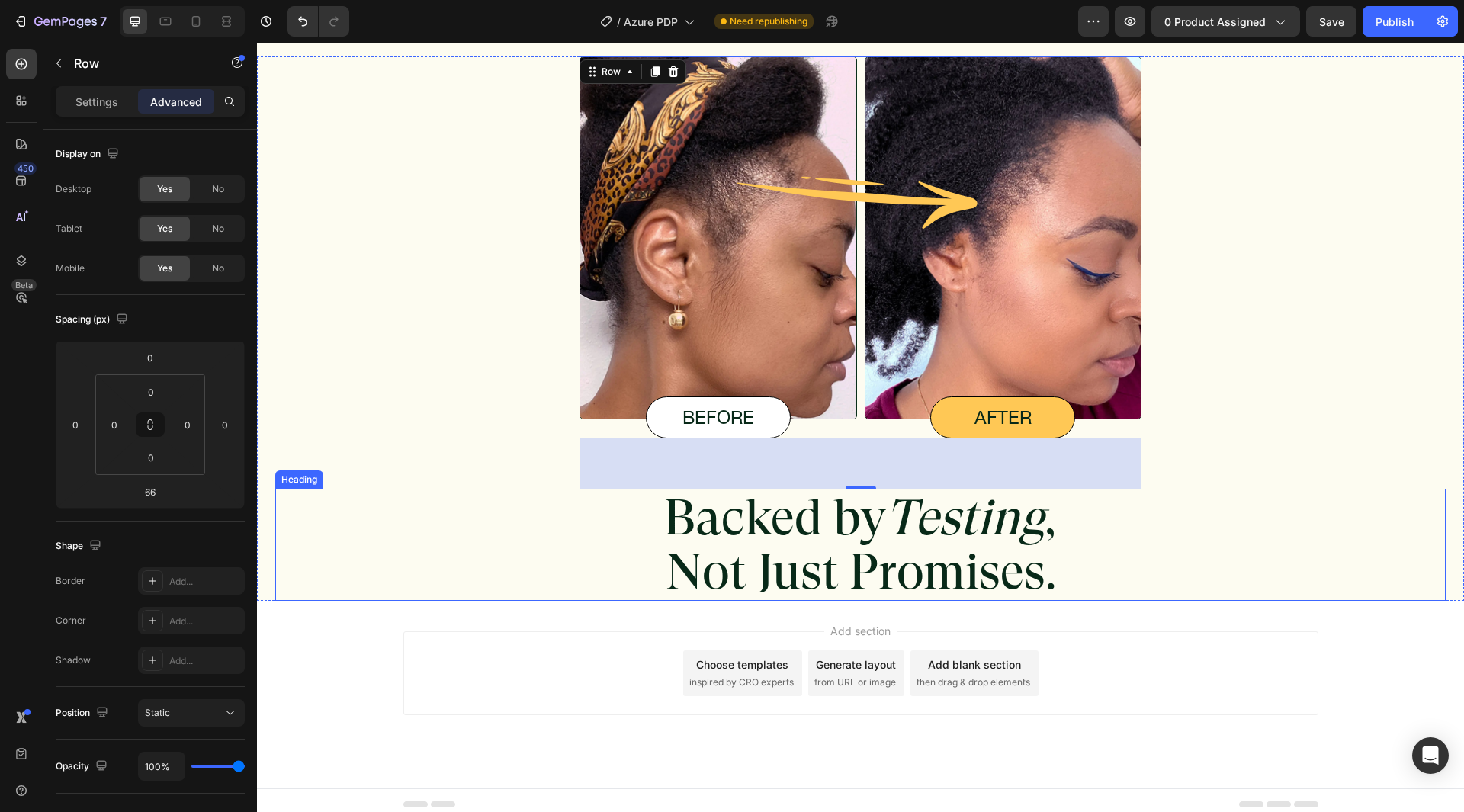
click at [744, 543] on p "Backed by Testing , Not Just Promises." at bounding box center [861, 545] width 422 height 109
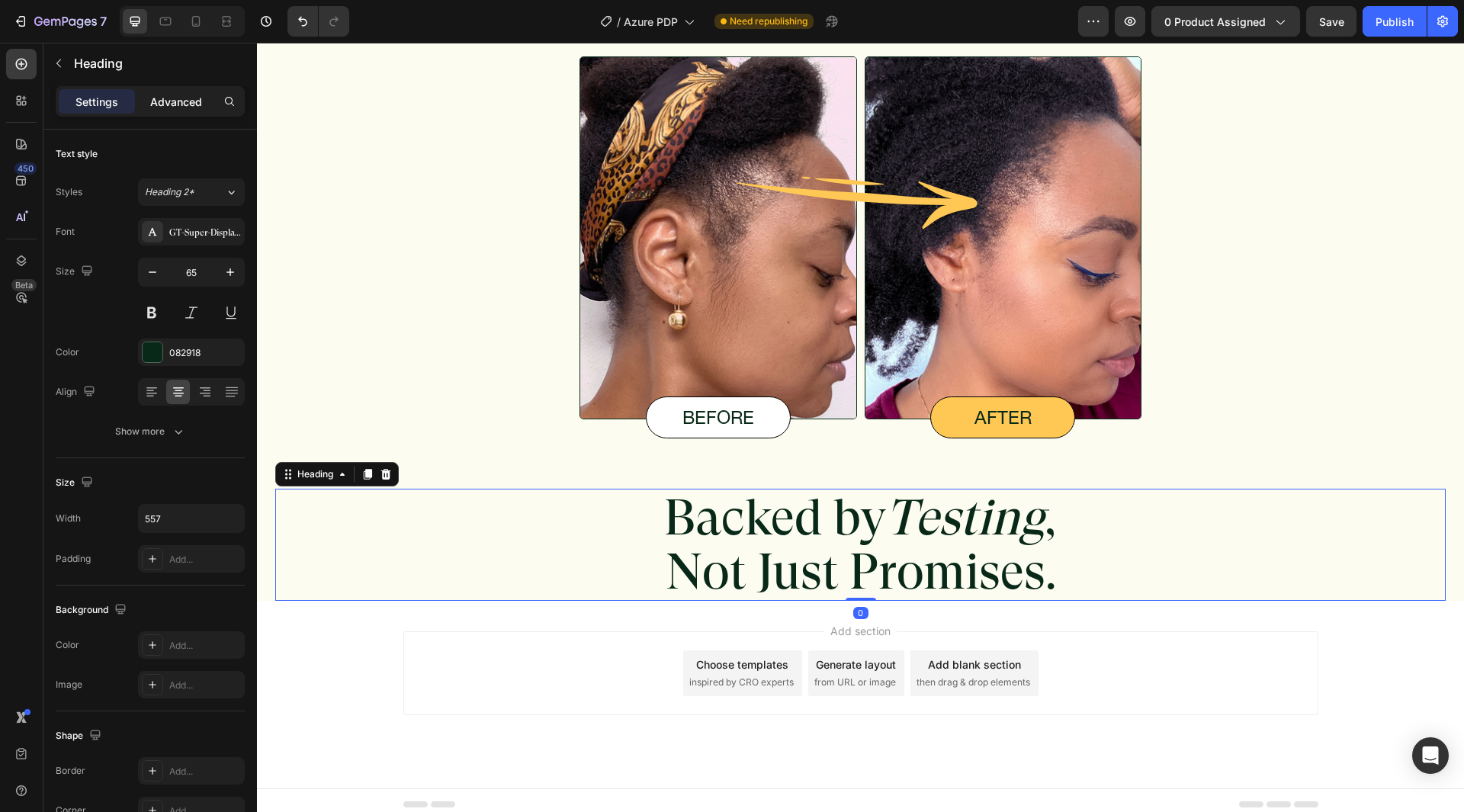
click at [178, 98] on p "Advanced" at bounding box center [176, 102] width 52 height 16
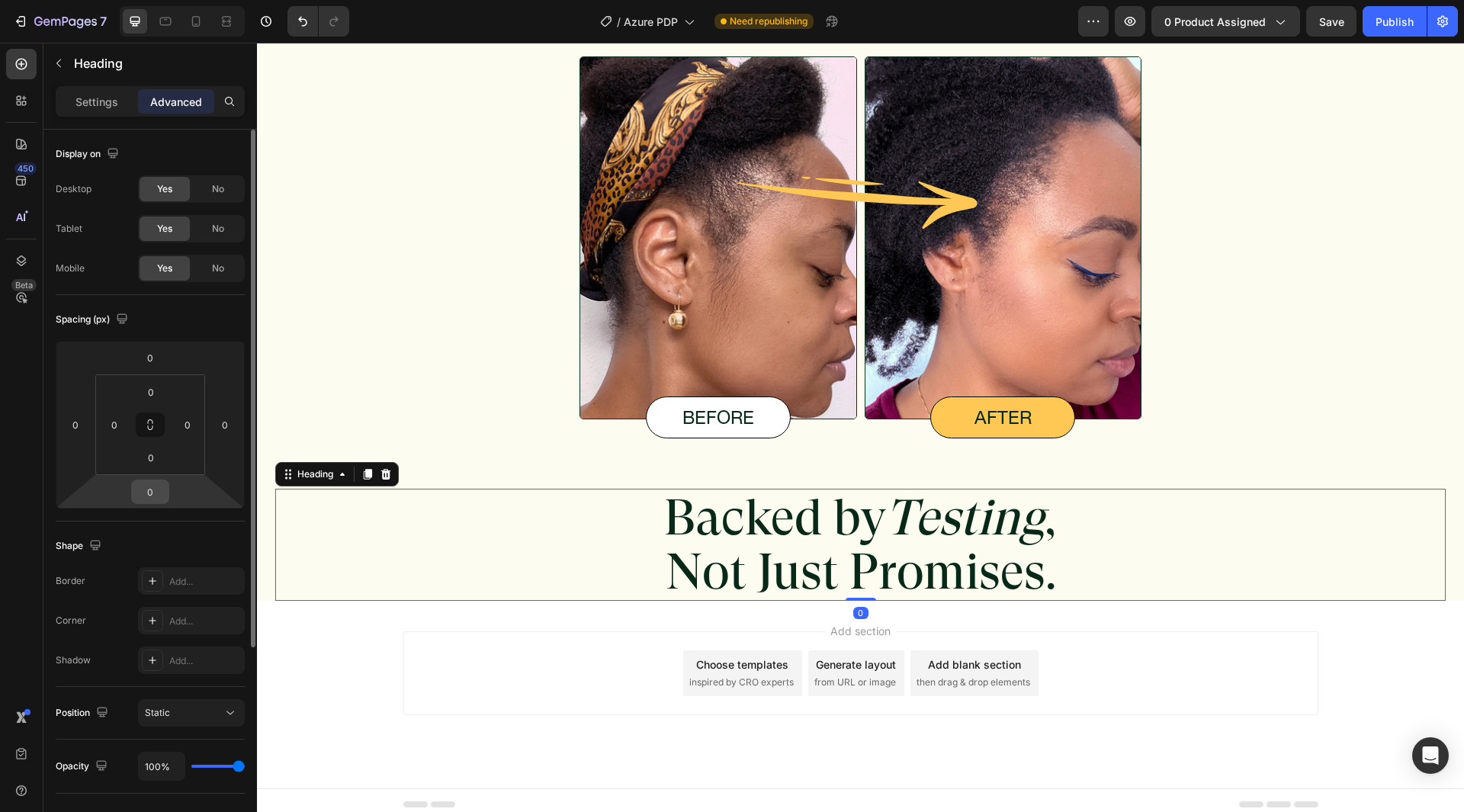
click at [154, 489] on input "0" at bounding box center [150, 492] width 30 height 23
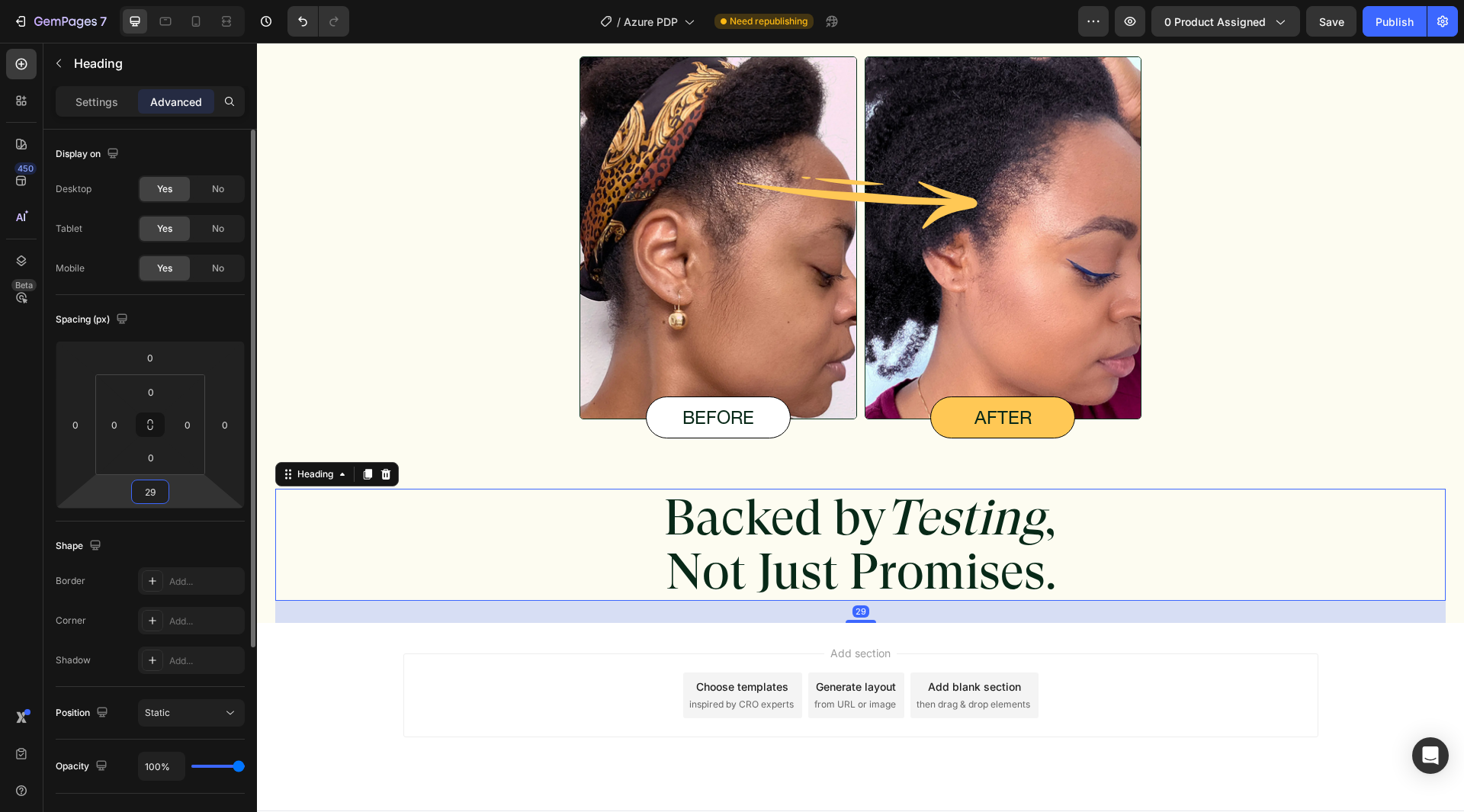
type input "29"
click at [165, 553] on div "Shape" at bounding box center [150, 545] width 189 height 24
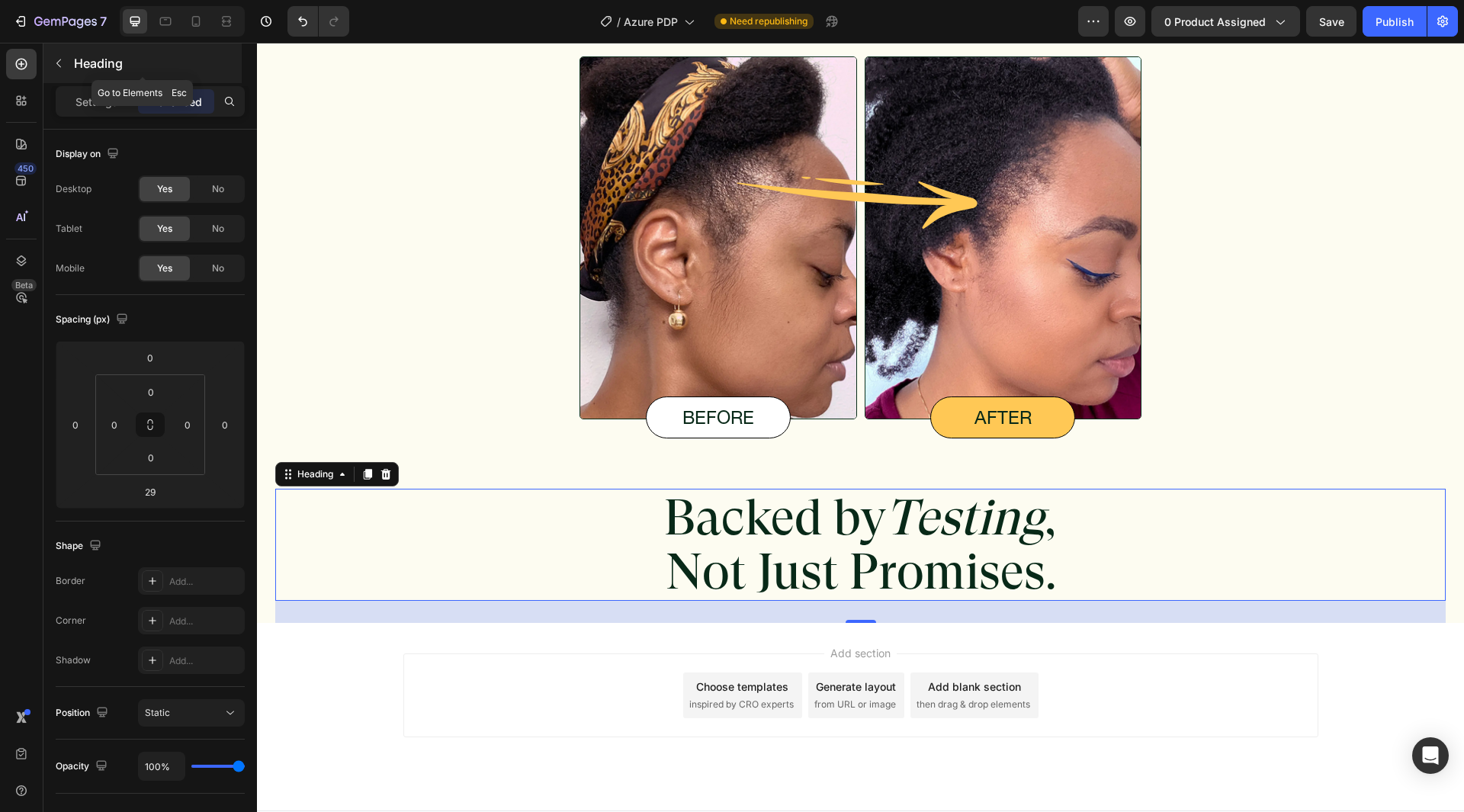
click at [97, 49] on div "Heading" at bounding box center [143, 63] width 198 height 39
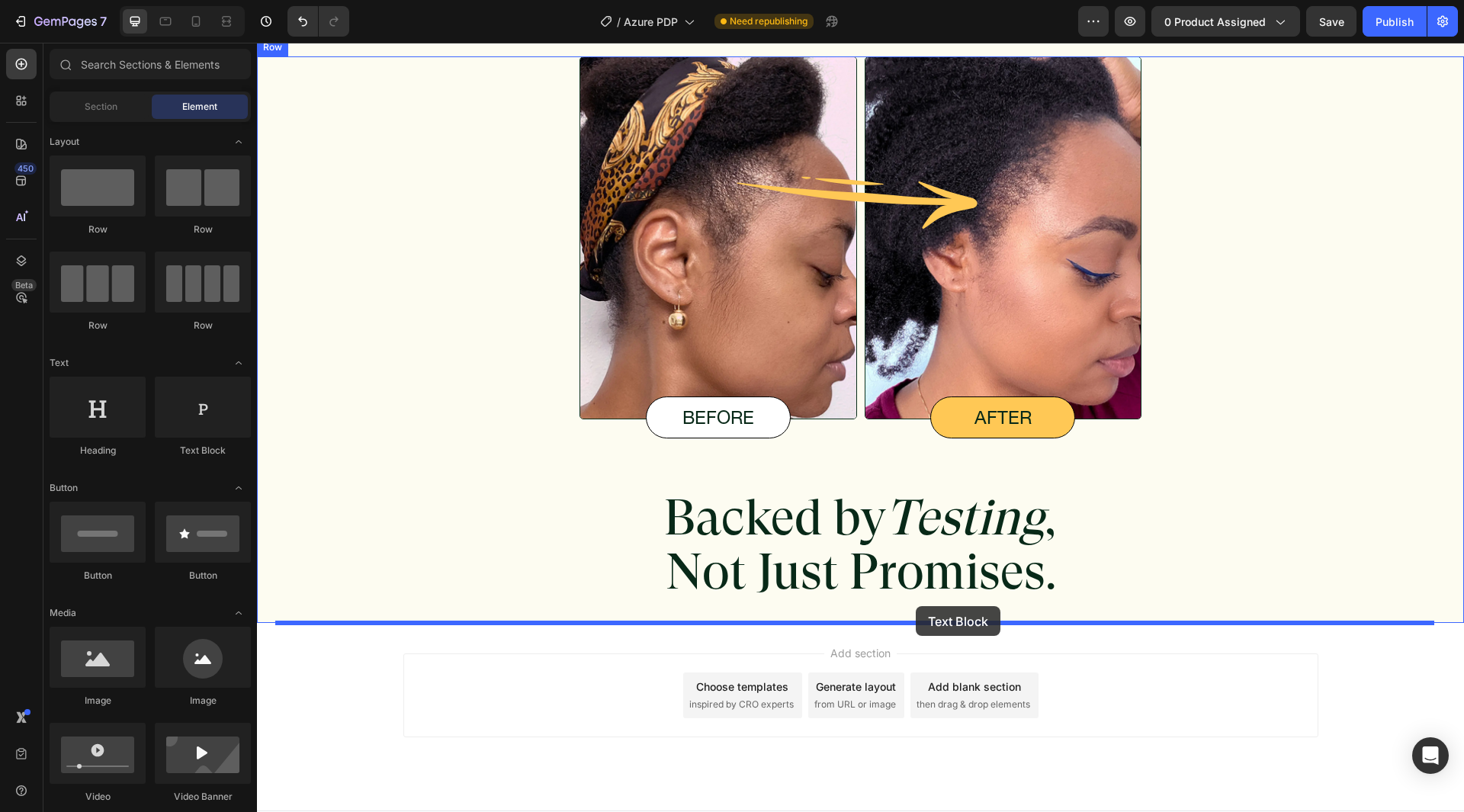
drag, startPoint x: 476, startPoint y: 466, endPoint x: 929, endPoint y: 569, distance: 464.6
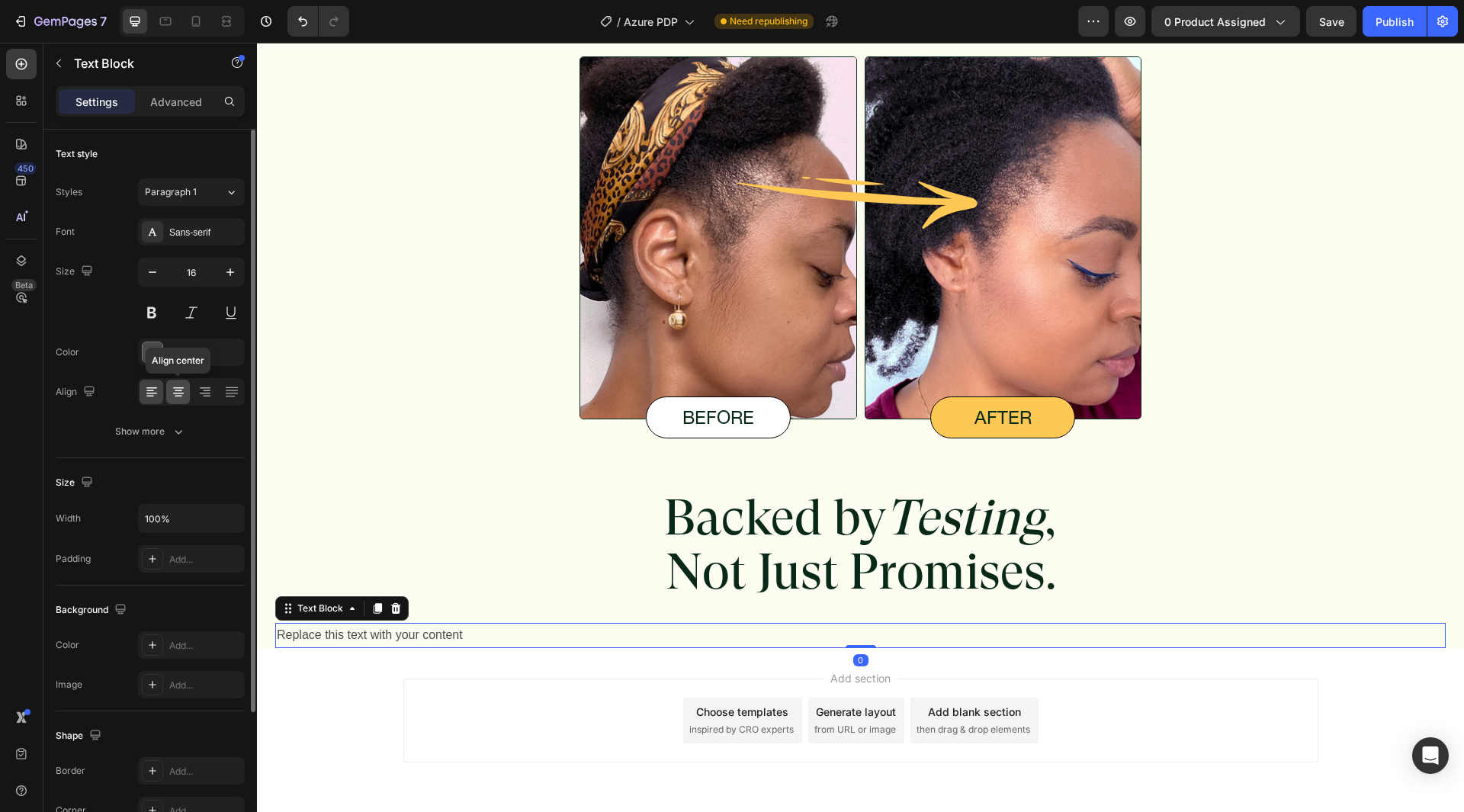
drag, startPoint x: 185, startPoint y: 394, endPoint x: 4, endPoint y: 357, distance: 184.7
click at [185, 394] on icon at bounding box center [178, 391] width 15 height 15
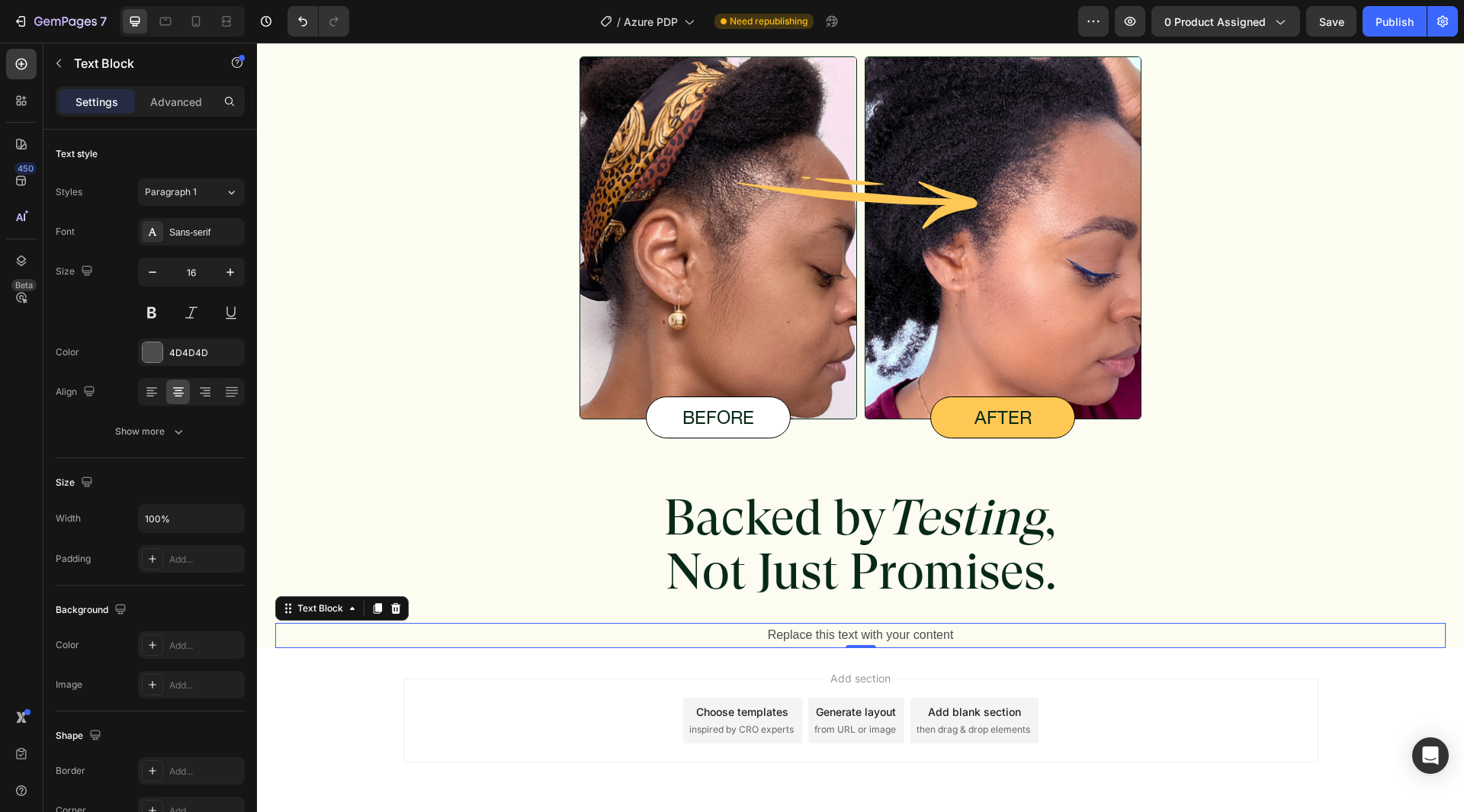
click at [778, 628] on div "Replace this text with your content" at bounding box center [861, 635] width 1171 height 25
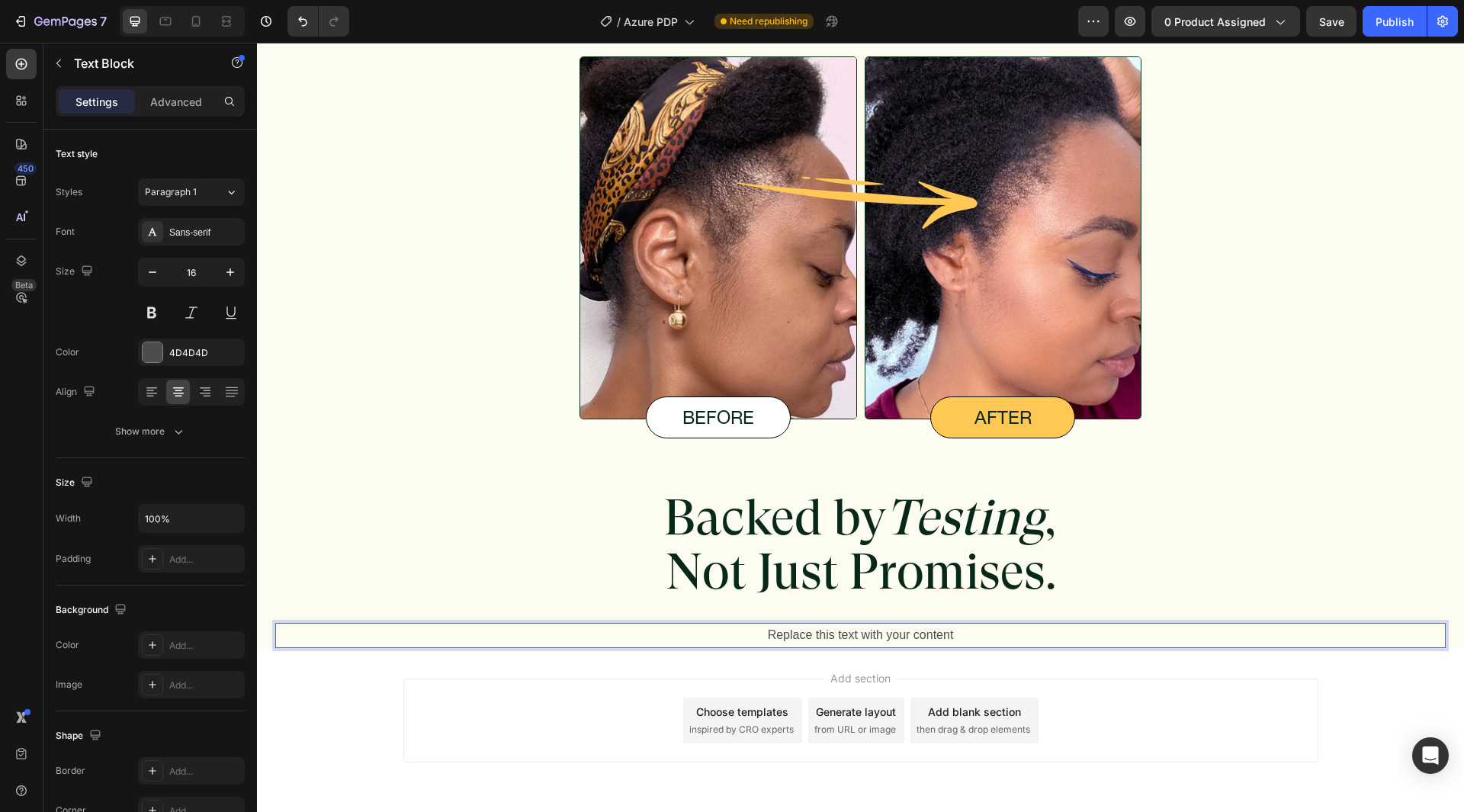
click at [778, 628] on p "Replace this text with your content" at bounding box center [861, 635] width 1167 height 22
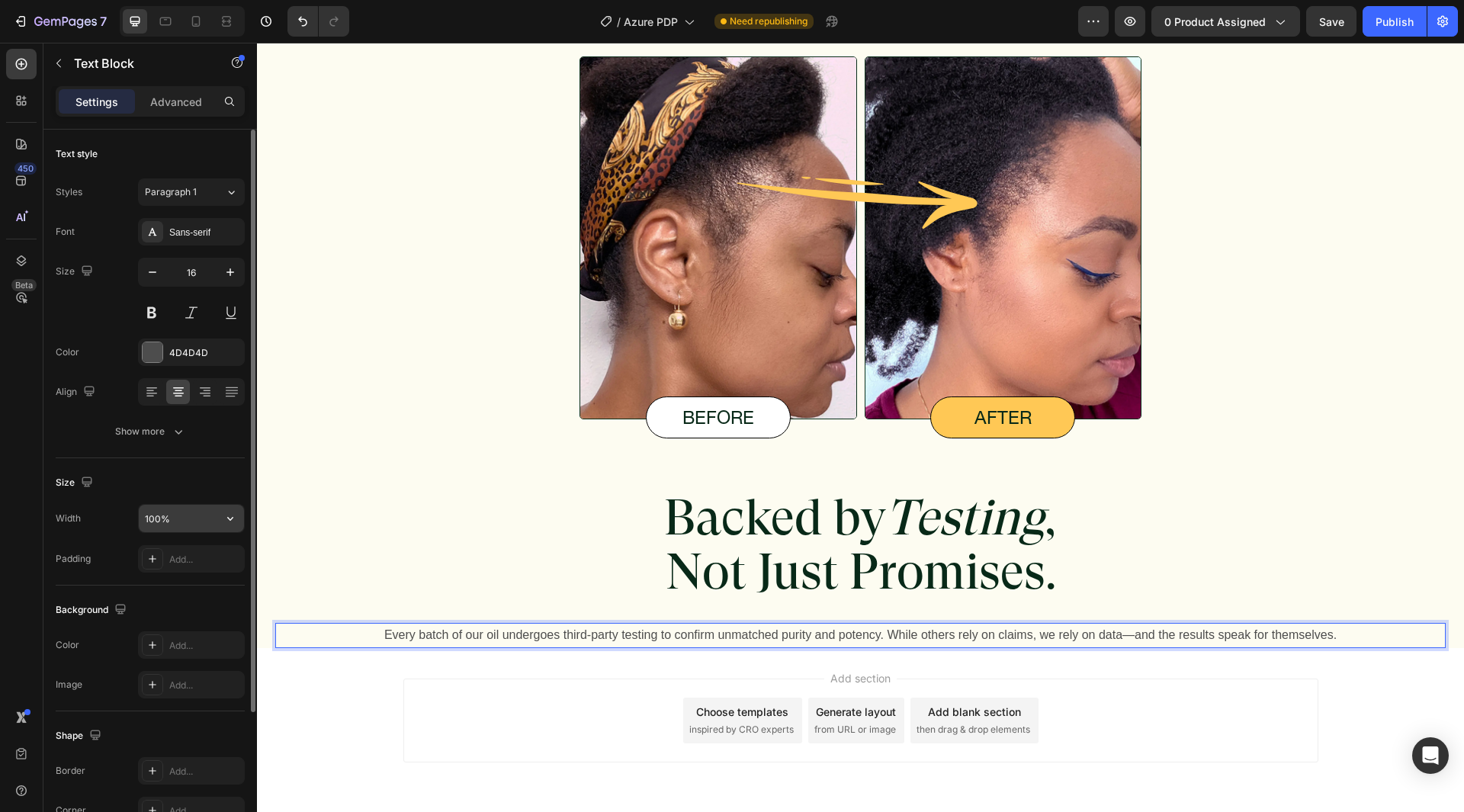
click at [176, 527] on input "100%" at bounding box center [191, 518] width 105 height 28
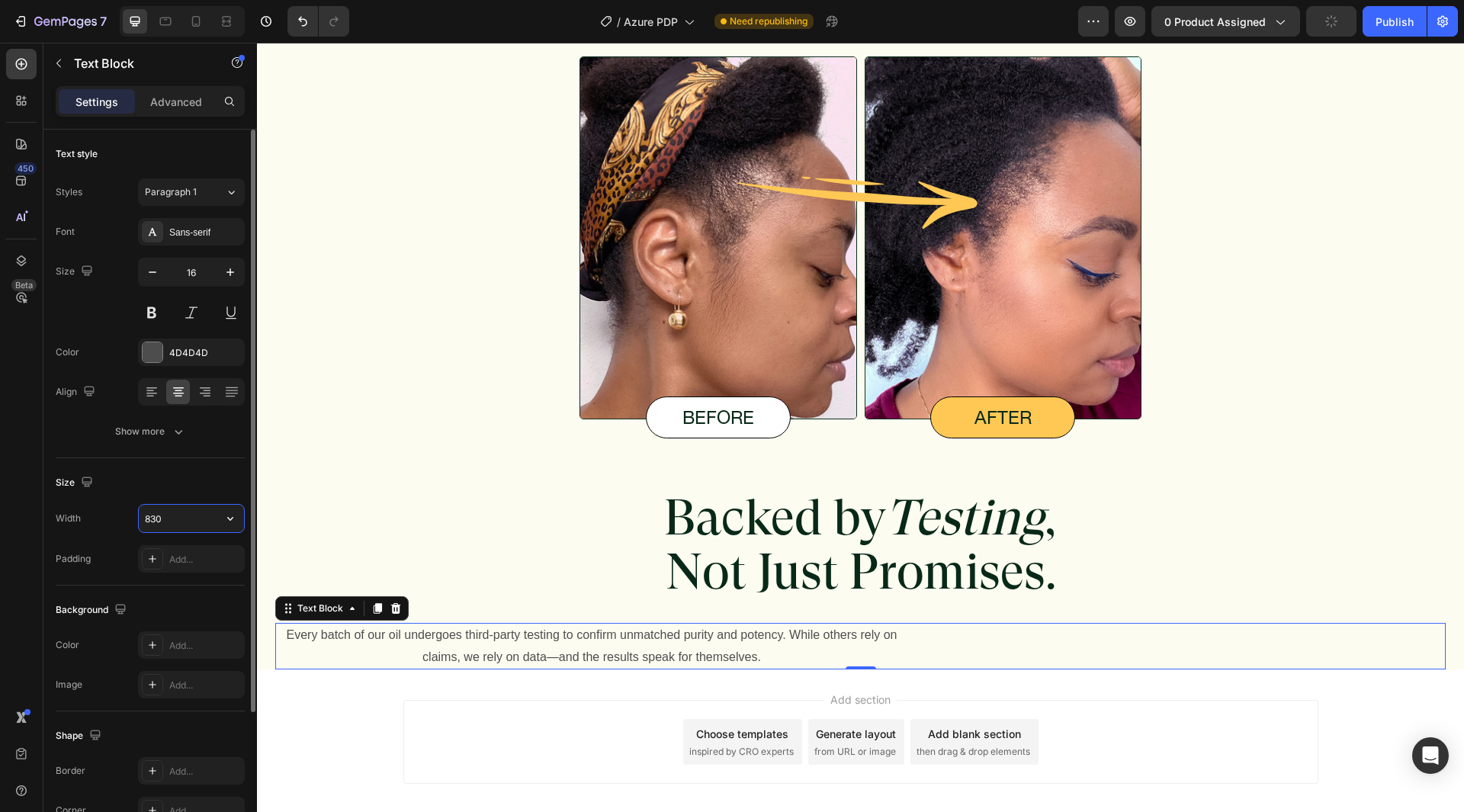
type input "830"
click at [178, 470] on div "Size Width 830 Padding Add..." at bounding box center [150, 522] width 189 height 128
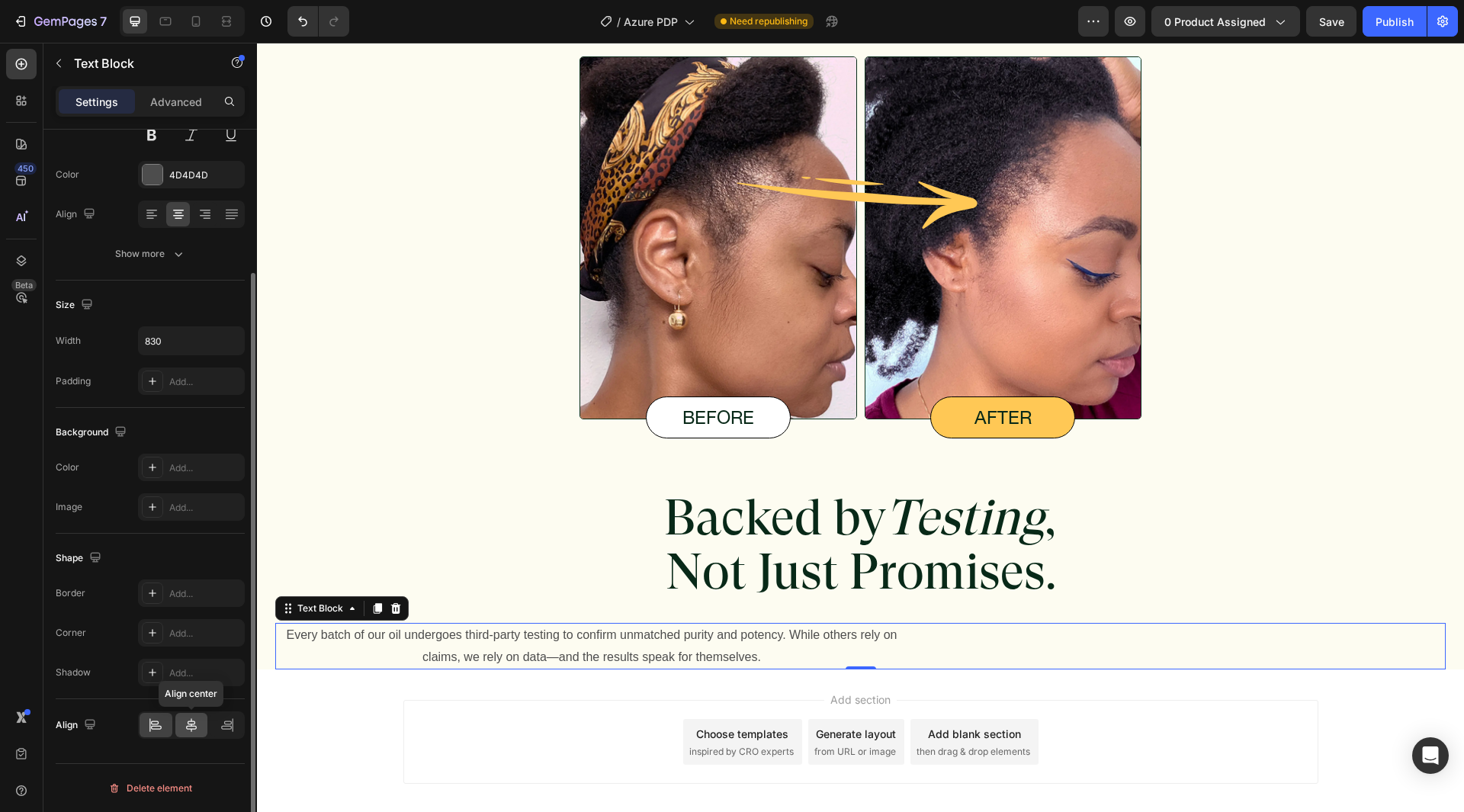
click at [193, 718] on icon at bounding box center [191, 724] width 15 height 15
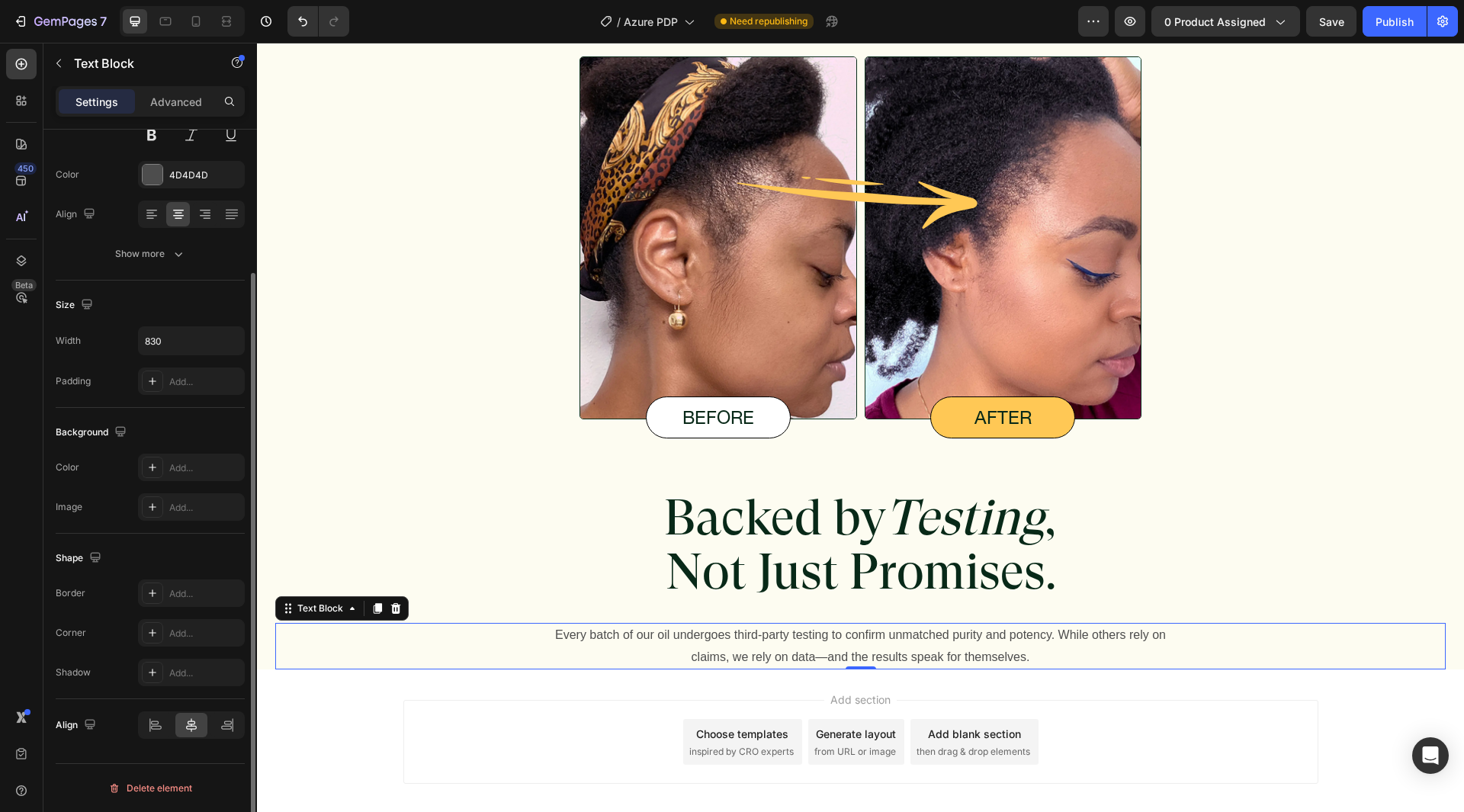
scroll to position [0, 0]
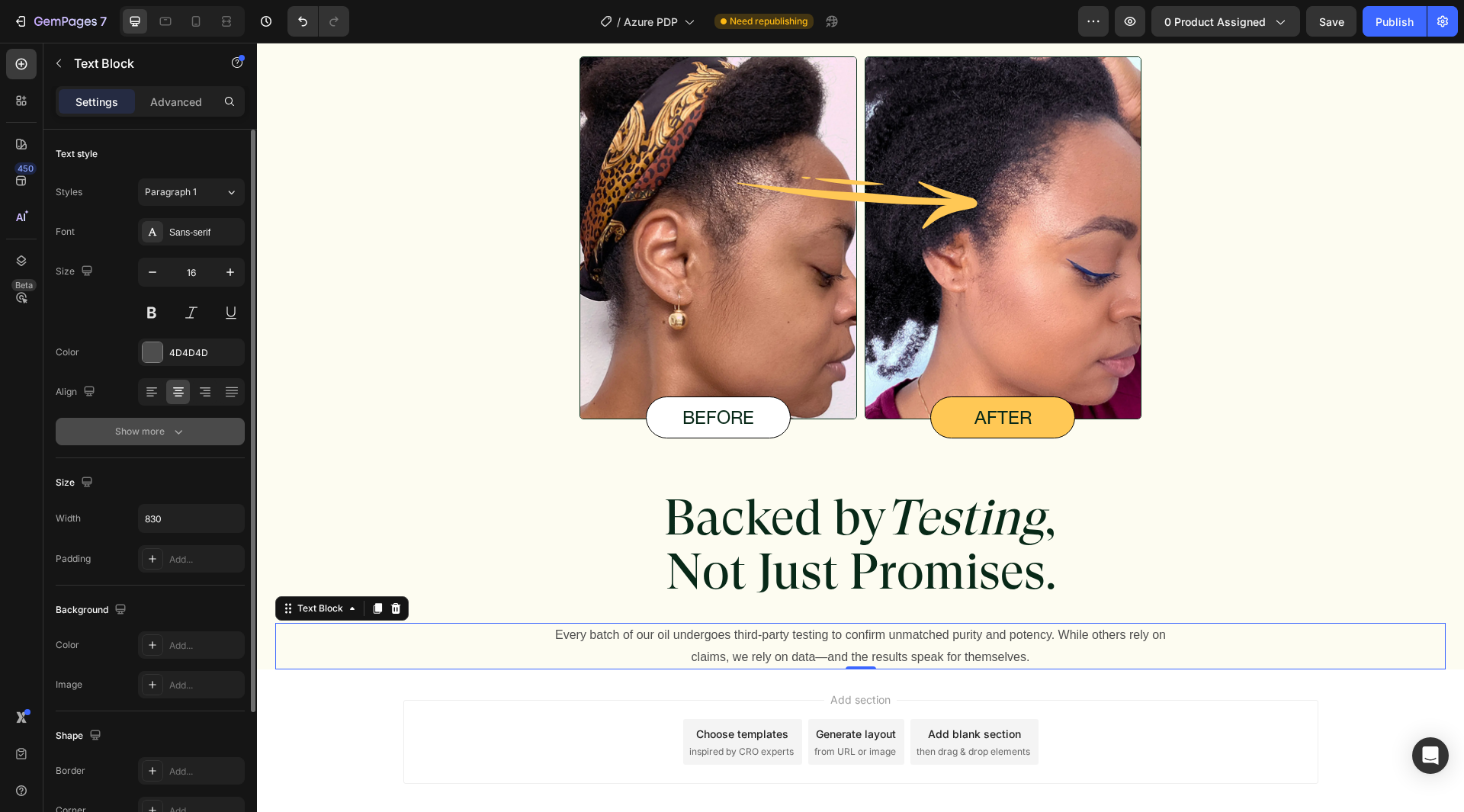
click at [173, 440] on button "Show more" at bounding box center [150, 431] width 189 height 28
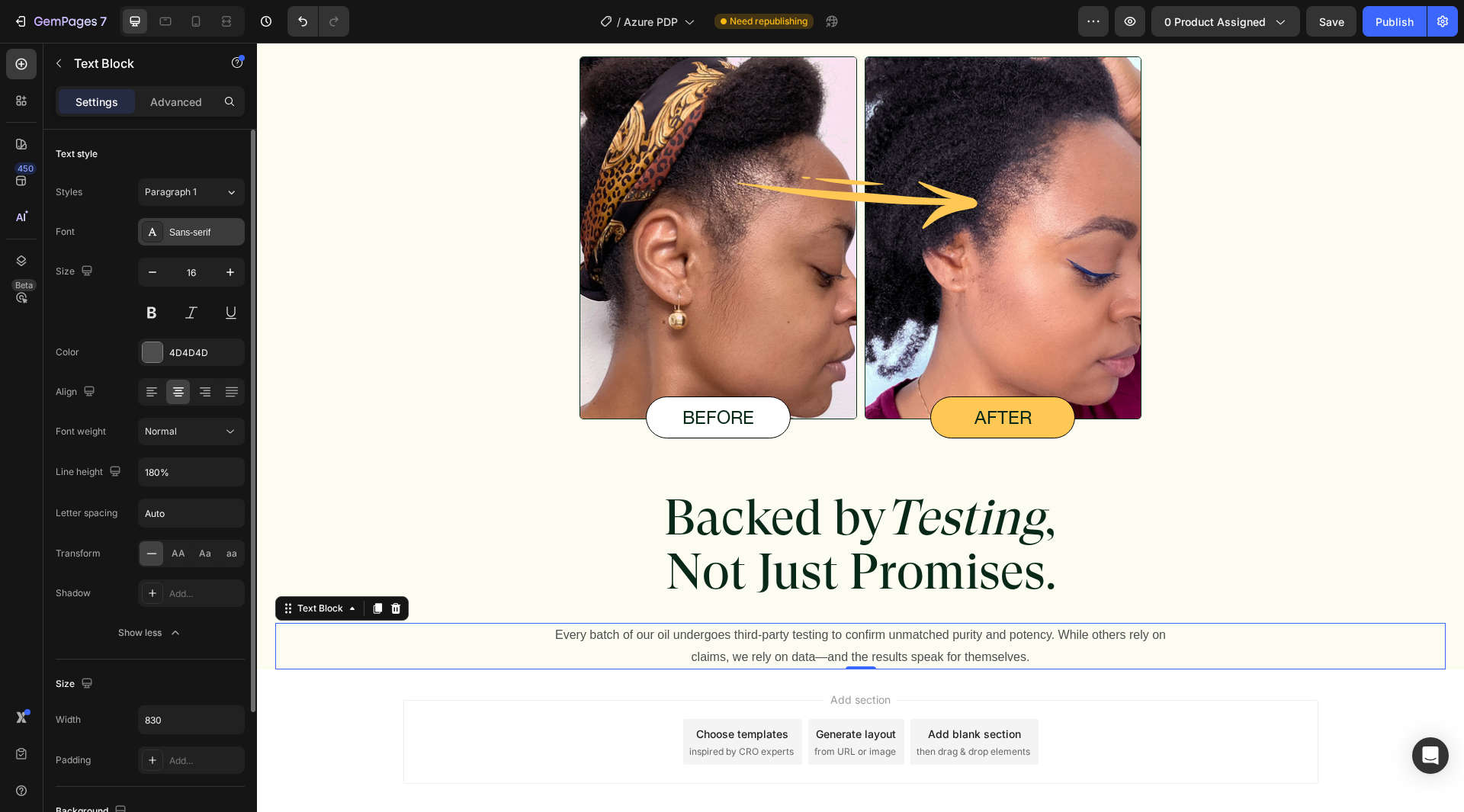
click at [197, 234] on div "Sans-serif" at bounding box center [205, 232] width 72 height 13
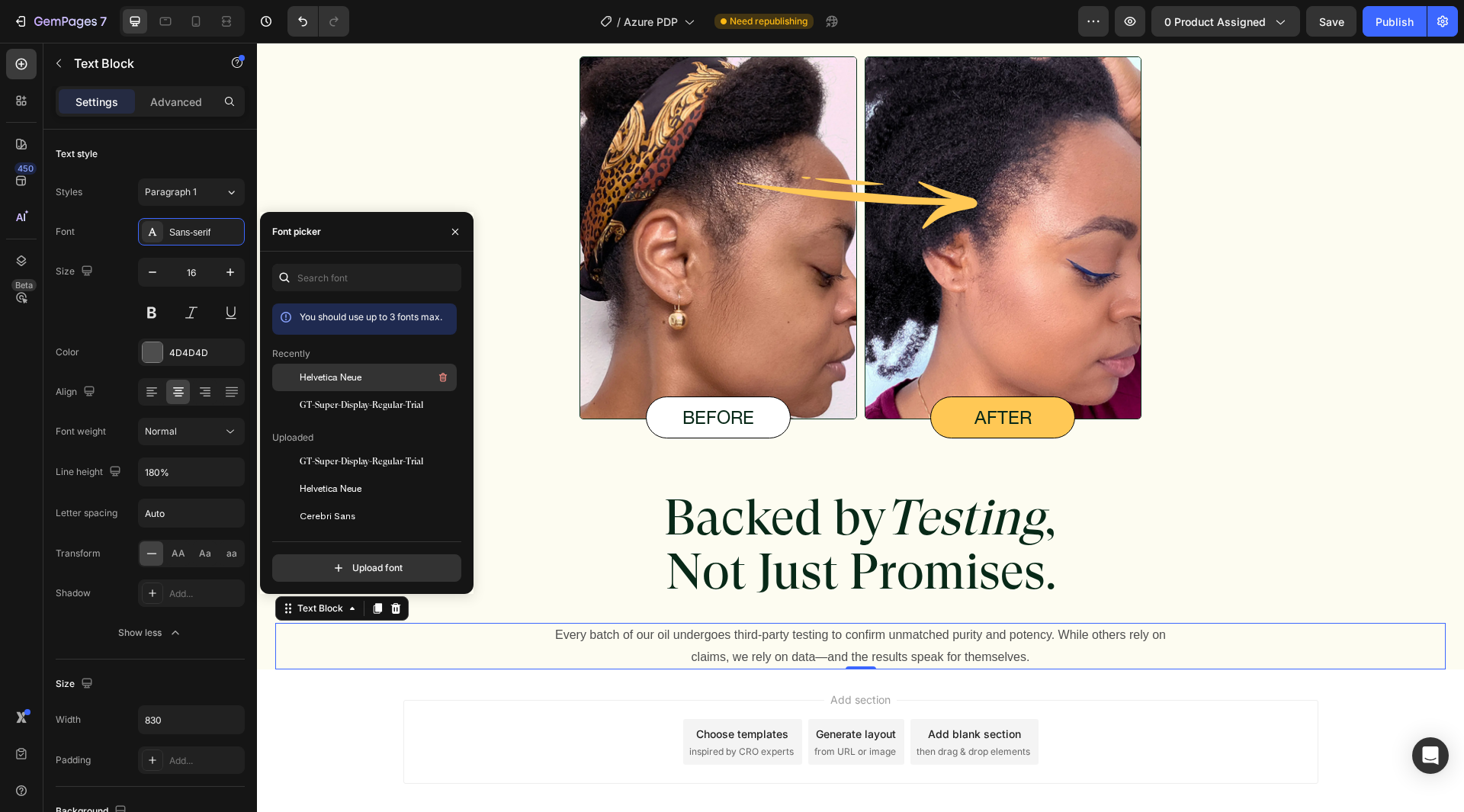
click at [332, 373] on span "Helvetica Neue" at bounding box center [330, 377] width 62 height 13
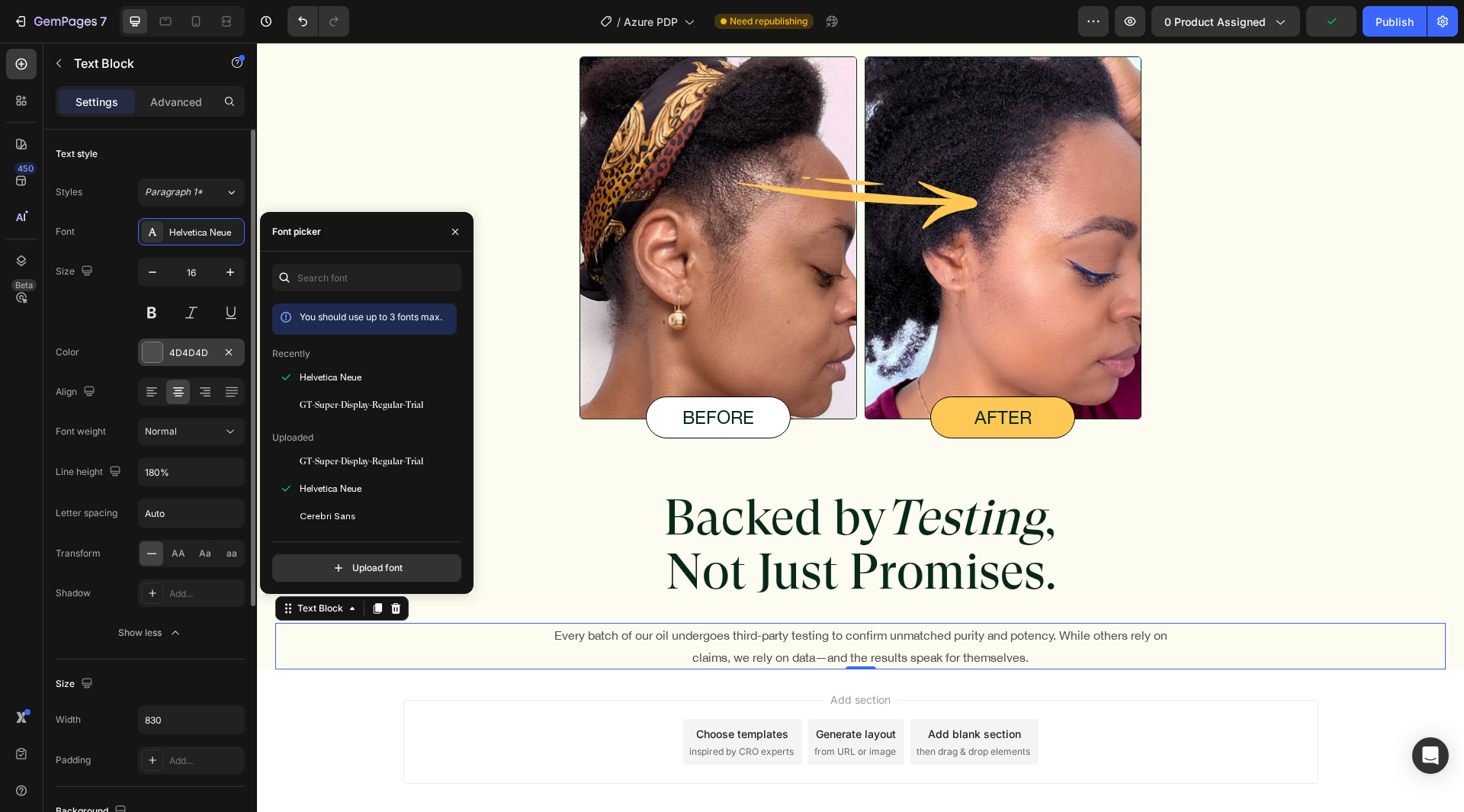
click at [195, 343] on div "4D4D4D" at bounding box center [190, 352] width 106 height 28
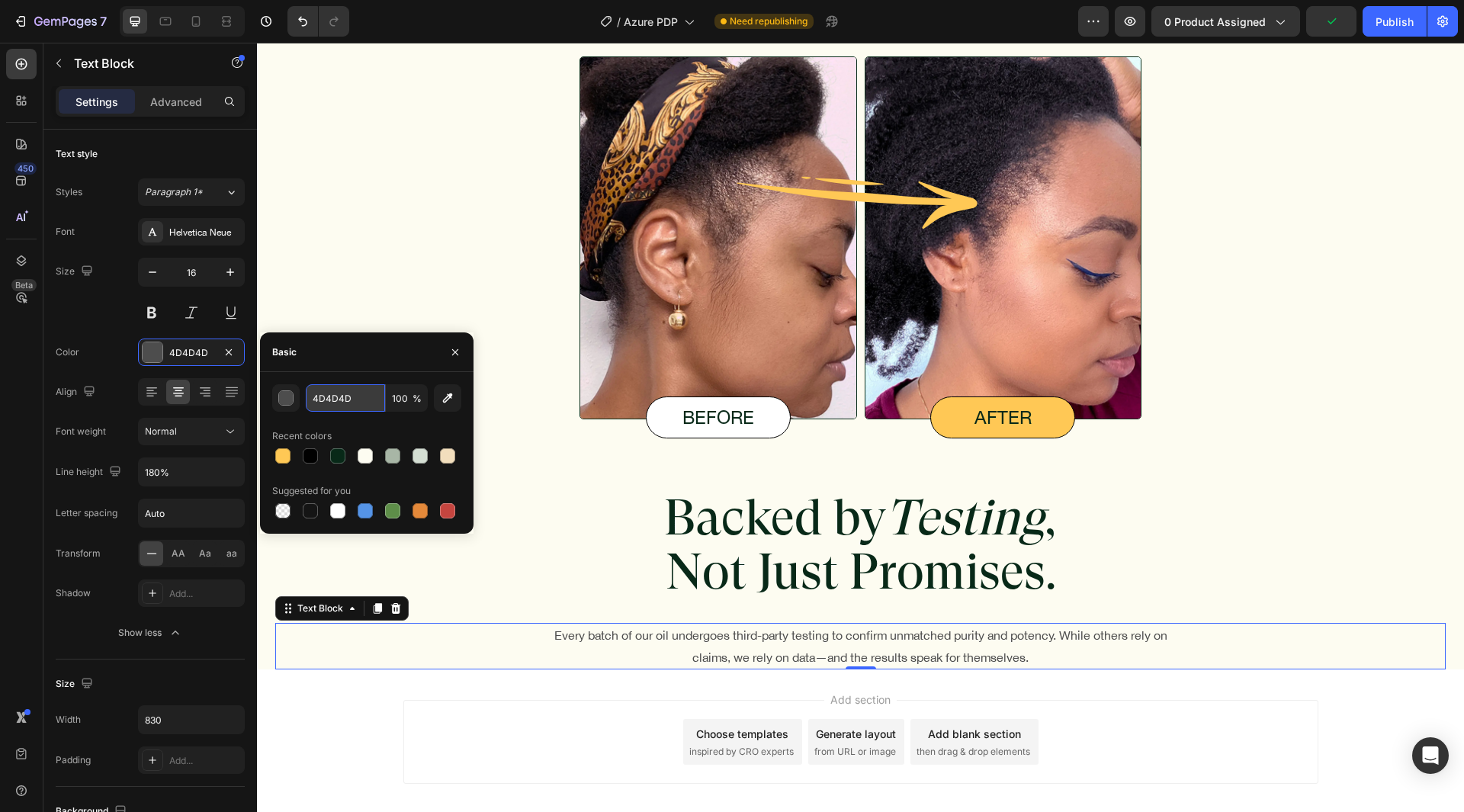
click at [316, 401] on input "4D4D4D" at bounding box center [345, 398] width 80 height 28
paste input "082918"
type input "082918"
click at [342, 372] on div "082918 100 % Recent colors Suggested for you" at bounding box center [366, 452] width 214 height 162
click at [795, 527] on p "Backed by Testing , Not Just Promises." at bounding box center [861, 545] width 422 height 109
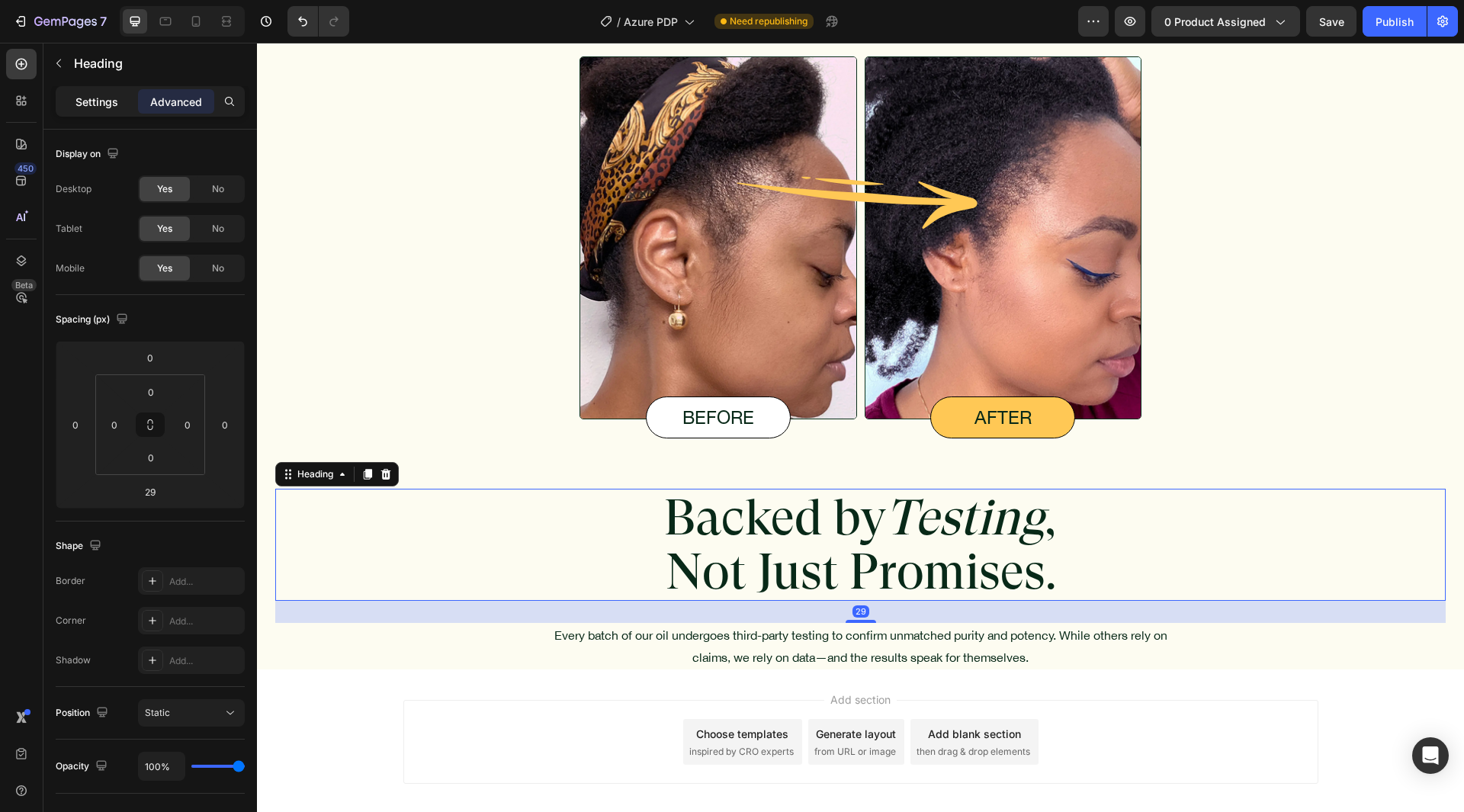
click at [105, 96] on p "Settings" at bounding box center [97, 102] width 43 height 16
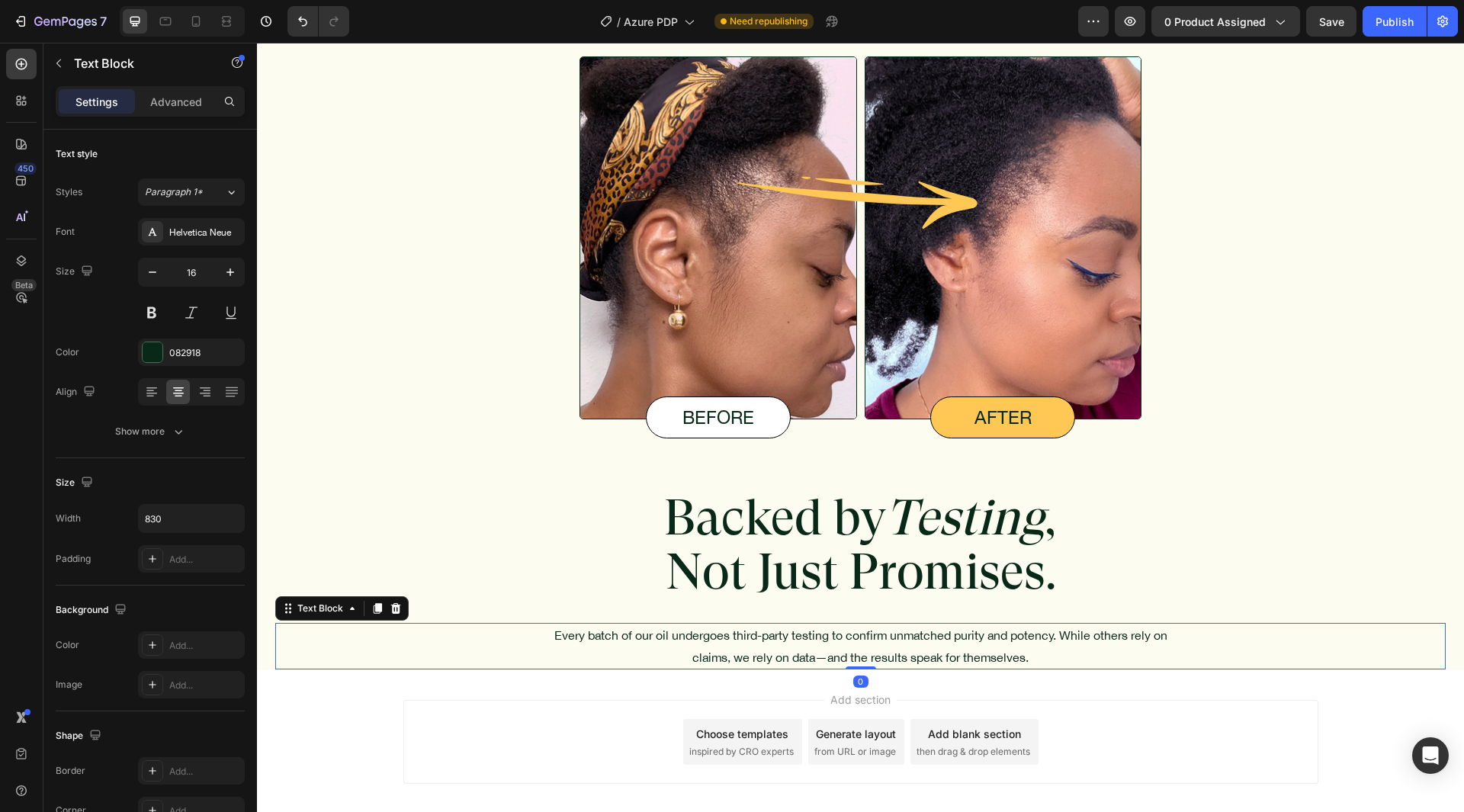
click at [790, 643] on p "Every batch of our oil undergoes third-party testing to confirm unmatched purit…" at bounding box center [861, 646] width 630 height 44
click at [151, 427] on div "Show more" at bounding box center [150, 431] width 71 height 15
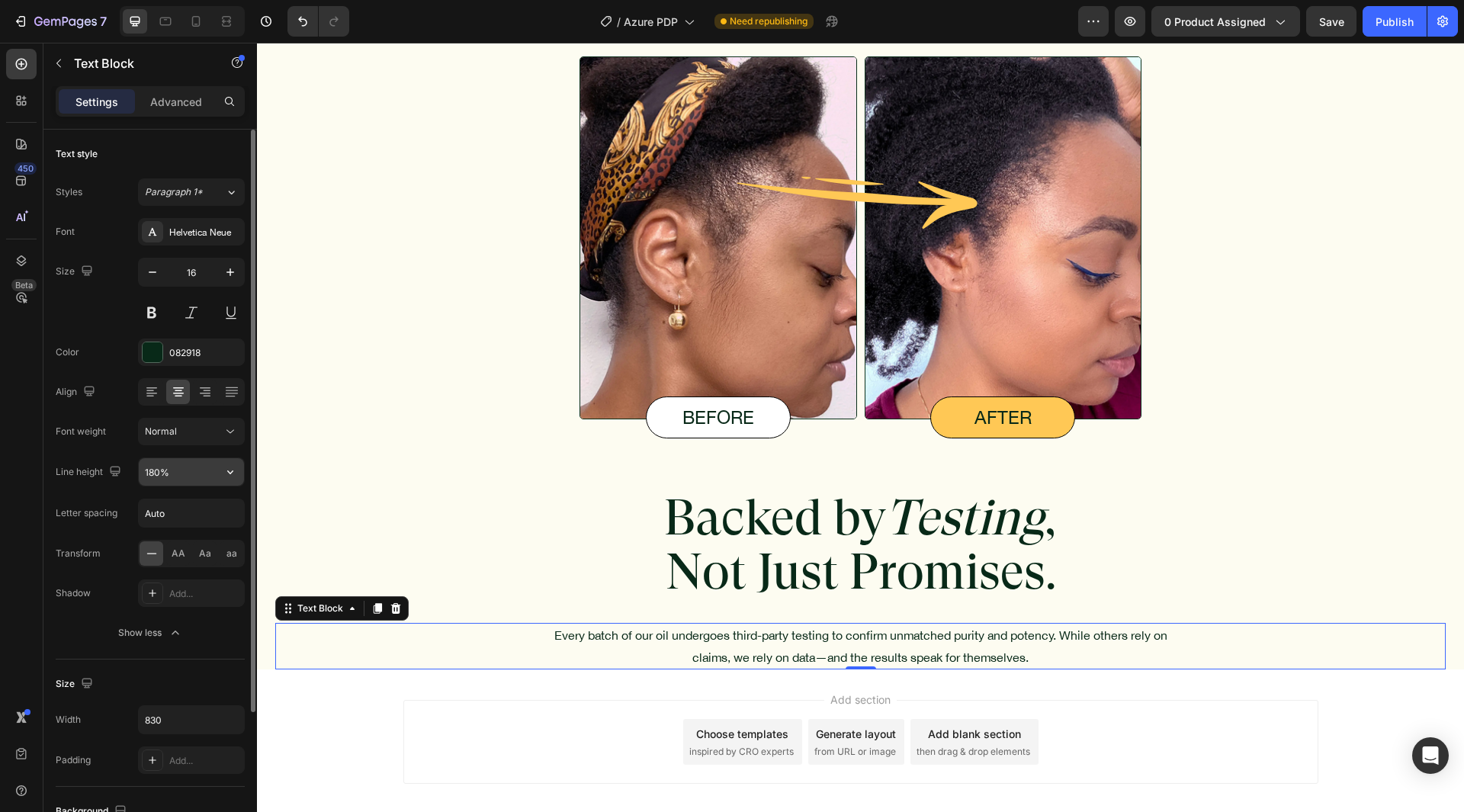
click at [154, 470] on input "180%" at bounding box center [191, 472] width 105 height 28
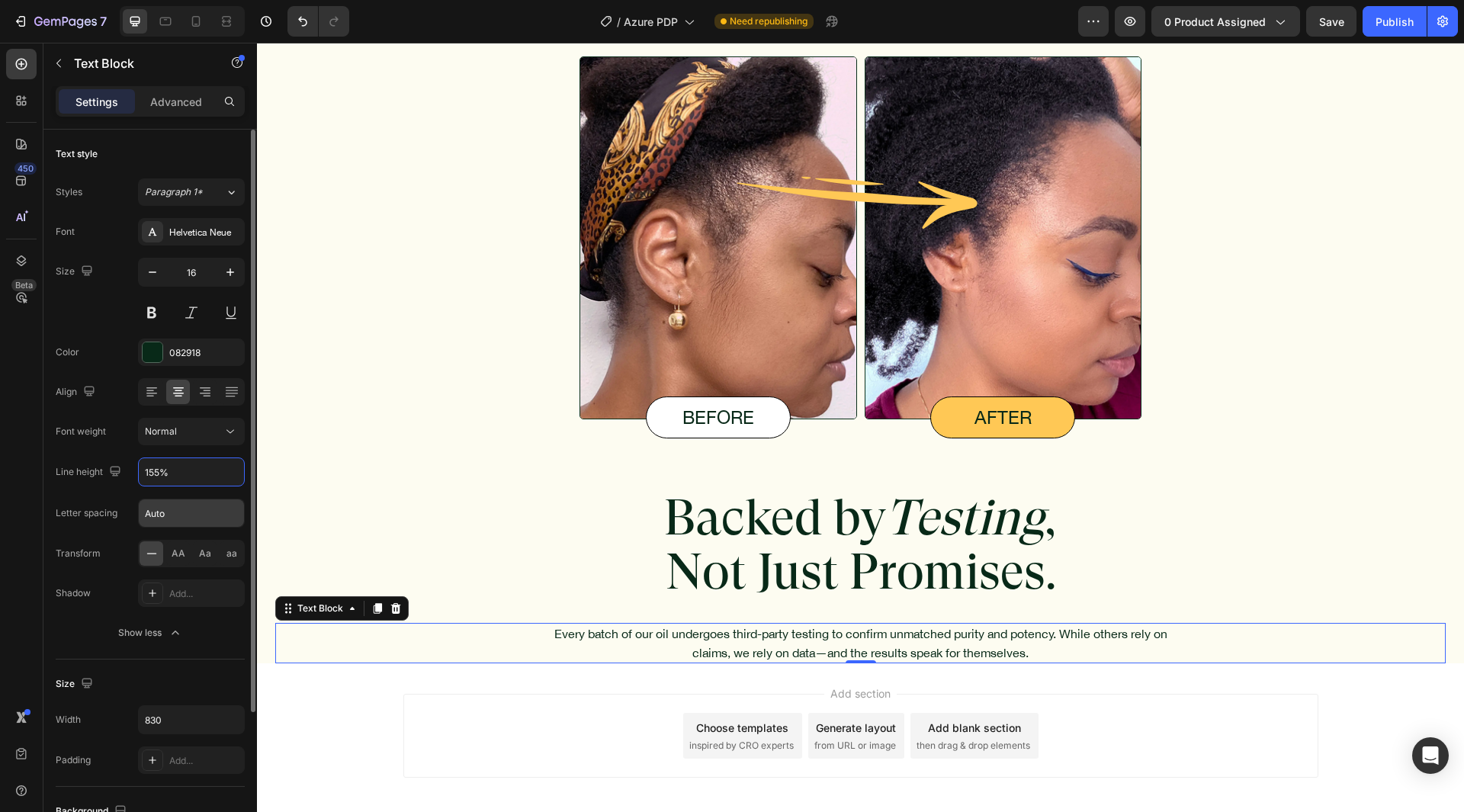
click at [154, 515] on input "Auto" at bounding box center [191, 513] width 105 height 28
click at [153, 484] on input "155%" at bounding box center [191, 472] width 105 height 28
type input "145%"
click at [111, 408] on div "Font Helvetica Neue Size 16 Color 082918 Align Font weight Normal Line height 1…" at bounding box center [150, 432] width 189 height 429
click at [157, 507] on input "Auto" at bounding box center [191, 513] width 105 height 28
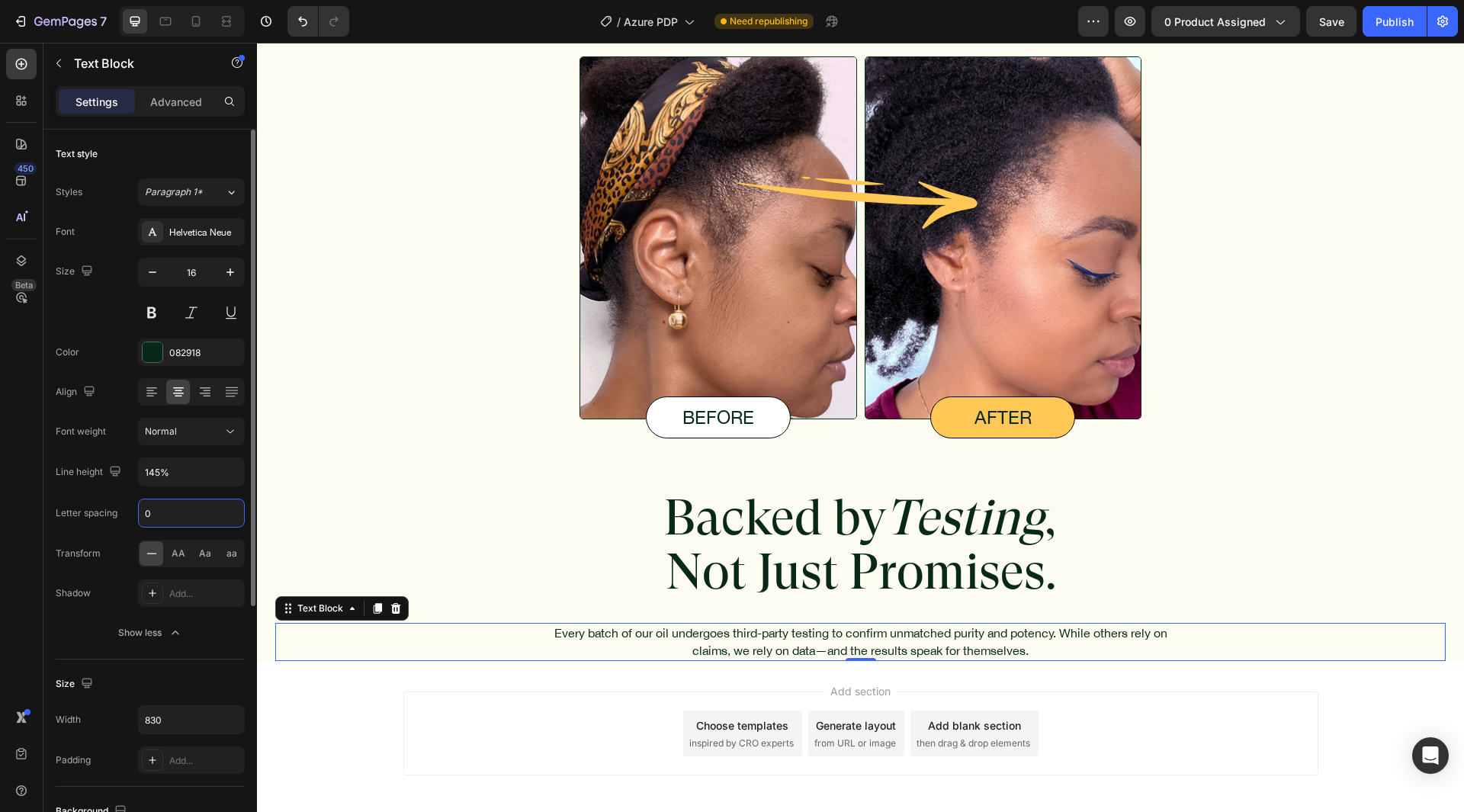
type input "0"
click at [122, 496] on div "Font Helvetica Neue Size 16 Color 082918 Align Font weight Normal Line height 1…" at bounding box center [150, 432] width 189 height 429
click at [230, 268] on icon "button" at bounding box center [230, 272] width 15 height 15
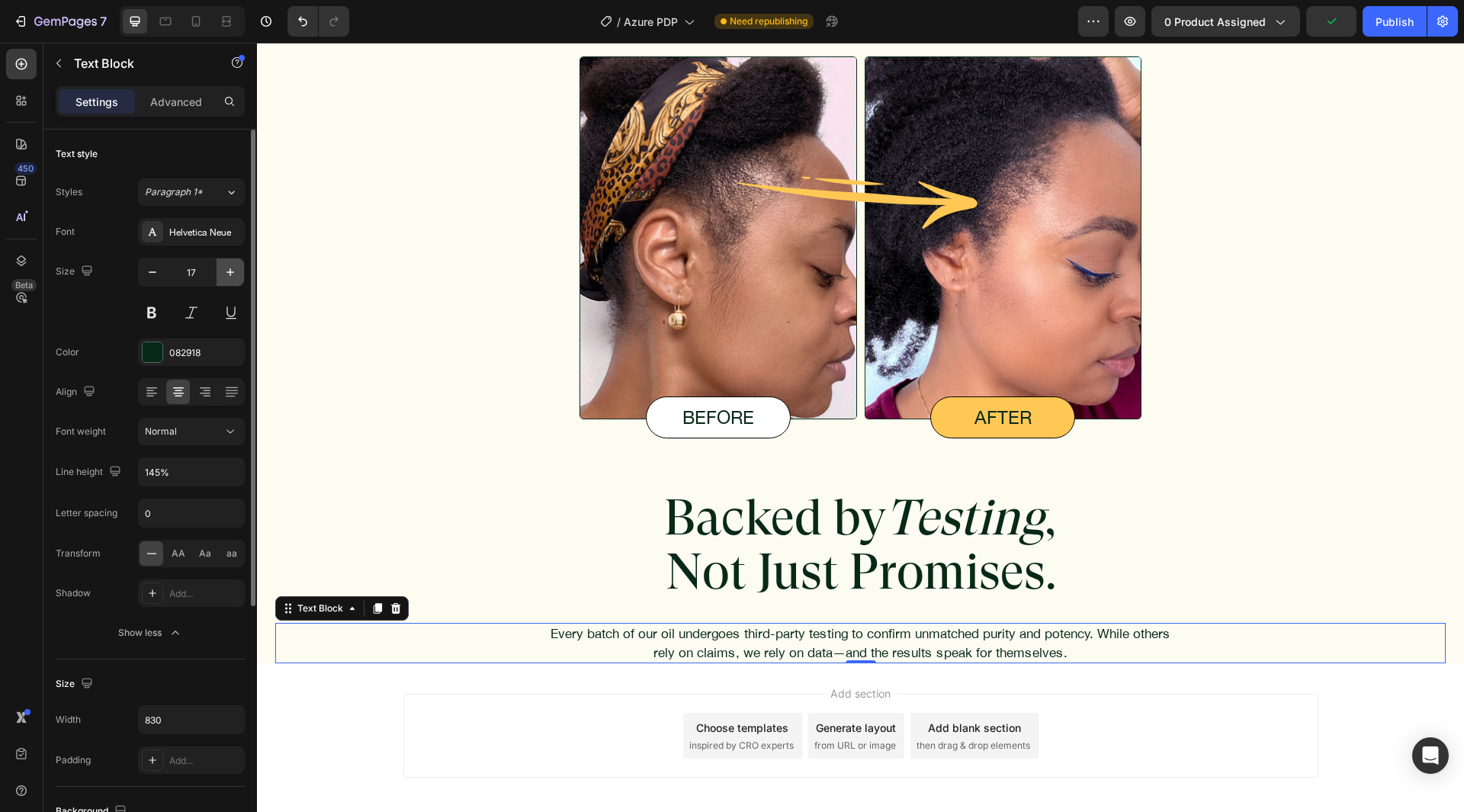
click at [230, 268] on icon "button" at bounding box center [230, 272] width 15 height 15
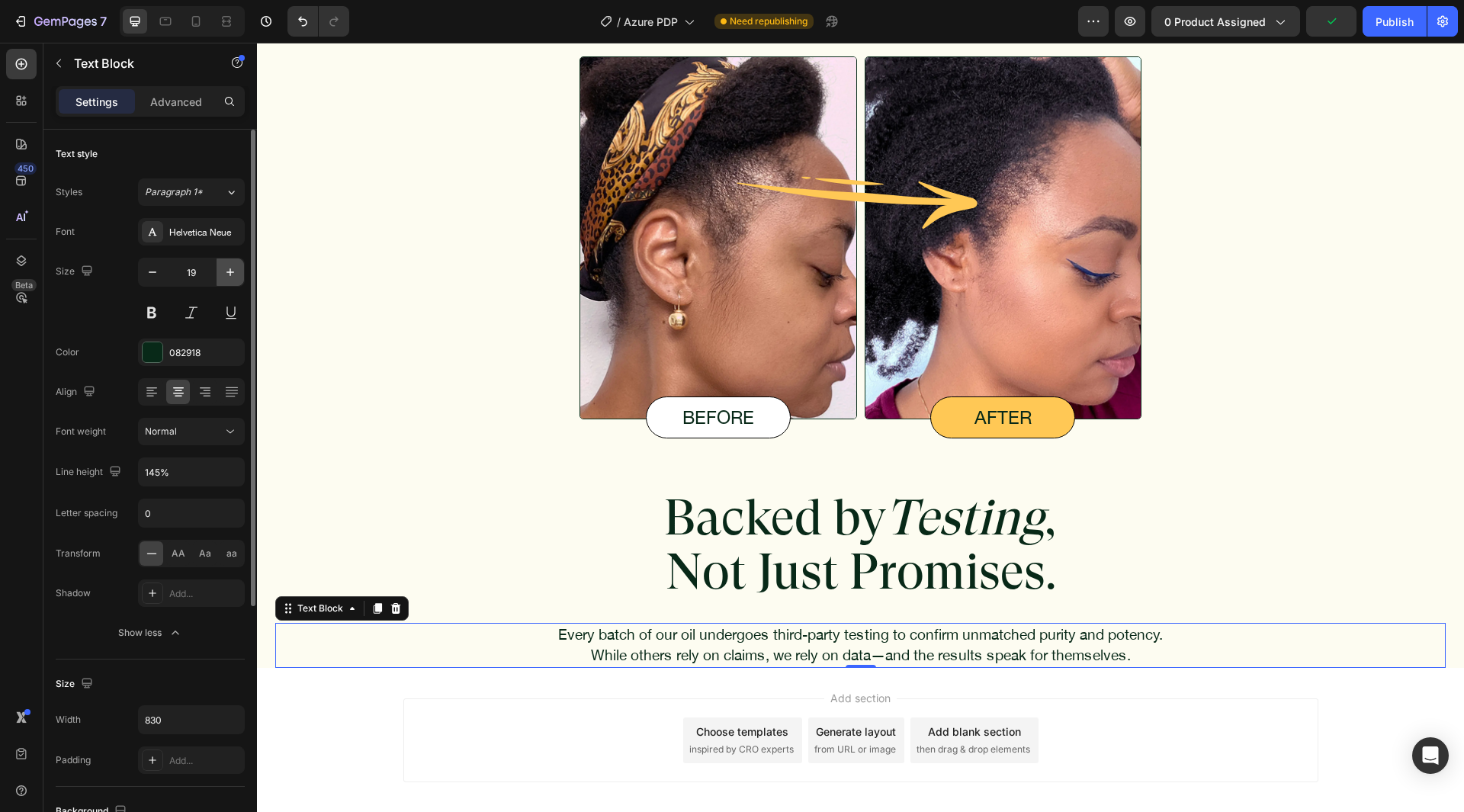
type input "20"
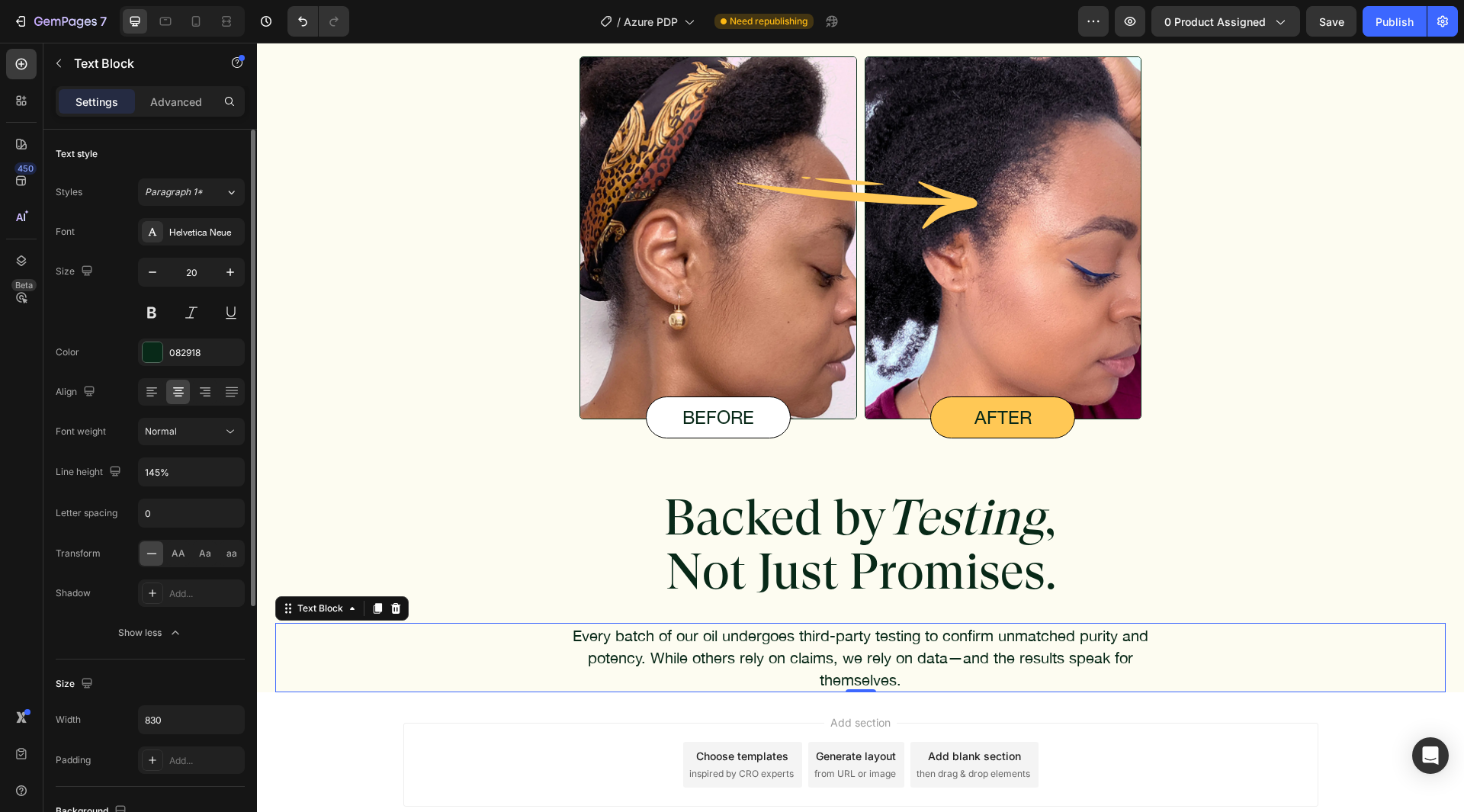
click at [84, 347] on div "Color 082918" at bounding box center [150, 352] width 189 height 28
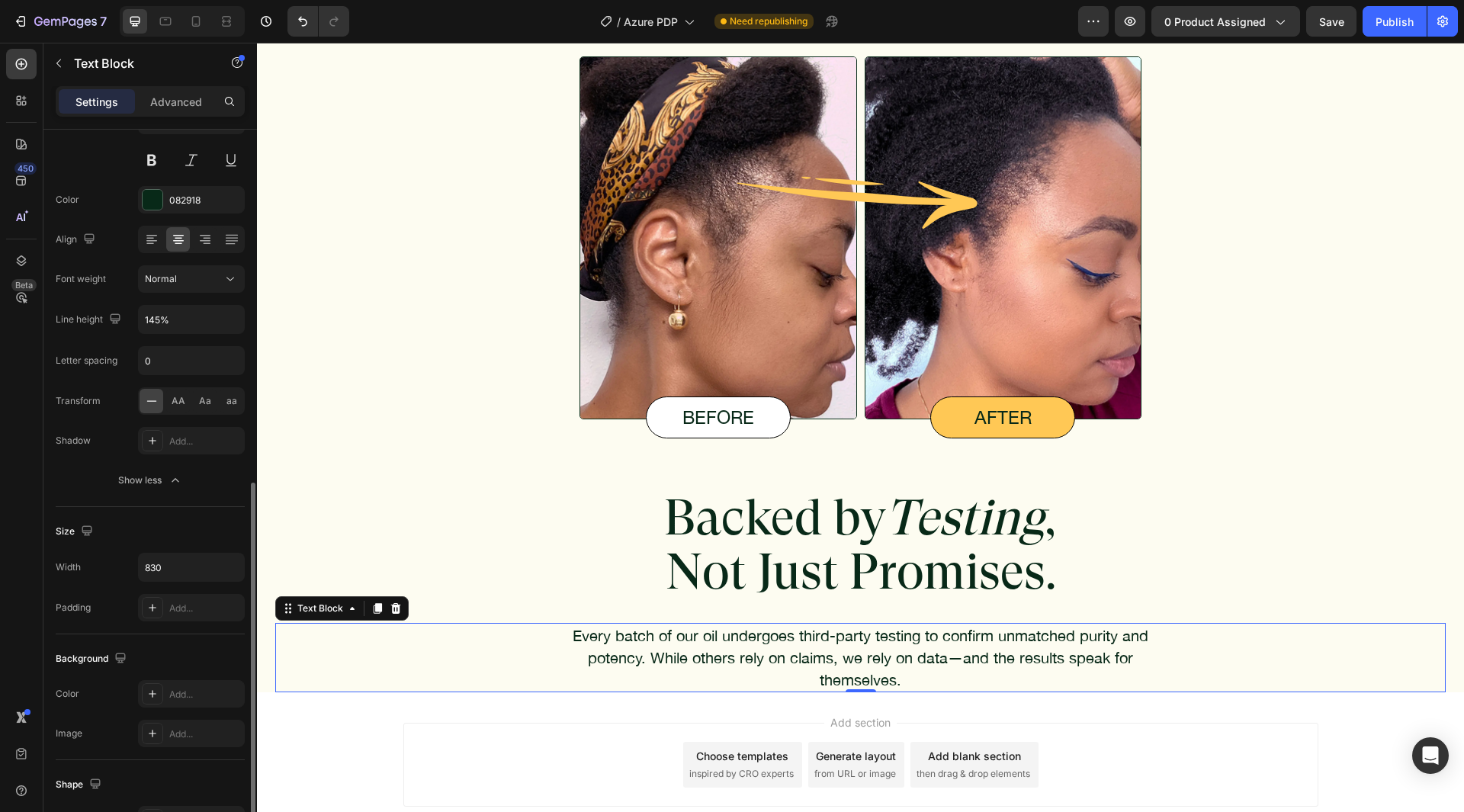
scroll to position [305, 0]
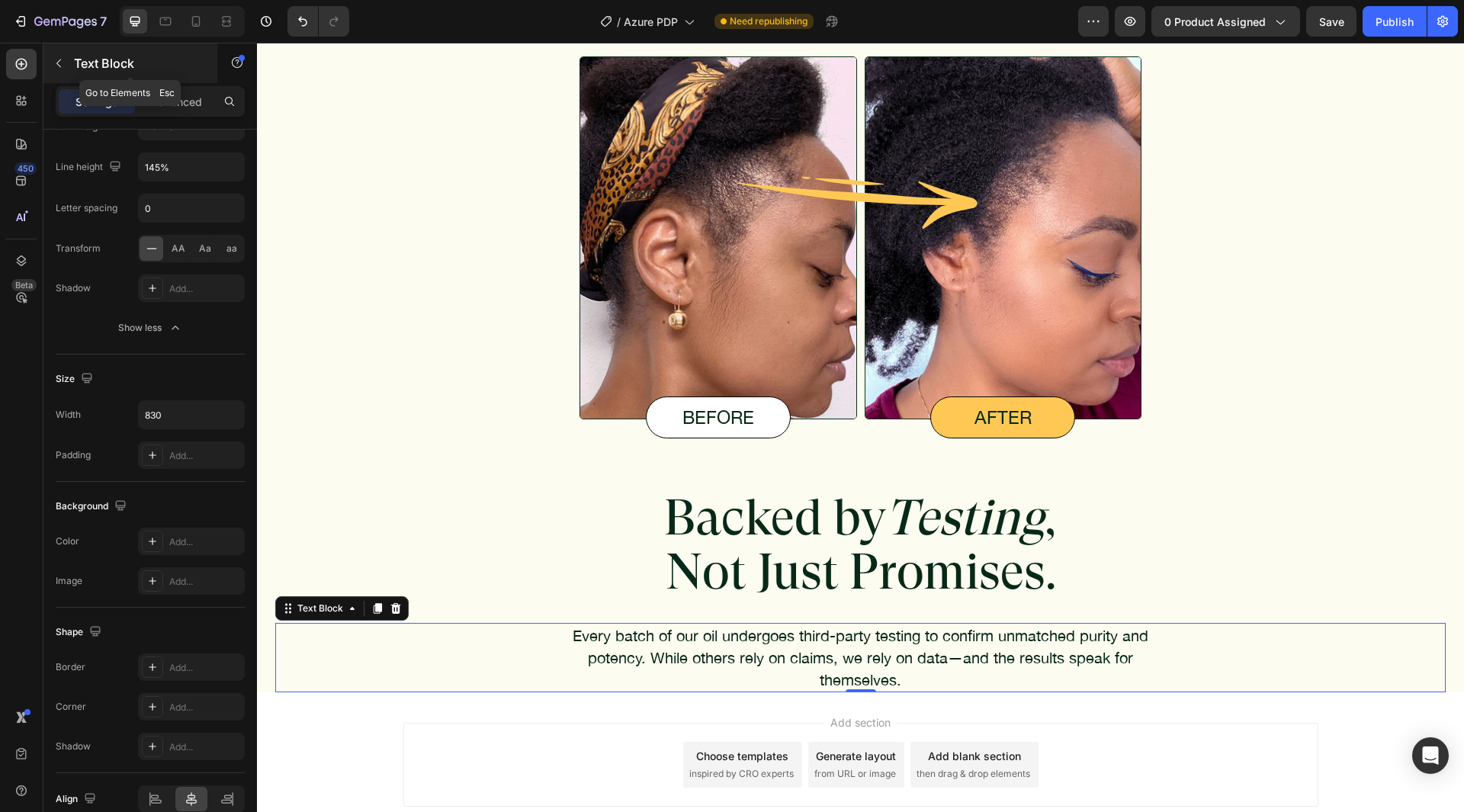
click at [179, 78] on div "Text Block" at bounding box center [130, 63] width 174 height 39
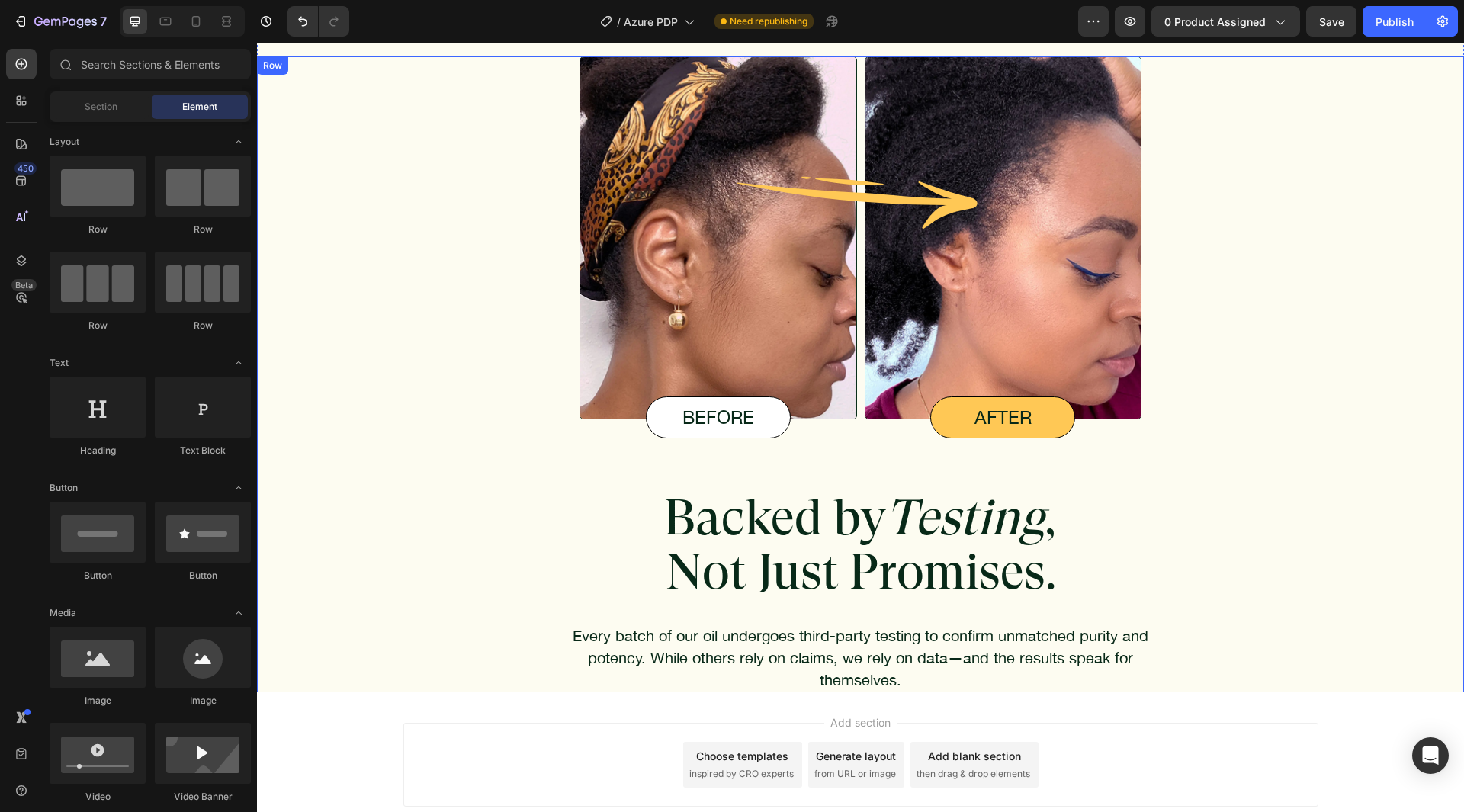
click at [751, 624] on p "Every batch of our oil undergoes third-party testing to confirm unmatched purit…" at bounding box center [861, 657] width 630 height 66
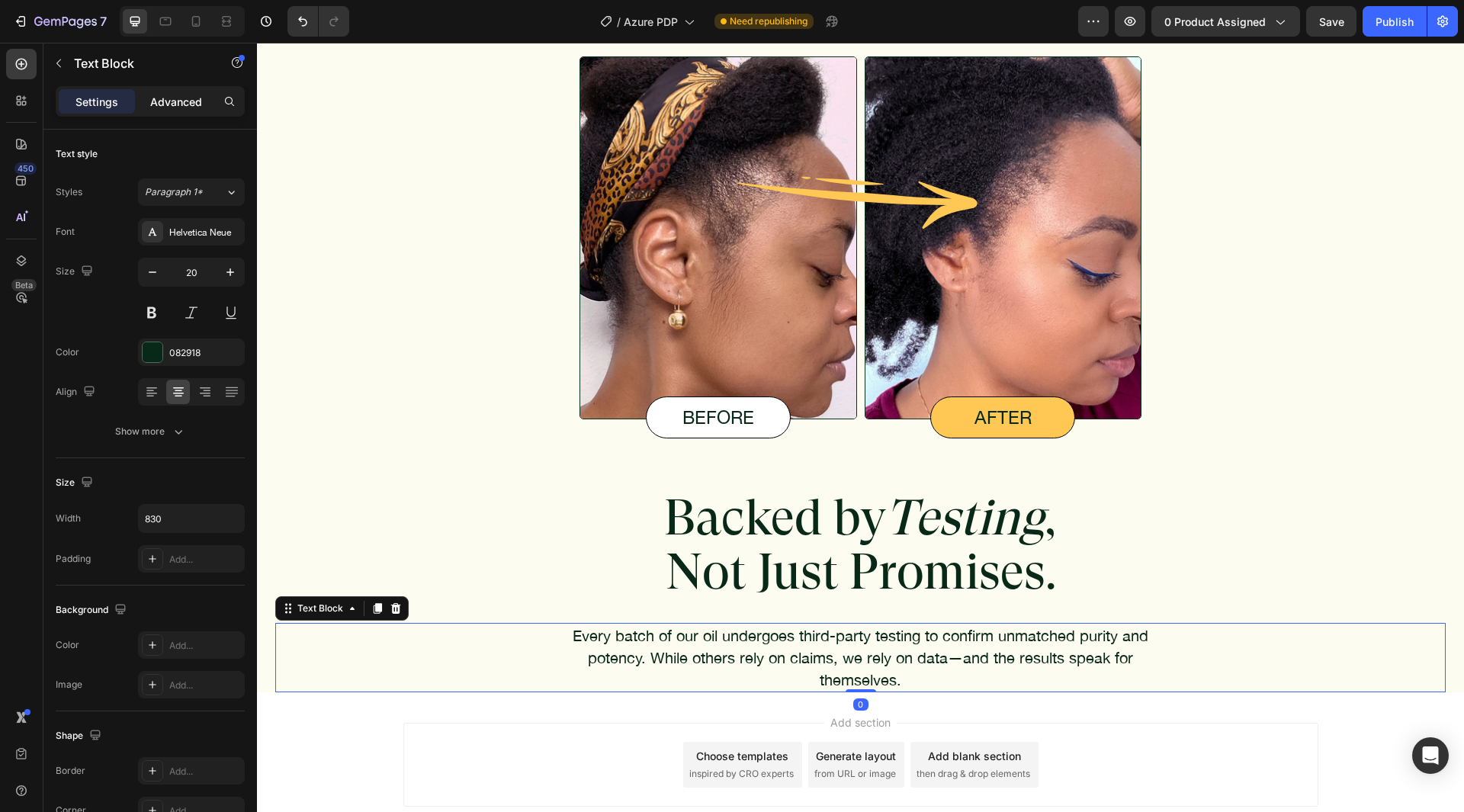
click at [180, 104] on p "Advanced" at bounding box center [176, 102] width 52 height 16
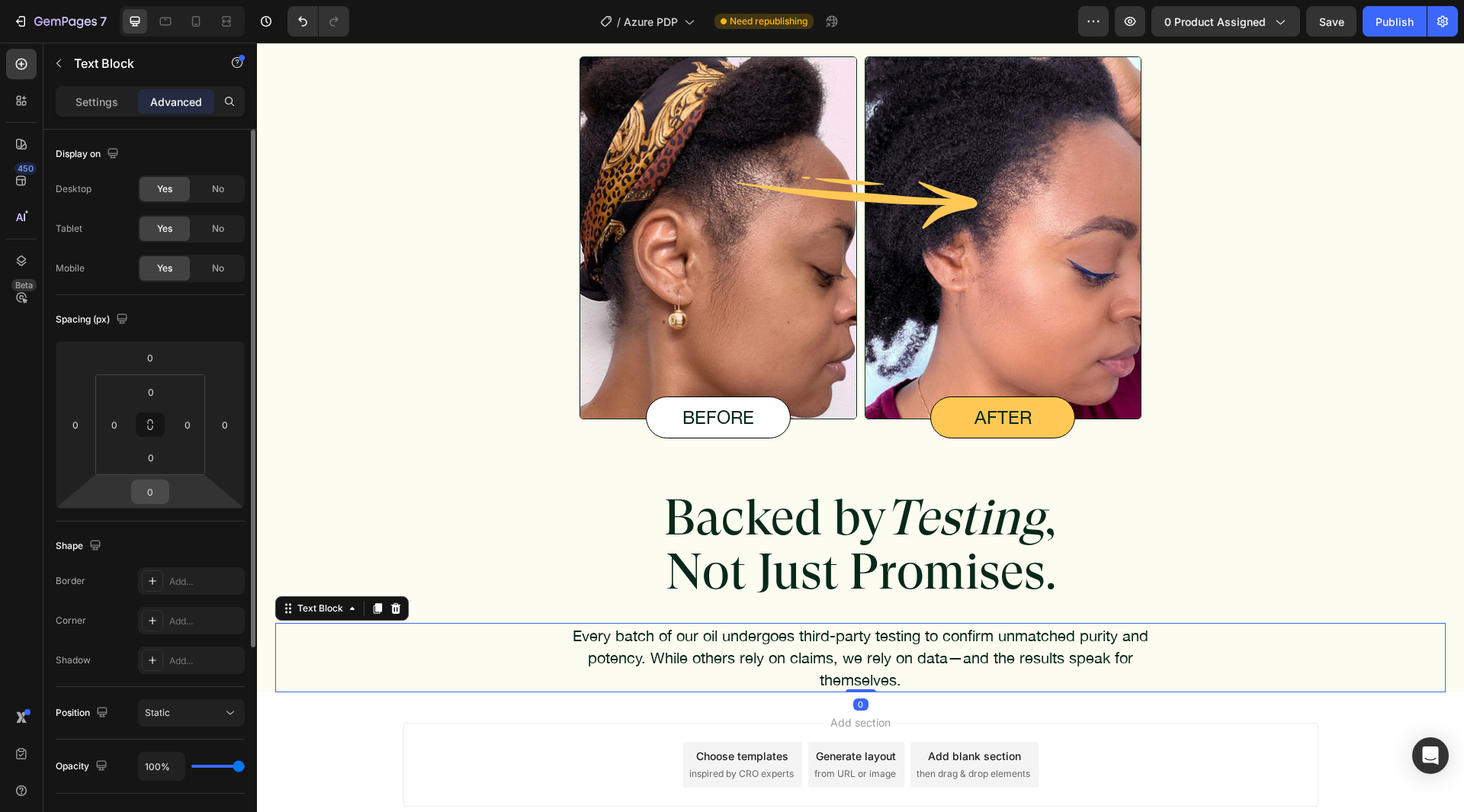
click at [143, 488] on input "0" at bounding box center [150, 492] width 30 height 23
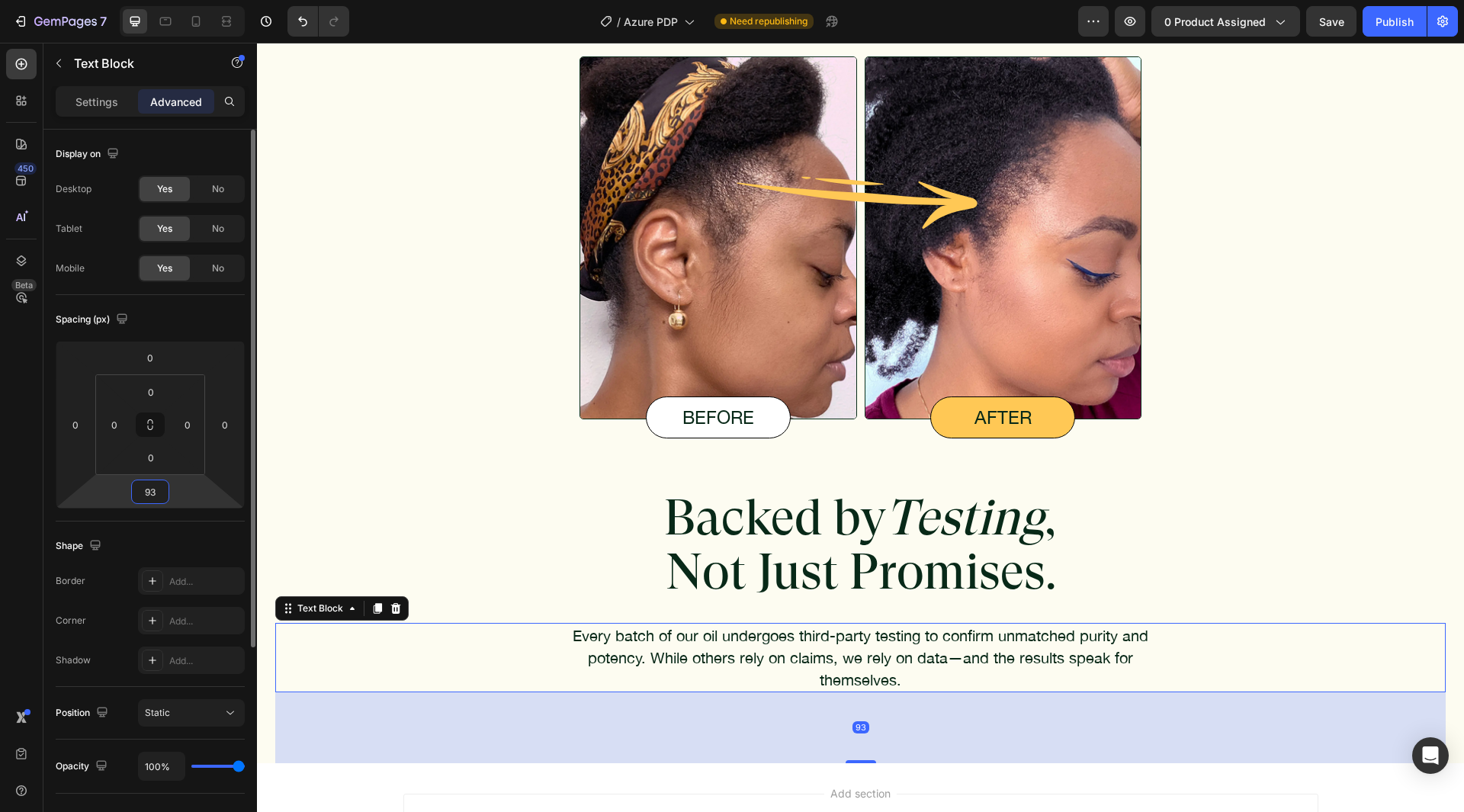
type input "93"
click at [206, 531] on div "Shape Border Add... Corner Add... Shadow Add..." at bounding box center [150, 604] width 189 height 165
click at [109, 60] on p "Text Block" at bounding box center [139, 63] width 130 height 18
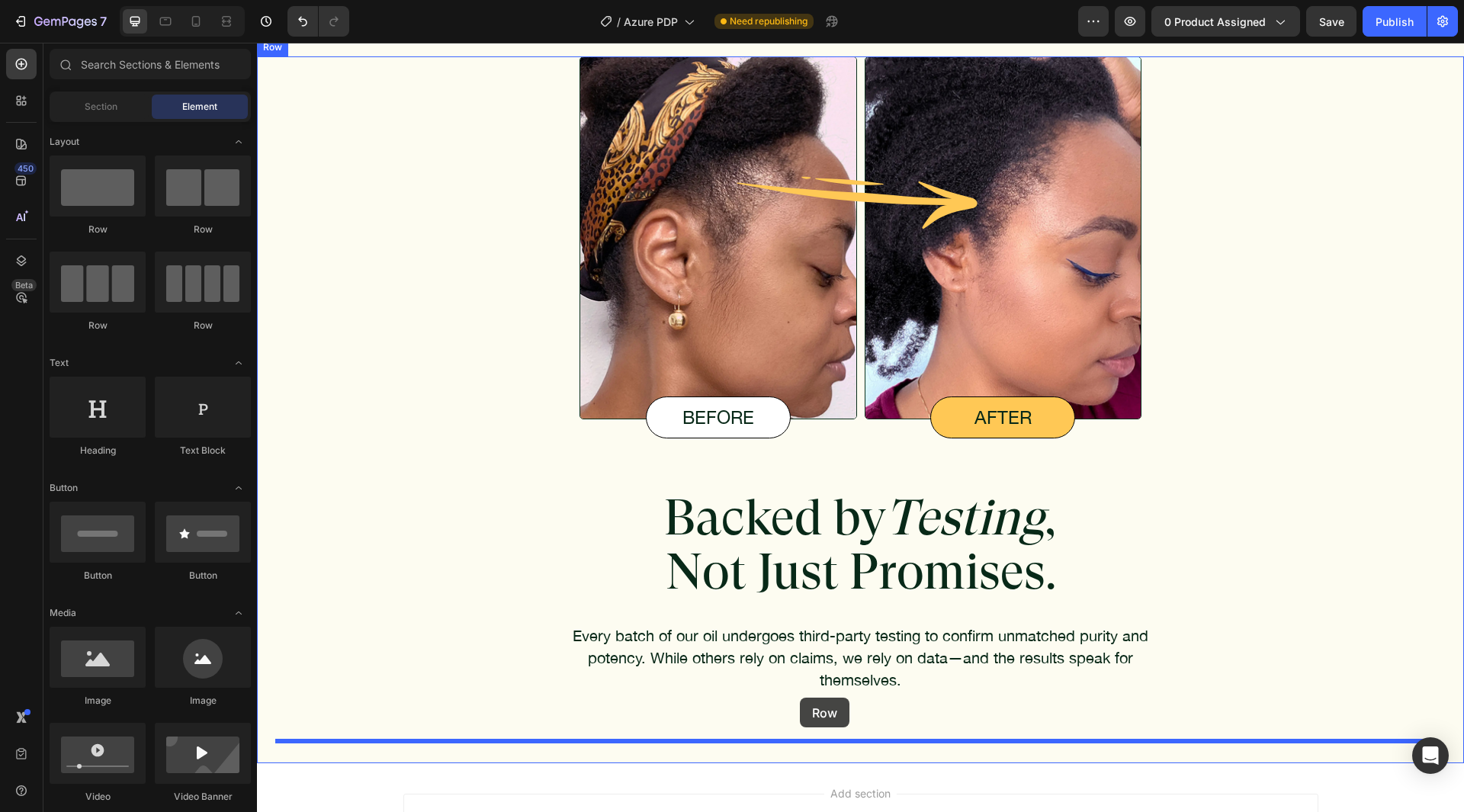
drag, startPoint x: 371, startPoint y: 344, endPoint x: 793, endPoint y: 683, distance: 541.3
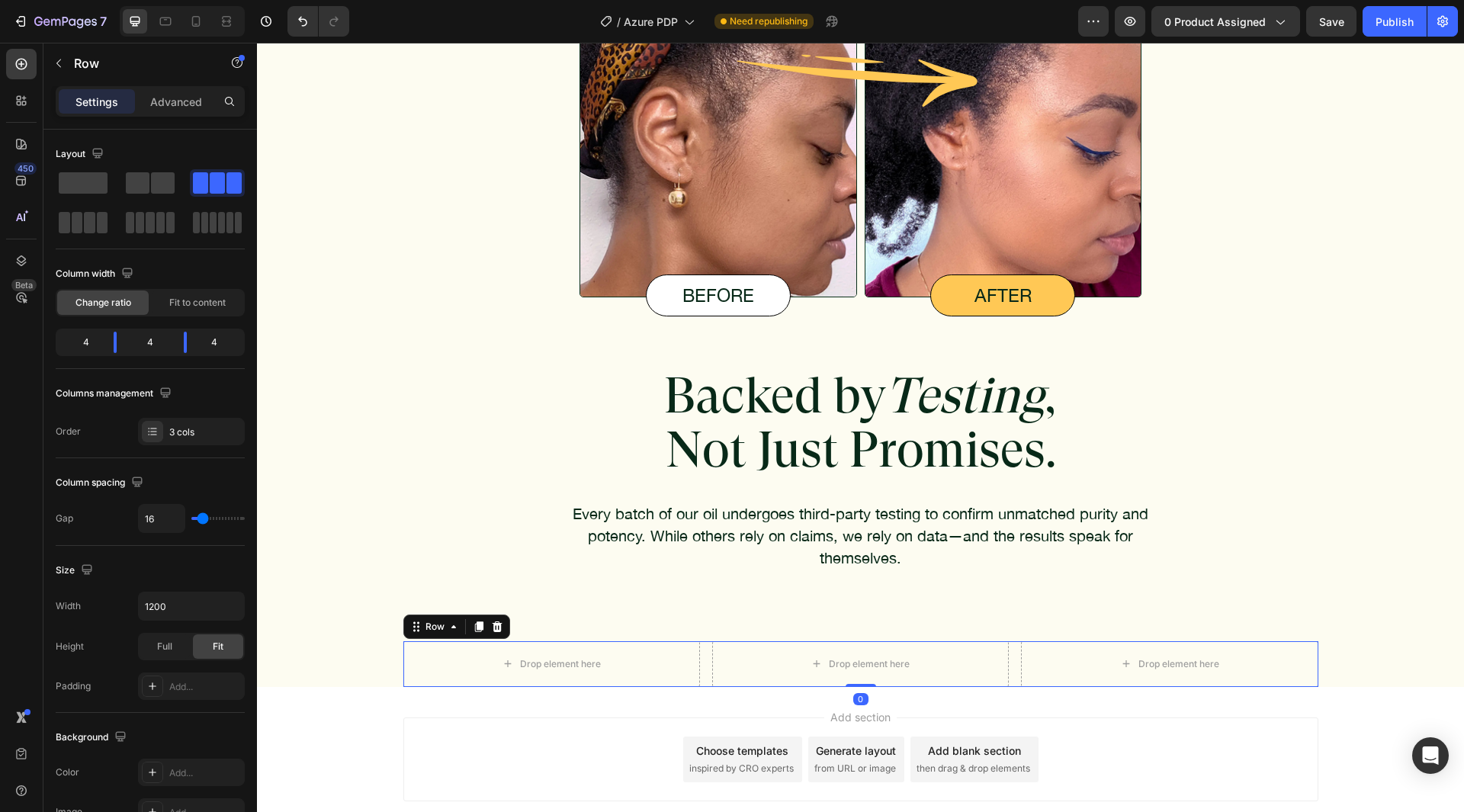
scroll to position [5604, 0]
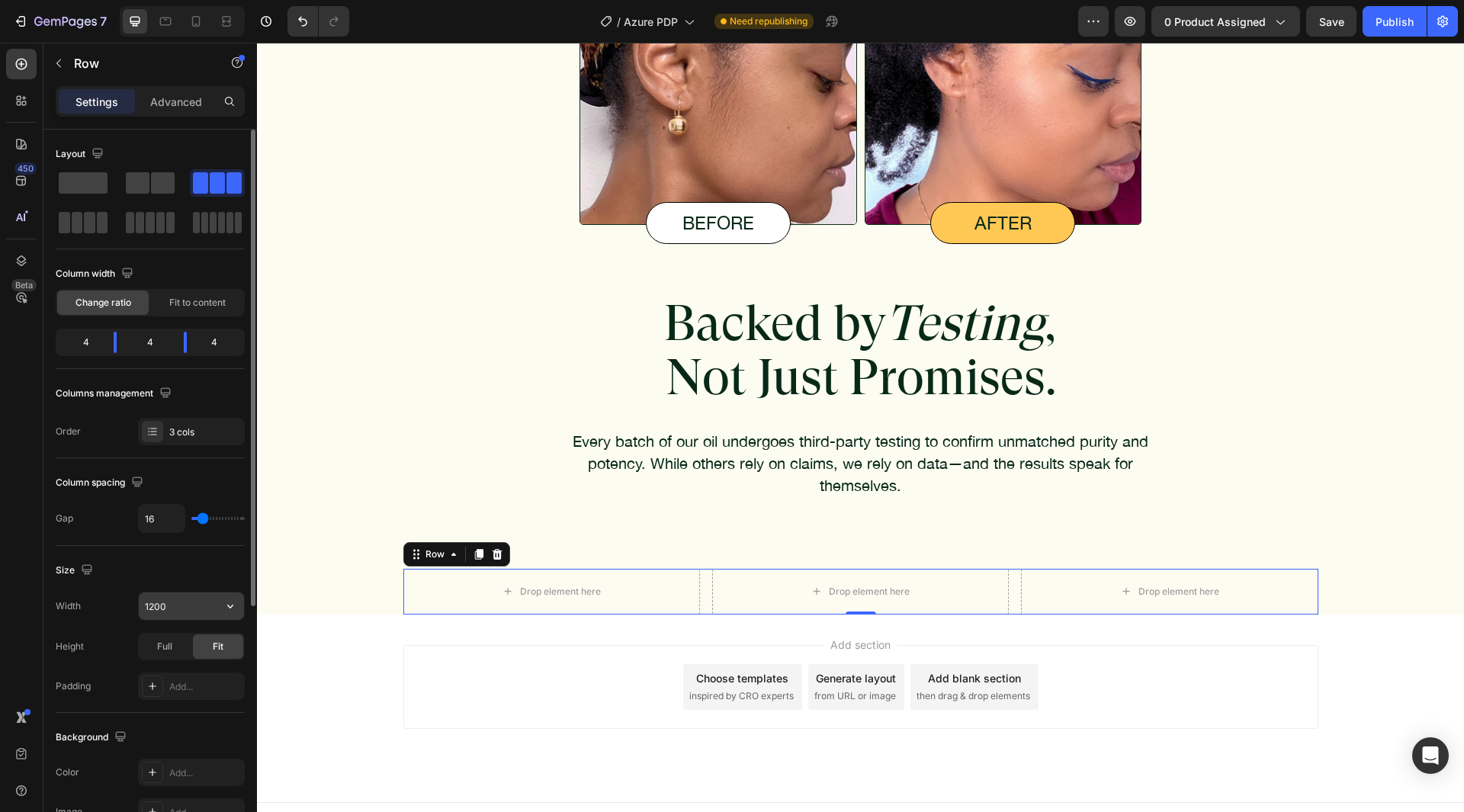
click at [177, 605] on input "1200" at bounding box center [191, 606] width 105 height 28
type input "955"
click at [174, 567] on div "Size" at bounding box center [150, 570] width 189 height 24
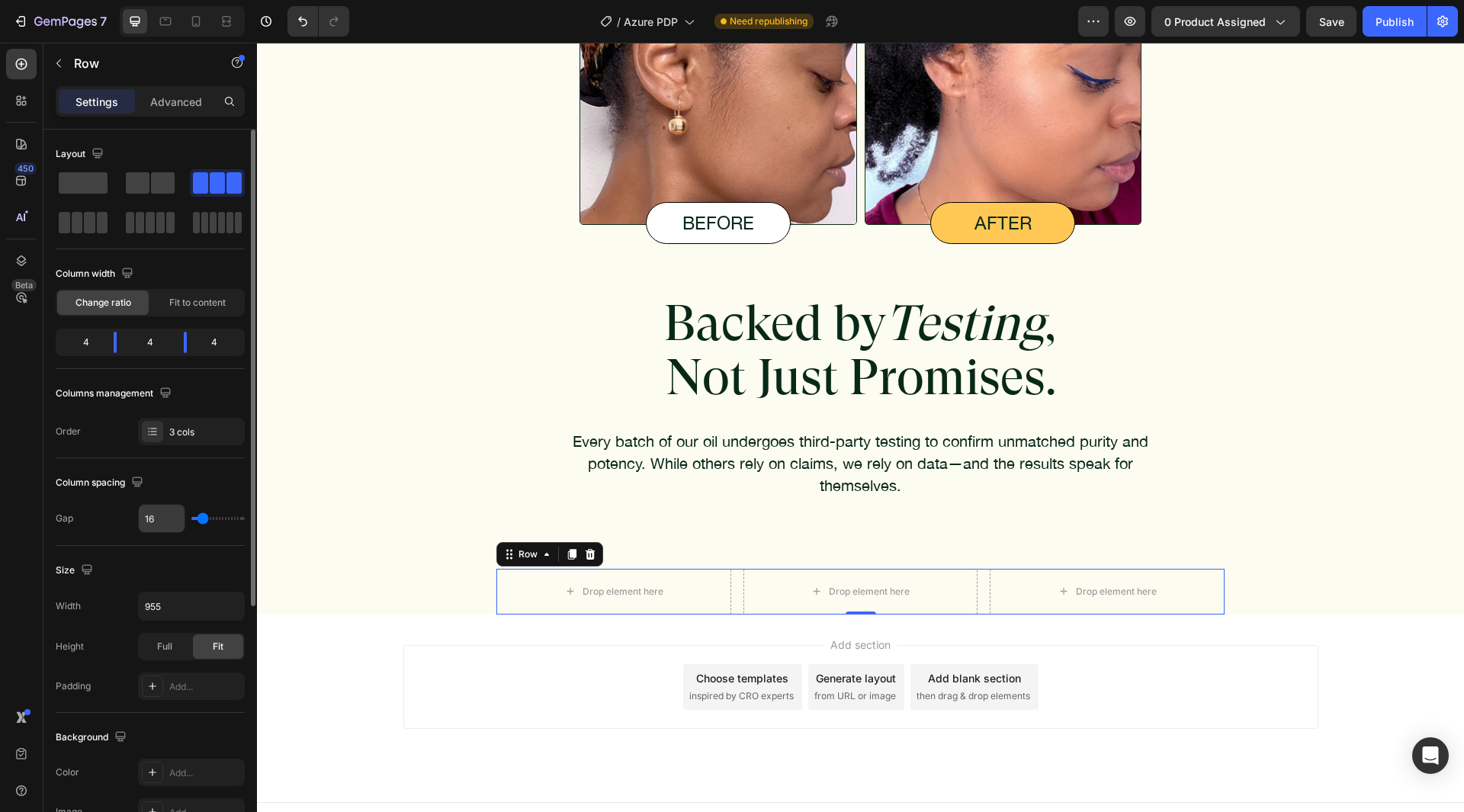
click at [152, 517] on input "16" at bounding box center [161, 518] width 46 height 28
type input "56"
click at [181, 555] on div "Size Width 955 Height Full Fit Padding Add..." at bounding box center [150, 629] width 189 height 167
